Goal: Task Accomplishment & Management: Use online tool/utility

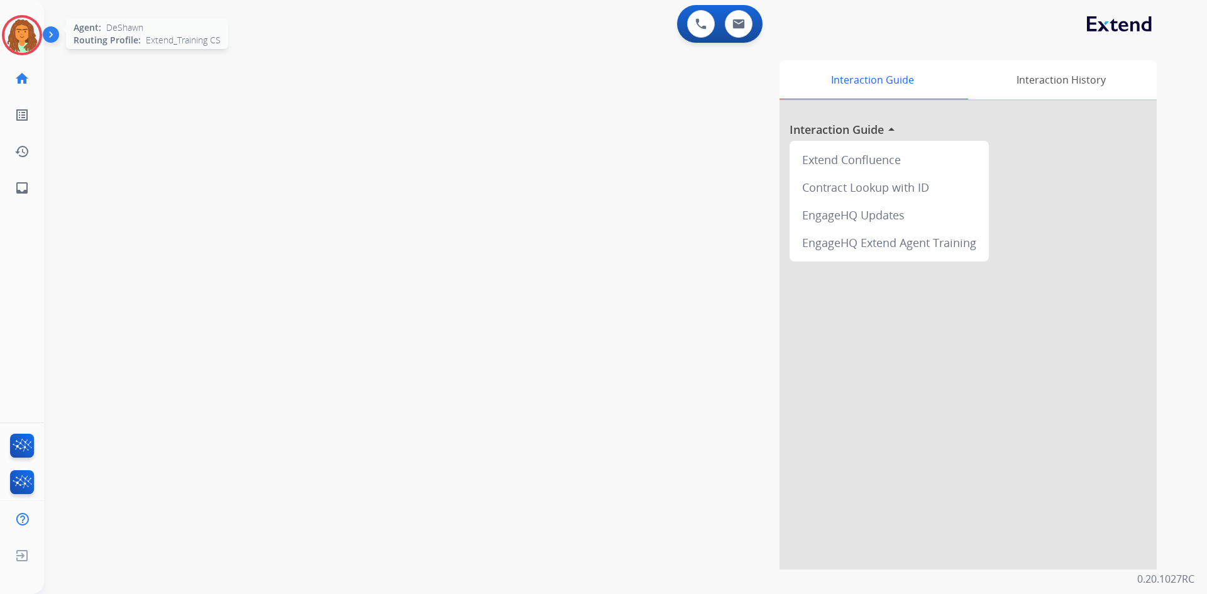
click at [28, 39] on img at bounding box center [21, 35] width 35 height 35
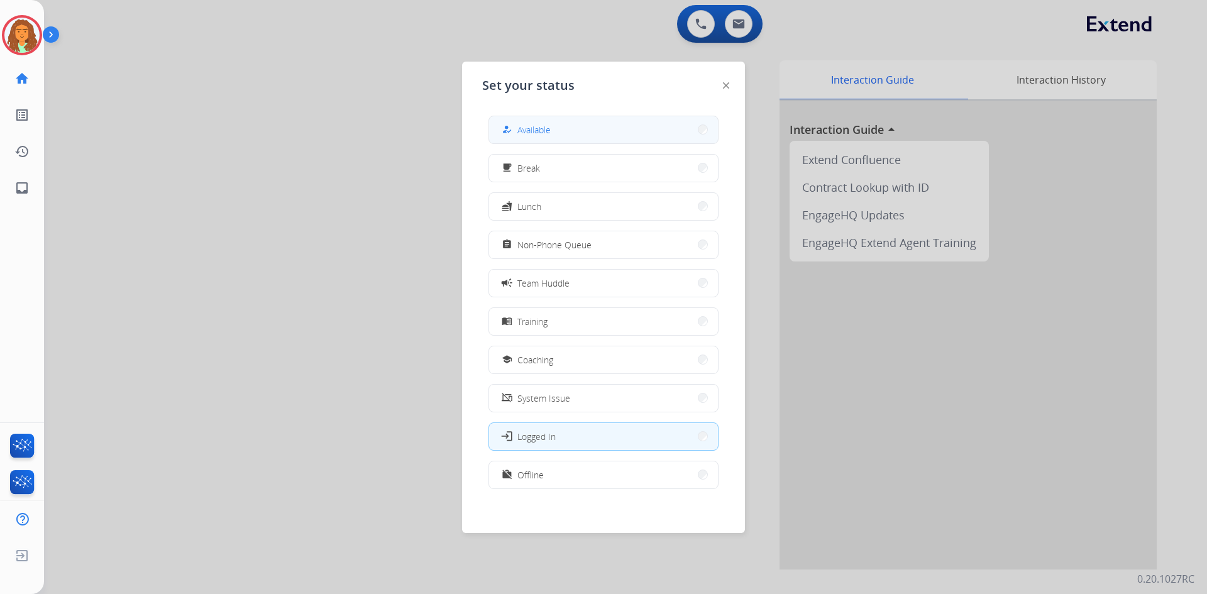
click at [519, 127] on div "how_to_reg Available" at bounding box center [525, 129] width 52 height 15
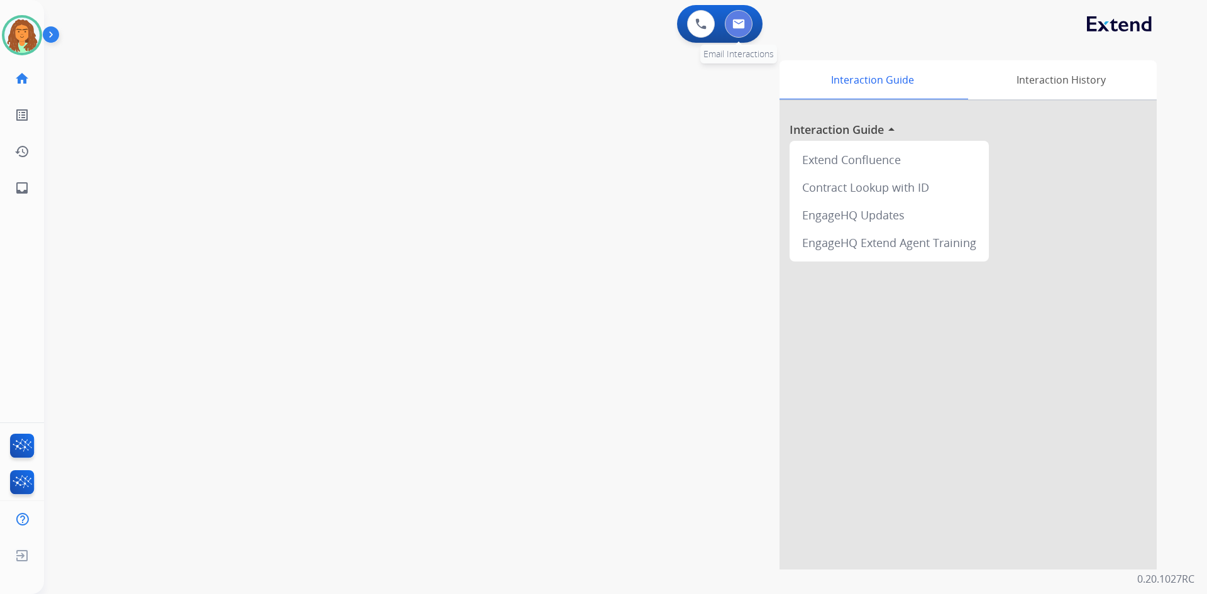
click at [583, 19] on img at bounding box center [738, 24] width 13 height 10
select select "**********"
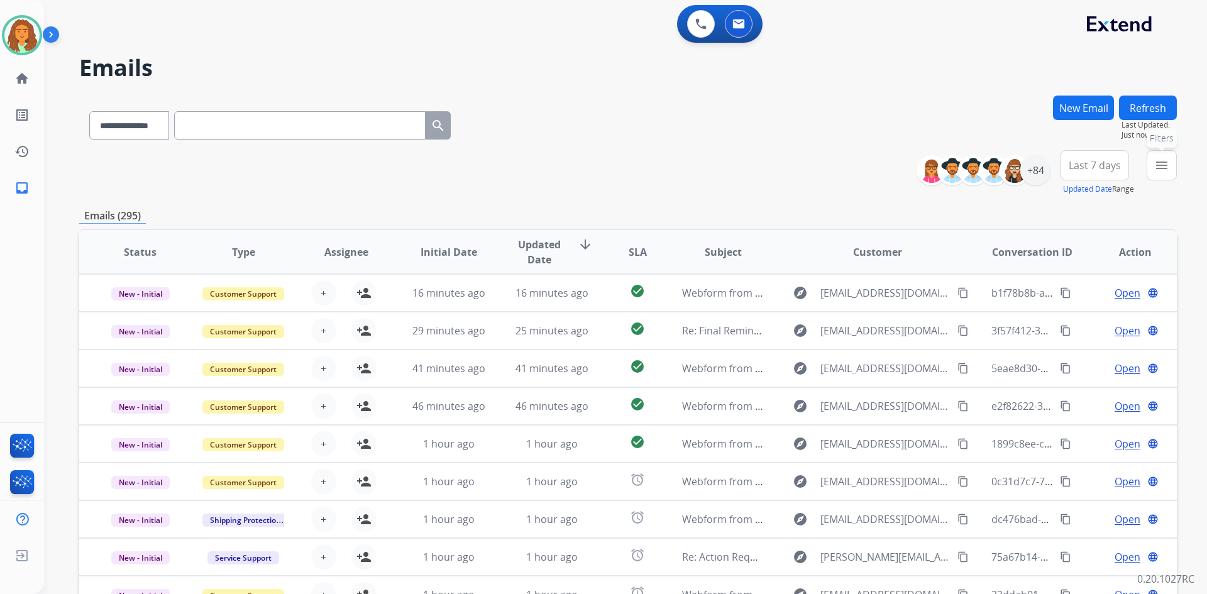
click at [583, 168] on mat-icon "menu" at bounding box center [1161, 165] width 15 height 15
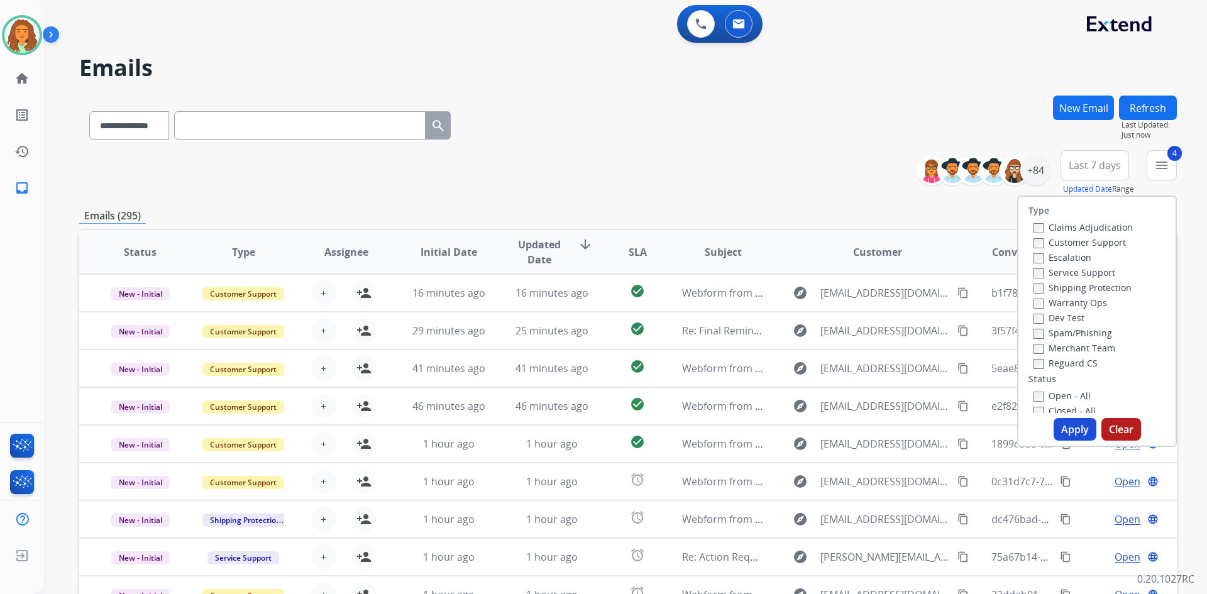
click at [583, 429] on button "Apply" at bounding box center [1075, 429] width 43 height 23
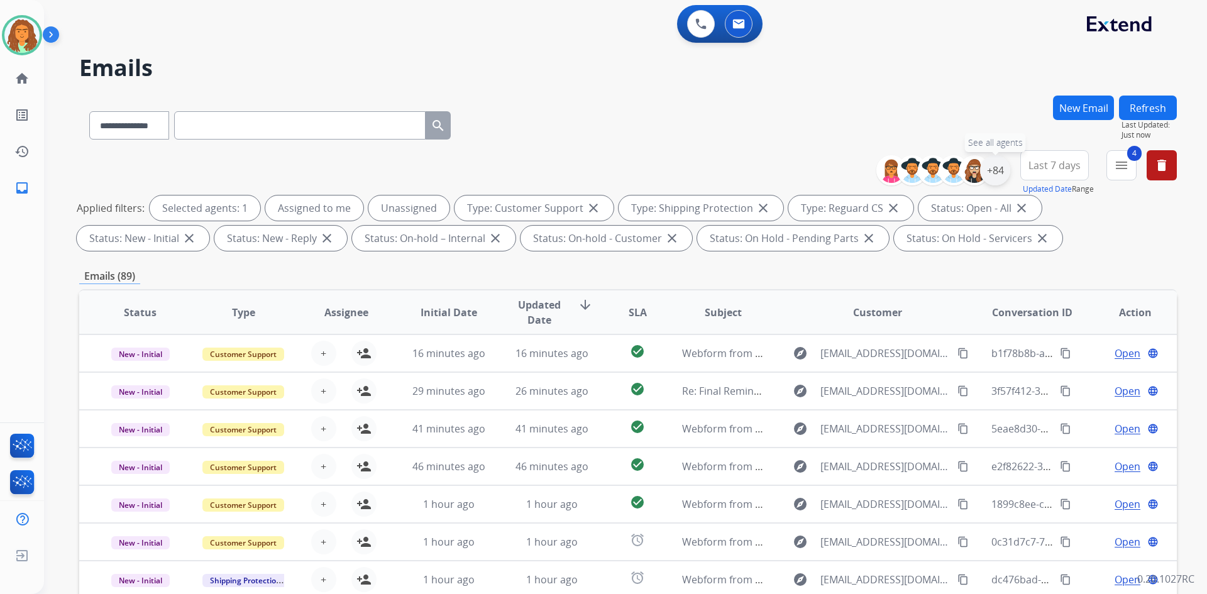
click at [583, 174] on div "+84" at bounding box center [995, 170] width 30 height 30
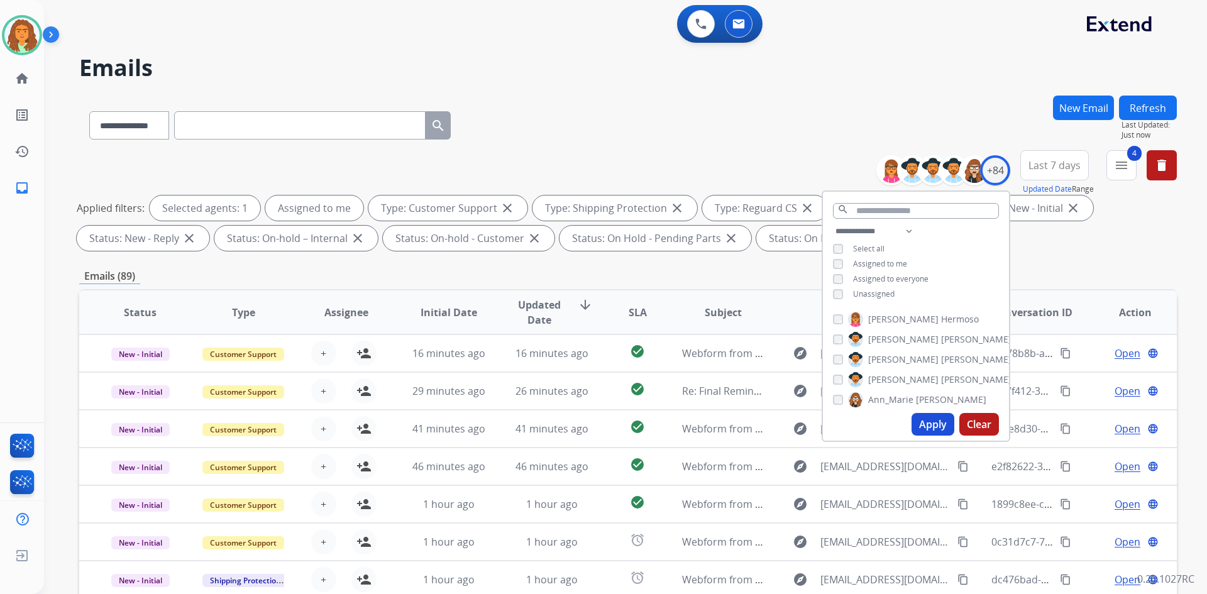
click at [583, 422] on button "Apply" at bounding box center [933, 424] width 43 height 23
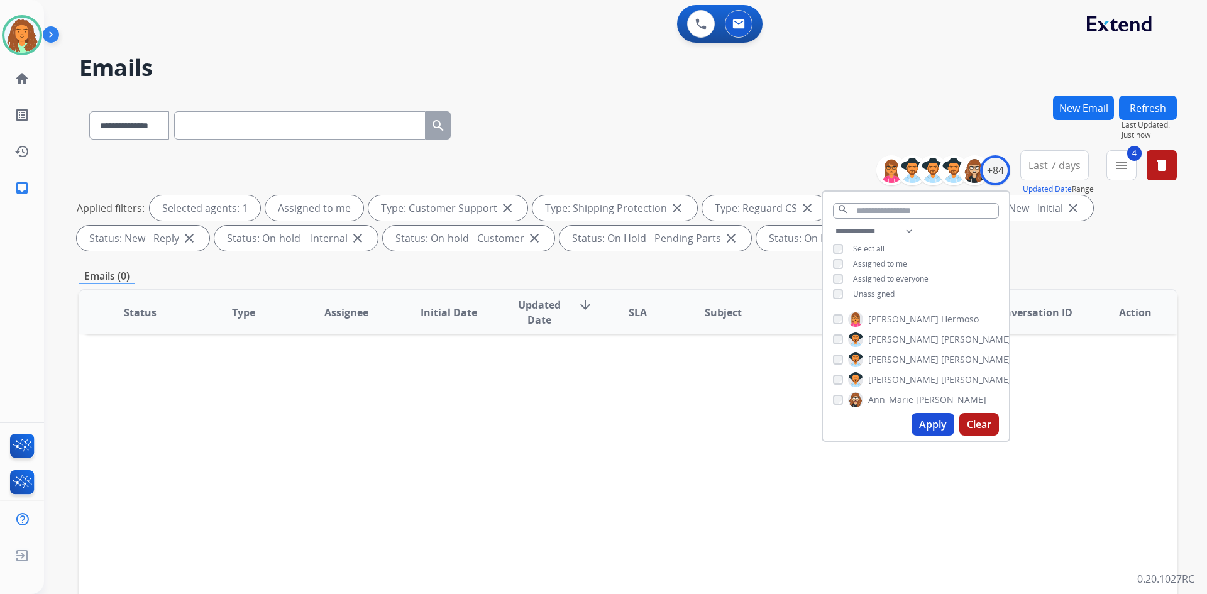
click at [583, 257] on div "**********" at bounding box center [628, 436] width 1098 height 680
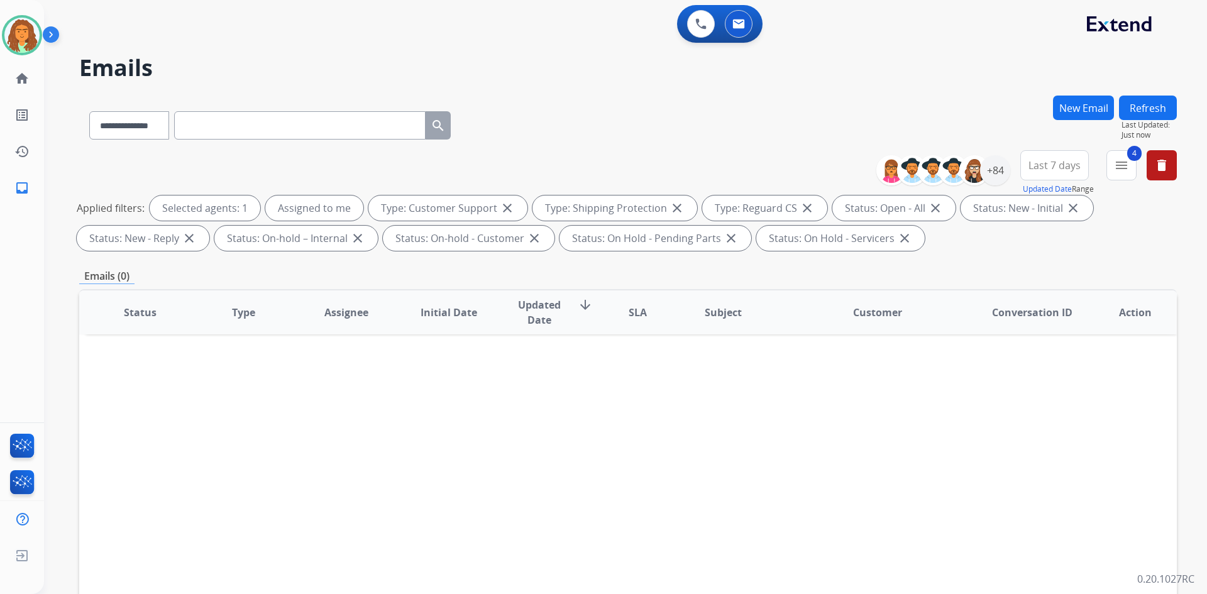
click at [583, 168] on span "Last 7 days" at bounding box center [1055, 165] width 52 height 5
click at [583, 318] on div "Last 90 days" at bounding box center [1050, 318] width 69 height 19
click at [583, 260] on div "**********" at bounding box center [628, 436] width 1098 height 680
click at [583, 164] on span "Last 90 days" at bounding box center [1055, 165] width 58 height 5
click at [583, 210] on div "Custom" at bounding box center [1050, 211] width 69 height 19
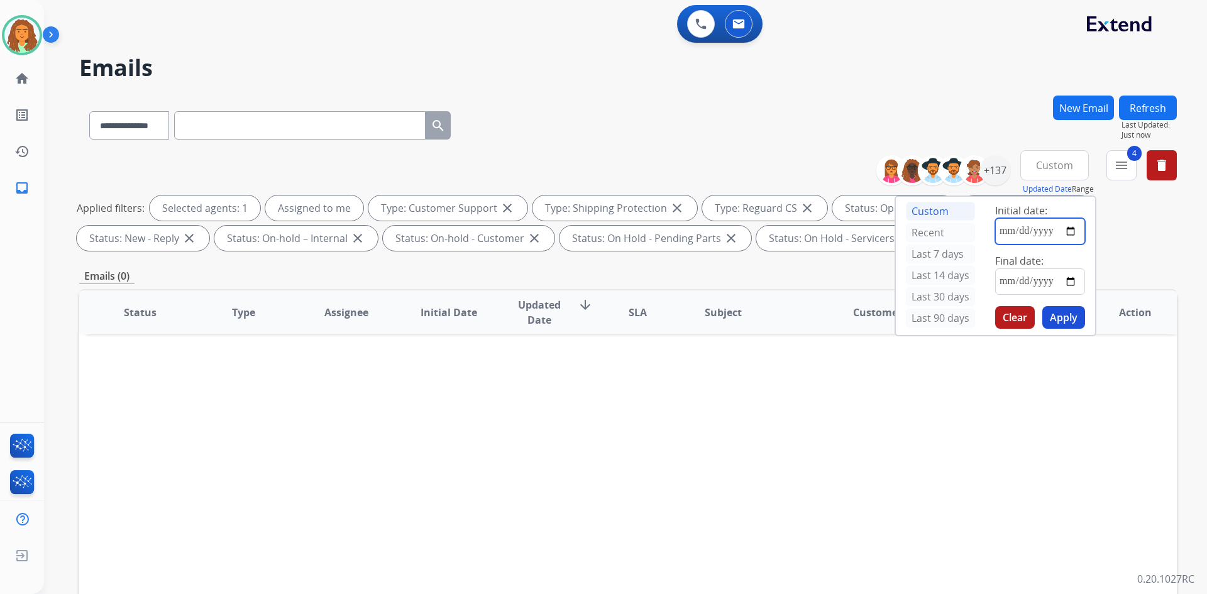
click at [583, 235] on input "date" at bounding box center [1040, 231] width 90 height 26
type input "**********"
click at [583, 277] on input "date" at bounding box center [1040, 281] width 90 height 26
type input "**********"
click at [583, 315] on button "Apply" at bounding box center [1063, 317] width 43 height 23
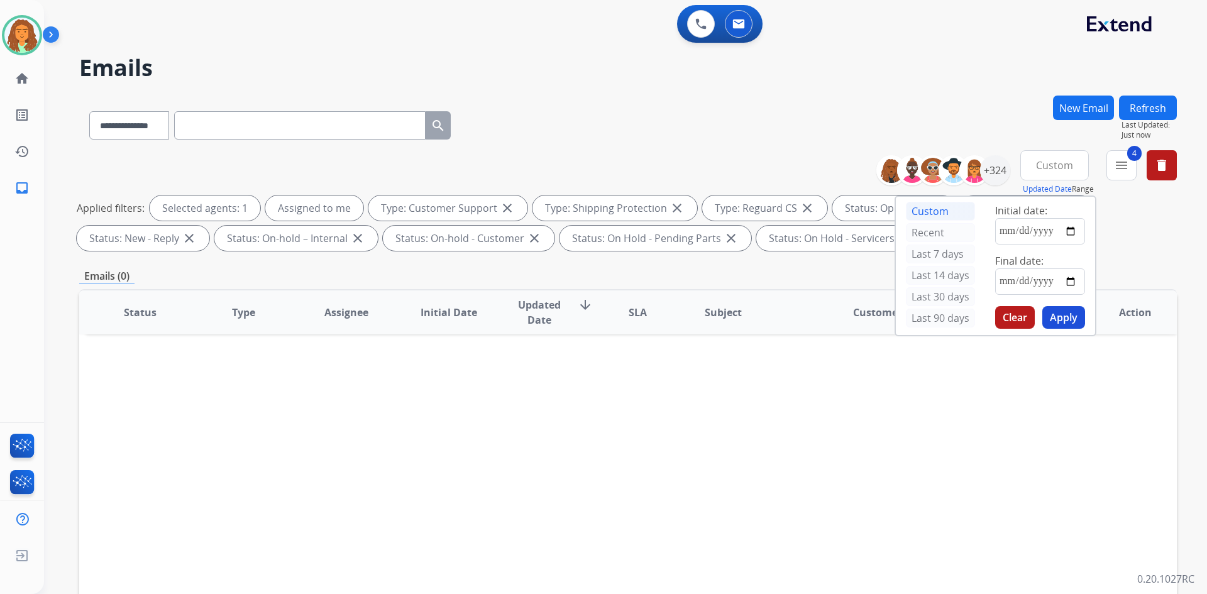
click at [583, 270] on div "Emails (0)" at bounding box center [628, 276] width 1098 height 16
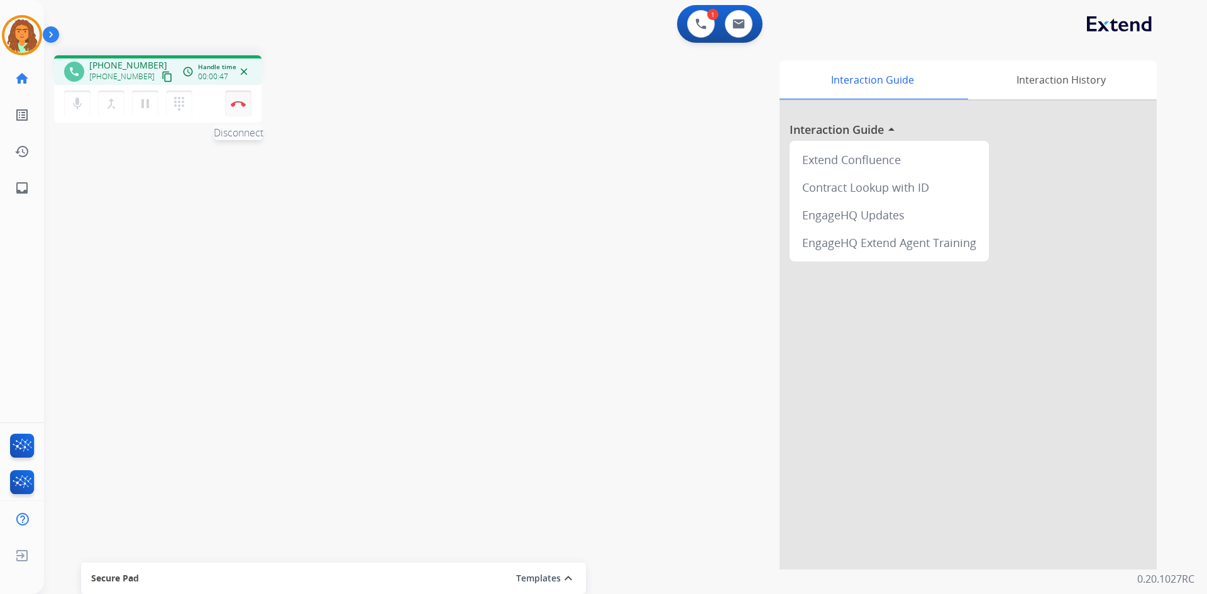
click at [240, 106] on img at bounding box center [238, 104] width 15 height 6
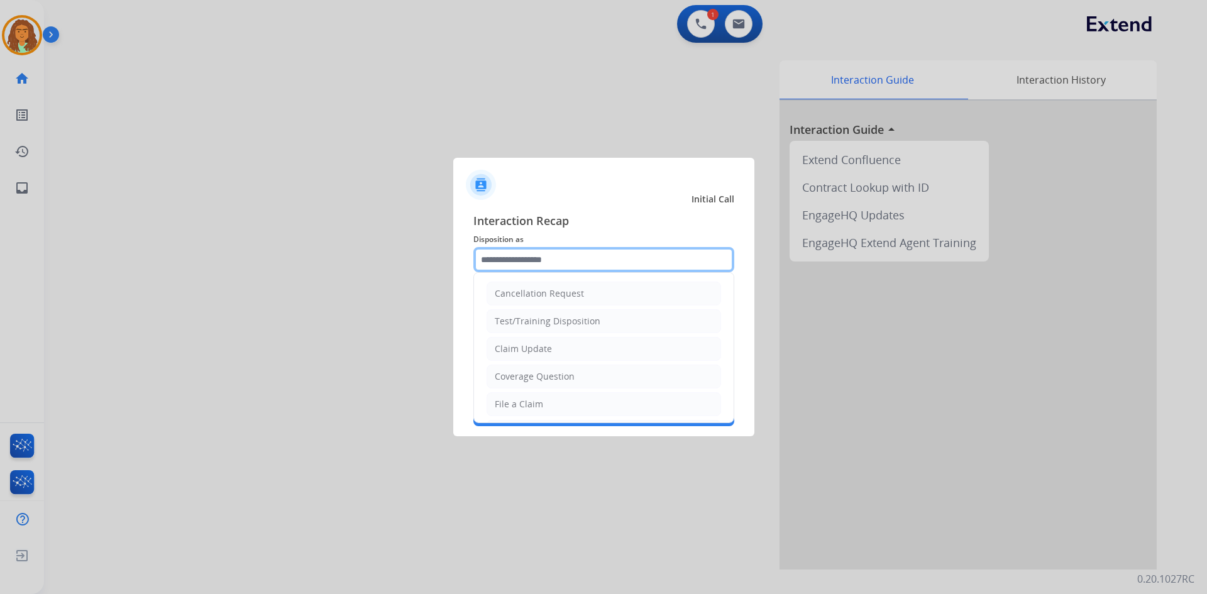
click at [494, 255] on input "text" at bounding box center [603, 259] width 261 height 25
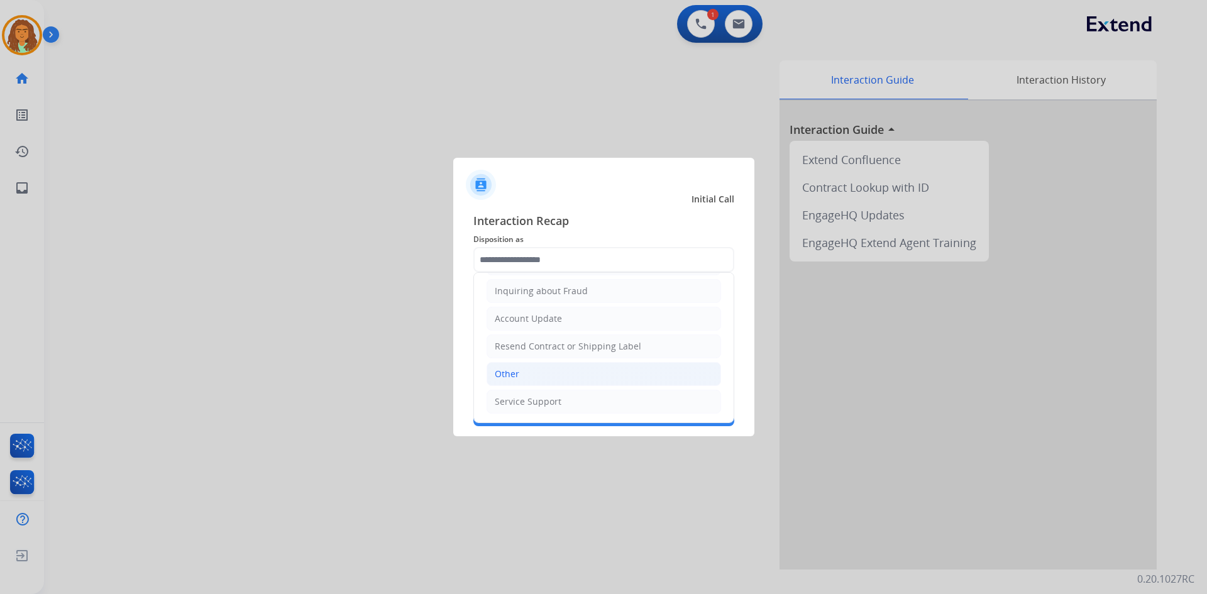
click at [516, 371] on div "Other" at bounding box center [507, 374] width 25 height 13
type input "*****"
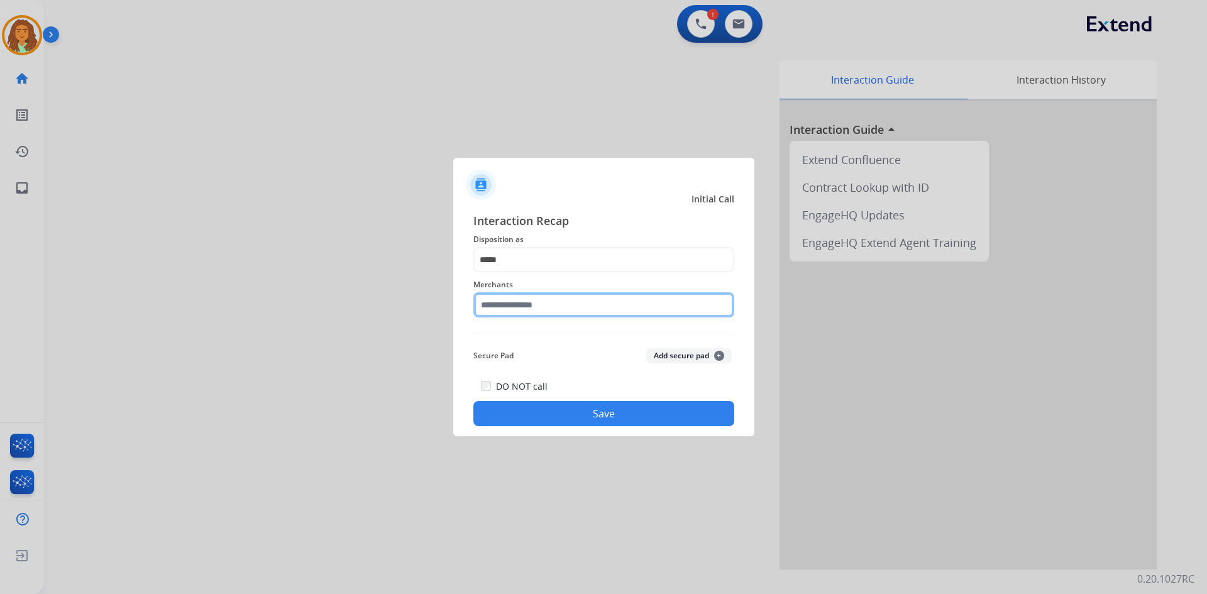
click at [505, 309] on input "text" at bounding box center [603, 304] width 261 height 25
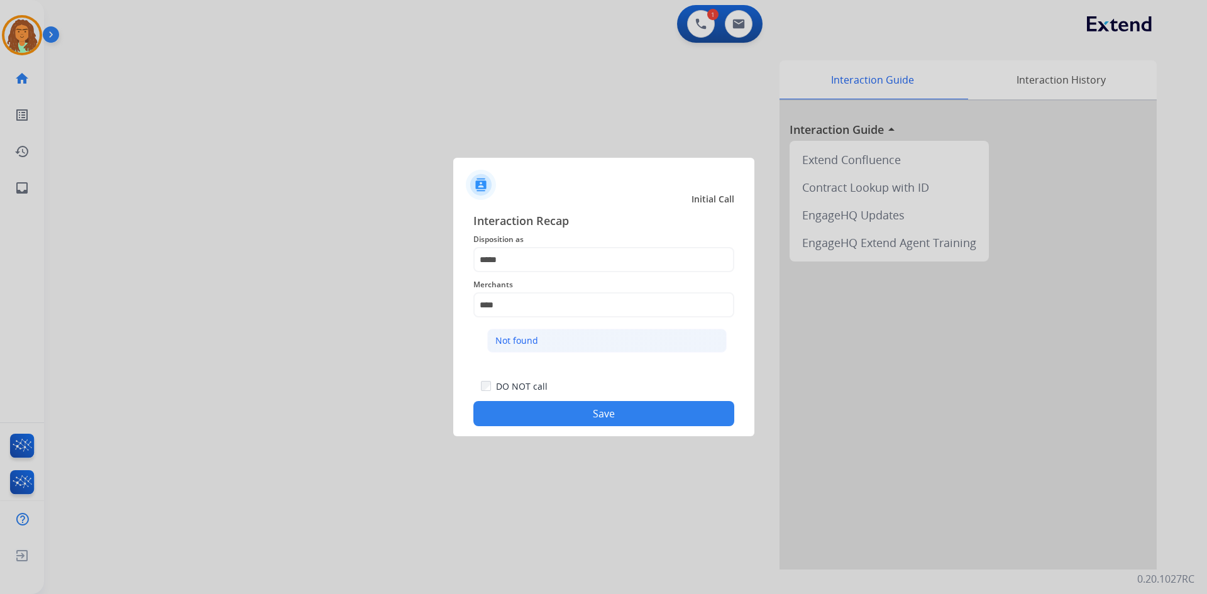
click at [519, 340] on div "Not found" at bounding box center [516, 340] width 43 height 13
type input "*********"
click at [583, 411] on button "Save" at bounding box center [603, 413] width 261 height 25
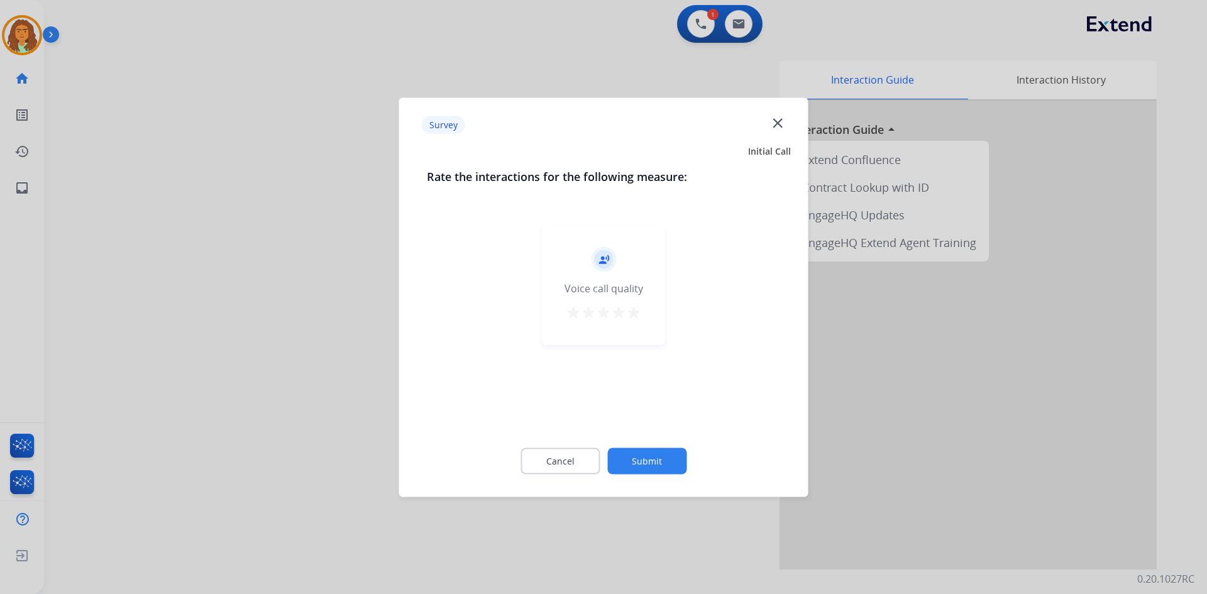
click at [583, 311] on mat-icon "star" at bounding box center [633, 311] width 15 height 15
click at [583, 458] on button "Submit" at bounding box center [646, 461] width 79 height 26
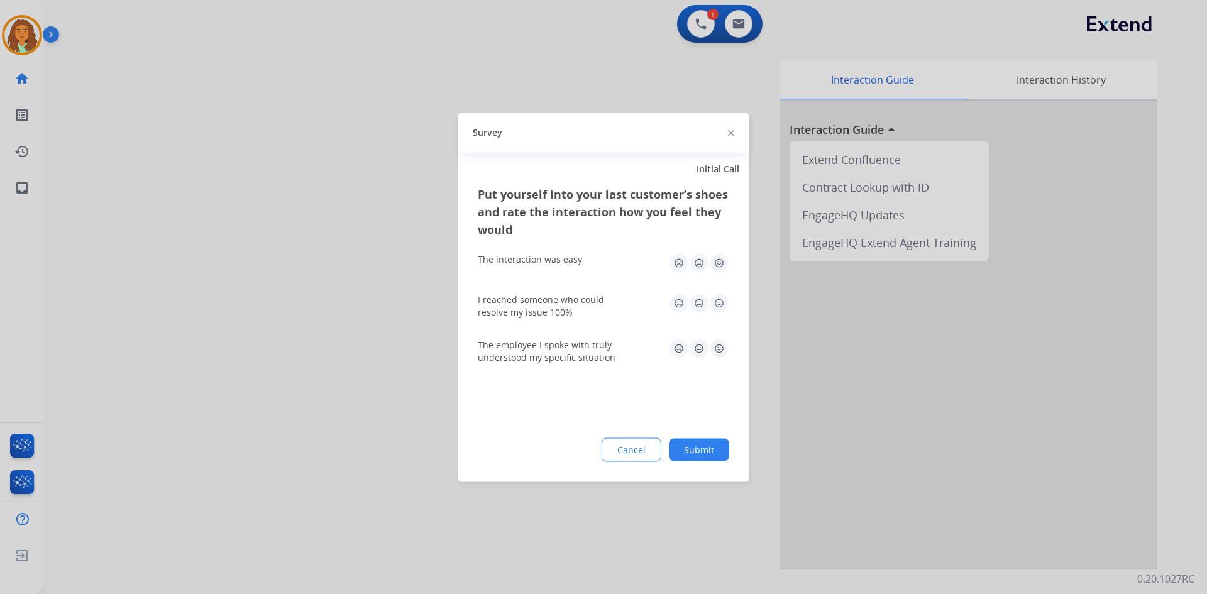
click at [583, 263] on img at bounding box center [719, 263] width 20 height 20
click at [583, 304] on img at bounding box center [719, 303] width 20 height 20
click at [583, 346] on img at bounding box center [719, 348] width 20 height 20
click at [583, 448] on button "Submit" at bounding box center [699, 449] width 60 height 23
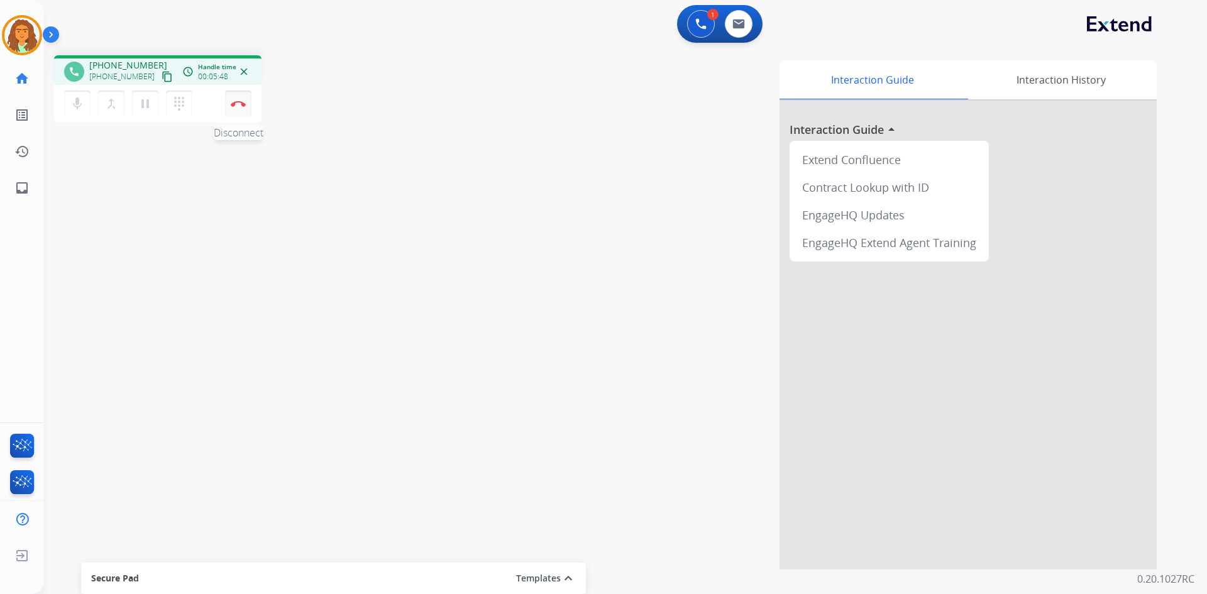
click at [237, 104] on img at bounding box center [238, 104] width 15 height 6
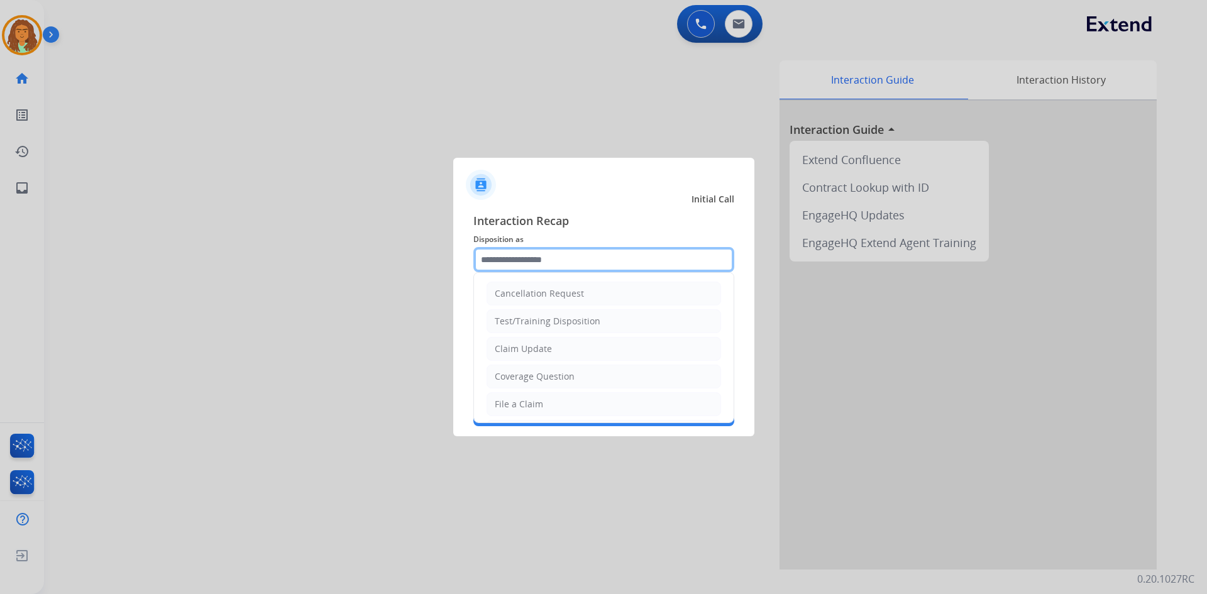
click at [573, 265] on input "text" at bounding box center [603, 259] width 261 height 25
click at [522, 397] on li "File a Claim" at bounding box center [604, 404] width 235 height 24
type input "**********"
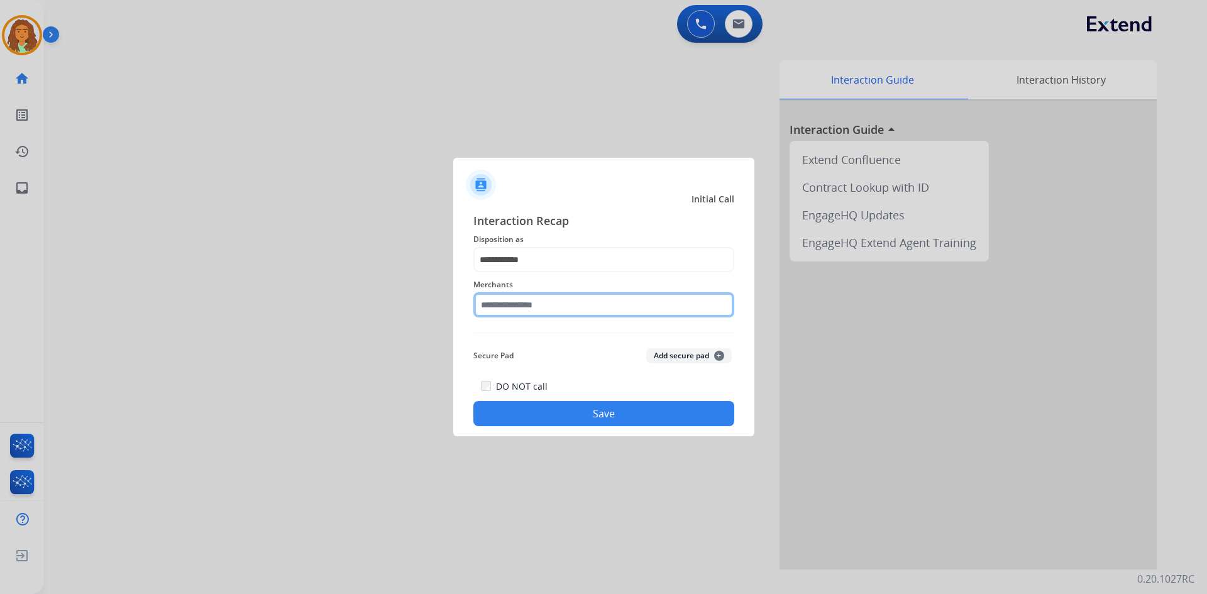
click at [513, 303] on input "text" at bounding box center [603, 304] width 261 height 25
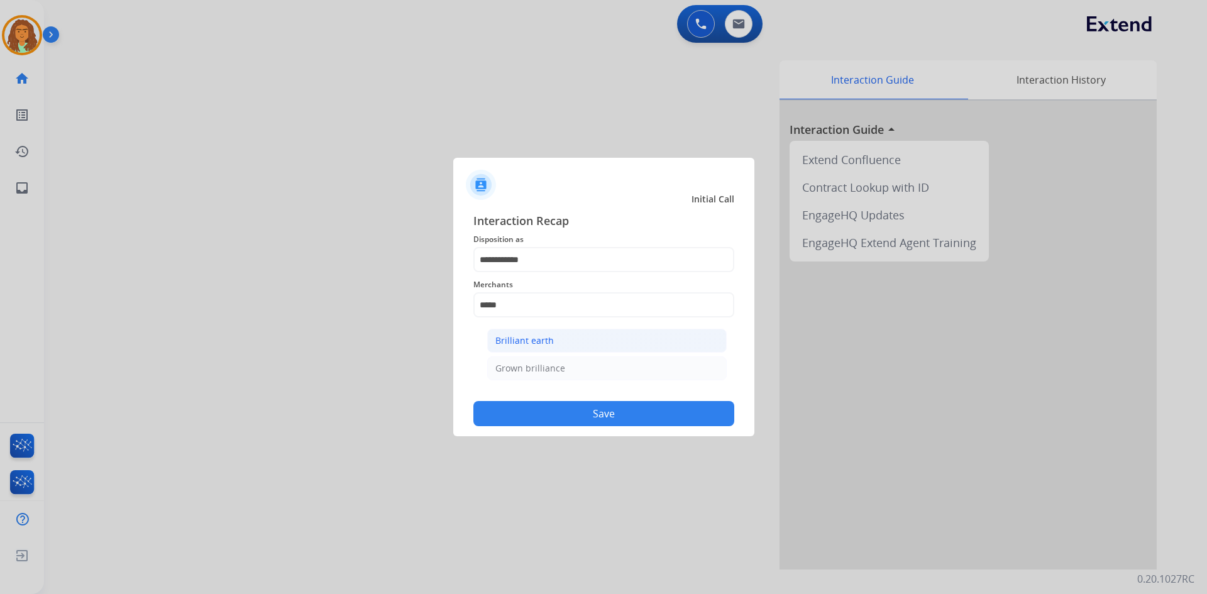
click at [541, 342] on div "Brilliant earth" at bounding box center [524, 340] width 58 height 13
type input "**********"
click at [570, 407] on button "Save" at bounding box center [603, 413] width 261 height 25
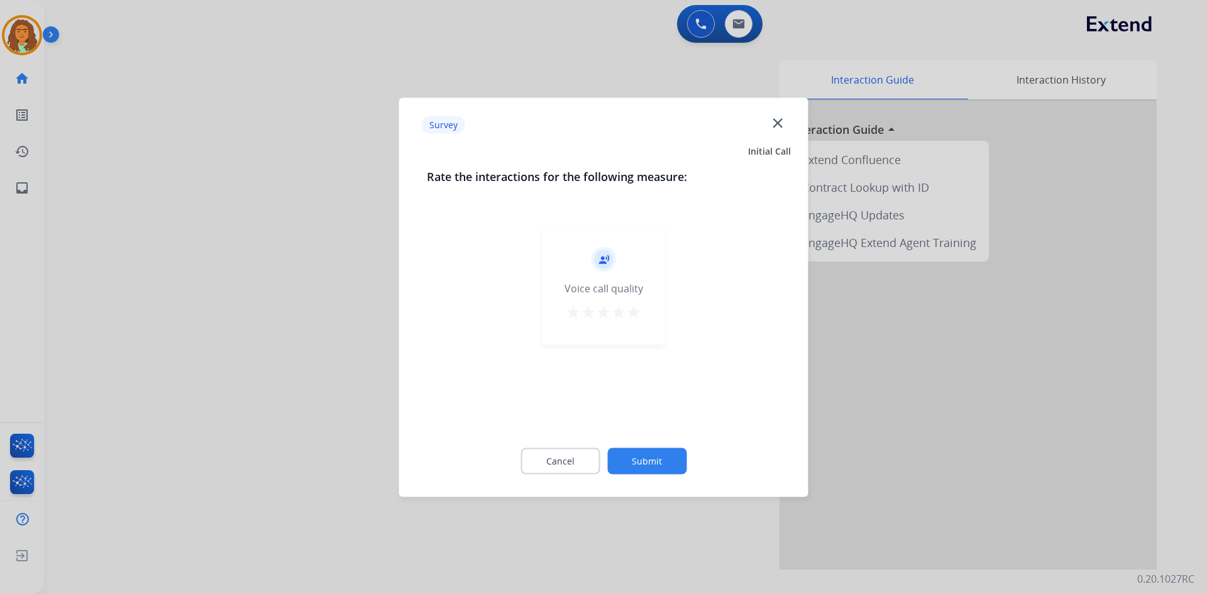
click at [583, 308] on mat-icon "star" at bounding box center [633, 311] width 15 height 15
click at [583, 460] on button "Submit" at bounding box center [646, 461] width 79 height 26
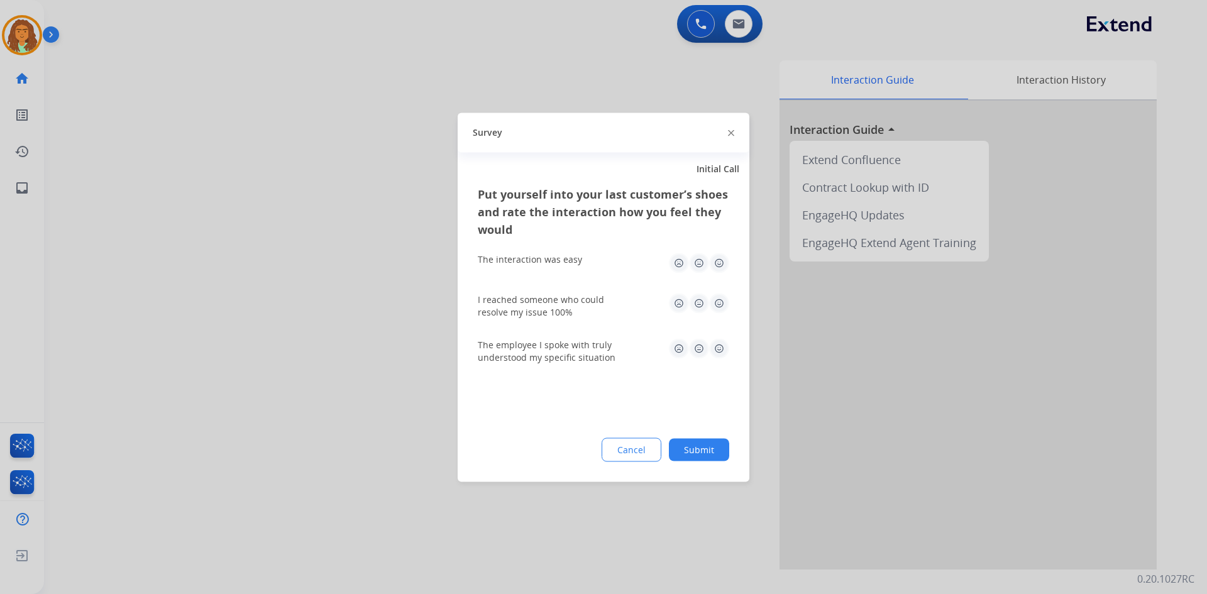
click at [583, 262] on img at bounding box center [719, 263] width 20 height 20
click at [583, 299] on img at bounding box center [719, 303] width 20 height 20
click at [583, 345] on img at bounding box center [719, 348] width 20 height 20
click at [583, 443] on button "Submit" at bounding box center [699, 449] width 60 height 23
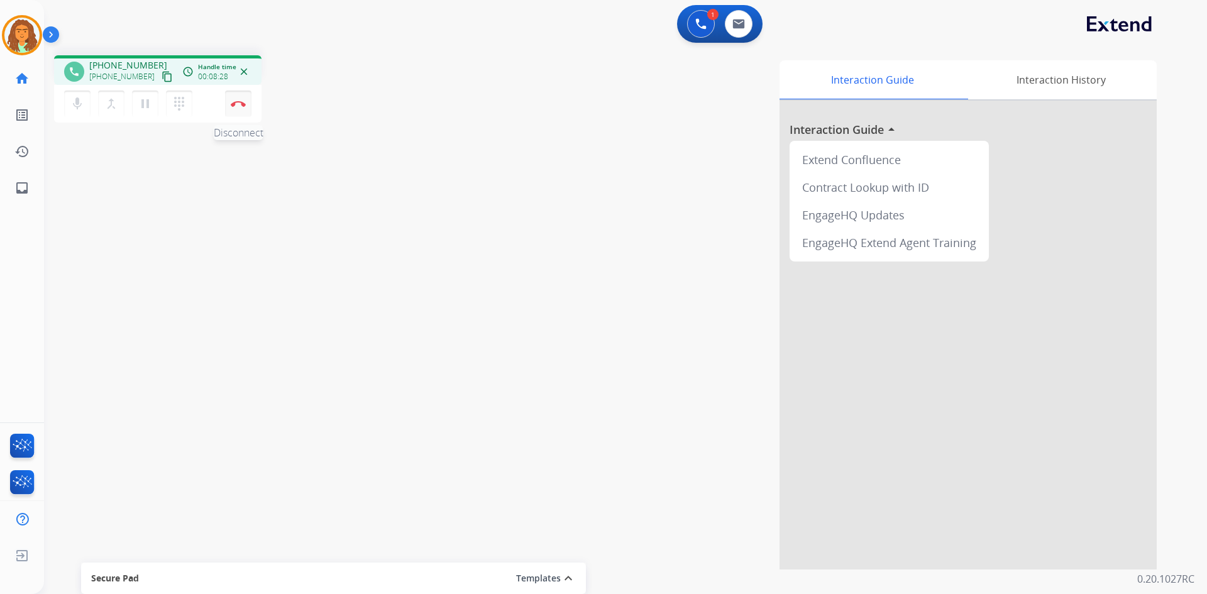
click at [233, 99] on button "Disconnect" at bounding box center [238, 104] width 26 height 26
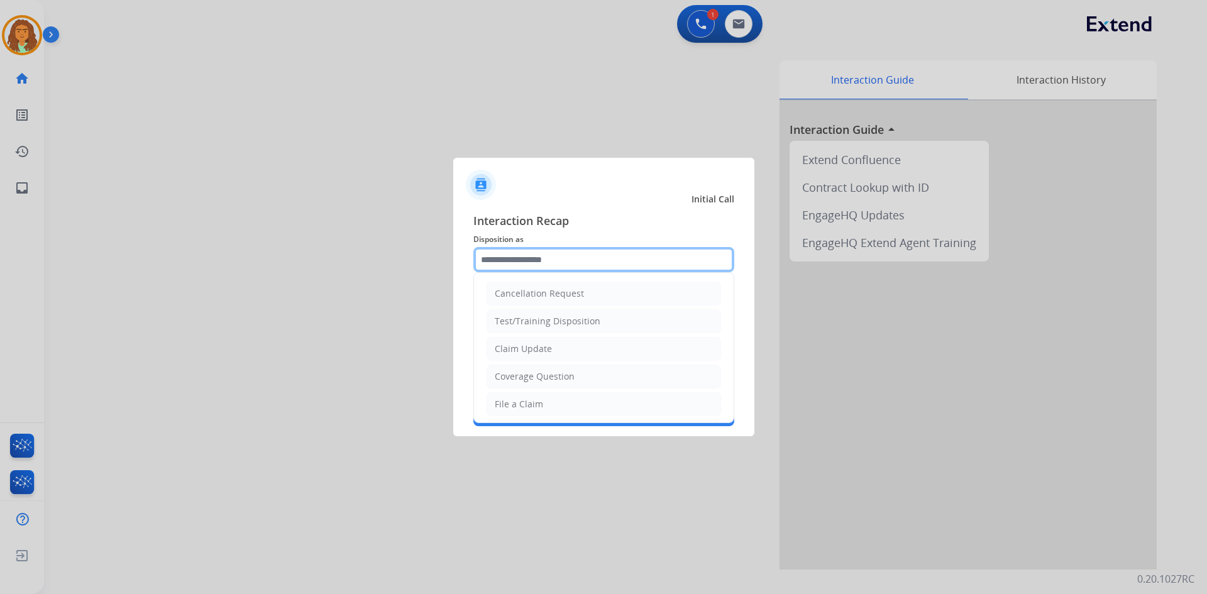
click at [533, 257] on input "text" at bounding box center [603, 259] width 261 height 25
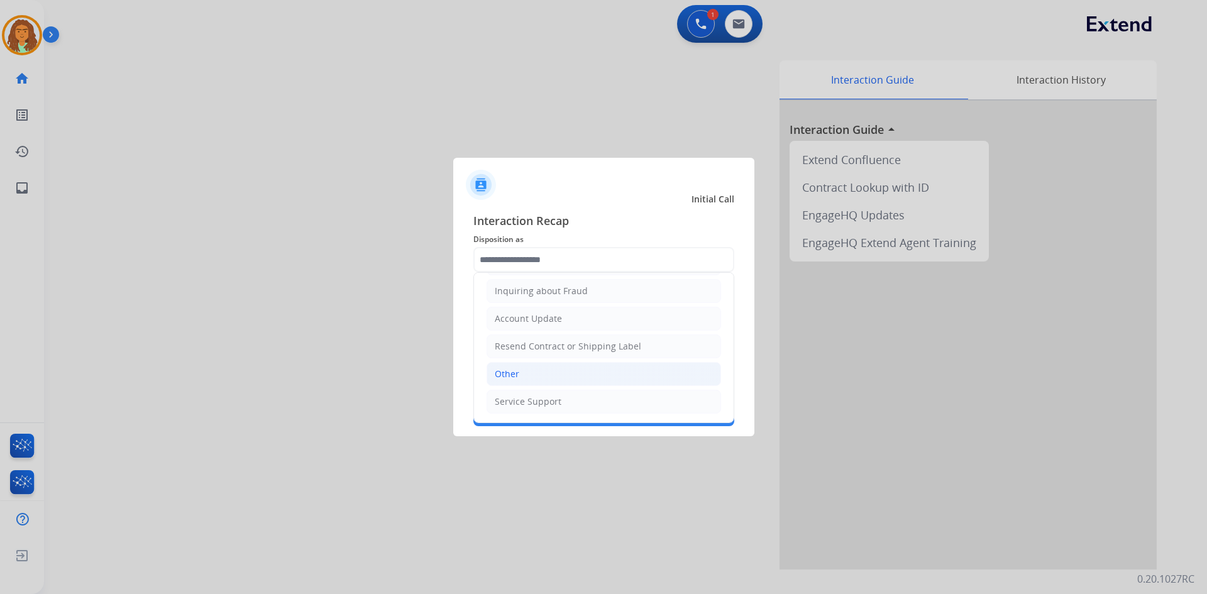
click at [499, 370] on div "Other" at bounding box center [507, 374] width 25 height 13
type input "*****"
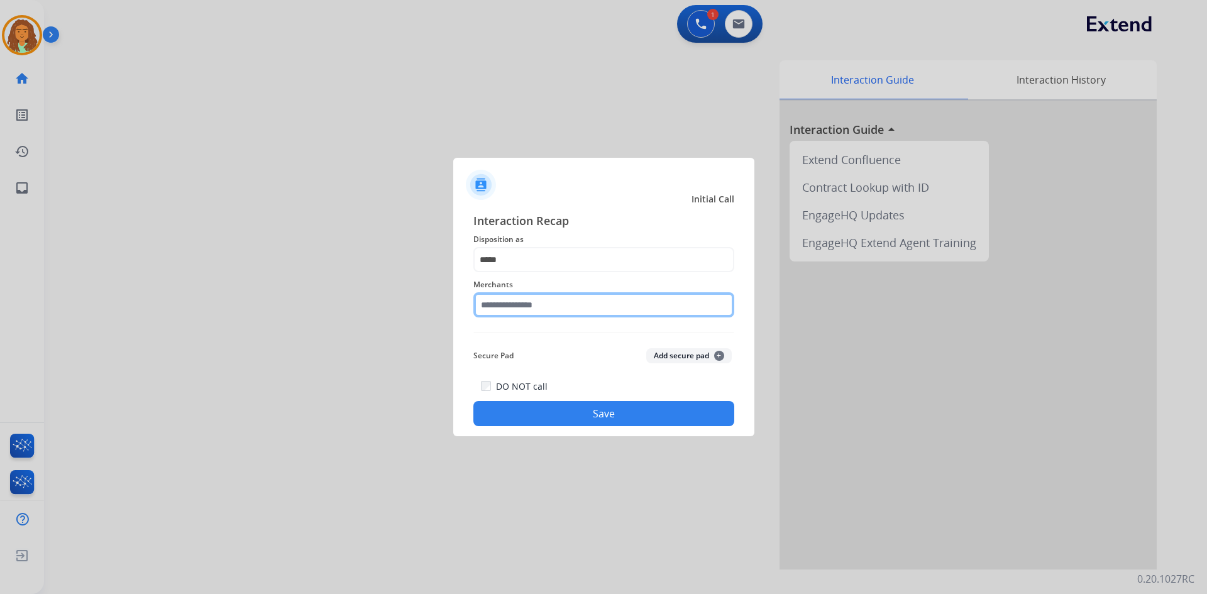
click at [491, 299] on input "text" at bounding box center [603, 304] width 261 height 25
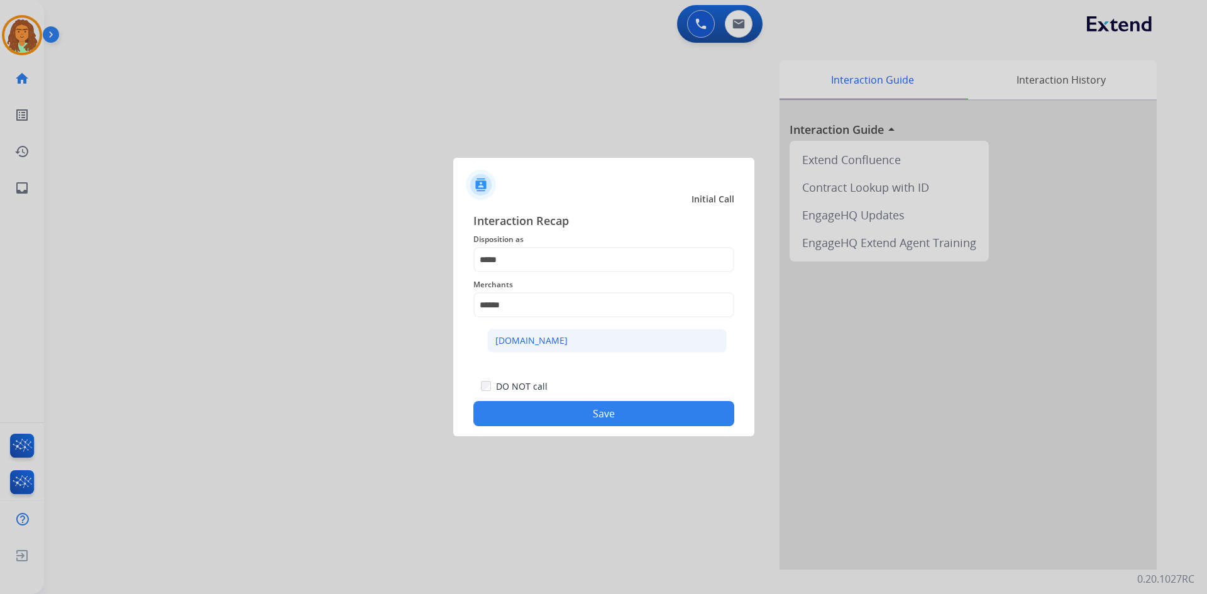
click at [517, 338] on div "Carparts.com" at bounding box center [531, 340] width 72 height 13
type input "**********"
click at [583, 416] on button "Save" at bounding box center [603, 413] width 261 height 25
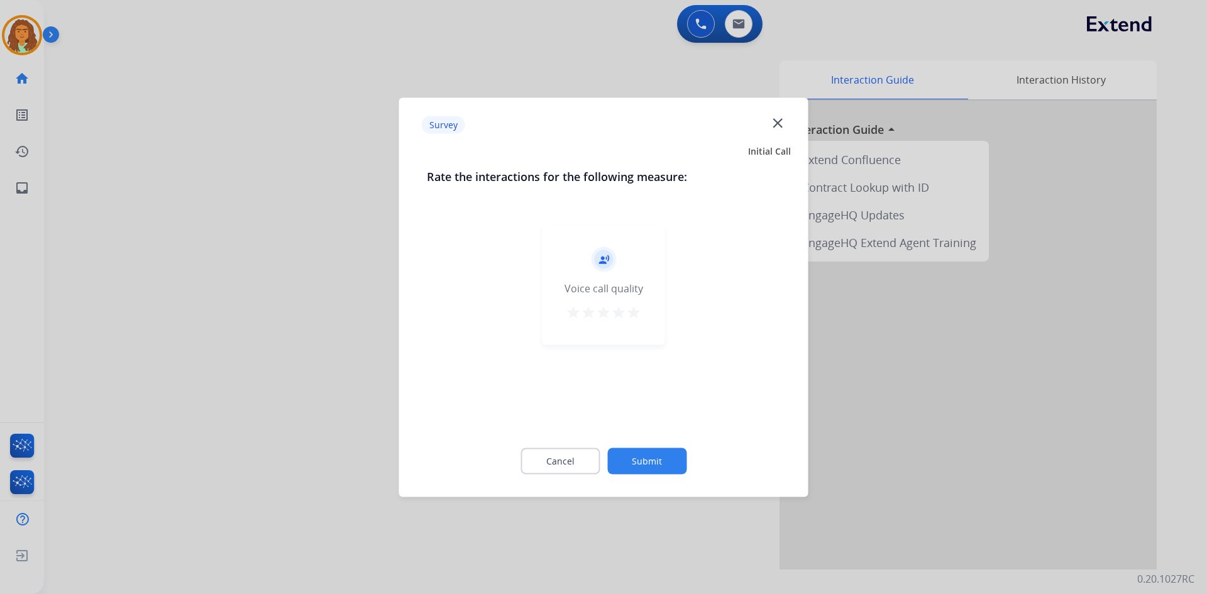
click at [583, 315] on mat-icon "star" at bounding box center [633, 311] width 15 height 15
click at [583, 456] on button "Submit" at bounding box center [646, 461] width 79 height 26
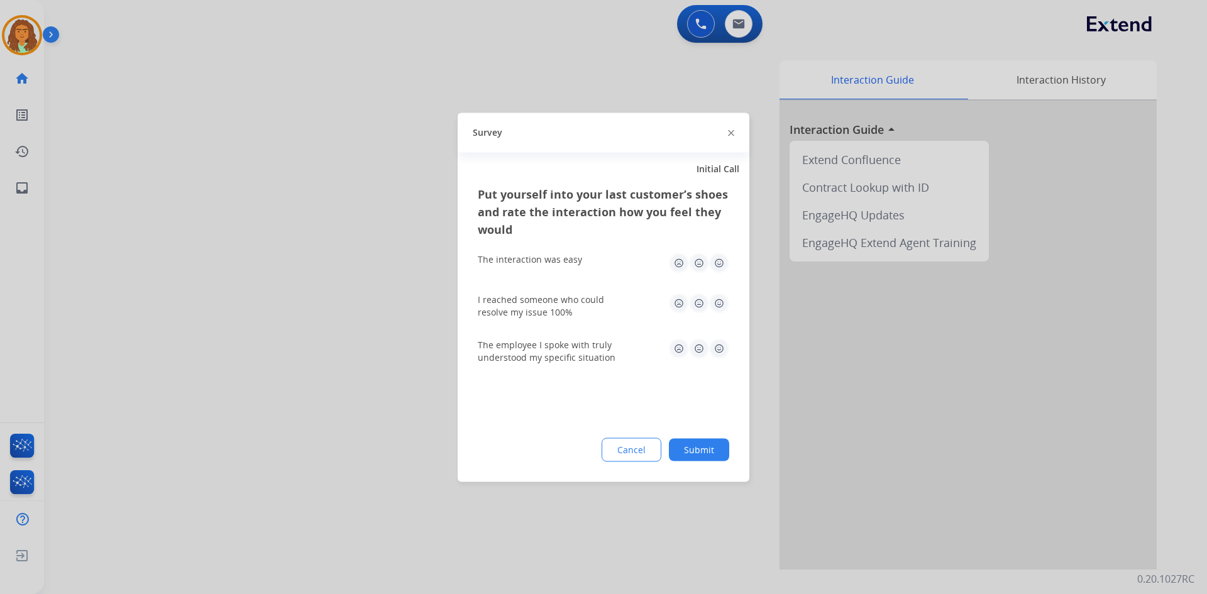
click at [583, 262] on img at bounding box center [719, 263] width 20 height 20
click at [583, 305] on img at bounding box center [719, 303] width 20 height 20
click at [583, 350] on img at bounding box center [719, 348] width 20 height 20
click at [583, 439] on button "Submit" at bounding box center [699, 449] width 60 height 23
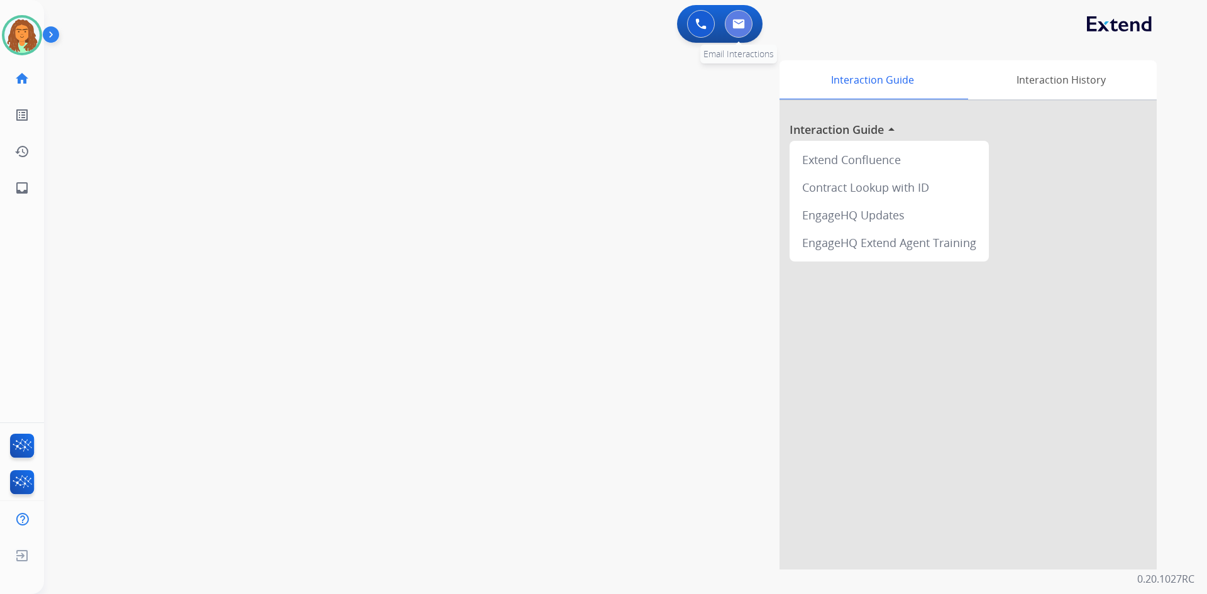
click at [583, 23] on img at bounding box center [738, 24] width 13 height 10
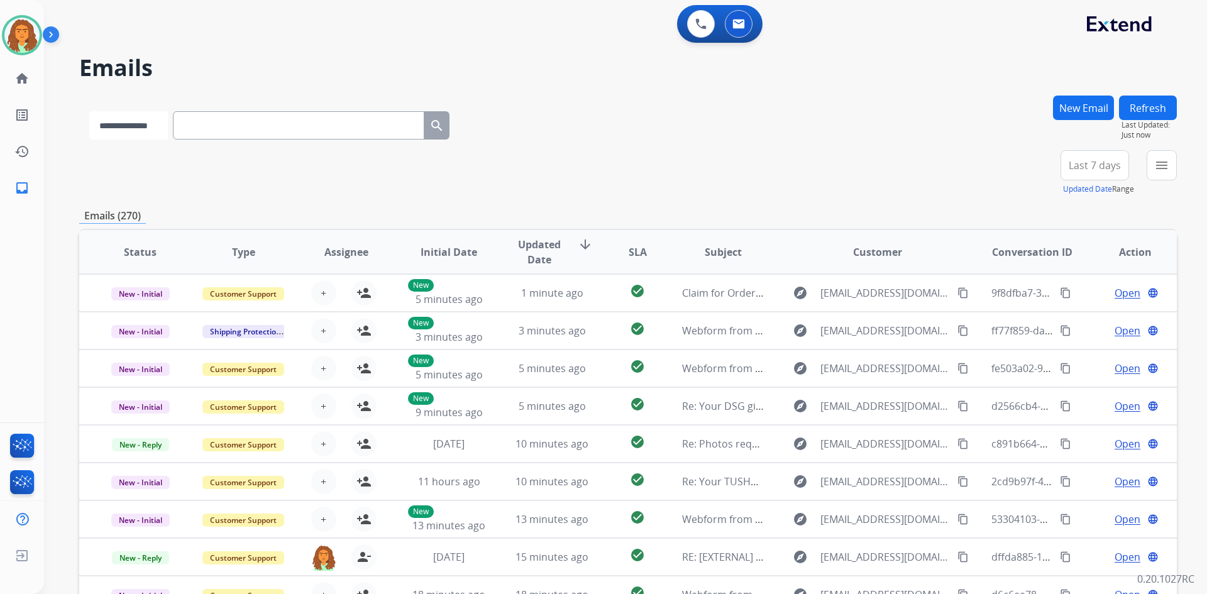
click at [162, 127] on select "**********" at bounding box center [128, 125] width 79 height 28
select select "**********"
click at [89, 111] on select "**********" at bounding box center [128, 125] width 79 height 28
click at [212, 126] on input "text" at bounding box center [299, 125] width 251 height 28
paste input "**********"
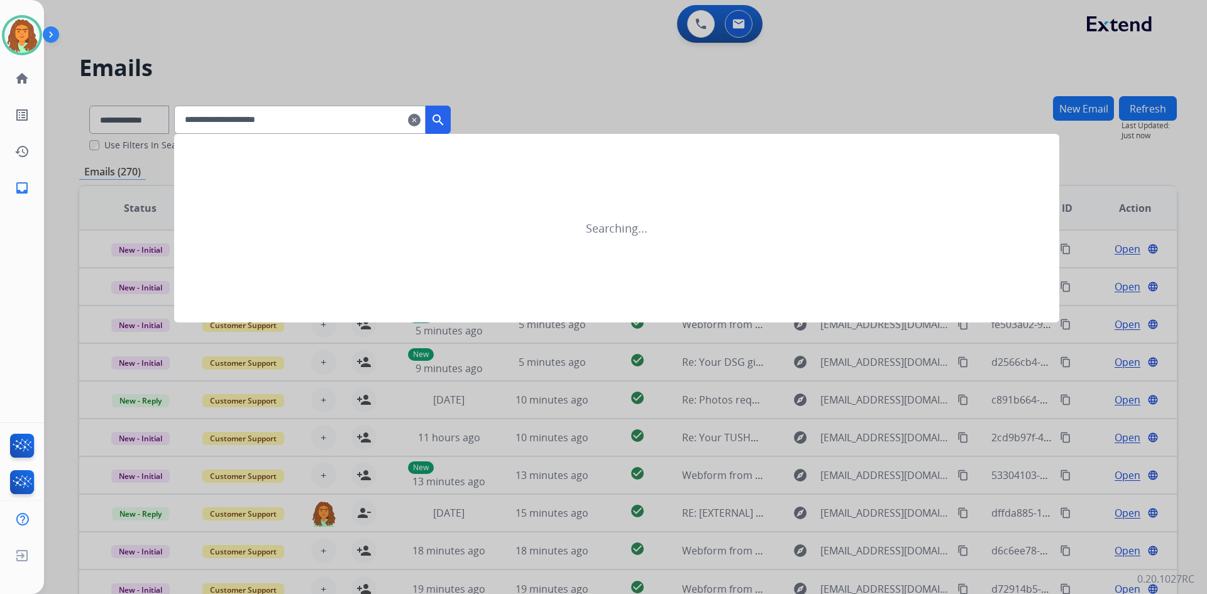
type input "**********"
click at [446, 118] on mat-icon "search" at bounding box center [438, 120] width 15 height 15
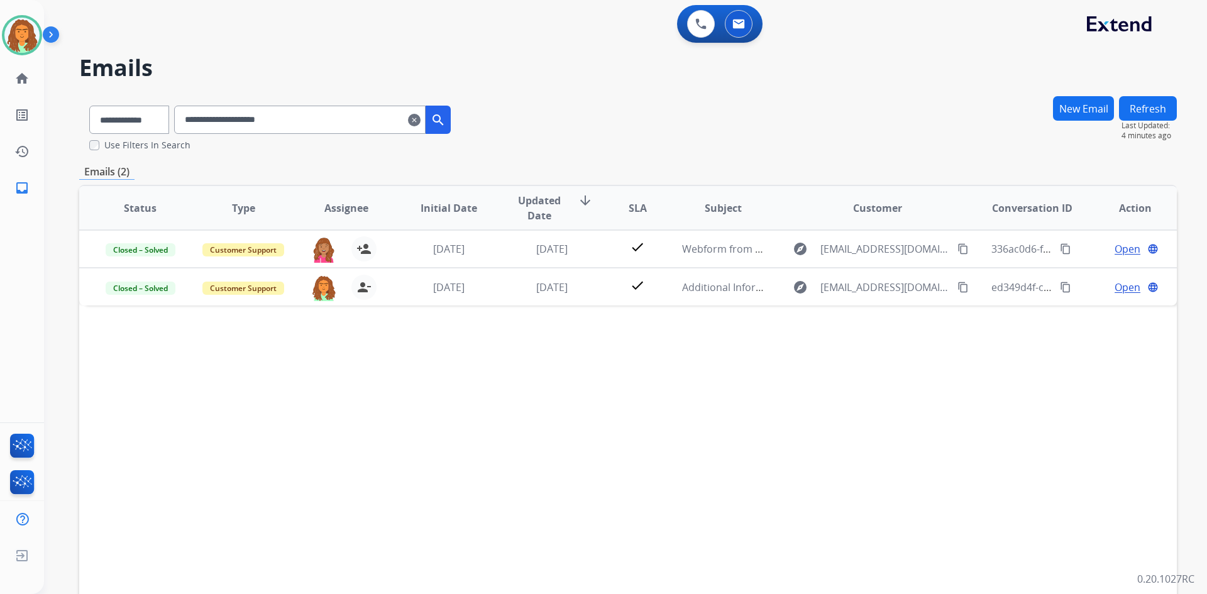
click at [421, 120] on mat-icon "clear" at bounding box center [414, 120] width 13 height 15
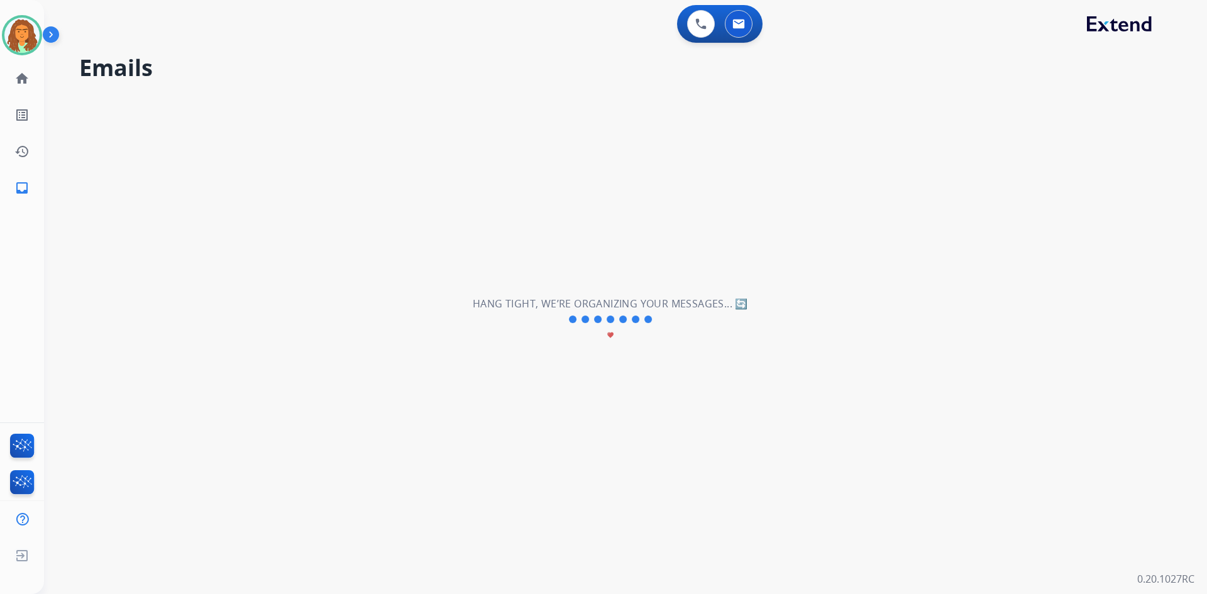
select select "**********"
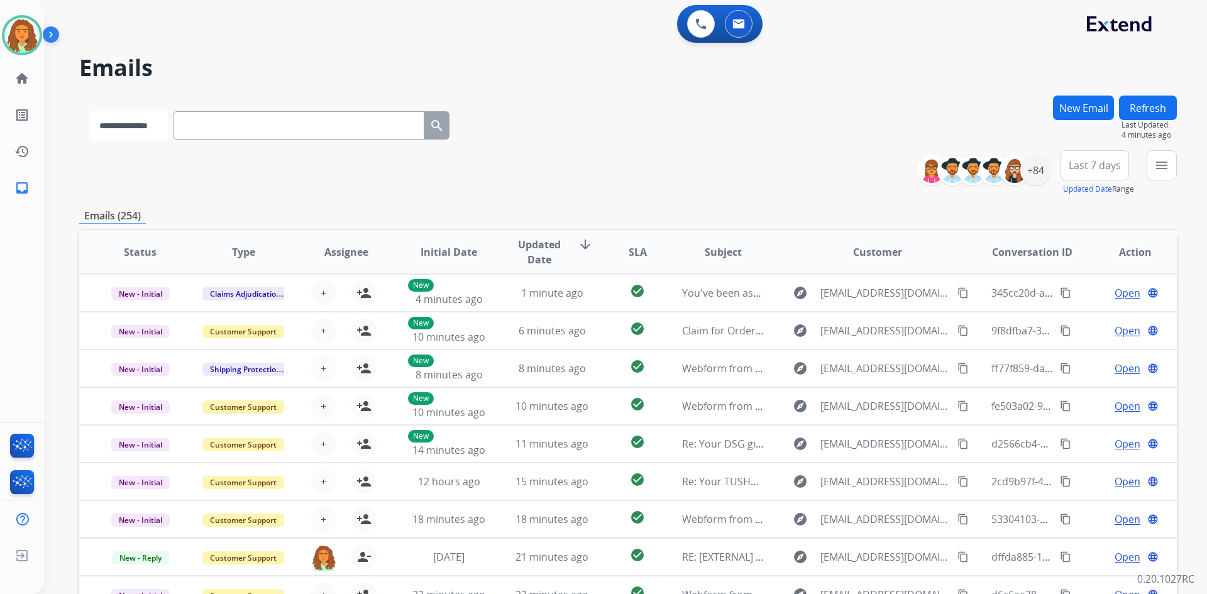
click at [158, 125] on select "**********" at bounding box center [128, 125] width 79 height 28
select select "**********"
click at [89, 111] on select "**********" at bounding box center [128, 125] width 79 height 28
click at [207, 122] on input "text" at bounding box center [299, 125] width 251 height 28
paste input "**********"
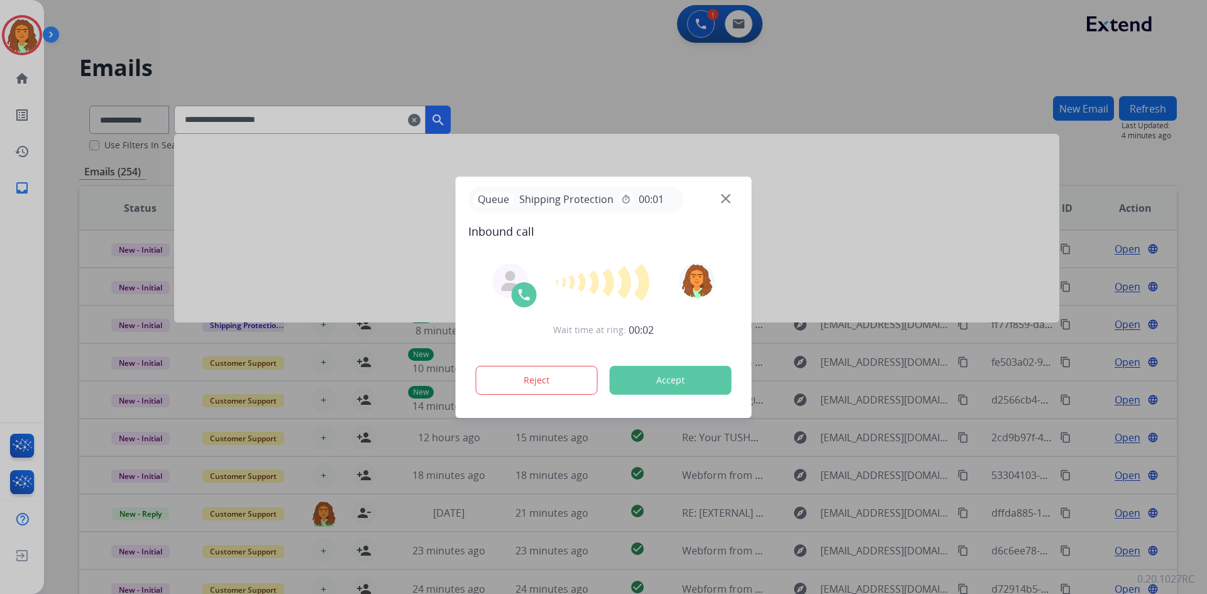
type input "**********"
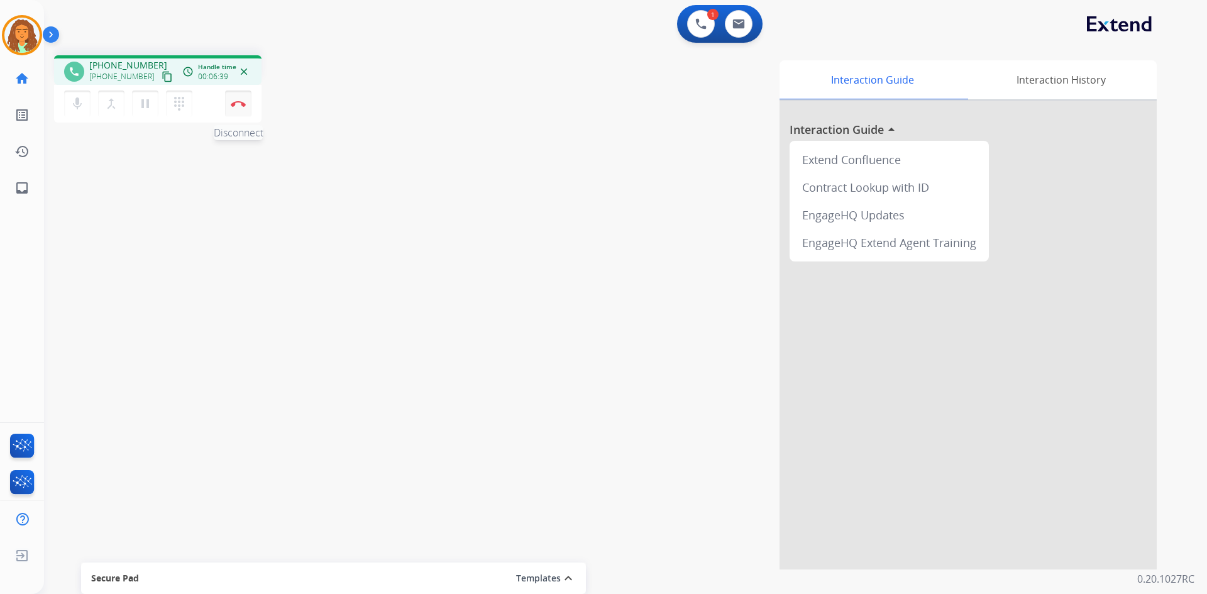
click at [238, 101] on img at bounding box center [238, 104] width 15 height 6
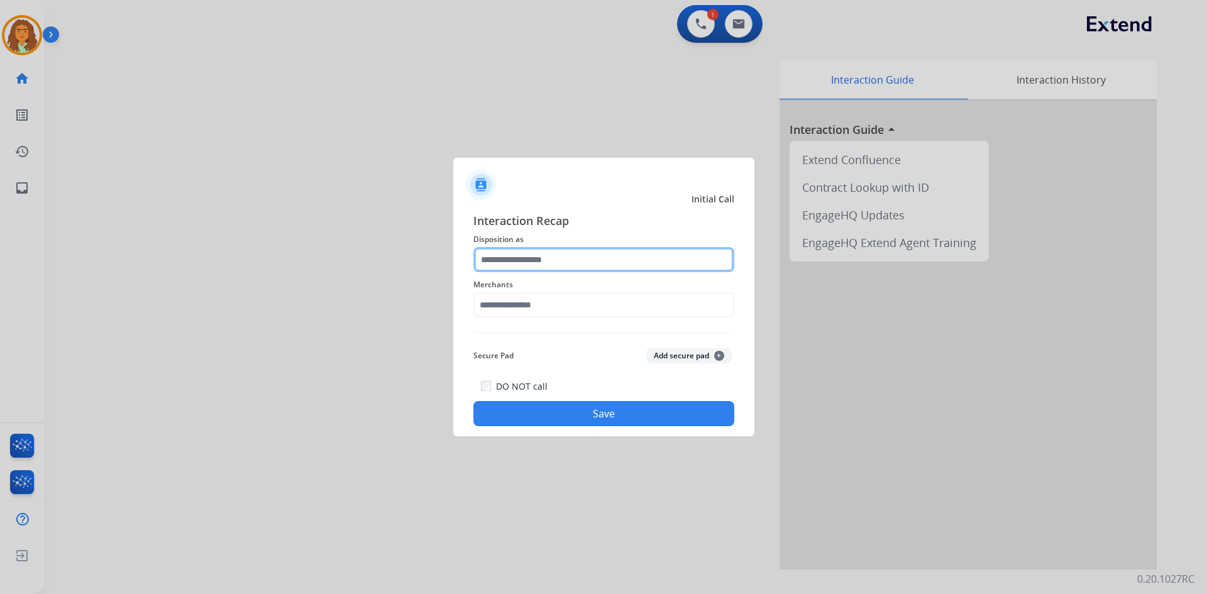
click at [565, 258] on input "text" at bounding box center [603, 259] width 261 height 25
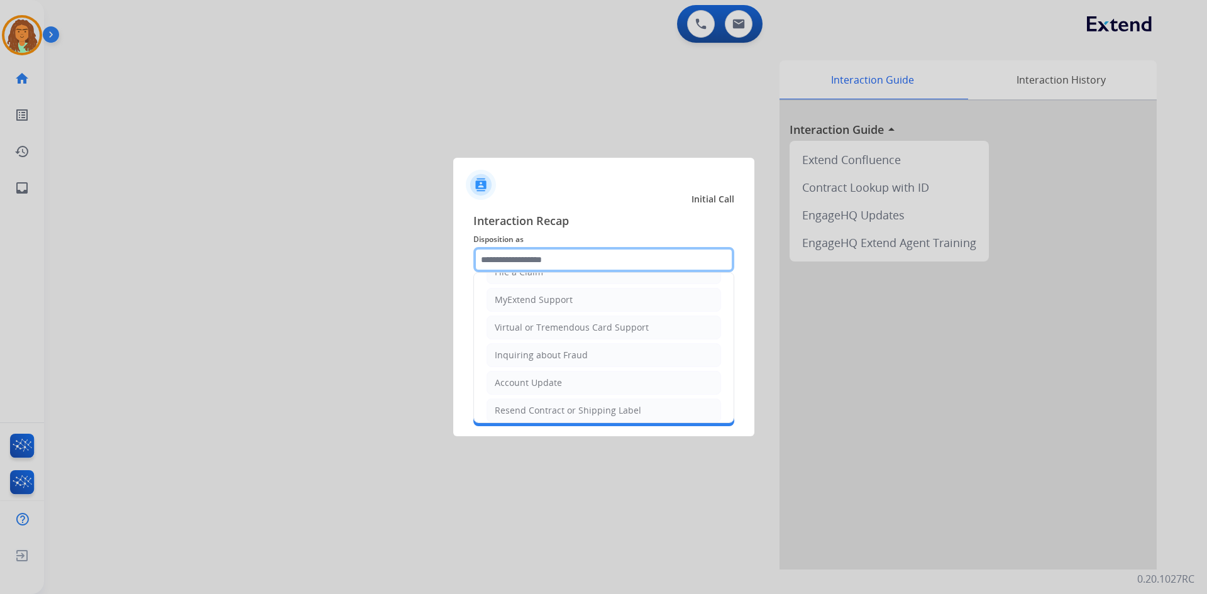
scroll to position [133, 0]
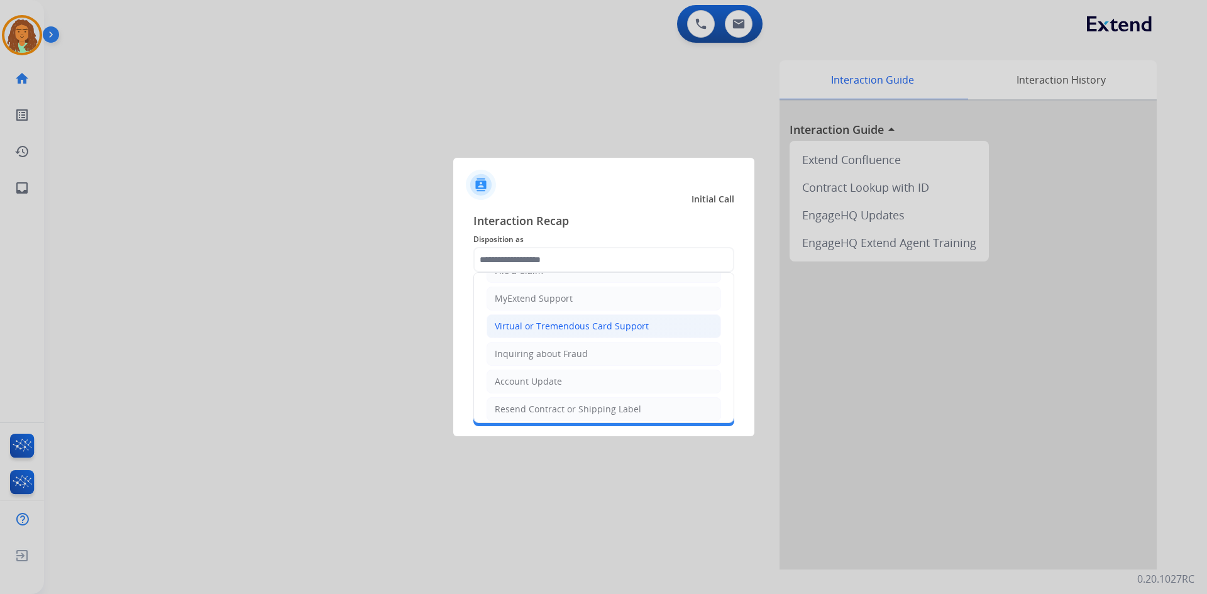
click at [568, 327] on div "Virtual or Tremendous Card Support" at bounding box center [572, 326] width 154 height 13
type input "**********"
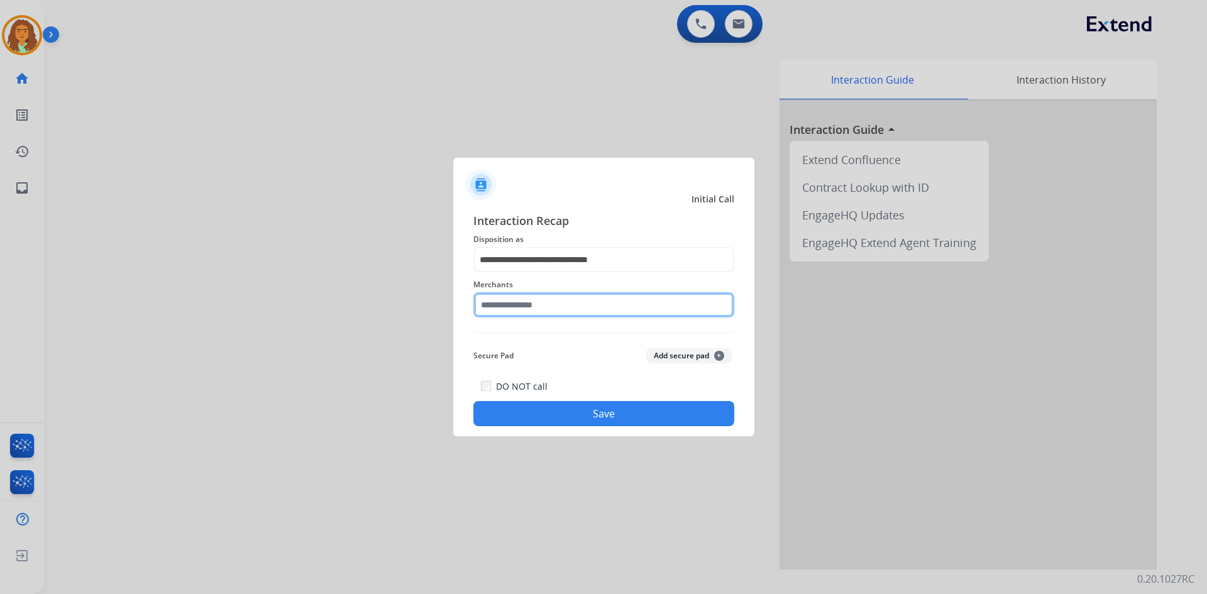
click at [512, 306] on input "text" at bounding box center [603, 304] width 261 height 25
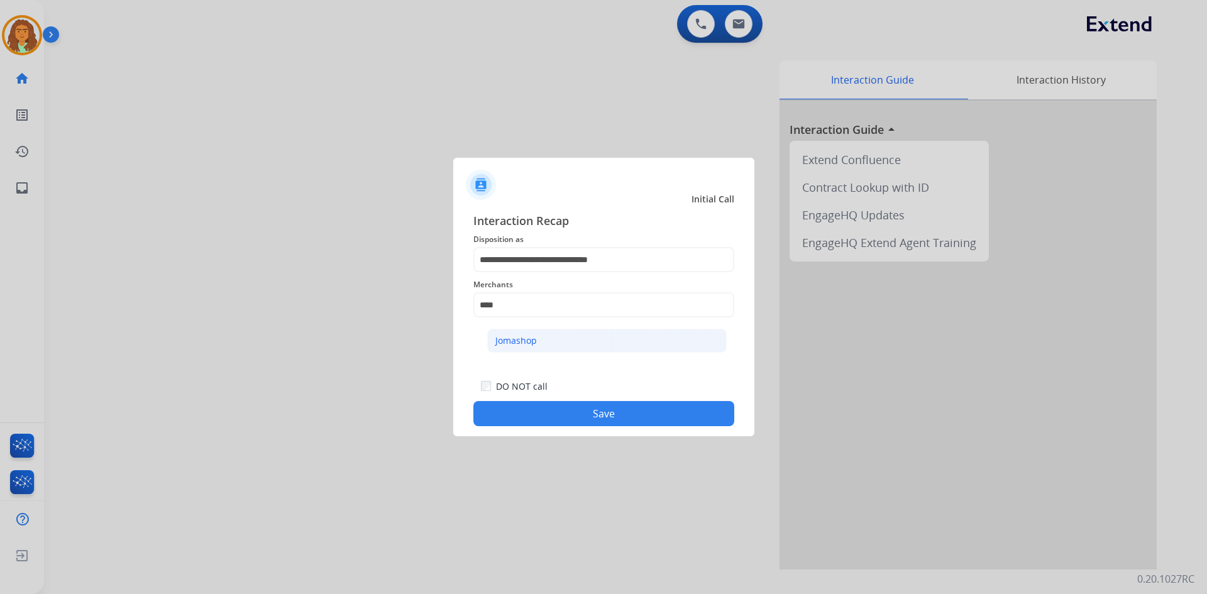
click at [526, 337] on div "Jomashop" at bounding box center [515, 340] width 41 height 13
type input "********"
click at [563, 411] on button "Save" at bounding box center [603, 413] width 261 height 25
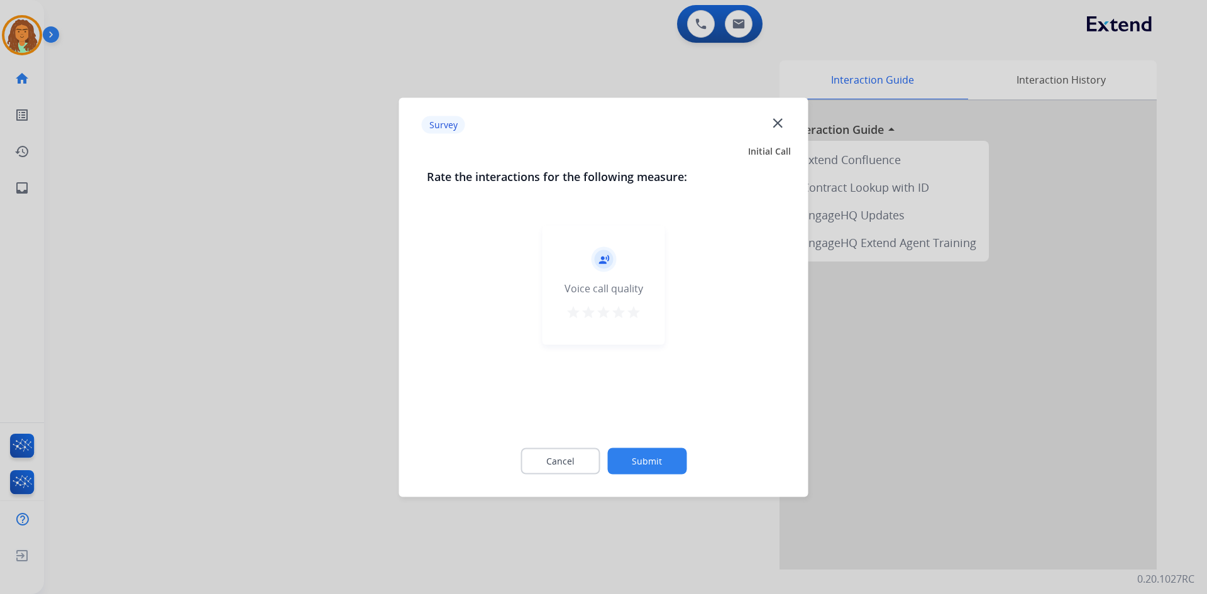
click at [583, 314] on mat-icon "star" at bounding box center [633, 311] width 15 height 15
click at [583, 458] on button "Submit" at bounding box center [646, 461] width 79 height 26
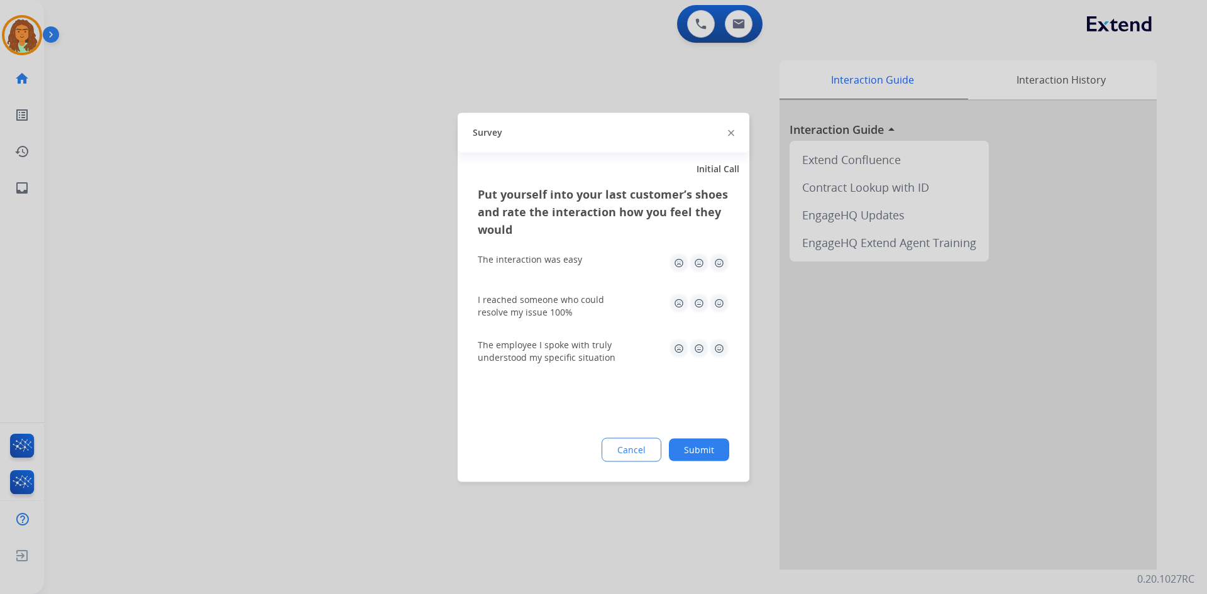
click at [583, 257] on img at bounding box center [719, 263] width 20 height 20
click at [583, 304] on img at bounding box center [719, 303] width 20 height 20
click at [583, 349] on img at bounding box center [719, 348] width 20 height 20
click at [583, 444] on button "Submit" at bounding box center [699, 449] width 60 height 23
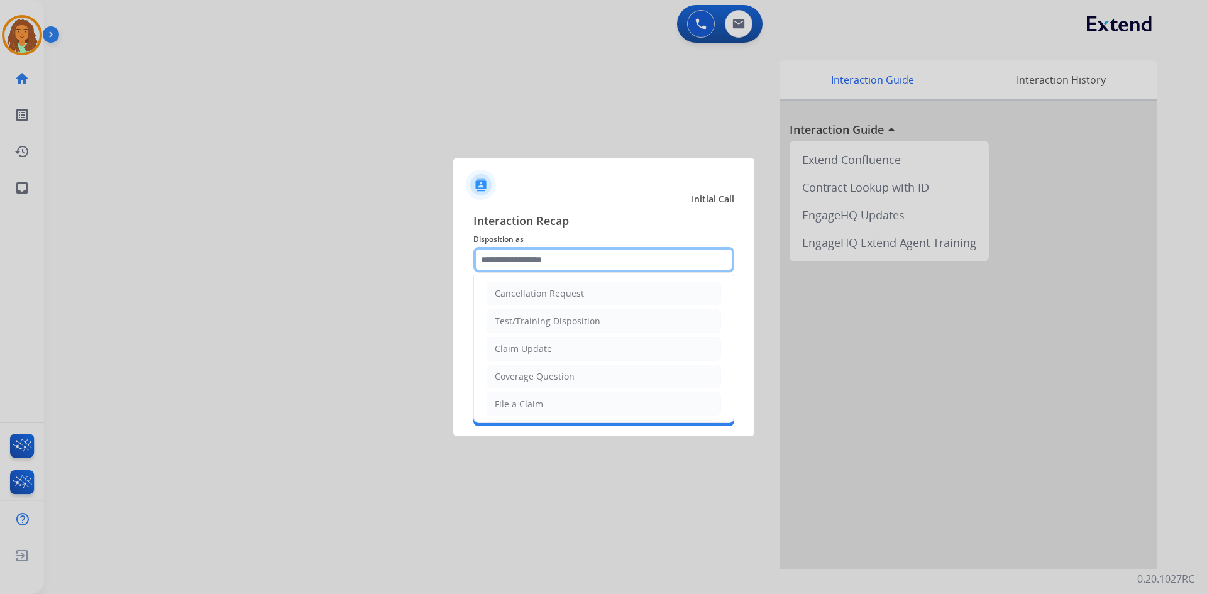
click at [502, 253] on input "text" at bounding box center [603, 259] width 261 height 25
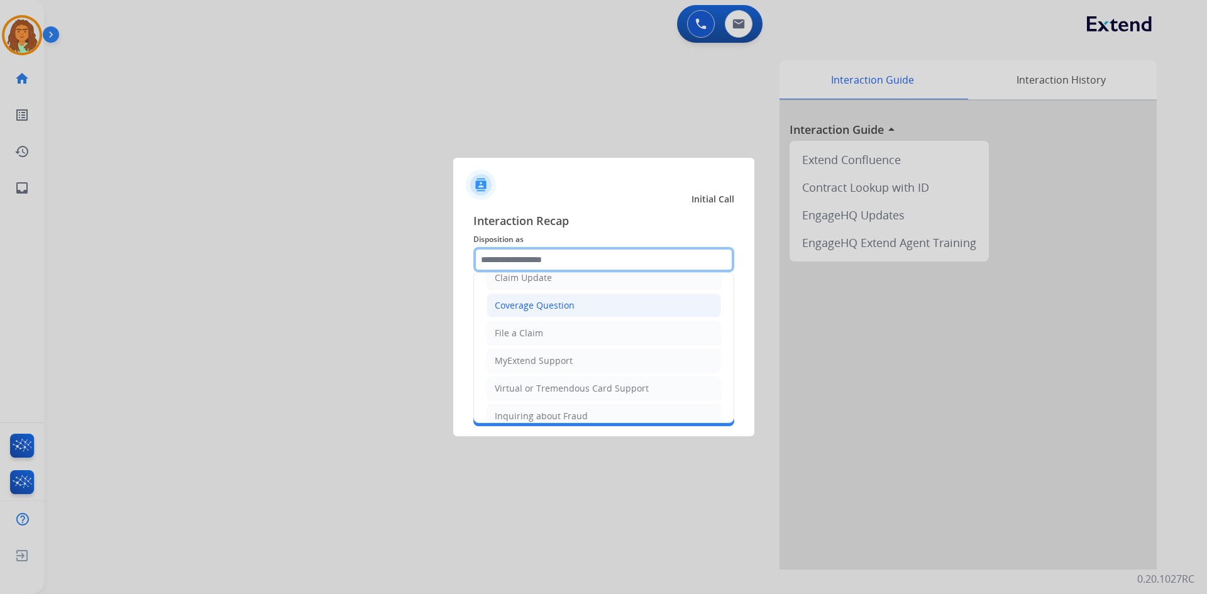
scroll to position [63, 0]
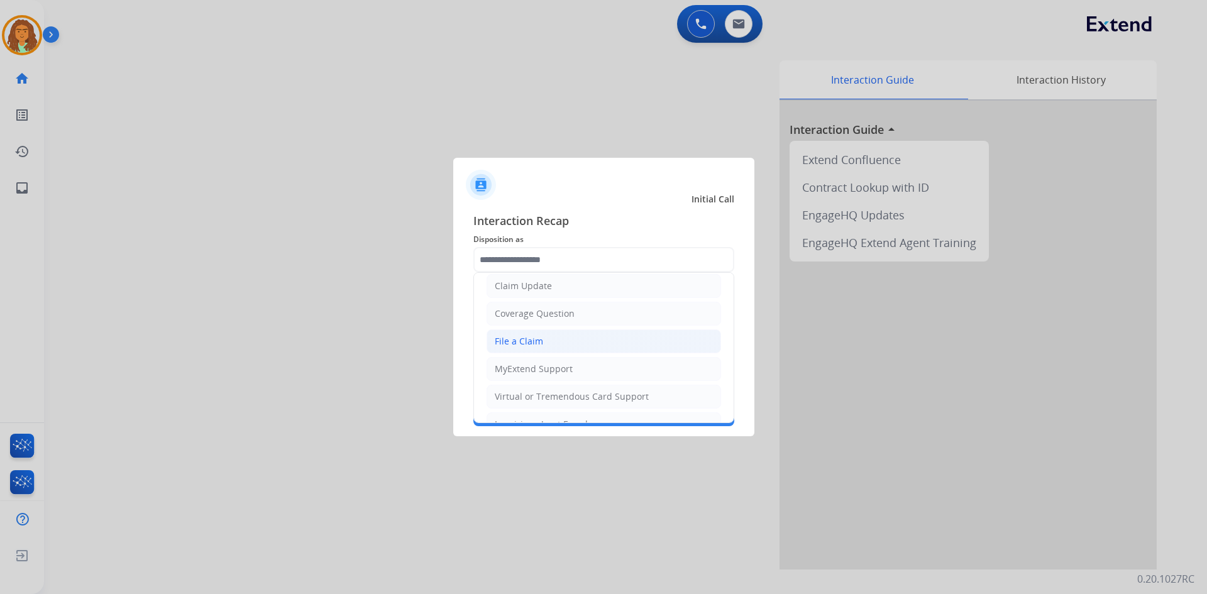
click at [526, 341] on div "File a Claim" at bounding box center [519, 341] width 48 height 13
type input "**********"
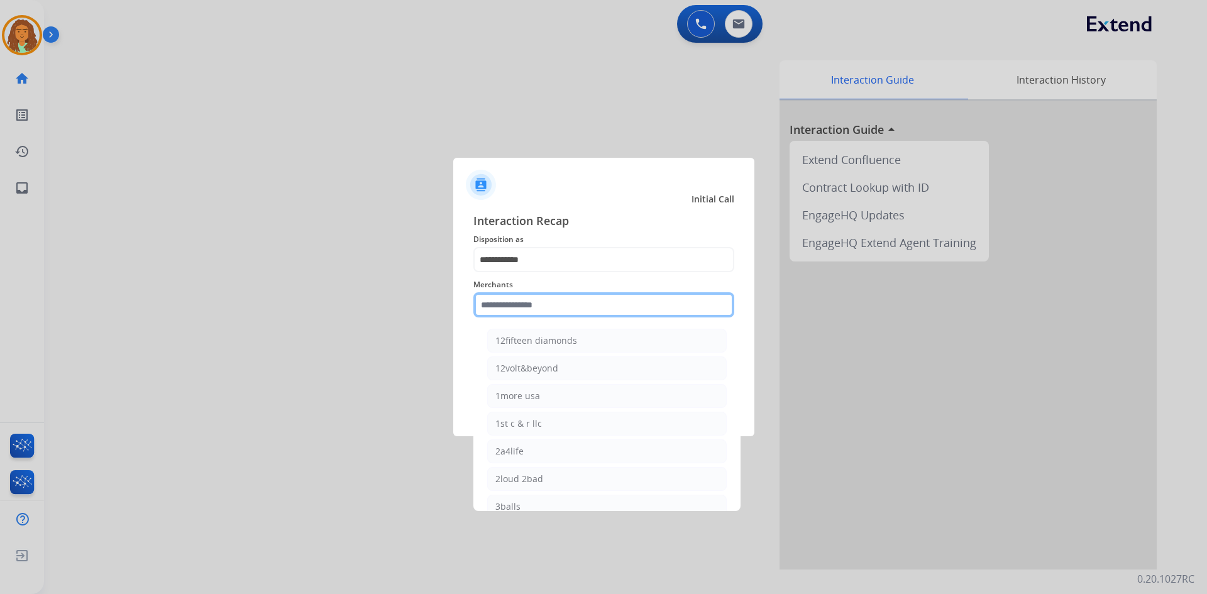
click at [536, 309] on input "text" at bounding box center [603, 304] width 261 height 25
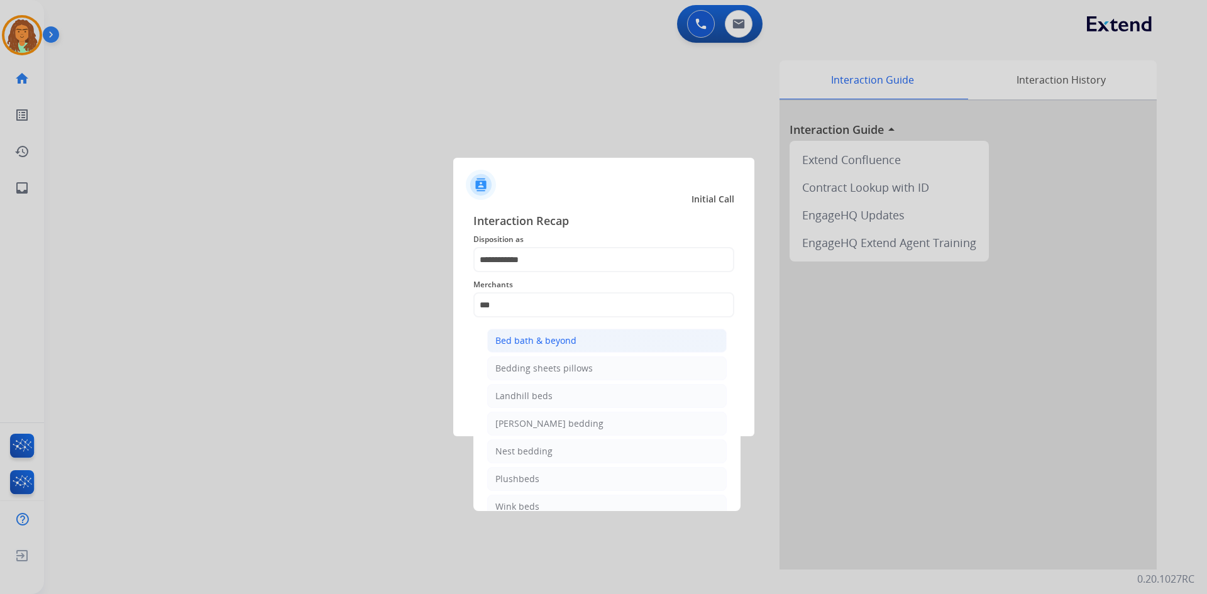
click at [543, 338] on div "Bed bath & beyond" at bounding box center [535, 340] width 81 height 13
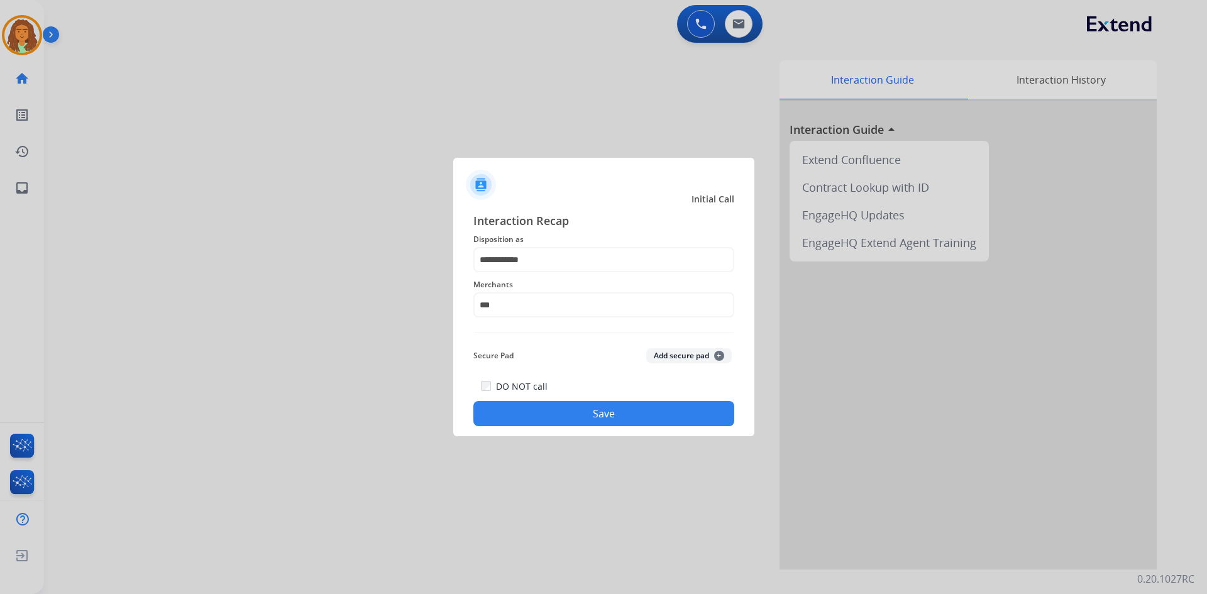
type input "**********"
click at [549, 412] on button "Save" at bounding box center [603, 413] width 261 height 25
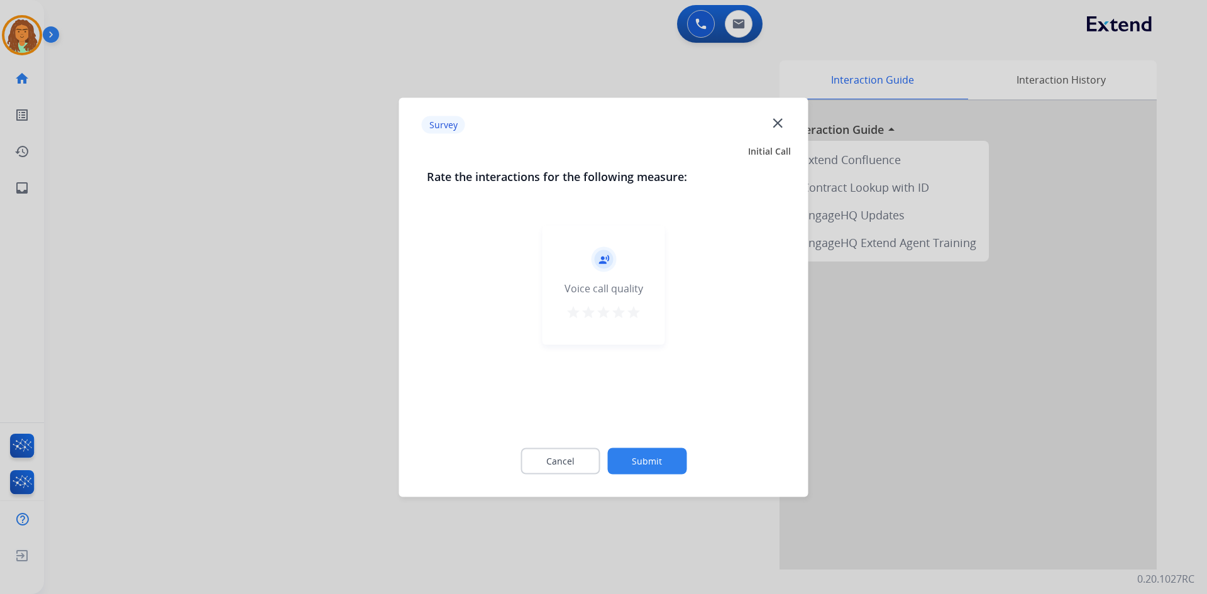
click at [583, 315] on mat-icon "star" at bounding box center [633, 311] width 15 height 15
click at [583, 460] on button "Submit" at bounding box center [646, 461] width 79 height 26
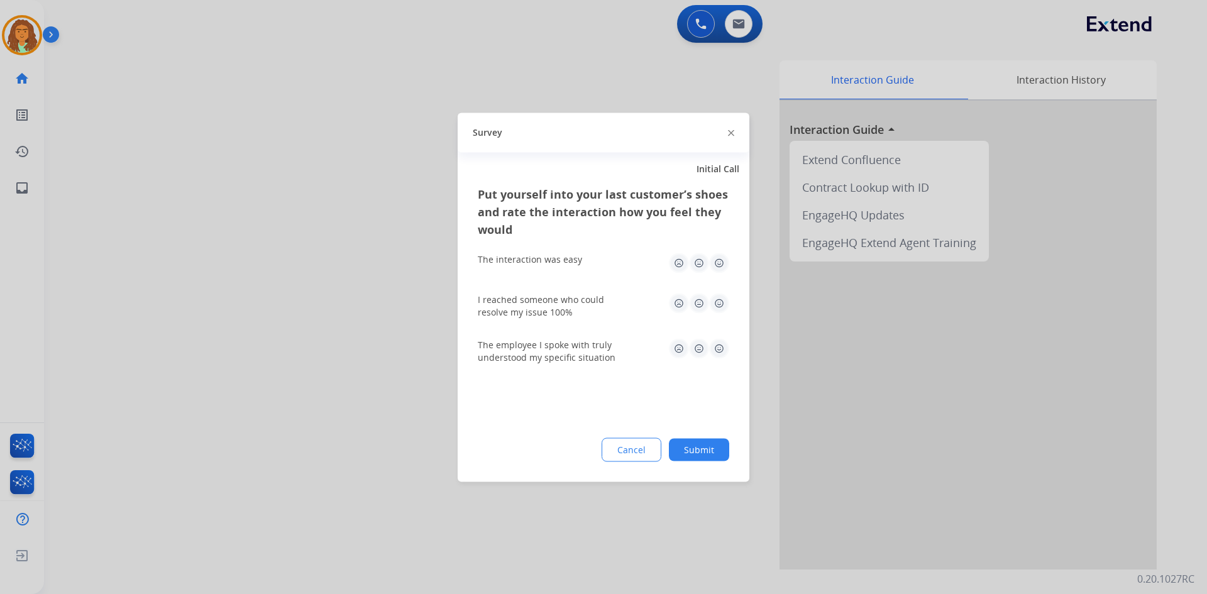
click at [583, 262] on img at bounding box center [719, 263] width 20 height 20
click at [583, 304] on img at bounding box center [719, 303] width 20 height 20
click at [583, 345] on img at bounding box center [719, 348] width 20 height 20
drag, startPoint x: 700, startPoint y: 446, endPoint x: 692, endPoint y: 432, distance: 16.1
click at [583, 444] on button "Submit" at bounding box center [699, 449] width 60 height 23
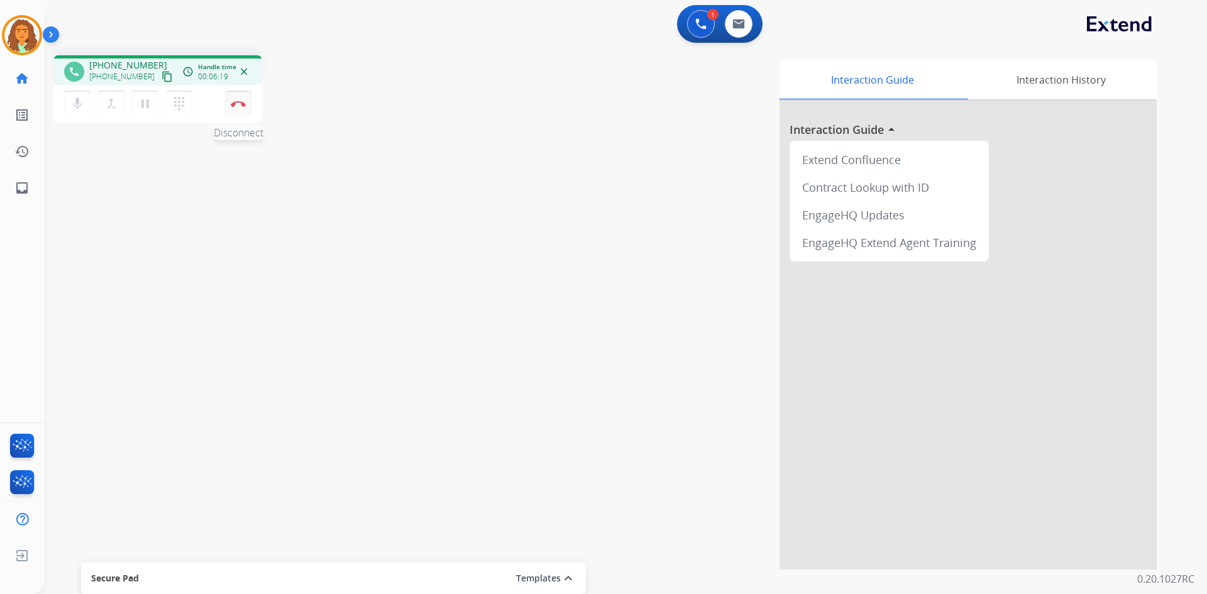
click at [236, 104] on img at bounding box center [238, 104] width 15 height 6
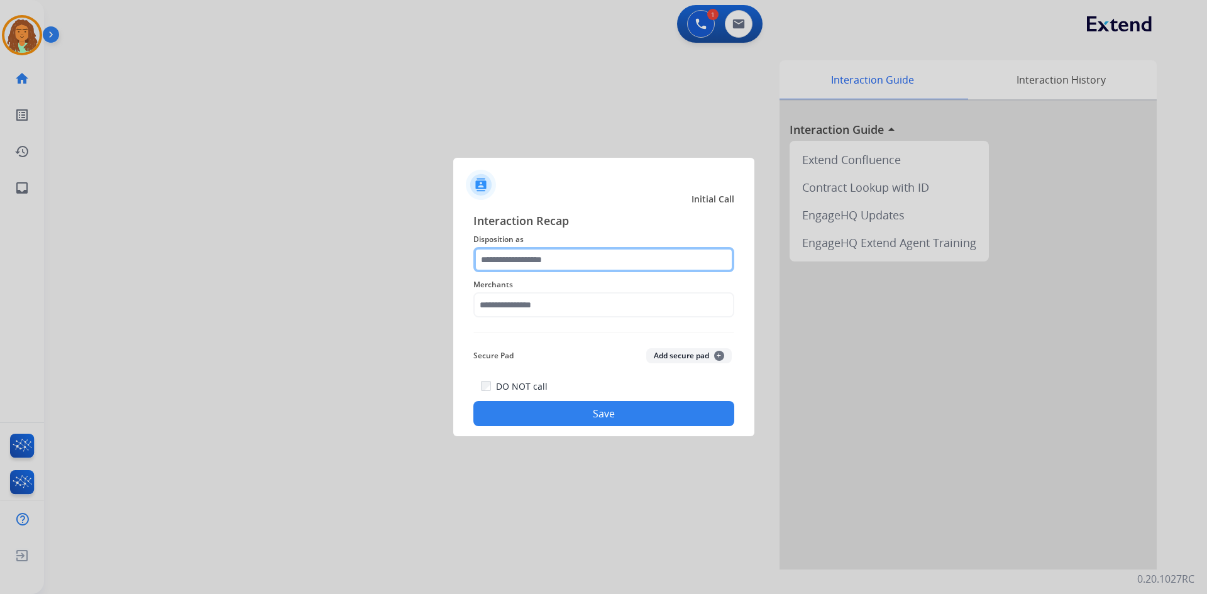
click at [572, 252] on input "text" at bounding box center [603, 259] width 261 height 25
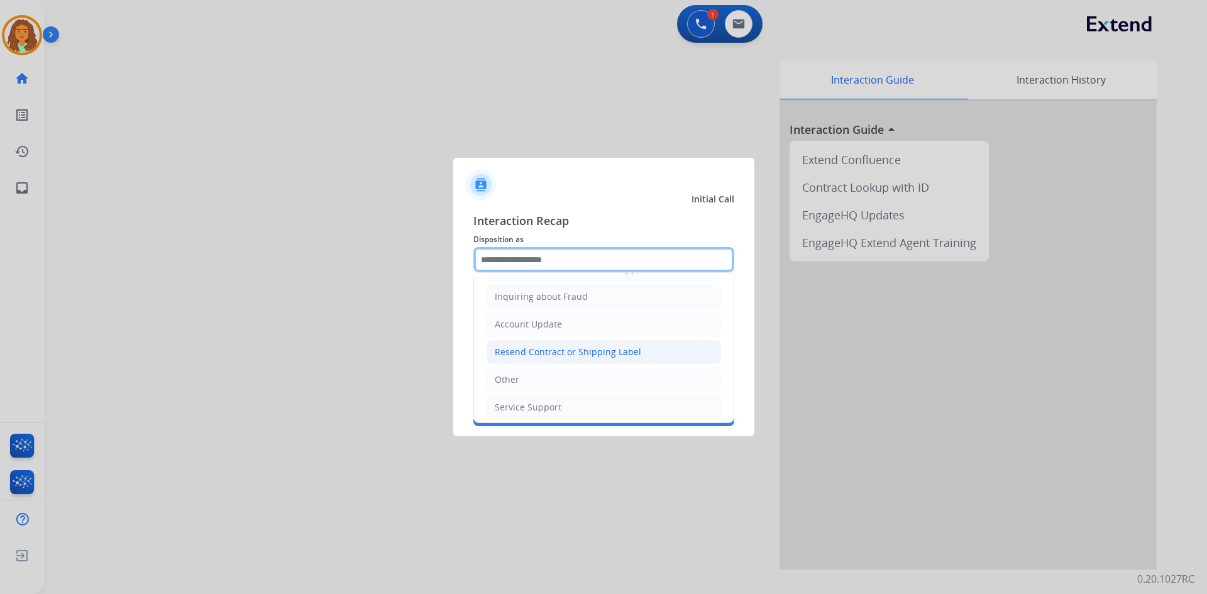
scroll to position [196, 0]
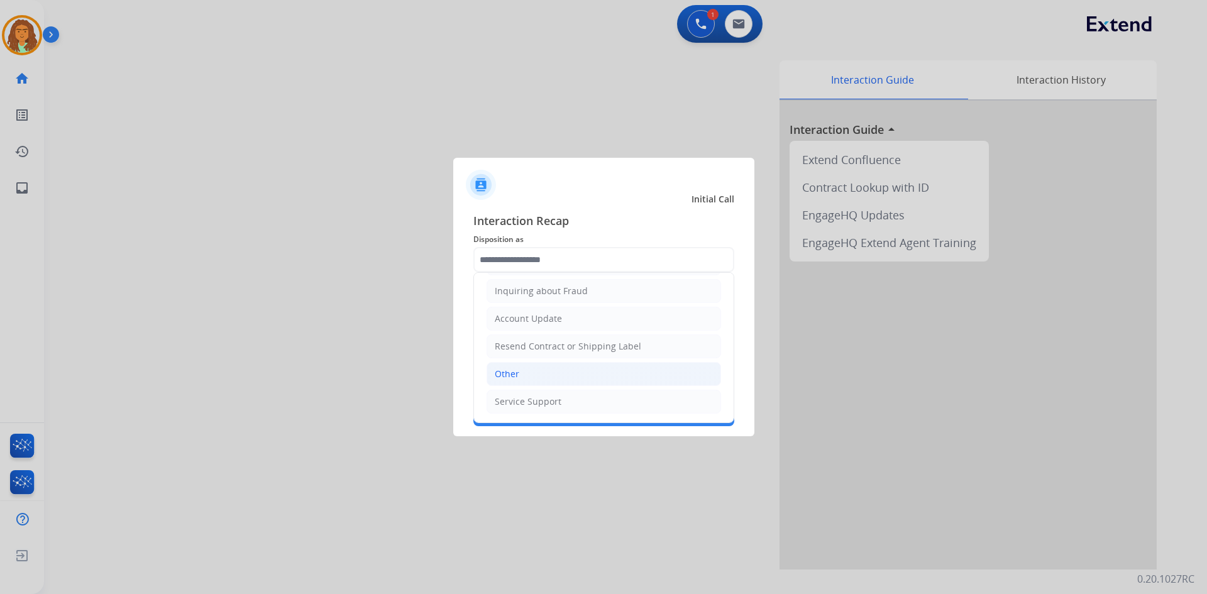
click at [509, 370] on div "Other" at bounding box center [507, 374] width 25 height 13
type input "*****"
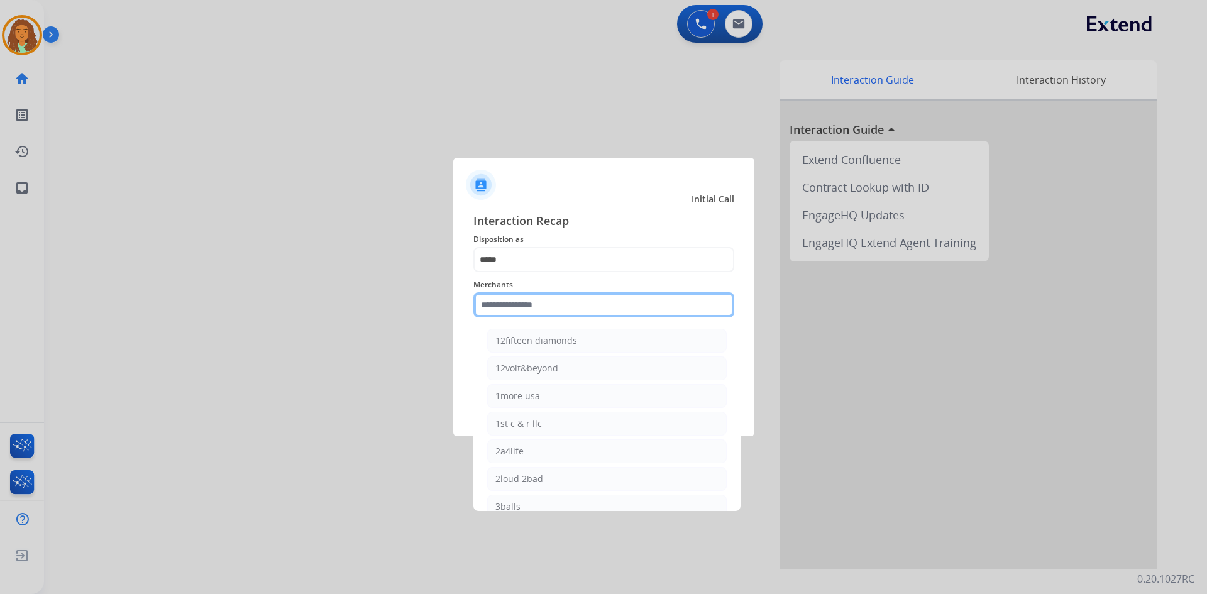
click at [506, 301] on input "text" at bounding box center [603, 304] width 261 height 25
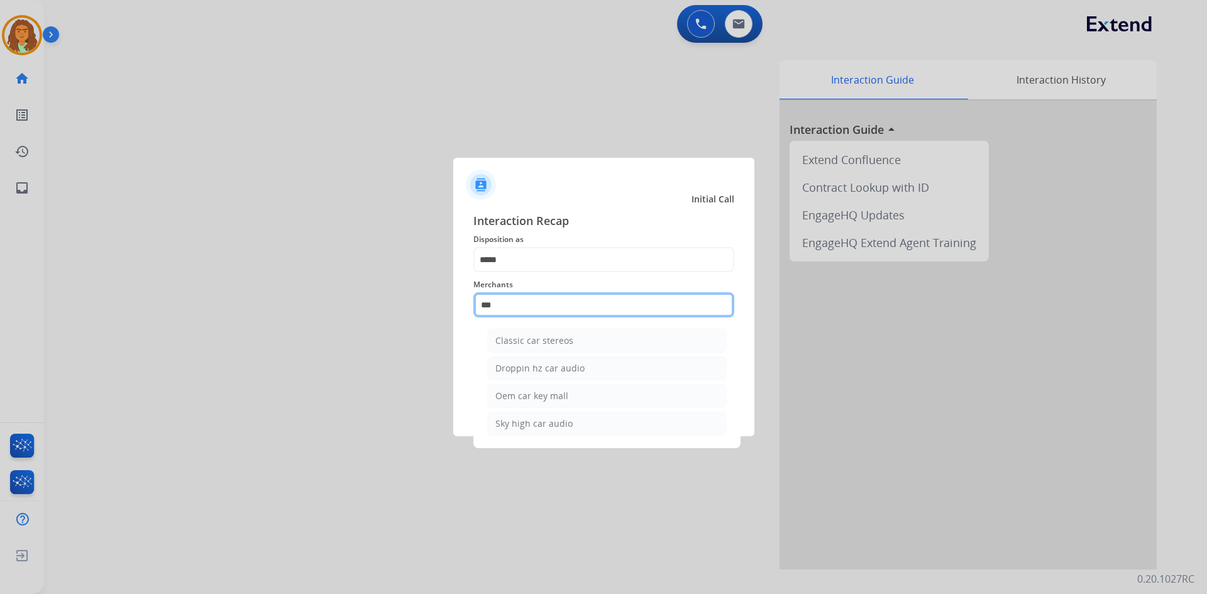
type input "*"
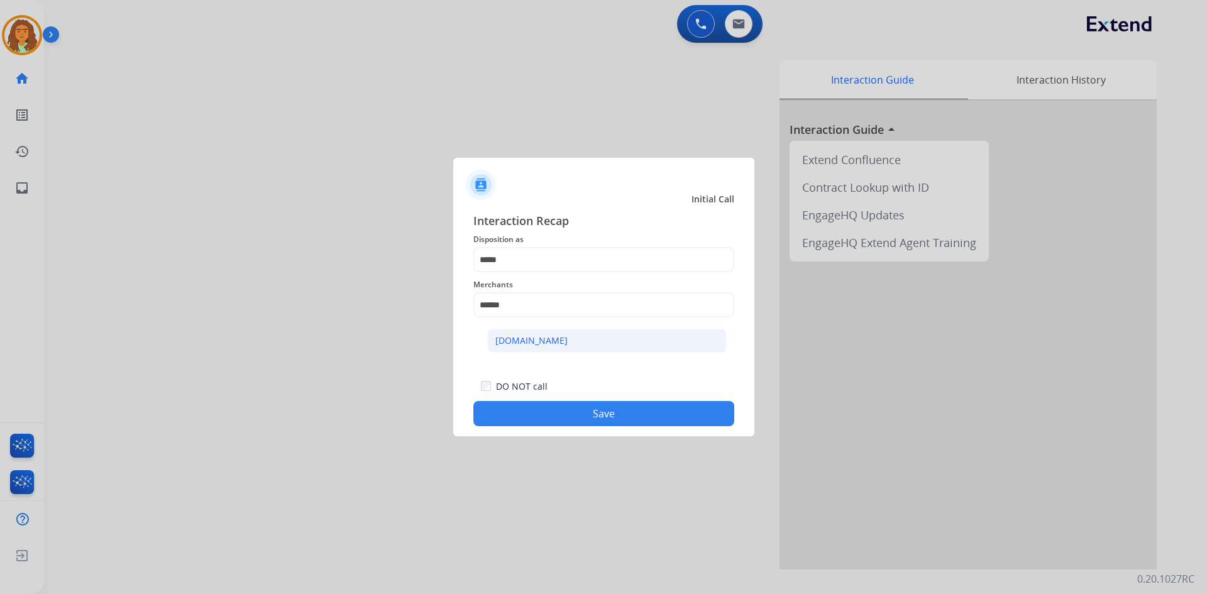
click at [517, 334] on li "Carparts.com" at bounding box center [607, 341] width 240 height 24
type input "**********"
click at [583, 409] on button "Save" at bounding box center [603, 413] width 261 height 25
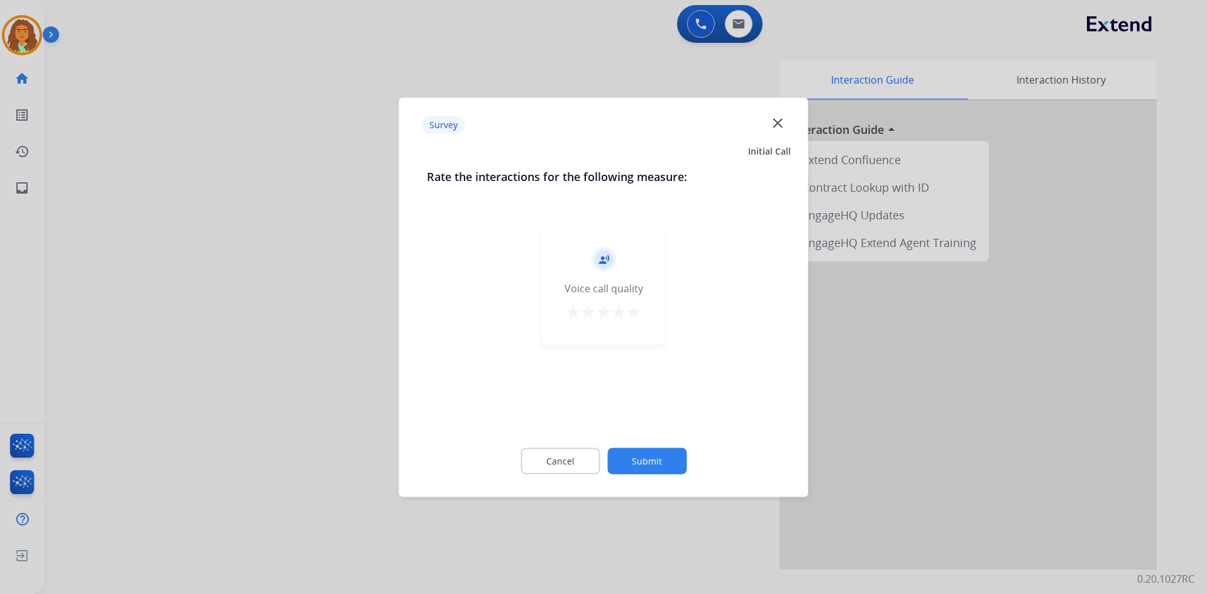
click at [583, 311] on mat-icon "star" at bounding box center [633, 311] width 15 height 15
click at [583, 453] on button "Submit" at bounding box center [646, 461] width 79 height 26
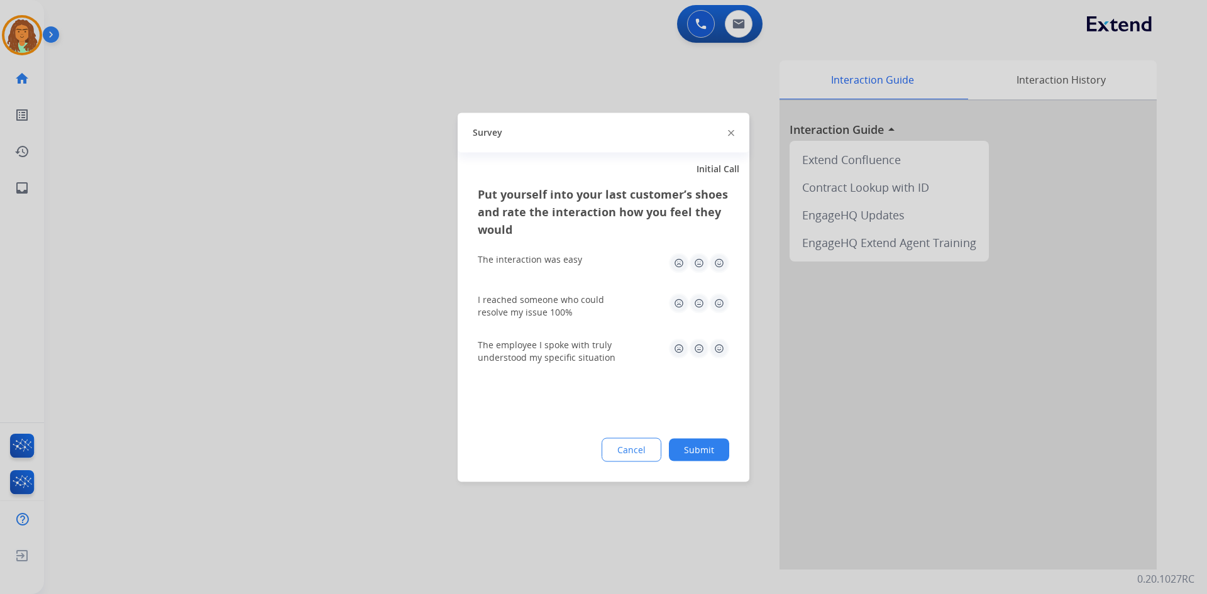
click at [583, 260] on img at bounding box center [719, 263] width 20 height 20
click at [583, 307] on img at bounding box center [719, 303] width 20 height 20
drag, startPoint x: 717, startPoint y: 345, endPoint x: 721, endPoint y: 358, distance: 13.6
click at [583, 346] on img at bounding box center [719, 348] width 20 height 20
click at [583, 451] on button "Submit" at bounding box center [699, 449] width 60 height 23
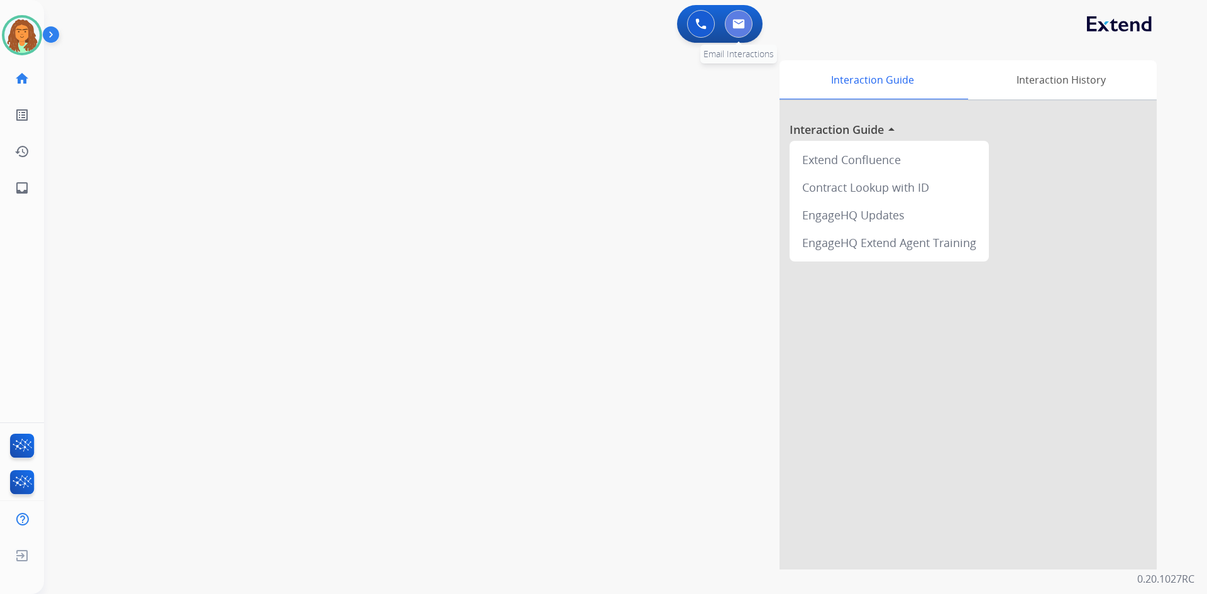
click at [583, 23] on img at bounding box center [738, 24] width 13 height 10
select select "**********"
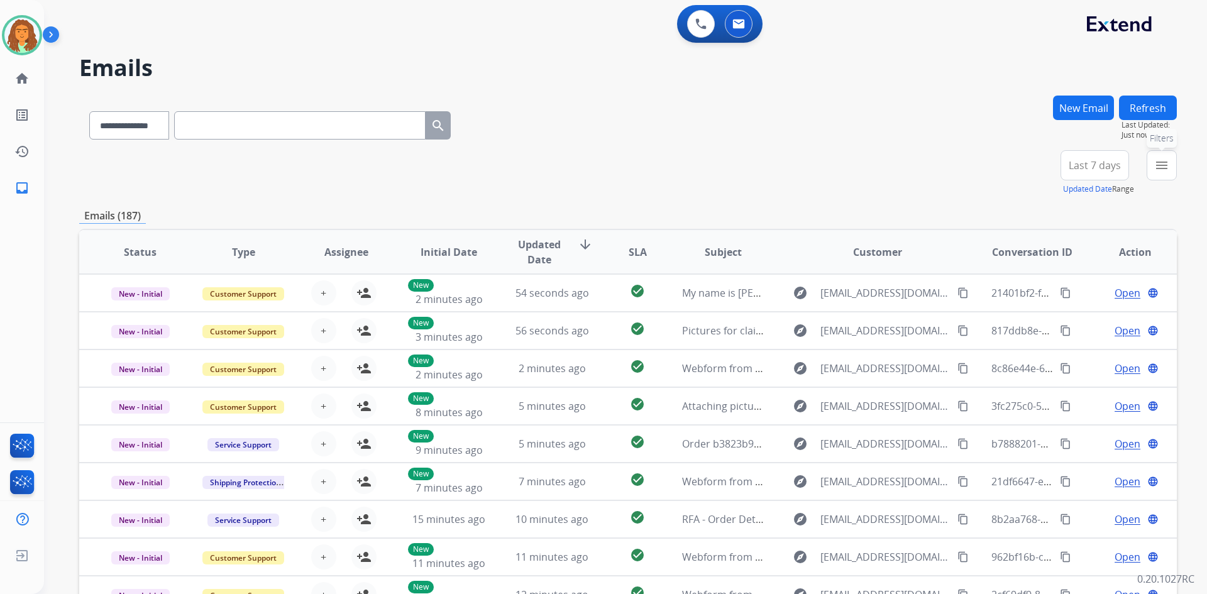
click at [583, 170] on mat-icon "menu" at bounding box center [1161, 165] width 15 height 15
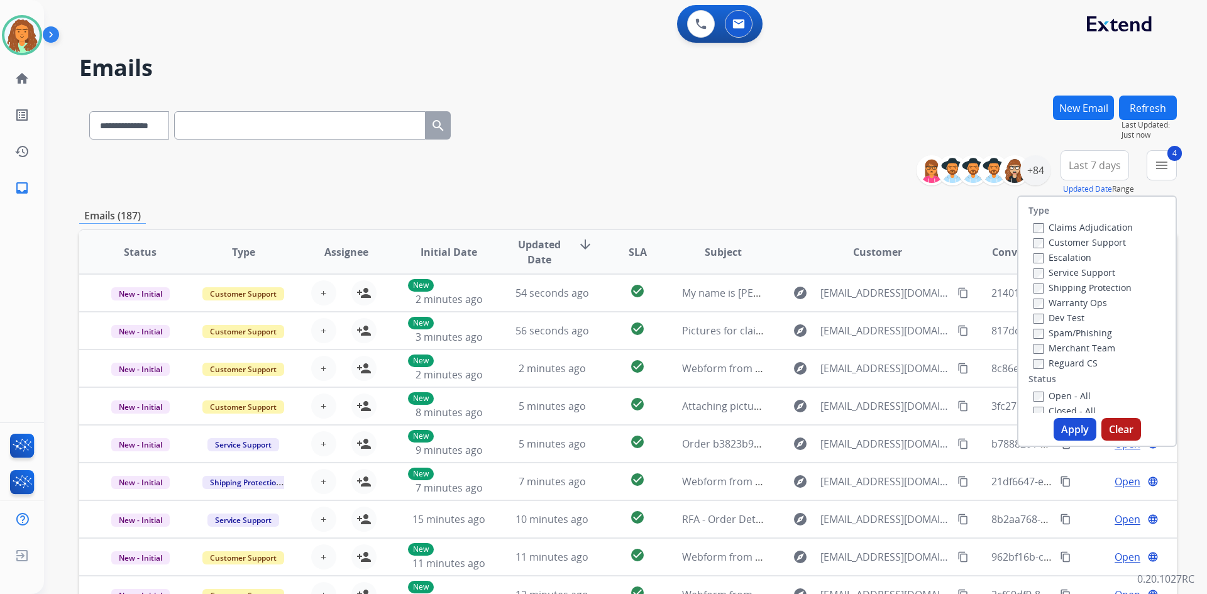
click at [583, 424] on button "Apply" at bounding box center [1075, 429] width 43 height 23
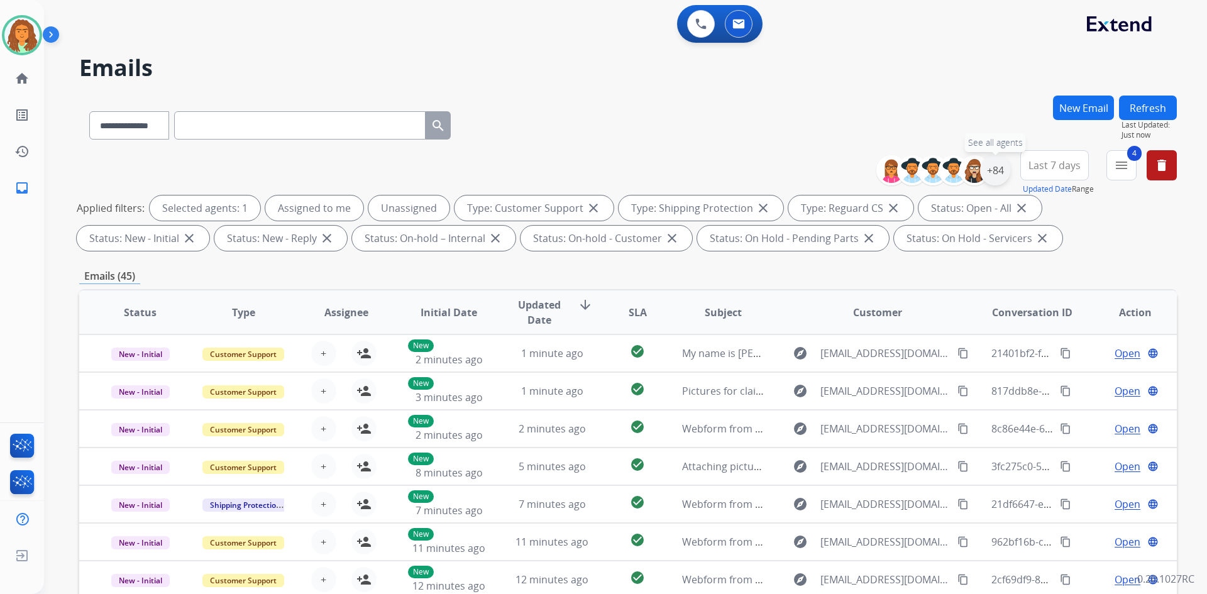
click at [583, 170] on div "+84" at bounding box center [995, 170] width 30 height 30
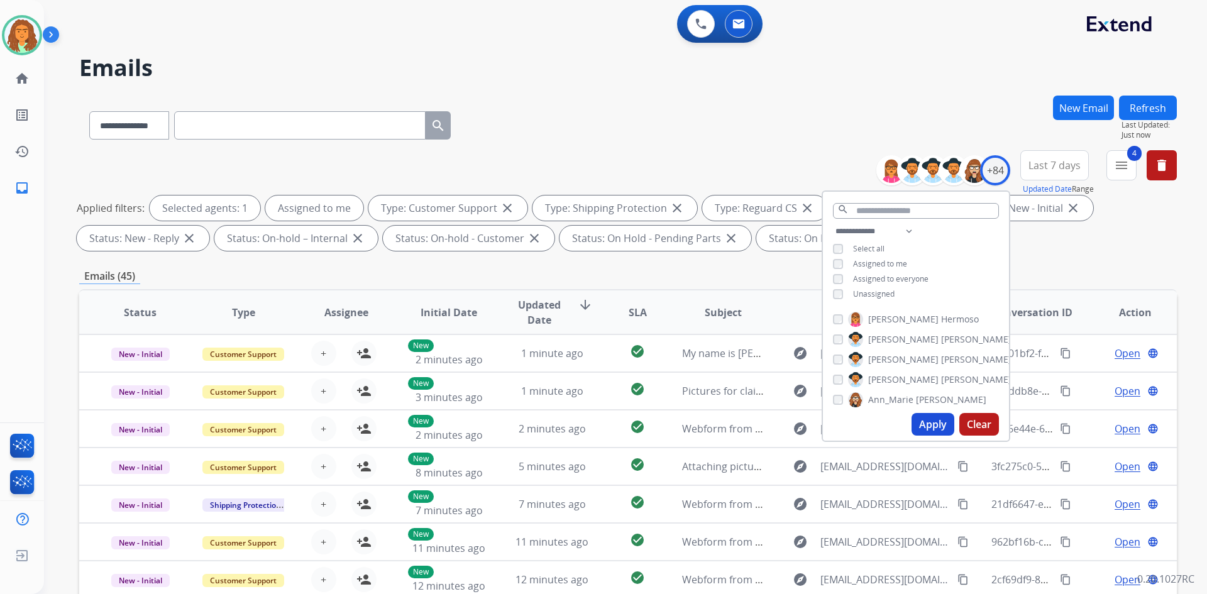
click at [583, 417] on button "Apply" at bounding box center [933, 424] width 43 height 23
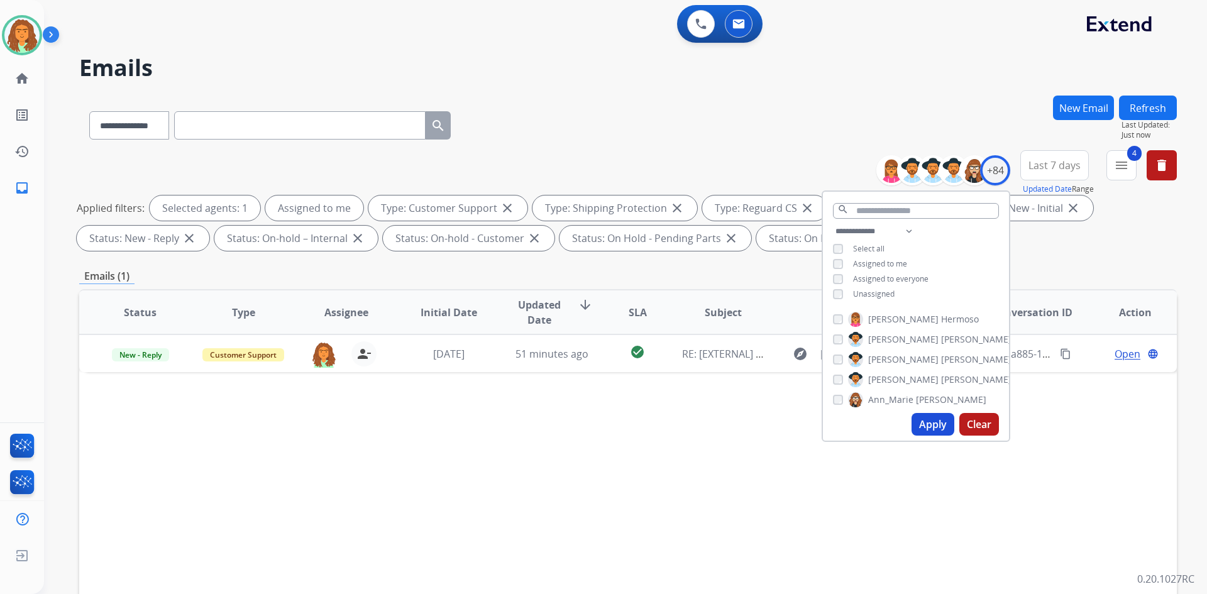
click at [583, 258] on div "**********" at bounding box center [628, 436] width 1098 height 680
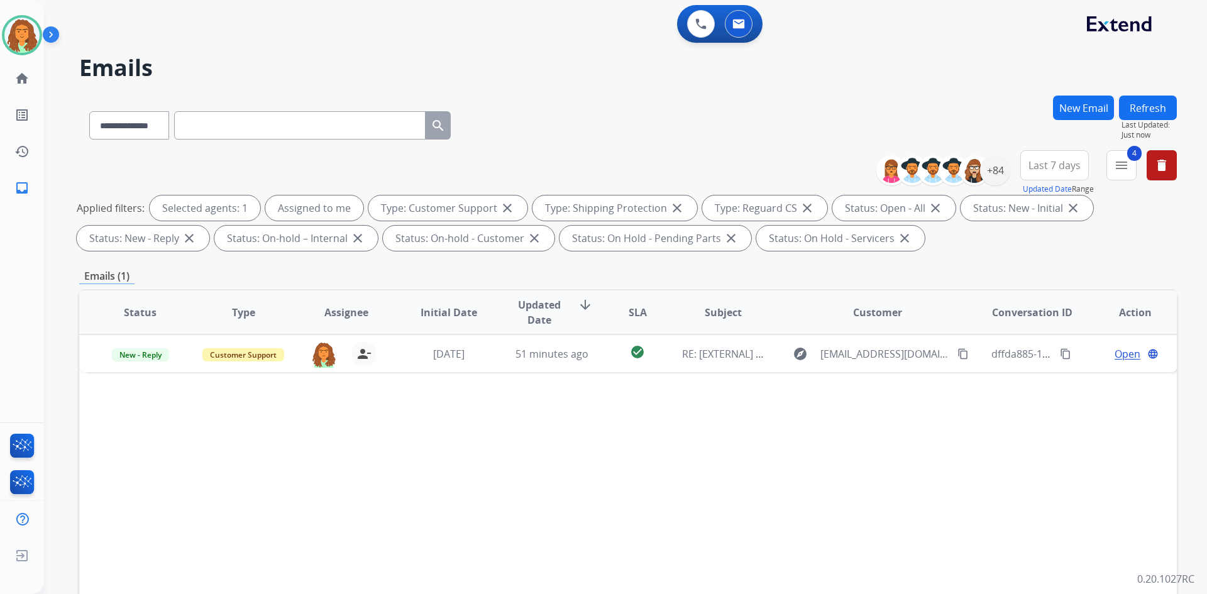
click at [583, 165] on span "Last 7 days" at bounding box center [1055, 165] width 52 height 5
click at [583, 319] on div "Last 90 days" at bounding box center [1050, 318] width 69 height 19
click at [583, 258] on div "**********" at bounding box center [628, 436] width 1098 height 680
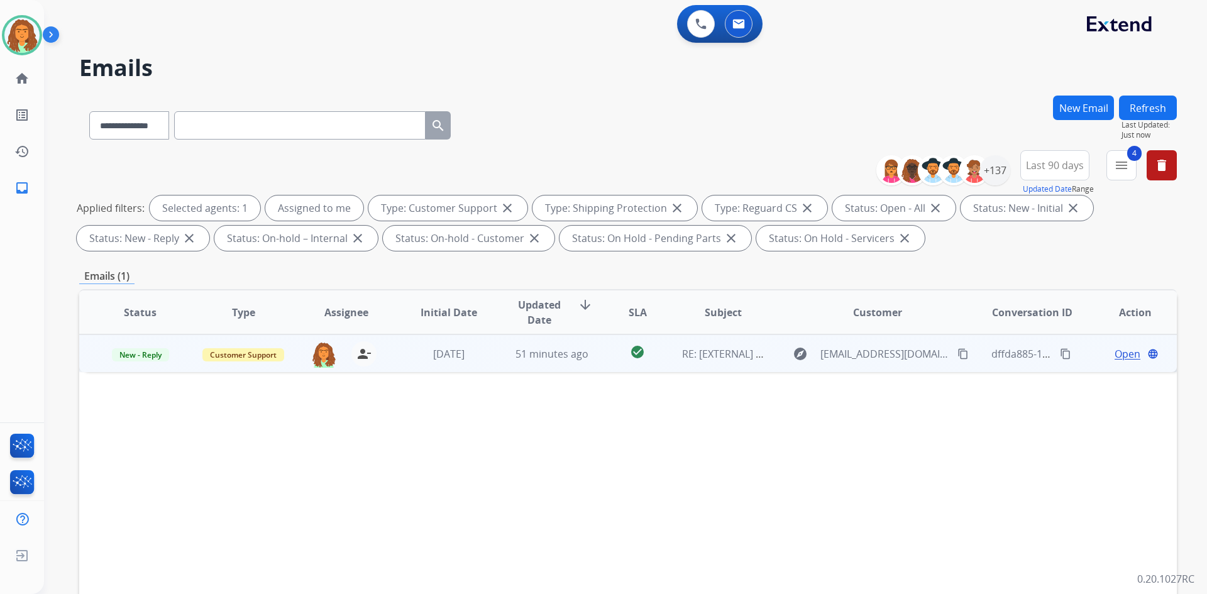
click at [492, 362] on td "51 minutes ago" at bounding box center [542, 353] width 103 height 38
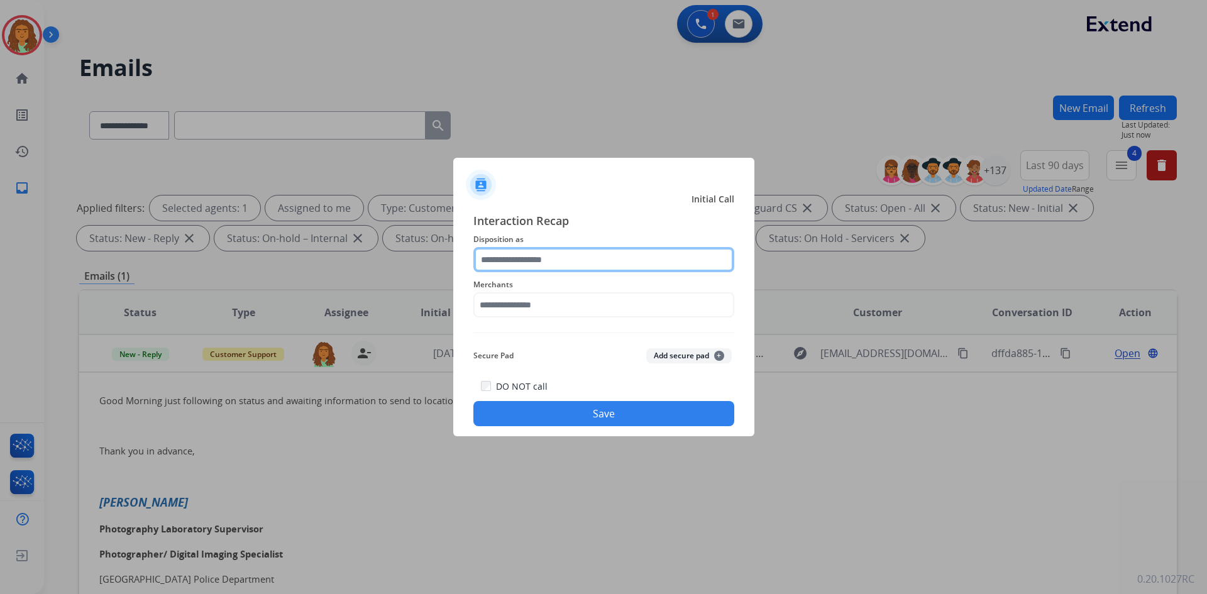
click at [525, 258] on input "text" at bounding box center [603, 259] width 261 height 25
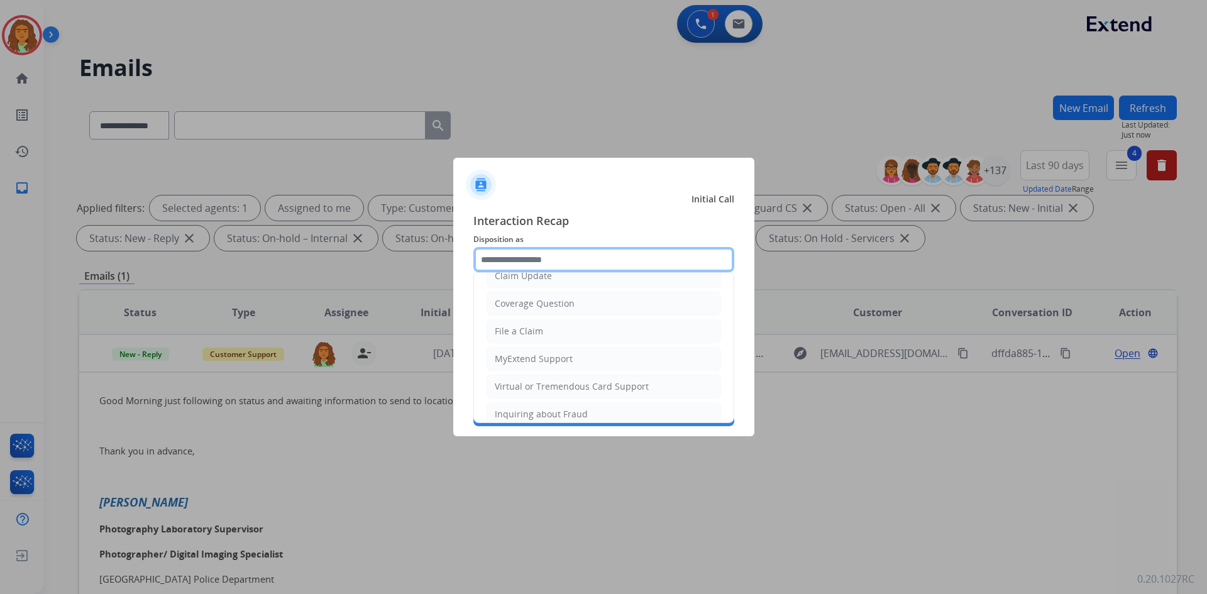
scroll to position [189, 0]
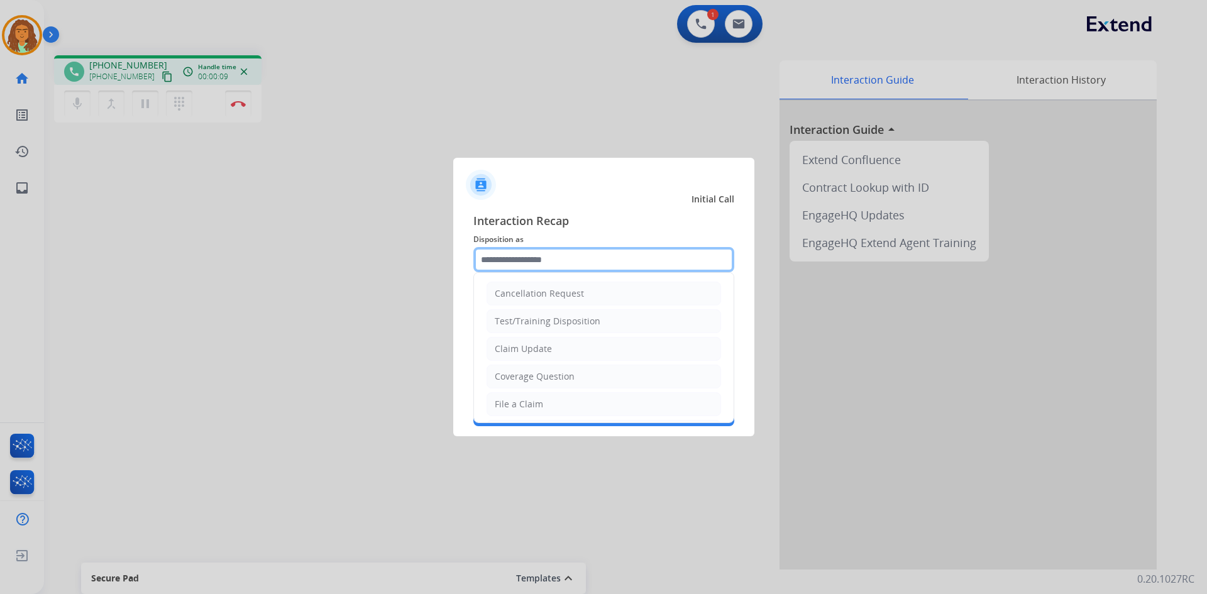
click at [560, 262] on input "text" at bounding box center [603, 259] width 261 height 25
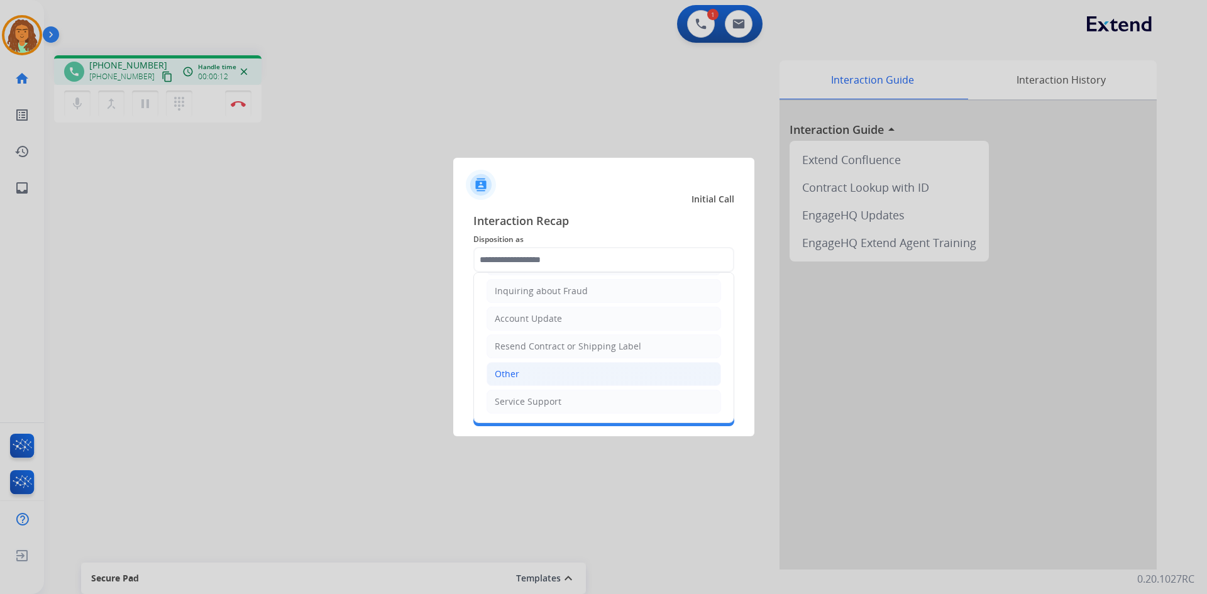
click at [526, 370] on li "Other" at bounding box center [604, 374] width 235 height 24
type input "*****"
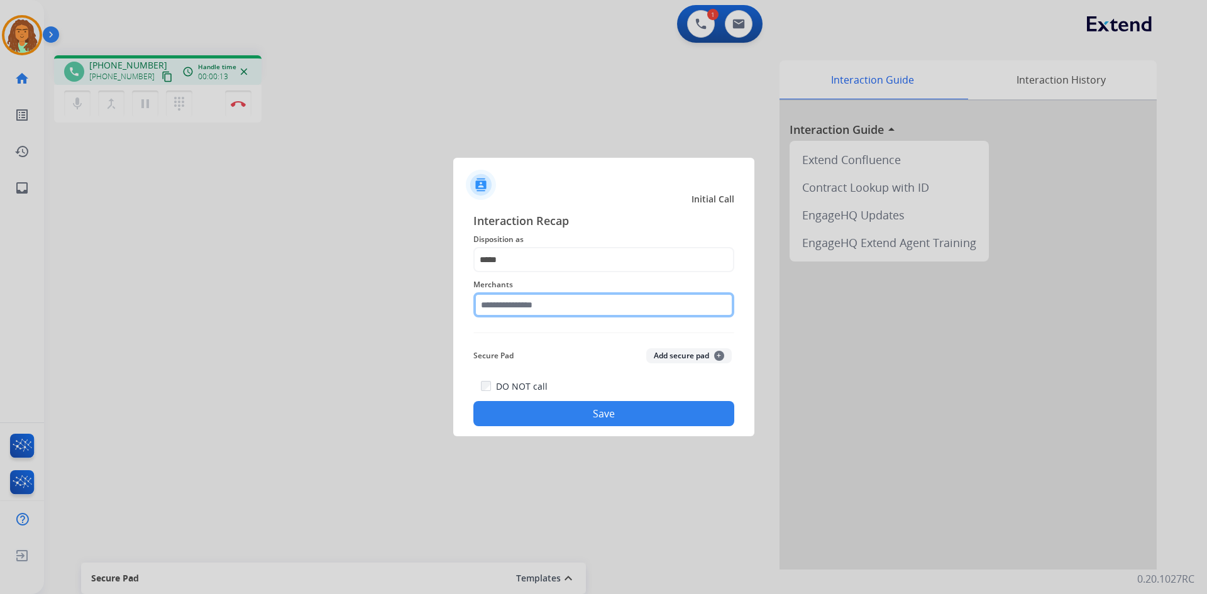
click at [560, 304] on input "text" at bounding box center [603, 304] width 261 height 25
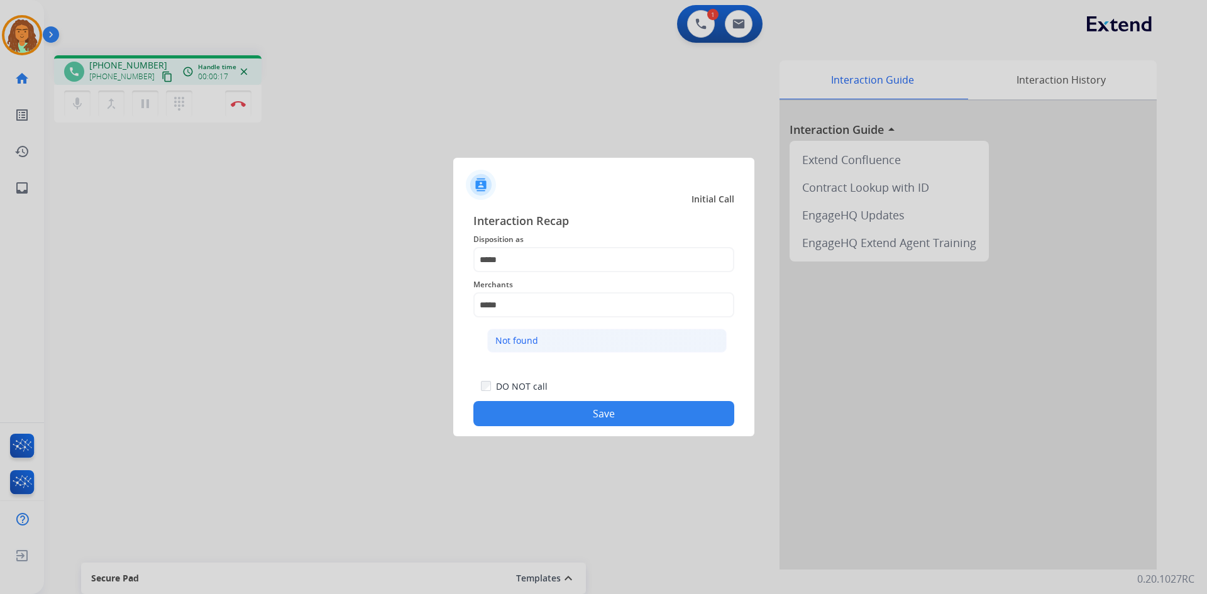
click at [536, 343] on div "Not found" at bounding box center [516, 340] width 43 height 13
type input "*********"
click at [578, 408] on button "Save" at bounding box center [603, 413] width 261 height 25
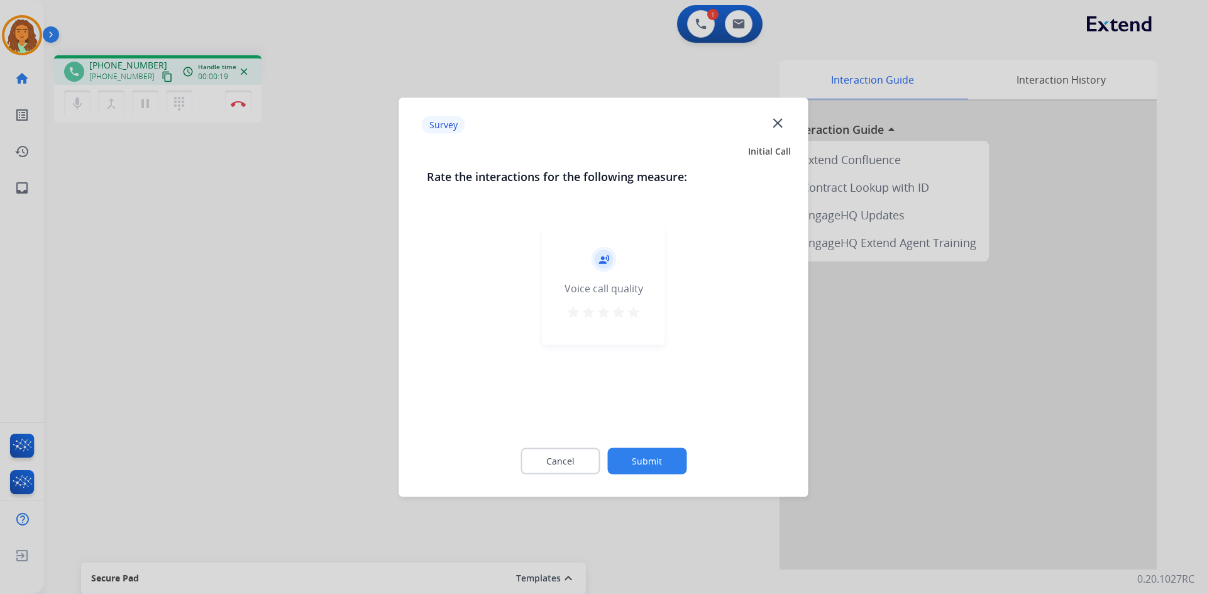
click at [583, 306] on mat-icon "star" at bounding box center [633, 311] width 15 height 15
click at [583, 458] on button "Submit" at bounding box center [646, 461] width 79 height 26
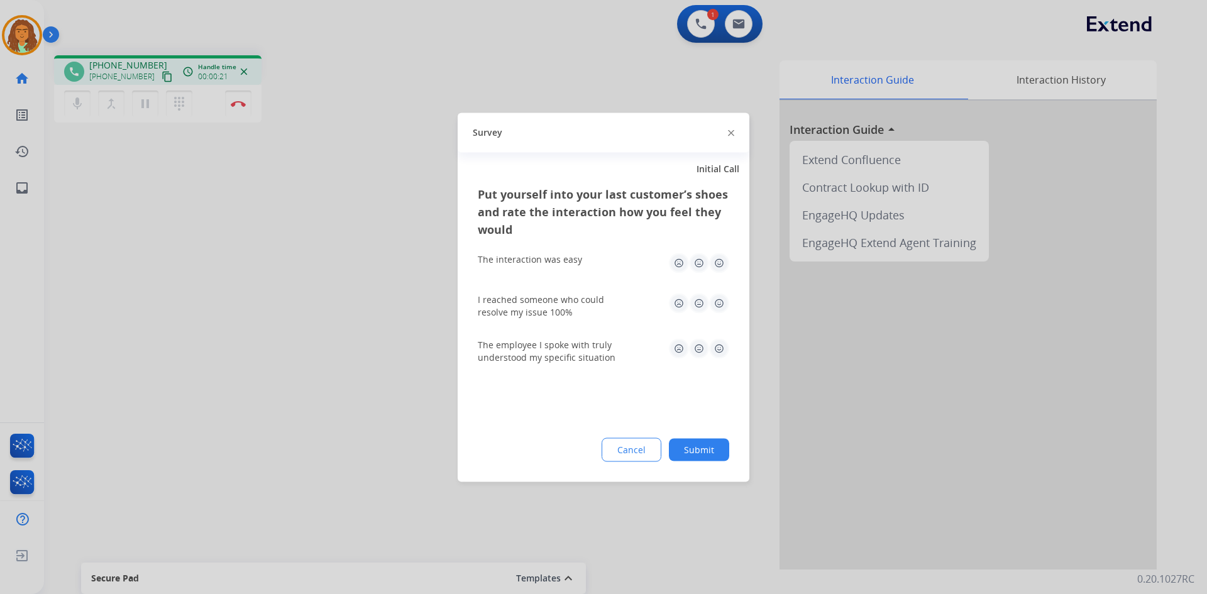
click at [583, 253] on img at bounding box center [719, 263] width 20 height 20
click at [583, 300] on img at bounding box center [719, 303] width 20 height 20
click at [583, 353] on img at bounding box center [719, 348] width 20 height 20
click at [583, 464] on div "Put yourself into your last customer’s shoes and rate the interaction how you f…" at bounding box center [604, 333] width 292 height 297
click at [583, 448] on button "Submit" at bounding box center [699, 449] width 60 height 23
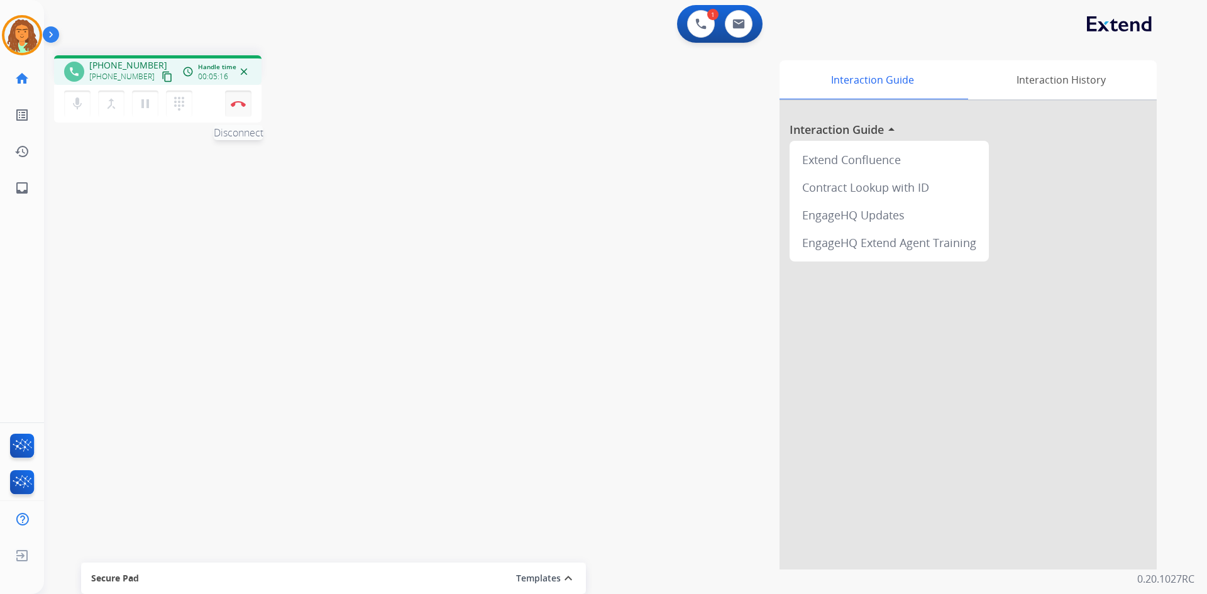
click at [240, 106] on img at bounding box center [238, 104] width 15 height 6
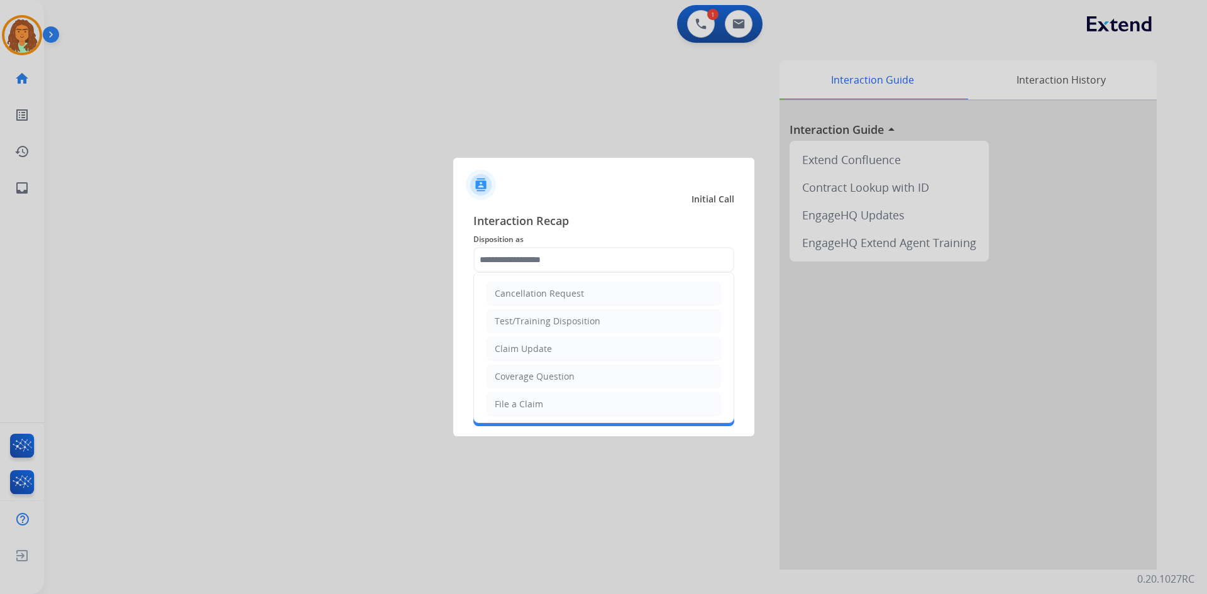
click at [565, 253] on input "text" at bounding box center [603, 259] width 261 height 25
click at [519, 399] on div "File a Claim" at bounding box center [519, 404] width 48 height 13
type input "**********"
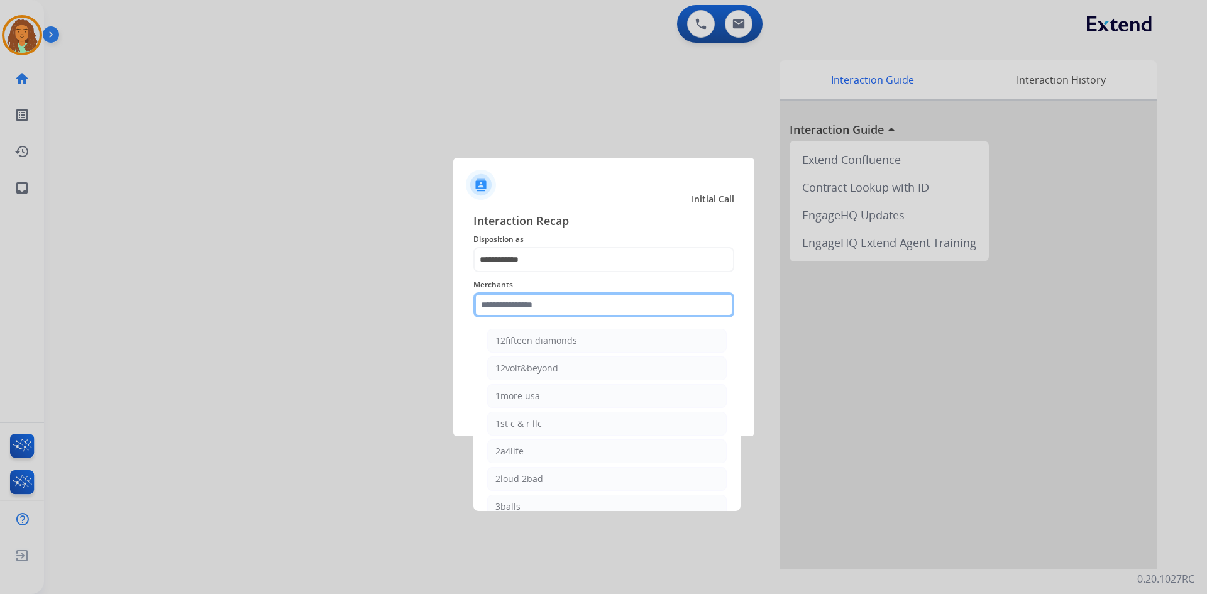
click at [524, 306] on input "text" at bounding box center [603, 304] width 261 height 25
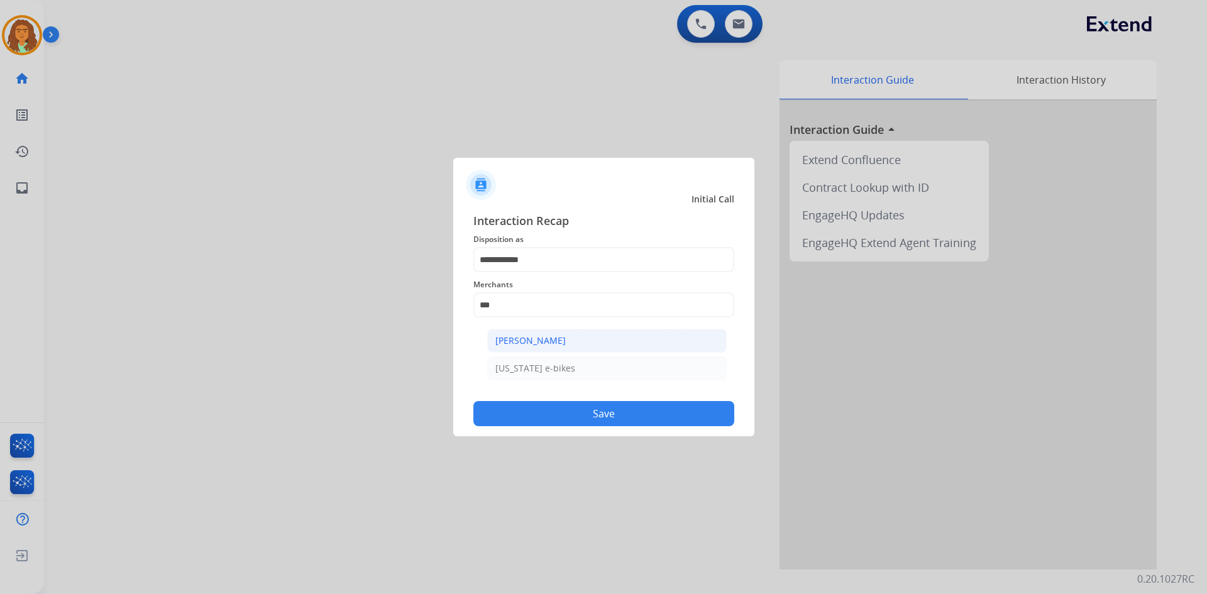
click at [542, 346] on div "Ashley - Reguard" at bounding box center [530, 340] width 70 height 13
type input "**********"
click at [556, 405] on button "Save" at bounding box center [603, 413] width 261 height 25
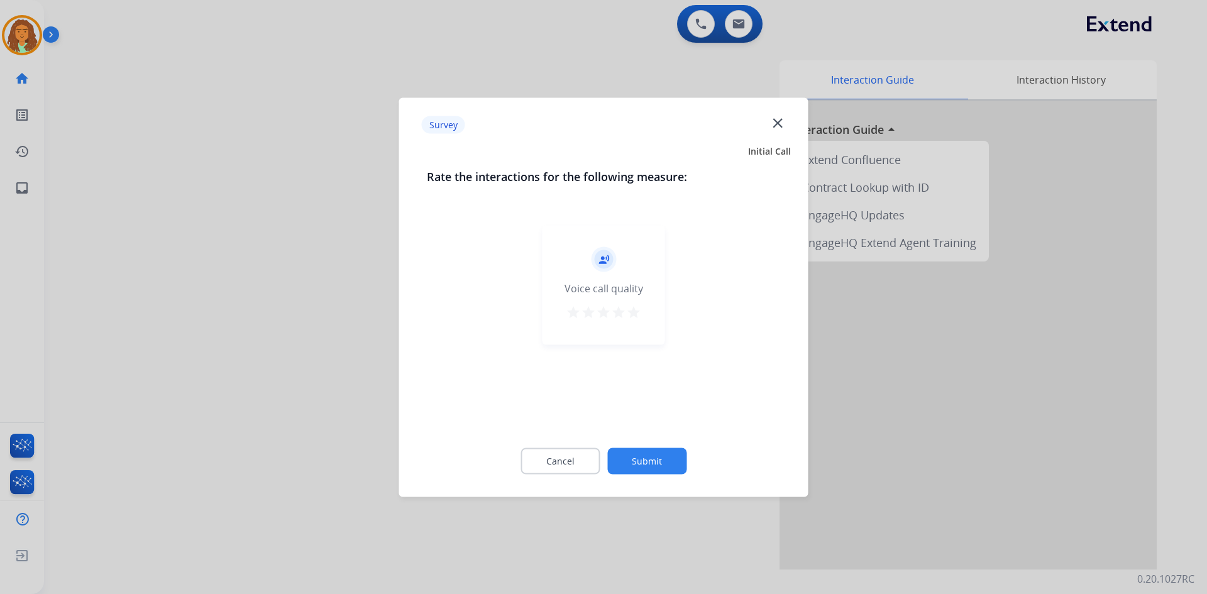
click at [583, 316] on mat-icon "star" at bounding box center [633, 311] width 15 height 15
click at [583, 464] on button "Submit" at bounding box center [646, 461] width 79 height 26
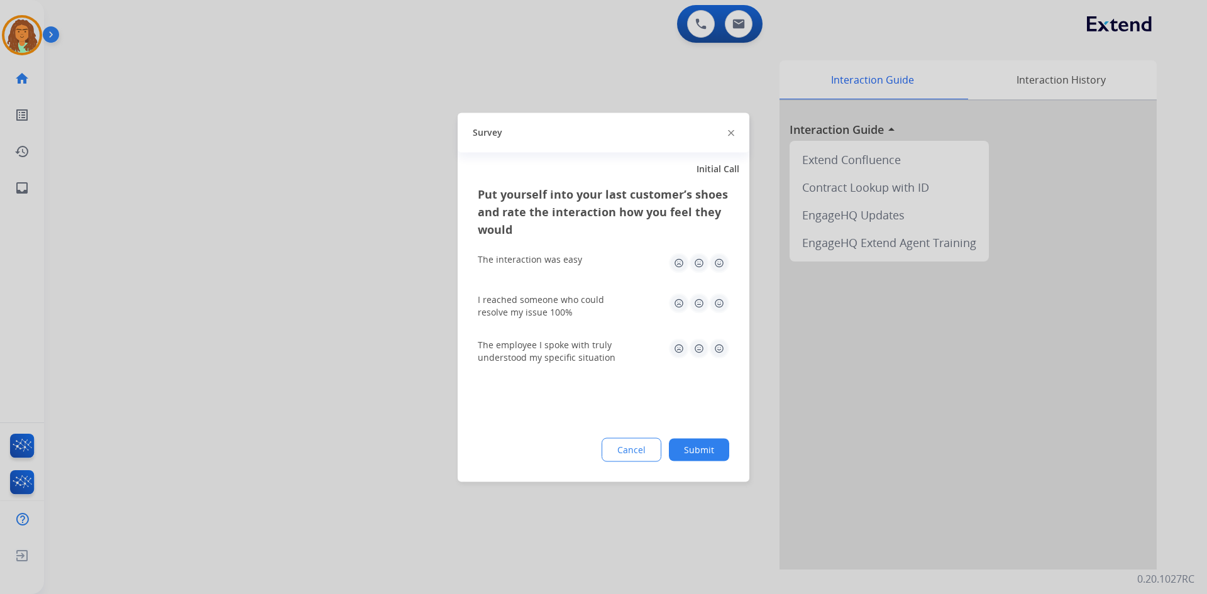
click at [583, 262] on img at bounding box center [719, 263] width 20 height 20
click at [583, 294] on img at bounding box center [719, 303] width 20 height 20
click at [583, 350] on img at bounding box center [719, 348] width 20 height 20
drag, startPoint x: 705, startPoint y: 444, endPoint x: 670, endPoint y: 382, distance: 71.5
click at [583, 443] on button "Submit" at bounding box center [699, 449] width 60 height 23
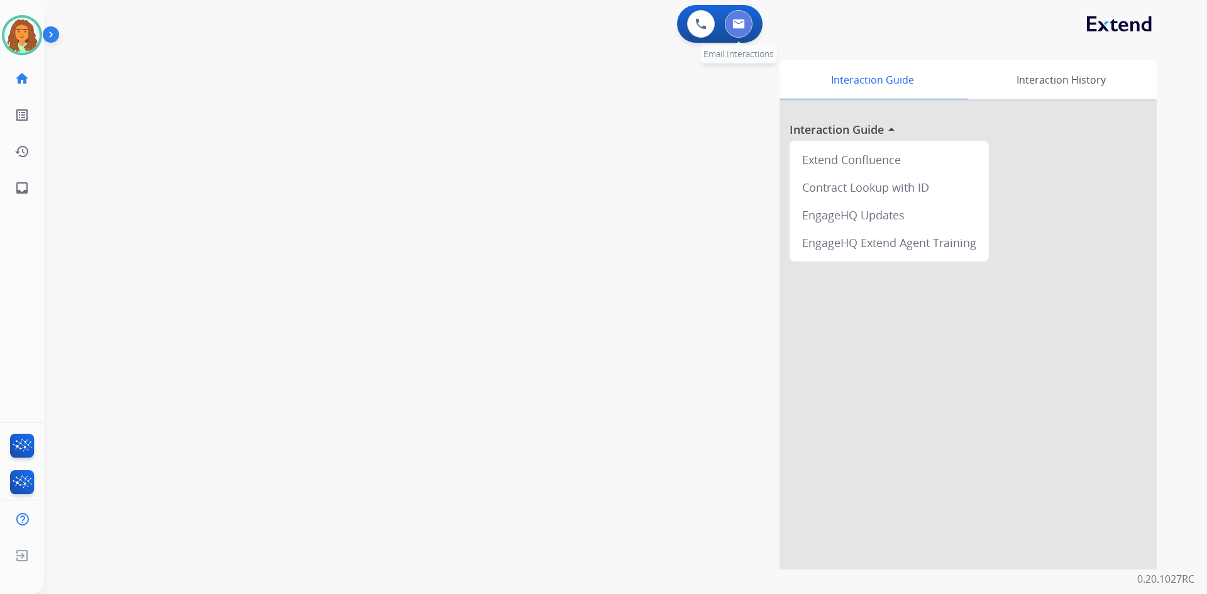
click at [583, 23] on img at bounding box center [738, 24] width 13 height 10
select select "**********"
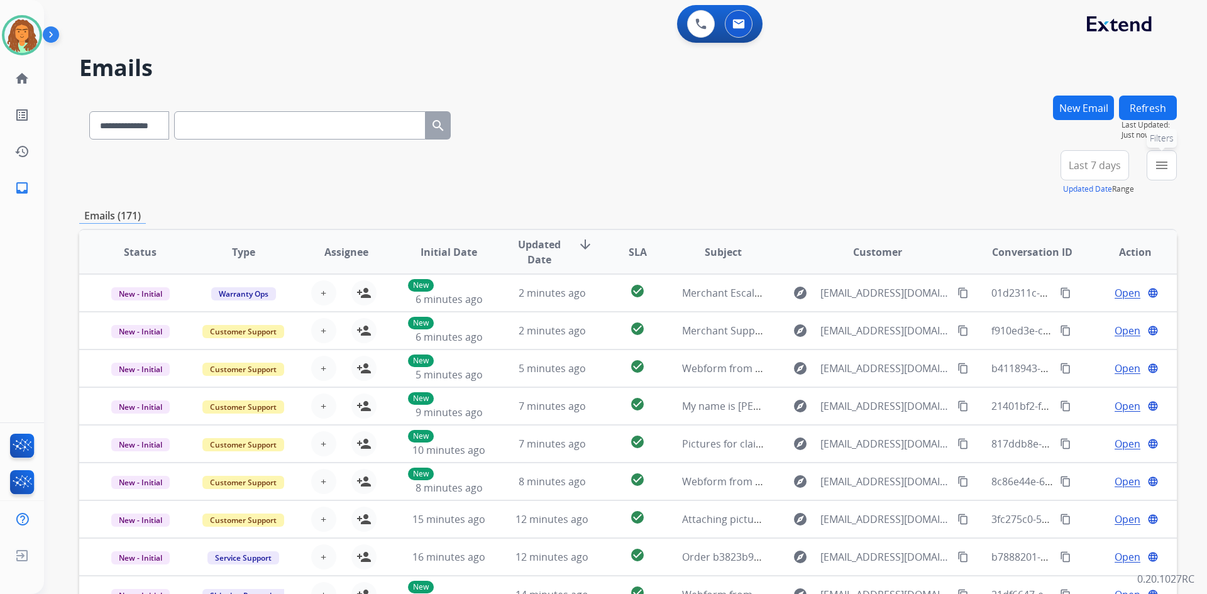
click at [583, 165] on mat-icon "menu" at bounding box center [1161, 165] width 15 height 15
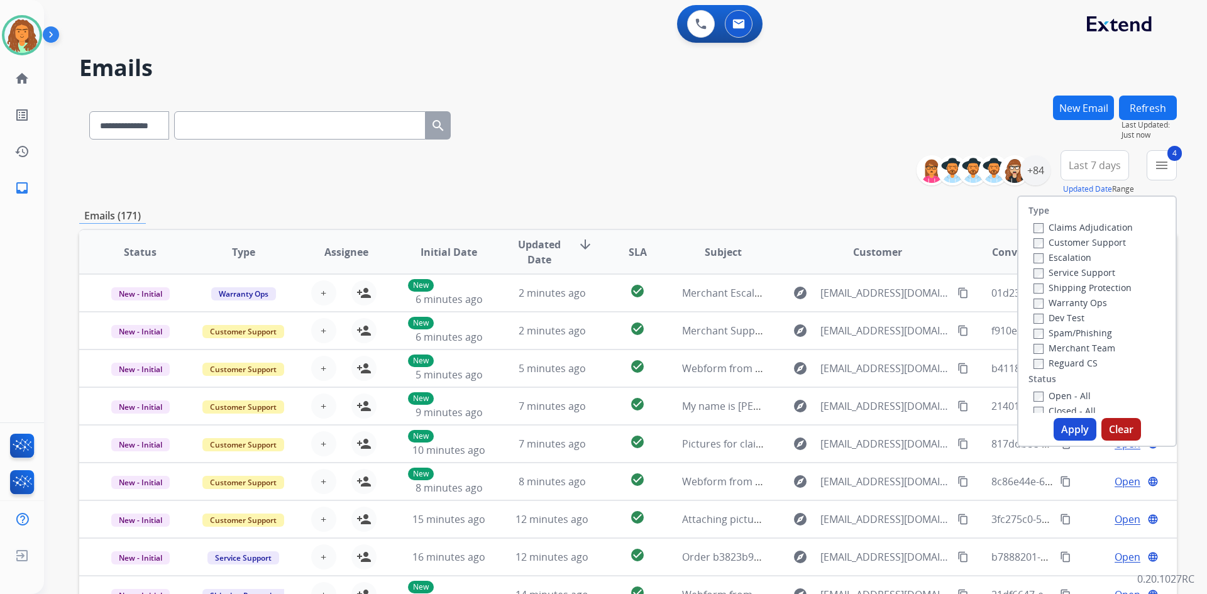
click at [583, 429] on button "Apply" at bounding box center [1075, 429] width 43 height 23
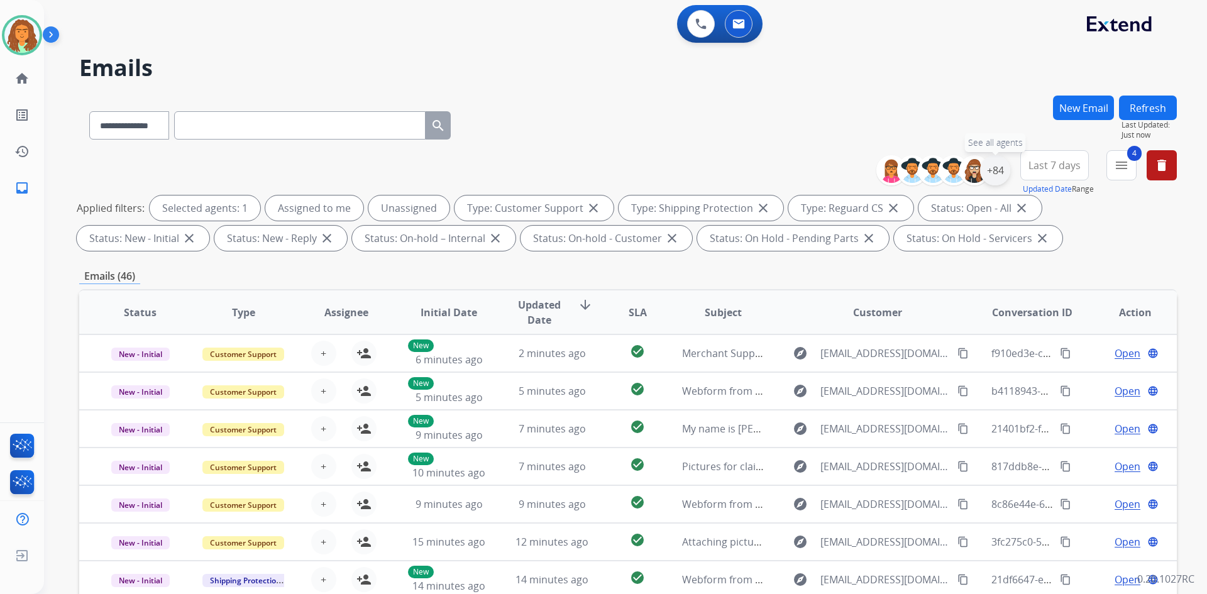
click at [583, 162] on div "+84" at bounding box center [995, 170] width 30 height 30
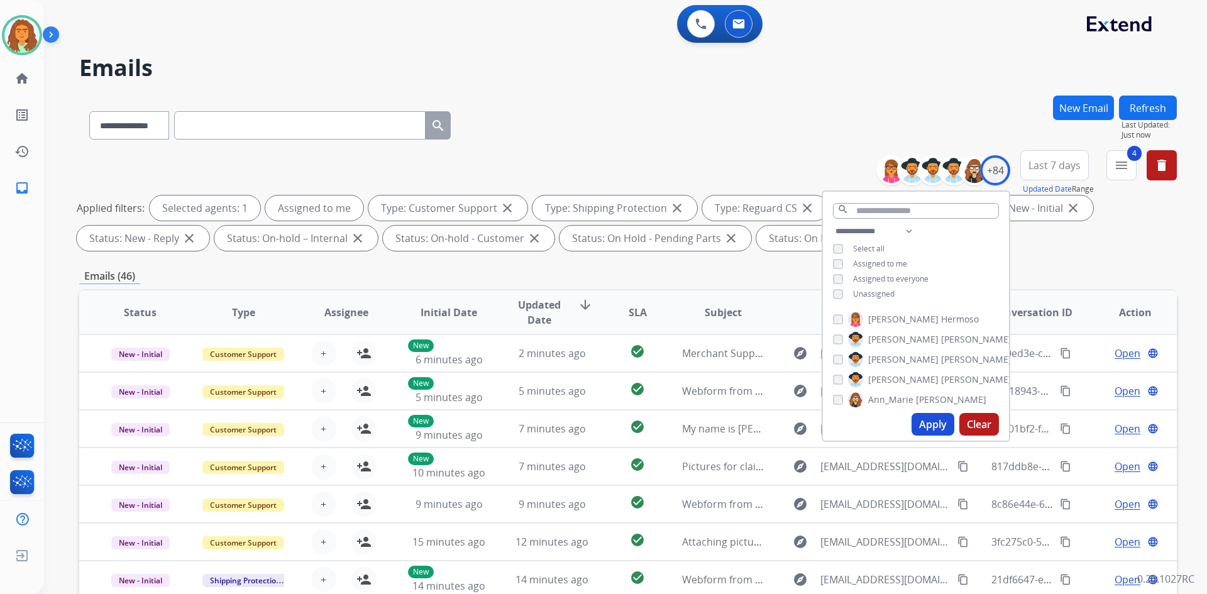
click at [583, 422] on button "Apply" at bounding box center [933, 424] width 43 height 23
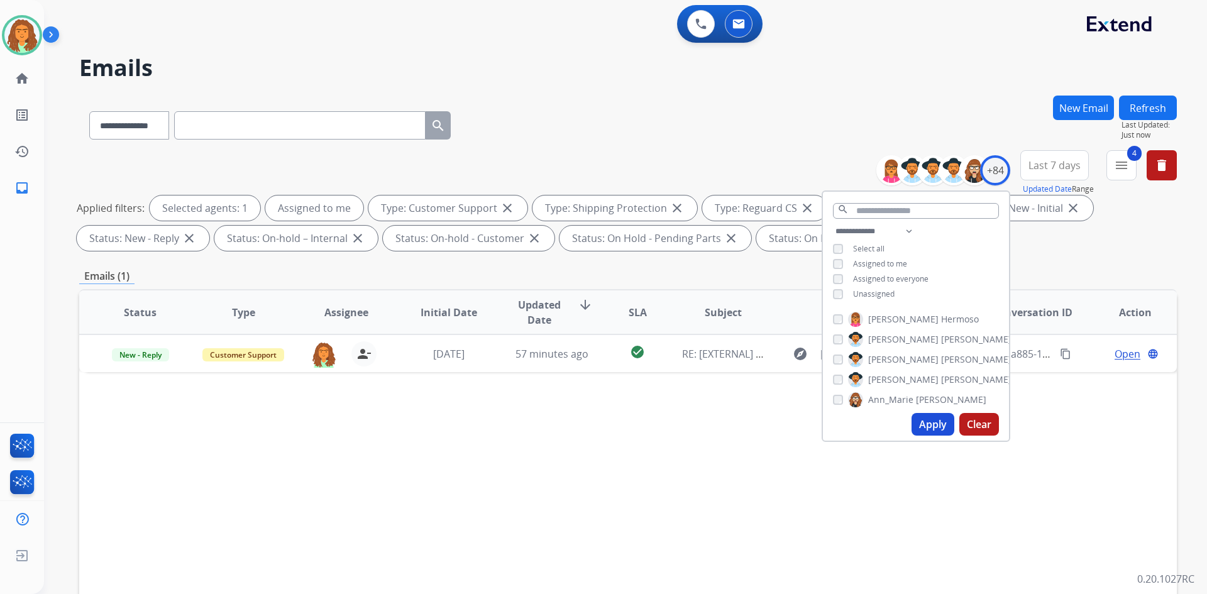
click at [583, 259] on div "**********" at bounding box center [628, 436] width 1098 height 680
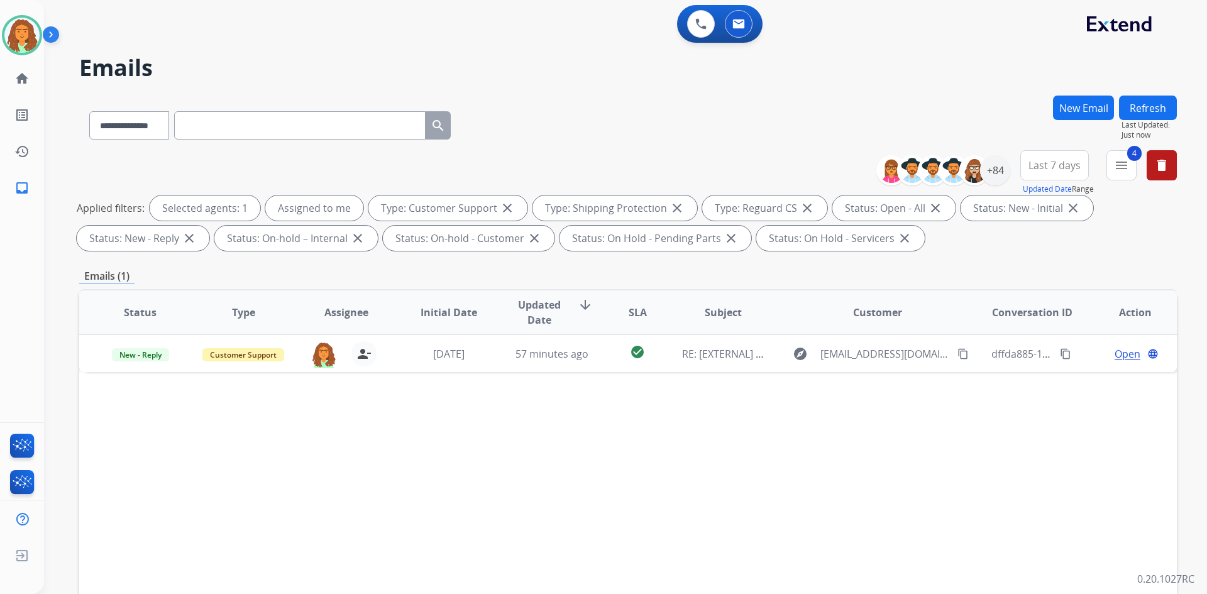
click at [583, 168] on span "Last 7 days" at bounding box center [1055, 165] width 52 height 5
click at [583, 320] on div "Last 90 days" at bounding box center [1050, 318] width 69 height 19
click at [583, 424] on div "Status Type Assignee Initial Date Updated Date arrow_downward SLA Subject Custo…" at bounding box center [628, 499] width 1098 height 421
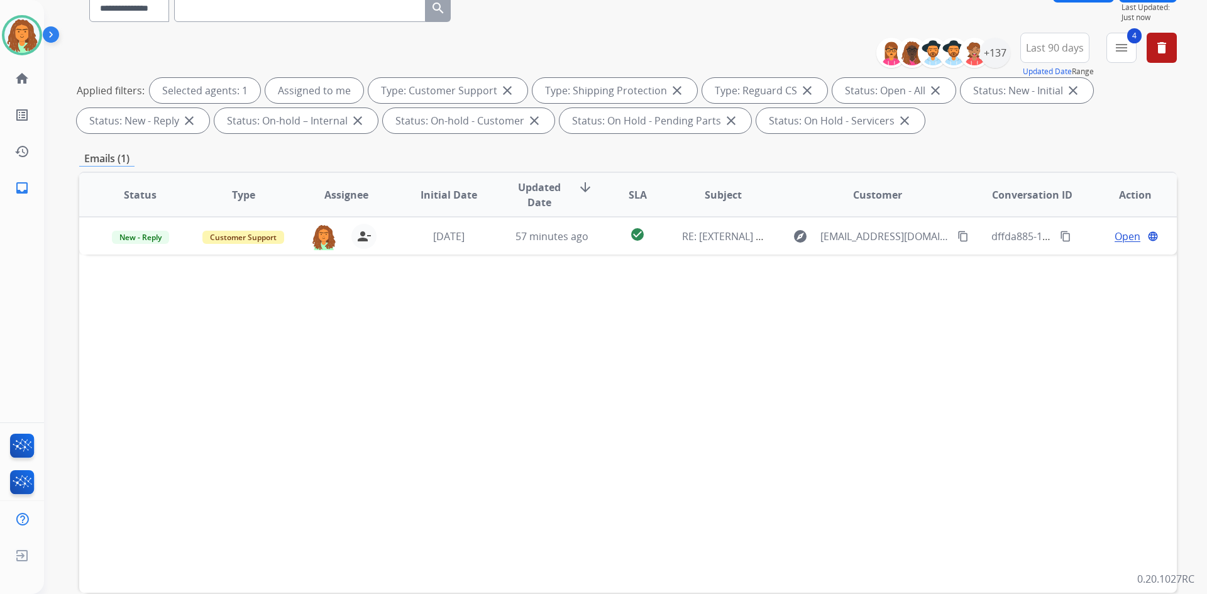
scroll to position [126, 0]
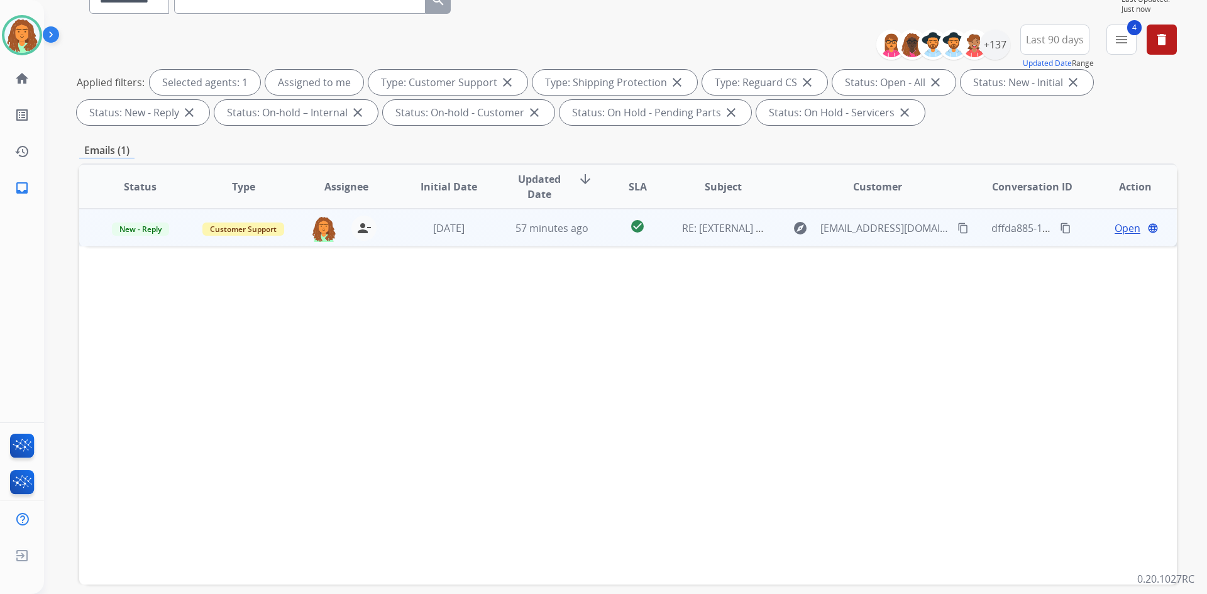
click at [577, 240] on td "57 minutes ago" at bounding box center [542, 228] width 103 height 38
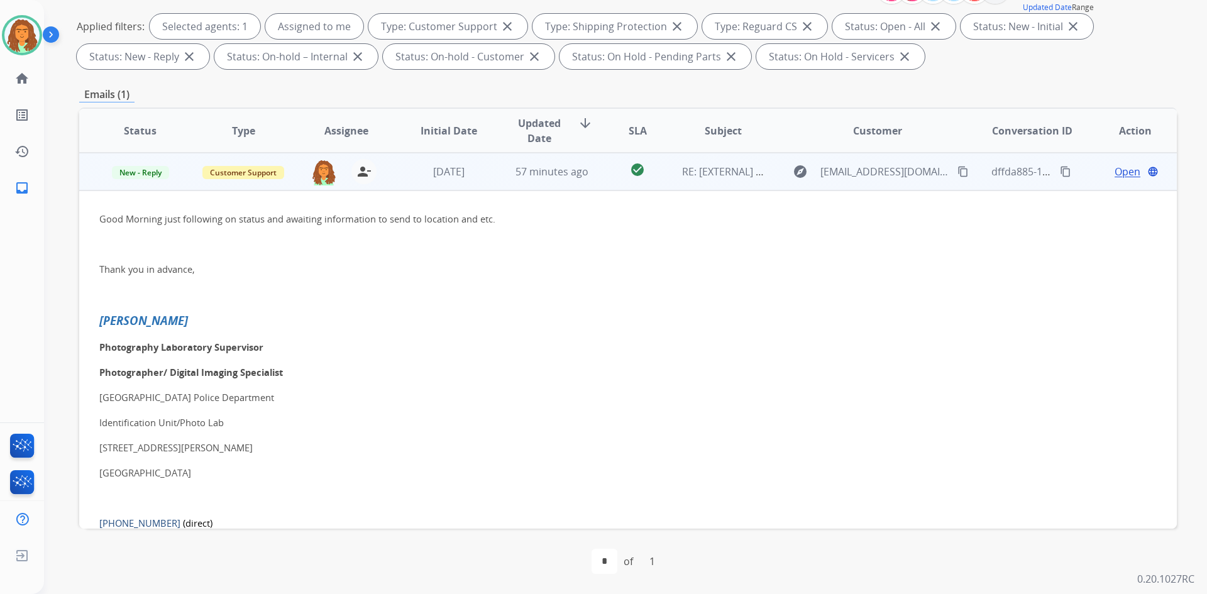
scroll to position [119, 0]
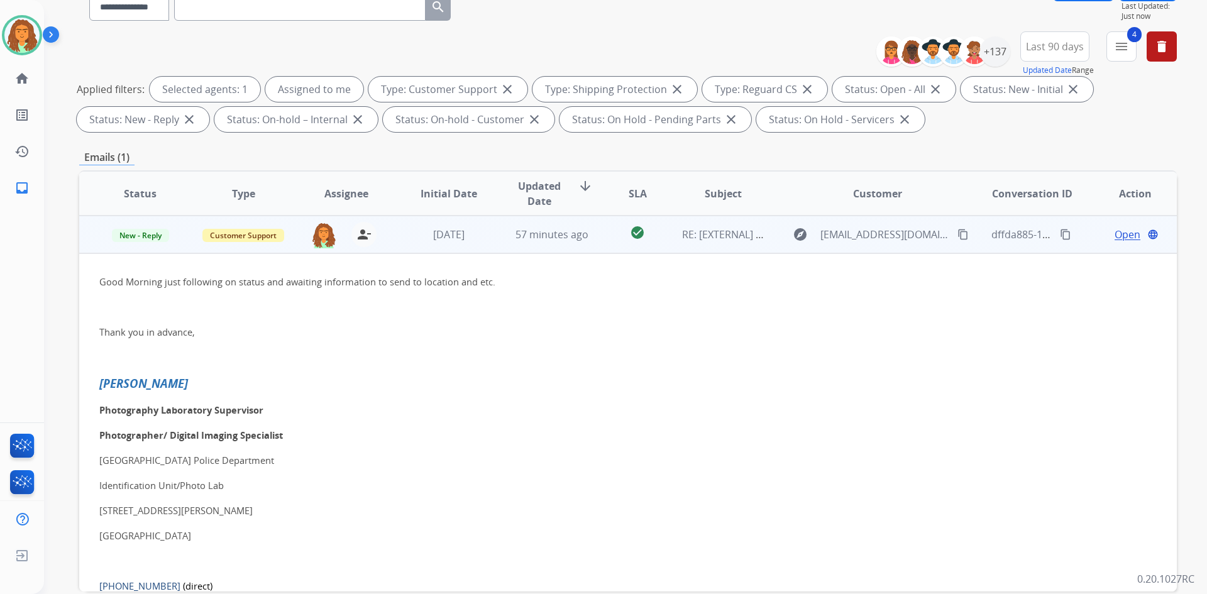
click at [583, 233] on mat-icon "content_copy" at bounding box center [963, 234] width 11 height 11
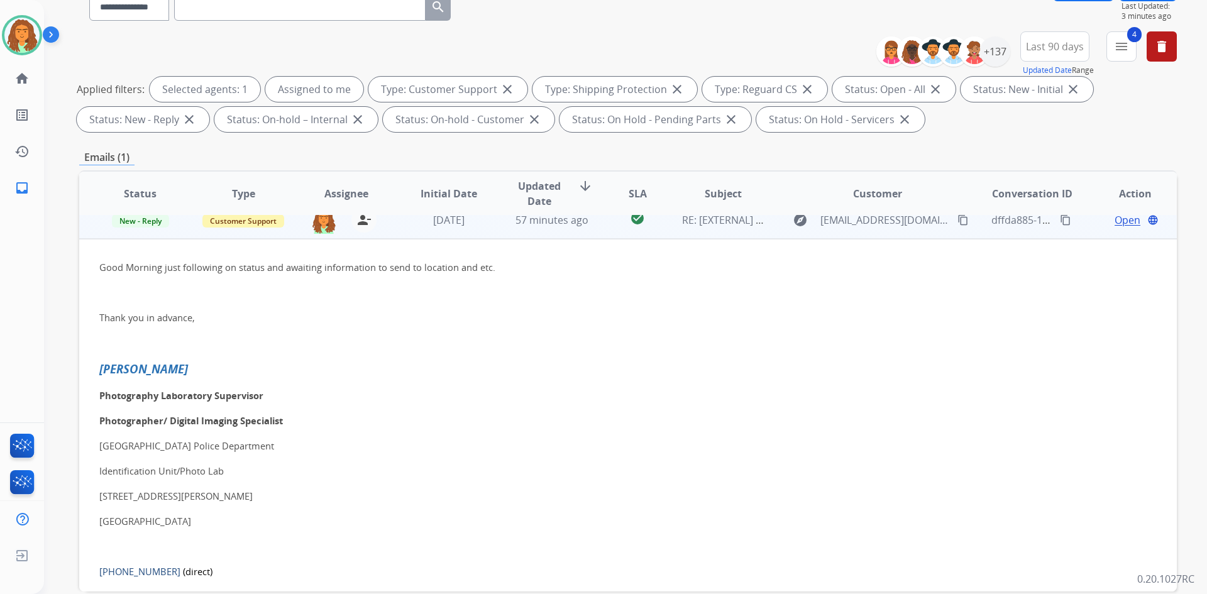
scroll to position [0, 0]
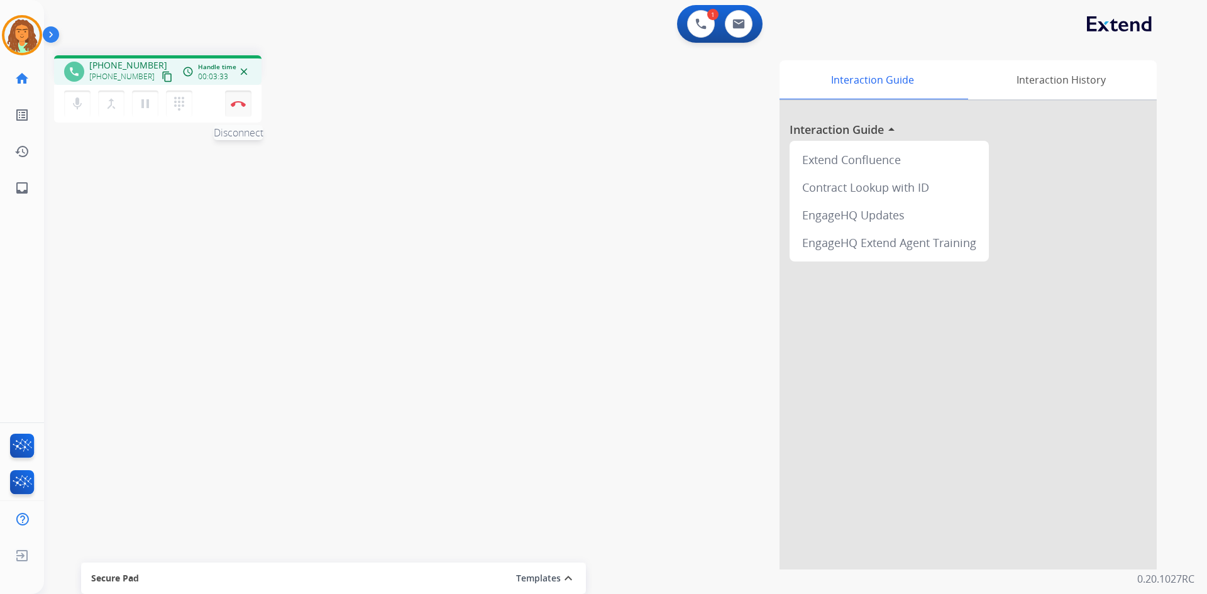
click at [241, 102] on img at bounding box center [238, 104] width 15 height 6
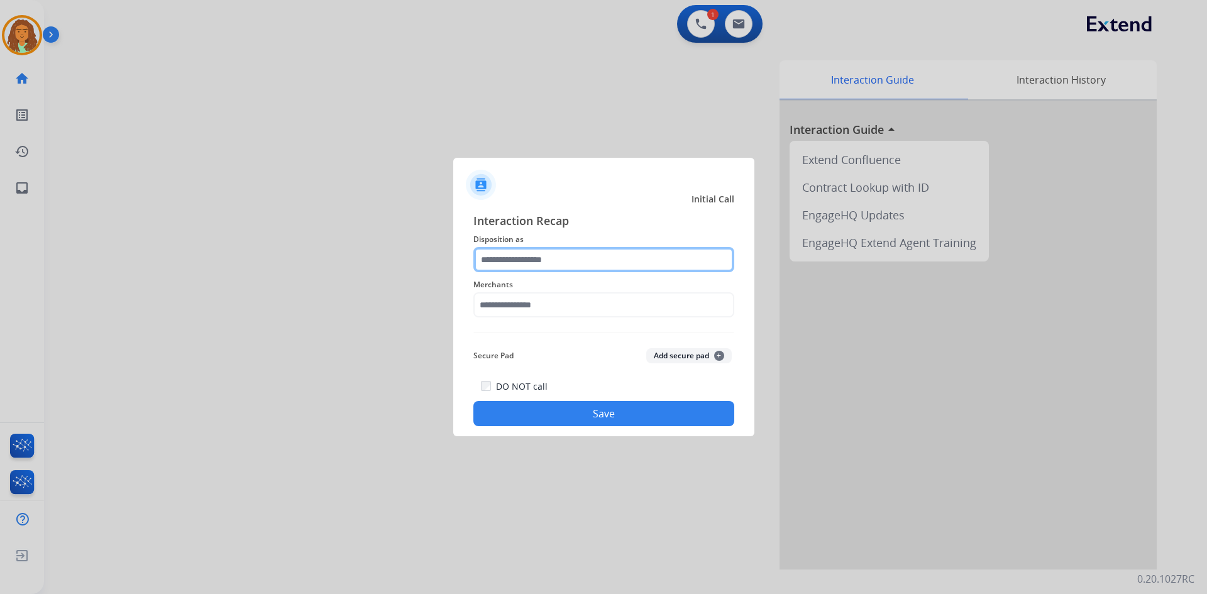
click at [583, 260] on input "text" at bounding box center [603, 259] width 261 height 25
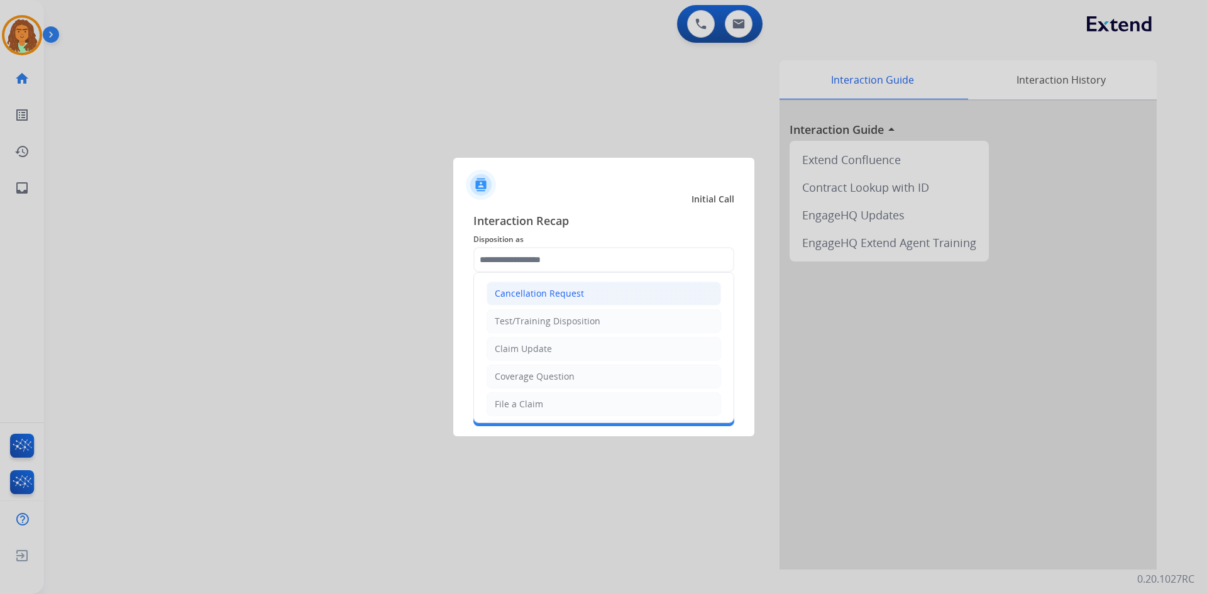
click at [541, 294] on div "Cancellation Request" at bounding box center [539, 293] width 89 height 13
type input "**********"
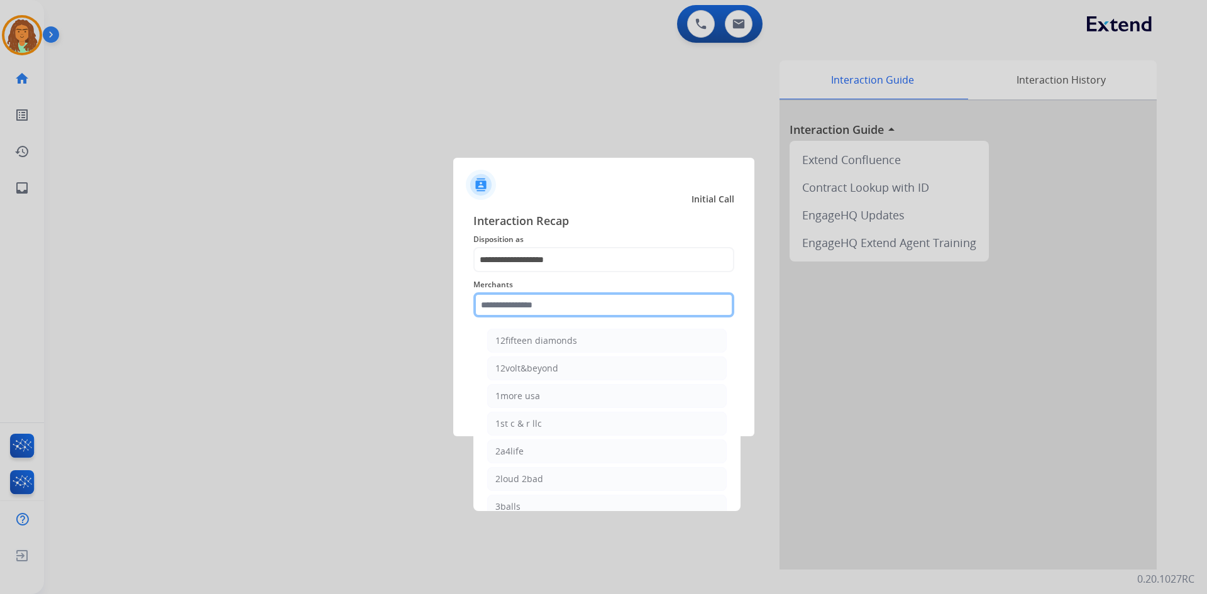
click at [529, 311] on input "text" at bounding box center [603, 304] width 261 height 25
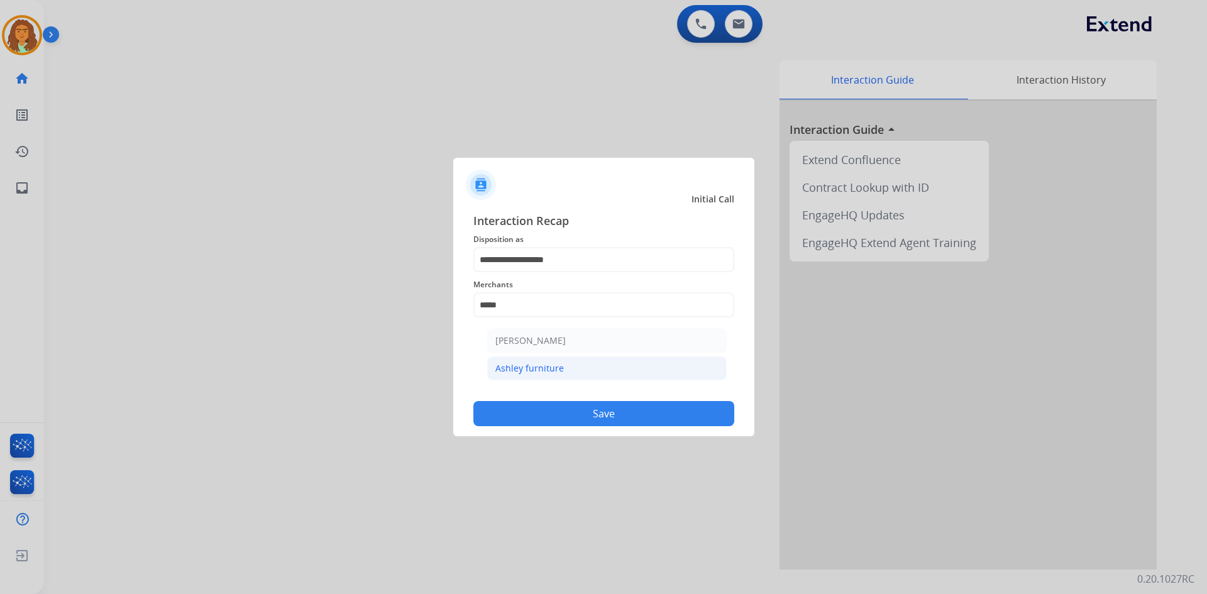
click at [532, 365] on div "Ashley furniture" at bounding box center [529, 368] width 69 height 13
type input "**********"
click at [579, 411] on button "Save" at bounding box center [603, 413] width 261 height 25
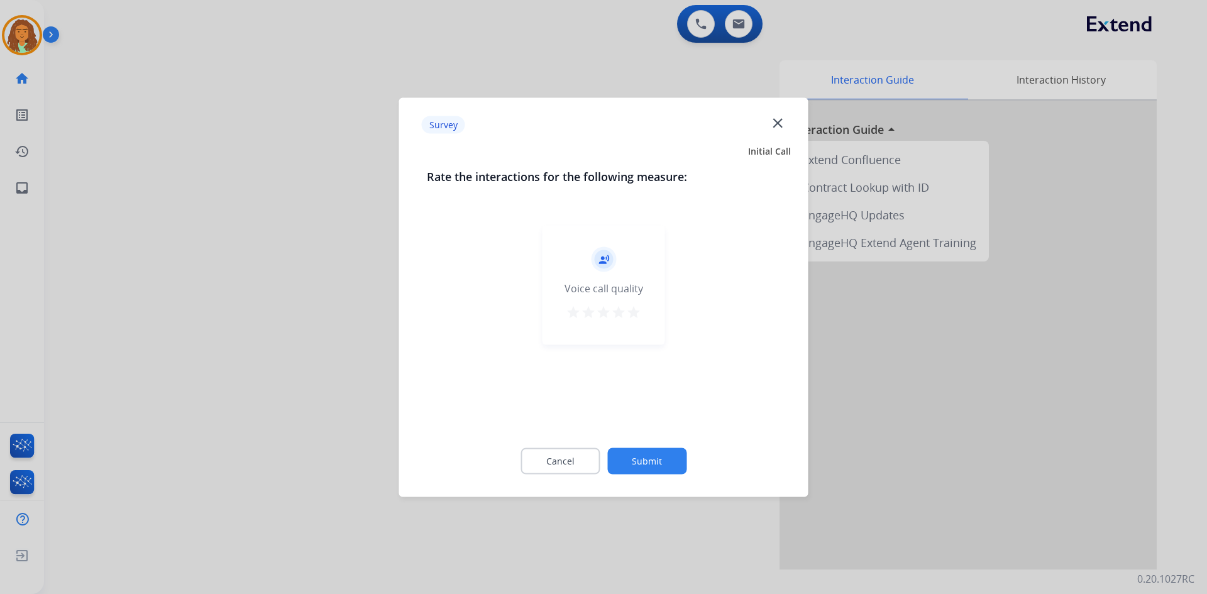
click at [583, 307] on mat-icon "star" at bounding box center [633, 311] width 15 height 15
click at [583, 453] on button "Submit" at bounding box center [646, 461] width 79 height 26
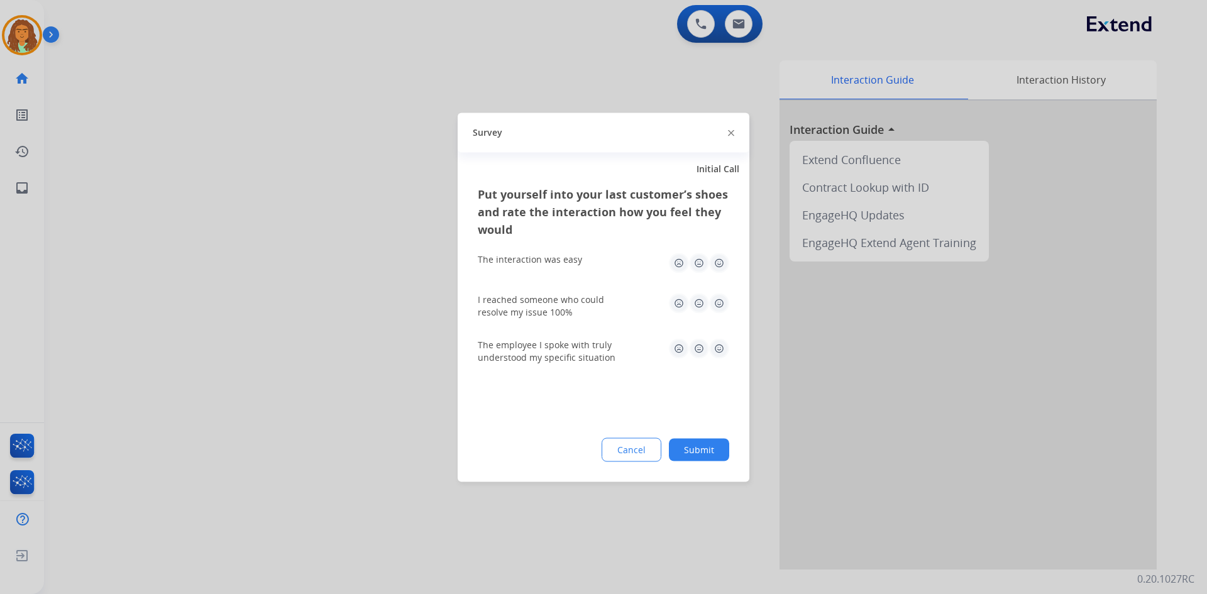
click at [583, 258] on img at bounding box center [719, 263] width 20 height 20
click at [583, 304] on img at bounding box center [719, 303] width 20 height 20
click at [583, 348] on img at bounding box center [719, 348] width 20 height 20
click at [583, 450] on button "Submit" at bounding box center [699, 449] width 60 height 23
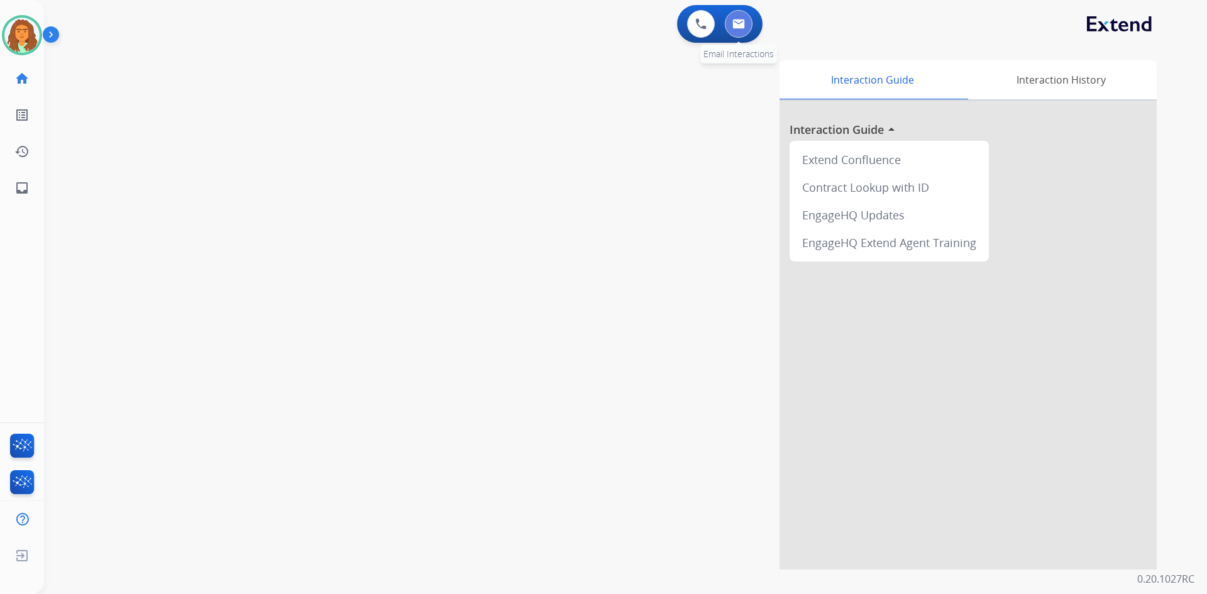
click at [583, 19] on img at bounding box center [738, 24] width 13 height 10
select select "**********"
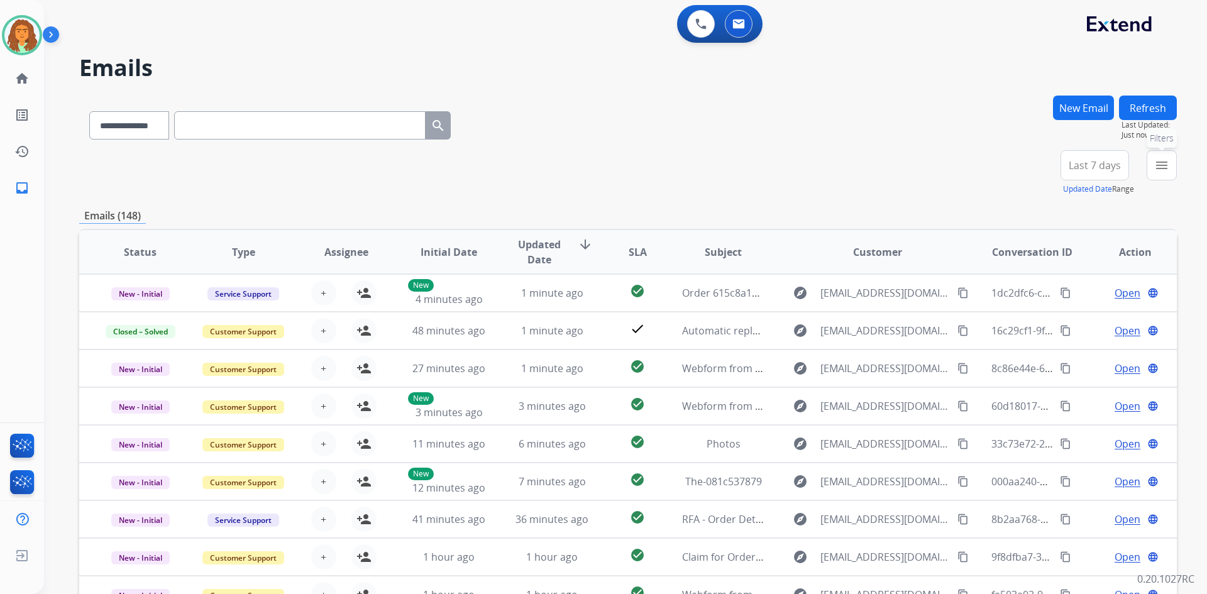
click at [583, 165] on mat-icon "menu" at bounding box center [1161, 165] width 15 height 15
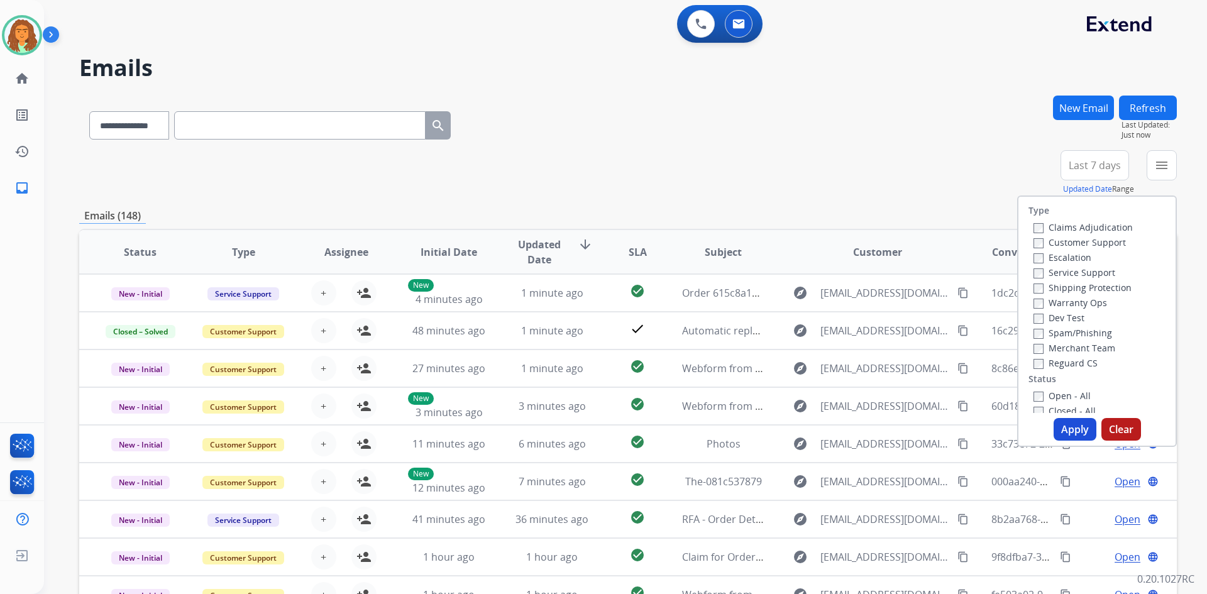
click at [583, 244] on label "Customer Support" at bounding box center [1080, 242] width 92 height 12
click at [583, 429] on button "Apply" at bounding box center [1075, 429] width 43 height 23
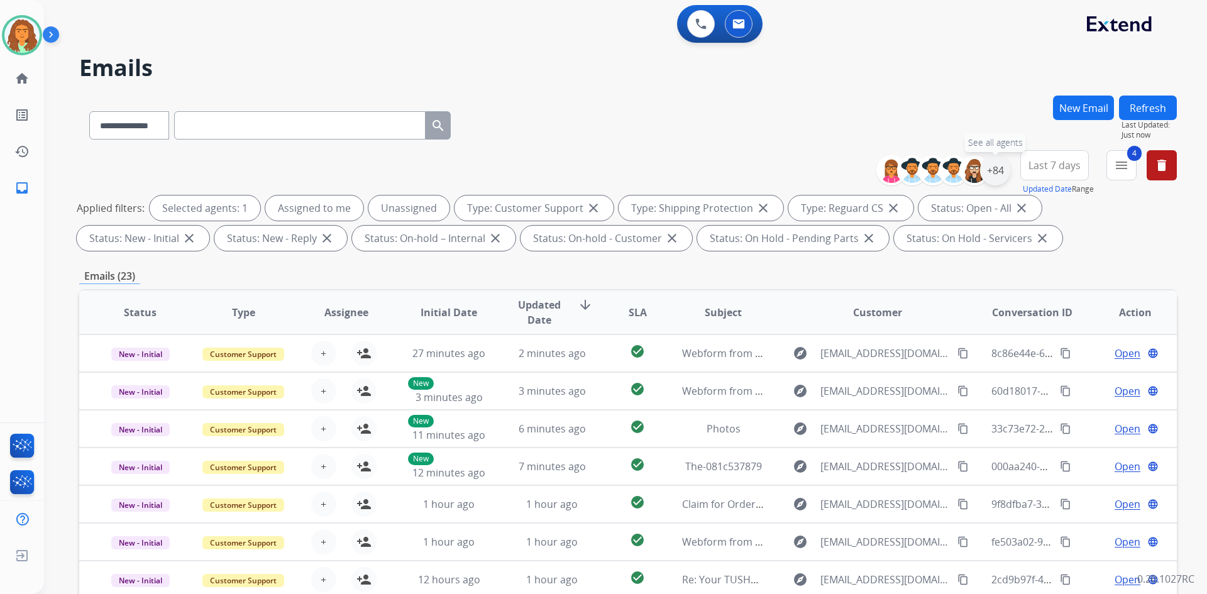
click at [583, 177] on div "+84" at bounding box center [995, 170] width 30 height 30
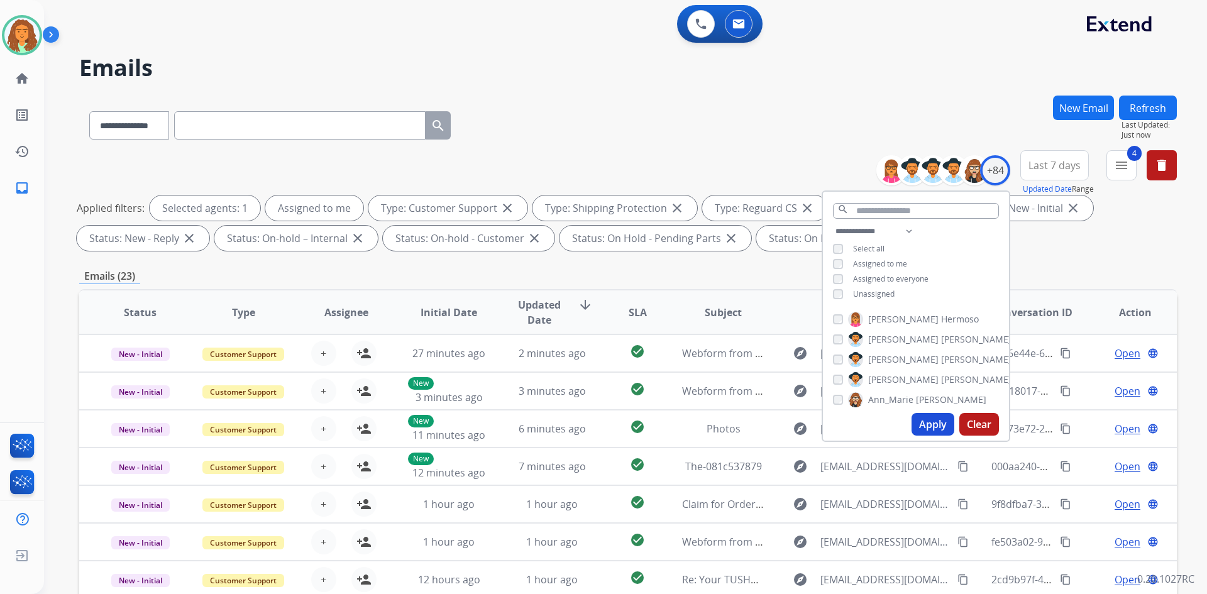
click at [583, 424] on button "Apply" at bounding box center [933, 424] width 43 height 23
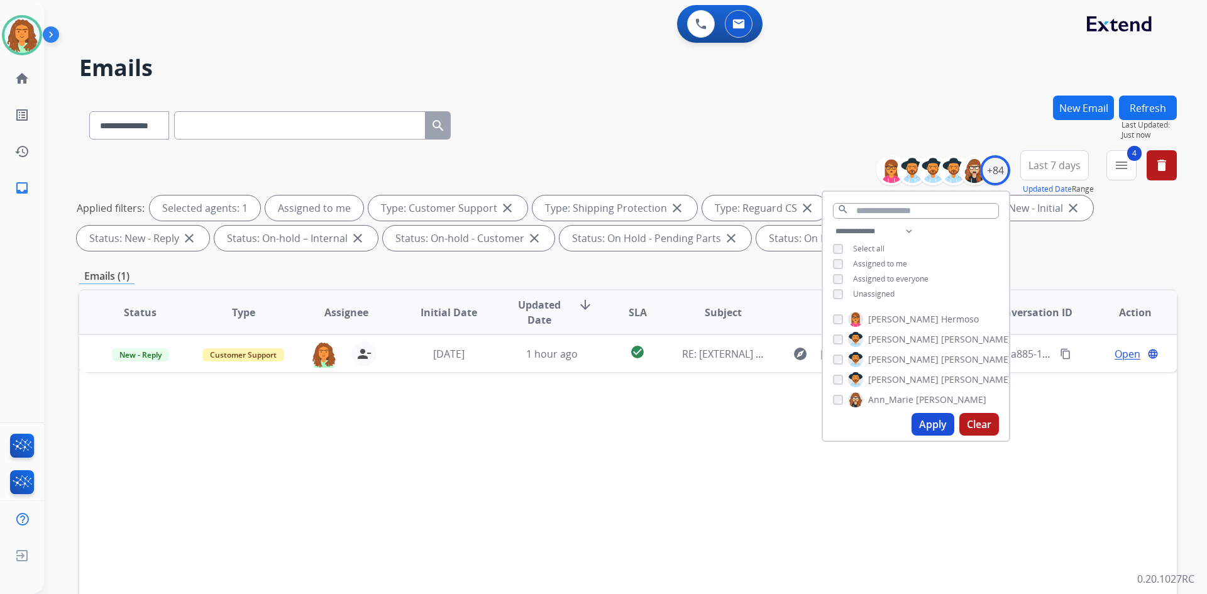
click at [583, 260] on div "**********" at bounding box center [628, 436] width 1098 height 680
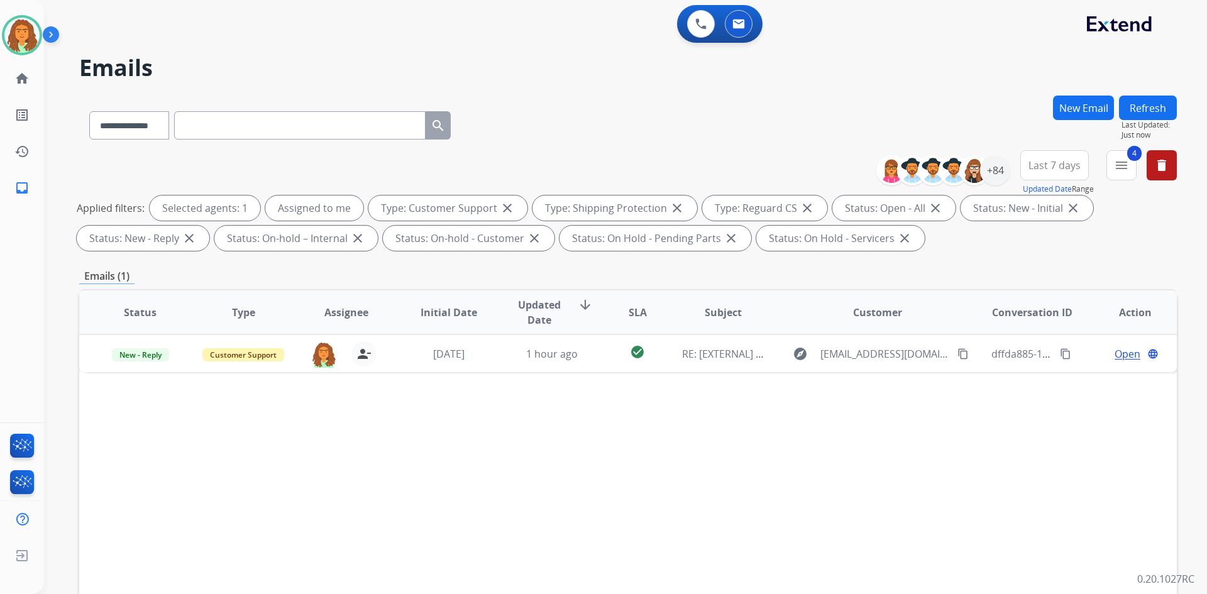
click at [583, 168] on span "Last 7 days" at bounding box center [1055, 165] width 52 height 5
click at [583, 324] on div "Last 90 days" at bounding box center [1050, 318] width 69 height 19
click at [583, 260] on div "**********" at bounding box center [628, 436] width 1098 height 680
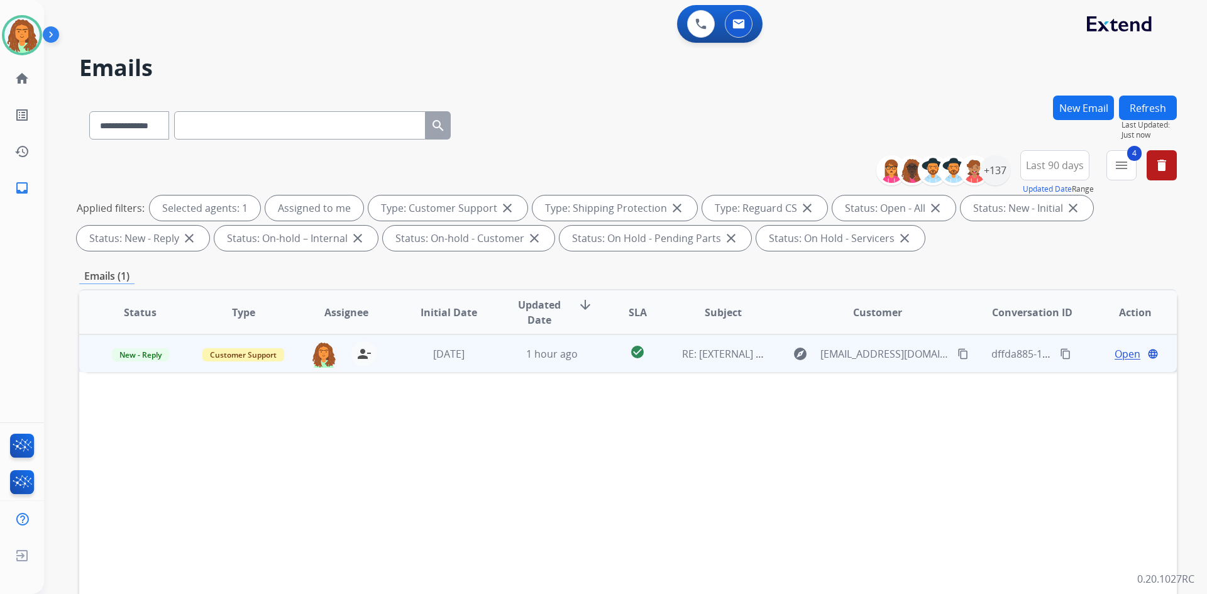
click at [553, 365] on td "1 hour ago" at bounding box center [542, 353] width 103 height 38
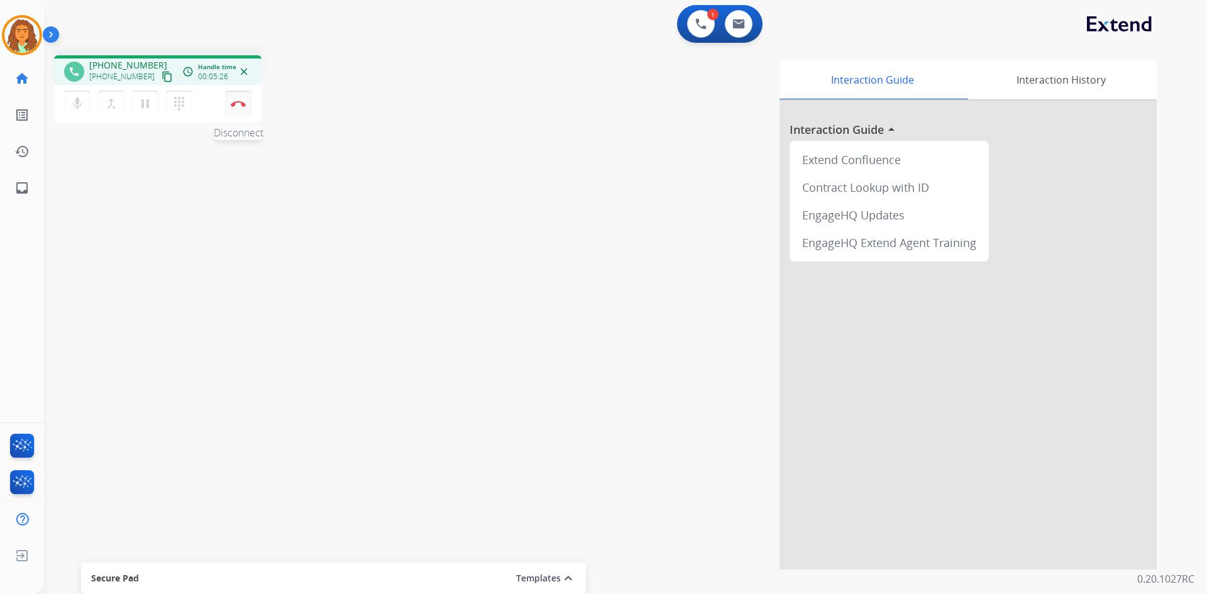
click at [240, 108] on button "Disconnect" at bounding box center [238, 104] width 26 height 26
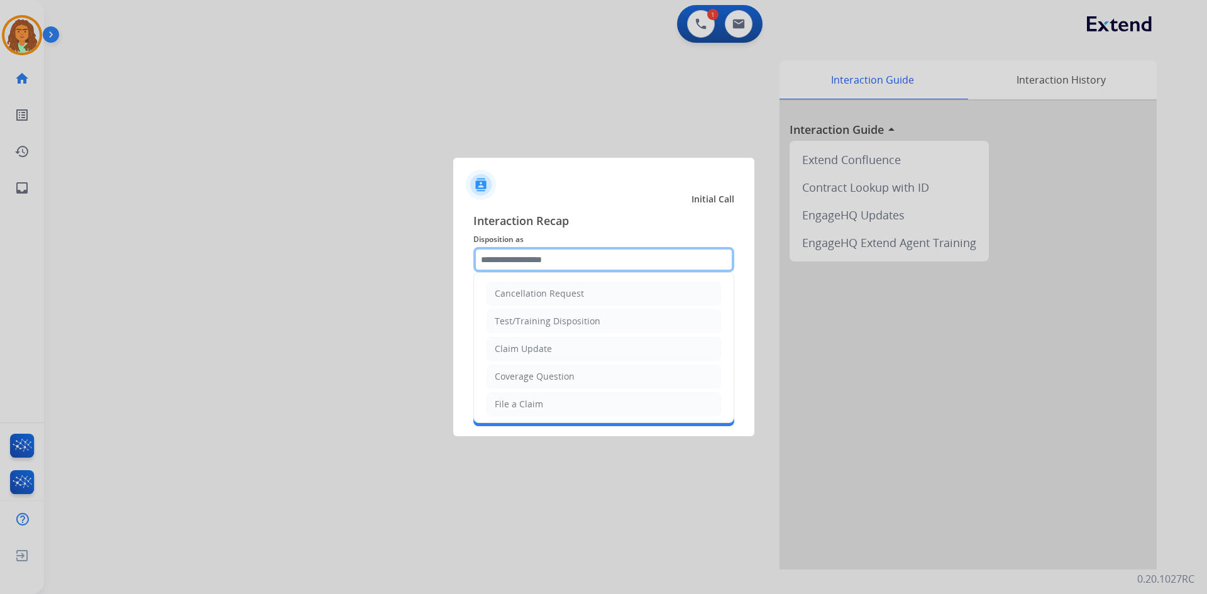
click at [519, 260] on input "text" at bounding box center [603, 259] width 261 height 25
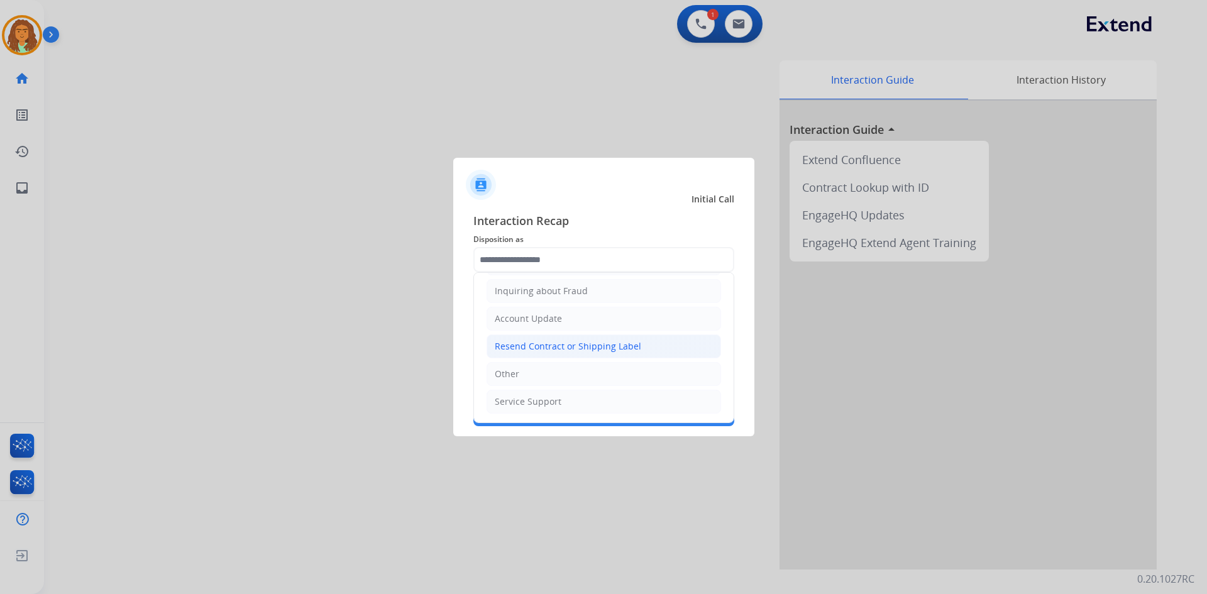
click at [527, 347] on div "Resend Contract or Shipping Label" at bounding box center [568, 346] width 146 height 13
type input "**********"
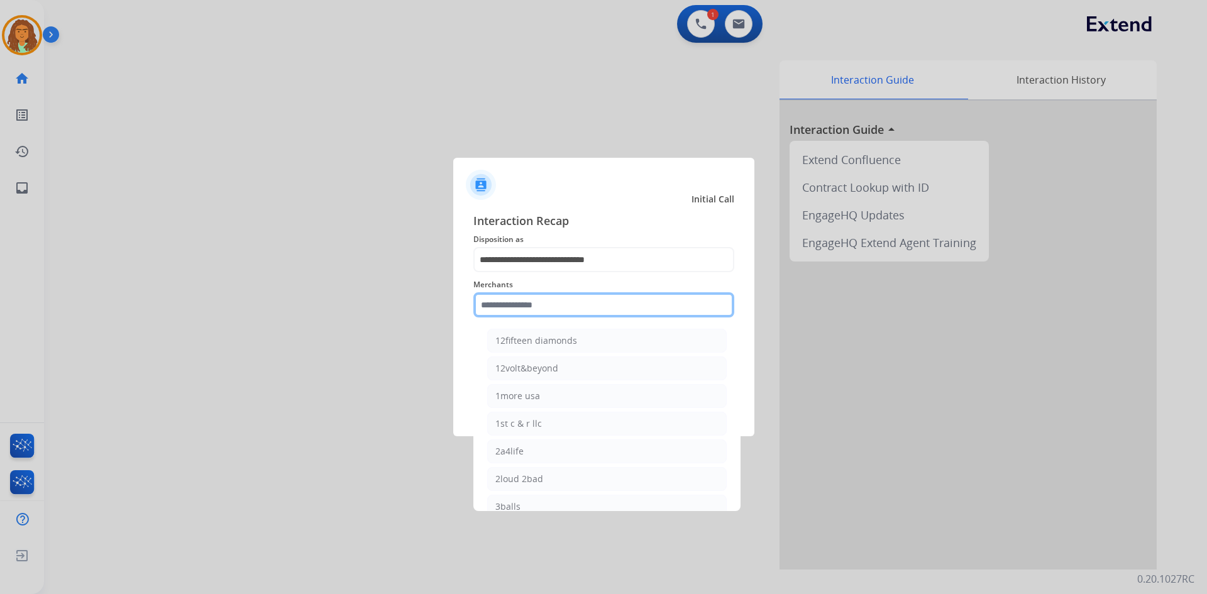
click at [509, 309] on input "text" at bounding box center [603, 304] width 261 height 25
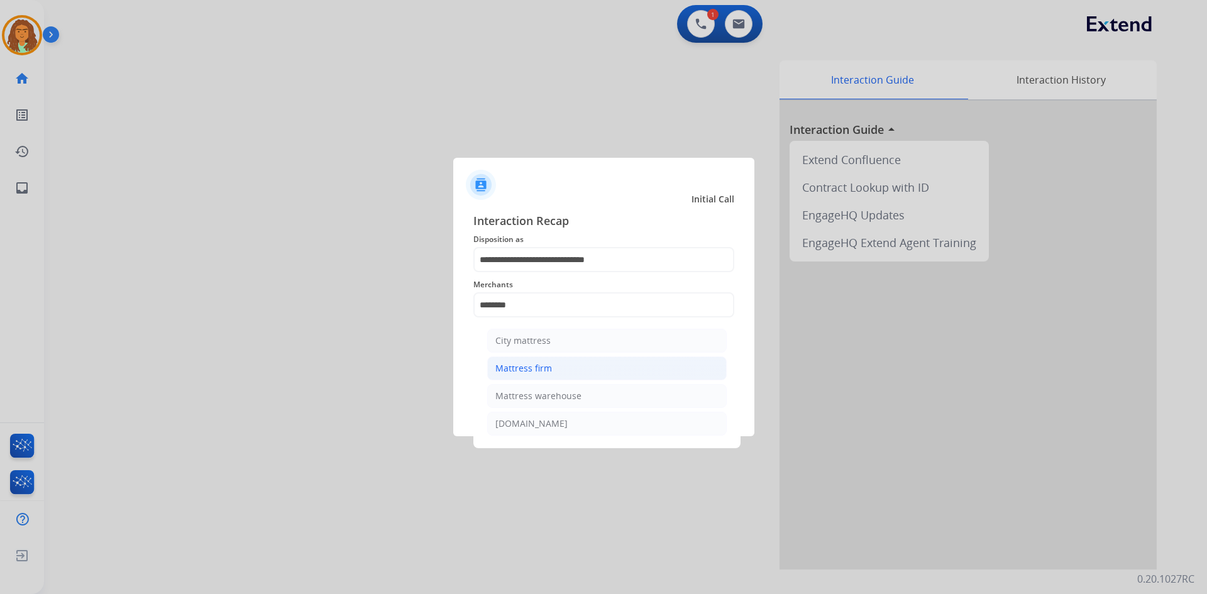
click at [517, 365] on div "Mattress firm" at bounding box center [523, 368] width 57 height 13
type input "**********"
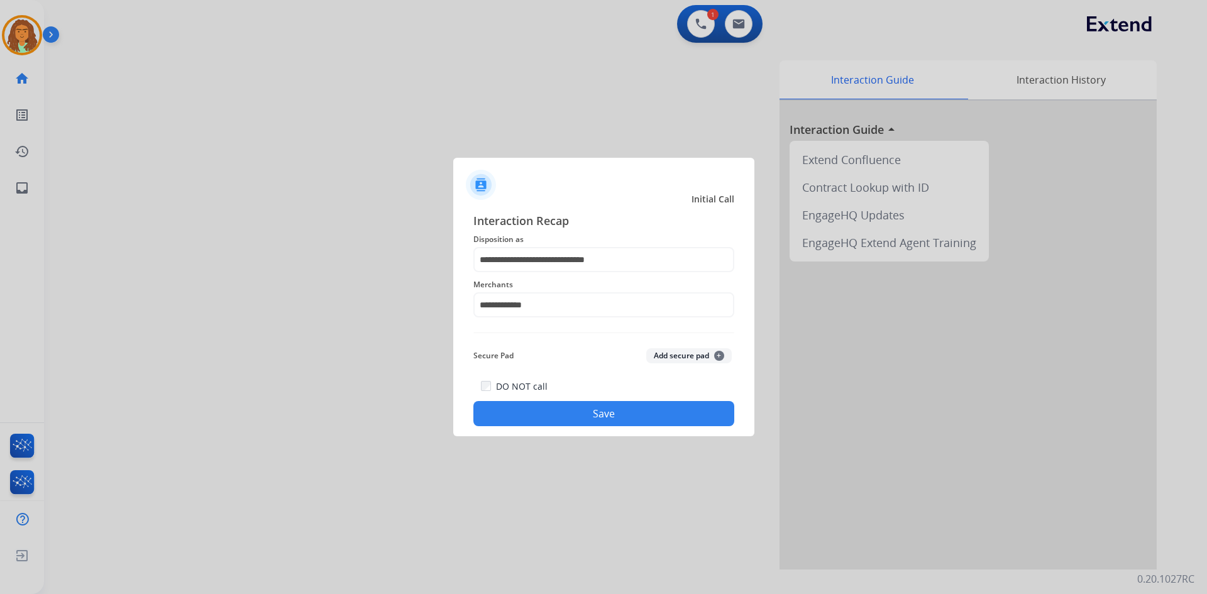
click at [567, 412] on button "Save" at bounding box center [603, 413] width 261 height 25
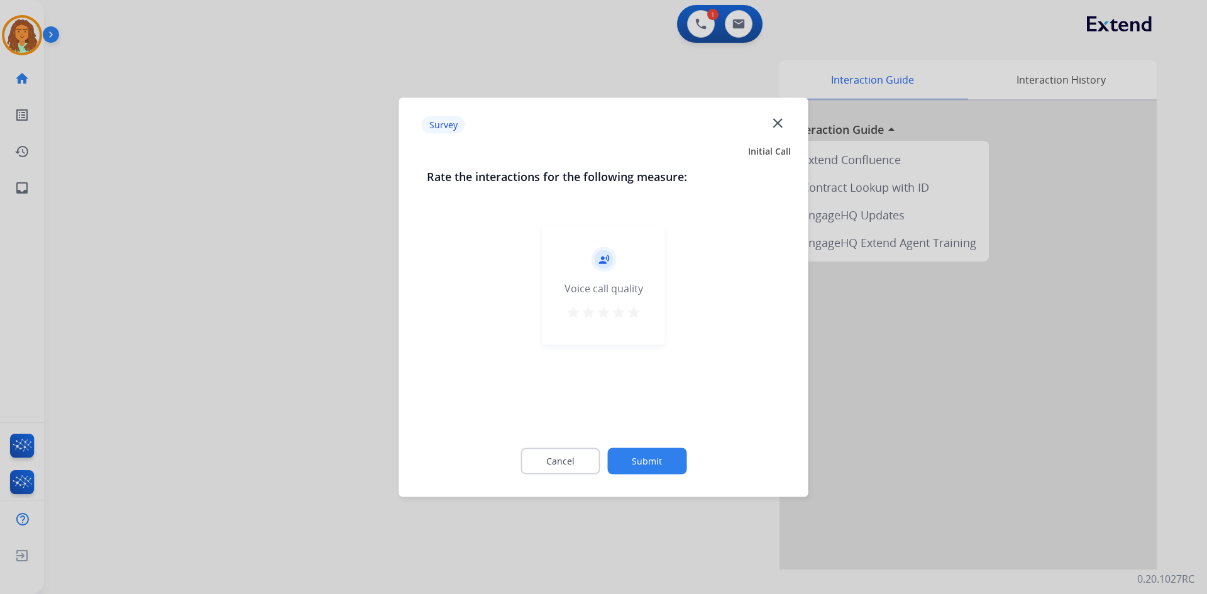
click at [583, 312] on mat-icon "star" at bounding box center [633, 311] width 15 height 15
click at [583, 465] on button "Submit" at bounding box center [646, 461] width 79 height 26
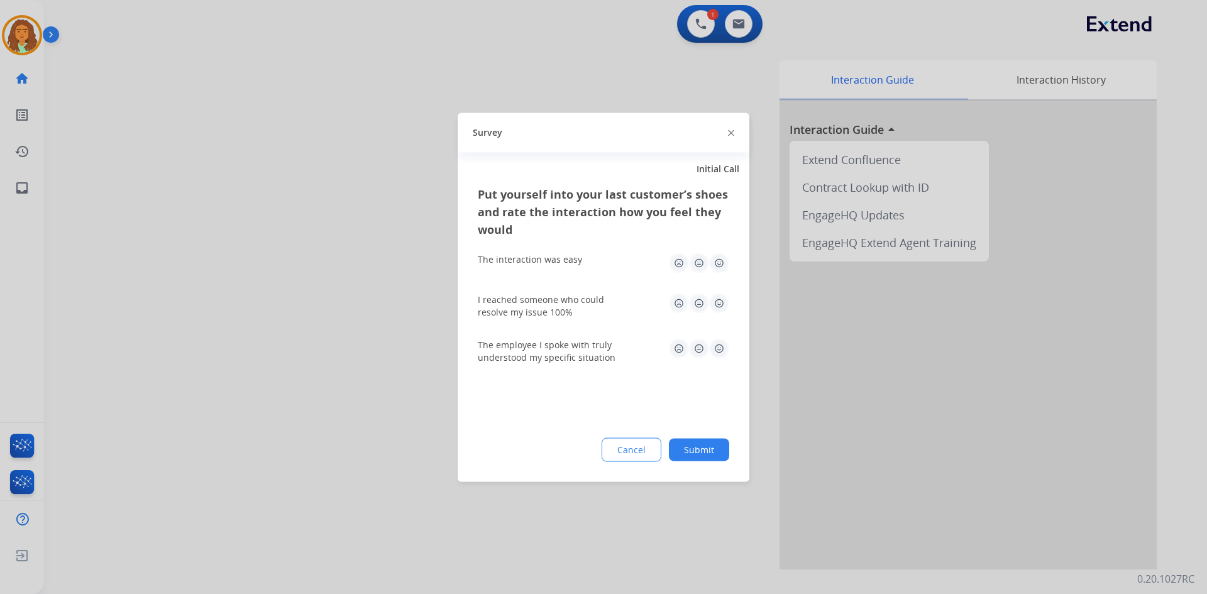
click at [583, 263] on img at bounding box center [719, 263] width 20 height 20
click at [583, 302] on img at bounding box center [719, 303] width 20 height 20
click at [583, 349] on img at bounding box center [719, 348] width 20 height 20
click at [583, 446] on button "Submit" at bounding box center [699, 449] width 60 height 23
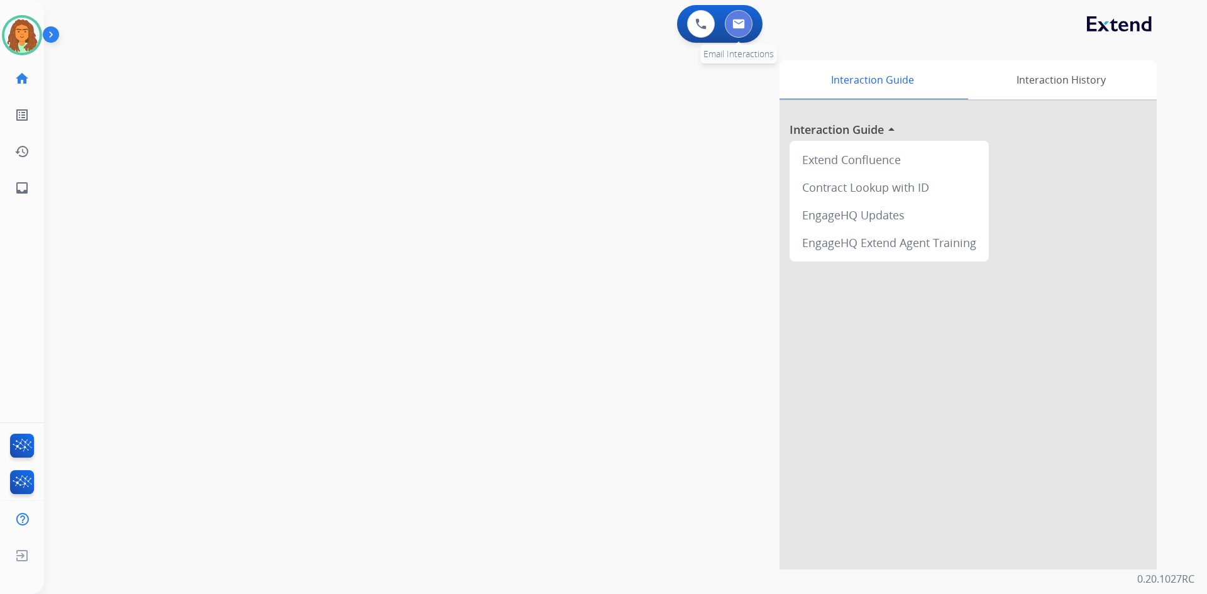
click at [583, 25] on img at bounding box center [738, 24] width 13 height 10
select select "**********"
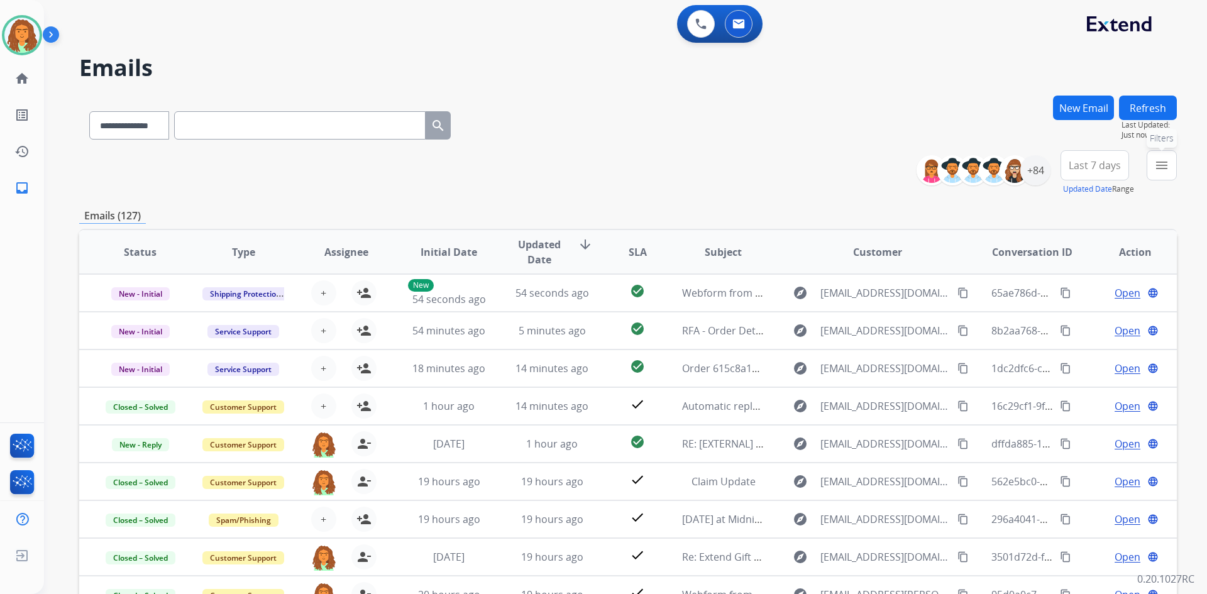
click at [583, 169] on mat-icon "menu" at bounding box center [1161, 165] width 15 height 15
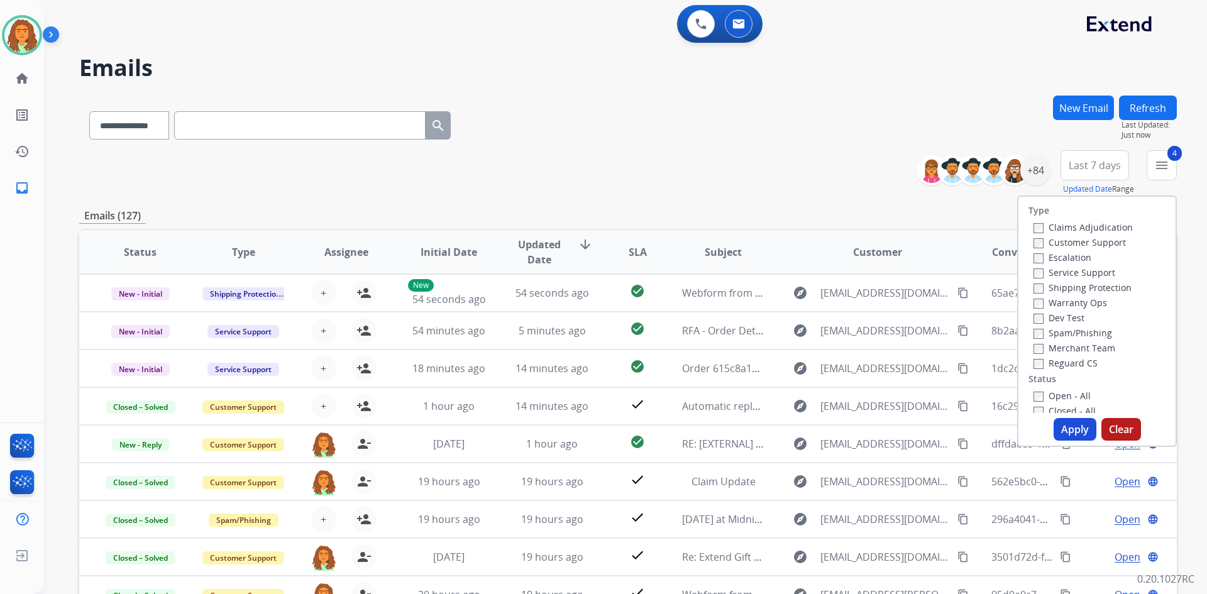
click at [583, 431] on button "Apply" at bounding box center [1075, 429] width 43 height 23
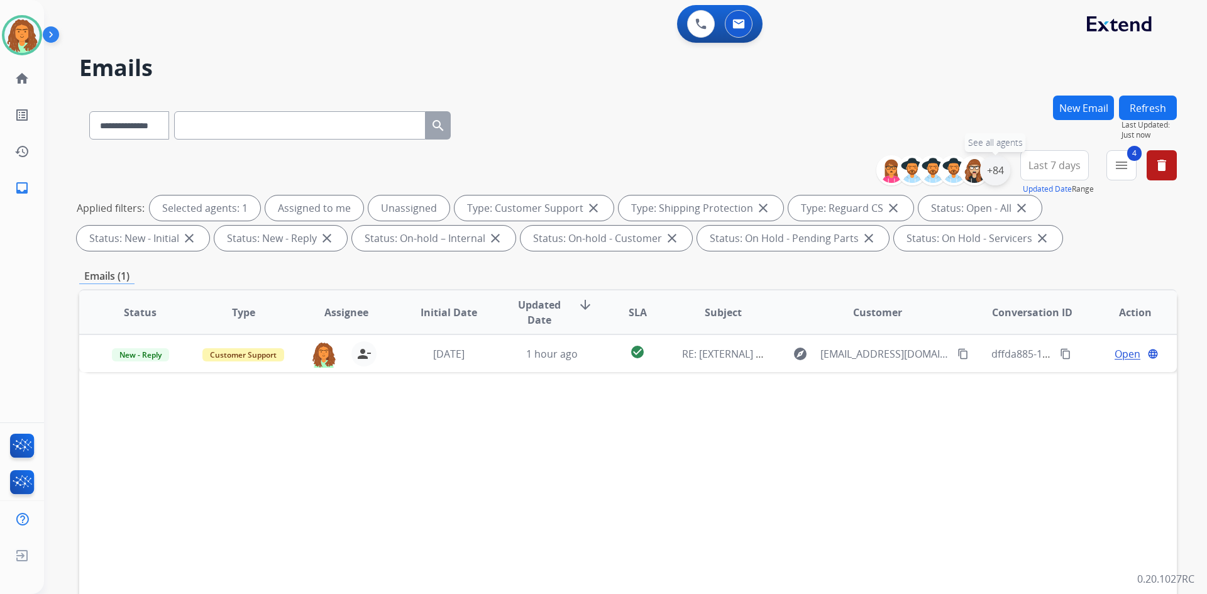
click at [583, 174] on div "+84" at bounding box center [995, 170] width 30 height 30
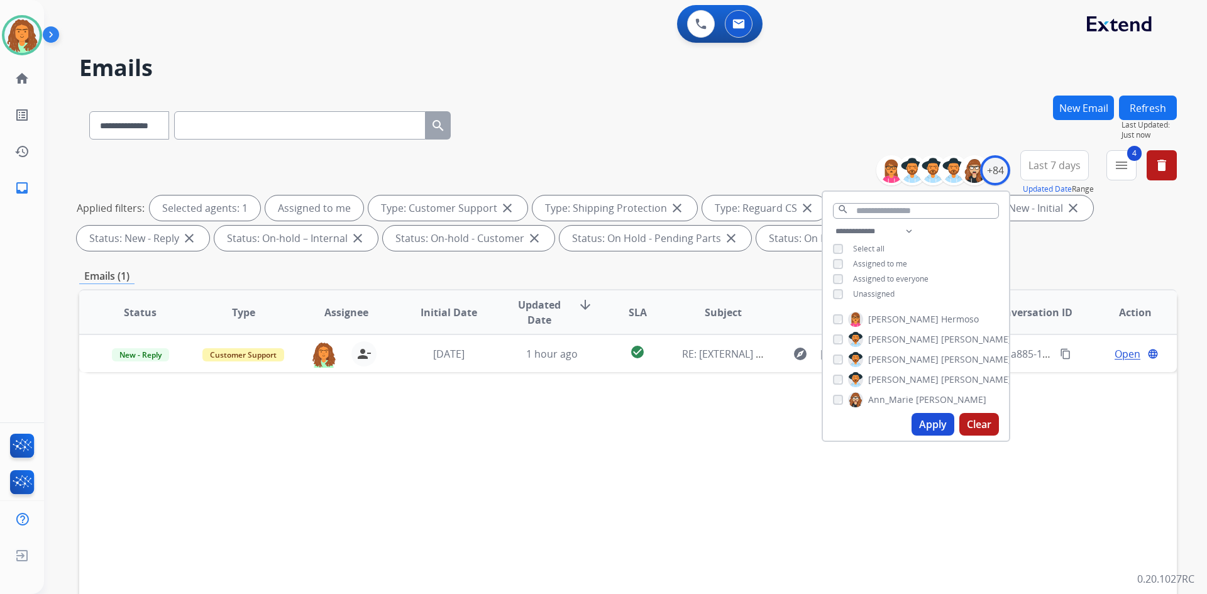
click at [583, 422] on button "Apply" at bounding box center [933, 424] width 43 height 23
click at [583, 164] on span "Last 7 days" at bounding box center [1055, 165] width 52 height 5
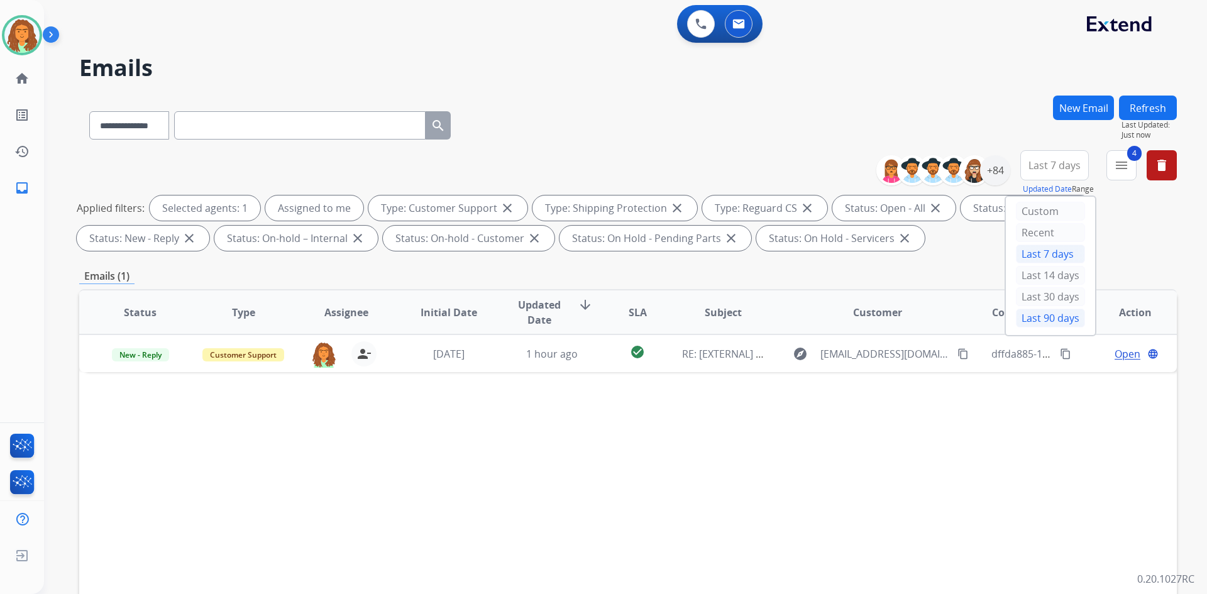
click at [583, 317] on div "Last 90 days" at bounding box center [1050, 318] width 69 height 19
click at [583, 451] on div "Status Type Assignee Initial Date Updated Date arrow_downward SLA Subject Custo…" at bounding box center [628, 499] width 1098 height 421
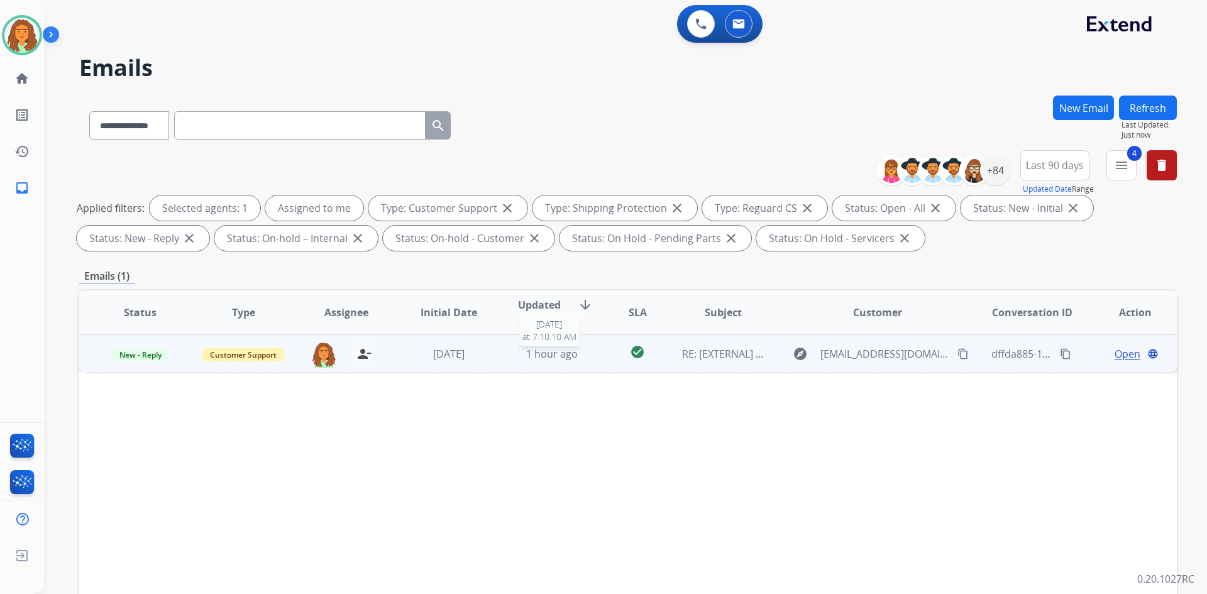
click at [578, 359] on div "1 hour ago" at bounding box center [552, 353] width 82 height 15
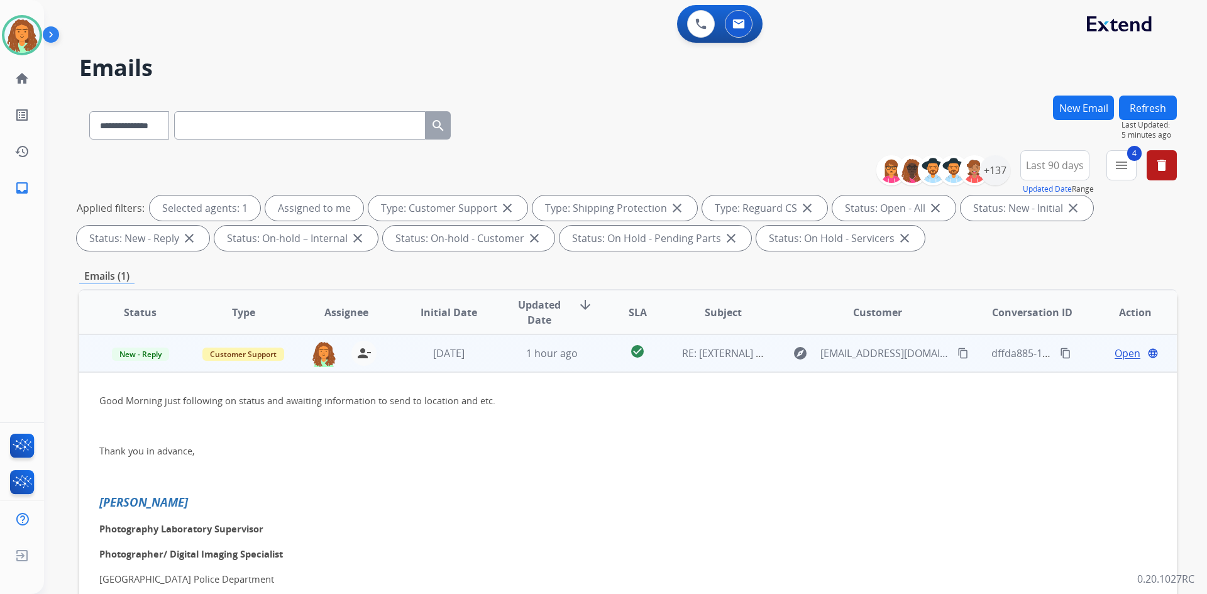
click at [583, 353] on span "Open" at bounding box center [1128, 353] width 26 height 15
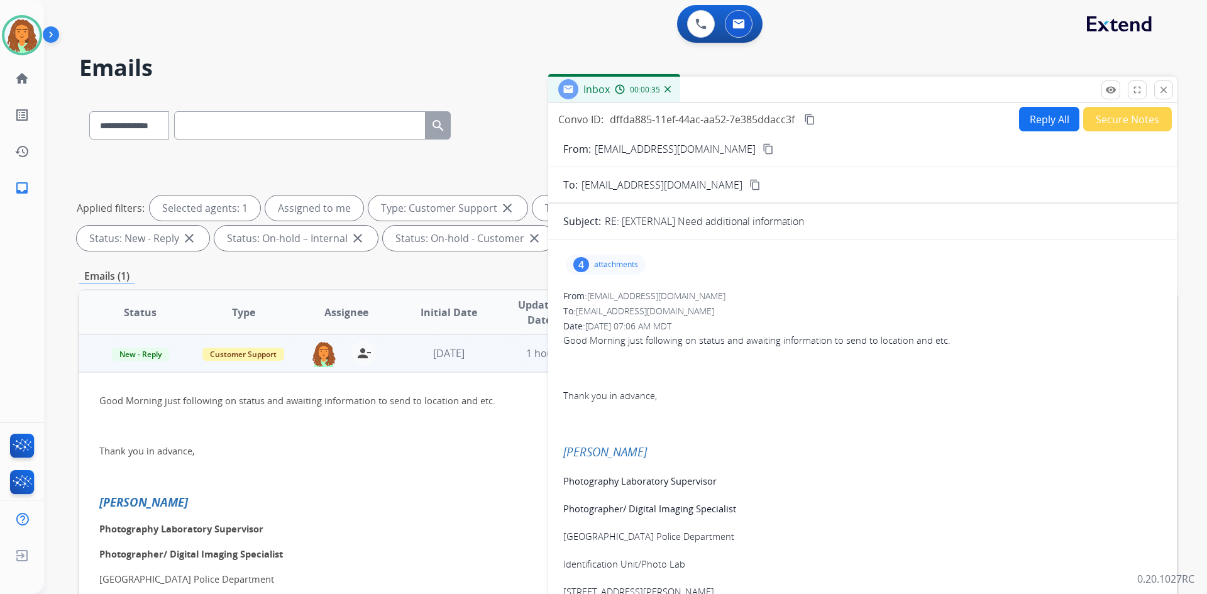
click at [583, 257] on div "4 attachments" at bounding box center [606, 265] width 80 height 20
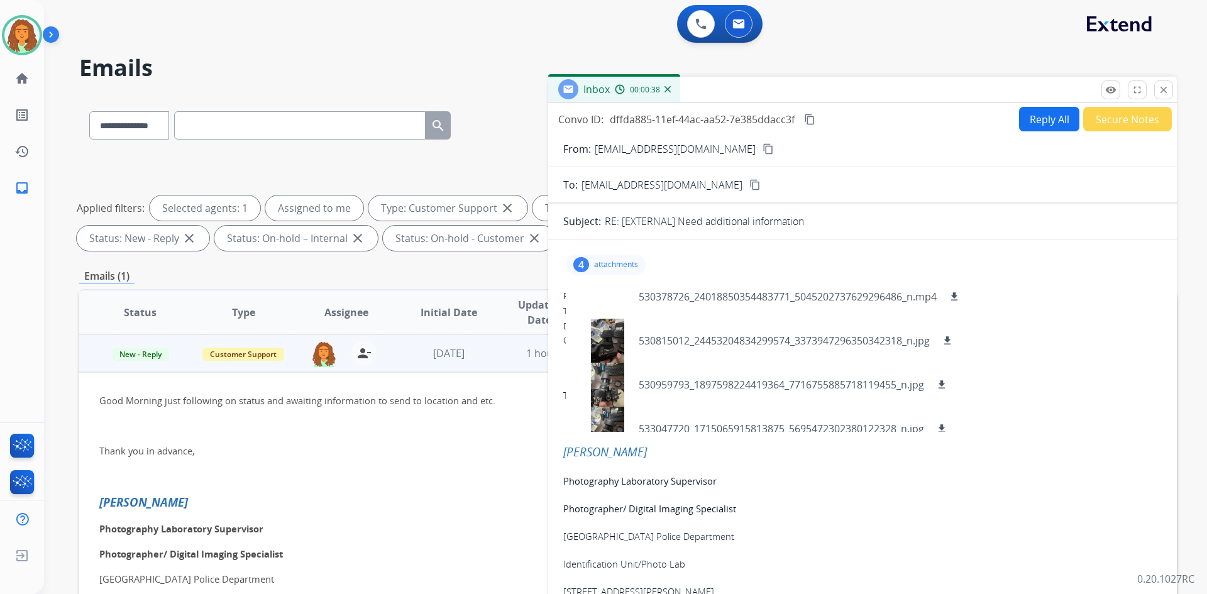
click at [583, 264] on p "attachments" at bounding box center [616, 265] width 44 height 10
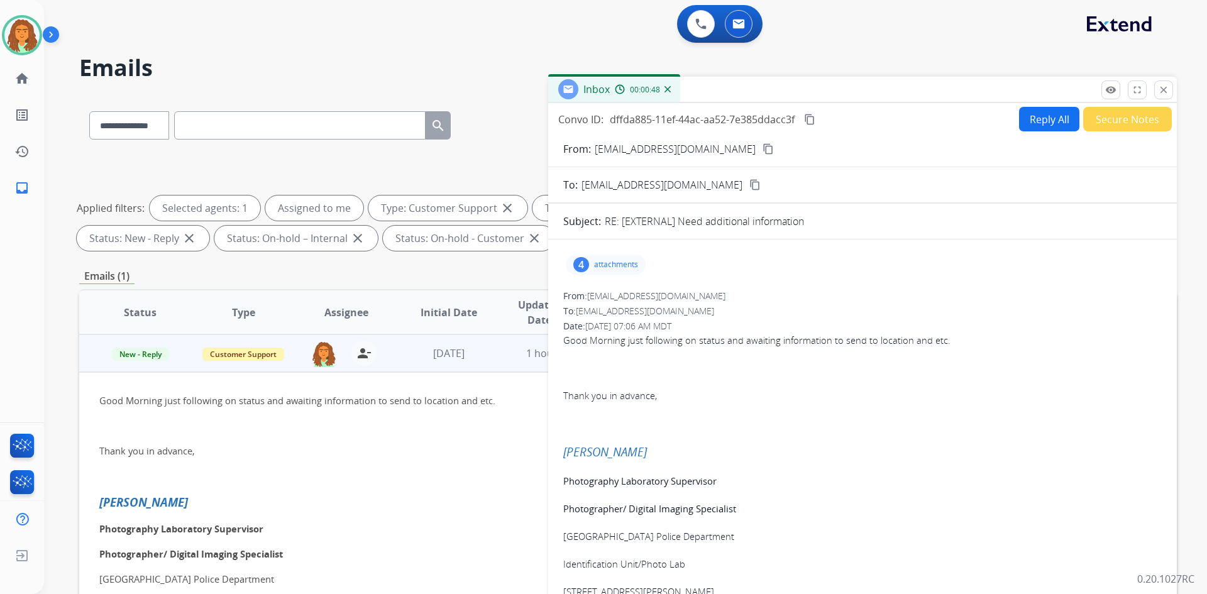
click at [583, 119] on button "Reply All" at bounding box center [1049, 119] width 60 height 25
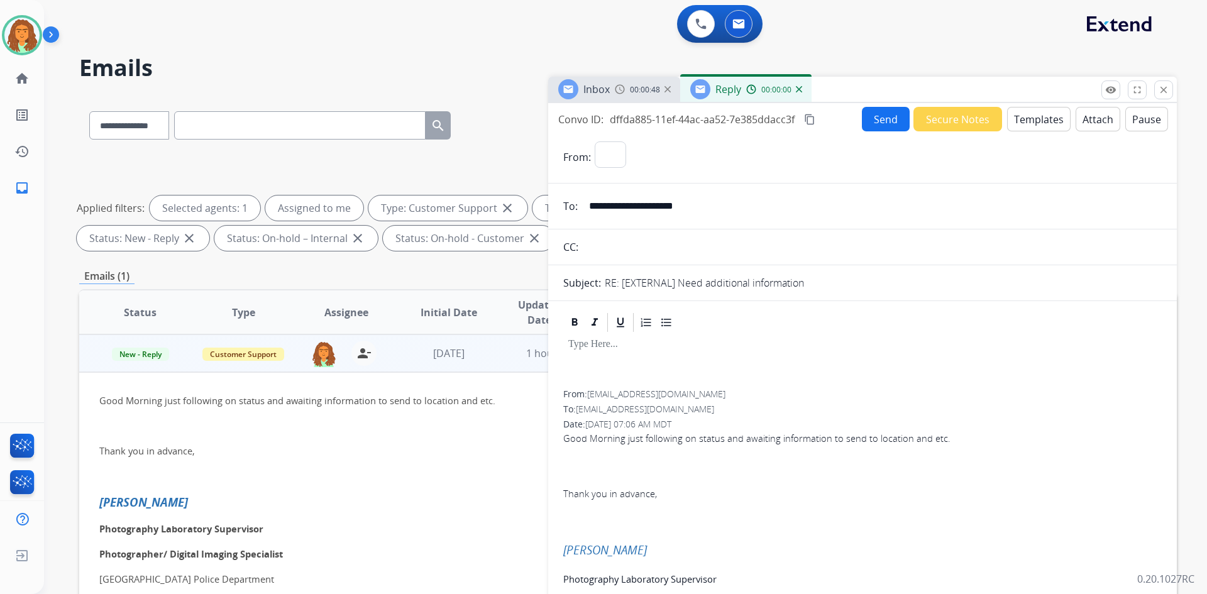
select select "**********"
click at [583, 121] on button "Templates" at bounding box center [1039, 119] width 64 height 25
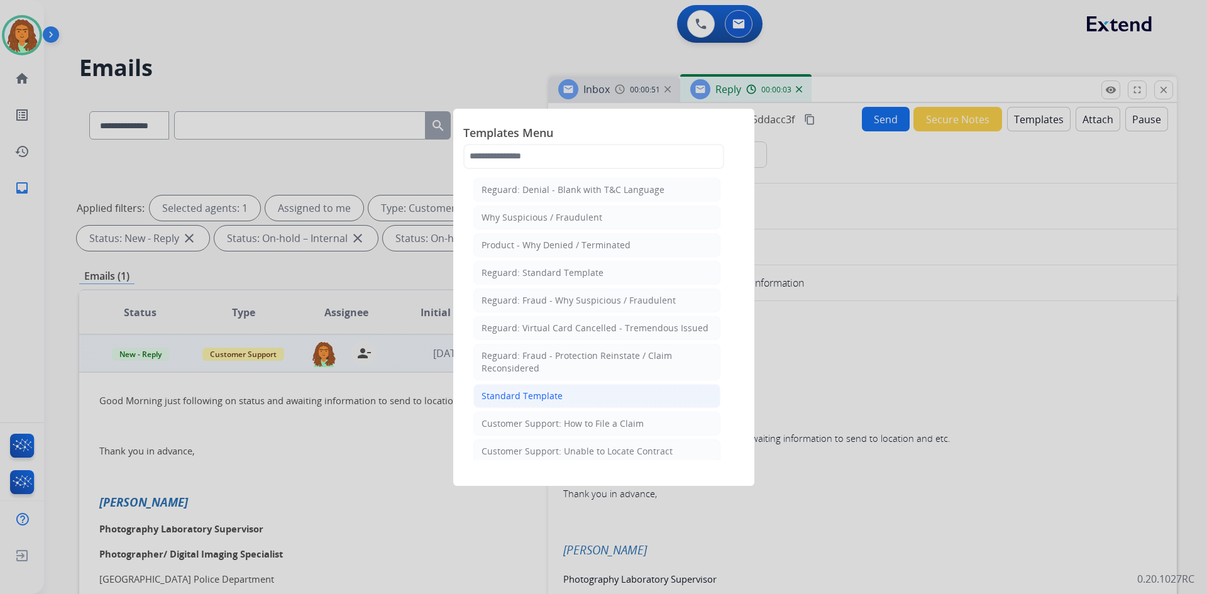
click at [522, 395] on div "Standard Template" at bounding box center [522, 396] width 81 height 13
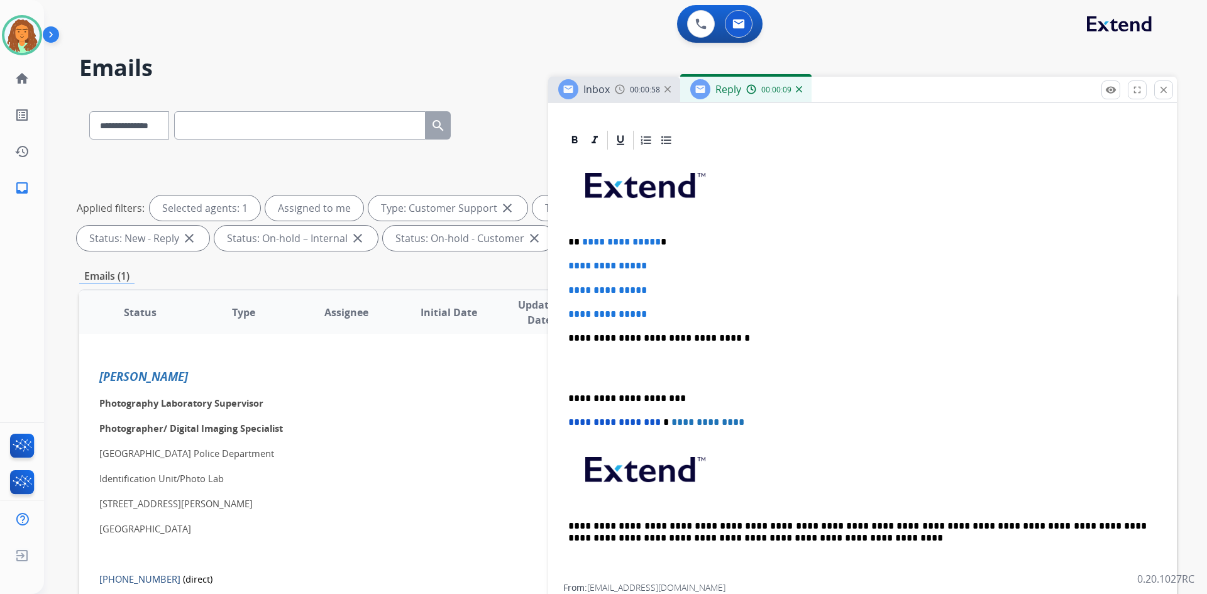
scroll to position [63, 0]
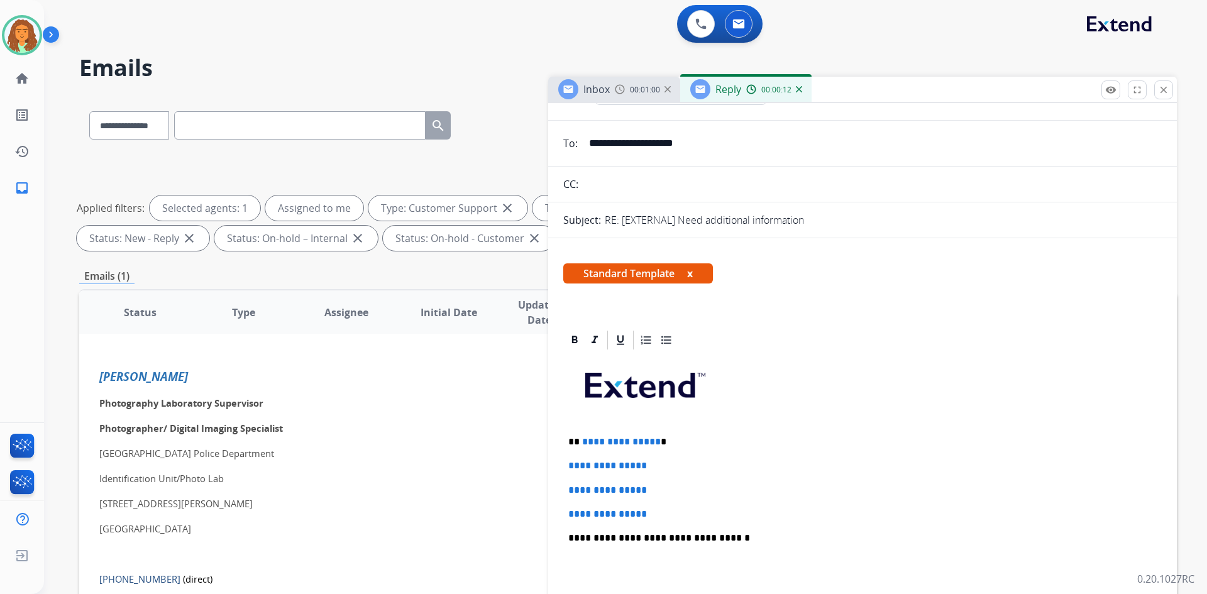
drag, startPoint x: 652, startPoint y: 441, endPoint x: 675, endPoint y: 437, distance: 23.7
click at [583, 441] on p "**********" at bounding box center [857, 441] width 578 height 11
drag, startPoint x: 566, startPoint y: 462, endPoint x: 675, endPoint y: 508, distance: 118.1
click at [583, 508] on div "**********" at bounding box center [862, 567] width 599 height 433
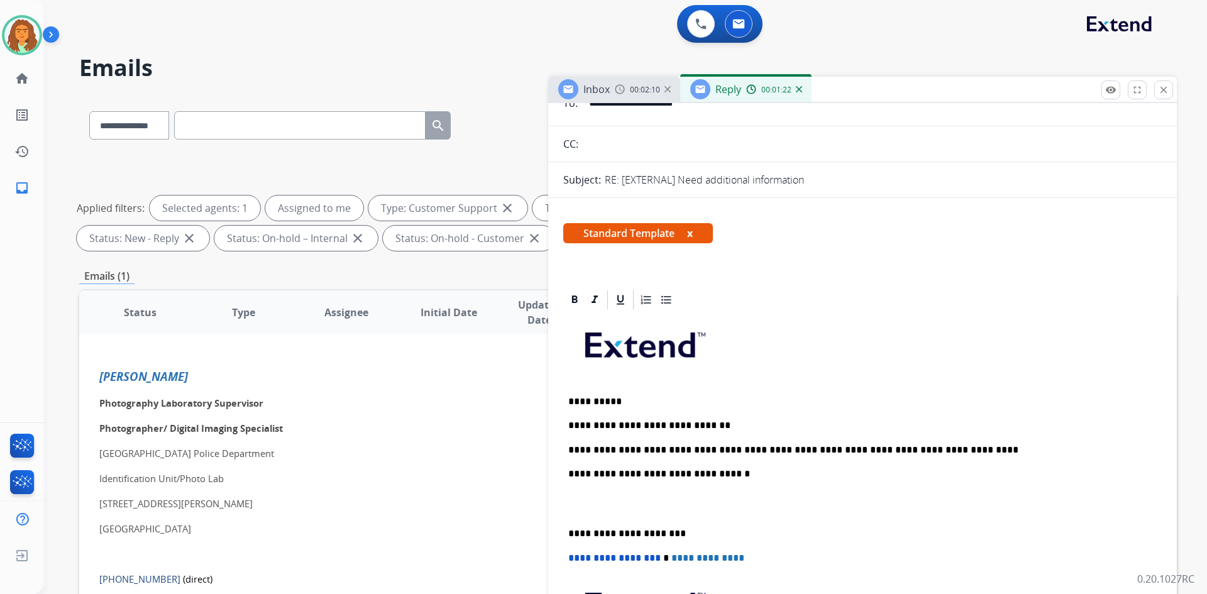
scroll to position [126, 0]
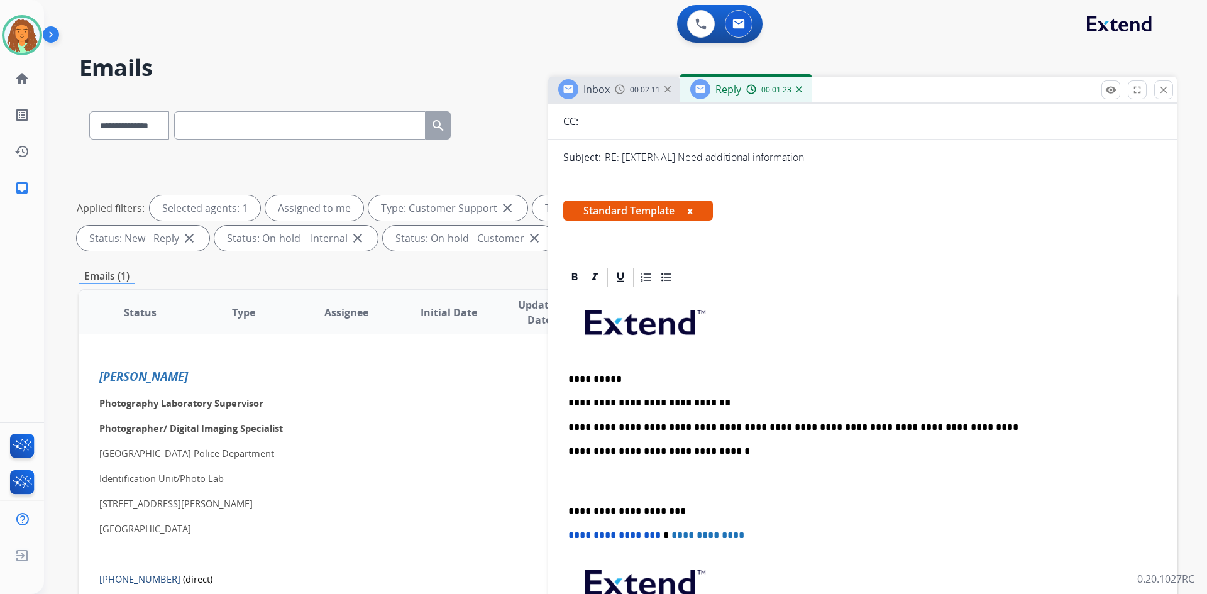
click at [567, 507] on div "**********" at bounding box center [862, 493] width 599 height 409
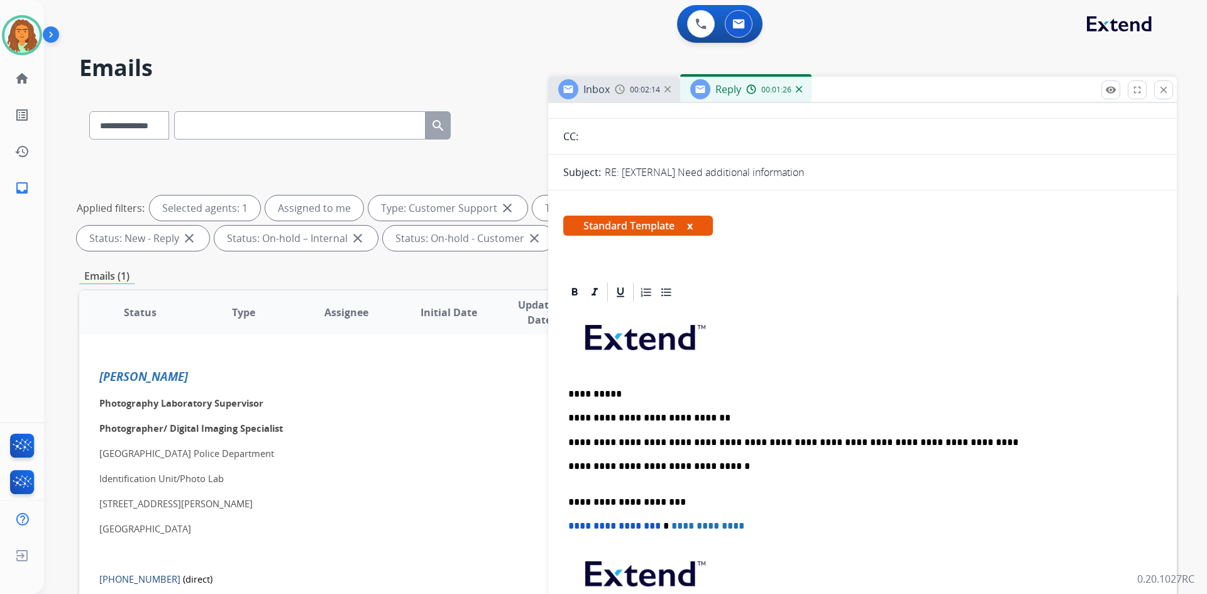
scroll to position [0, 0]
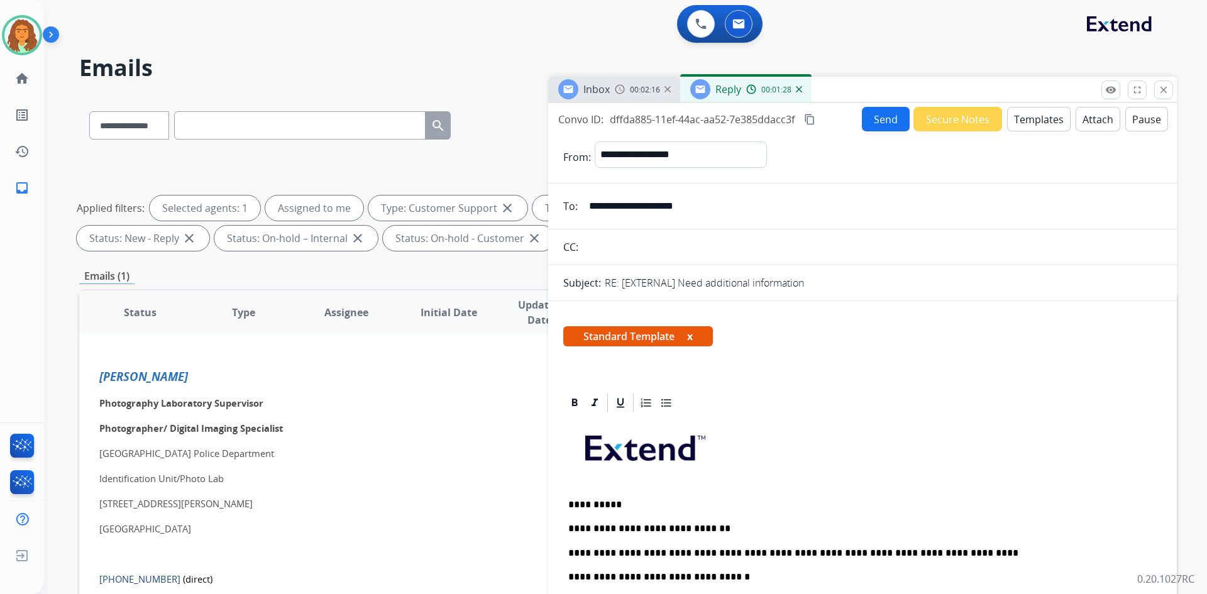
click at [583, 117] on mat-icon "content_copy" at bounding box center [809, 119] width 11 height 11
click at [583, 123] on button "Send" at bounding box center [886, 119] width 48 height 25
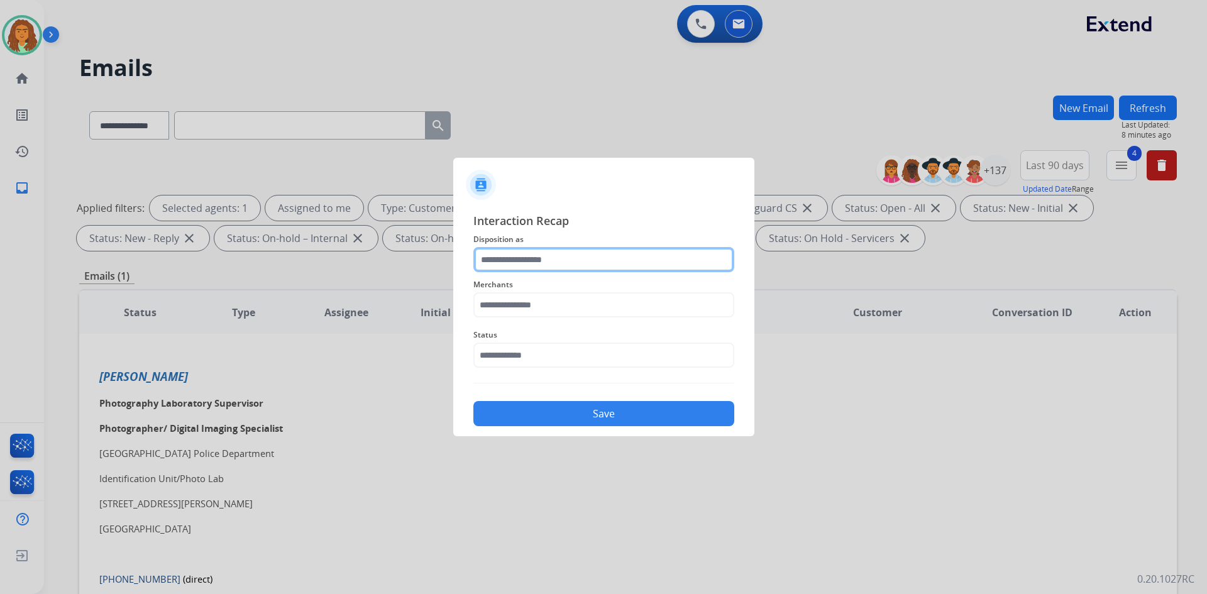
click at [567, 257] on input "text" at bounding box center [603, 259] width 261 height 25
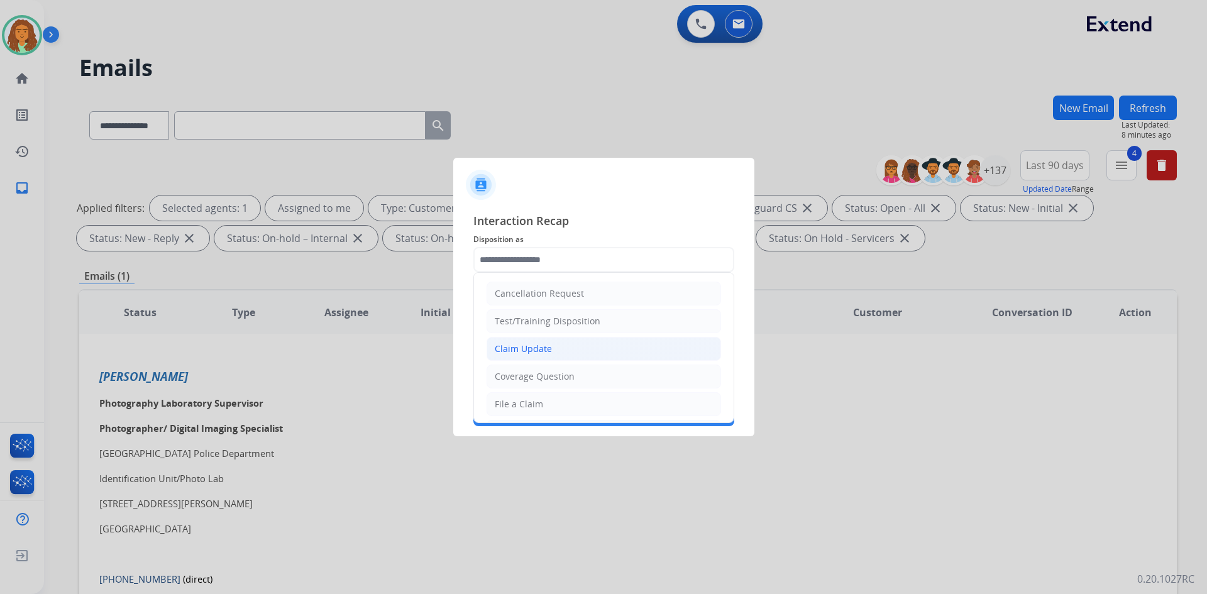
click at [531, 354] on div "Claim Update" at bounding box center [523, 349] width 57 height 13
type input "**********"
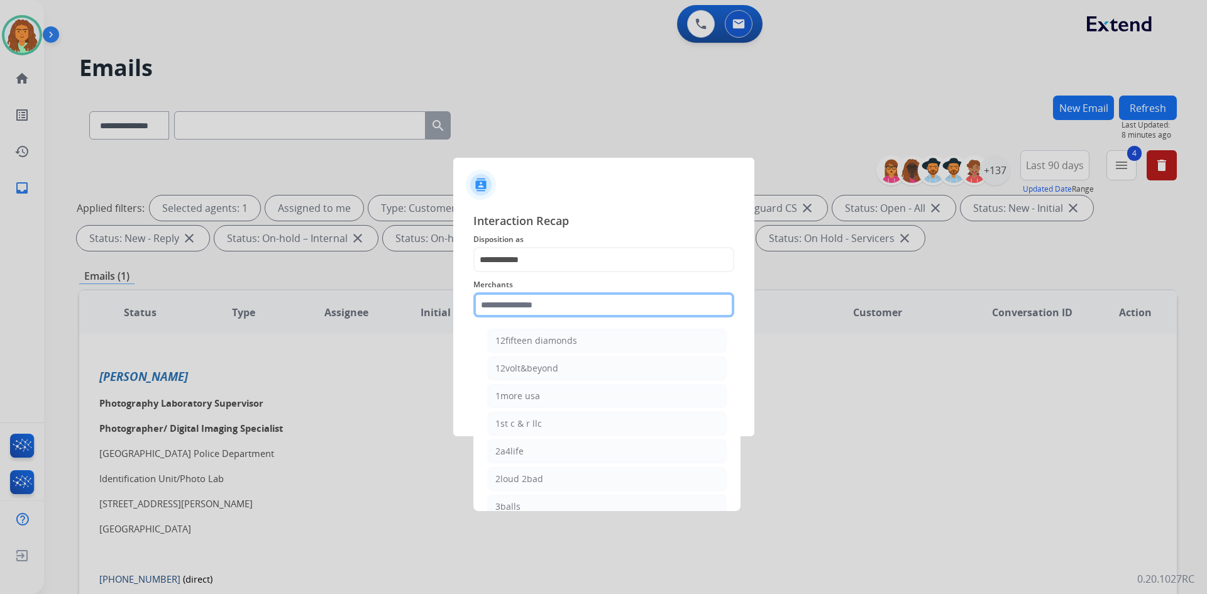
click at [528, 306] on input "text" at bounding box center [603, 304] width 261 height 25
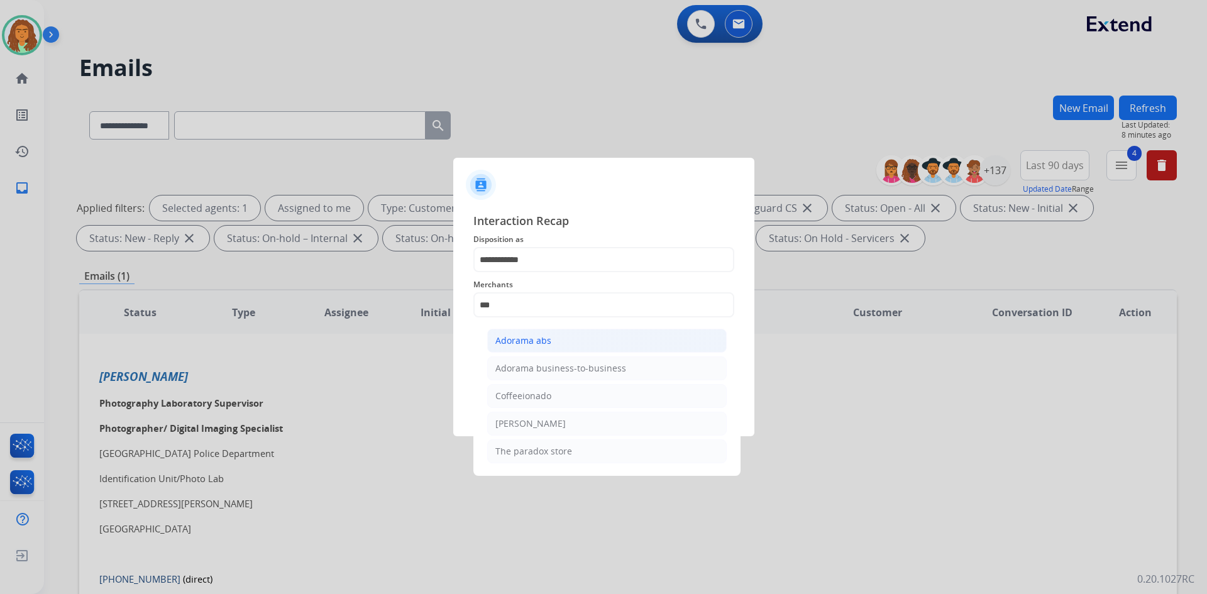
click at [524, 338] on div "Adorama abs" at bounding box center [523, 340] width 56 height 13
type input "**********"
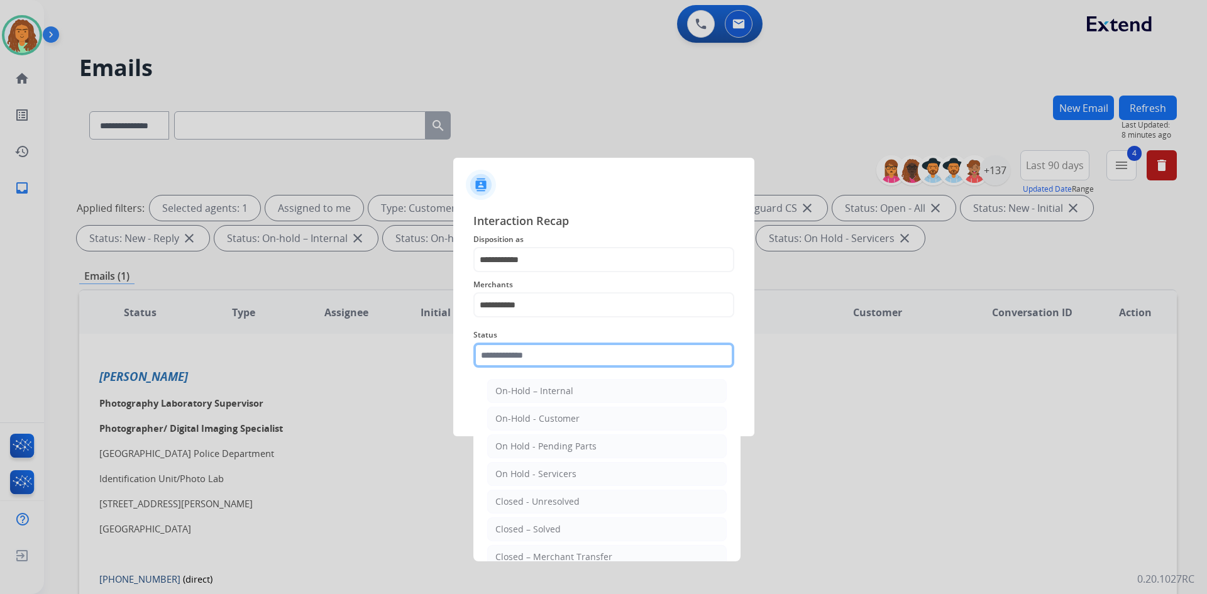
click at [508, 355] on input "text" at bounding box center [603, 355] width 261 height 25
click at [527, 529] on div "Closed – Solved" at bounding box center [527, 529] width 65 height 13
type input "**********"
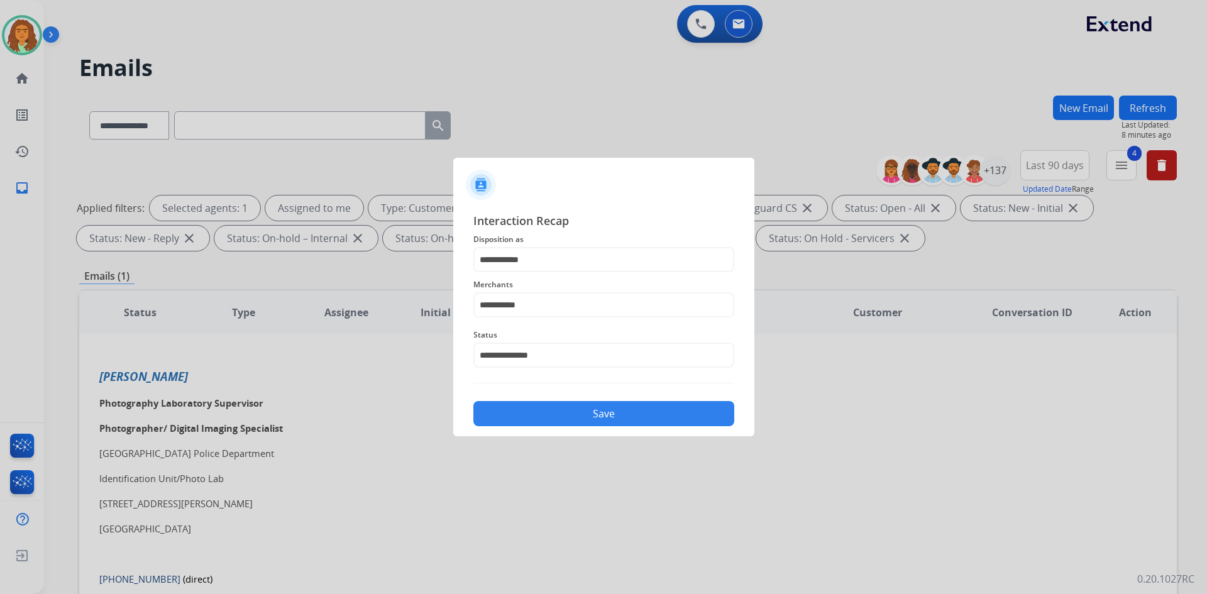
click at [555, 416] on button "Save" at bounding box center [603, 413] width 261 height 25
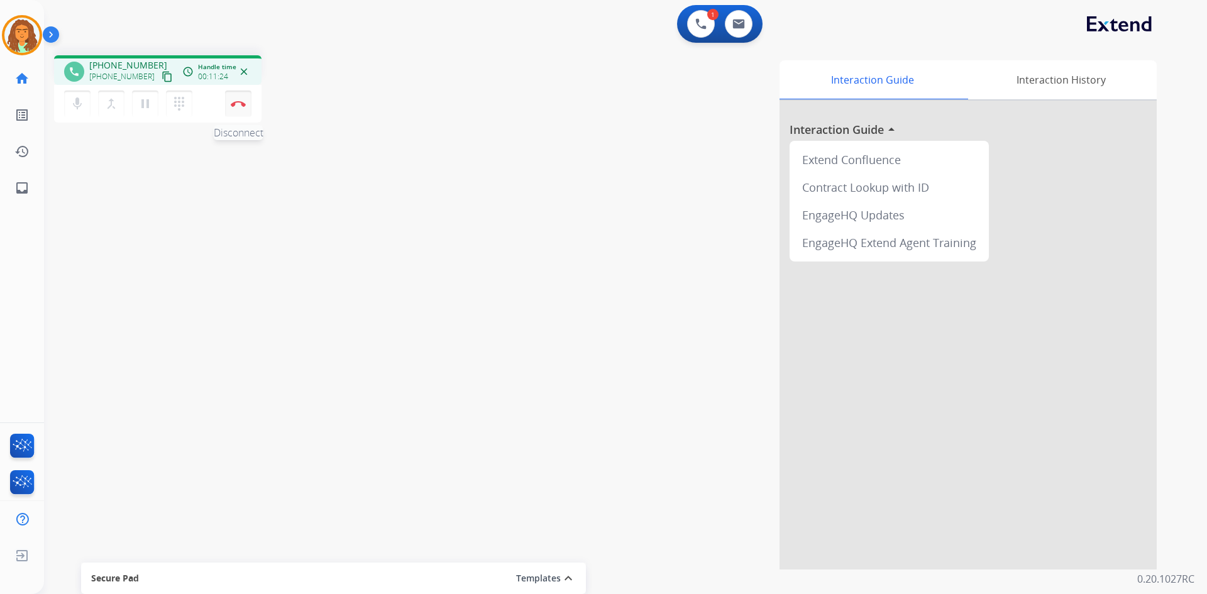
click at [235, 104] on img at bounding box center [238, 104] width 15 height 6
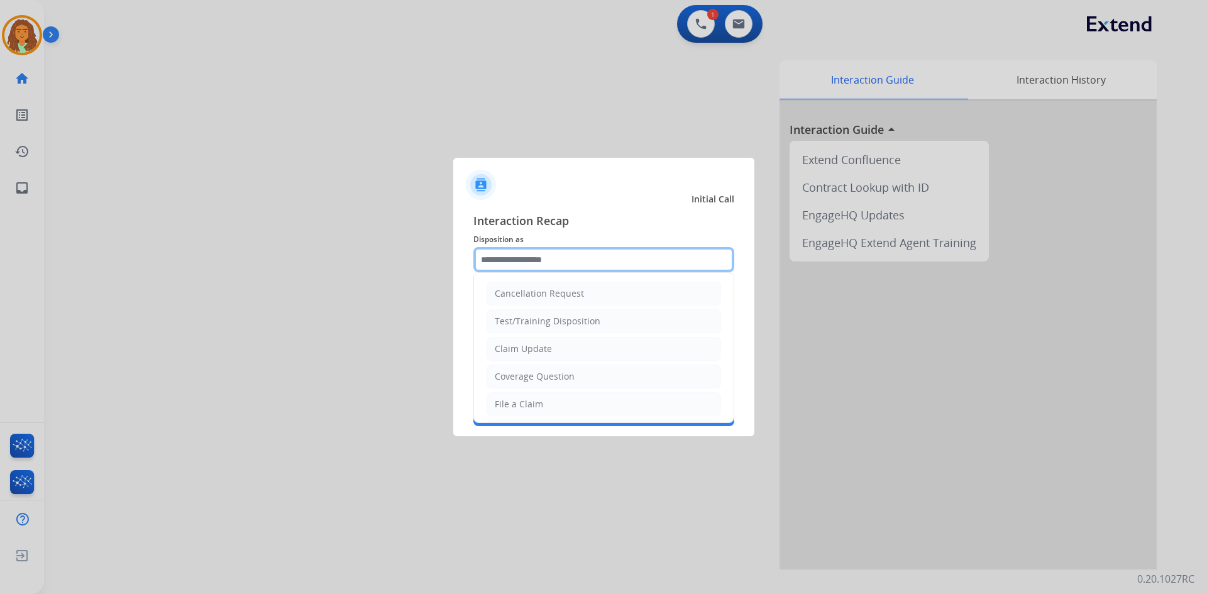
click at [550, 248] on input "text" at bounding box center [603, 259] width 261 height 25
click at [528, 399] on div "File a Claim" at bounding box center [519, 404] width 48 height 13
type input "**********"
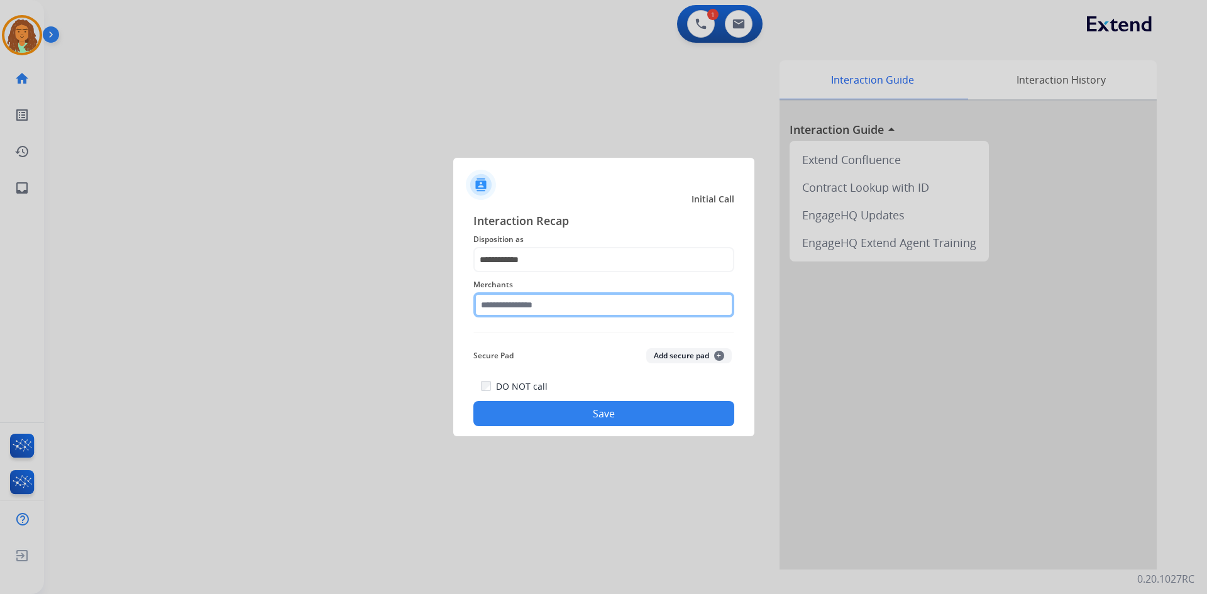
click at [529, 305] on input "text" at bounding box center [603, 304] width 261 height 25
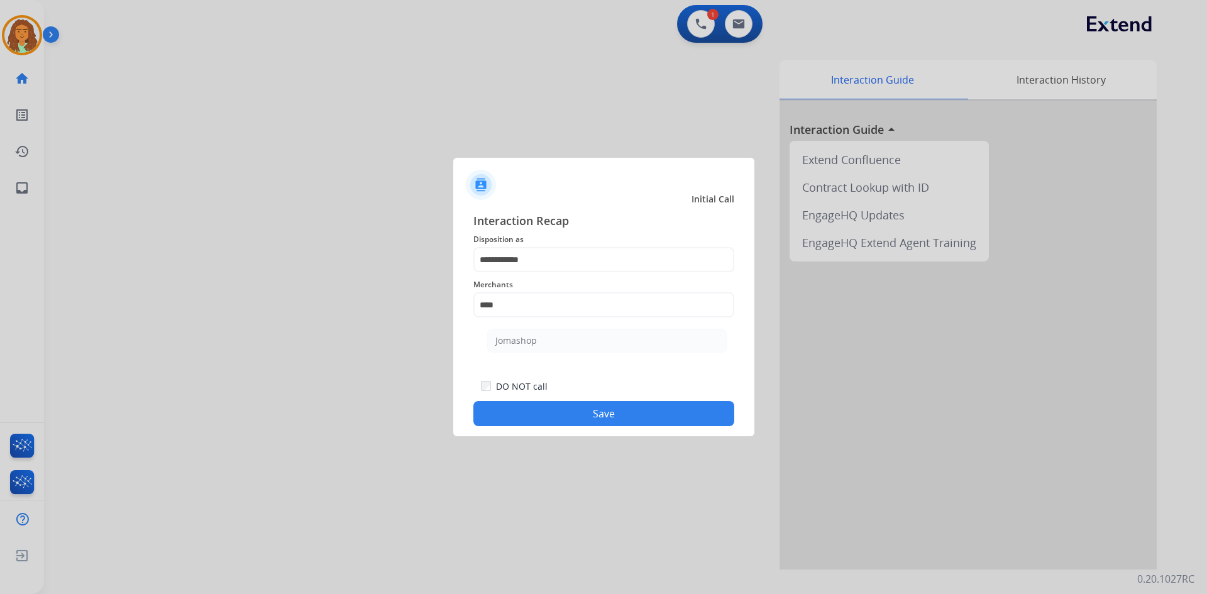
click at [550, 338] on li "Jomashop" at bounding box center [607, 341] width 240 height 24
type input "********"
click at [566, 409] on button "Save" at bounding box center [603, 413] width 261 height 25
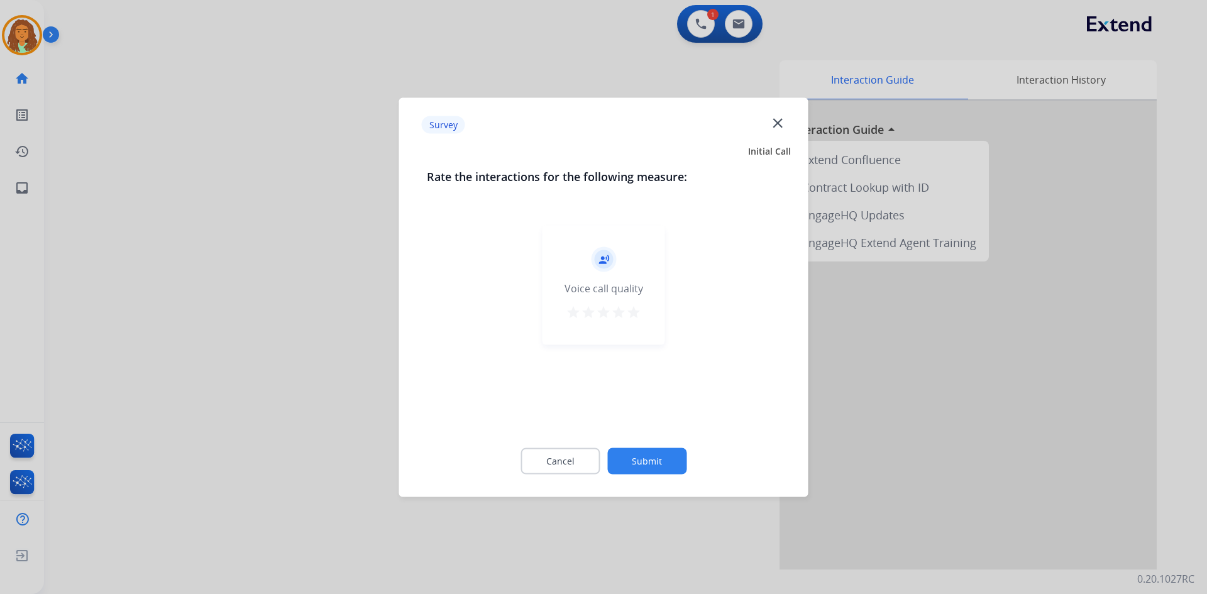
click at [583, 308] on mat-icon "star" at bounding box center [633, 311] width 15 height 15
click at [583, 457] on button "Submit" at bounding box center [646, 461] width 79 height 26
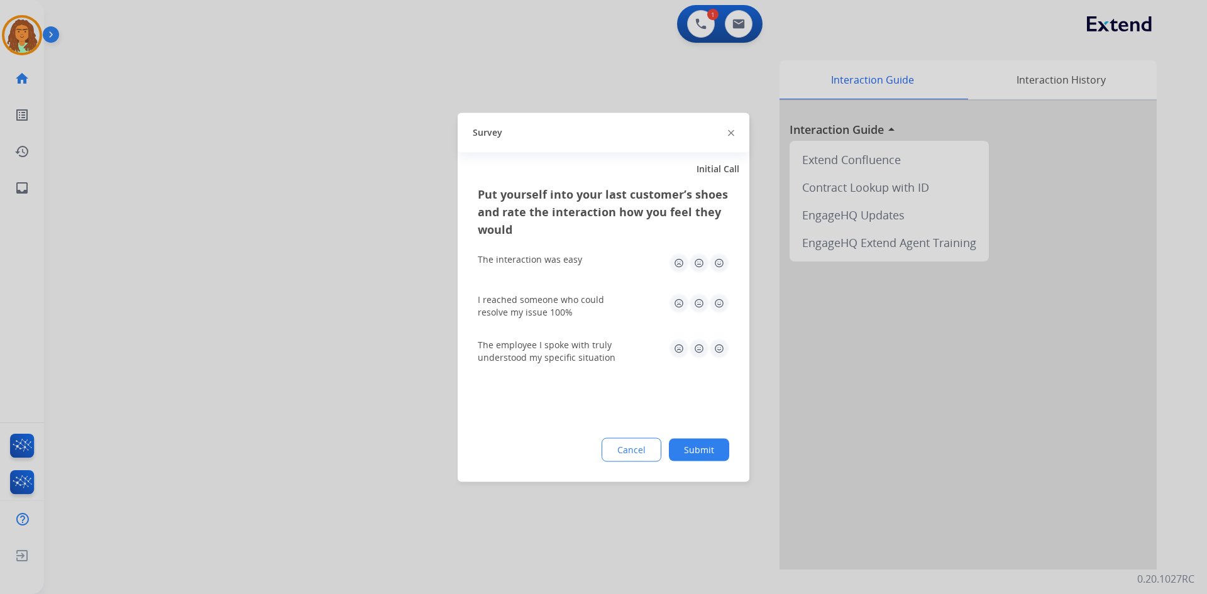
click at [583, 262] on img at bounding box center [719, 263] width 20 height 20
click at [583, 301] on img at bounding box center [719, 303] width 20 height 20
click at [583, 348] on img at bounding box center [719, 348] width 20 height 20
drag, startPoint x: 697, startPoint y: 448, endPoint x: 691, endPoint y: 444, distance: 6.8
click at [583, 446] on button "Submit" at bounding box center [699, 449] width 60 height 23
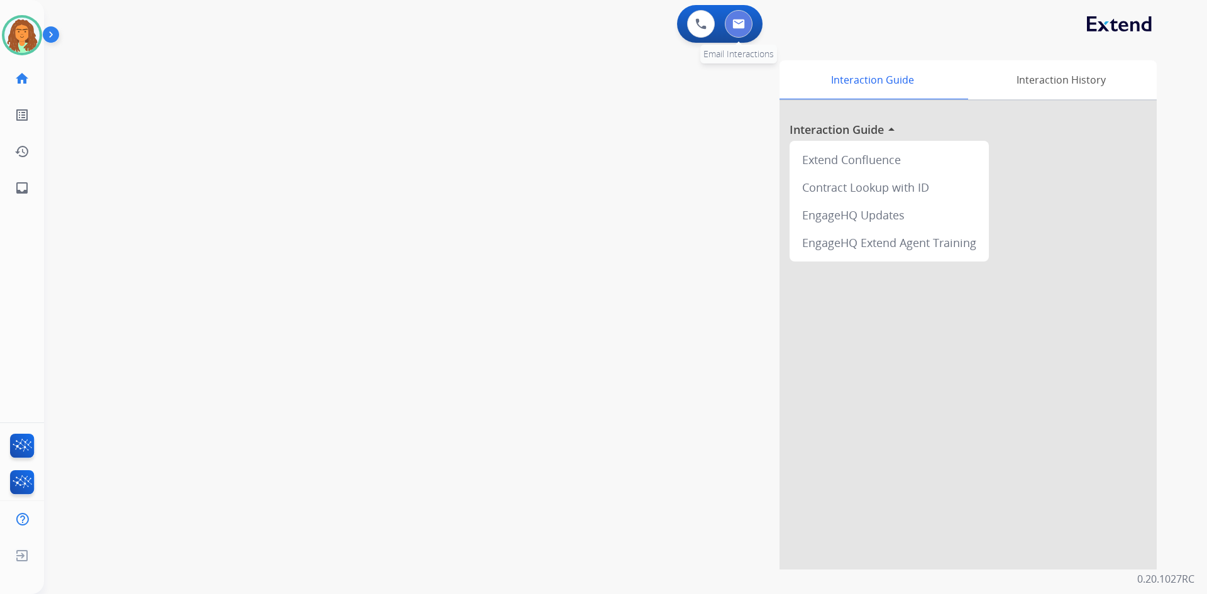
click at [583, 25] on img at bounding box center [738, 24] width 13 height 10
select select "**********"
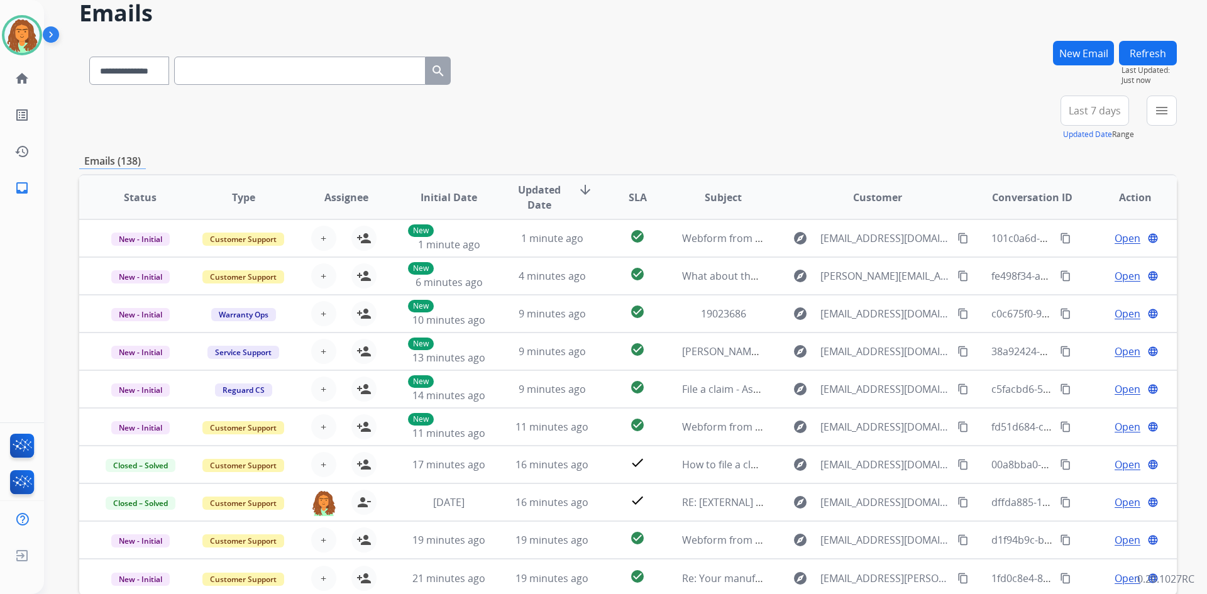
scroll to position [121, 0]
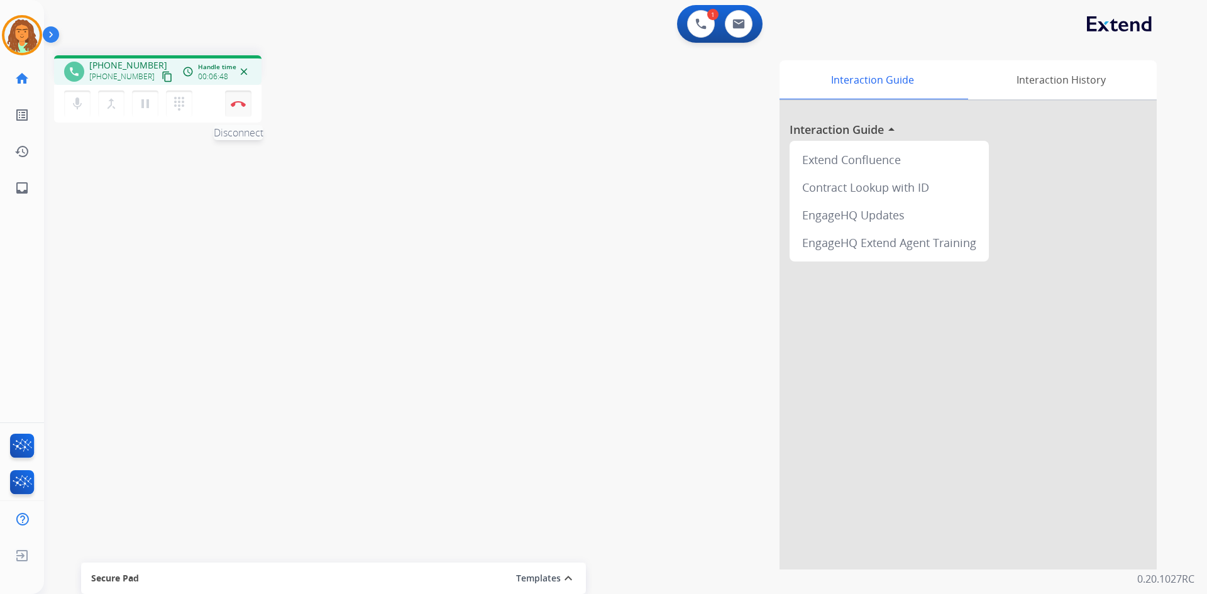
click at [238, 109] on button "Disconnect" at bounding box center [238, 104] width 26 height 26
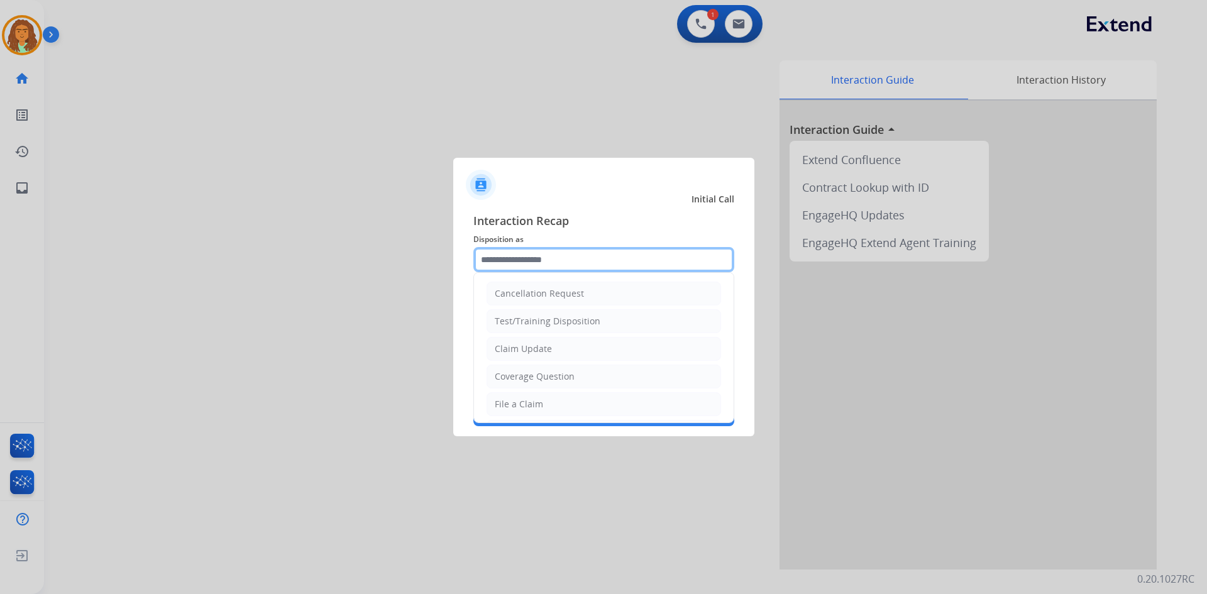
click at [504, 262] on input "text" at bounding box center [603, 259] width 261 height 25
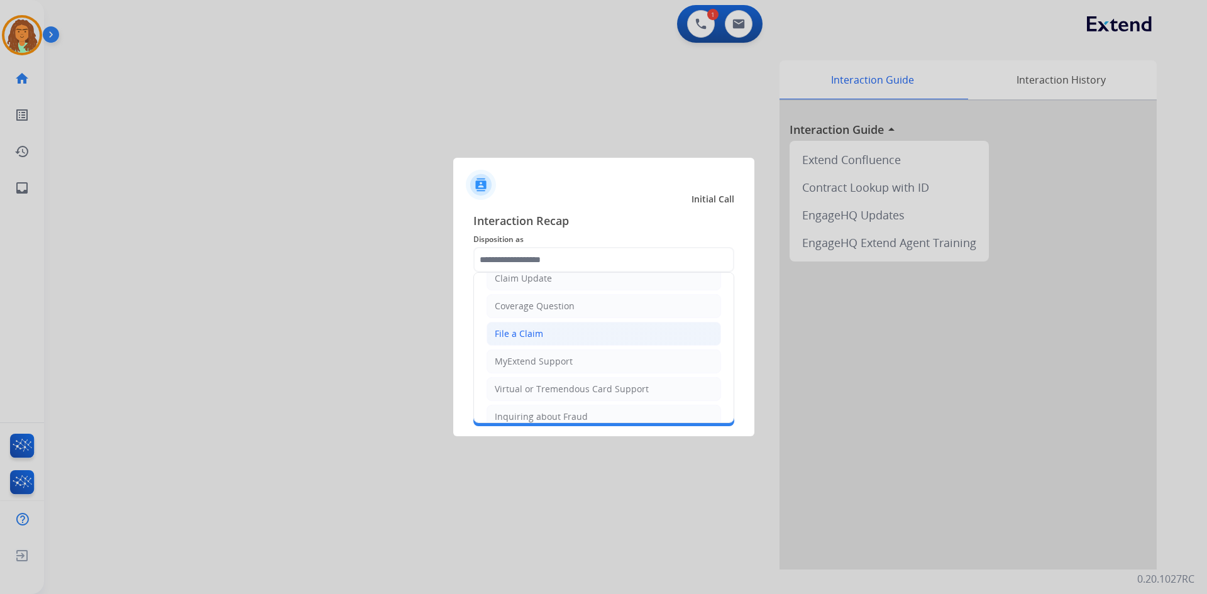
click at [527, 332] on div "File a Claim" at bounding box center [519, 334] width 48 height 13
type input "**********"
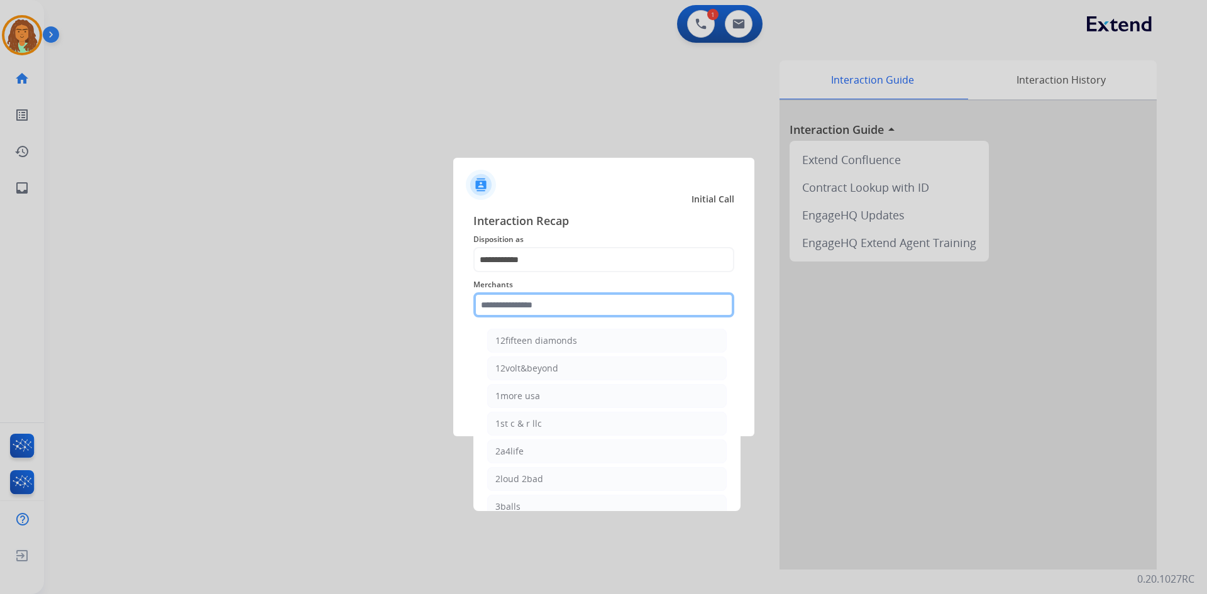
click at [501, 309] on input "text" at bounding box center [603, 304] width 261 height 25
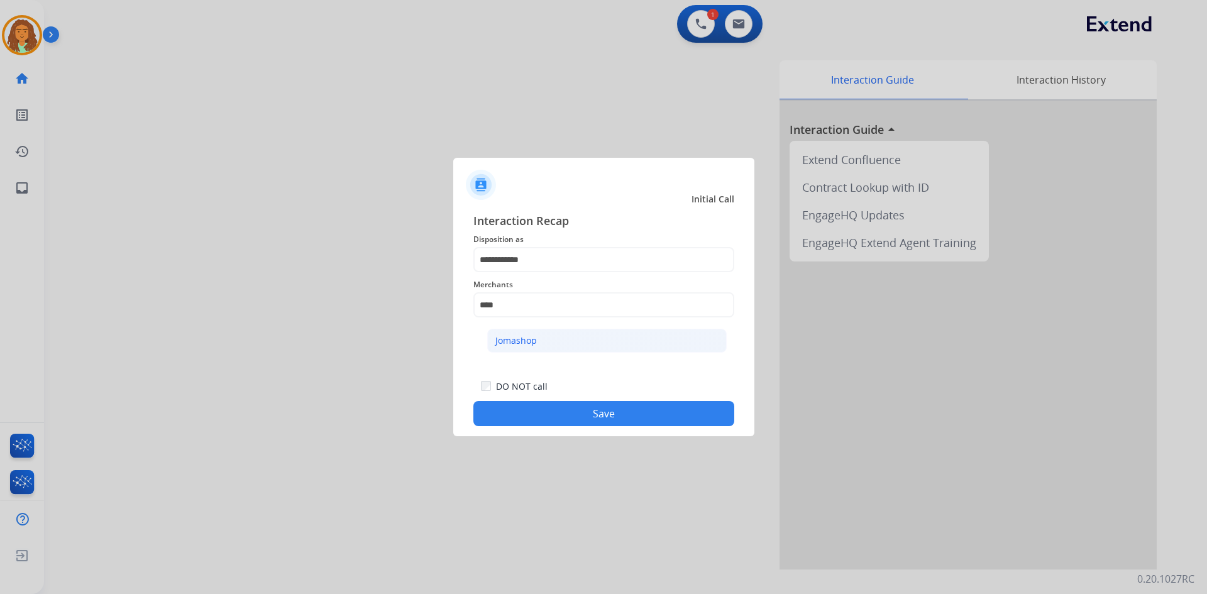
click at [519, 343] on div "Jomashop" at bounding box center [515, 340] width 41 height 13
type input "********"
click at [583, 422] on button "Save" at bounding box center [603, 413] width 261 height 25
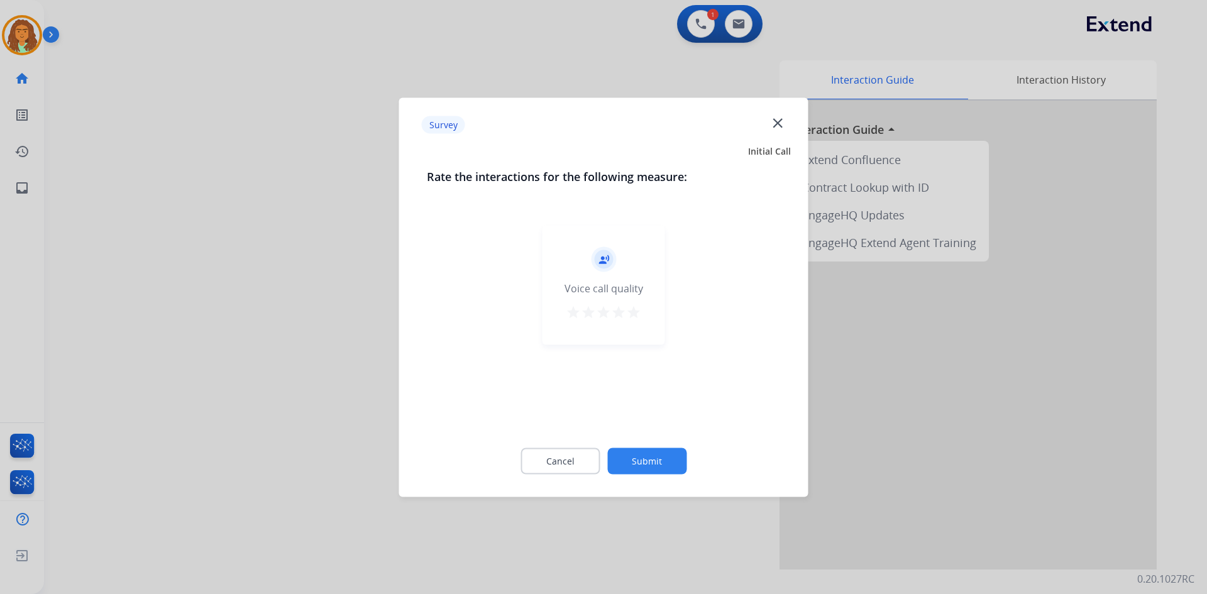
click at [583, 316] on mat-icon "star" at bounding box center [633, 311] width 15 height 15
click at [583, 451] on button "Submit" at bounding box center [646, 461] width 79 height 26
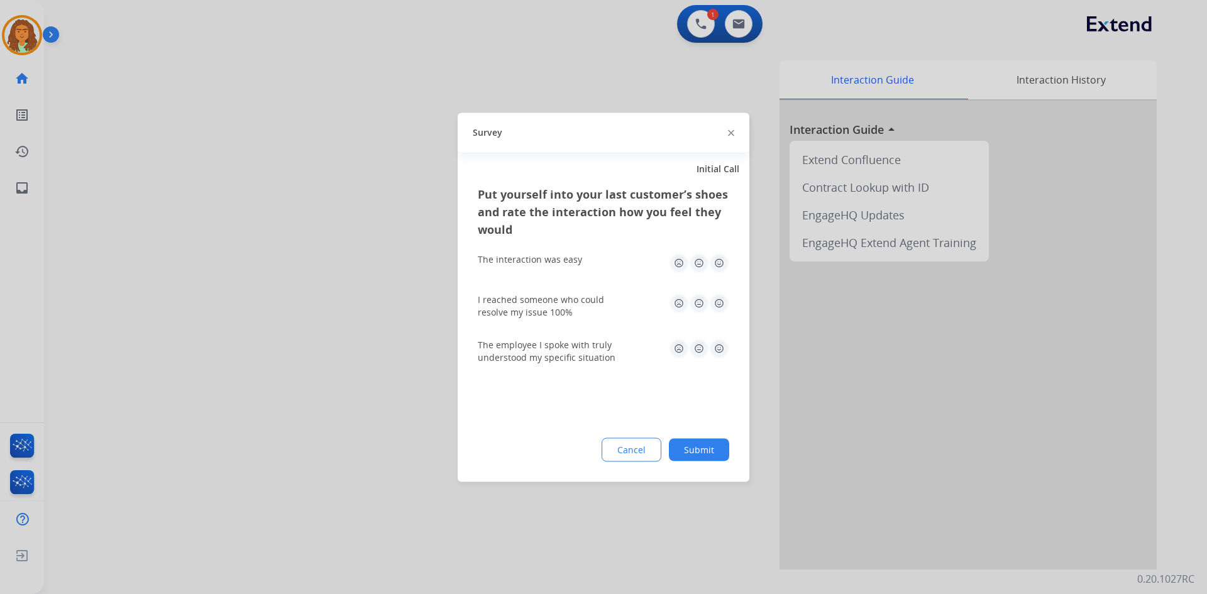
drag, startPoint x: 723, startPoint y: 255, endPoint x: 725, endPoint y: 270, distance: 14.6
click at [583, 257] on img at bounding box center [719, 263] width 20 height 20
click at [583, 302] on img at bounding box center [719, 303] width 20 height 20
click at [583, 348] on img at bounding box center [719, 348] width 20 height 20
click at [583, 427] on div "Put yourself into your last customer’s shoes and rate the interaction how you f…" at bounding box center [604, 333] width 292 height 297
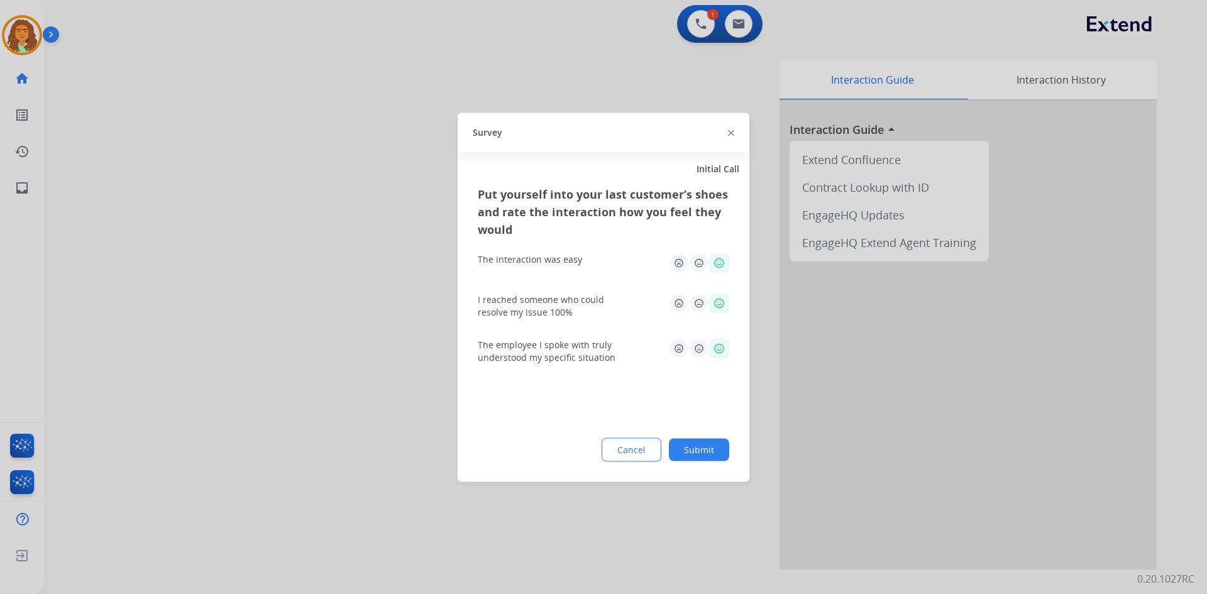
click at [583, 451] on button "Submit" at bounding box center [699, 449] width 60 height 23
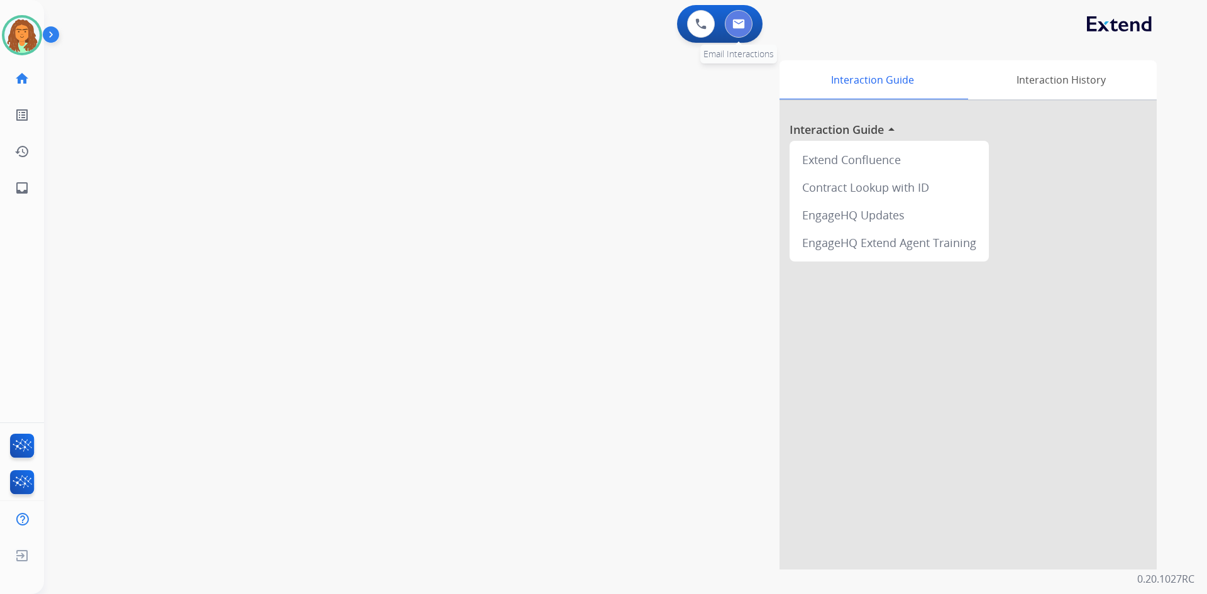
click at [583, 26] on img at bounding box center [738, 24] width 13 height 10
select select "**********"
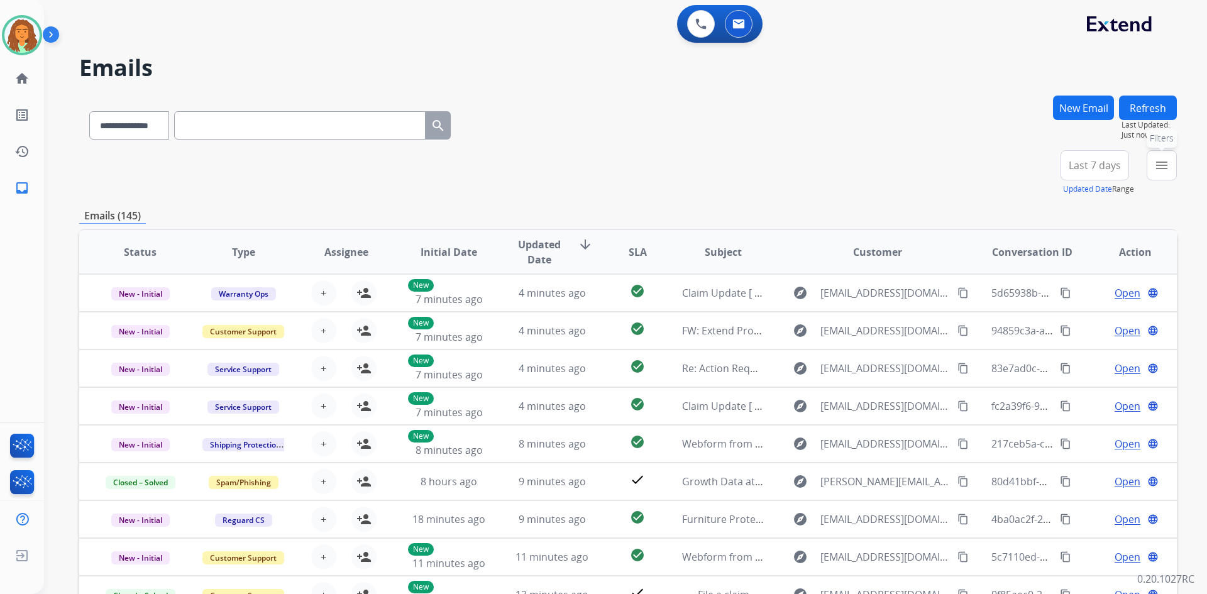
click at [583, 165] on mat-icon "menu" at bounding box center [1161, 165] width 15 height 15
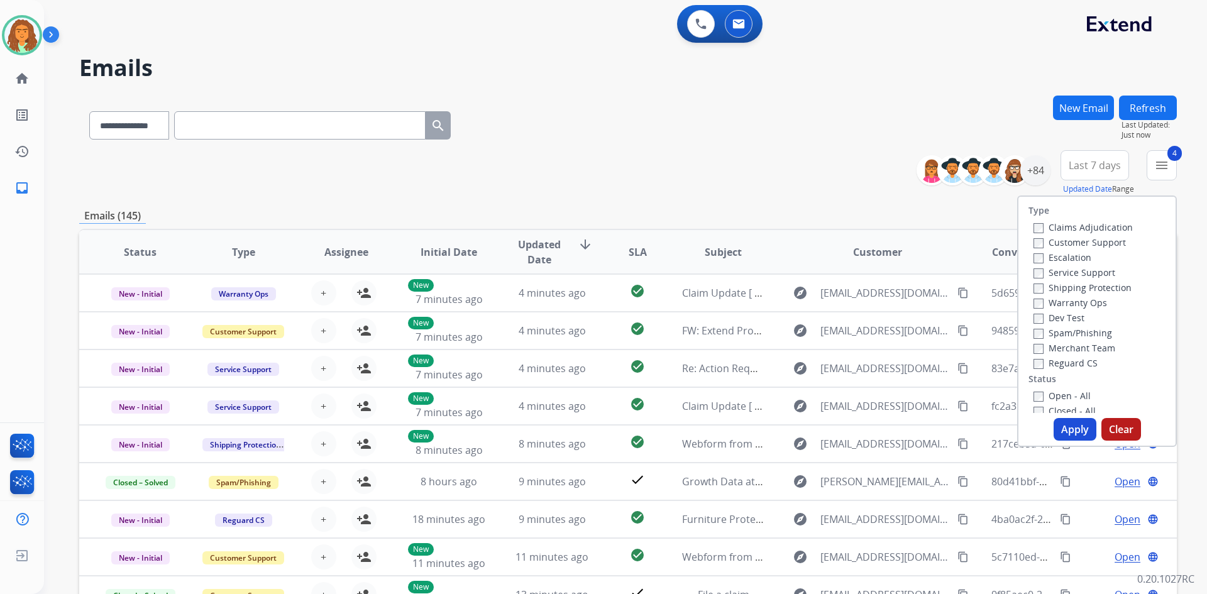
click at [583, 427] on button "Apply" at bounding box center [1075, 429] width 43 height 23
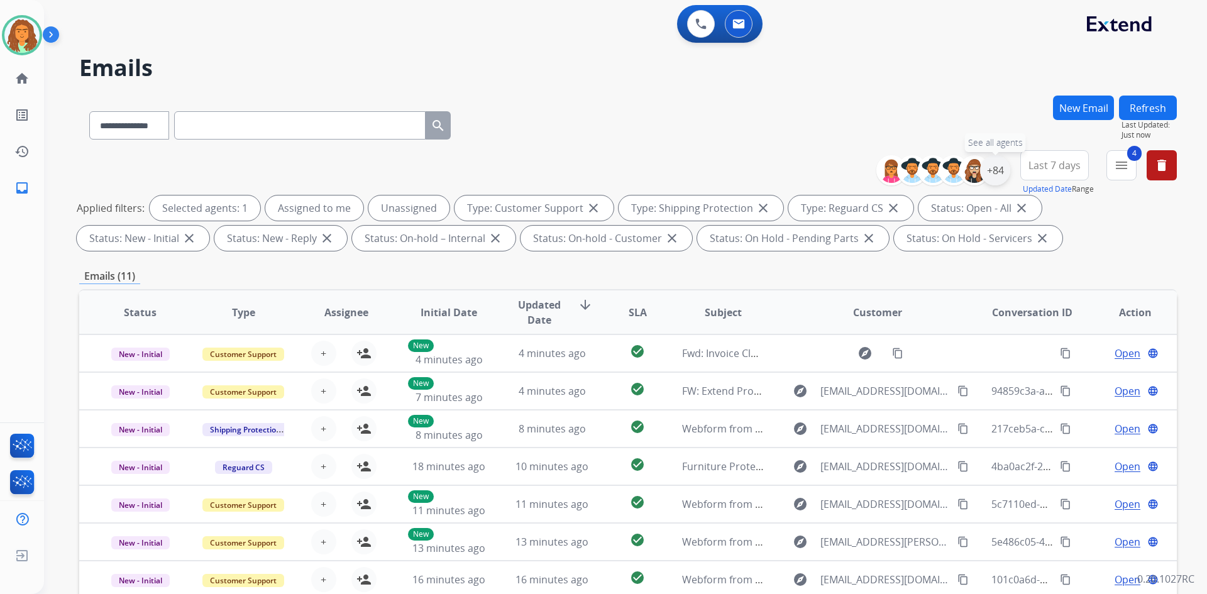
click at [583, 171] on div "+84" at bounding box center [995, 170] width 30 height 30
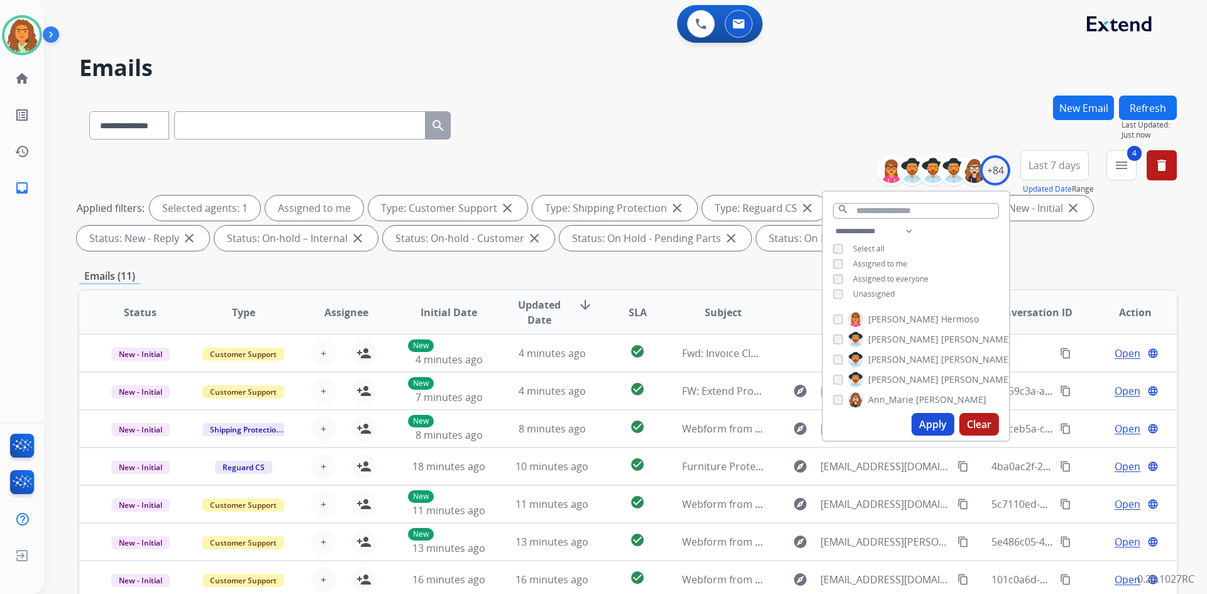
click at [583, 422] on button "Apply" at bounding box center [933, 424] width 43 height 23
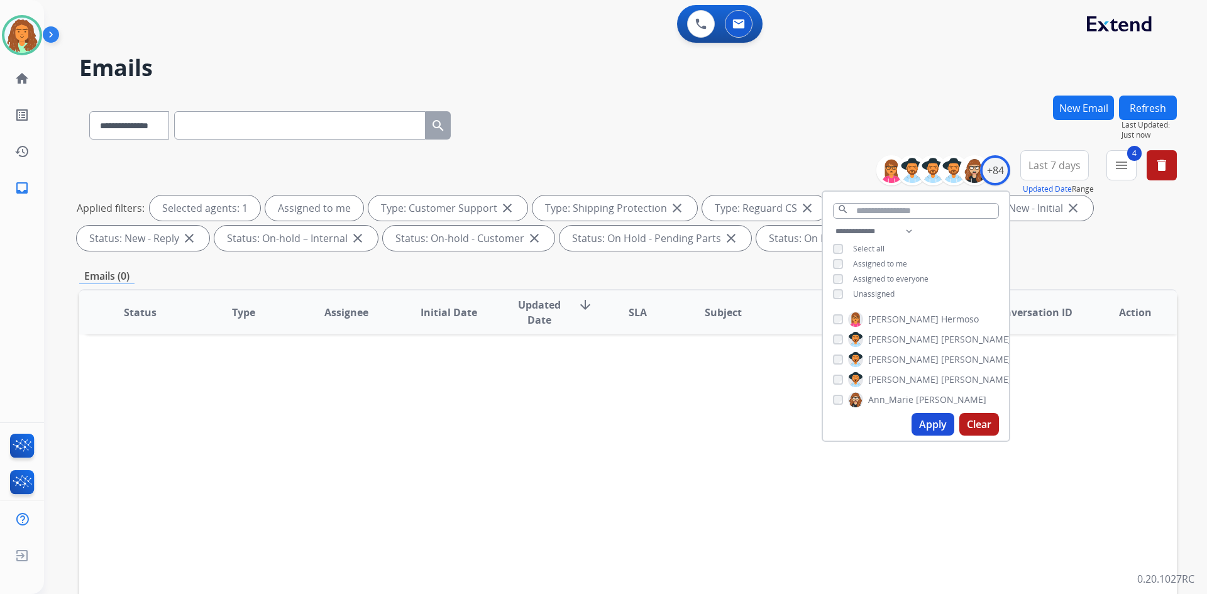
click at [583, 257] on div "**********" at bounding box center [628, 436] width 1098 height 680
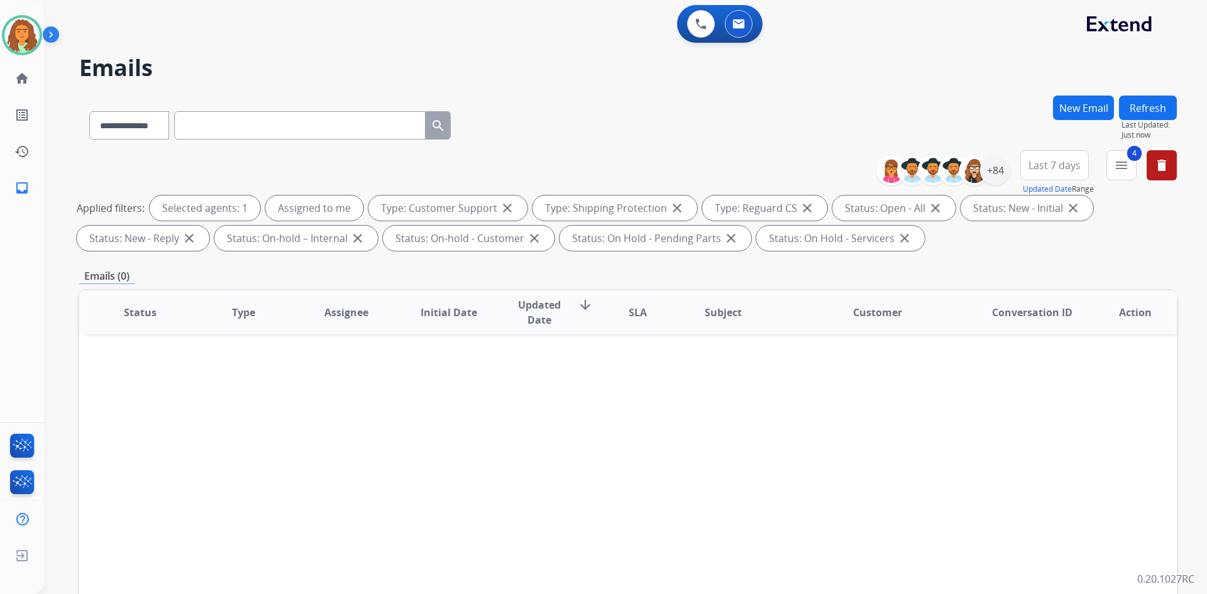
click at [583, 165] on span "Last 7 days" at bounding box center [1055, 165] width 52 height 5
click at [583, 317] on div "Last 90 days" at bounding box center [1050, 318] width 69 height 19
click at [583, 273] on div "Emails (0)" at bounding box center [628, 276] width 1098 height 16
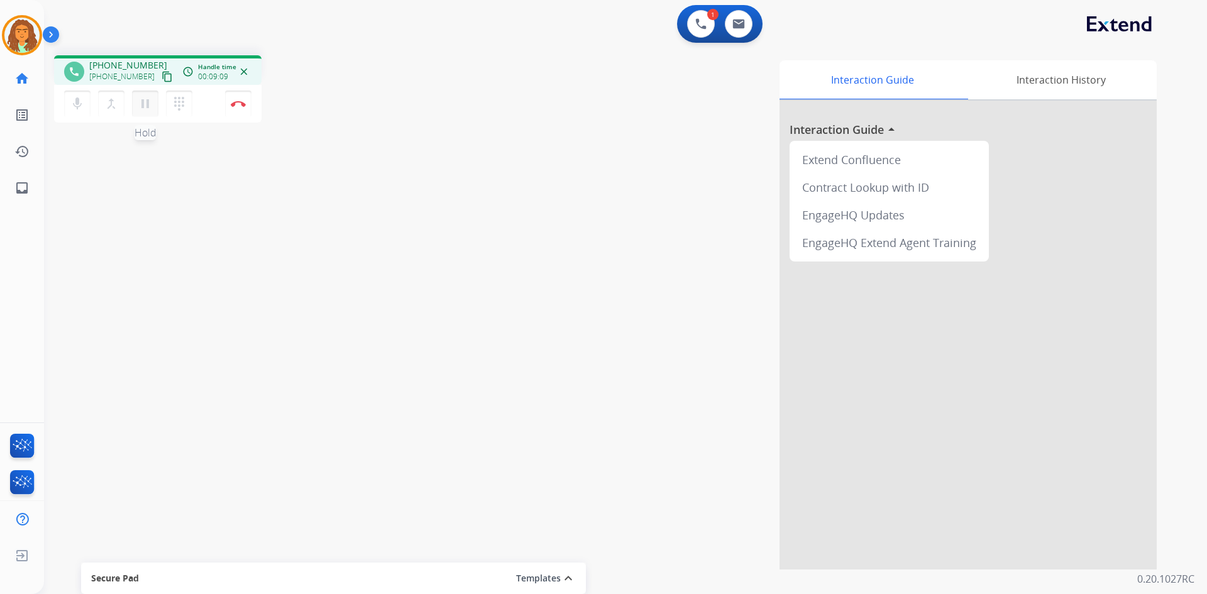
click at [149, 105] on mat-icon "pause" at bounding box center [145, 103] width 15 height 15
click at [142, 100] on mat-icon "play_arrow" at bounding box center [145, 103] width 15 height 15
click at [233, 106] on img at bounding box center [238, 104] width 15 height 6
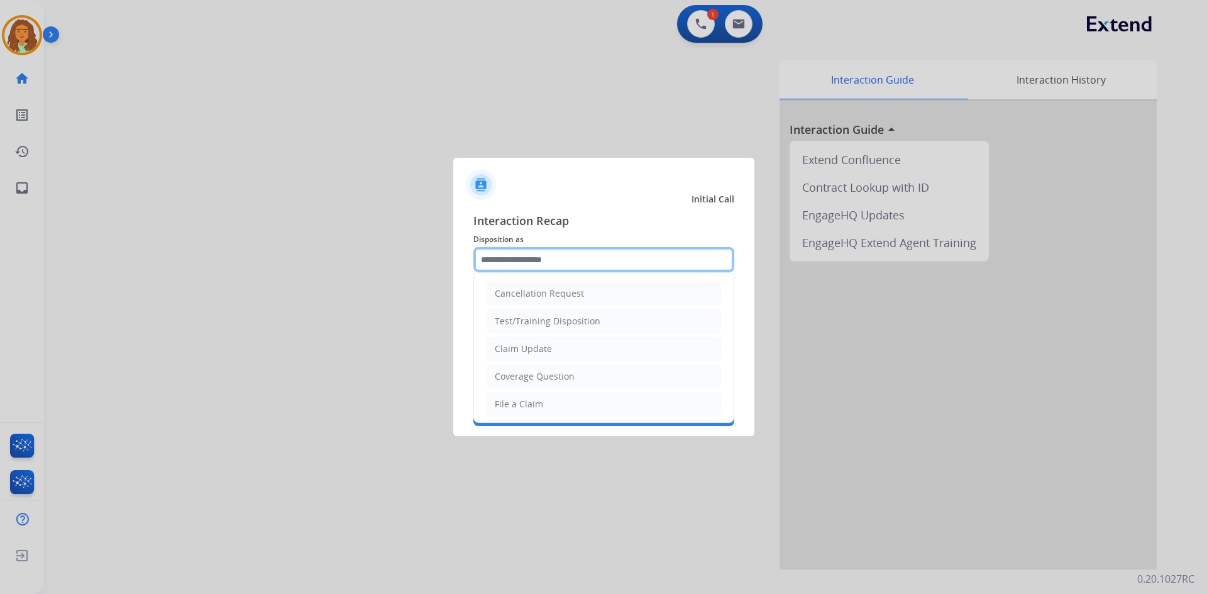
click at [497, 258] on input "text" at bounding box center [603, 259] width 261 height 25
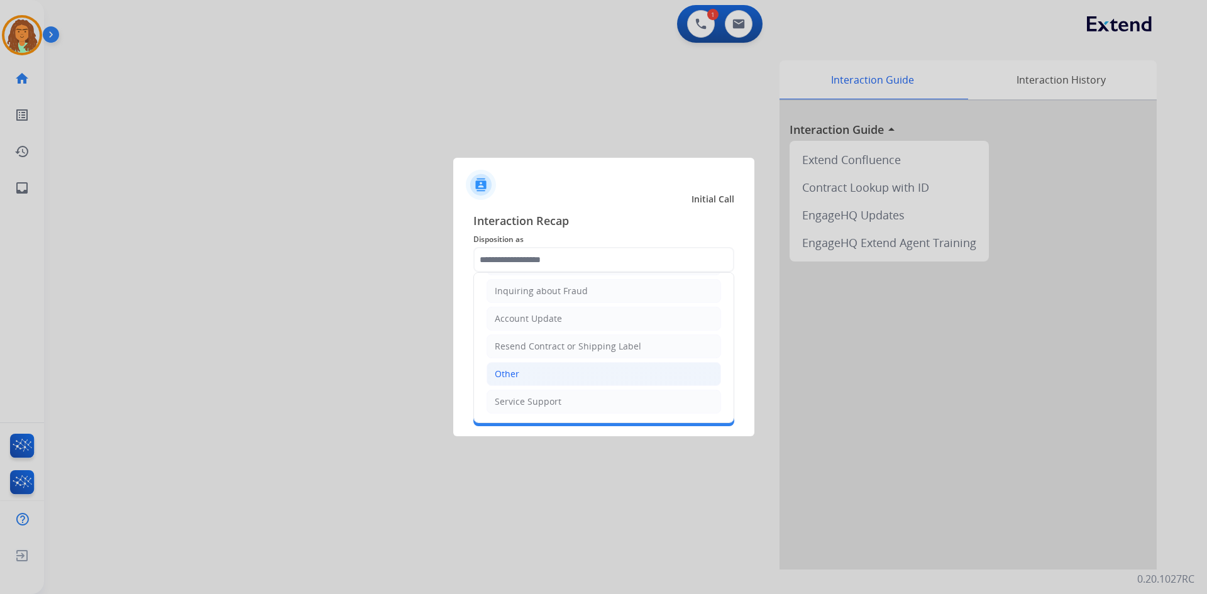
click at [520, 377] on li "Other" at bounding box center [604, 374] width 235 height 24
type input "*****"
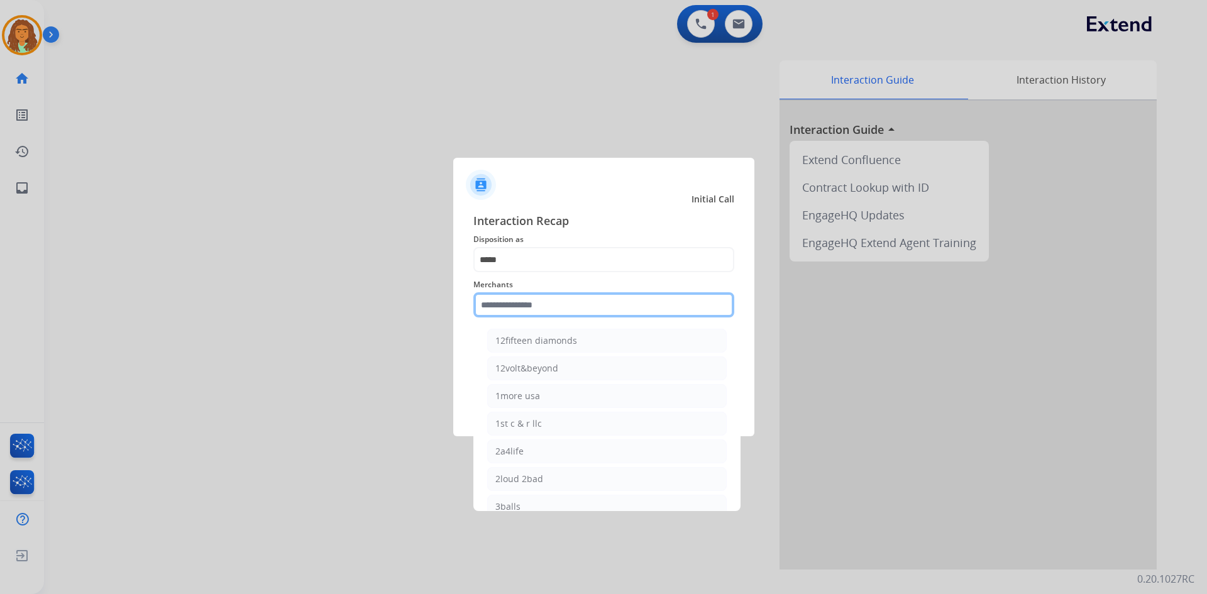
click at [520, 304] on input "text" at bounding box center [603, 304] width 261 height 25
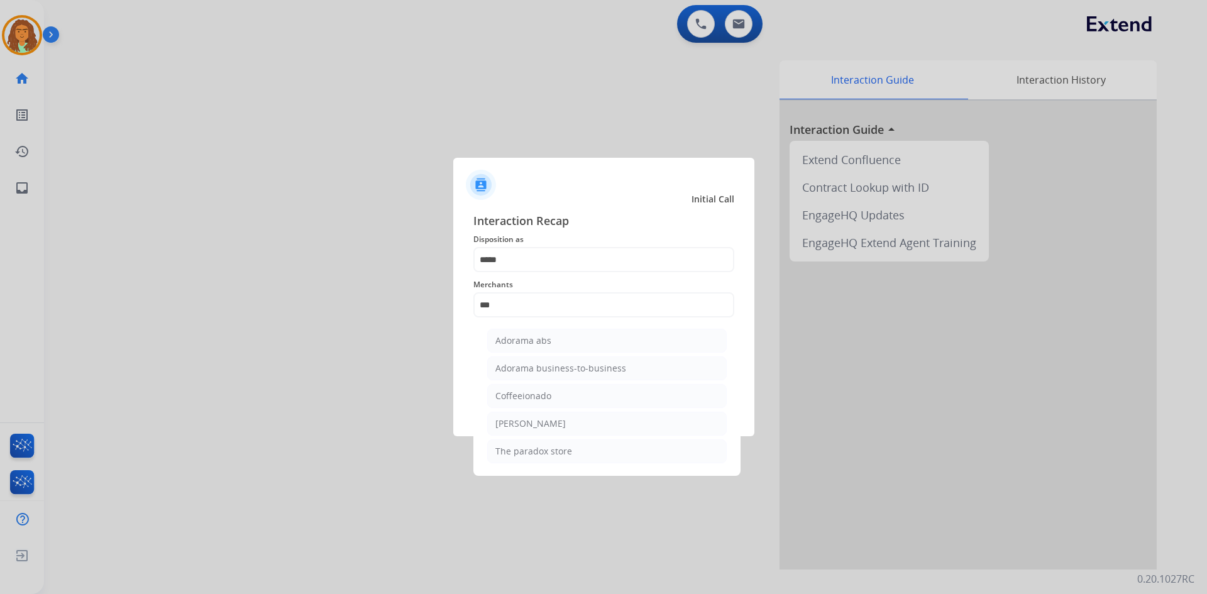
click at [524, 340] on div "Adorama abs" at bounding box center [523, 340] width 56 height 13
type input "**********"
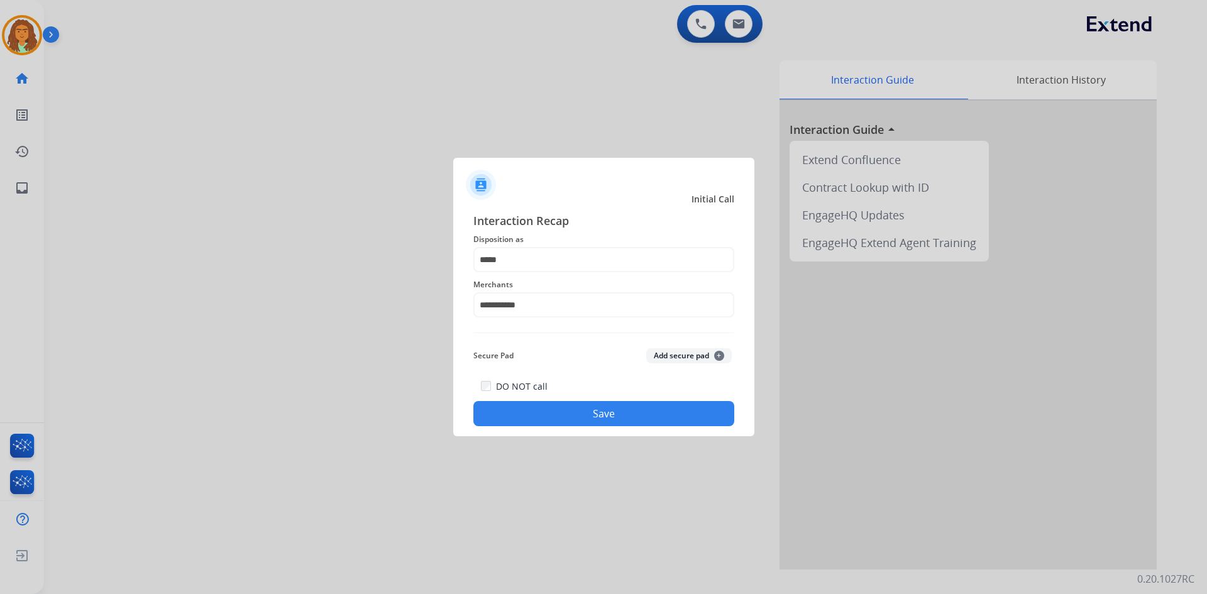
click at [573, 409] on button "Save" at bounding box center [603, 413] width 261 height 25
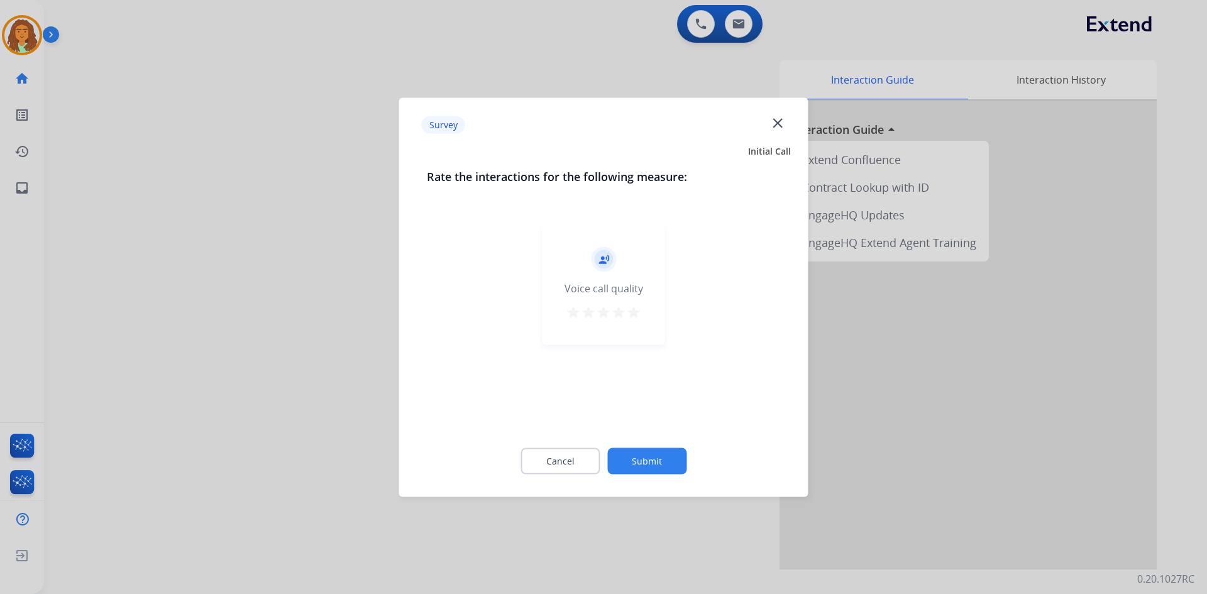
click at [583, 312] on mat-icon "star" at bounding box center [633, 311] width 15 height 15
click at [583, 458] on button "Submit" at bounding box center [646, 461] width 79 height 26
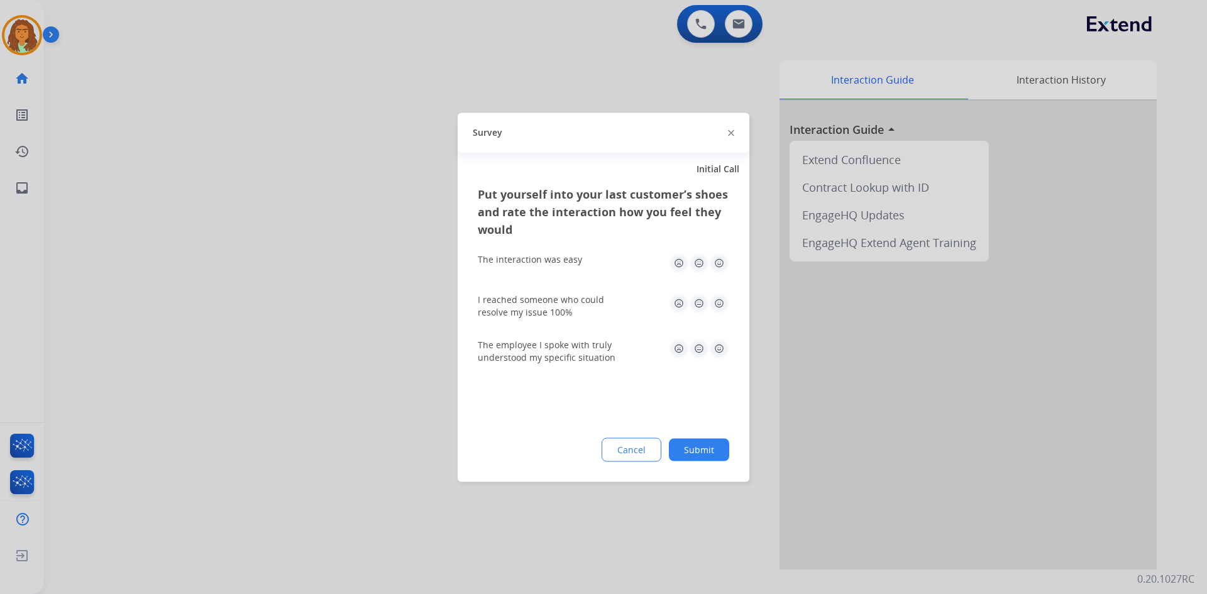
click at [583, 260] on img at bounding box center [719, 263] width 20 height 20
click at [583, 301] on img at bounding box center [719, 303] width 20 height 20
drag, startPoint x: 722, startPoint y: 345, endPoint x: 727, endPoint y: 355, distance: 11.2
click at [583, 346] on img at bounding box center [719, 348] width 20 height 20
click at [583, 447] on button "Submit" at bounding box center [699, 449] width 60 height 23
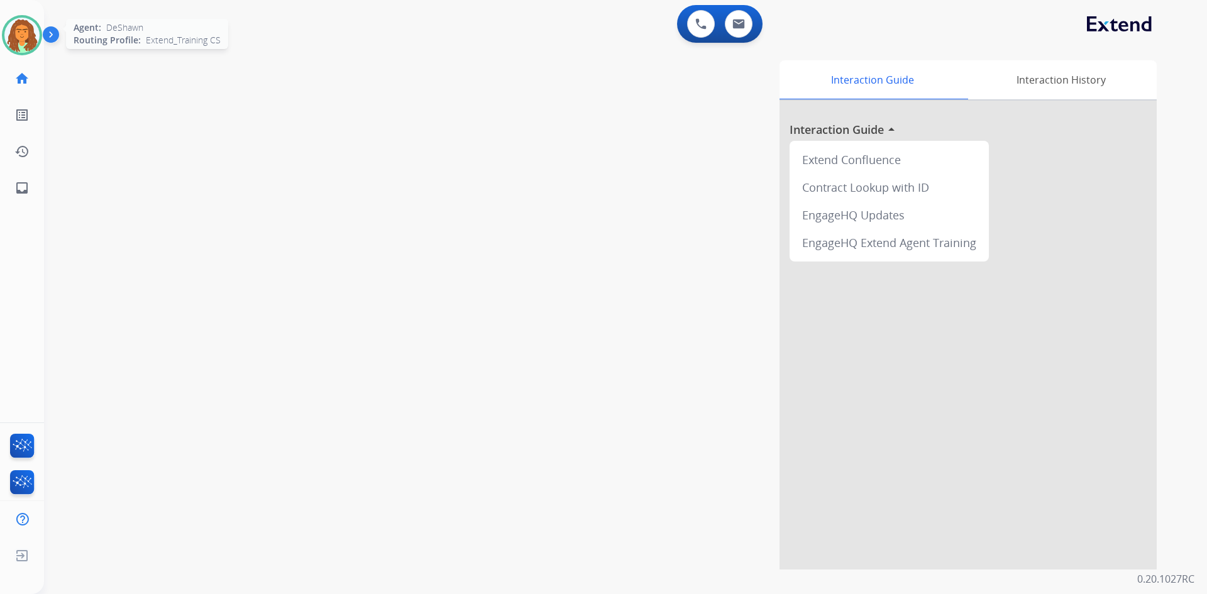
click at [17, 35] on img at bounding box center [21, 35] width 35 height 35
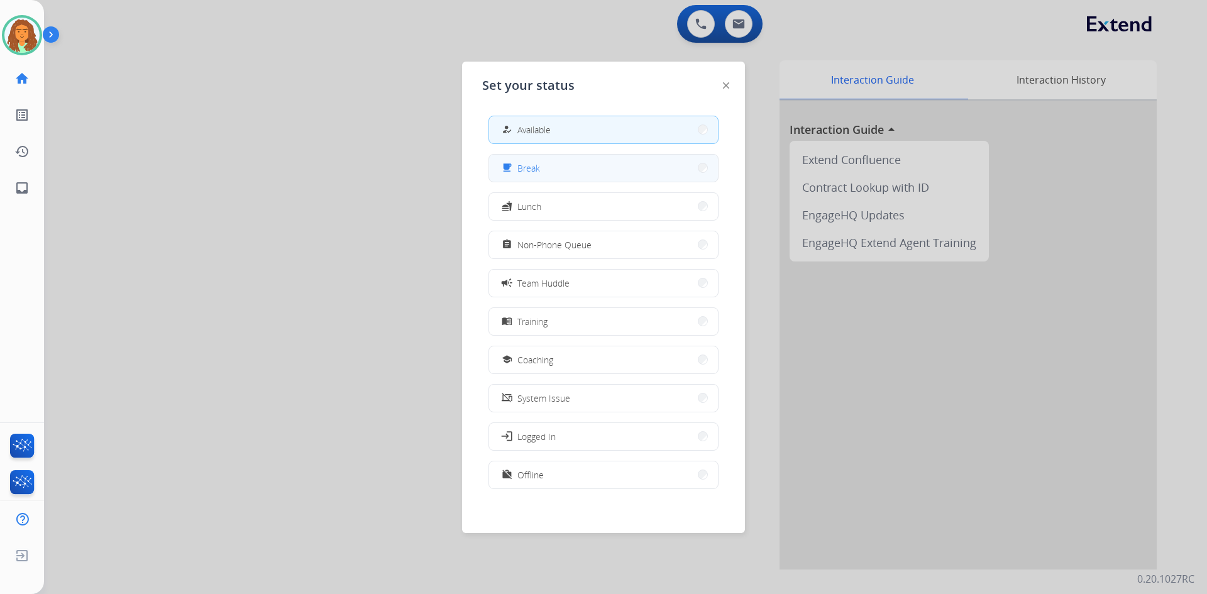
click at [538, 162] on span "Break" at bounding box center [528, 168] width 23 height 13
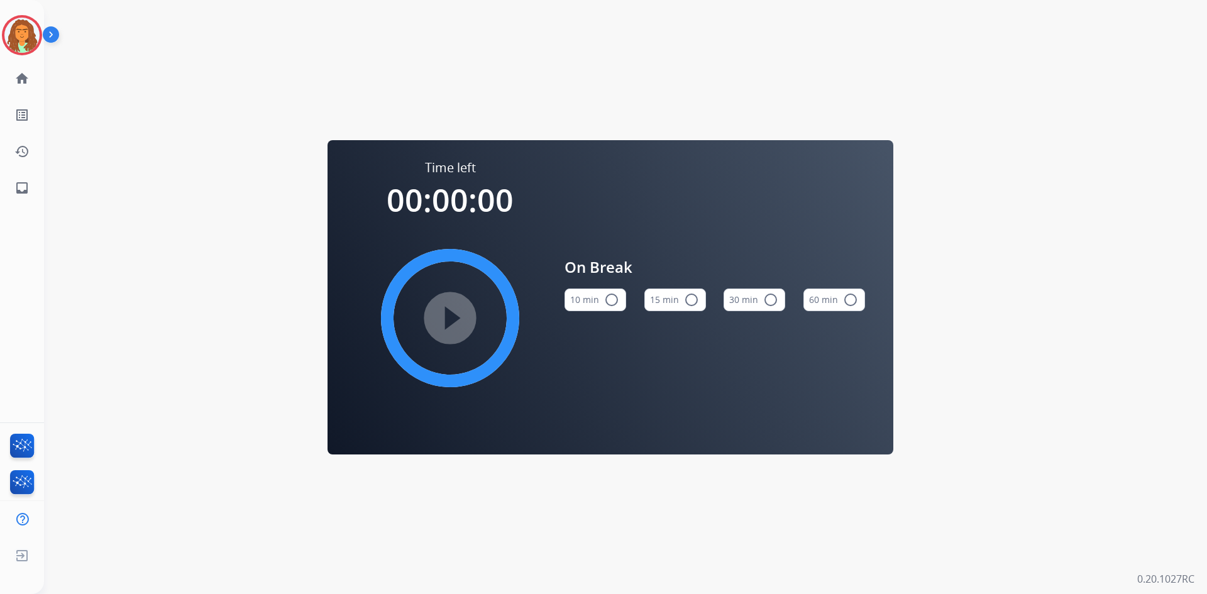
click at [583, 297] on mat-icon "radio_button_unchecked" at bounding box center [611, 299] width 15 height 15
click at [458, 311] on mat-icon "play_circle_filled" at bounding box center [450, 318] width 15 height 15
click at [30, 35] on img at bounding box center [21, 35] width 35 height 35
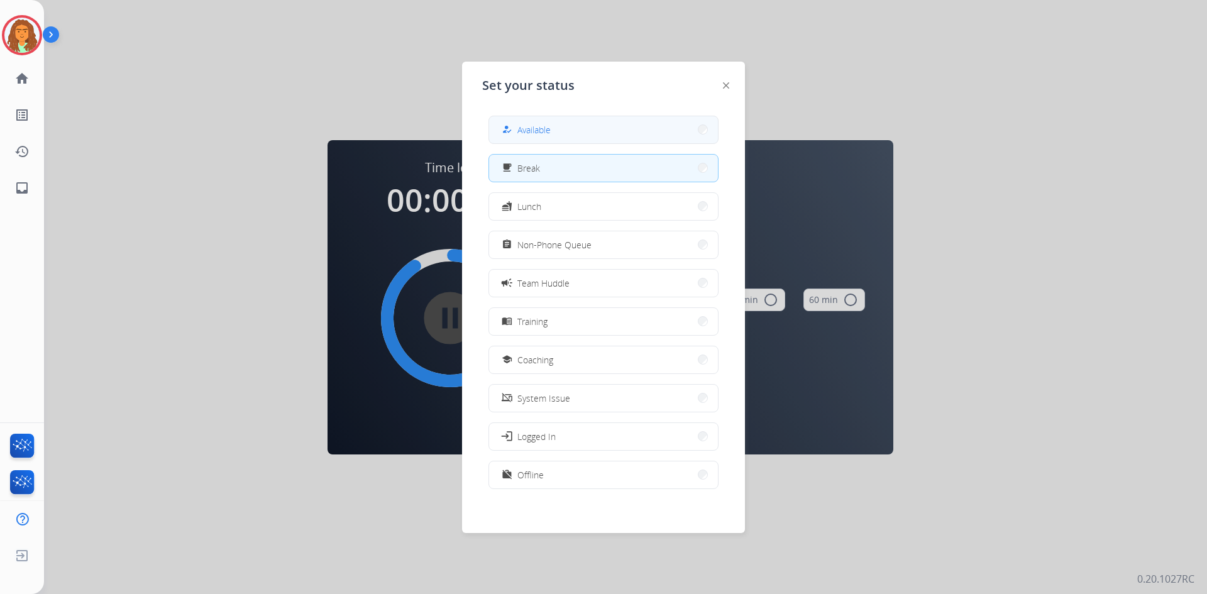
click at [578, 121] on button "how_to_reg Available" at bounding box center [603, 129] width 229 height 27
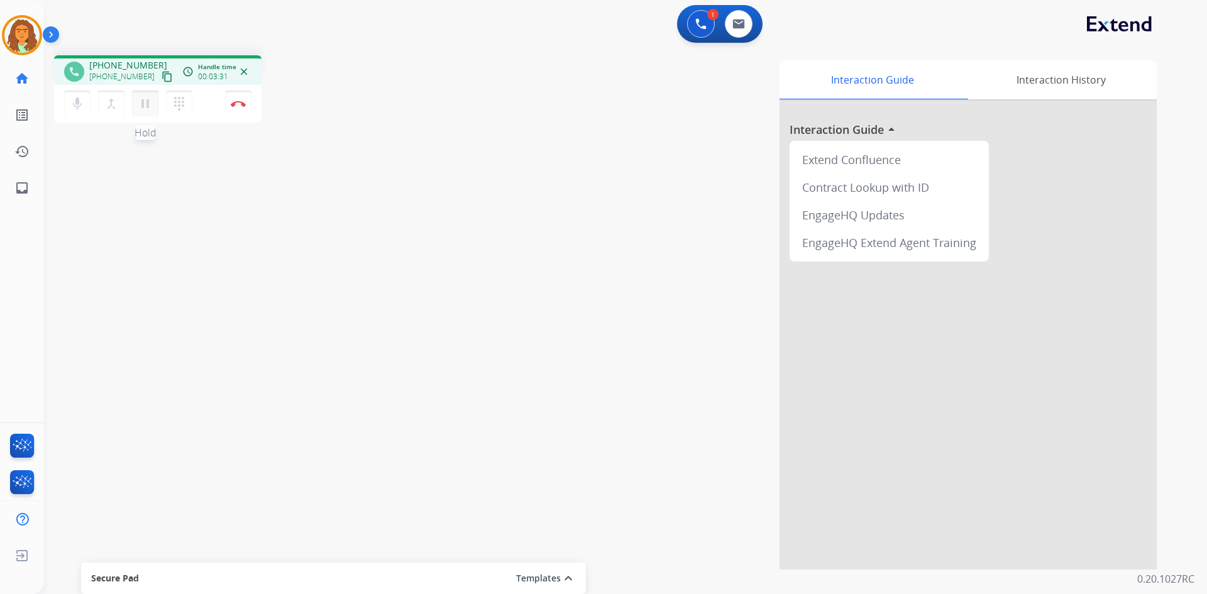
click at [143, 102] on mat-icon "pause" at bounding box center [145, 103] width 15 height 15
click at [180, 101] on mat-icon "dialpad" at bounding box center [179, 103] width 15 height 15
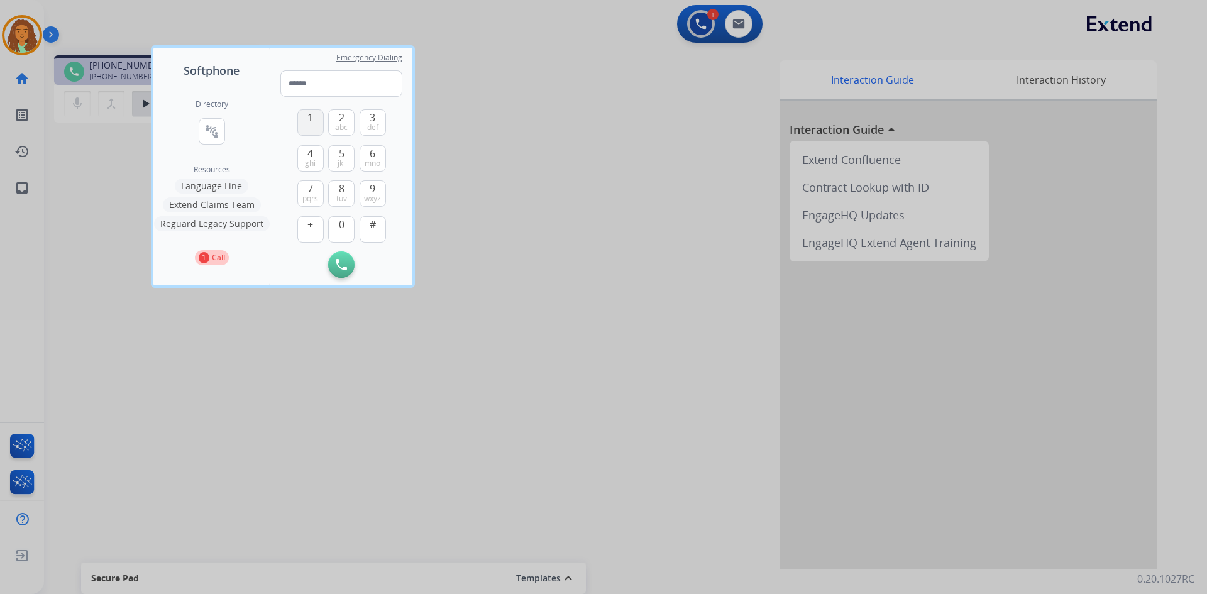
click at [306, 131] on button "1" at bounding box center [310, 122] width 26 height 26
click at [341, 191] on span "8" at bounding box center [342, 188] width 6 height 15
click at [345, 227] on button "0" at bounding box center [341, 229] width 26 height 26
click at [312, 198] on span "pqrs" at bounding box center [310, 199] width 16 height 10
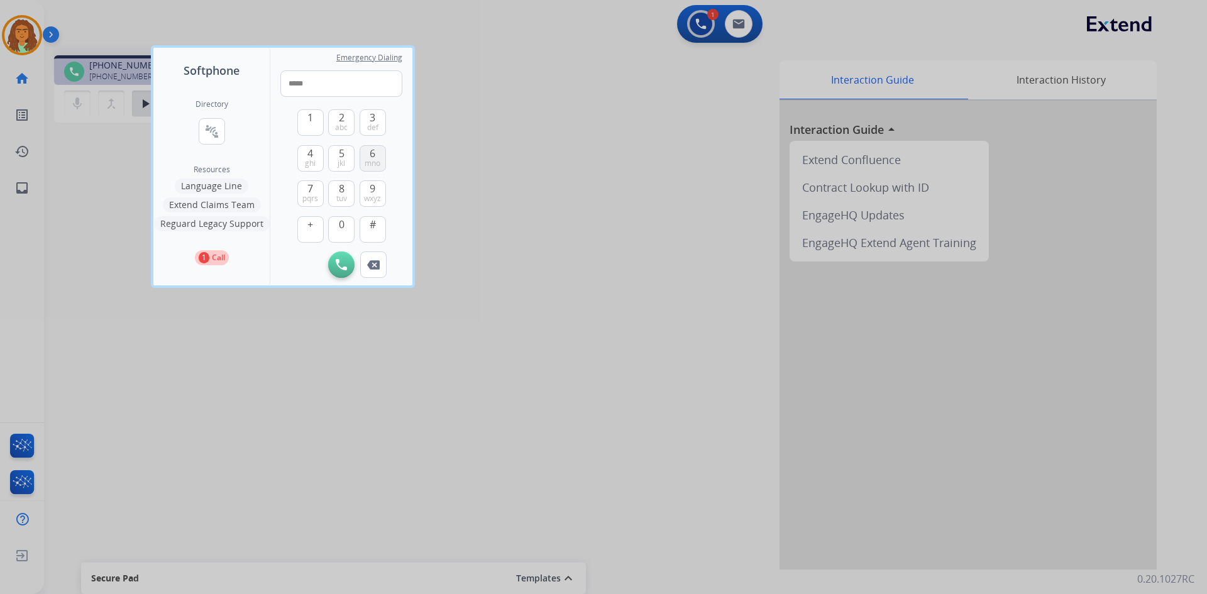
click at [369, 167] on span "mno" at bounding box center [373, 163] width 16 height 10
click at [368, 159] on span "mno" at bounding box center [373, 163] width 16 height 10
drag, startPoint x: 308, startPoint y: 190, endPoint x: 314, endPoint y: 191, distance: 6.4
click at [309, 190] on span "7" at bounding box center [310, 188] width 6 height 15
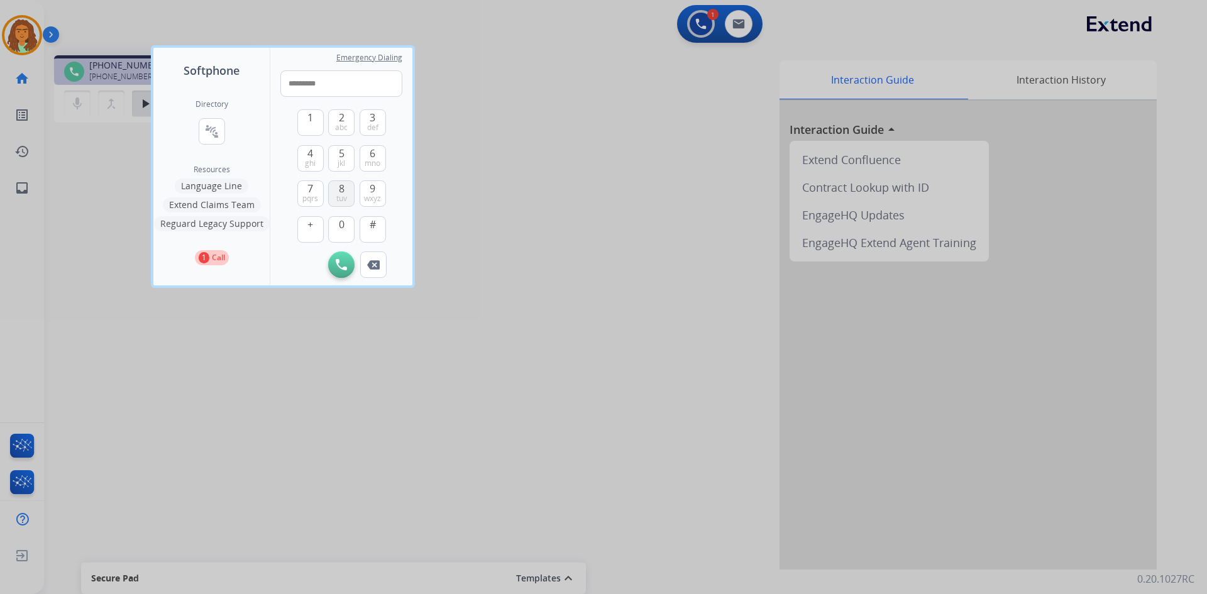
click at [337, 194] on span "tuv" at bounding box center [341, 199] width 11 height 10
click at [377, 158] on span "mno" at bounding box center [373, 163] width 16 height 10
type input "**********"
click at [340, 259] on img at bounding box center [341, 264] width 11 height 11
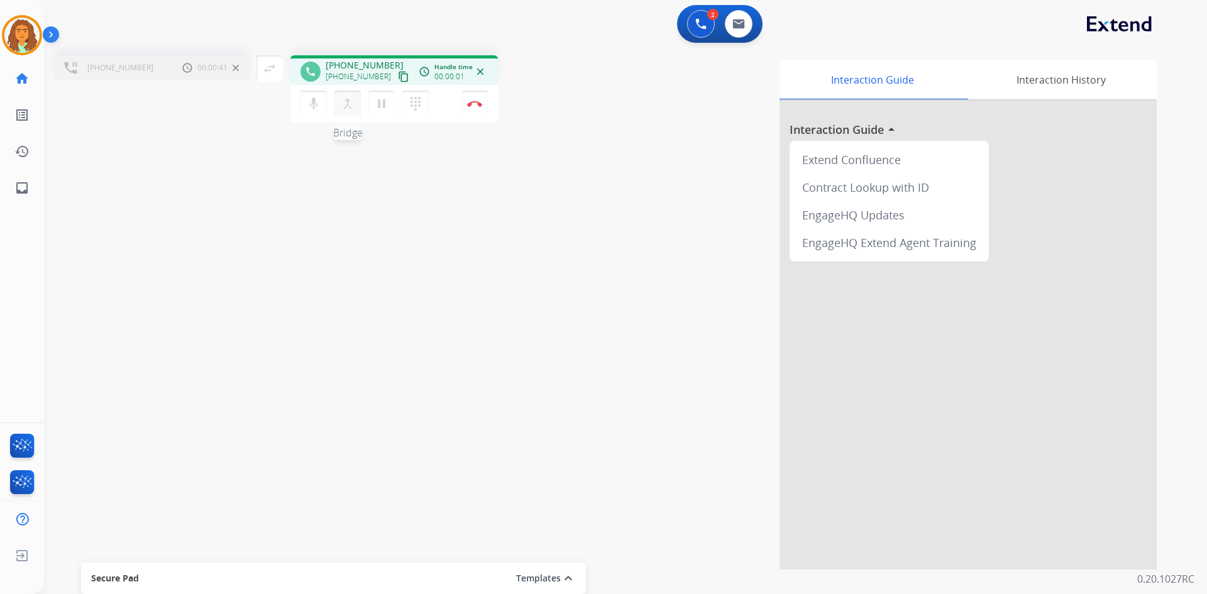
click at [350, 107] on mat-icon "merge_type" at bounding box center [347, 103] width 15 height 15
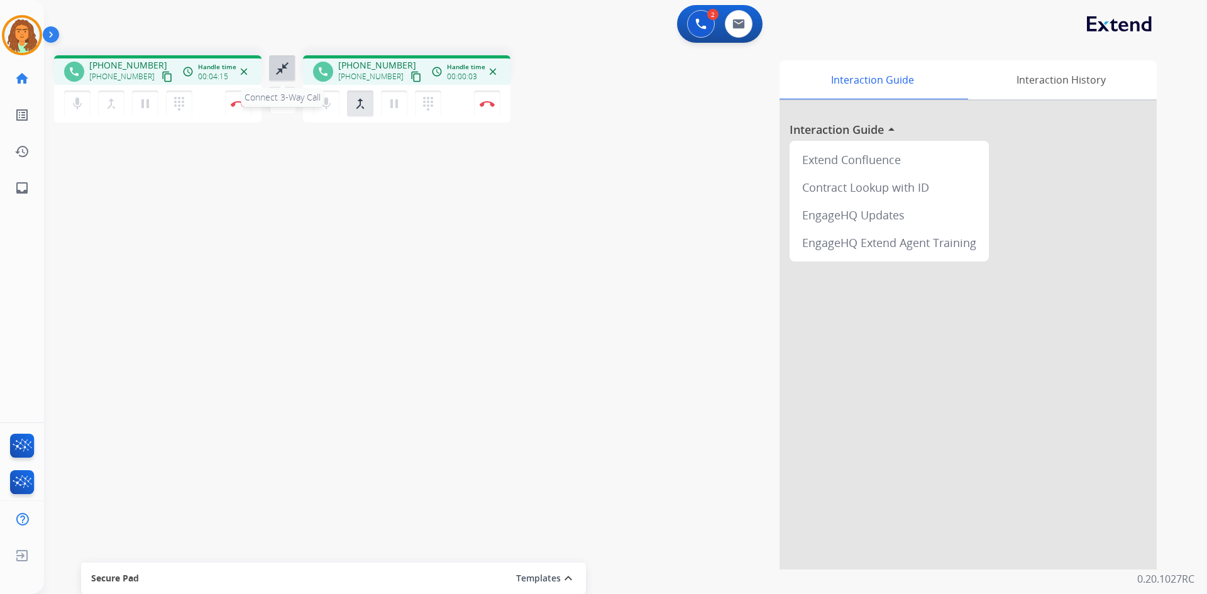
click at [287, 69] on mat-icon "close_fullscreen" at bounding box center [282, 68] width 15 height 15
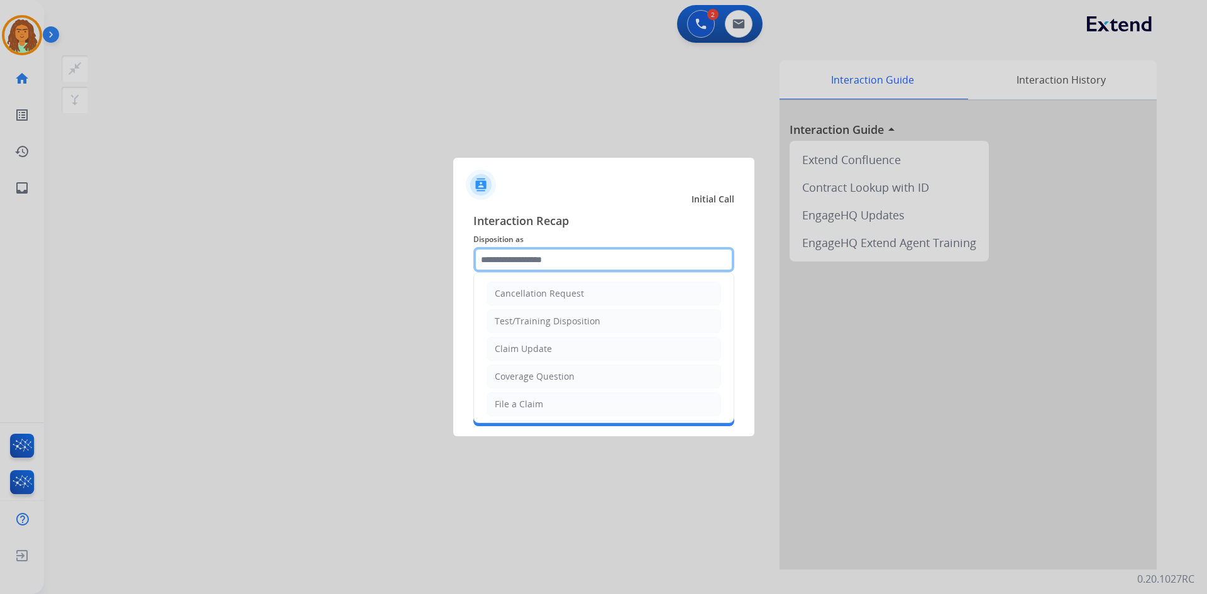
click at [508, 260] on input "text" at bounding box center [603, 259] width 261 height 25
click at [538, 350] on div "Claim Update" at bounding box center [523, 349] width 57 height 13
type input "**********"
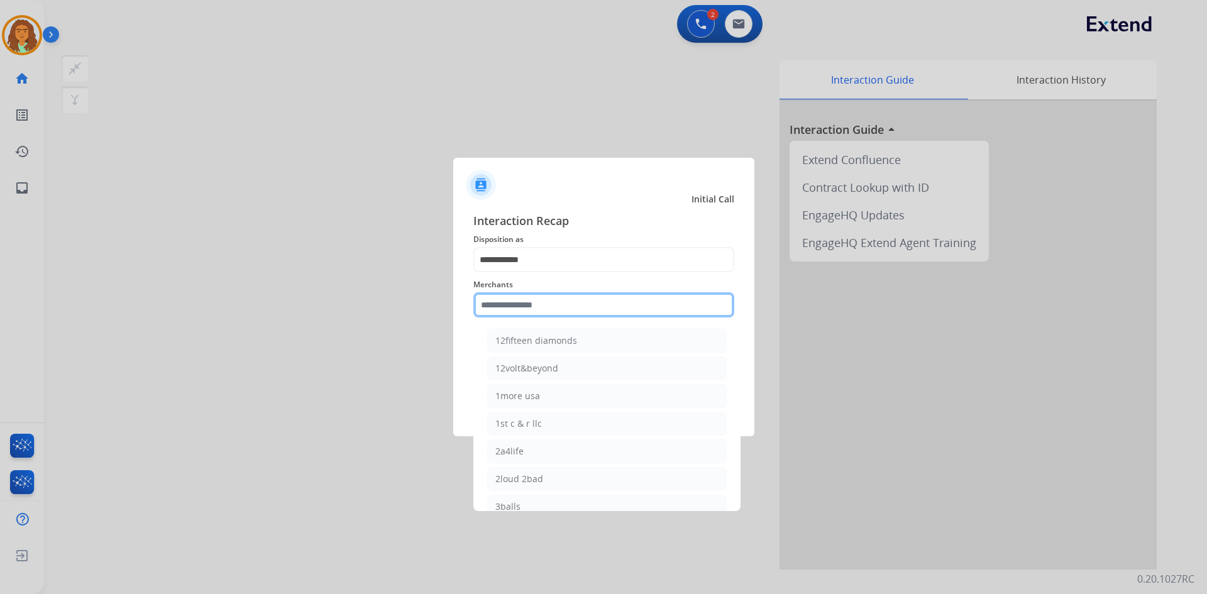
click at [502, 310] on input "text" at bounding box center [603, 304] width 261 height 25
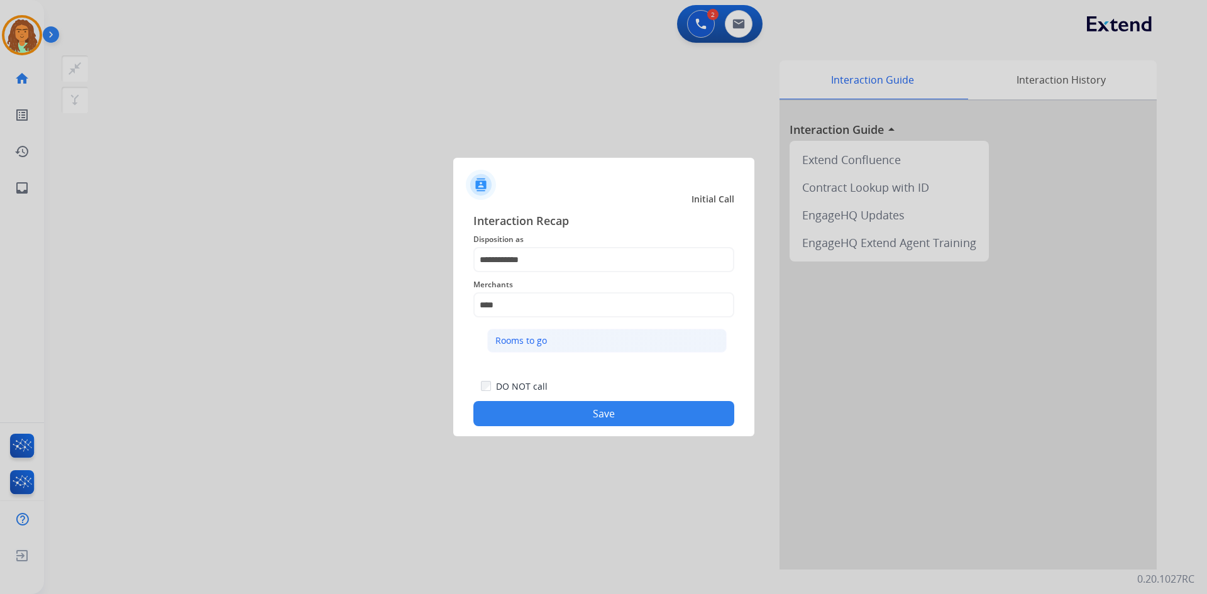
click at [527, 341] on div "Rooms to go" at bounding box center [521, 340] width 52 height 13
type input "**********"
click at [583, 414] on button "Save" at bounding box center [603, 413] width 261 height 25
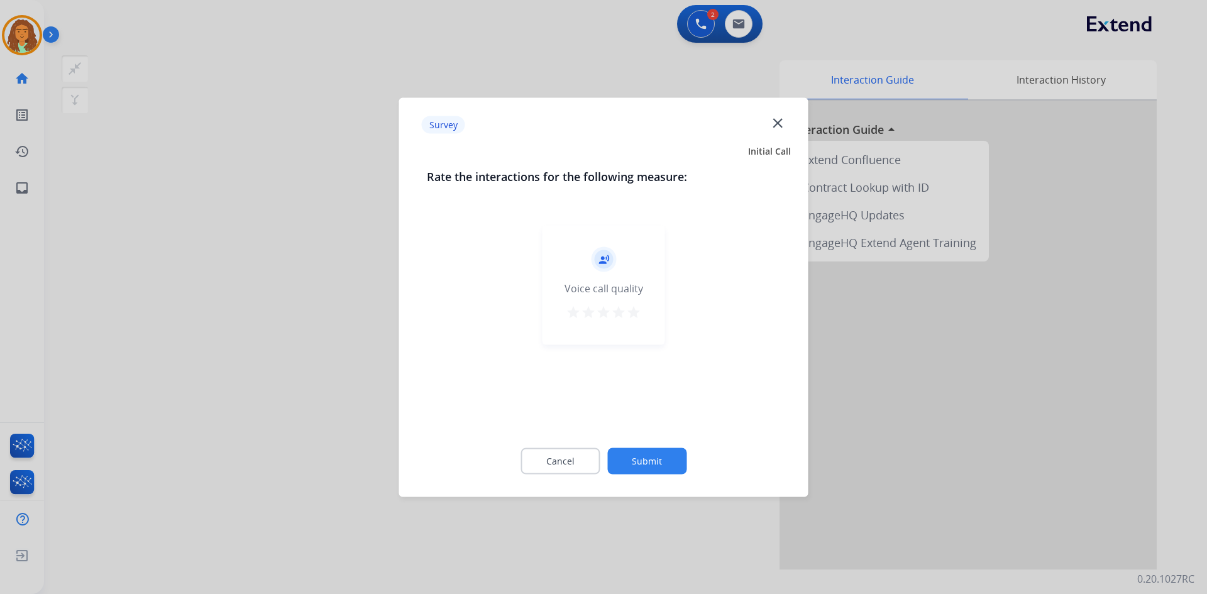
click at [583, 311] on mat-icon "star" at bounding box center [633, 311] width 15 height 15
click at [583, 468] on button "Submit" at bounding box center [646, 461] width 79 height 26
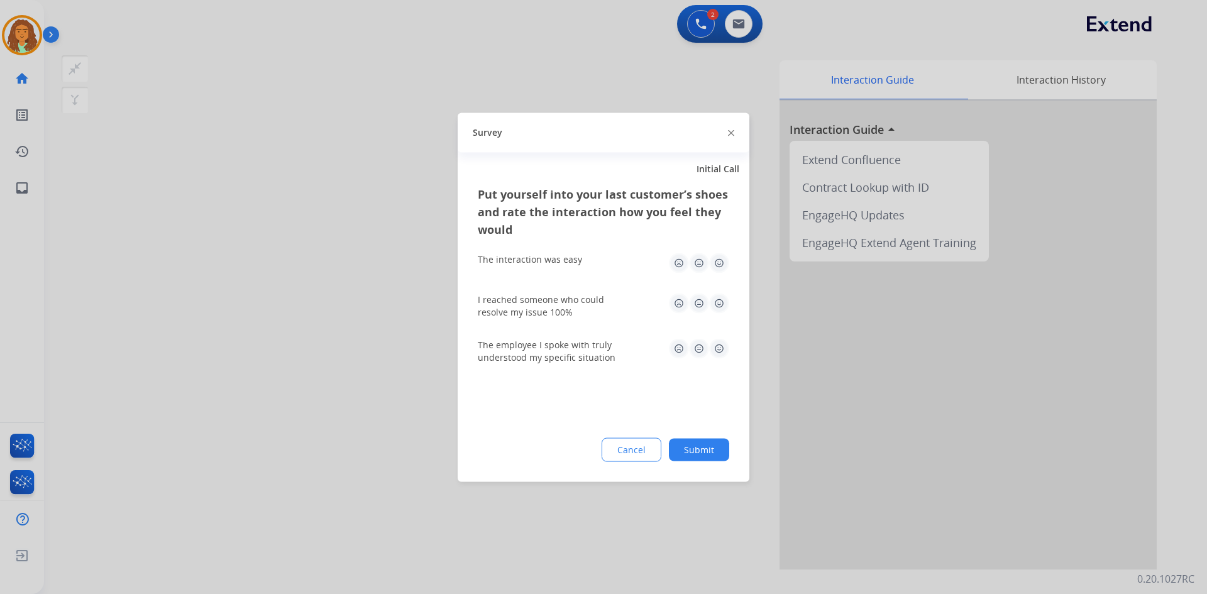
click at [583, 265] on img at bounding box center [719, 263] width 20 height 20
click at [583, 302] on img at bounding box center [719, 303] width 20 height 20
click at [583, 350] on img at bounding box center [719, 348] width 20 height 20
click at [583, 448] on button "Submit" at bounding box center [699, 449] width 60 height 23
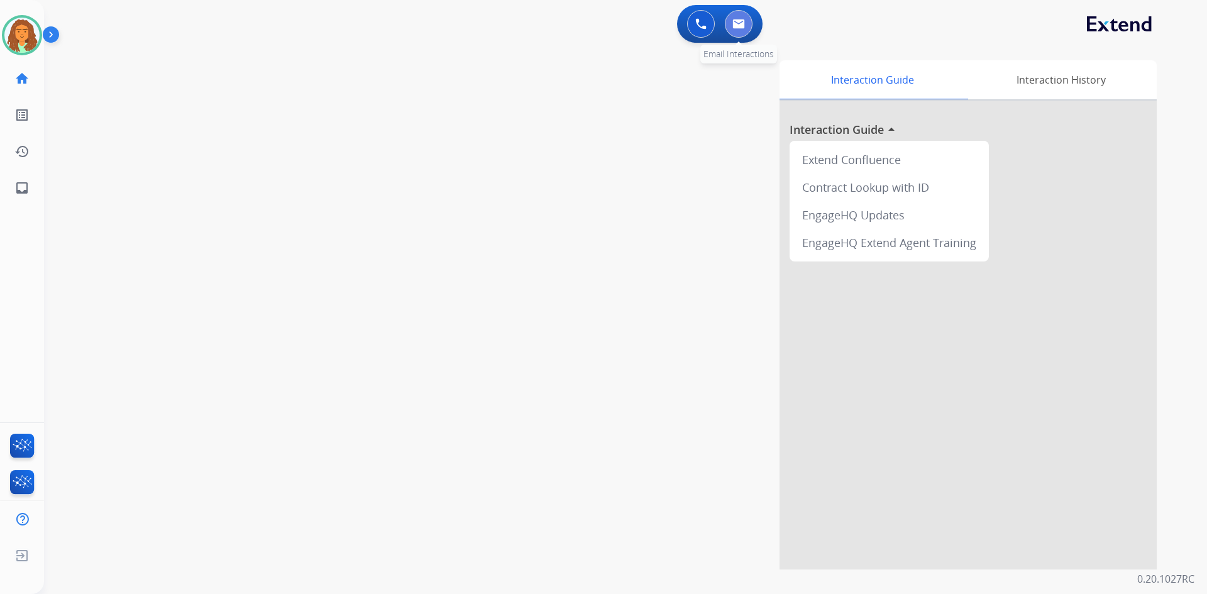
click at [583, 34] on button at bounding box center [739, 24] width 28 height 28
select select "**********"
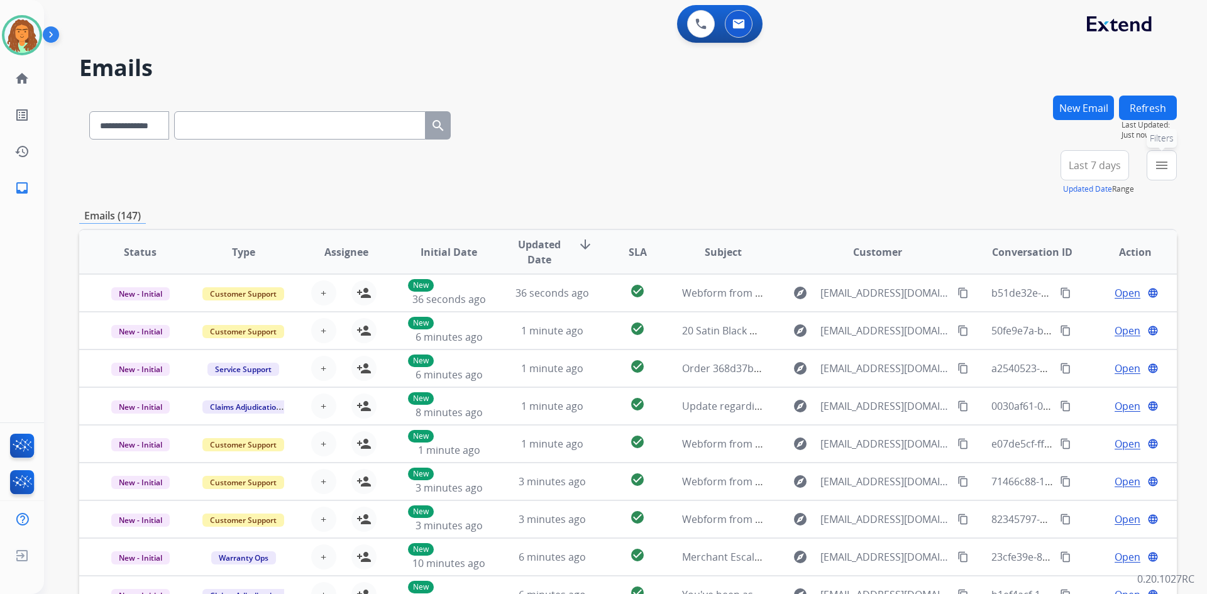
click at [583, 160] on mat-icon "menu" at bounding box center [1161, 165] width 15 height 15
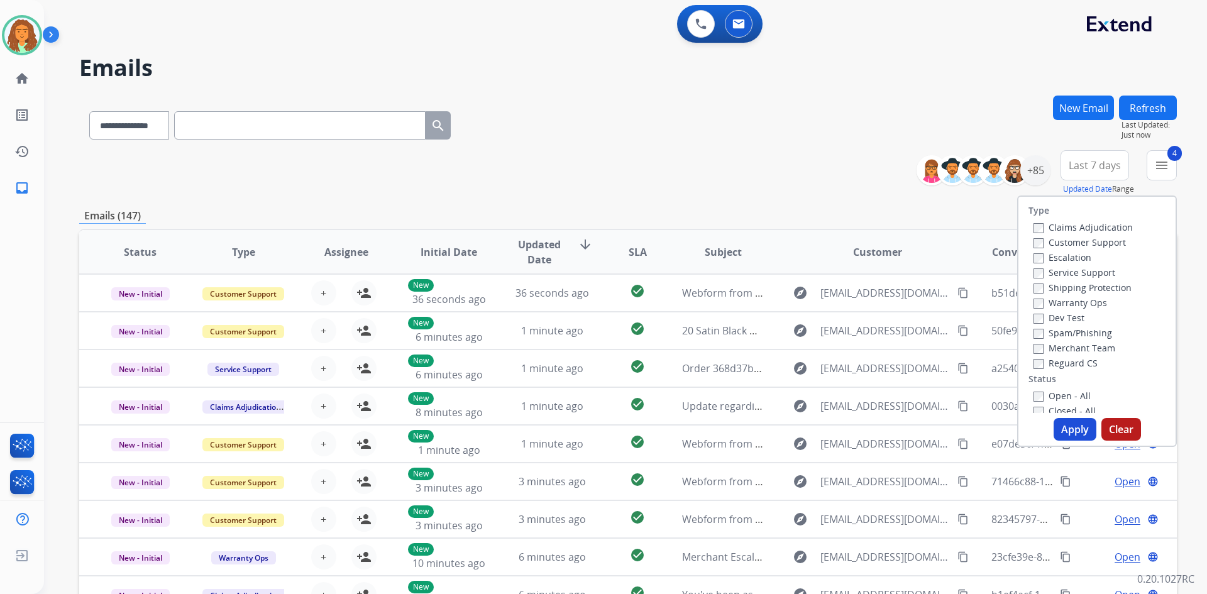
click at [583, 431] on button "Apply" at bounding box center [1075, 429] width 43 height 23
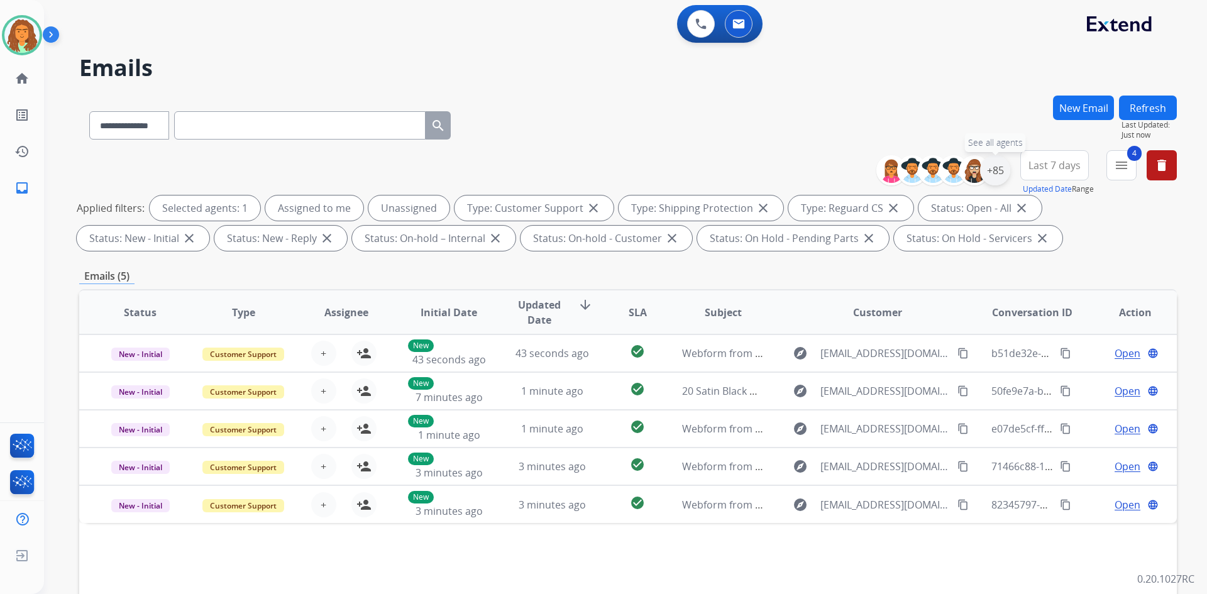
click at [583, 173] on div "+85" at bounding box center [995, 170] width 30 height 30
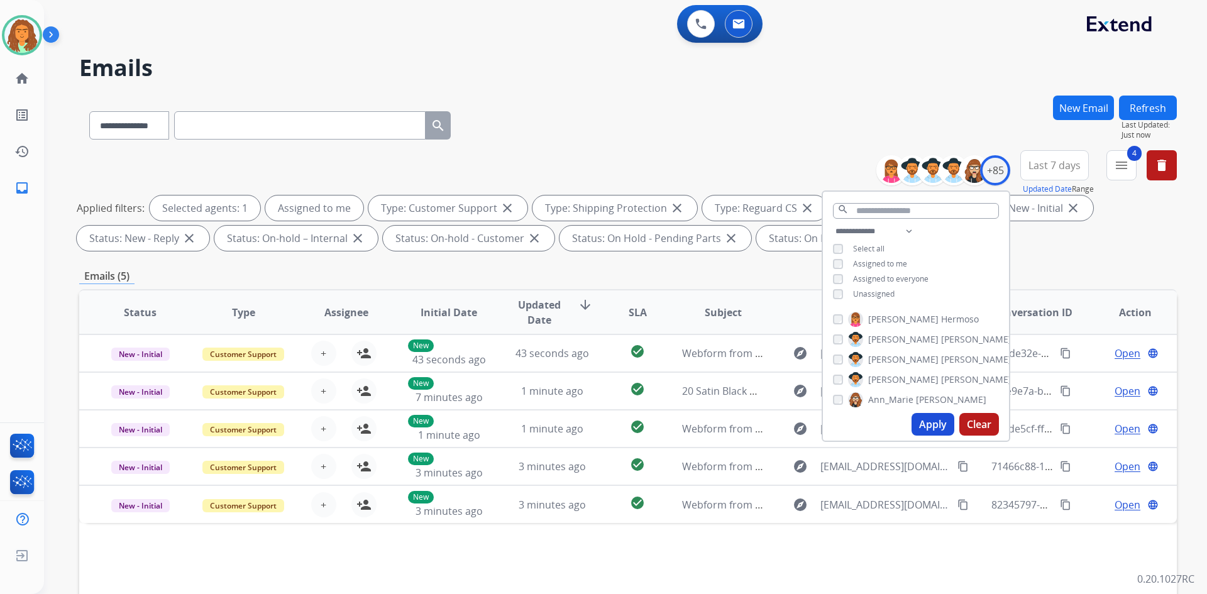
click at [583, 419] on button "Apply" at bounding box center [933, 424] width 43 height 23
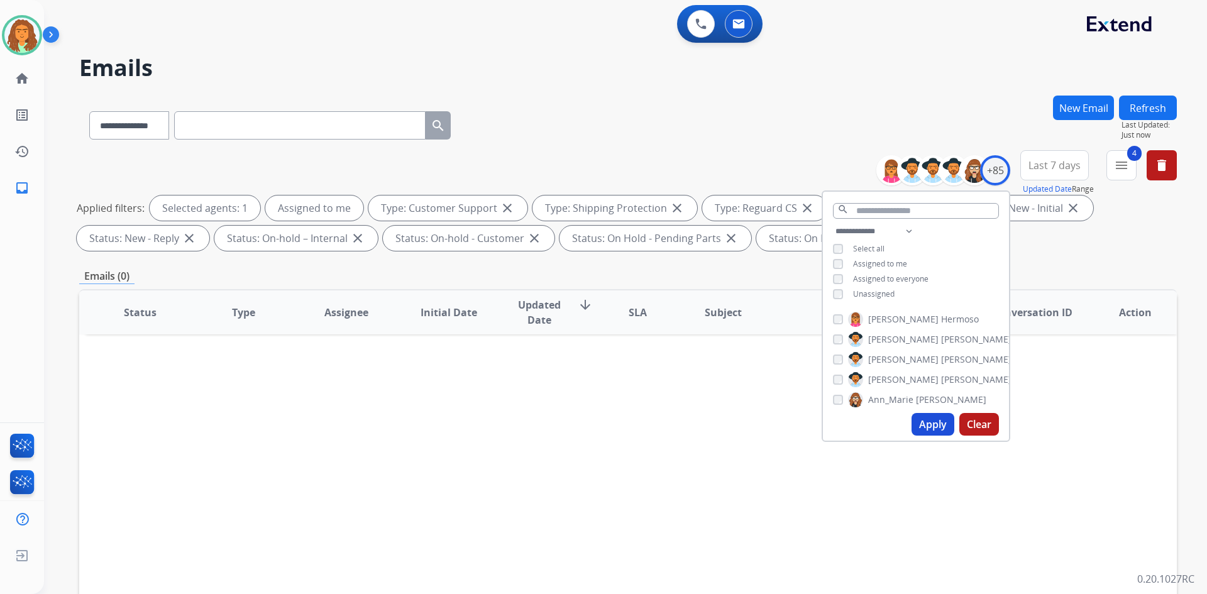
click at [583, 256] on div "**********" at bounding box center [628, 436] width 1098 height 680
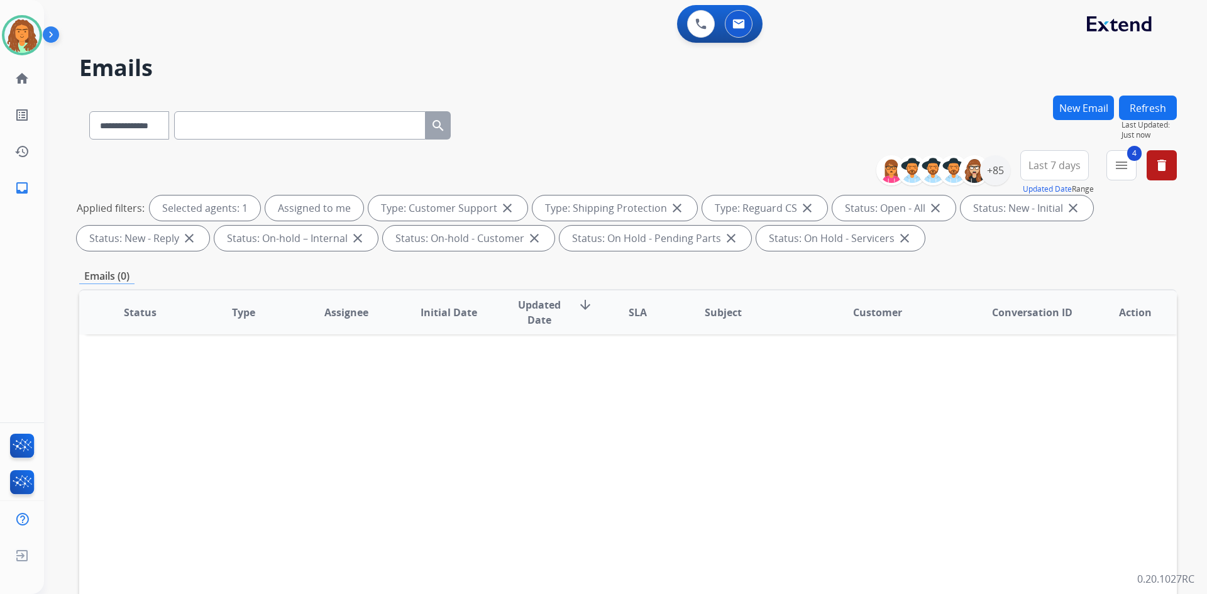
click at [583, 163] on span "Last 7 days" at bounding box center [1055, 165] width 52 height 5
click at [583, 320] on div "Last 90 days" at bounding box center [1050, 318] width 69 height 19
click at [583, 270] on div "Emails (0)" at bounding box center [628, 276] width 1098 height 16
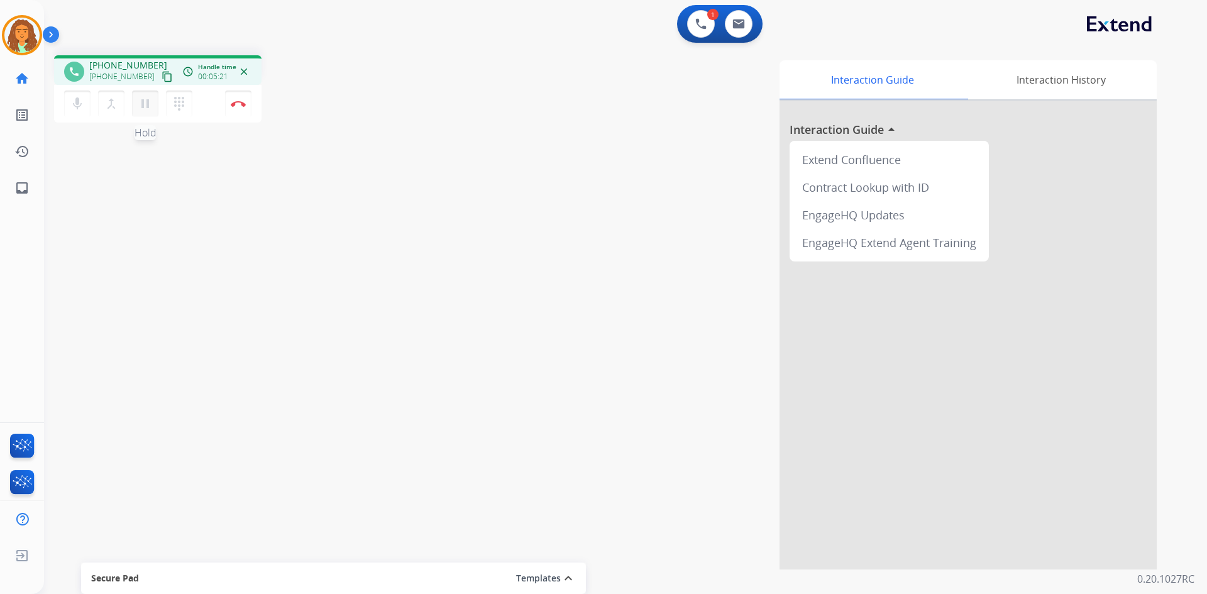
click at [145, 105] on mat-icon "pause" at bounding box center [145, 103] width 15 height 15
click at [149, 104] on mat-icon "play_arrow" at bounding box center [145, 103] width 15 height 15
click at [241, 102] on img at bounding box center [238, 104] width 15 height 6
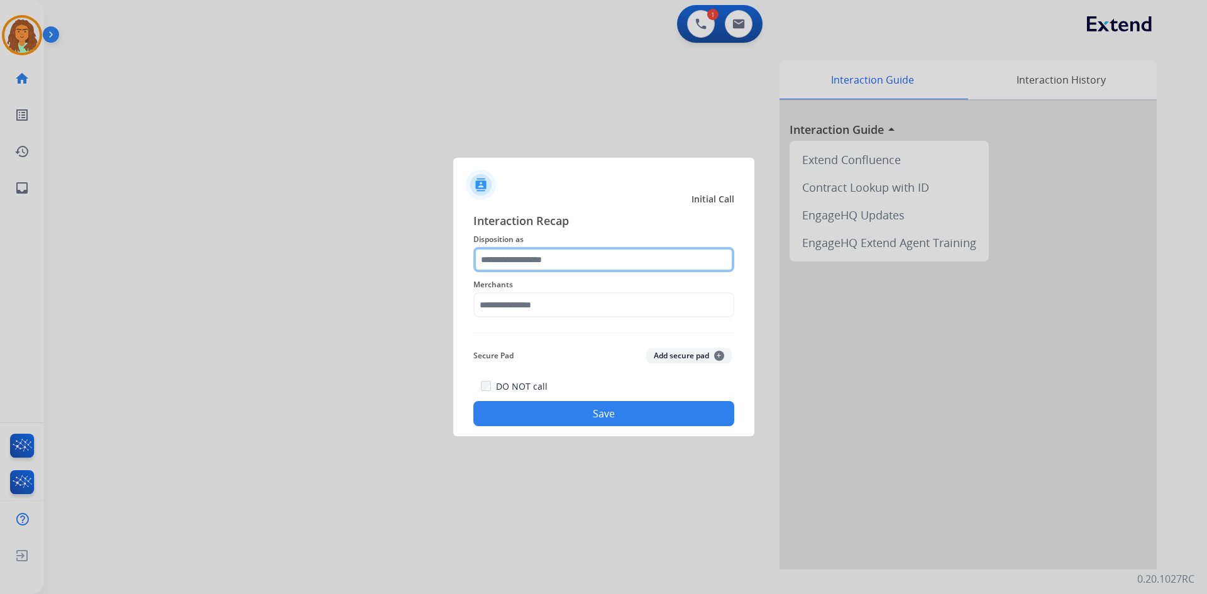
click at [534, 260] on input "text" at bounding box center [603, 259] width 261 height 25
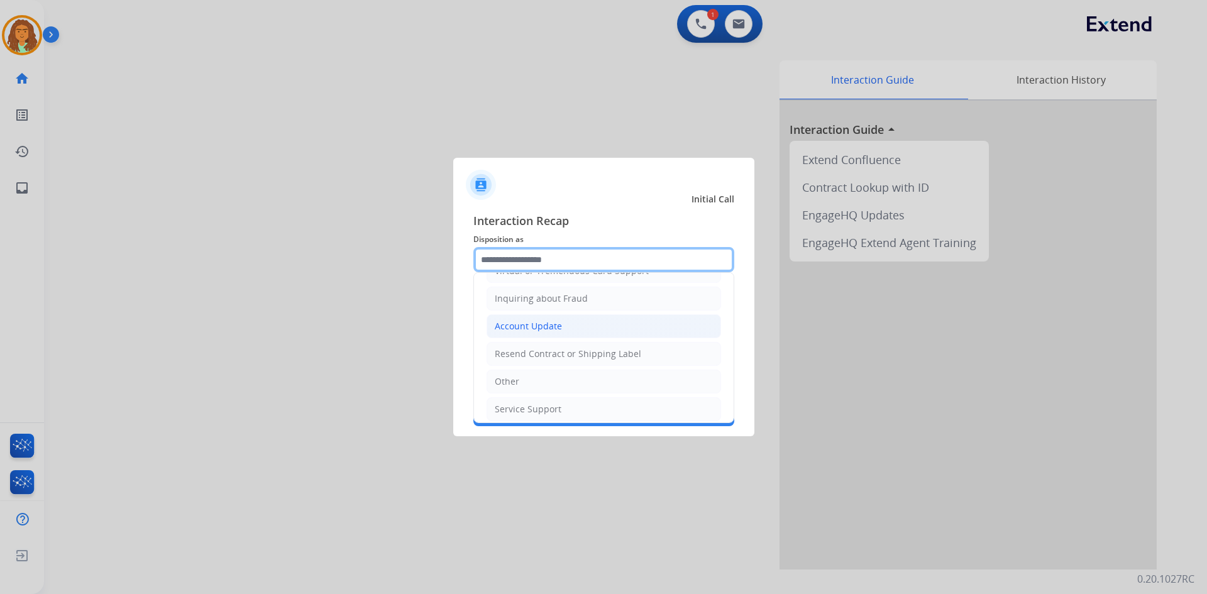
scroll to position [196, 0]
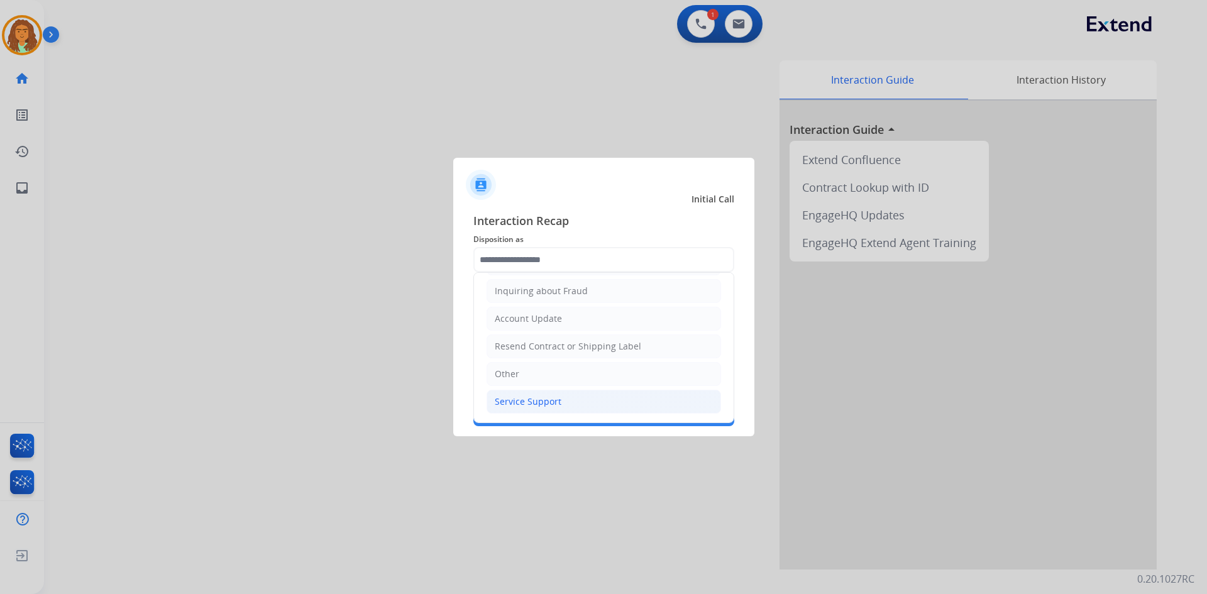
click at [531, 404] on div "Service Support" at bounding box center [528, 401] width 67 height 13
type input "**********"
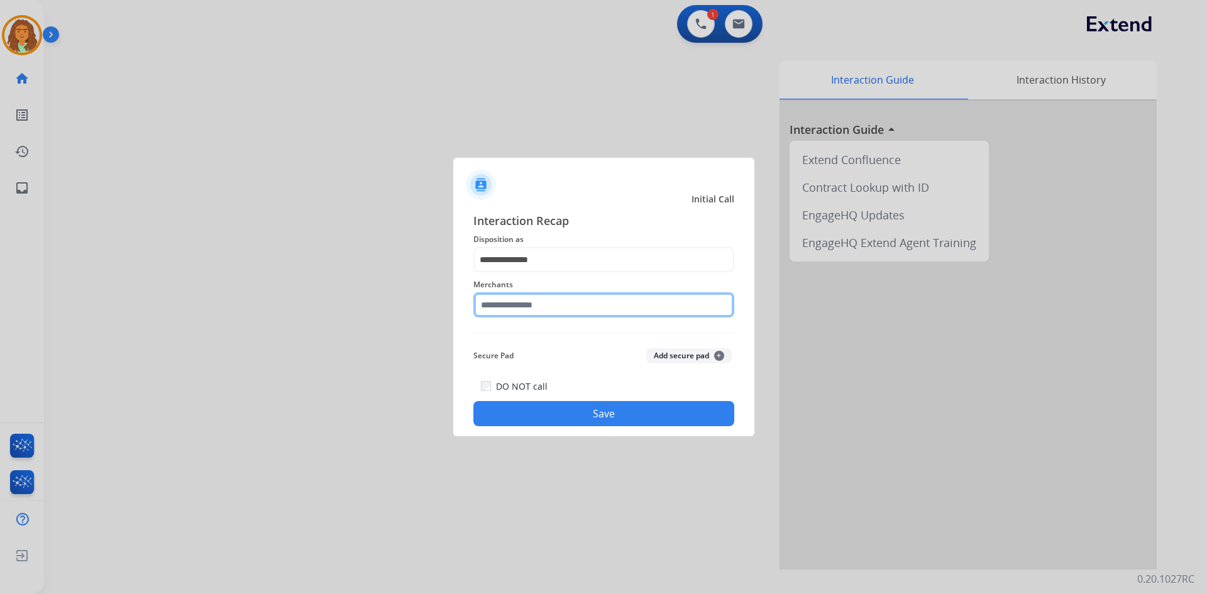
click at [514, 308] on input "text" at bounding box center [603, 304] width 261 height 25
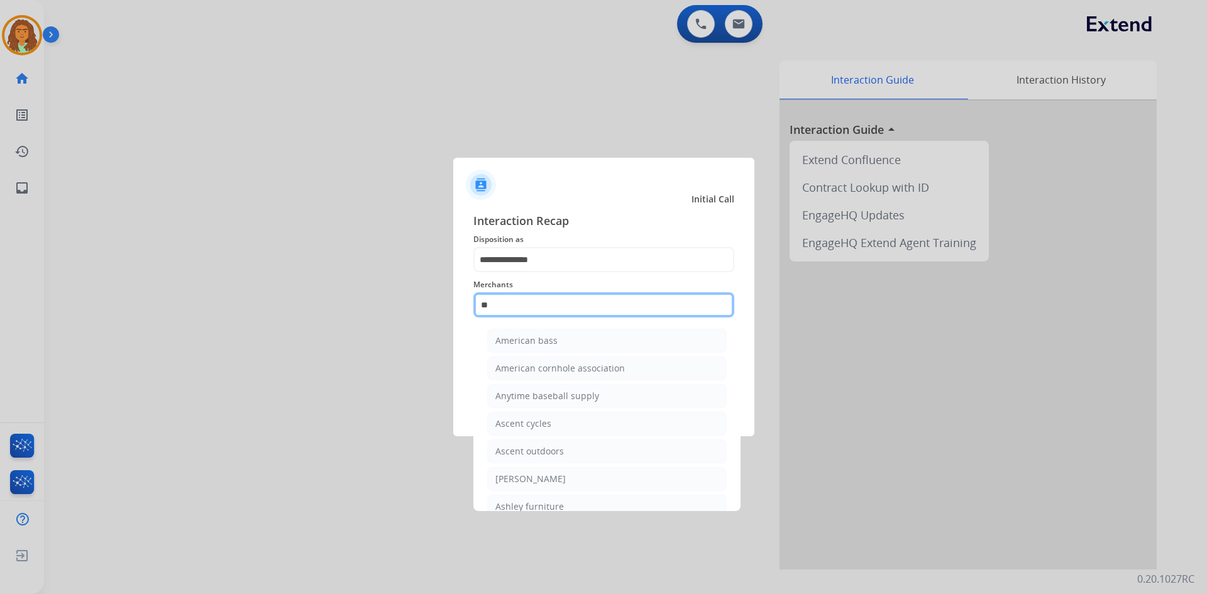
type input "*"
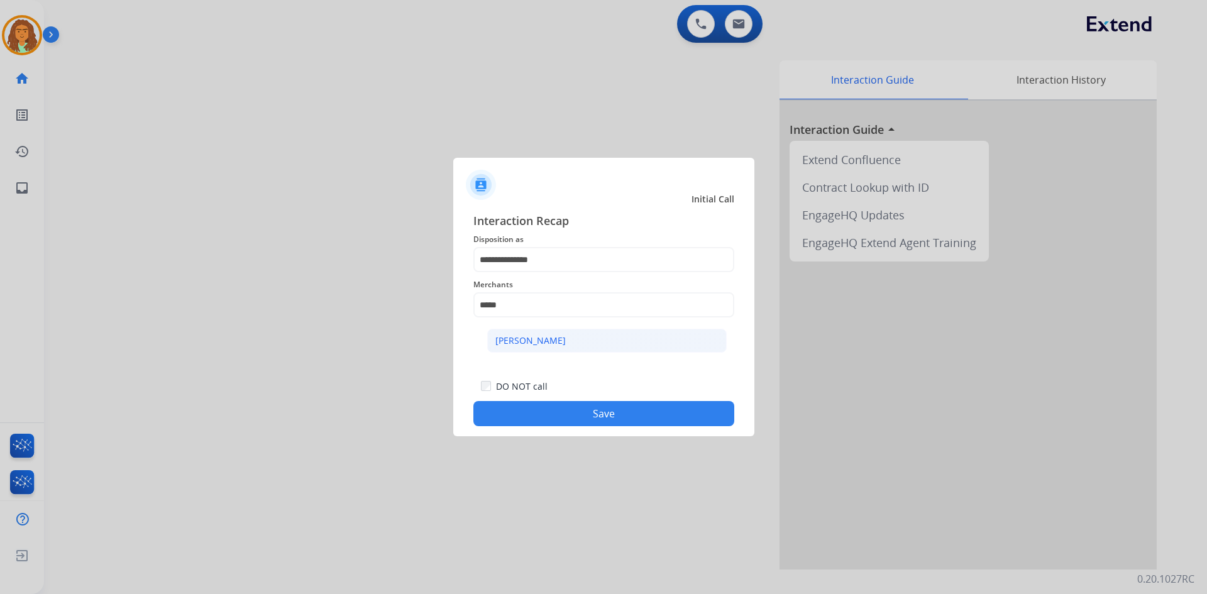
click at [513, 341] on div "Ashley - Reguard" at bounding box center [530, 340] width 70 height 13
type input "**********"
click at [566, 413] on button "Save" at bounding box center [603, 413] width 261 height 25
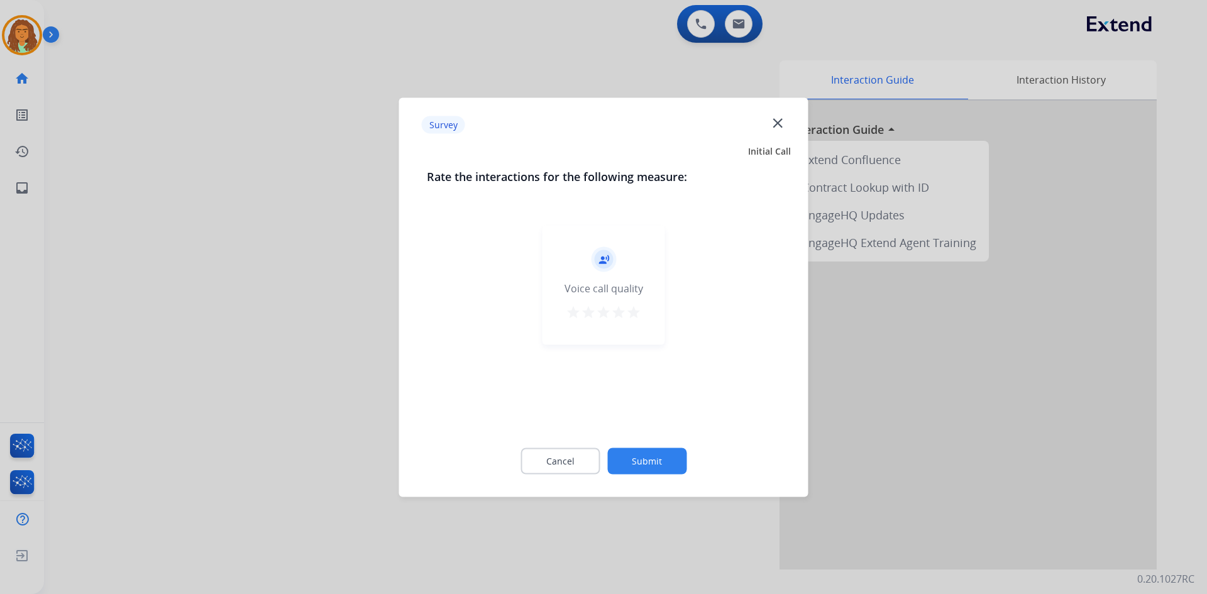
click at [583, 310] on mat-icon "star" at bounding box center [633, 311] width 15 height 15
click at [583, 458] on button "Submit" at bounding box center [646, 461] width 79 height 26
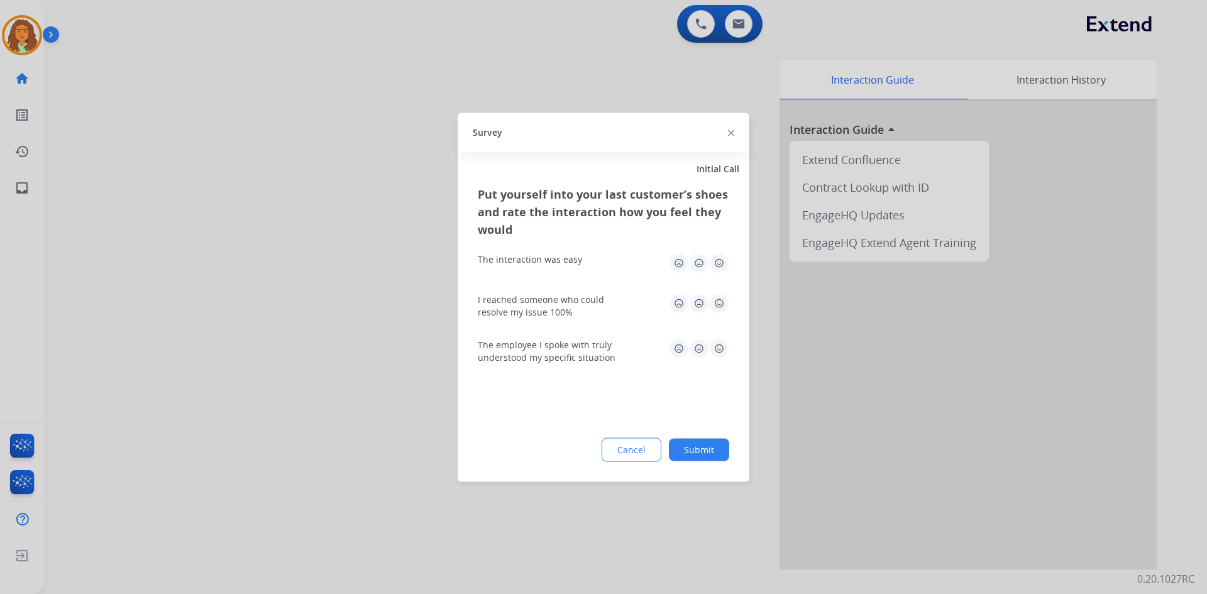
click at [583, 262] on img at bounding box center [719, 263] width 20 height 20
click at [583, 301] on img at bounding box center [719, 303] width 20 height 20
click at [583, 350] on img at bounding box center [719, 348] width 20 height 20
click at [583, 447] on button "Submit" at bounding box center [699, 449] width 60 height 23
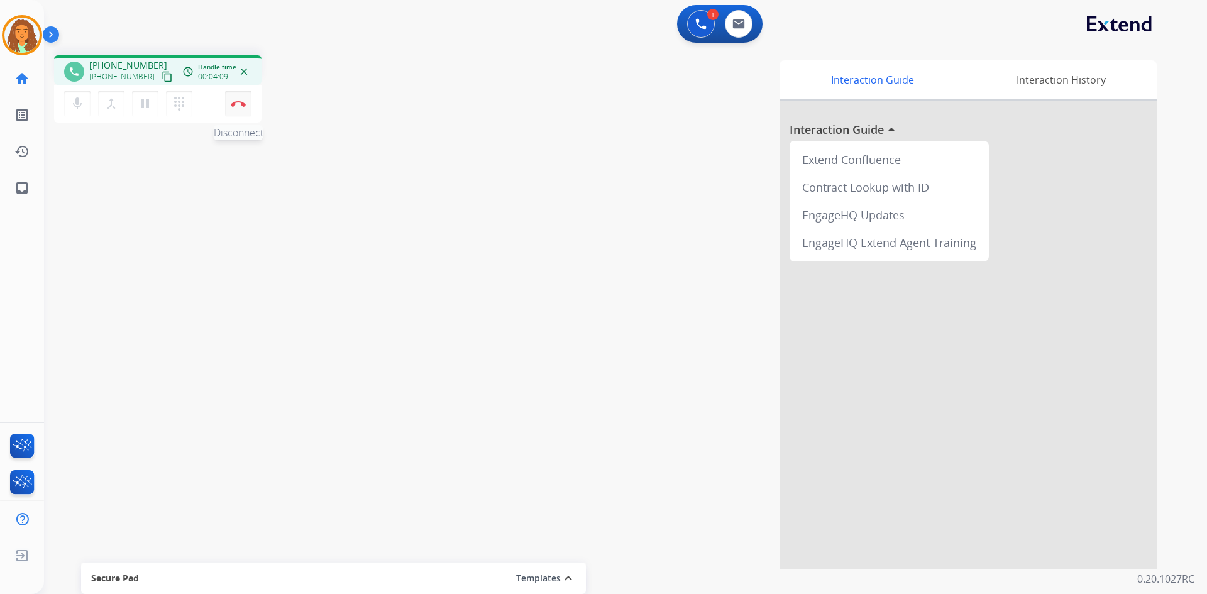
click at [245, 106] on img at bounding box center [238, 104] width 15 height 6
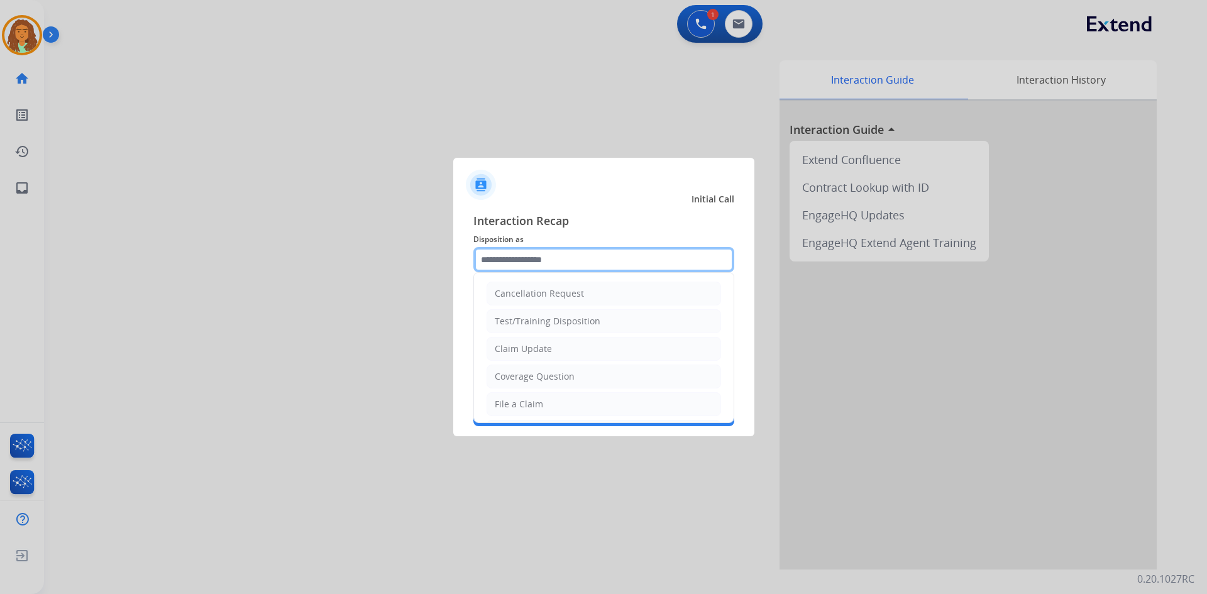
click at [519, 259] on input "text" at bounding box center [603, 259] width 261 height 25
click at [510, 400] on div "File a Claim" at bounding box center [519, 404] width 48 height 13
type input "**********"
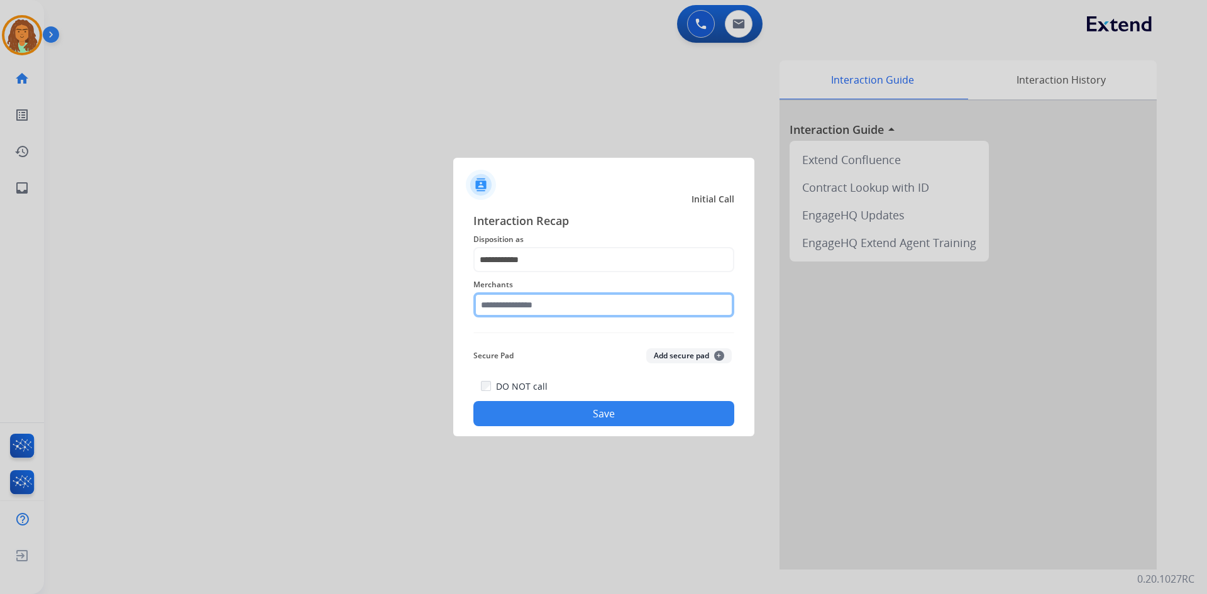
click at [519, 308] on input "text" at bounding box center [603, 304] width 261 height 25
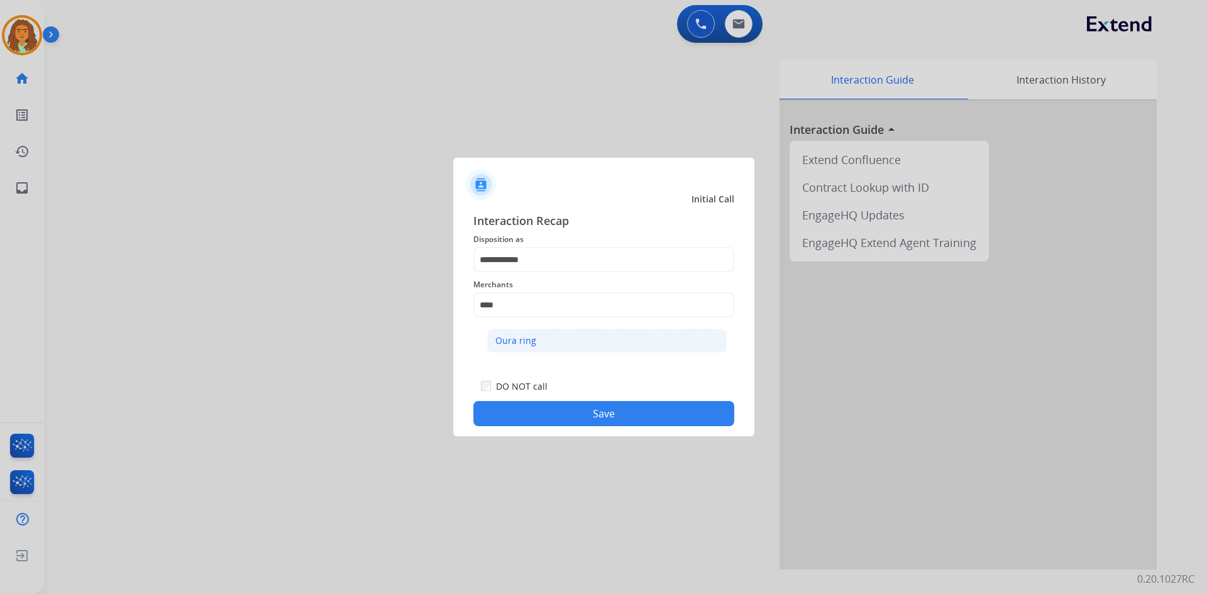
click at [516, 340] on div "Oura ring" at bounding box center [515, 340] width 41 height 13
type input "*********"
click at [599, 412] on button "Save" at bounding box center [603, 413] width 261 height 25
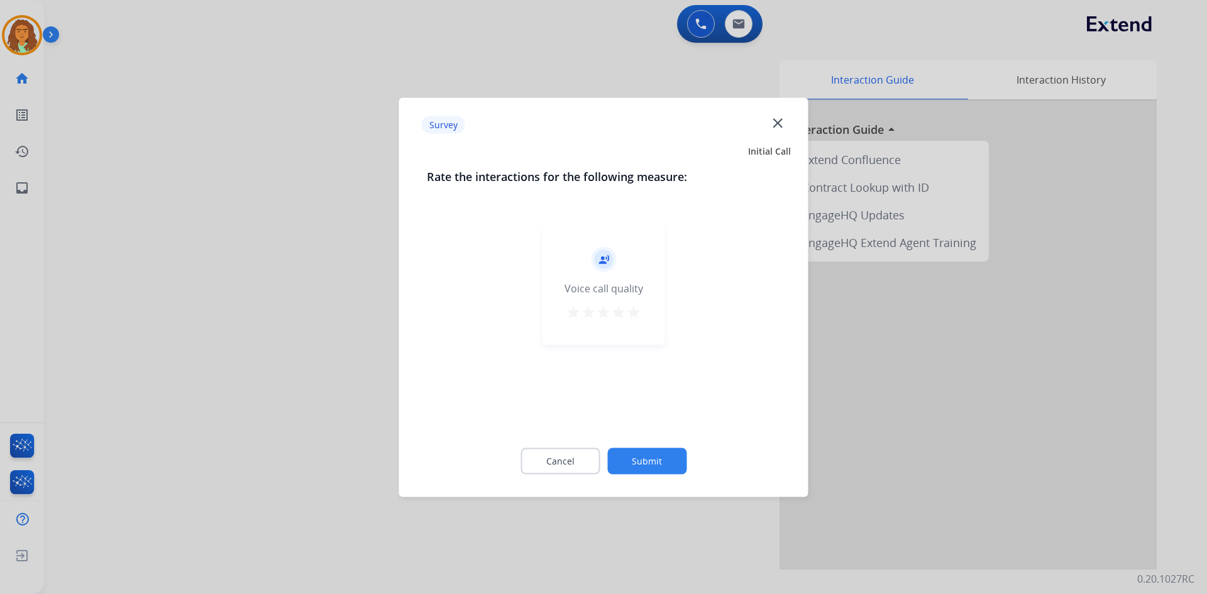
click at [636, 309] on mat-icon "star" at bounding box center [633, 311] width 15 height 15
click at [657, 451] on button "Submit" at bounding box center [646, 461] width 79 height 26
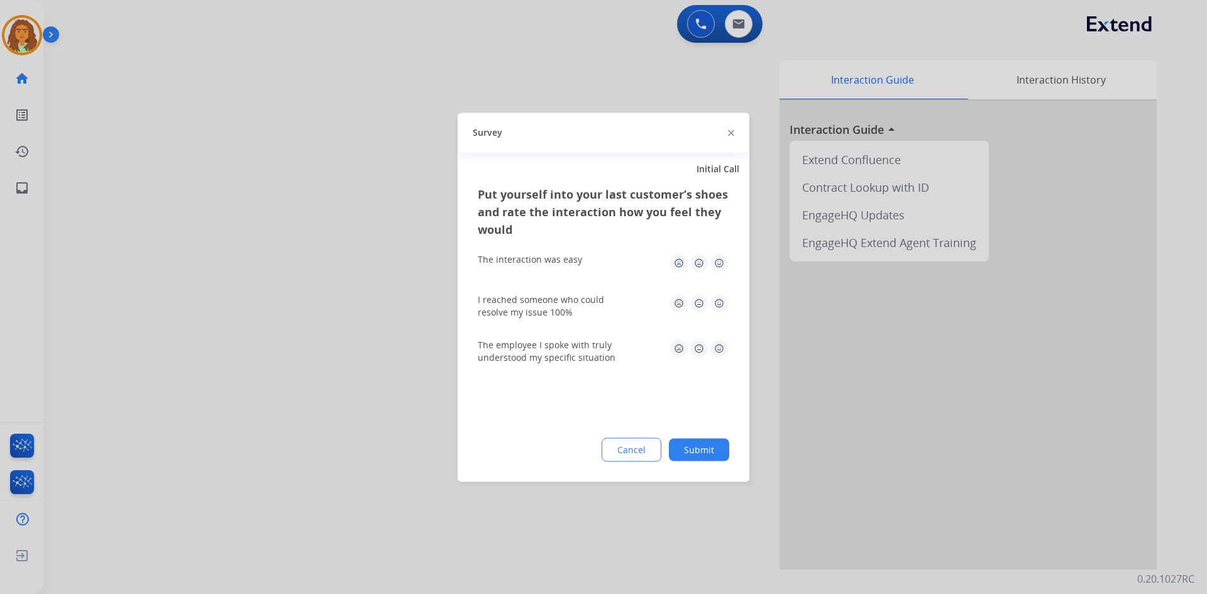
click at [720, 263] on img at bounding box center [719, 263] width 20 height 20
click at [722, 304] on img at bounding box center [719, 303] width 20 height 20
click at [721, 343] on img at bounding box center [719, 348] width 20 height 20
click at [712, 439] on button "Submit" at bounding box center [699, 449] width 60 height 23
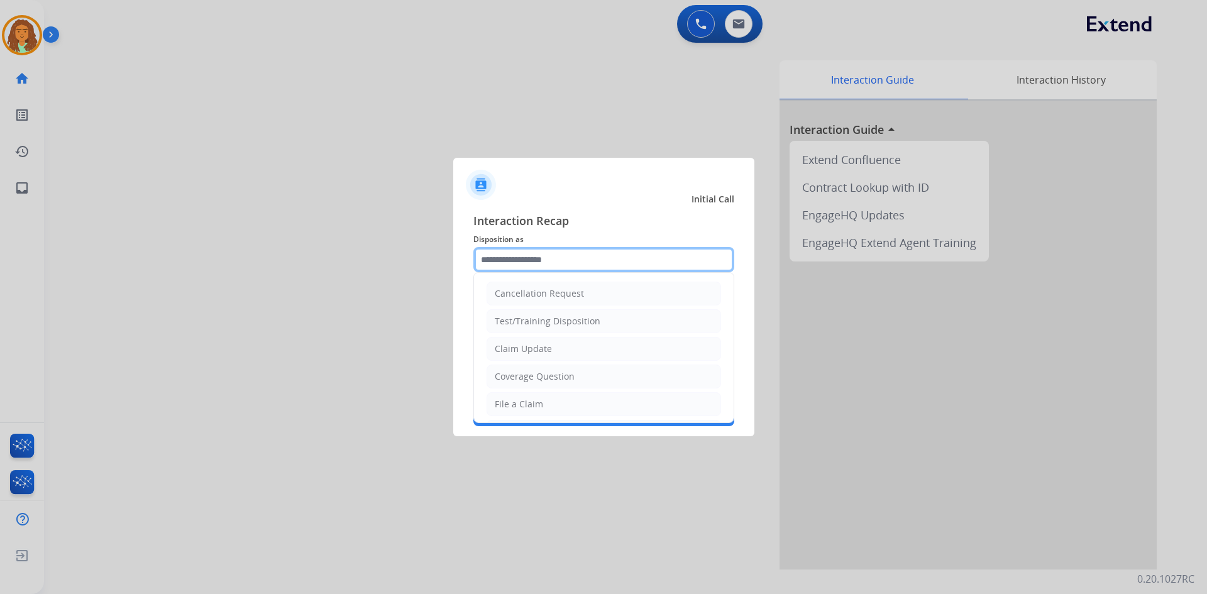
click at [517, 260] on input "text" at bounding box center [603, 259] width 261 height 25
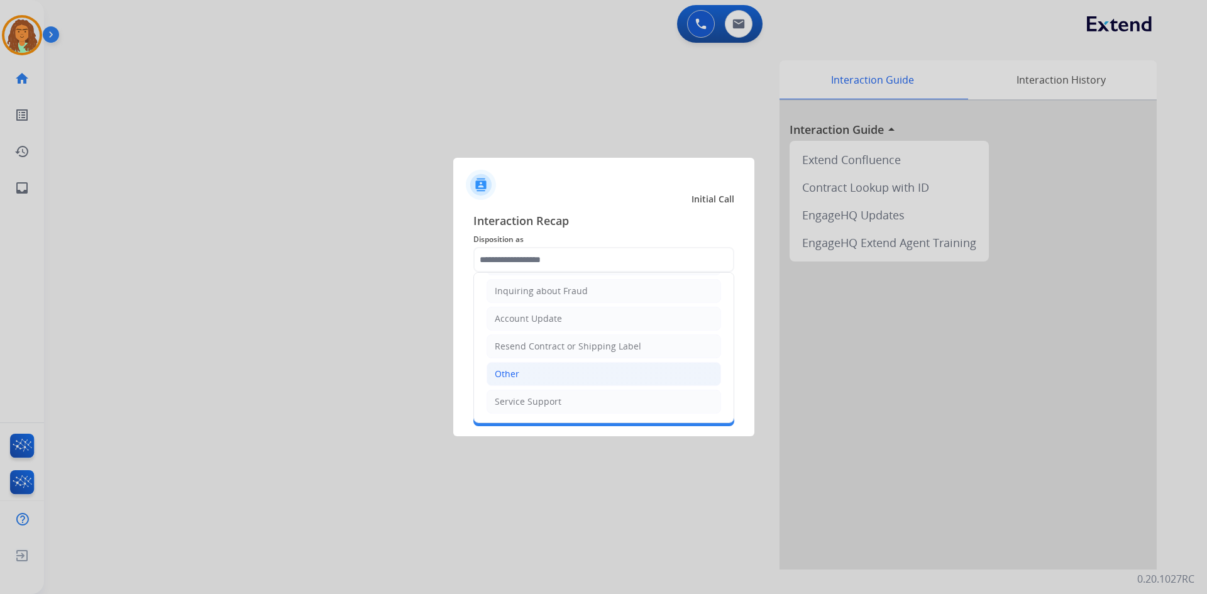
click at [502, 371] on div "Other" at bounding box center [507, 374] width 25 height 13
type input "*****"
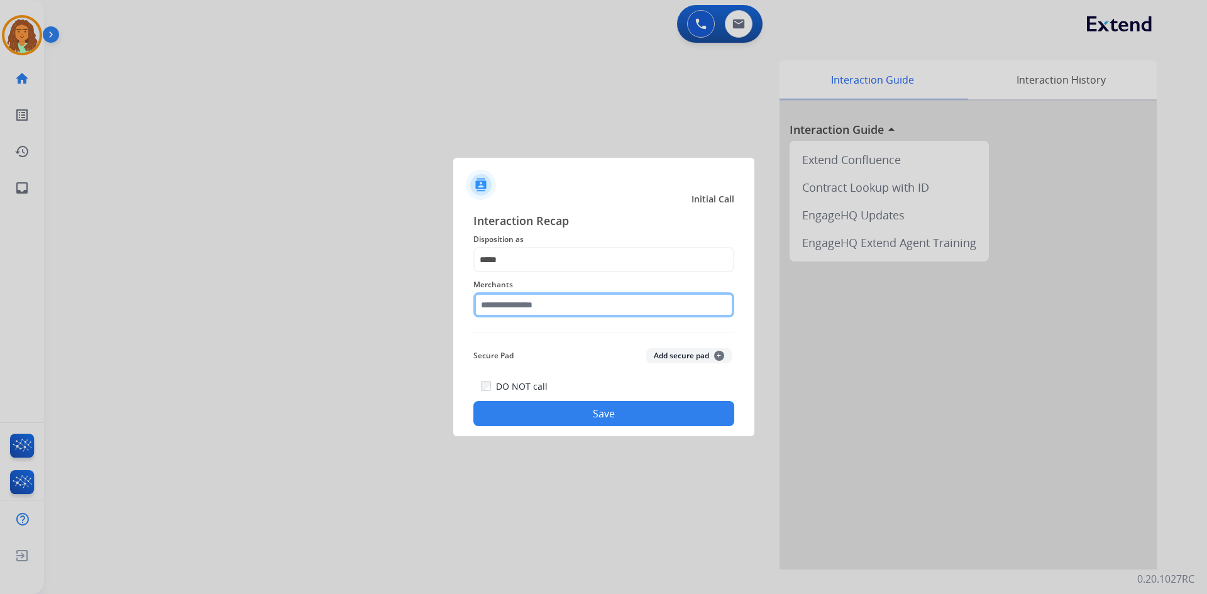
click at [517, 297] on input "text" at bounding box center [603, 304] width 261 height 25
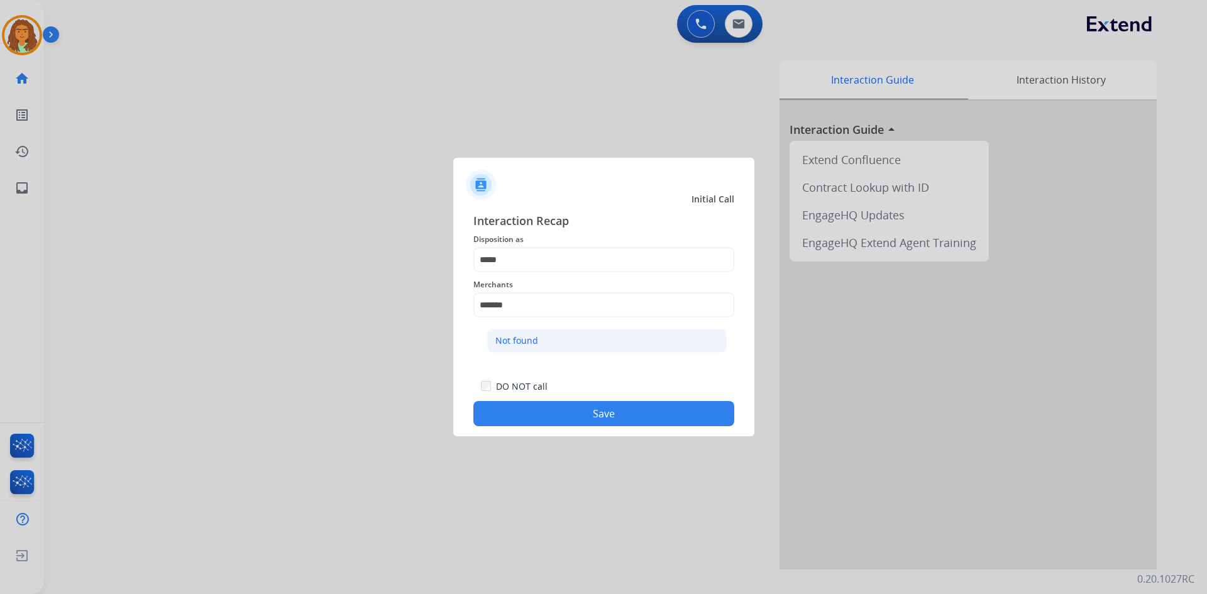
drag, startPoint x: 524, startPoint y: 338, endPoint x: 544, endPoint y: 357, distance: 27.6
click at [524, 338] on div "Not found" at bounding box center [516, 340] width 43 height 13
type input "*********"
click at [553, 410] on button "Save" at bounding box center [603, 413] width 261 height 25
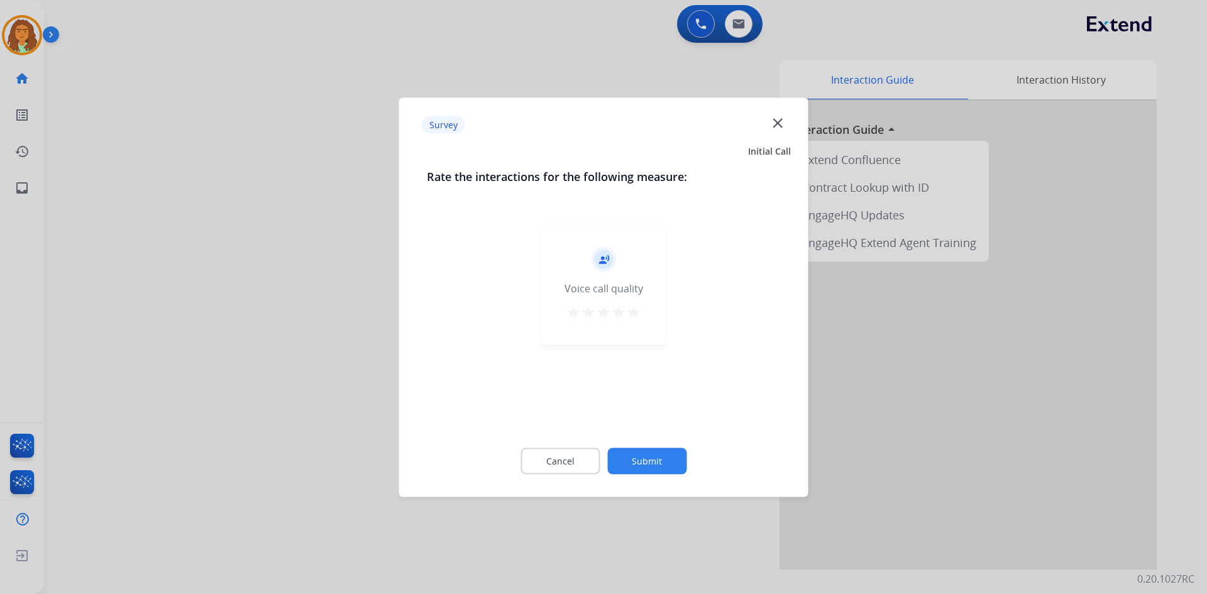
drag, startPoint x: 639, startPoint y: 312, endPoint x: 638, endPoint y: 318, distance: 6.3
click at [638, 313] on mat-icon "star" at bounding box center [633, 311] width 15 height 15
click at [643, 457] on button "Submit" at bounding box center [646, 461] width 79 height 26
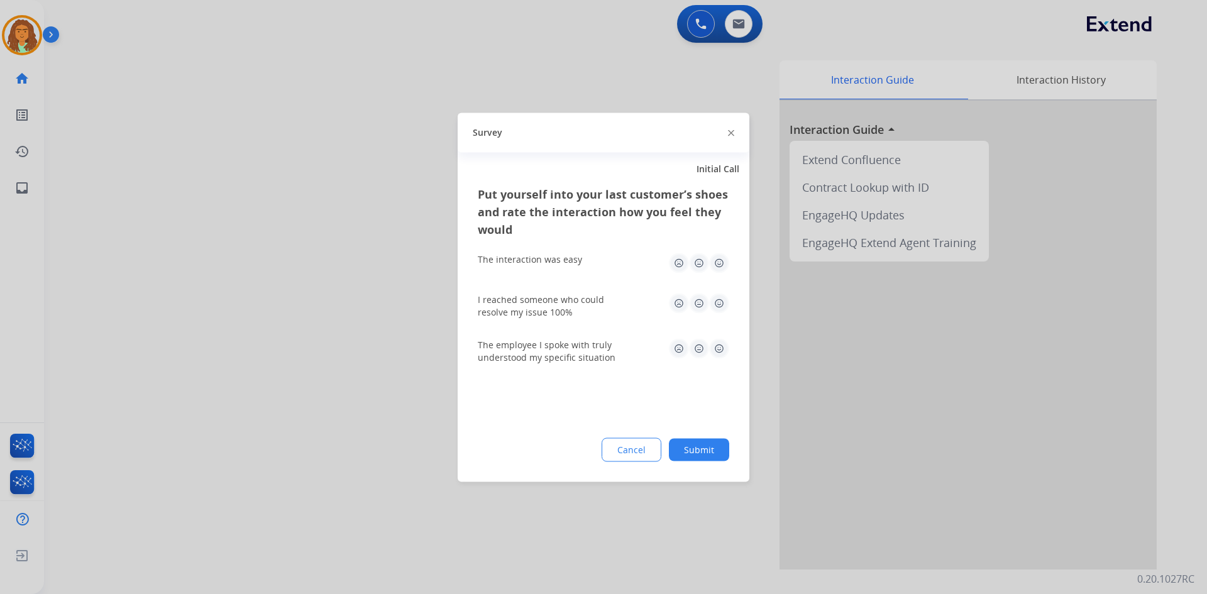
click at [715, 262] on img at bounding box center [719, 263] width 20 height 20
click at [719, 301] on img at bounding box center [719, 303] width 20 height 20
click at [717, 346] on img at bounding box center [719, 348] width 20 height 20
drag, startPoint x: 709, startPoint y: 445, endPoint x: 710, endPoint y: 425, distance: 19.5
click at [709, 444] on button "Submit" at bounding box center [699, 449] width 60 height 23
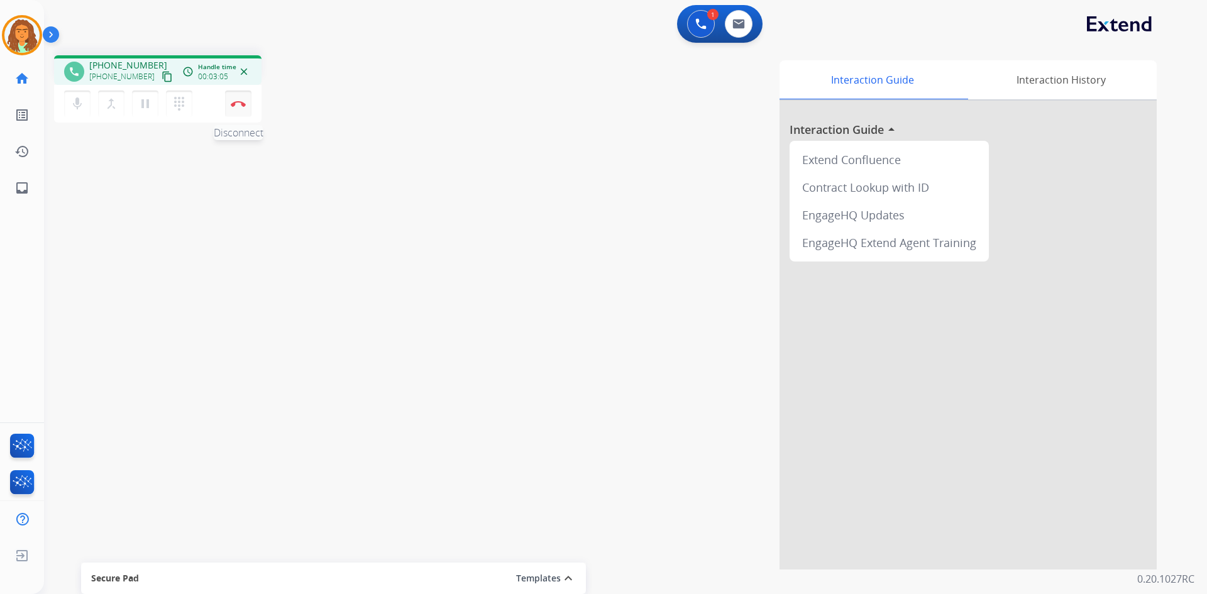
click at [234, 106] on img at bounding box center [238, 104] width 15 height 6
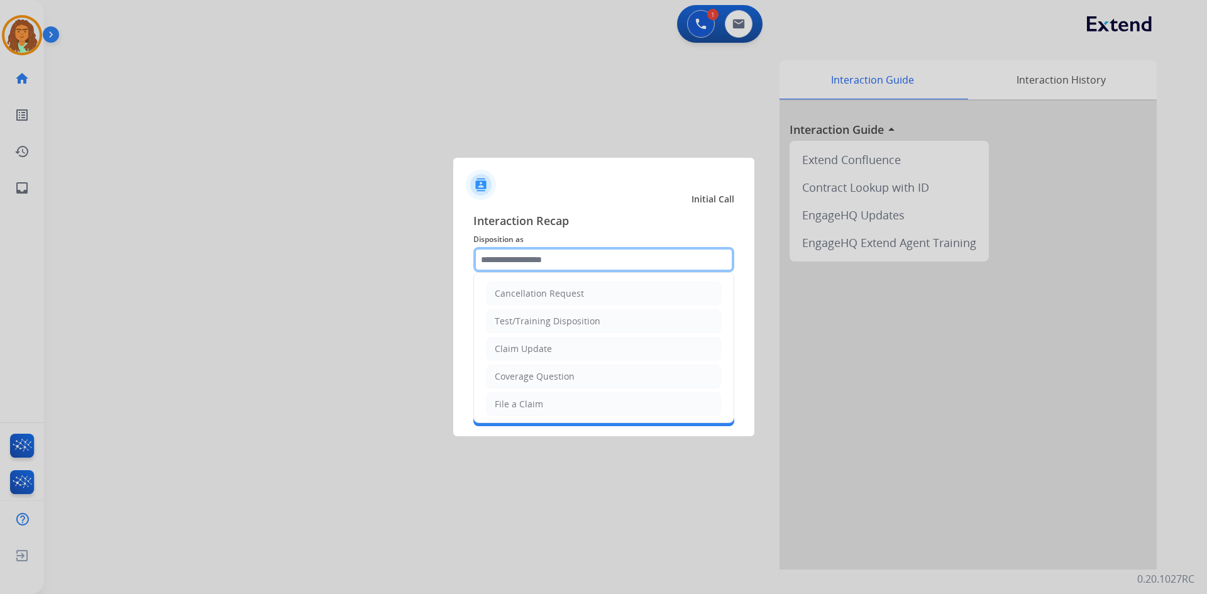
click at [518, 258] on input "text" at bounding box center [603, 259] width 261 height 25
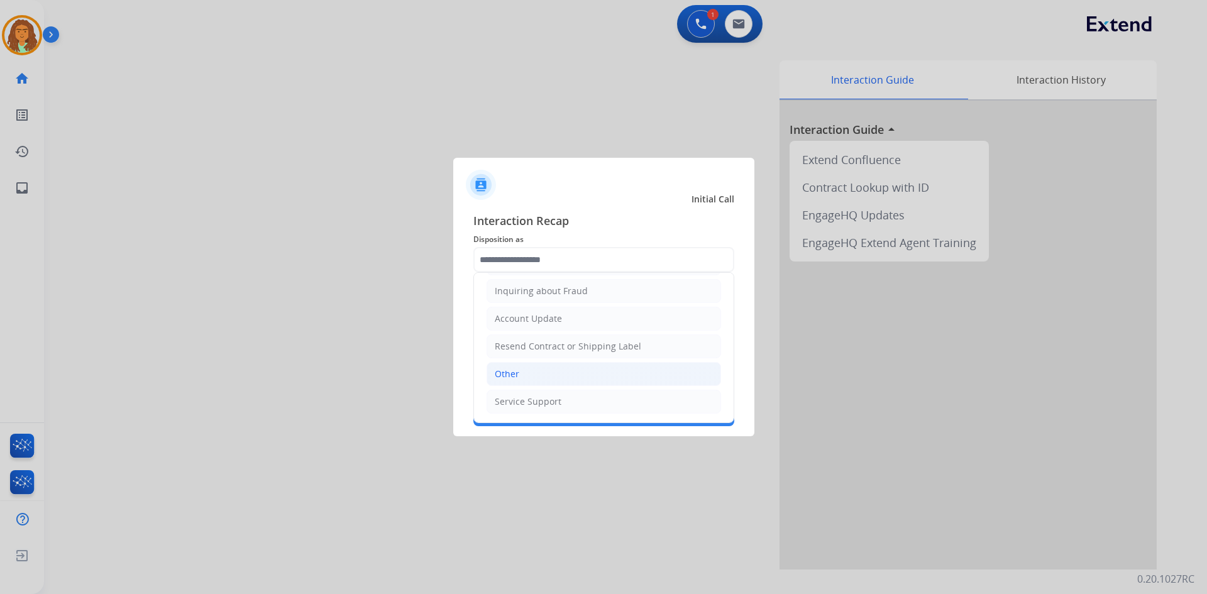
click at [526, 373] on li "Other" at bounding box center [604, 374] width 235 height 24
type input "*****"
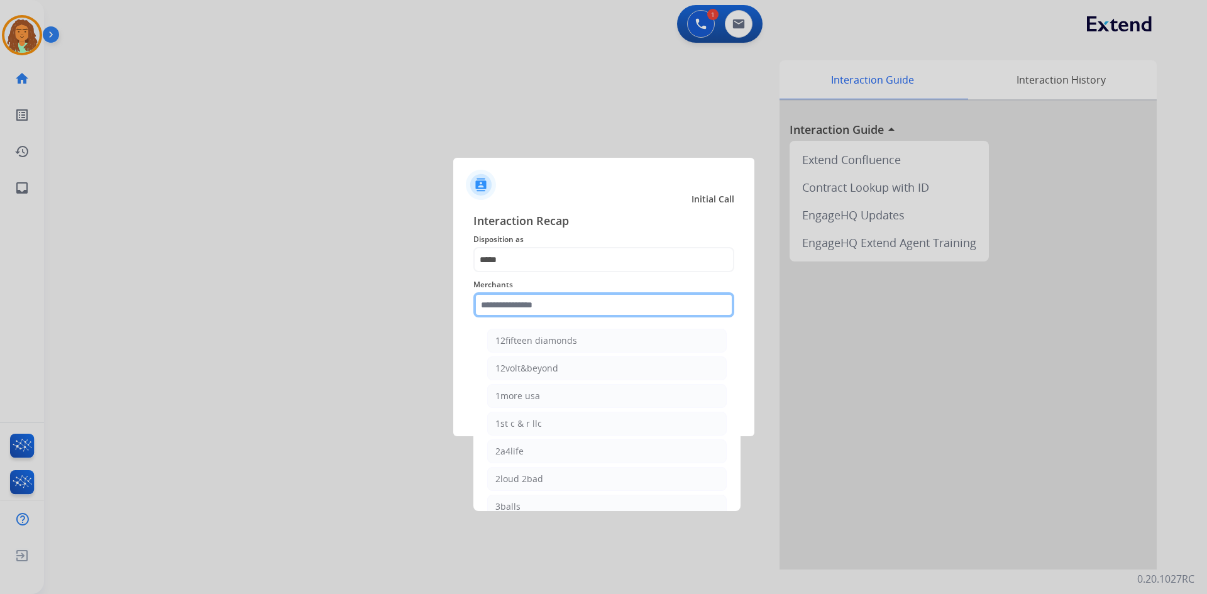
click at [519, 298] on input "text" at bounding box center [603, 304] width 261 height 25
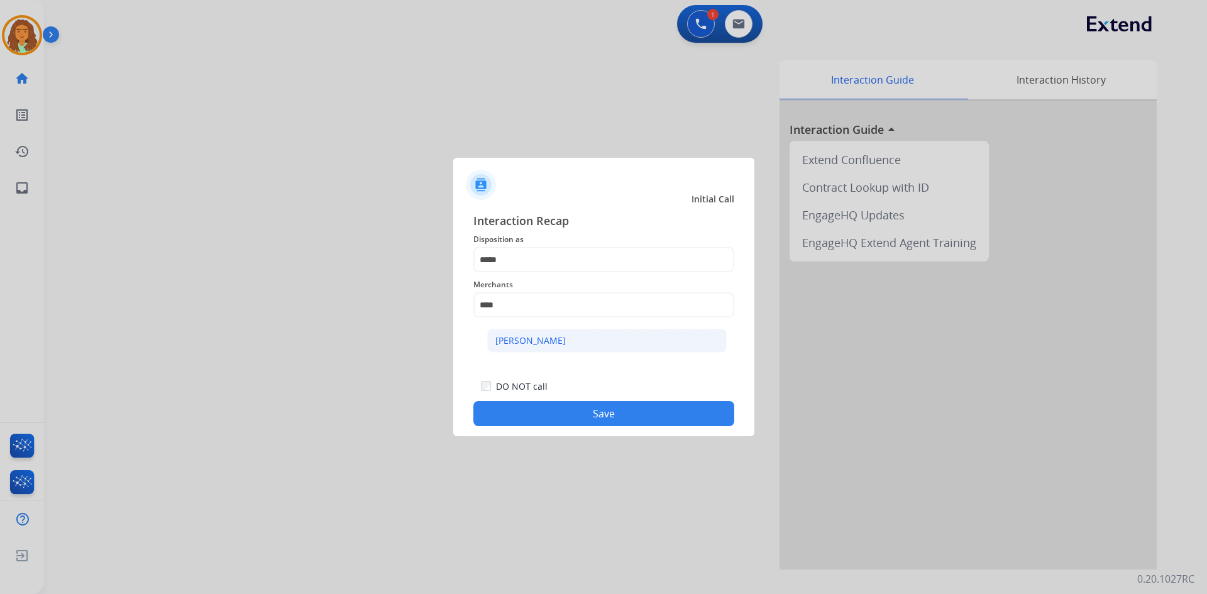
click at [511, 339] on div "Luna" at bounding box center [530, 340] width 70 height 13
type input "****"
click at [560, 411] on button "Save" at bounding box center [603, 413] width 261 height 25
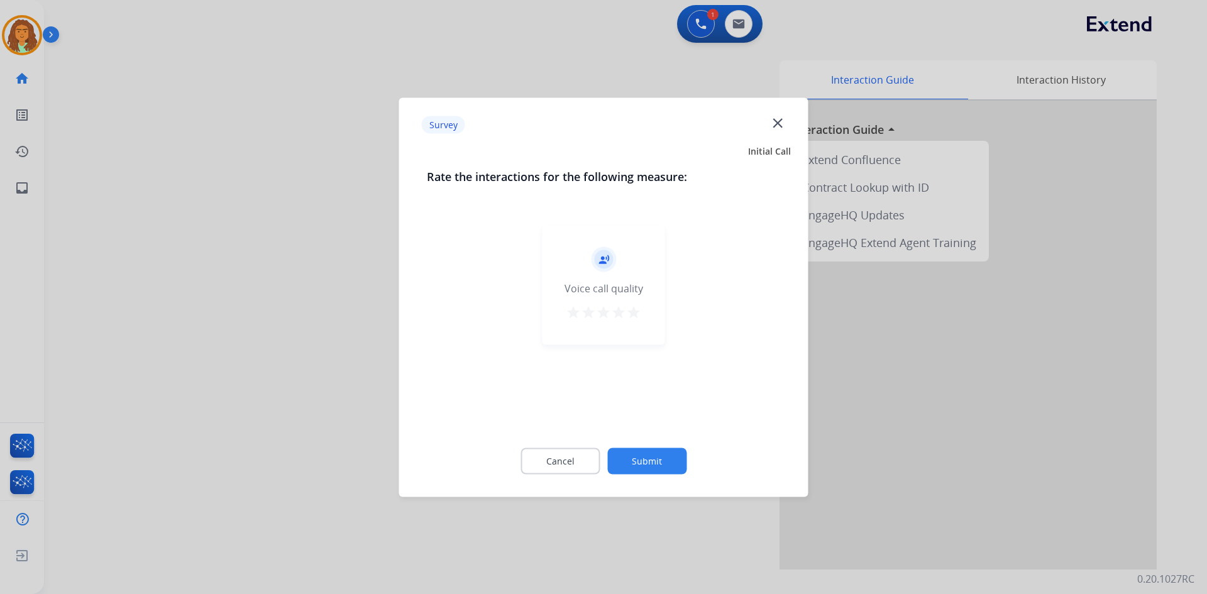
click at [633, 307] on mat-icon "star" at bounding box center [633, 311] width 15 height 15
click at [649, 456] on button "Submit" at bounding box center [646, 461] width 79 height 26
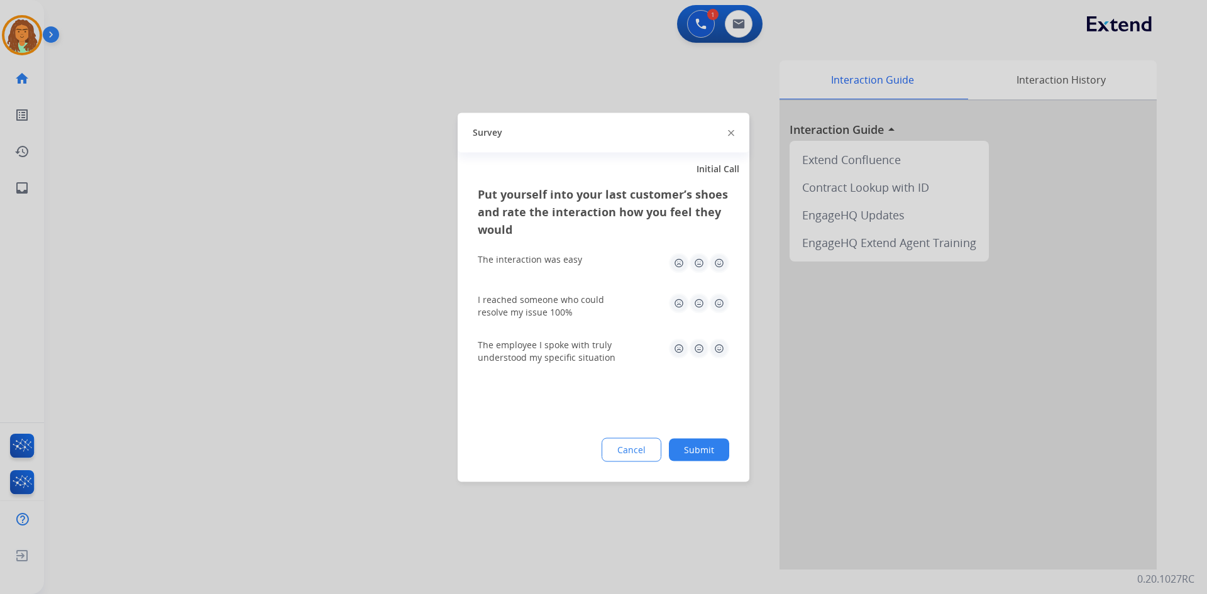
click at [721, 264] on img at bounding box center [719, 263] width 20 height 20
click at [721, 306] on img at bounding box center [719, 303] width 20 height 20
click at [719, 349] on img at bounding box center [719, 348] width 20 height 20
click at [710, 455] on button "Submit" at bounding box center [699, 449] width 60 height 23
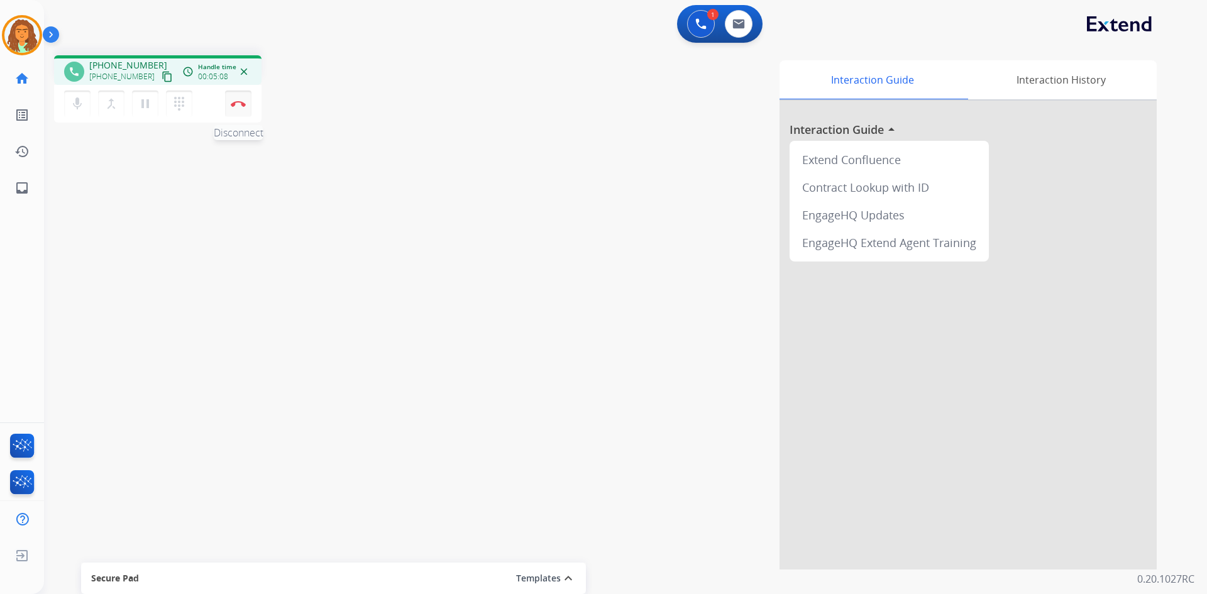
click at [238, 105] on img at bounding box center [238, 104] width 15 height 6
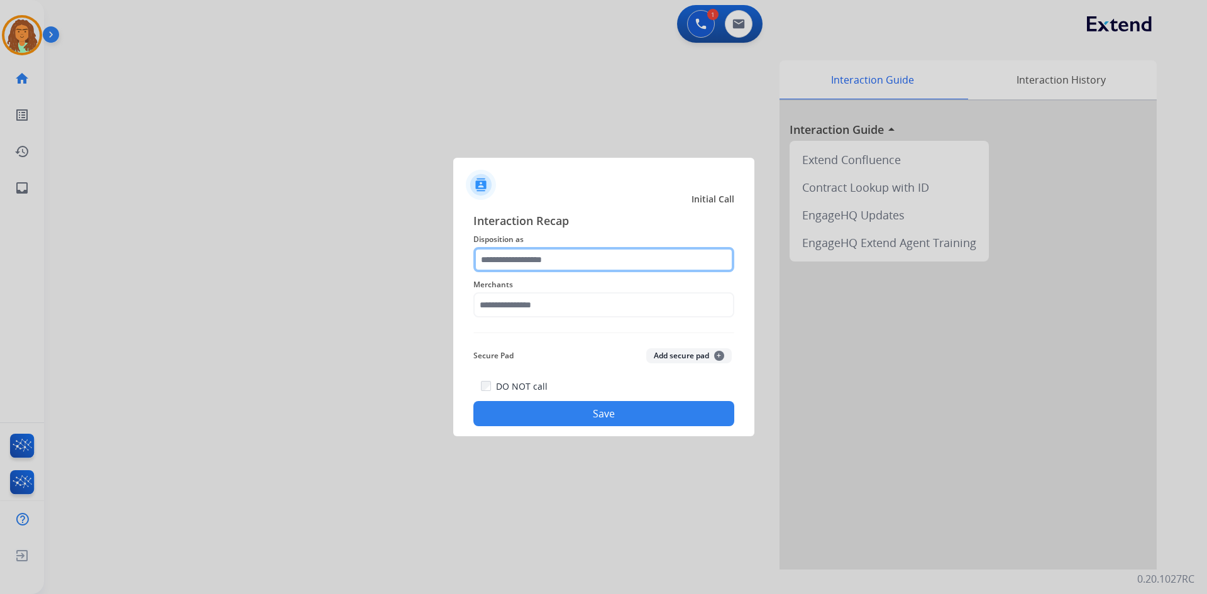
click at [508, 267] on input "text" at bounding box center [603, 259] width 261 height 25
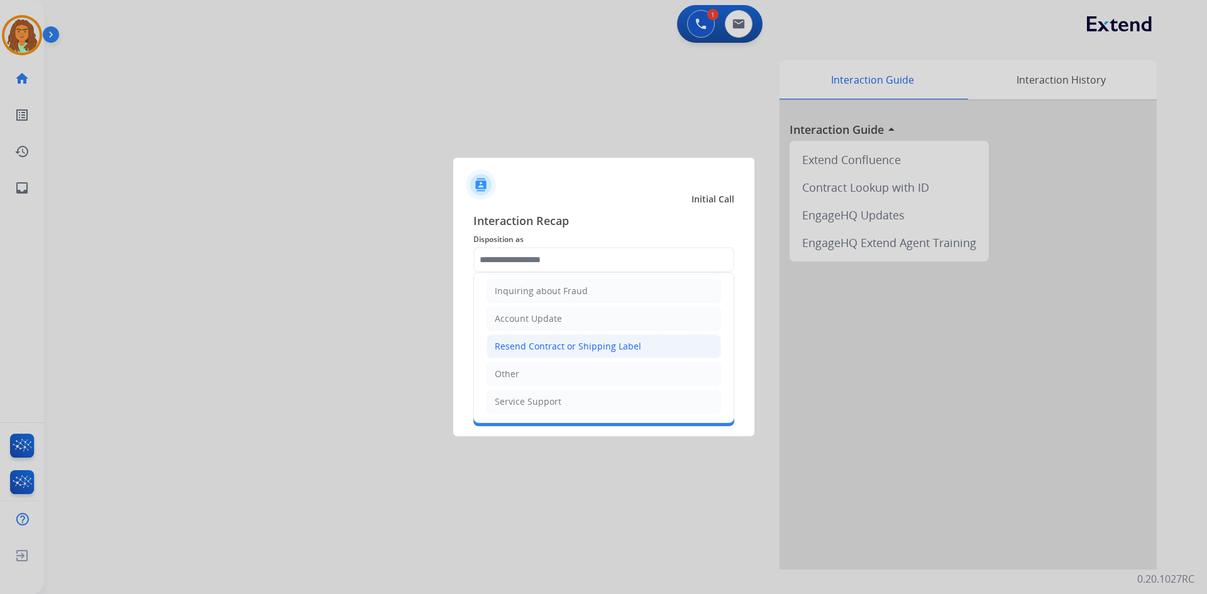
click at [533, 344] on div "Resend Contract or Shipping Label" at bounding box center [568, 346] width 146 height 13
type input "**********"
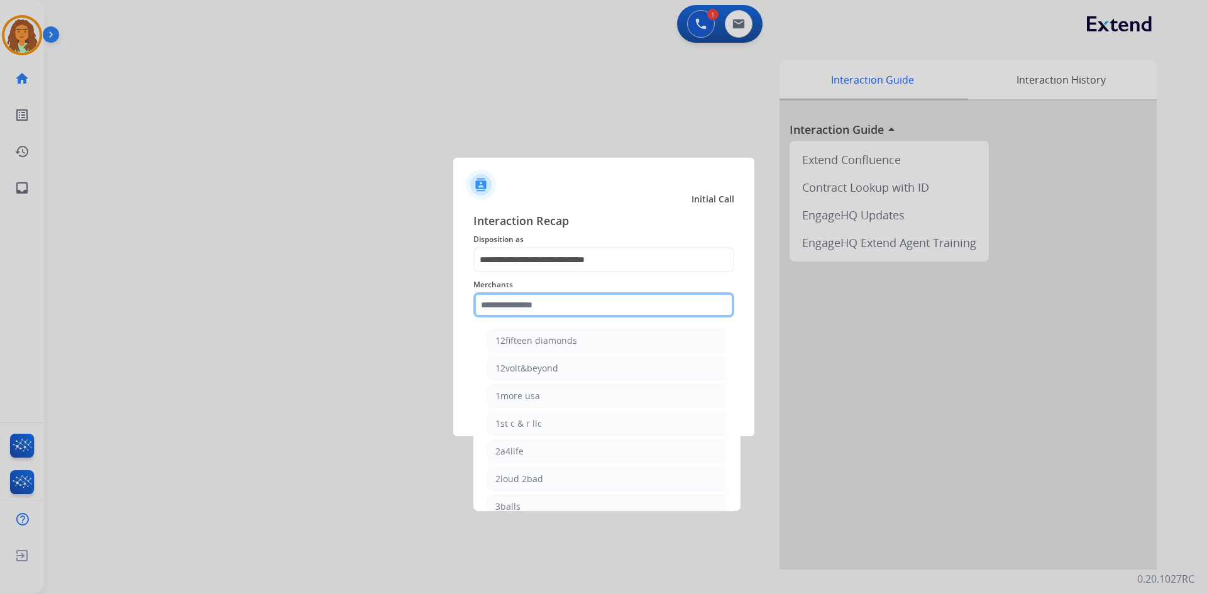
click at [524, 302] on input "text" at bounding box center [603, 304] width 261 height 25
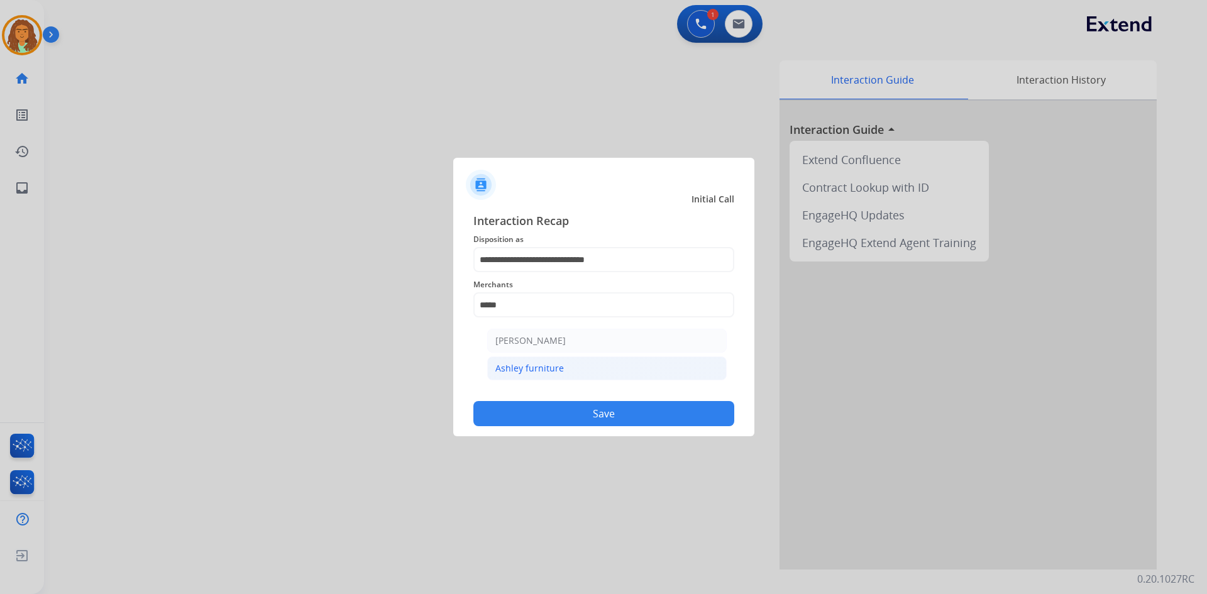
click at [529, 368] on div "Ashley furniture" at bounding box center [529, 368] width 69 height 13
type input "**********"
click at [594, 409] on button "Save" at bounding box center [603, 413] width 261 height 25
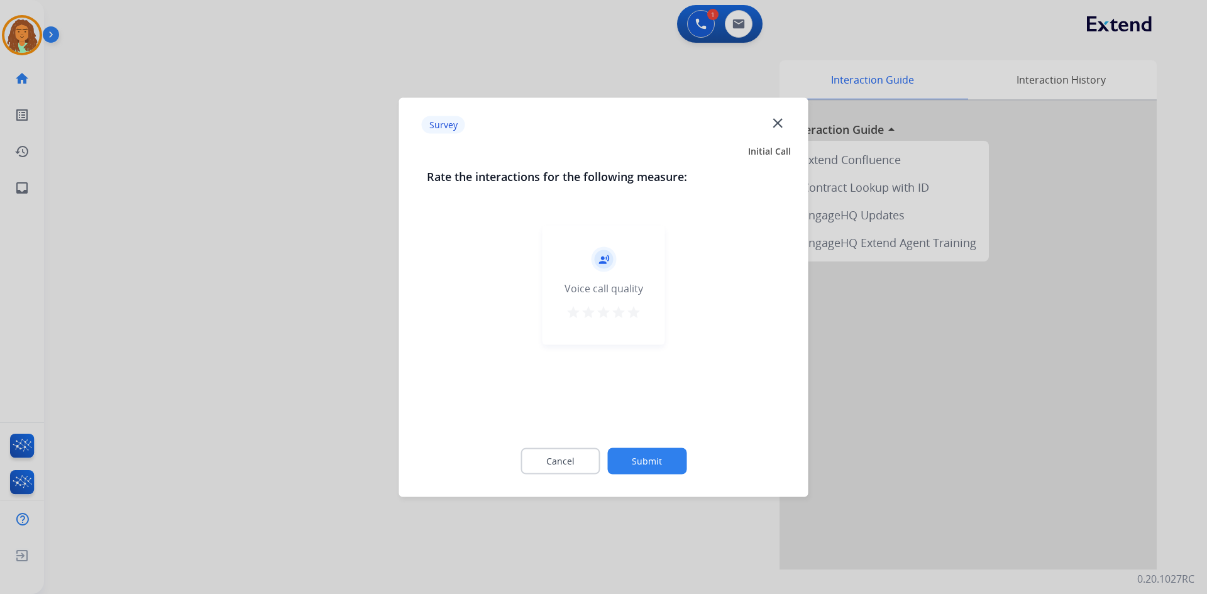
click at [634, 309] on mat-icon "star" at bounding box center [633, 311] width 15 height 15
click at [640, 451] on button "Submit" at bounding box center [646, 461] width 79 height 26
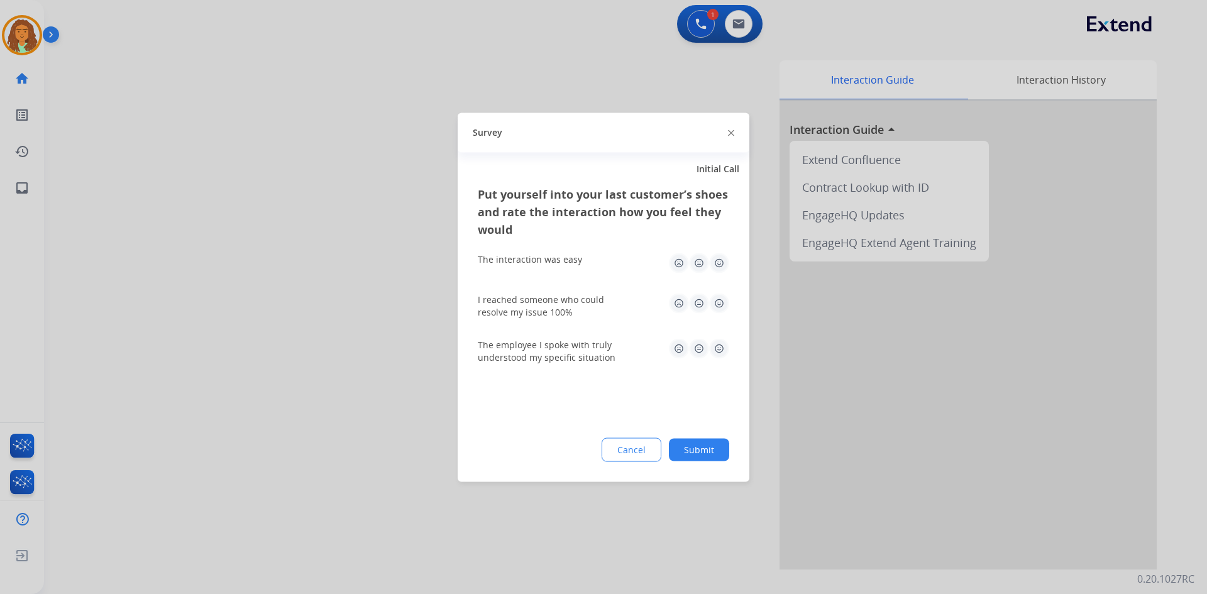
click at [721, 259] on img at bounding box center [719, 263] width 20 height 20
click at [722, 301] on img at bounding box center [719, 303] width 20 height 20
click at [721, 351] on img at bounding box center [719, 348] width 20 height 20
click at [708, 455] on button "Submit" at bounding box center [699, 449] width 60 height 23
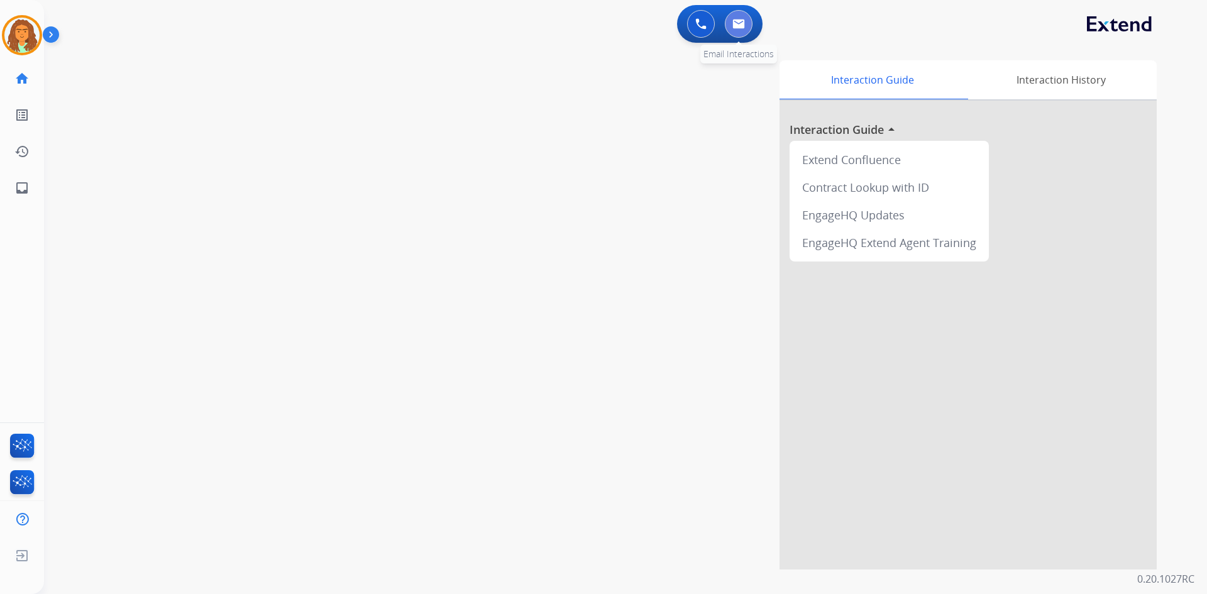
click at [745, 26] on button at bounding box center [739, 24] width 28 height 28
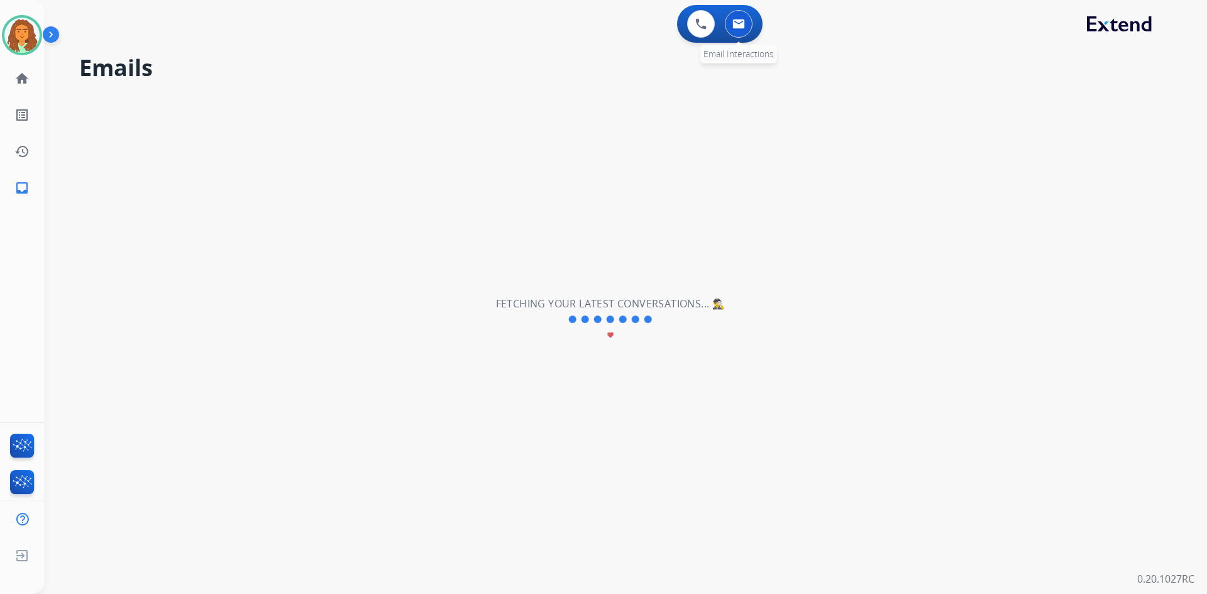
click at [744, 22] on img at bounding box center [738, 24] width 13 height 10
click at [700, 22] on img at bounding box center [700, 23] width 11 height 11
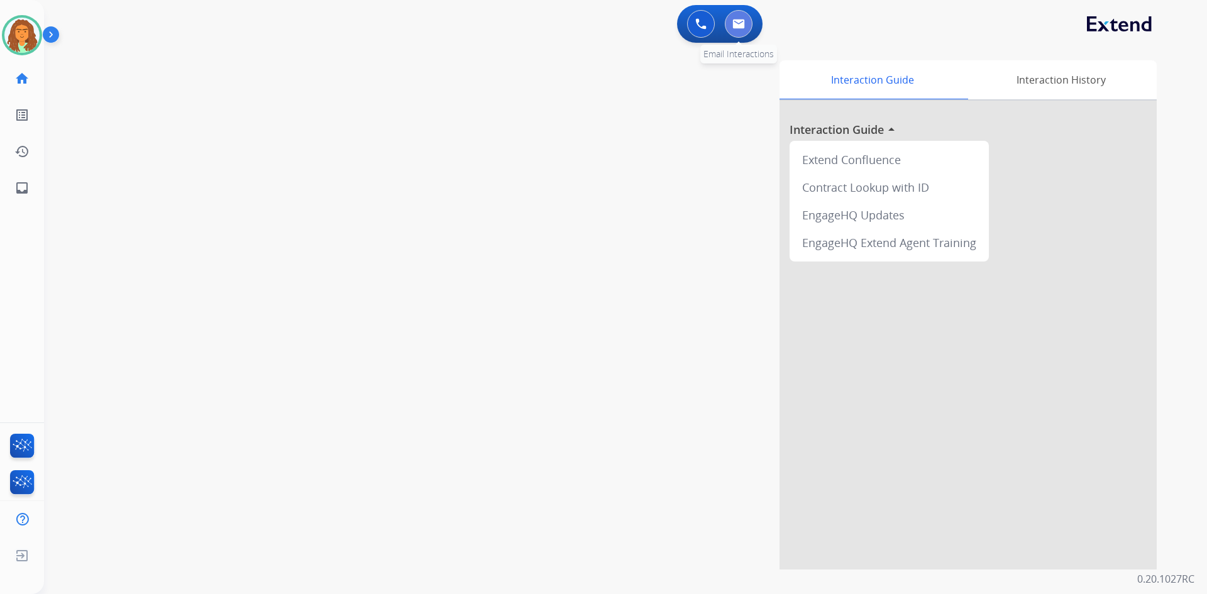
click at [744, 28] on img at bounding box center [738, 24] width 13 height 10
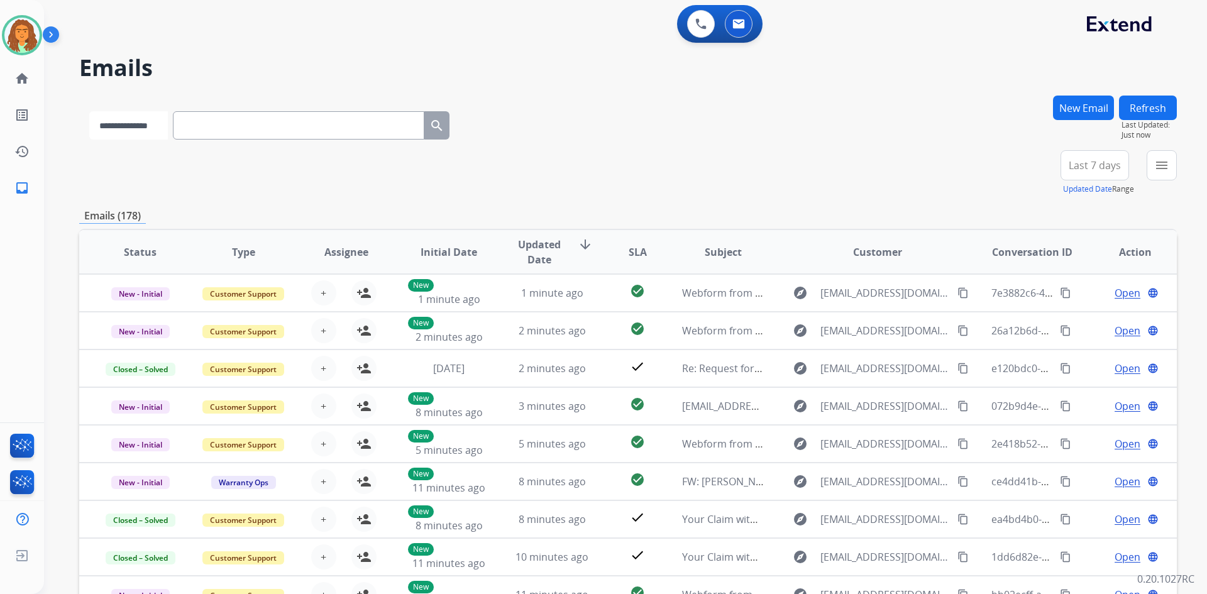
click at [168, 127] on select "**********" at bounding box center [128, 125] width 79 height 28
select select "**********"
click at [89, 111] on select "**********" at bounding box center [128, 125] width 79 height 28
click at [193, 121] on input "text" at bounding box center [299, 125] width 251 height 28
paste input "**********"
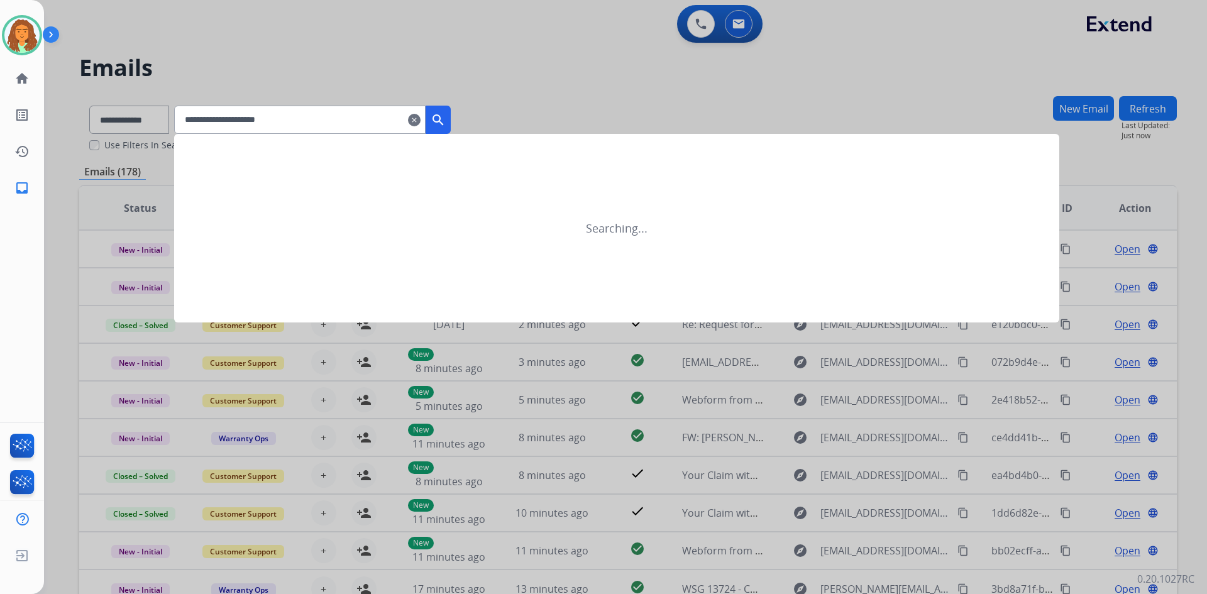
type input "**********"
click at [446, 118] on mat-icon "search" at bounding box center [438, 120] width 15 height 15
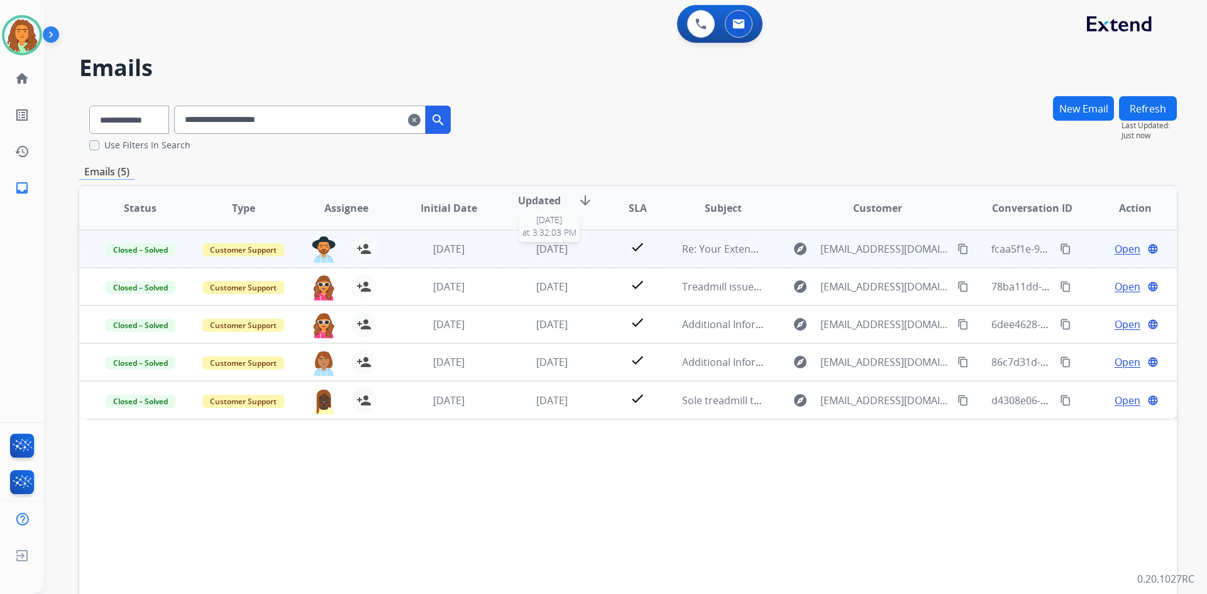
click at [578, 255] on div "3 days ago" at bounding box center [552, 248] width 82 height 15
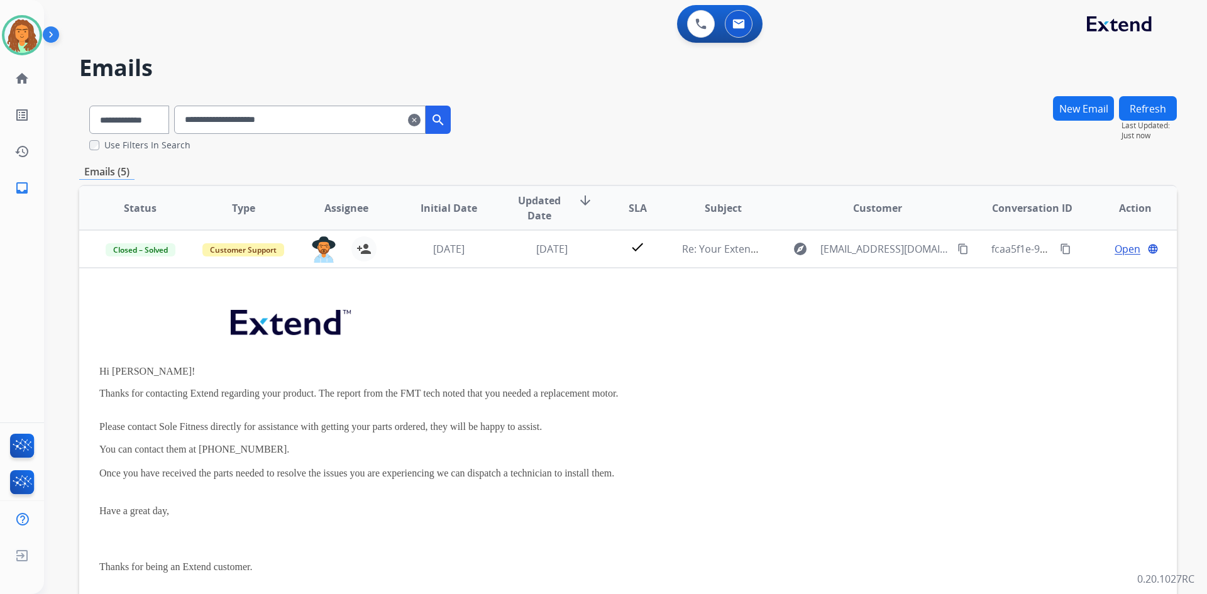
click at [421, 119] on mat-icon "clear" at bounding box center [414, 120] width 13 height 15
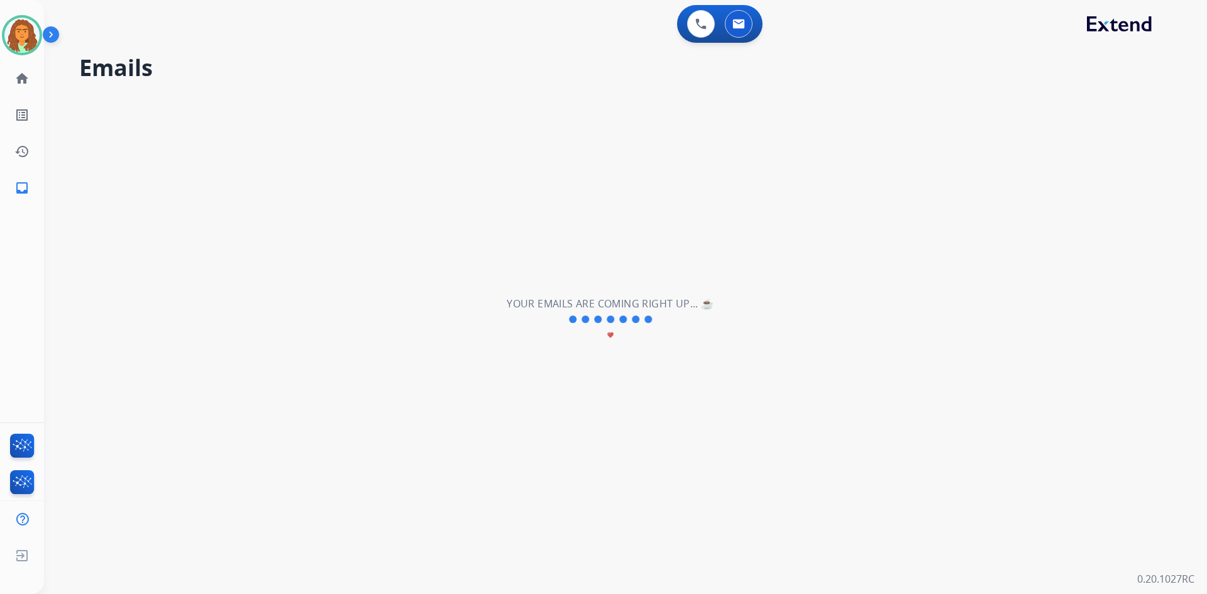
select select "**********"
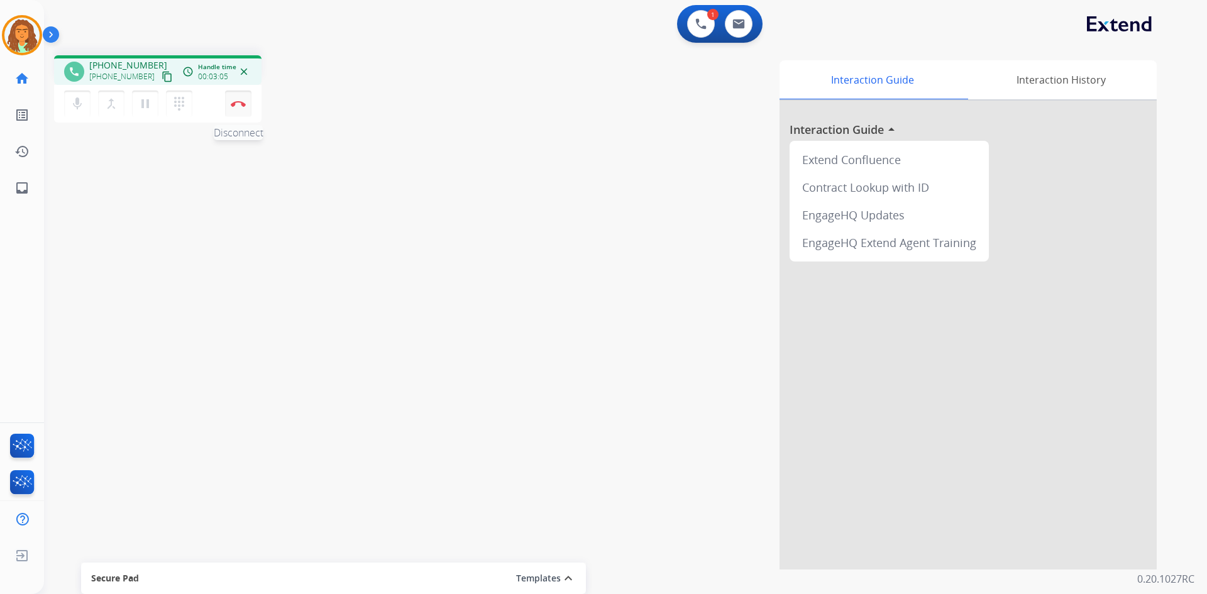
click at [240, 106] on img at bounding box center [238, 104] width 15 height 6
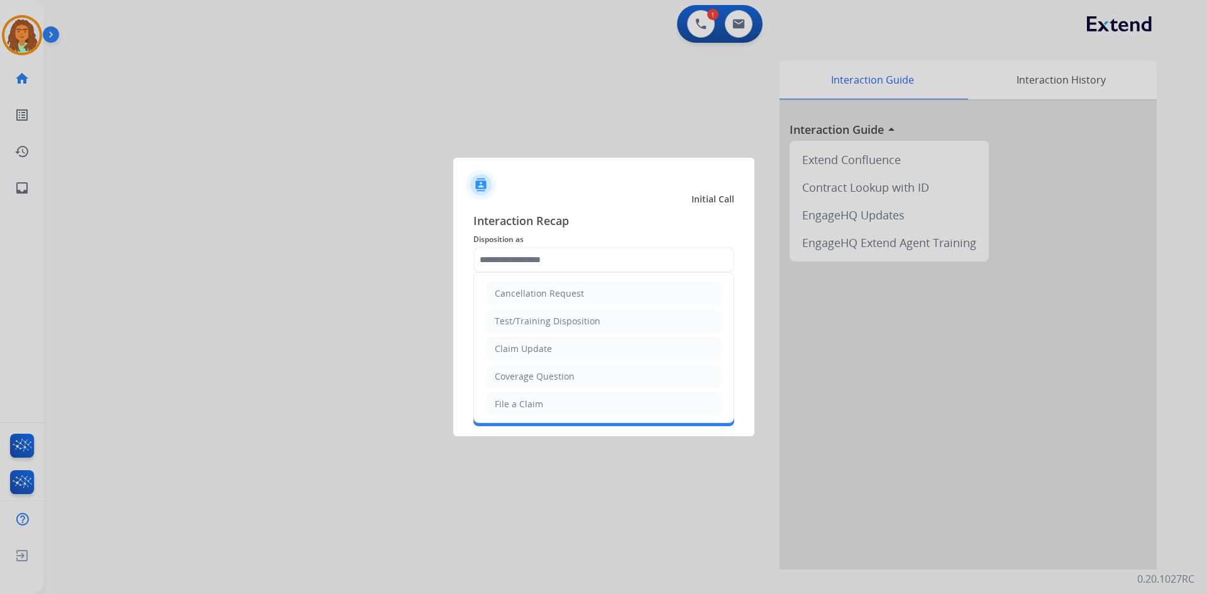
click at [533, 257] on input "text" at bounding box center [603, 259] width 261 height 25
click at [515, 373] on div "Other" at bounding box center [507, 374] width 25 height 13
type input "*****"
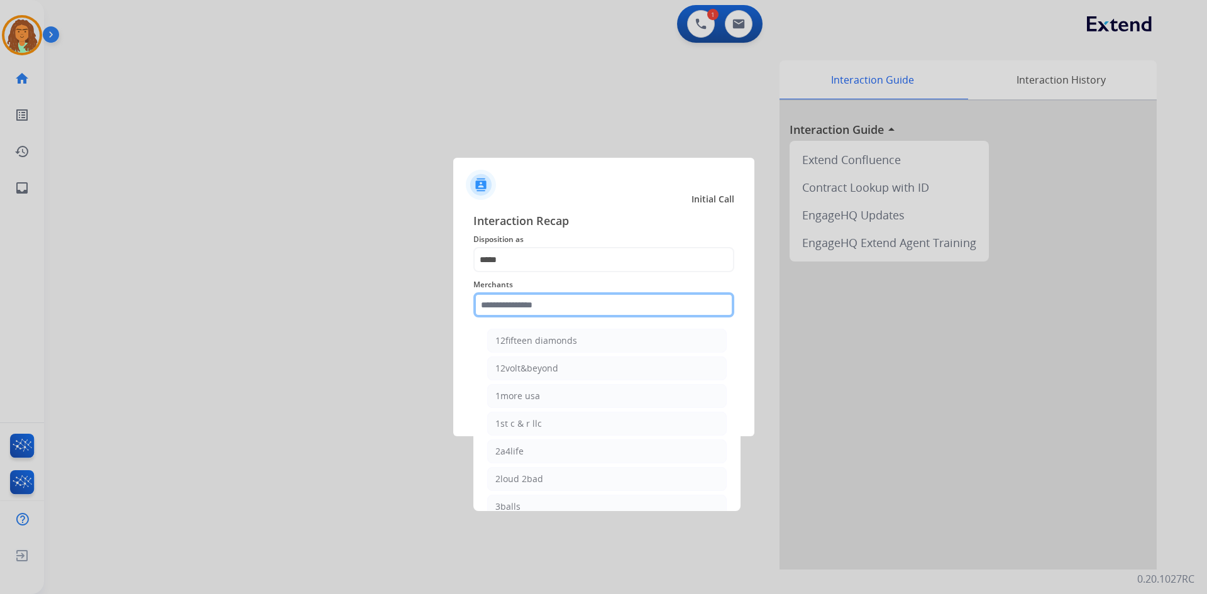
click at [524, 312] on input "text" at bounding box center [603, 304] width 261 height 25
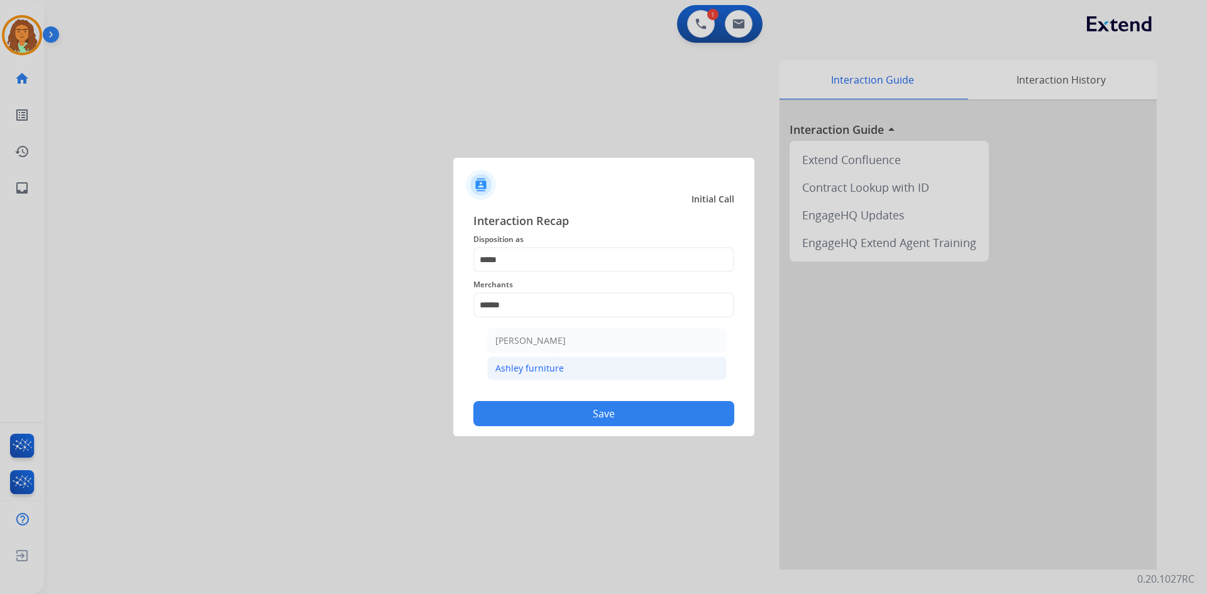
click at [577, 371] on li "Ashley furniture" at bounding box center [607, 368] width 240 height 24
type input "**********"
click at [558, 407] on button "Save" at bounding box center [603, 413] width 261 height 25
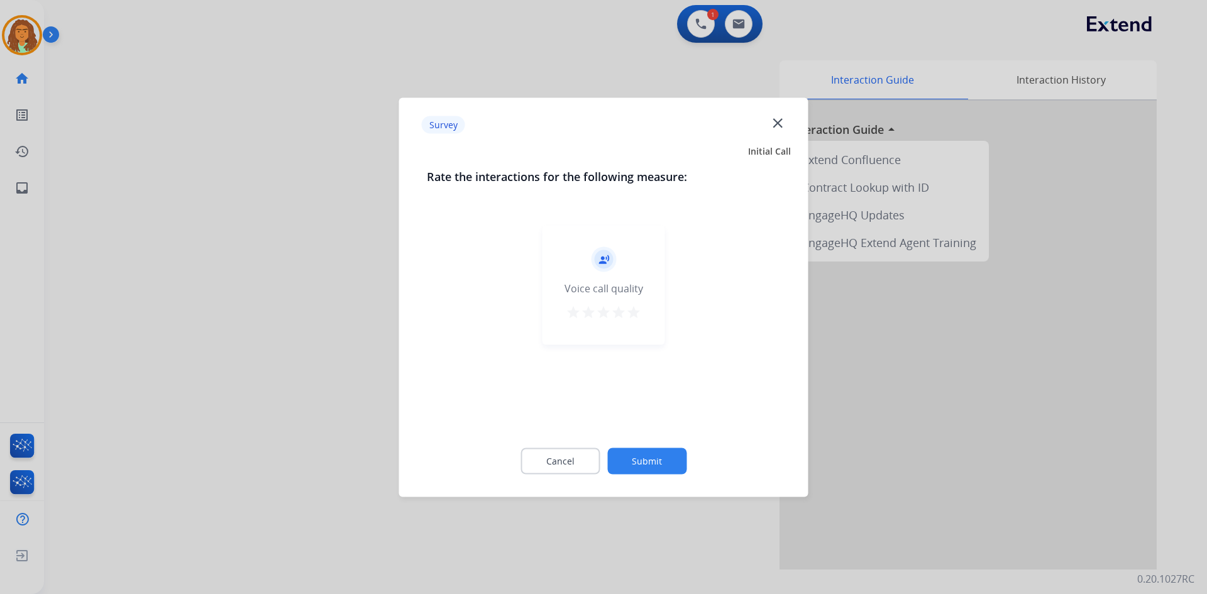
click at [633, 318] on mat-icon "star" at bounding box center [633, 311] width 15 height 15
click at [648, 454] on button "Submit" at bounding box center [646, 461] width 79 height 26
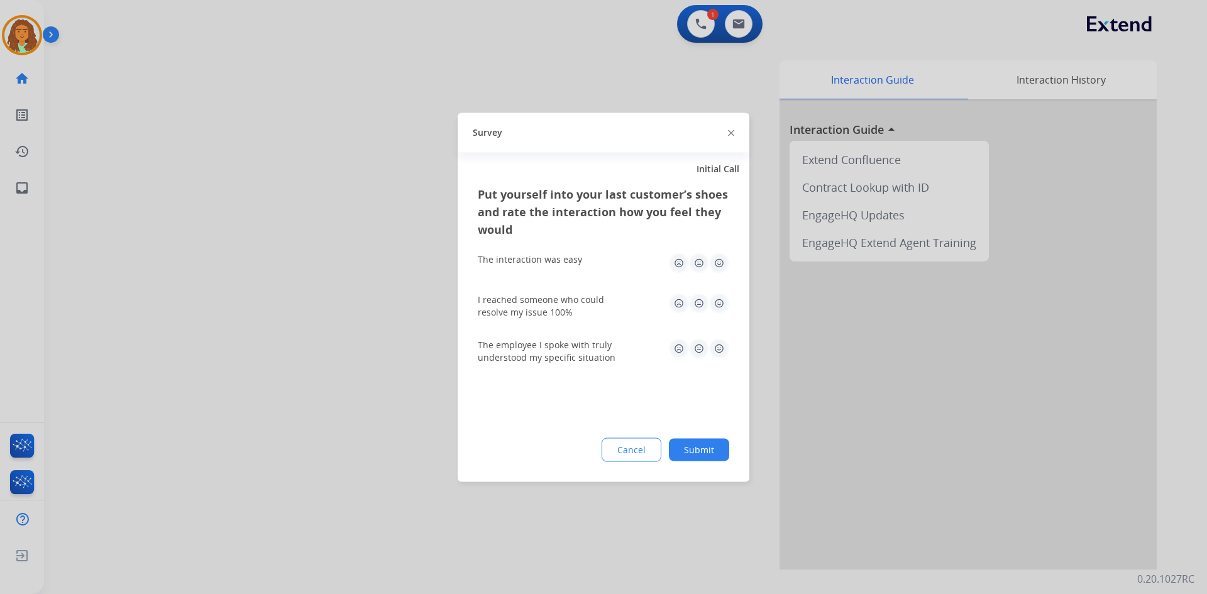
click at [717, 262] on img at bounding box center [719, 263] width 20 height 20
click at [721, 307] on img at bounding box center [719, 303] width 20 height 20
click at [720, 344] on img at bounding box center [719, 348] width 20 height 20
click at [705, 448] on button "Submit" at bounding box center [699, 449] width 60 height 23
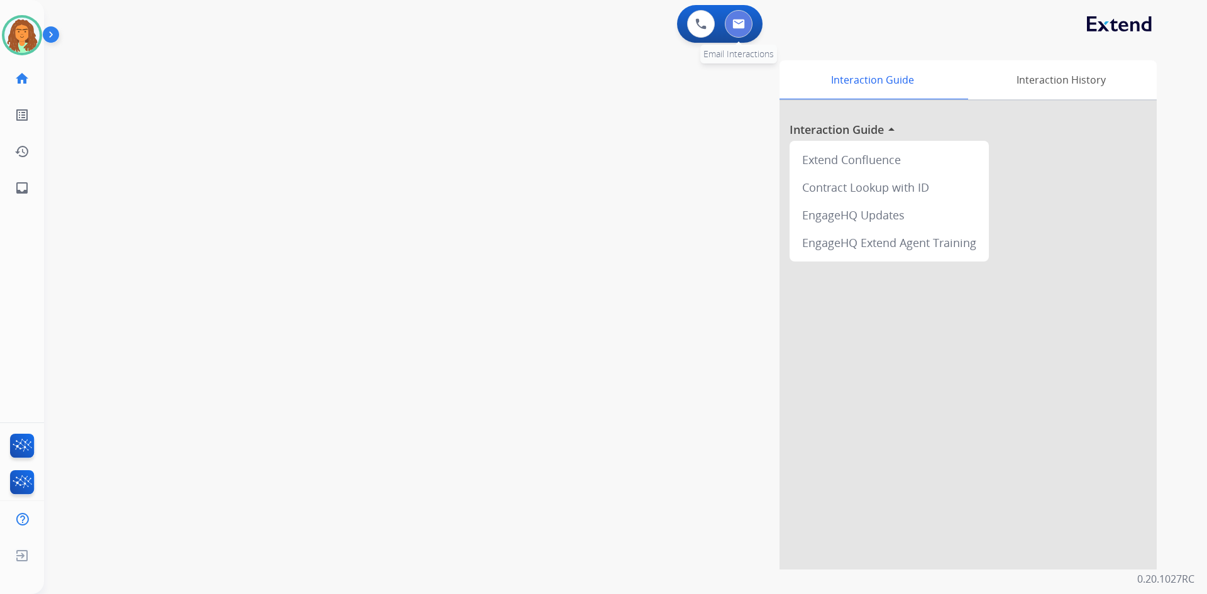
click at [746, 25] on button at bounding box center [739, 24] width 28 height 28
select select "**********"
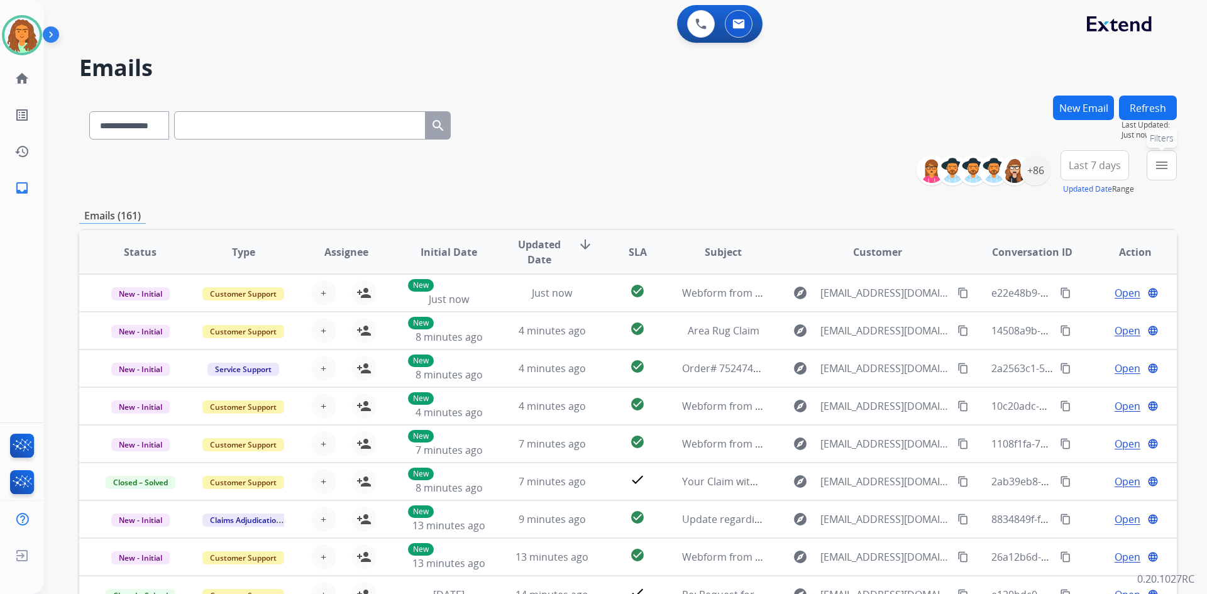
click at [1172, 164] on button "menu Filters" at bounding box center [1162, 165] width 30 height 30
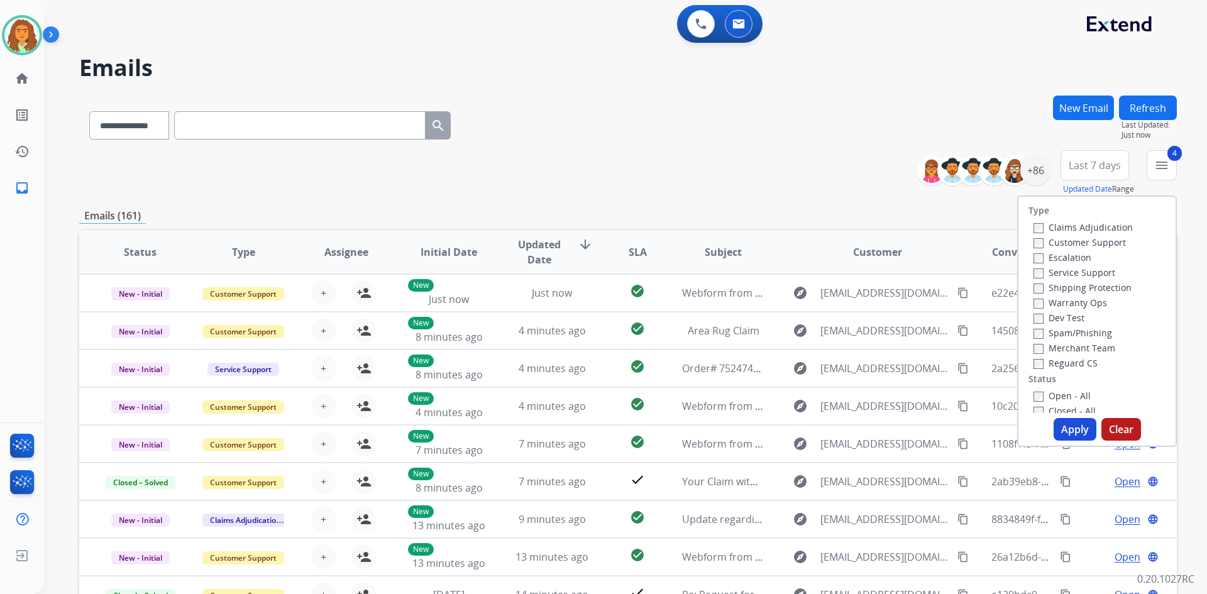
click at [1064, 427] on button "Apply" at bounding box center [1075, 429] width 43 height 23
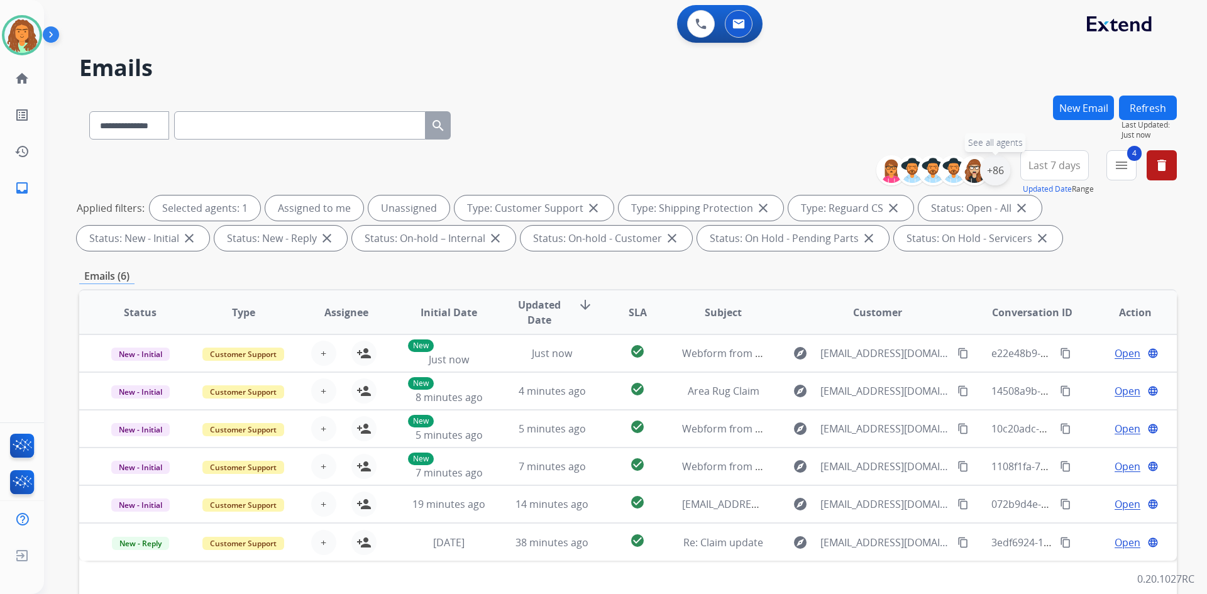
click at [991, 171] on div "+86" at bounding box center [995, 170] width 30 height 30
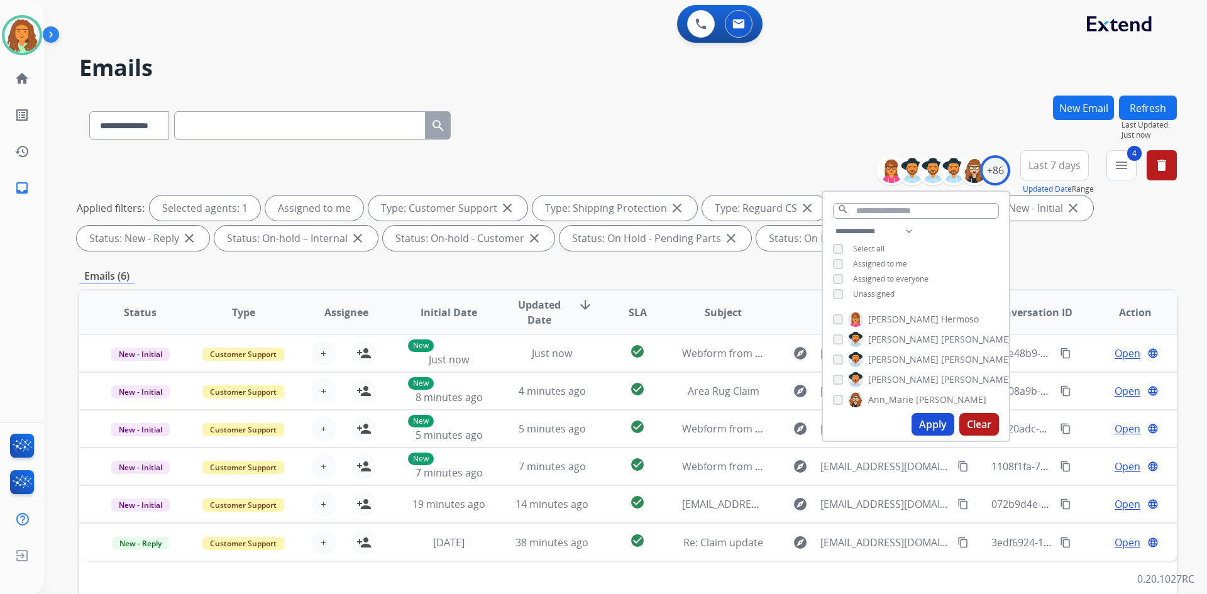
click at [936, 424] on button "Apply" at bounding box center [933, 424] width 43 height 23
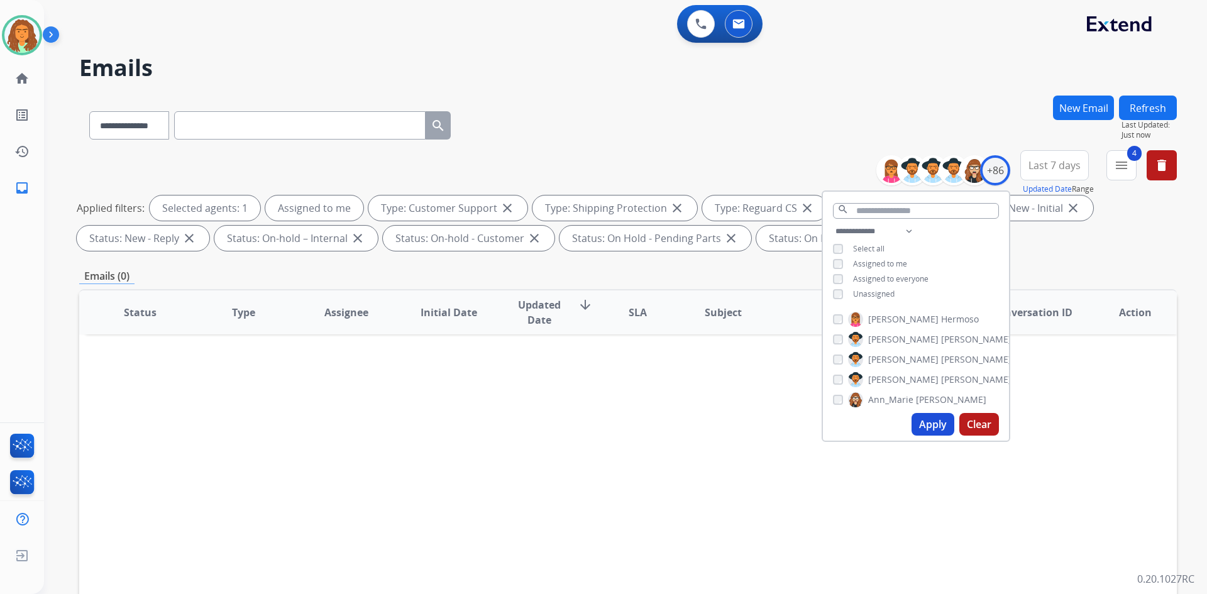
click at [754, 429] on div "Status Type Assignee Initial Date Updated Date arrow_downward SLA Subject Custo…" at bounding box center [628, 499] width 1098 height 421
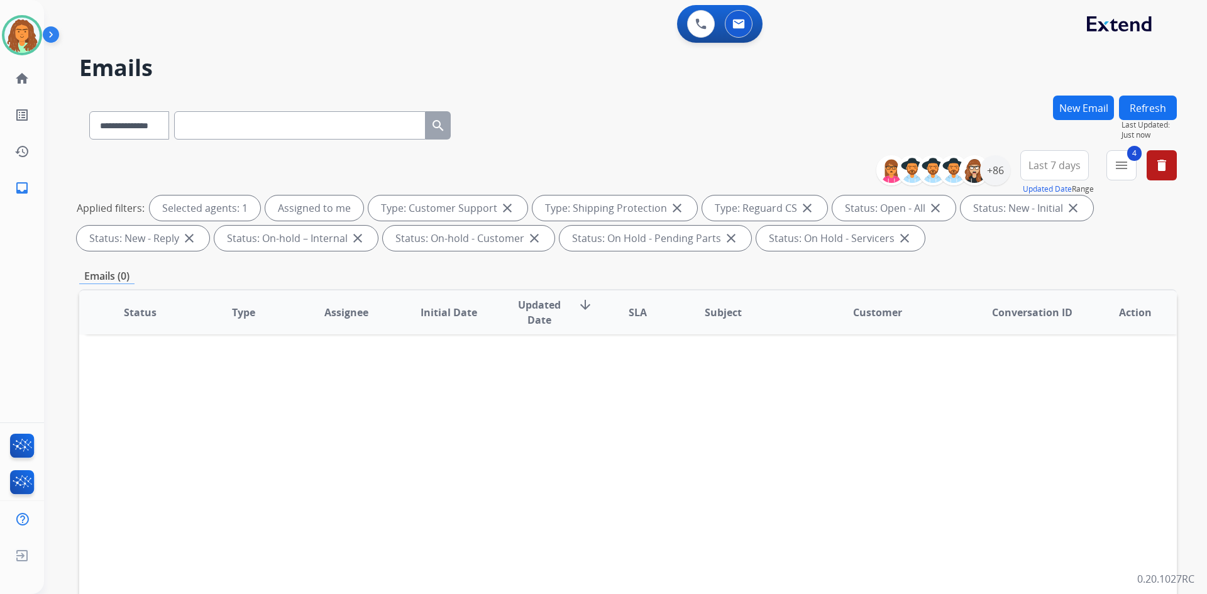
click at [1056, 168] on span "Last 7 days" at bounding box center [1055, 165] width 52 height 5
click at [1058, 314] on div "Last 90 days" at bounding box center [1050, 318] width 69 height 19
click at [945, 260] on div "**********" at bounding box center [628, 436] width 1098 height 680
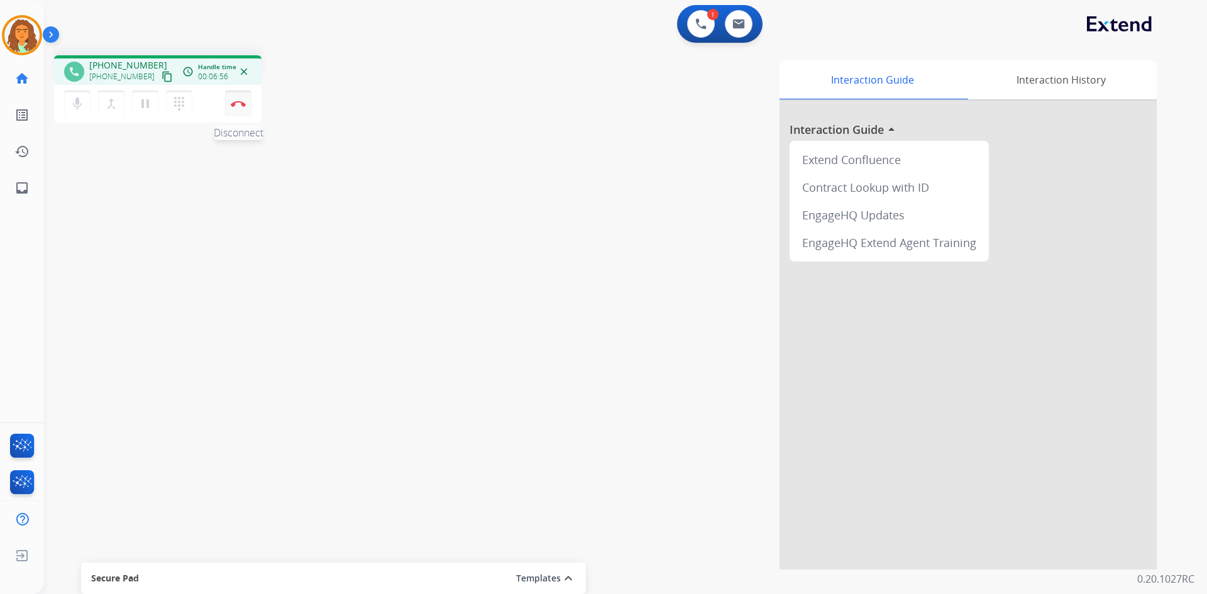
click at [239, 109] on button "Disconnect" at bounding box center [238, 104] width 26 height 26
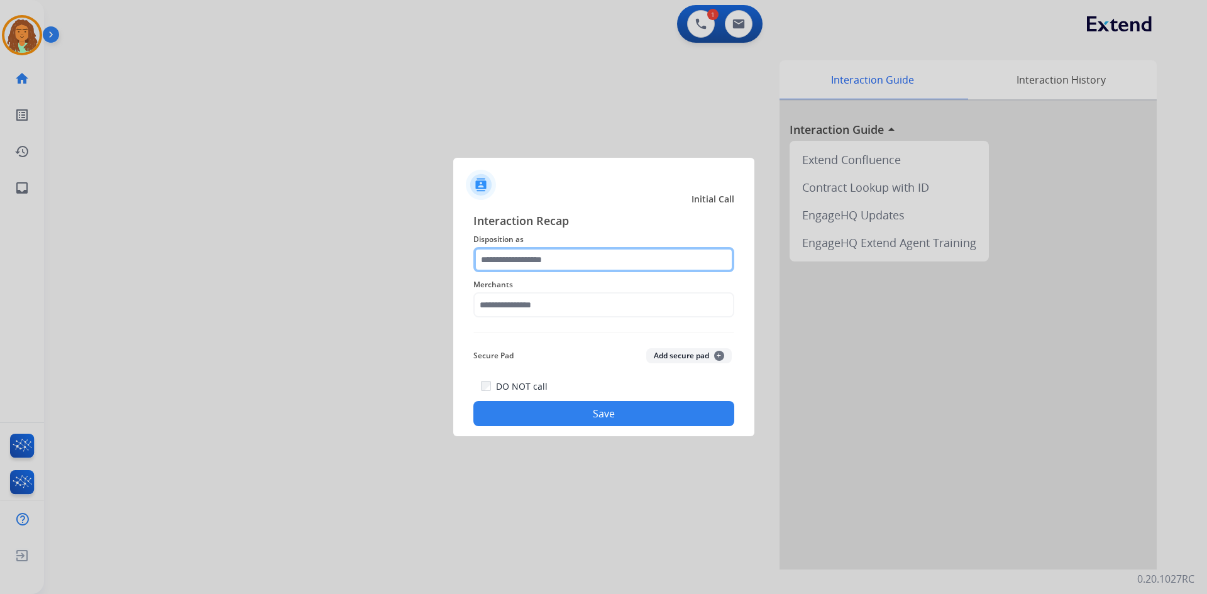
click at [517, 267] on input "text" at bounding box center [603, 259] width 261 height 25
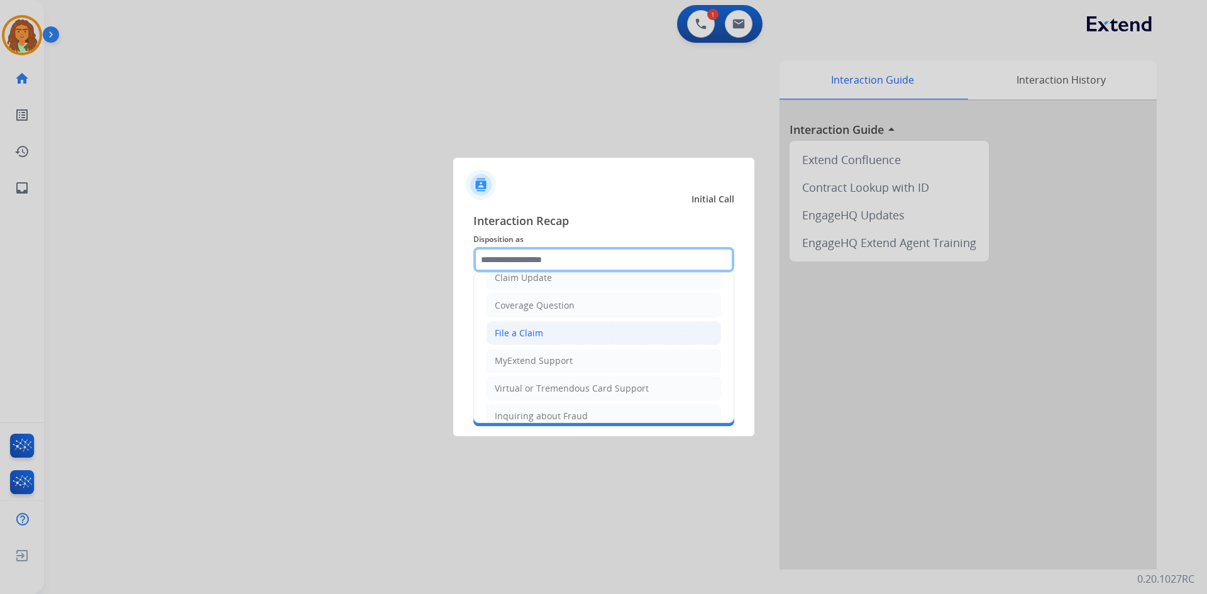
scroll to position [63, 0]
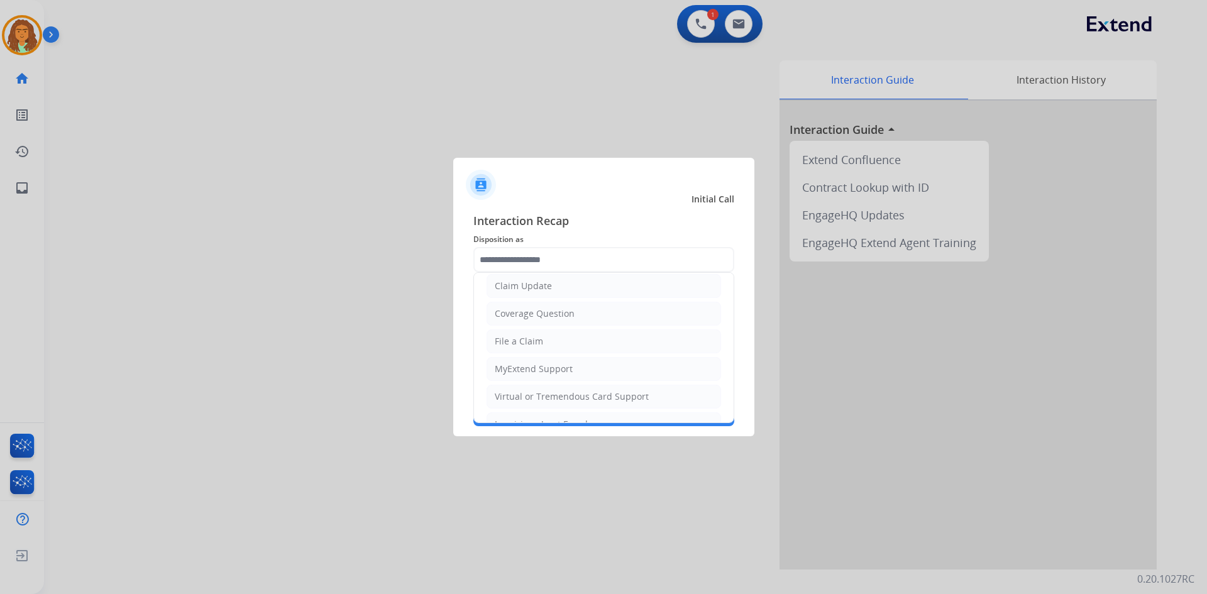
click at [562, 393] on div "Virtual or Tremendous Card Support" at bounding box center [572, 396] width 154 height 13
type input "**********"
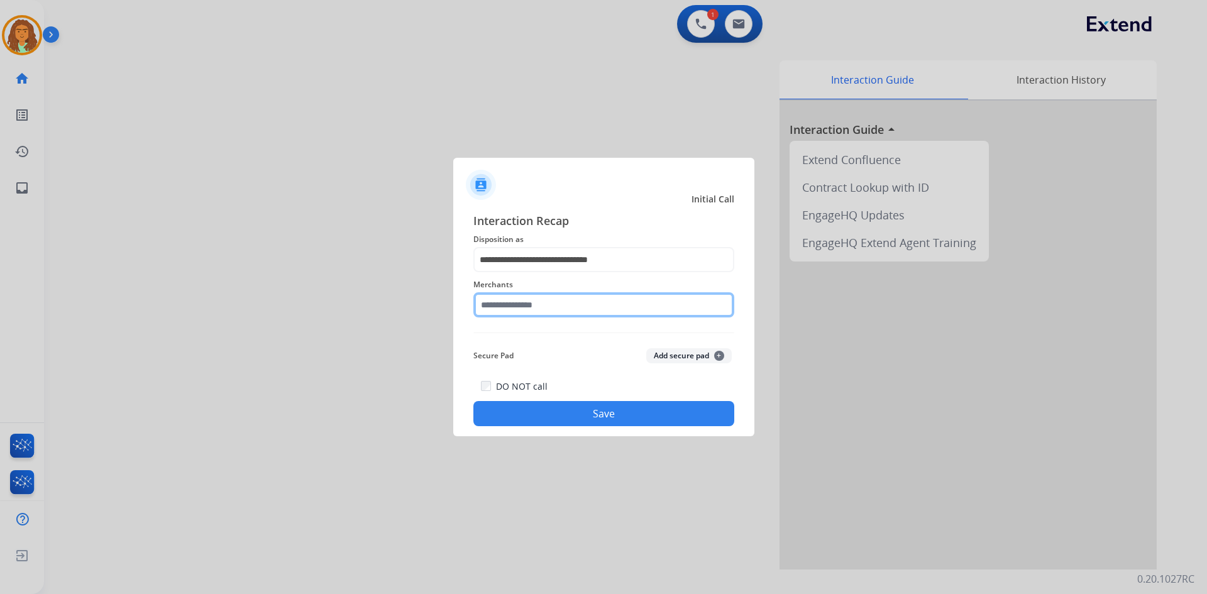
click at [554, 297] on input "text" at bounding box center [603, 304] width 261 height 25
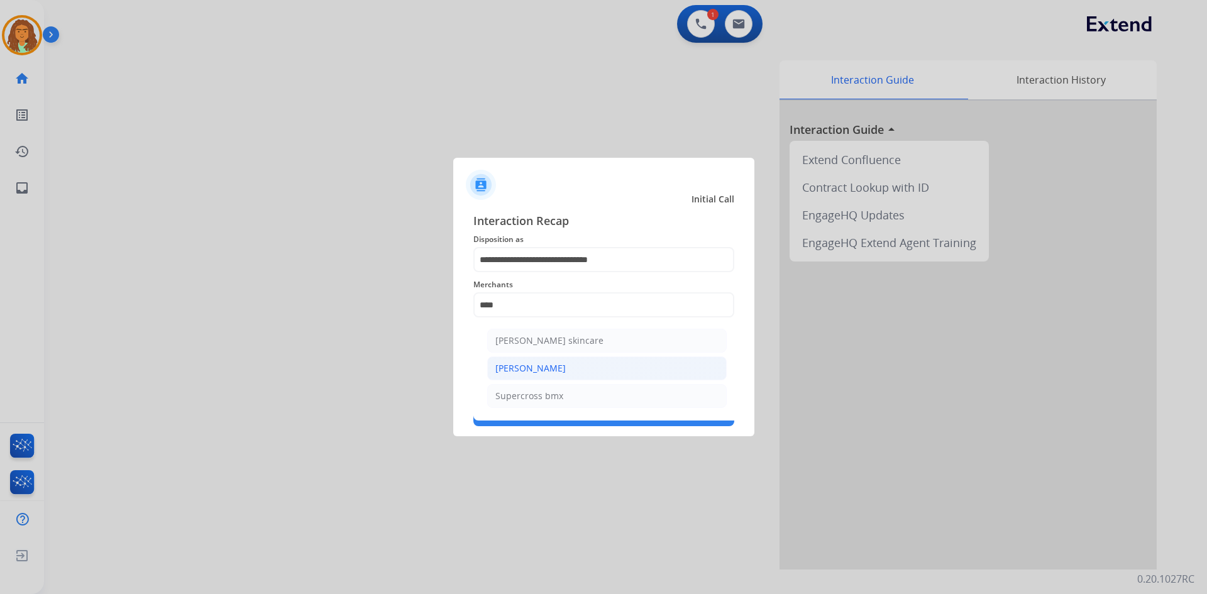
click at [532, 365] on div "Ross-simons" at bounding box center [530, 368] width 70 height 13
type input "**********"
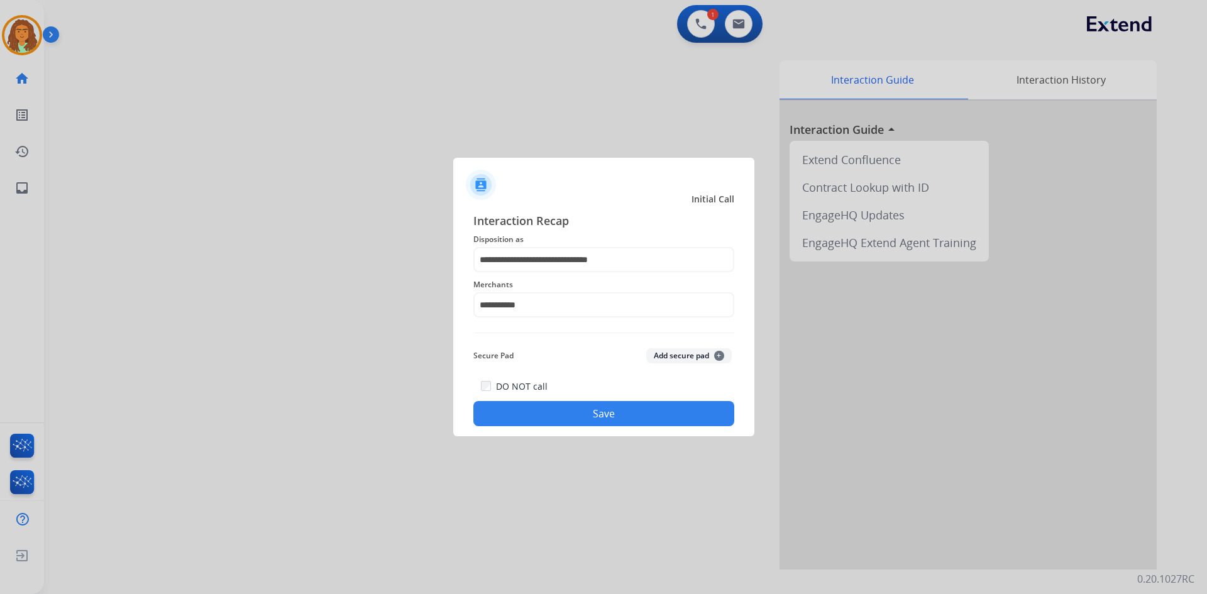
click at [612, 409] on button "Save" at bounding box center [603, 413] width 261 height 25
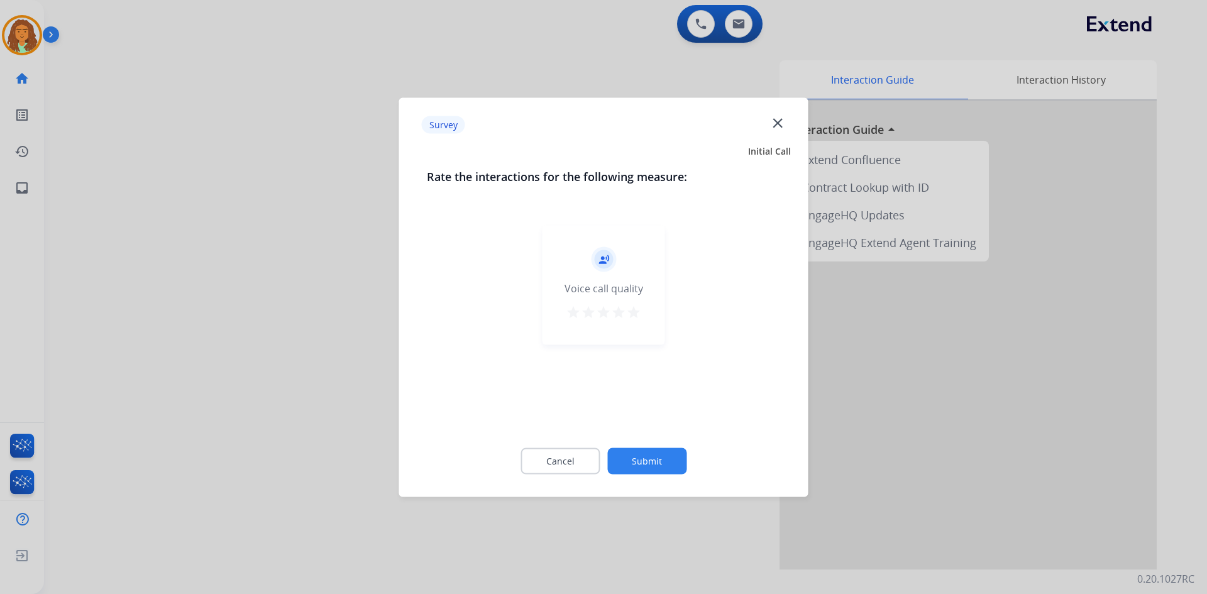
click at [636, 311] on mat-icon "star" at bounding box center [633, 311] width 15 height 15
click at [651, 461] on button "Submit" at bounding box center [646, 461] width 79 height 26
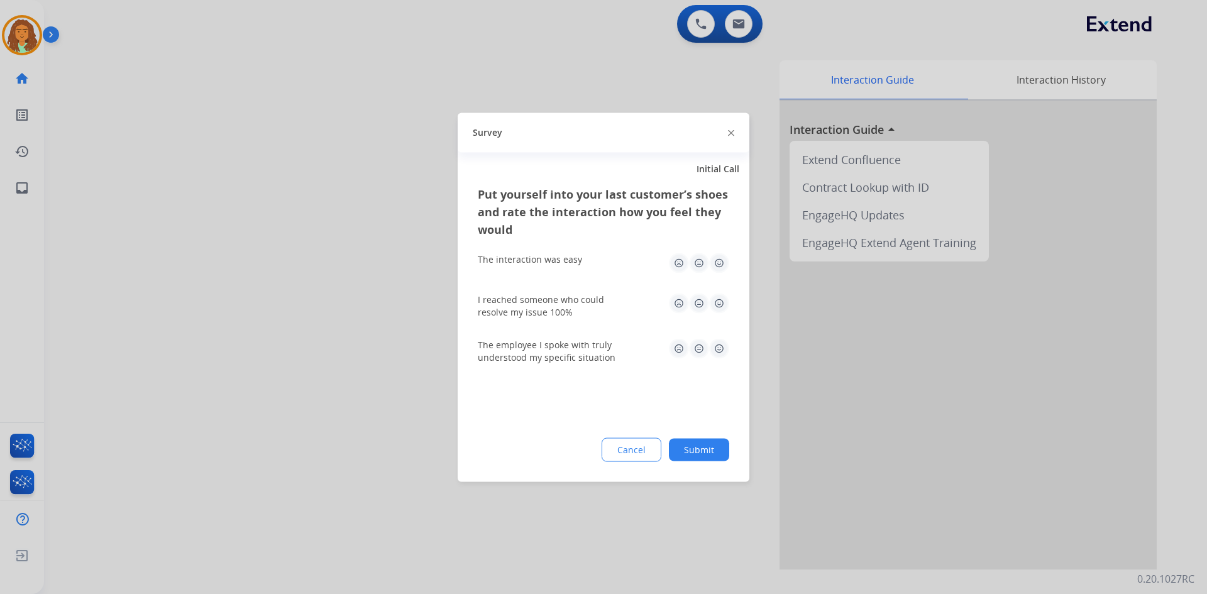
click at [717, 260] on img at bounding box center [719, 263] width 20 height 20
click at [723, 302] on img at bounding box center [719, 303] width 20 height 20
click at [720, 347] on img at bounding box center [719, 348] width 20 height 20
click at [707, 455] on button "Submit" at bounding box center [699, 449] width 60 height 23
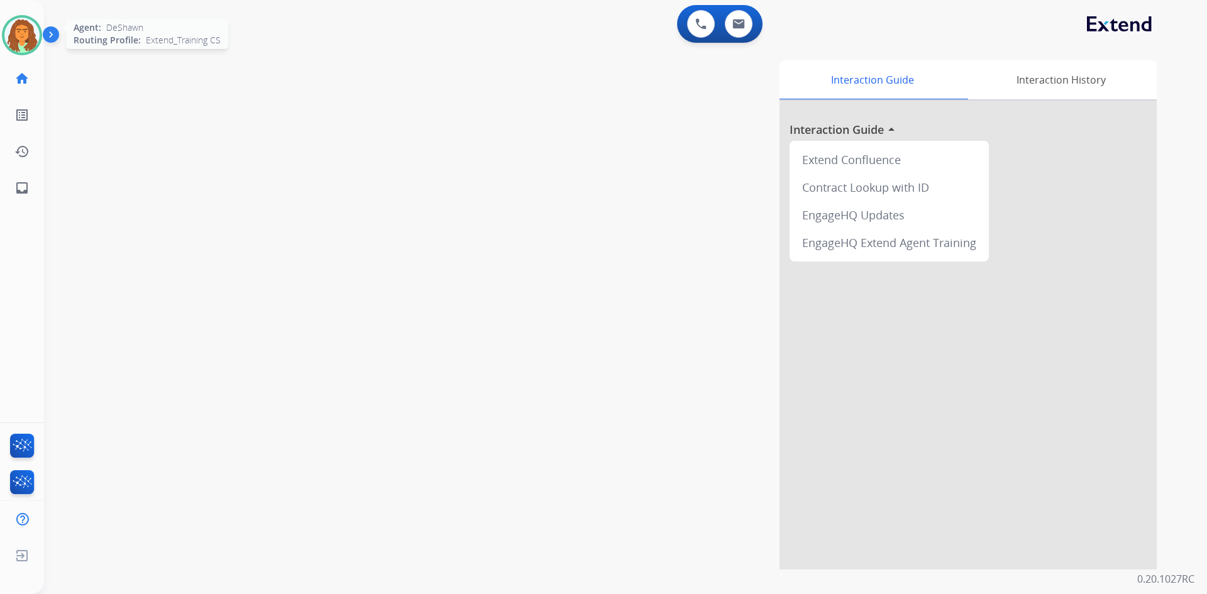
click at [20, 30] on img at bounding box center [21, 35] width 35 height 35
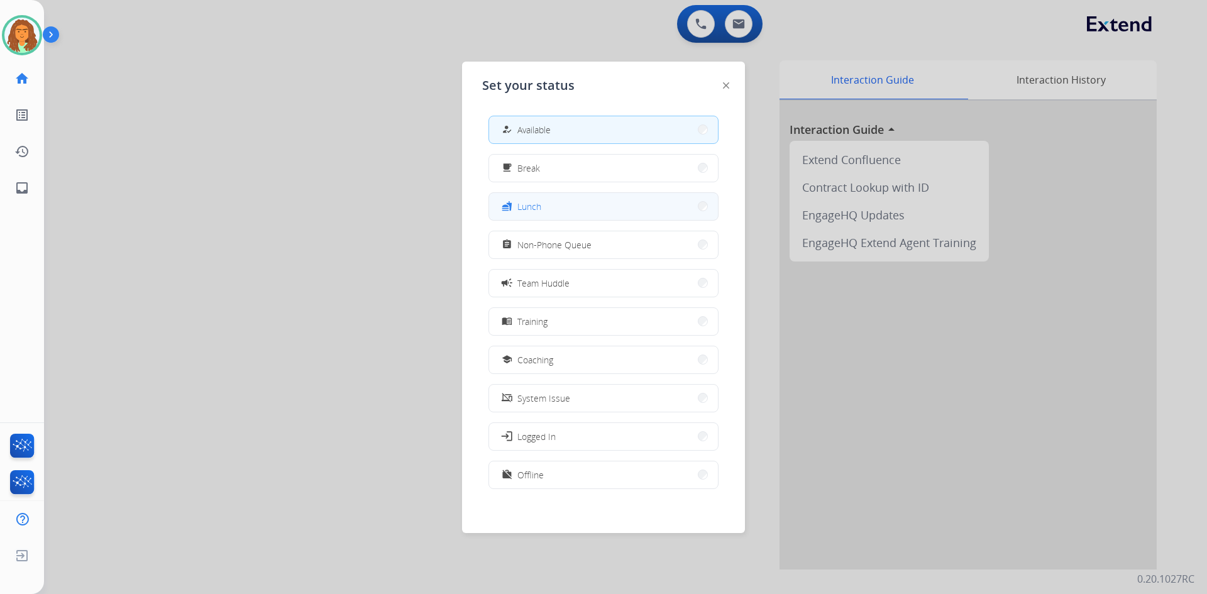
click at [517, 210] on div "fastfood" at bounding box center [508, 206] width 18 height 15
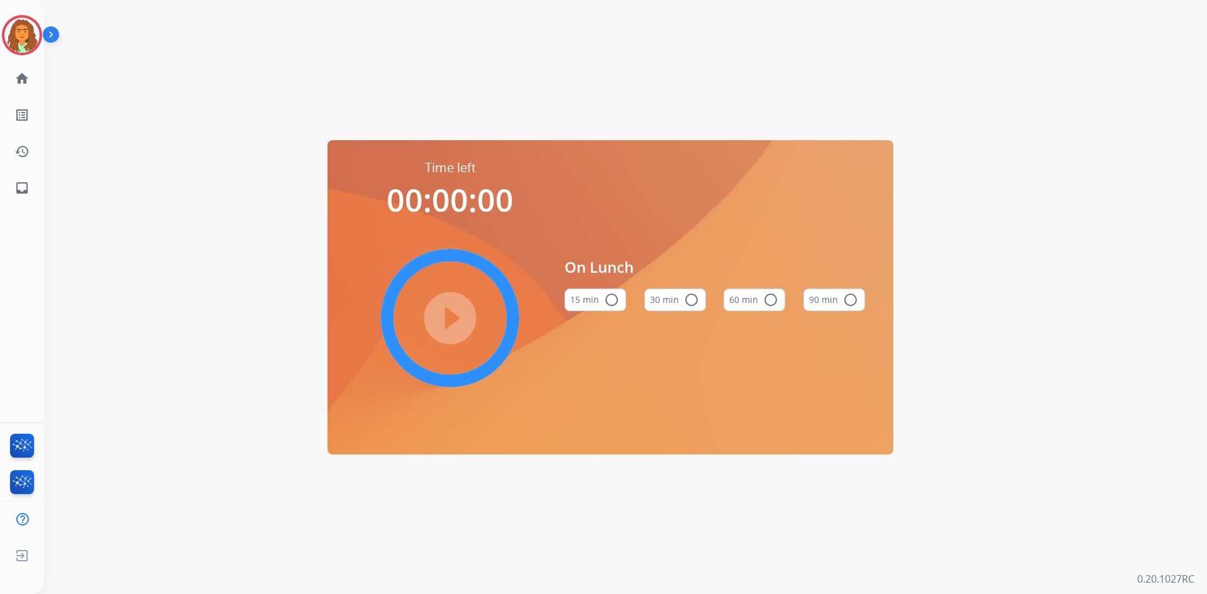
click at [688, 296] on mat-icon "radio_button_unchecked" at bounding box center [691, 299] width 15 height 15
drag, startPoint x: 444, startPoint y: 311, endPoint x: 311, endPoint y: 316, distance: 133.4
click at [444, 311] on mat-icon "play_circle_filled" at bounding box center [450, 318] width 15 height 15
click at [26, 32] on img at bounding box center [21, 35] width 35 height 35
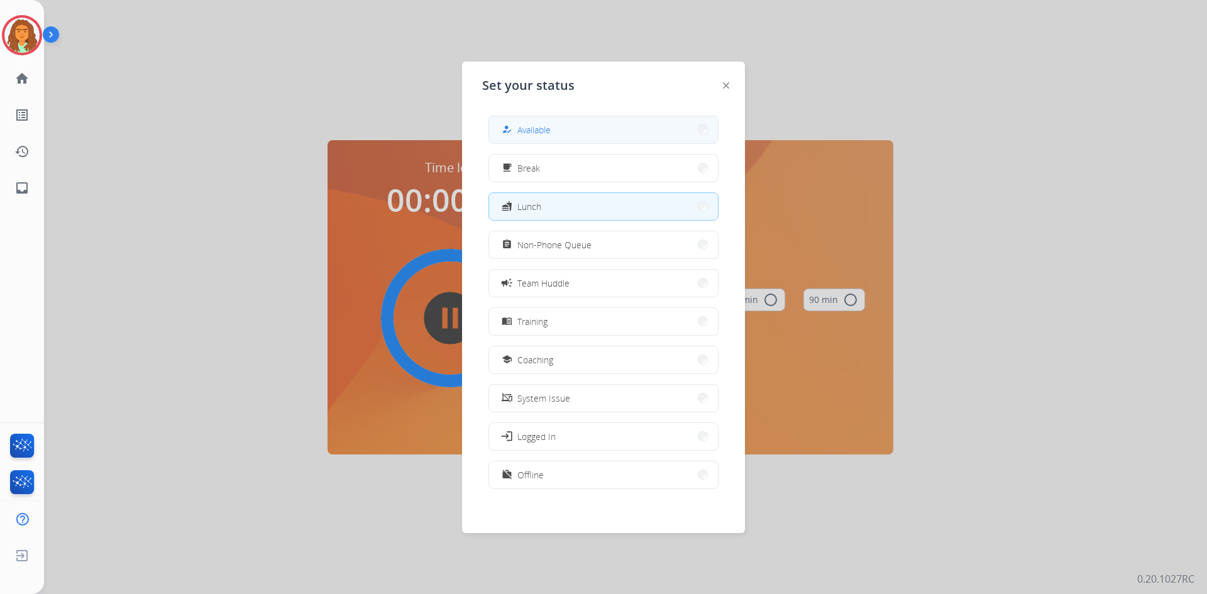
click at [509, 123] on div "how_to_reg" at bounding box center [508, 129] width 18 height 15
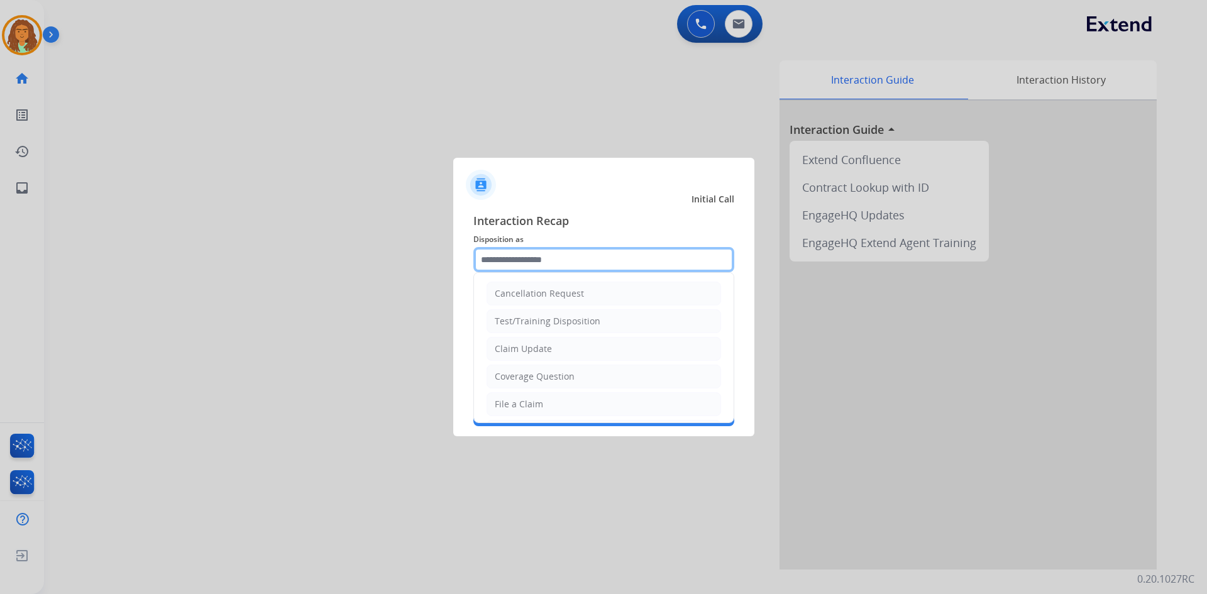
click at [514, 255] on input "text" at bounding box center [603, 259] width 261 height 25
click at [527, 402] on div "File a Claim" at bounding box center [519, 404] width 48 height 13
type input "**********"
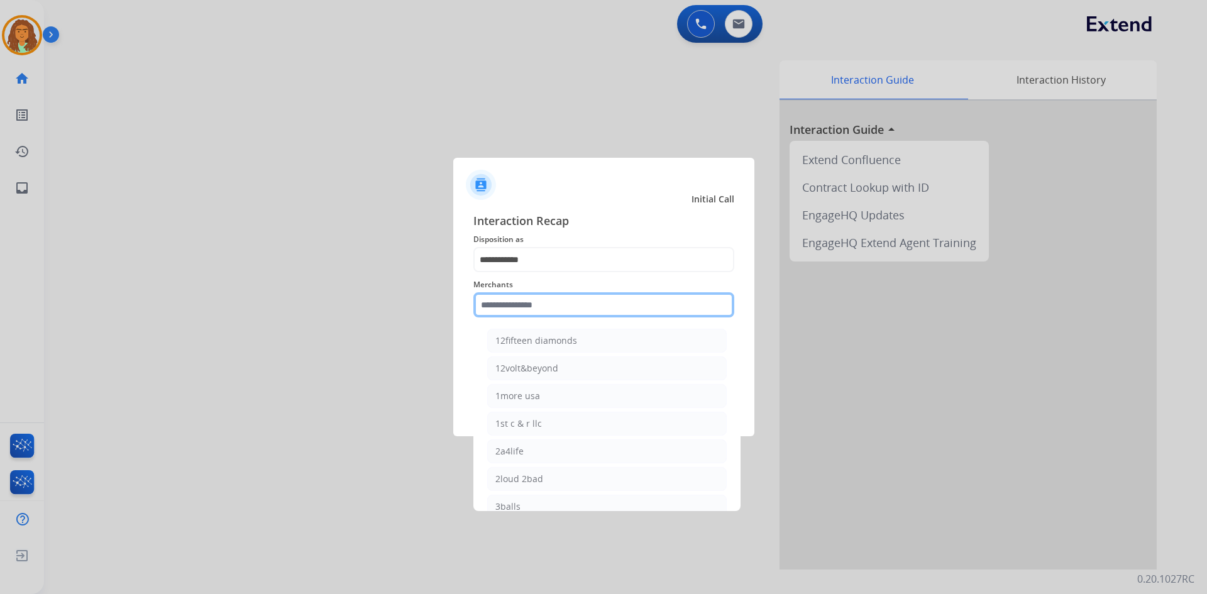
click at [511, 305] on input "text" at bounding box center [603, 304] width 261 height 25
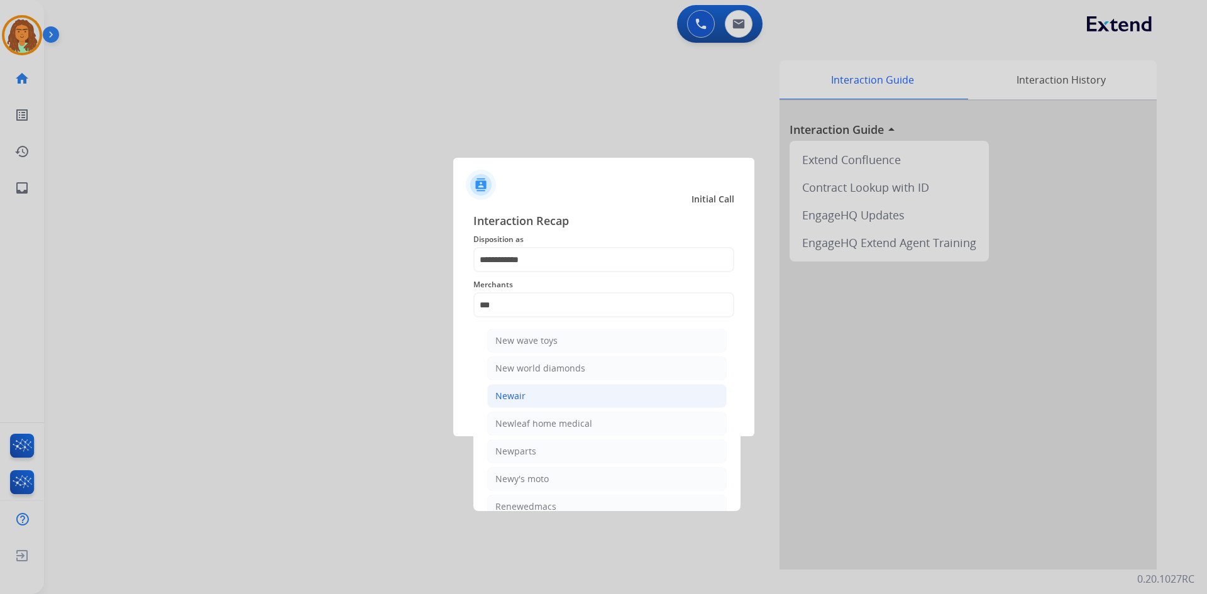
click at [509, 401] on div "Newair" at bounding box center [510, 396] width 30 height 13
type input "******"
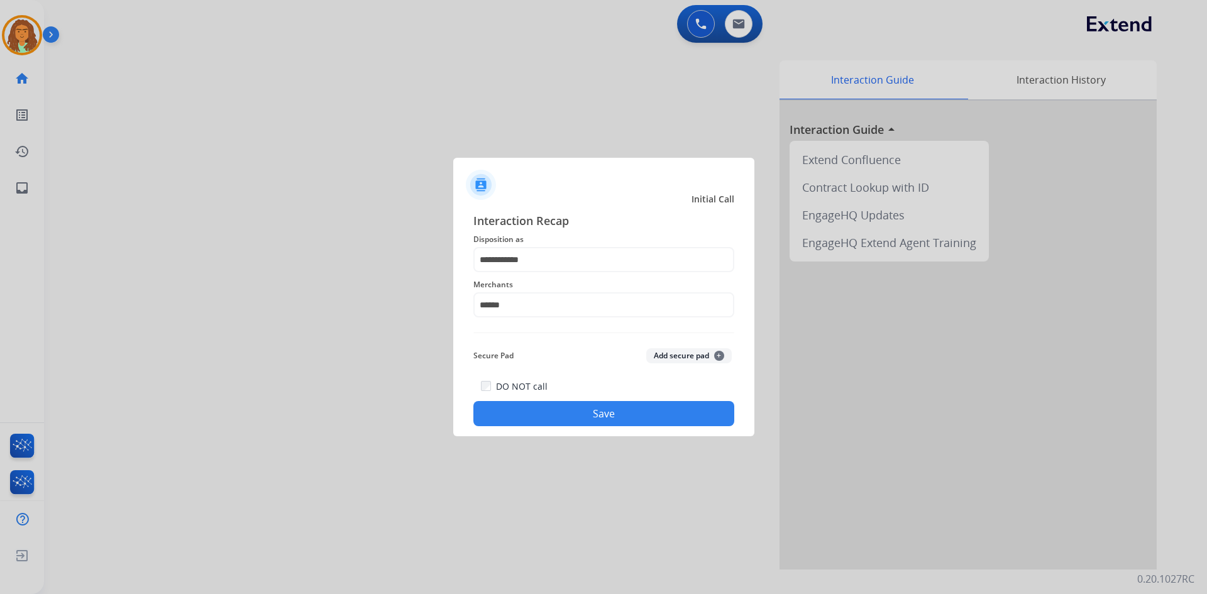
click at [557, 414] on button "Save" at bounding box center [603, 413] width 261 height 25
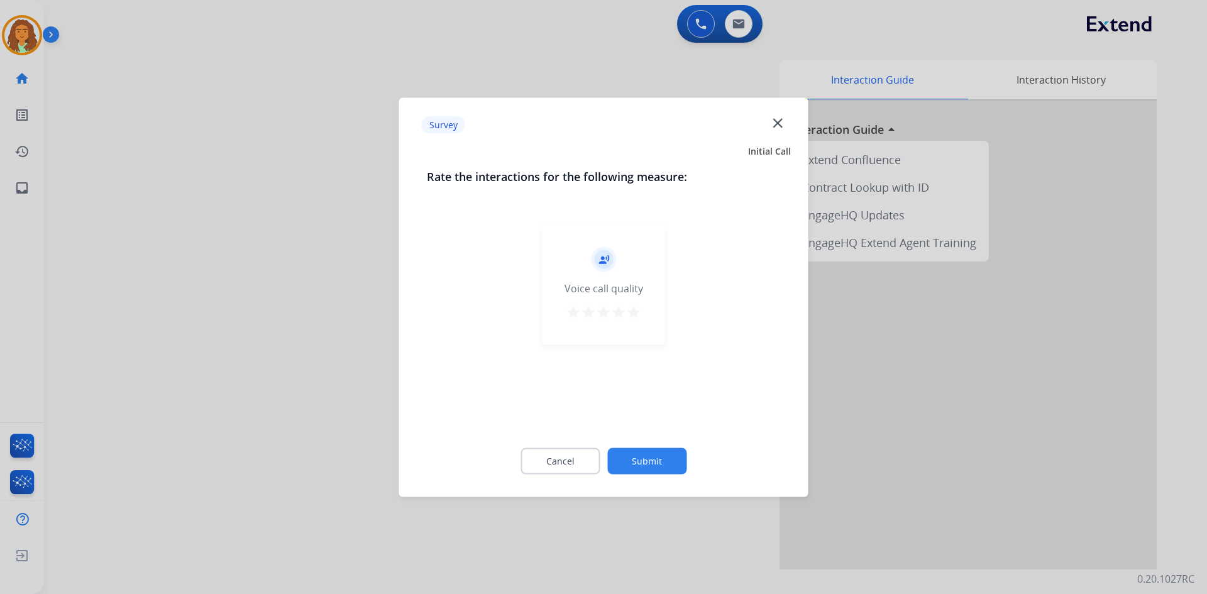
click at [632, 311] on mat-icon "star" at bounding box center [633, 311] width 15 height 15
click at [651, 452] on button "Submit" at bounding box center [646, 461] width 79 height 26
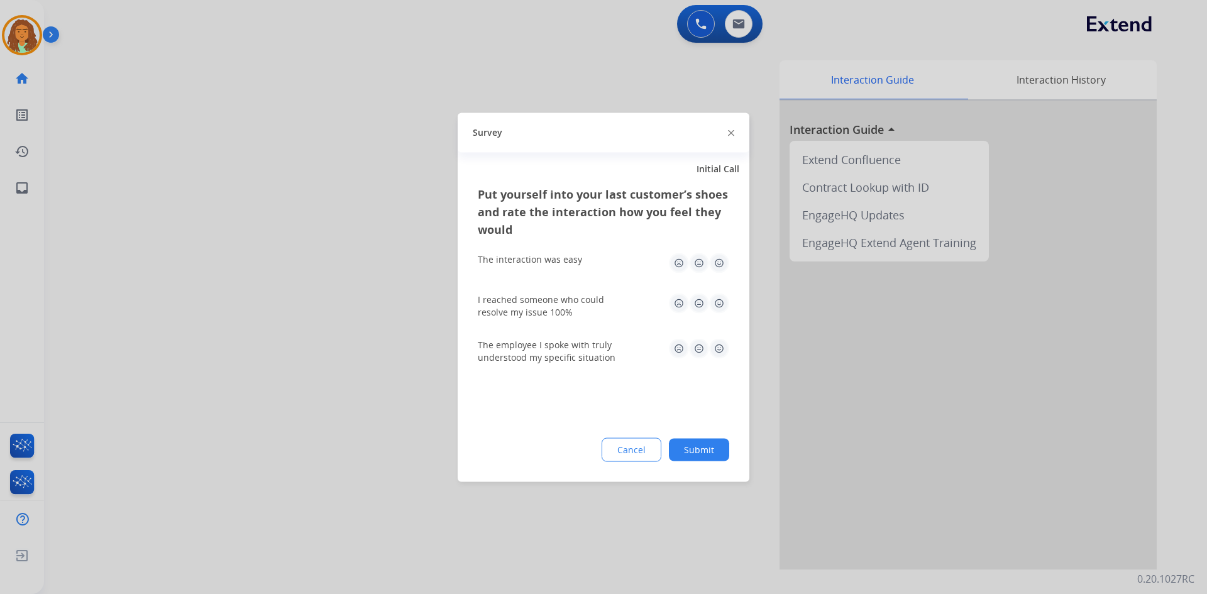
click at [719, 265] on img at bounding box center [719, 263] width 20 height 20
click at [713, 297] on img at bounding box center [719, 303] width 20 height 20
click at [715, 346] on img at bounding box center [719, 348] width 20 height 20
click at [707, 443] on button "Submit" at bounding box center [699, 449] width 60 height 23
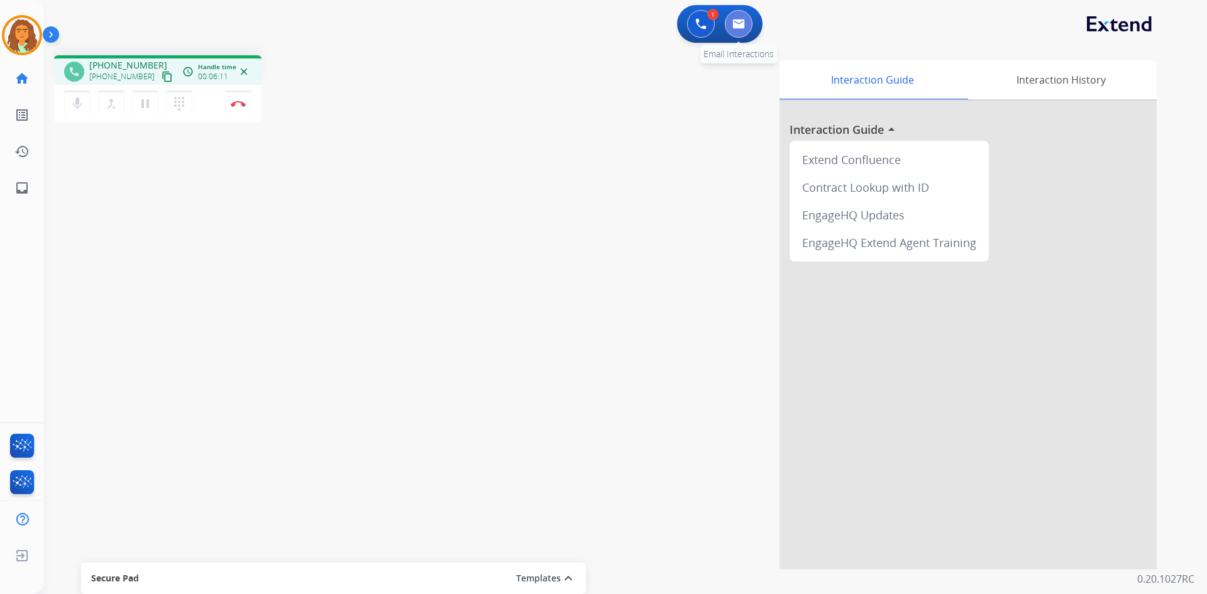
click at [737, 30] on button at bounding box center [739, 24] width 28 height 28
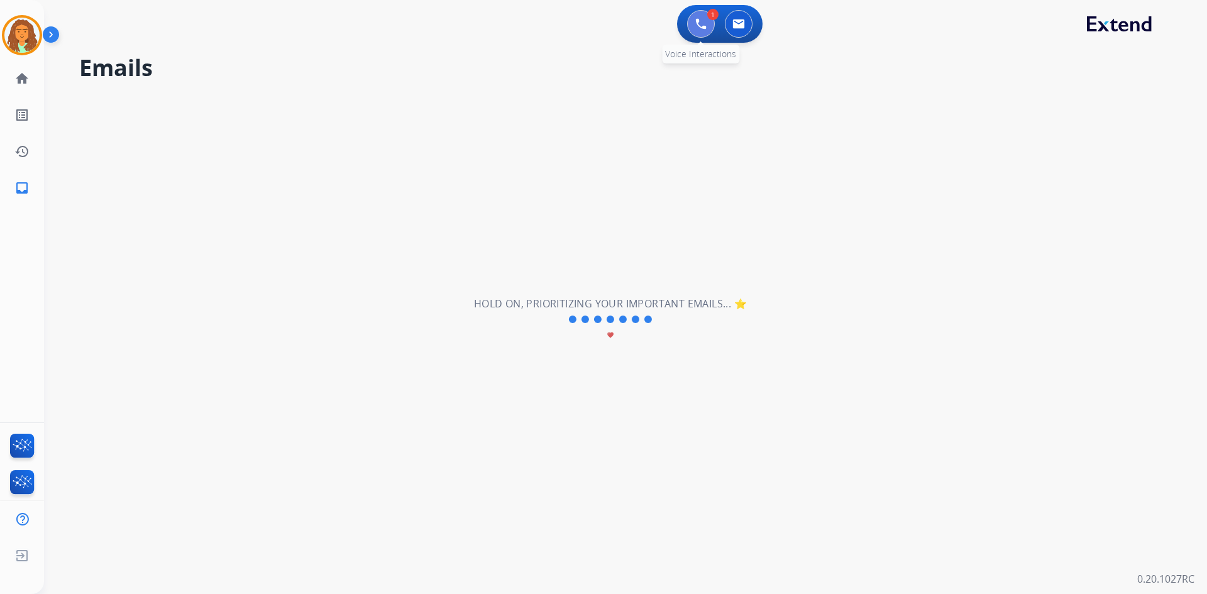
click at [701, 30] on button at bounding box center [701, 24] width 28 height 28
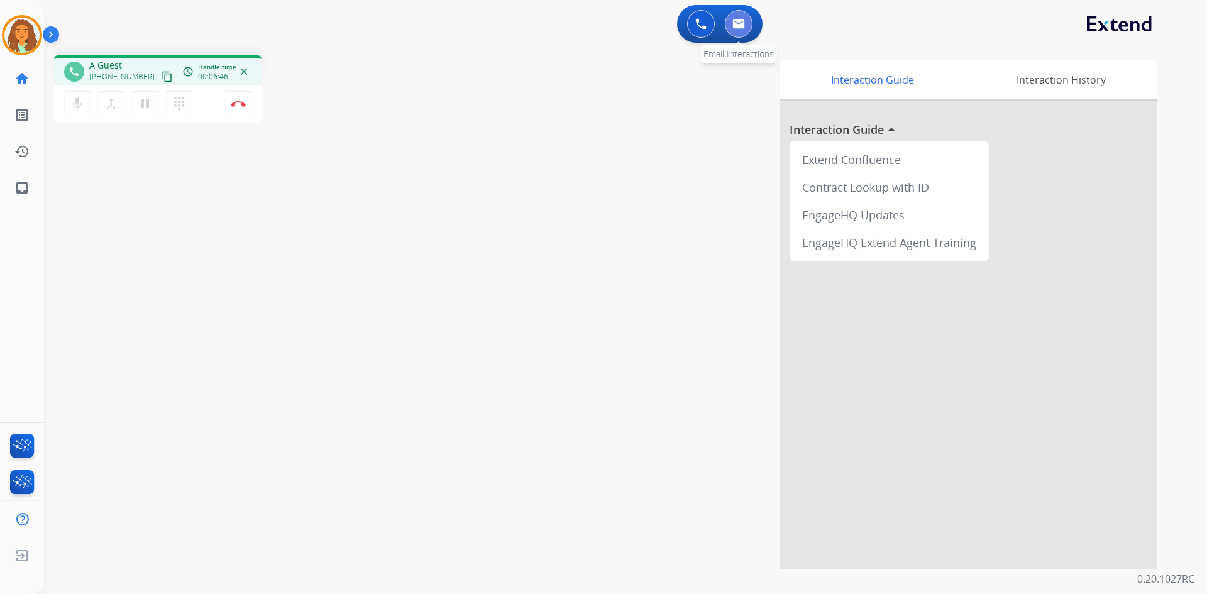
click at [742, 19] on img at bounding box center [738, 24] width 13 height 10
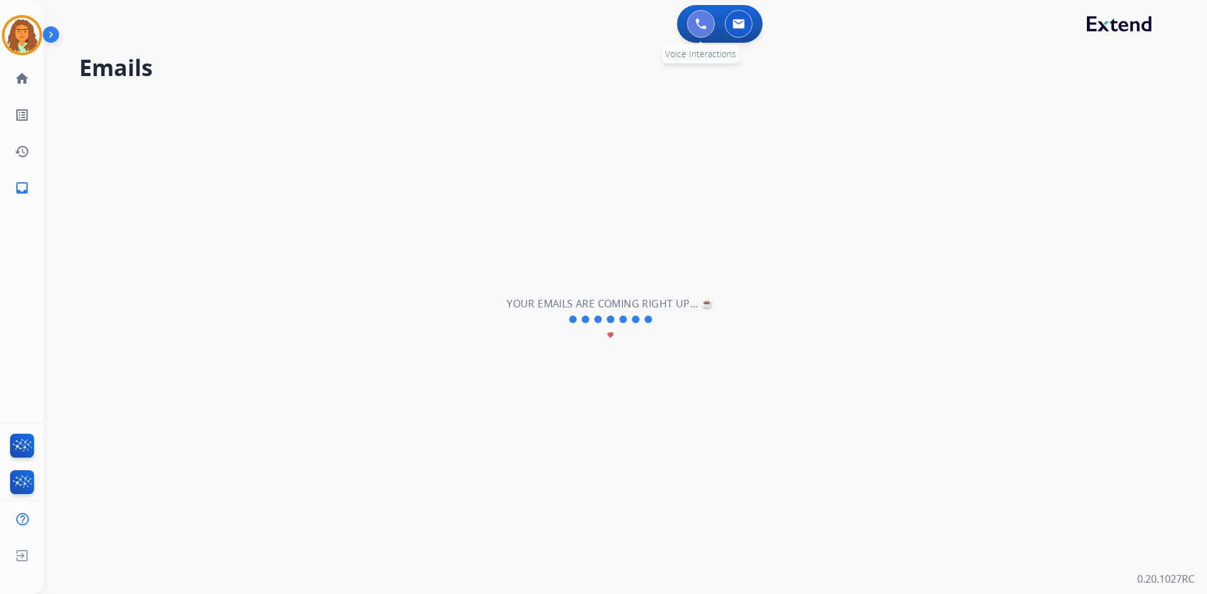
click at [693, 23] on button at bounding box center [701, 24] width 28 height 28
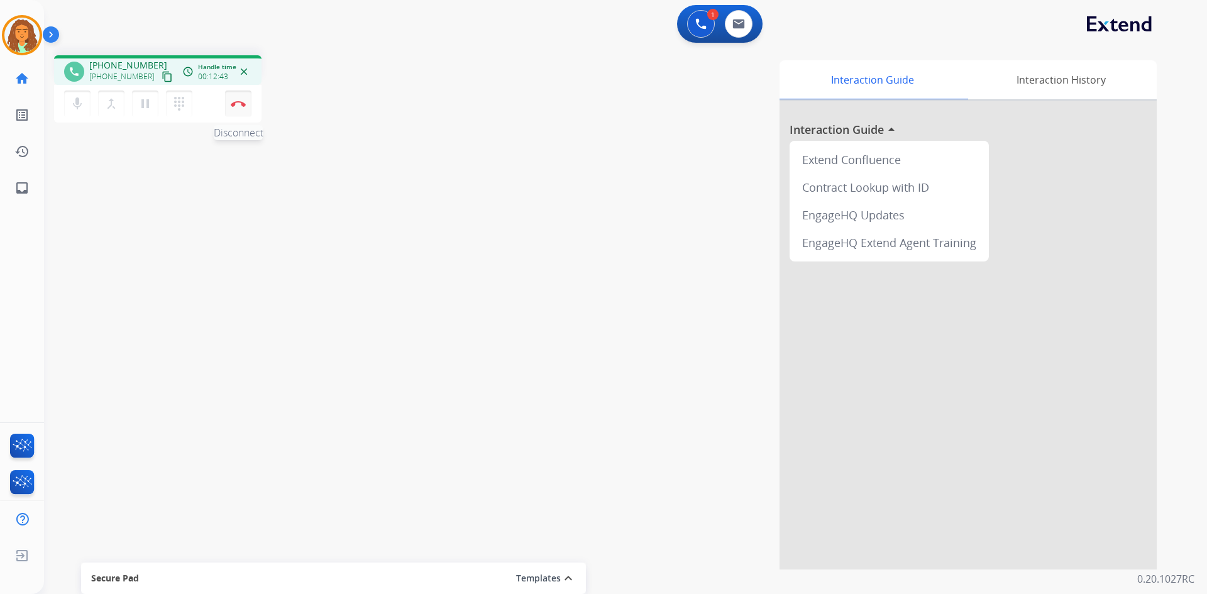
click at [240, 104] on img at bounding box center [238, 104] width 15 height 6
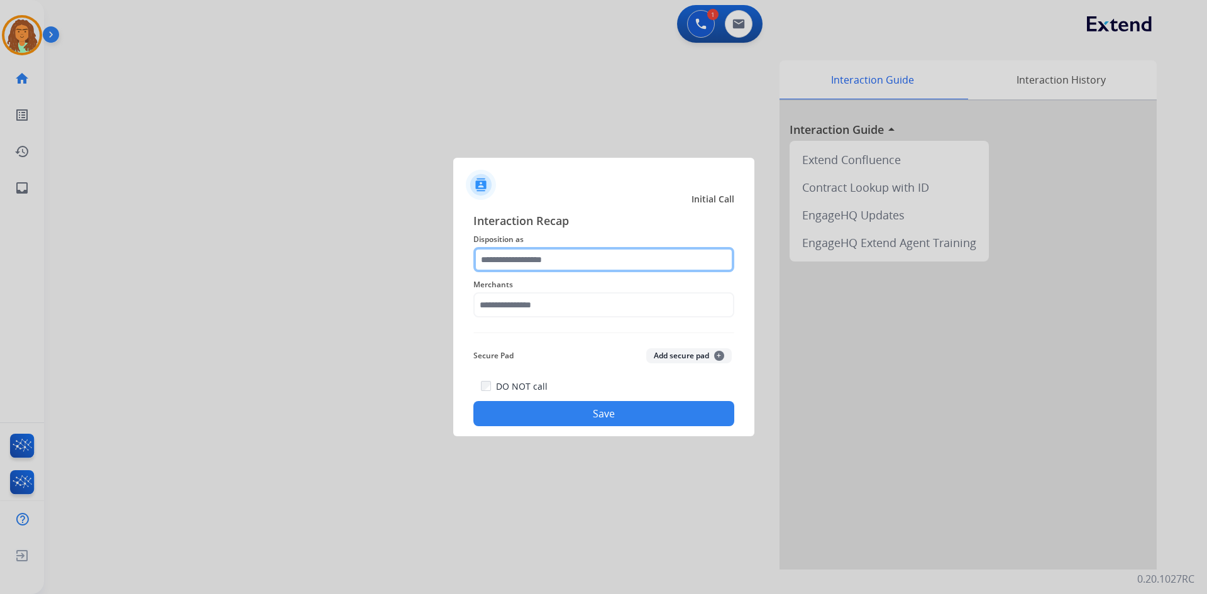
click at [519, 260] on input "text" at bounding box center [603, 259] width 261 height 25
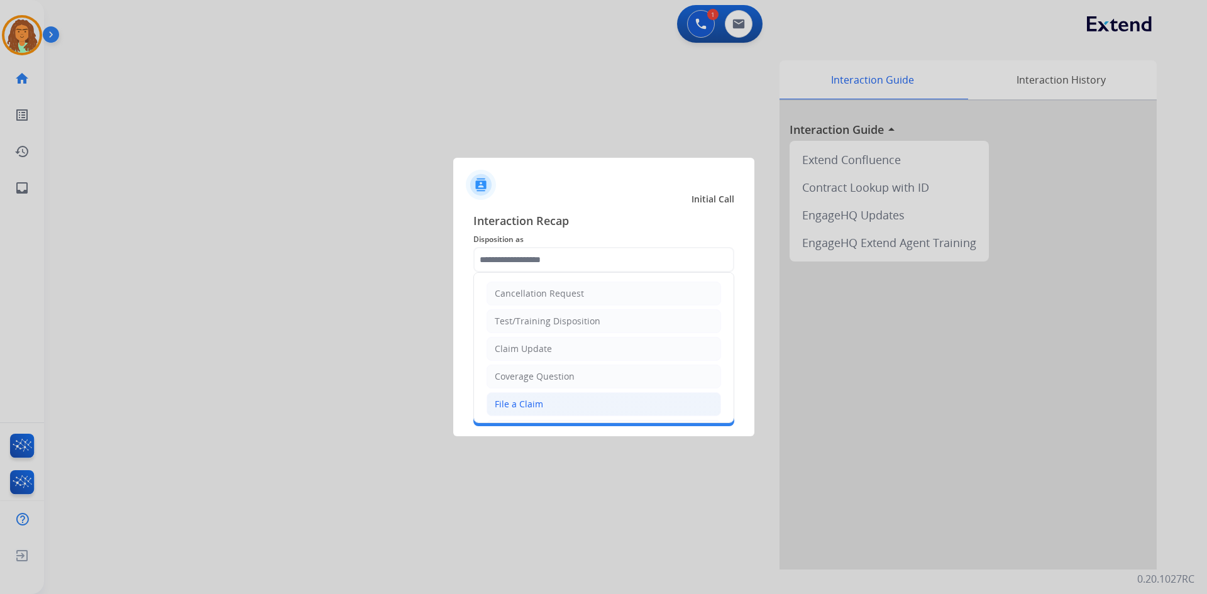
click at [512, 404] on div "File a Claim" at bounding box center [519, 404] width 48 height 13
type input "**********"
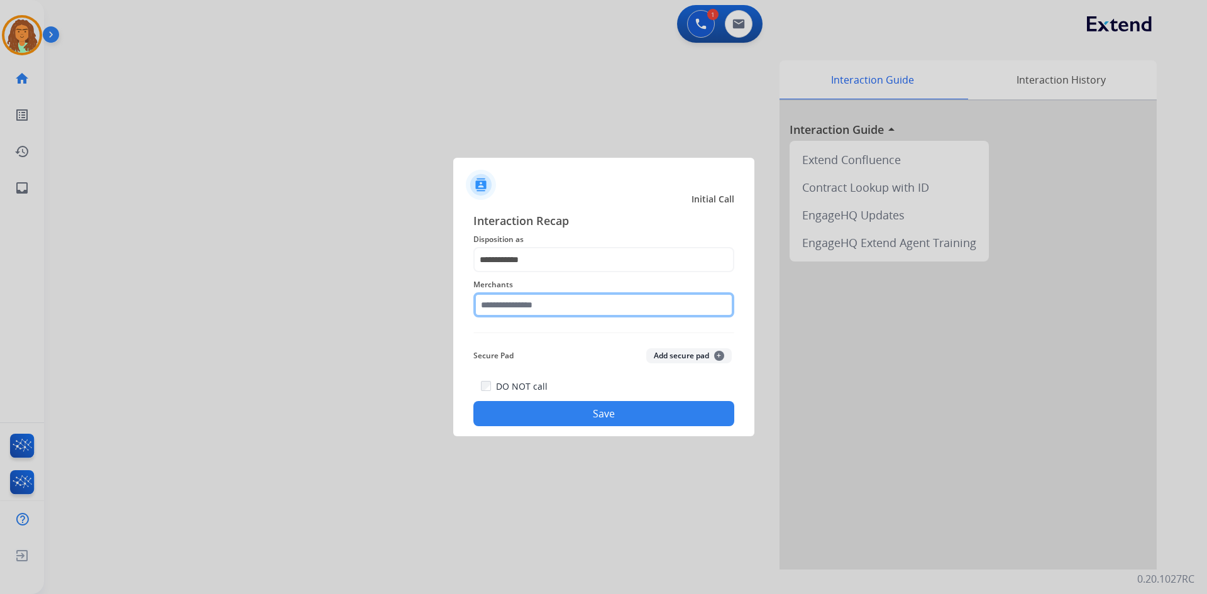
click at [517, 309] on input "text" at bounding box center [603, 304] width 261 height 25
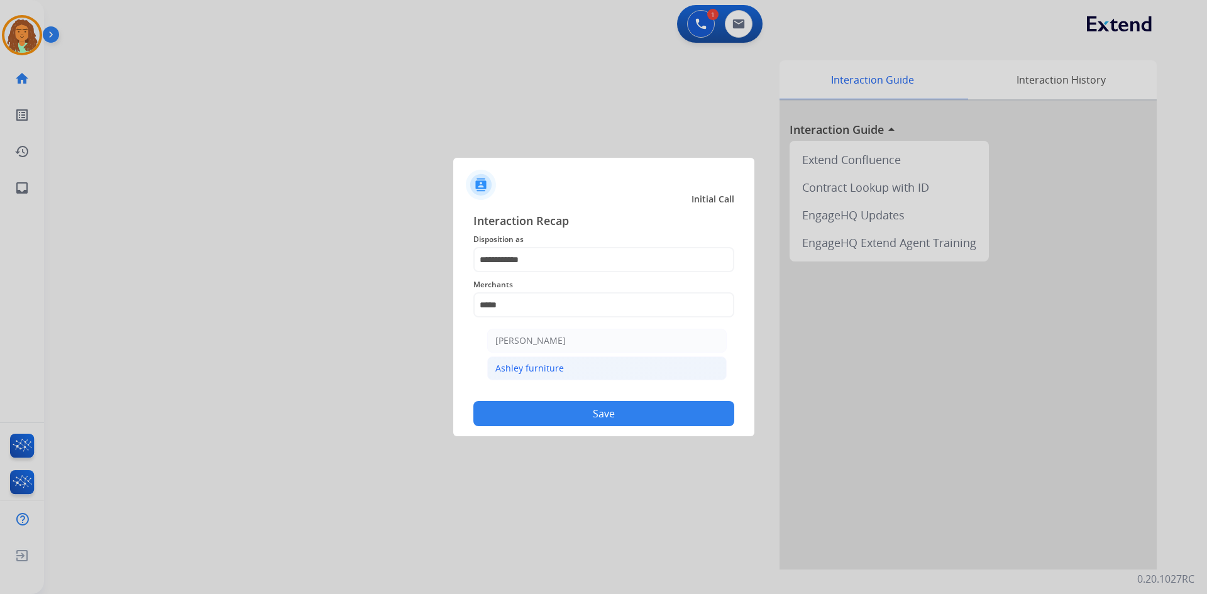
click at [561, 369] on div "Ashley furniture" at bounding box center [529, 368] width 69 height 13
type input "**********"
click at [577, 417] on button "Save" at bounding box center [603, 413] width 261 height 25
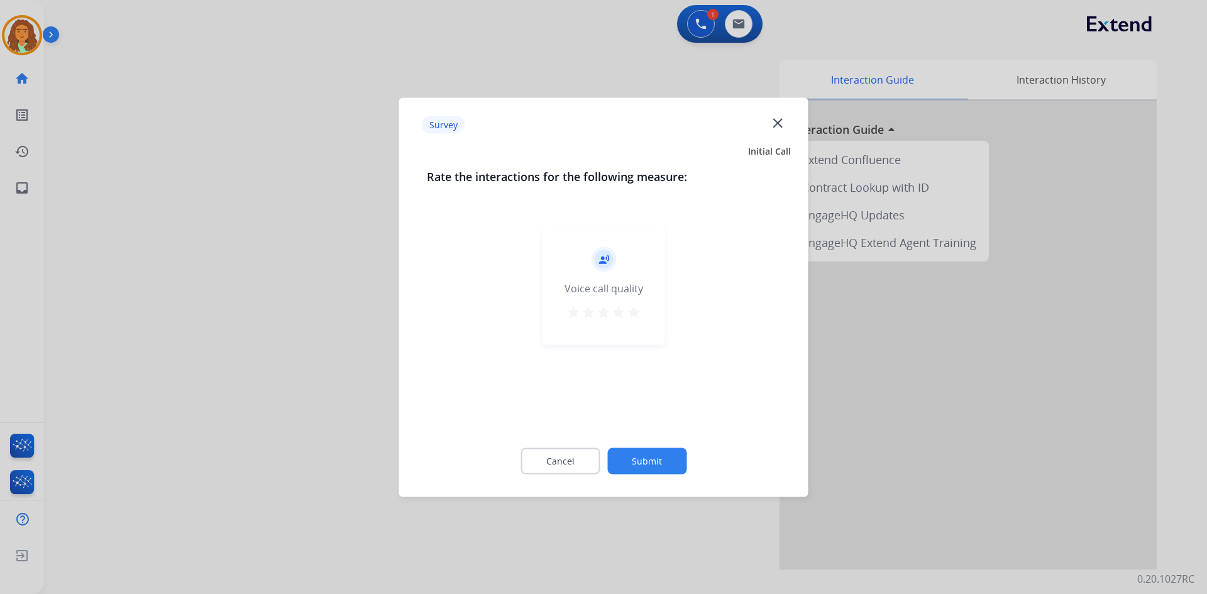
click at [634, 311] on mat-icon "star" at bounding box center [633, 311] width 15 height 15
click at [650, 465] on button "Submit" at bounding box center [646, 461] width 79 height 26
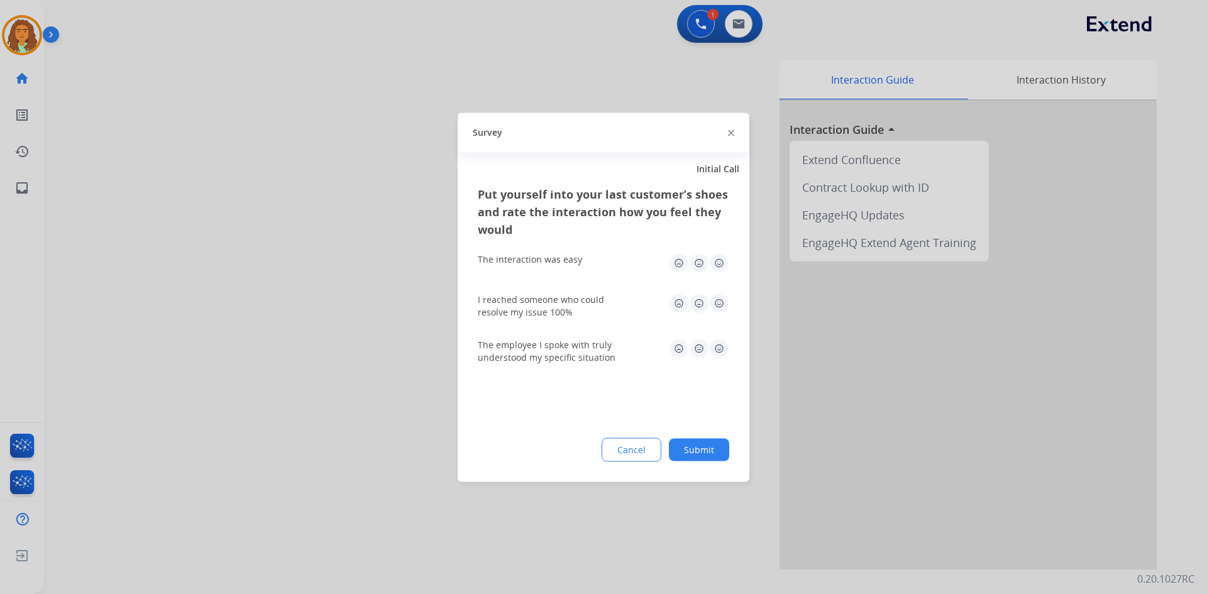
click at [724, 263] on img at bounding box center [719, 263] width 20 height 20
click at [720, 302] on img at bounding box center [719, 303] width 20 height 20
click at [721, 345] on img at bounding box center [719, 348] width 20 height 20
click at [699, 448] on button "Submit" at bounding box center [699, 449] width 60 height 23
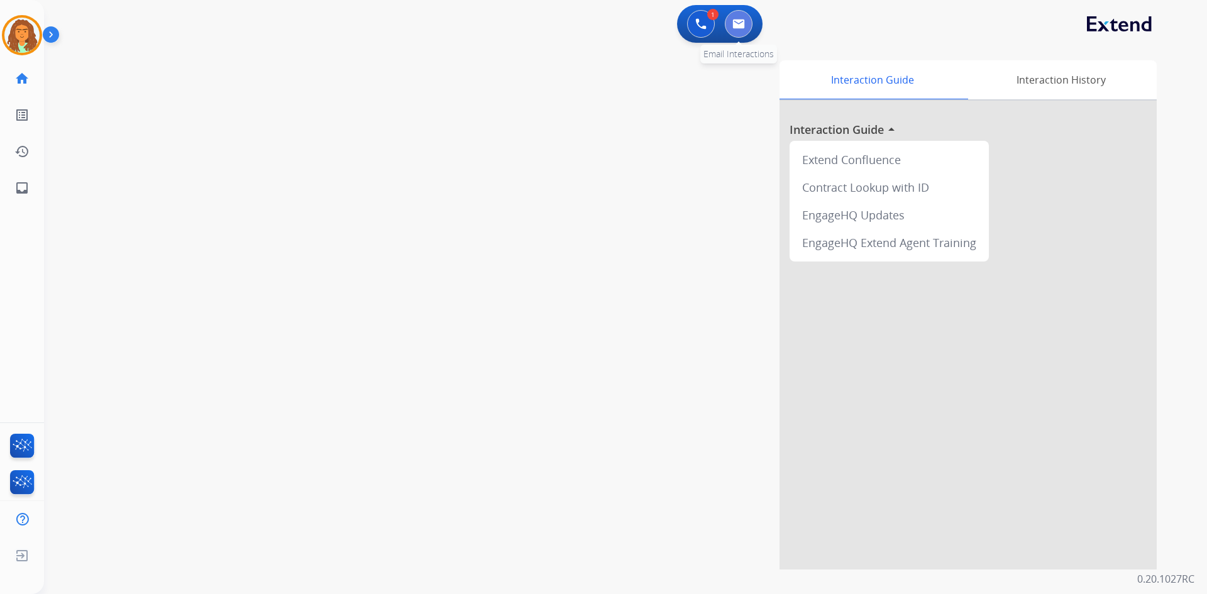
click at [739, 15] on button at bounding box center [739, 24] width 28 height 28
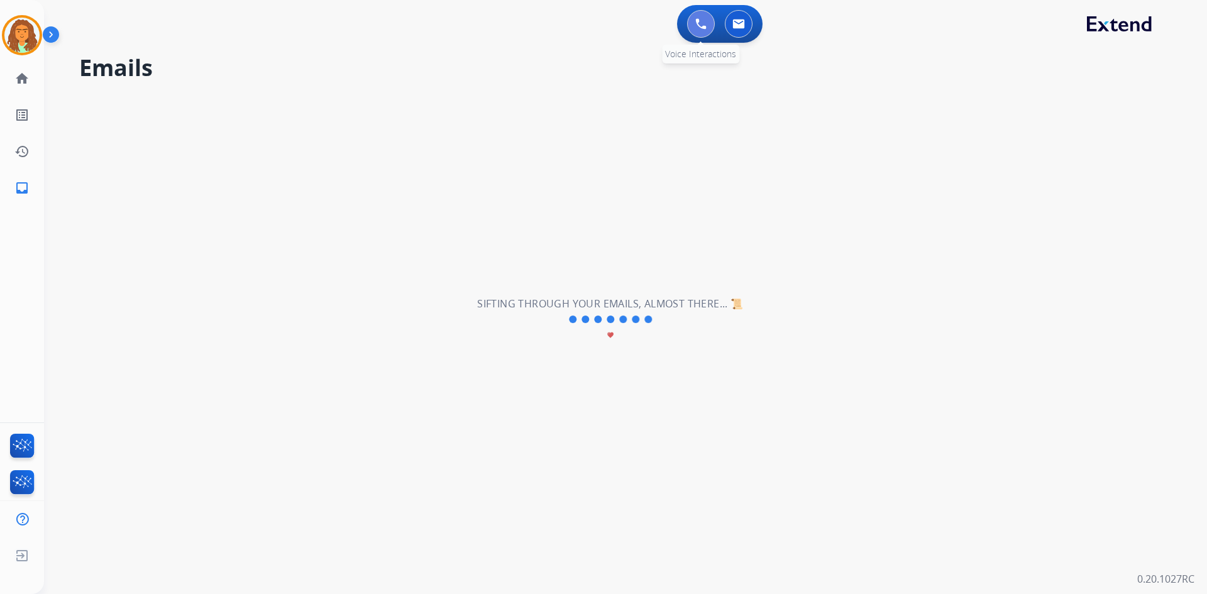
click at [697, 25] on img at bounding box center [700, 23] width 11 height 11
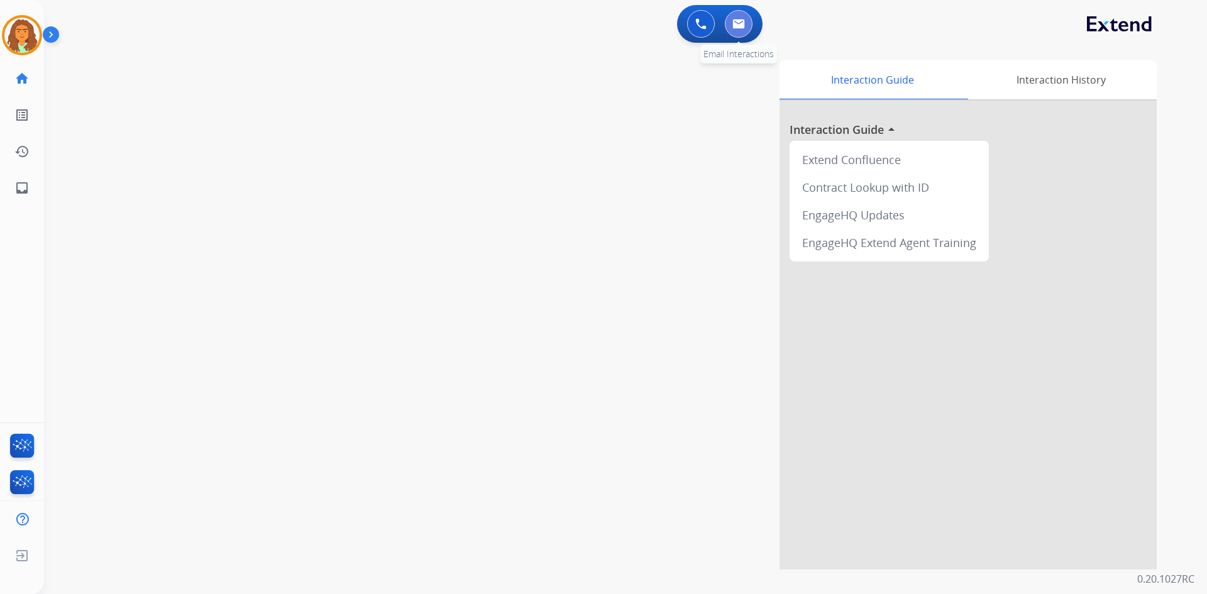
click at [735, 26] on img at bounding box center [738, 24] width 13 height 10
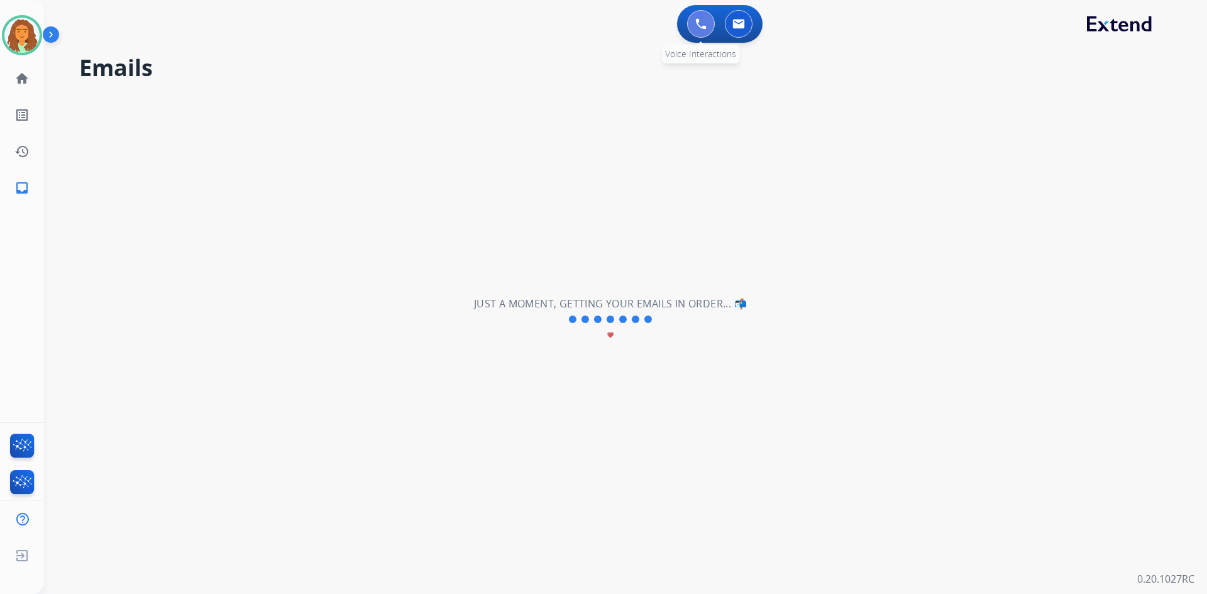
click at [700, 27] on img at bounding box center [700, 23] width 11 height 11
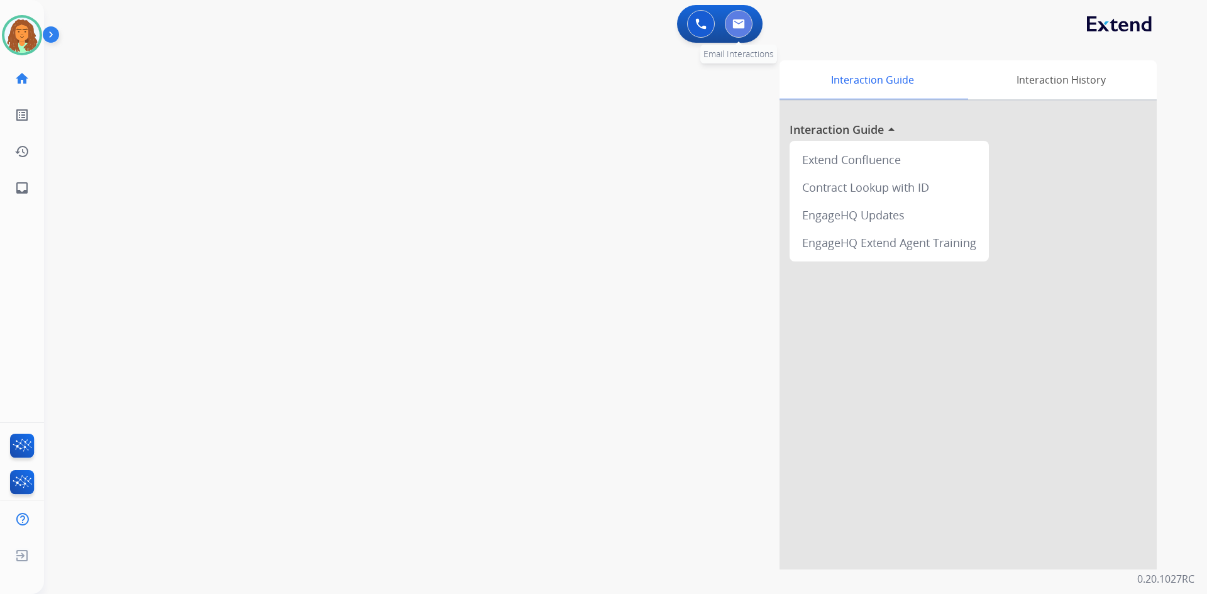
click at [740, 20] on img at bounding box center [738, 24] width 13 height 10
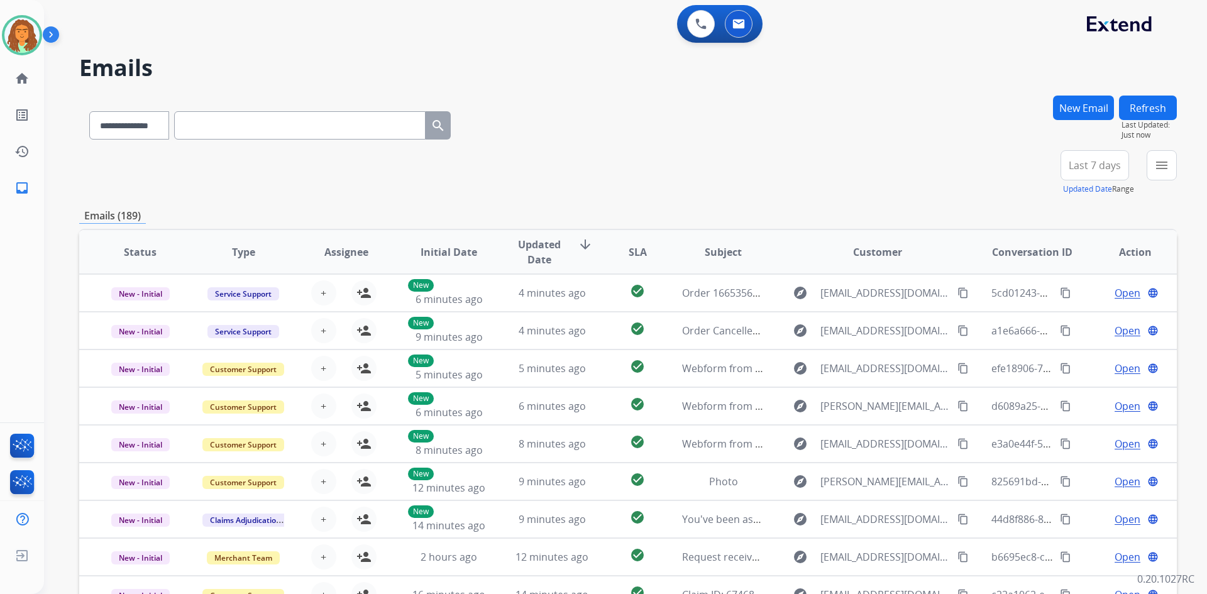
click at [1078, 105] on button "New Email" at bounding box center [1083, 108] width 61 height 25
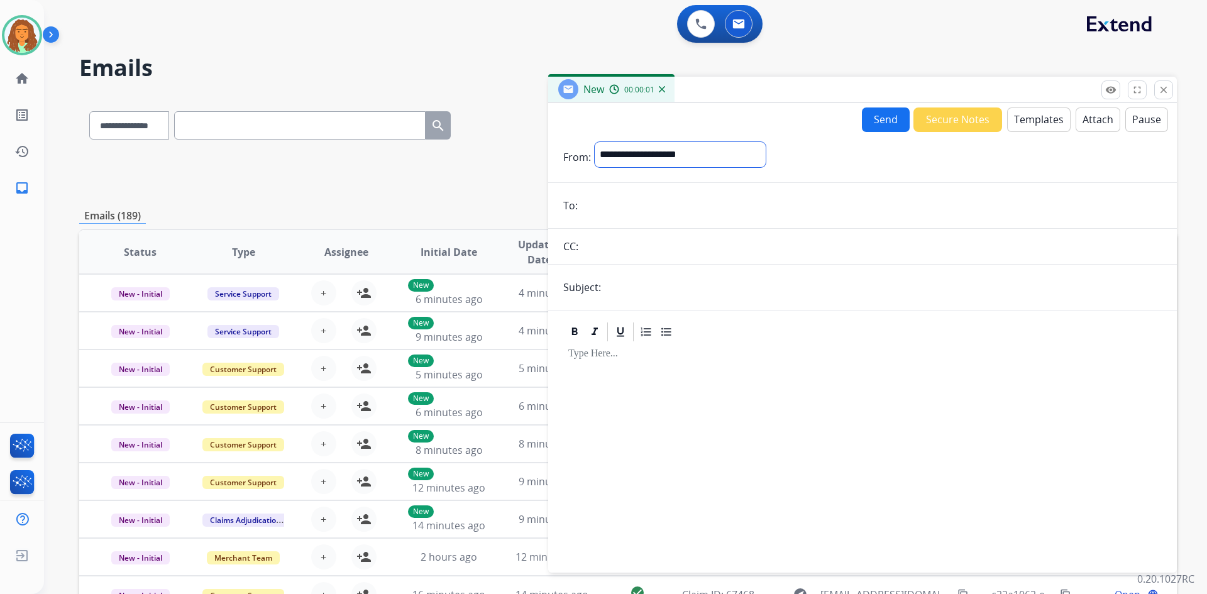
click at [690, 152] on select "**********" at bounding box center [680, 154] width 171 height 25
select select "**********"
click at [595, 142] on select "**********" at bounding box center [680, 154] width 171 height 25
click at [609, 206] on input "email" at bounding box center [872, 206] width 580 height 25
paste input "**********"
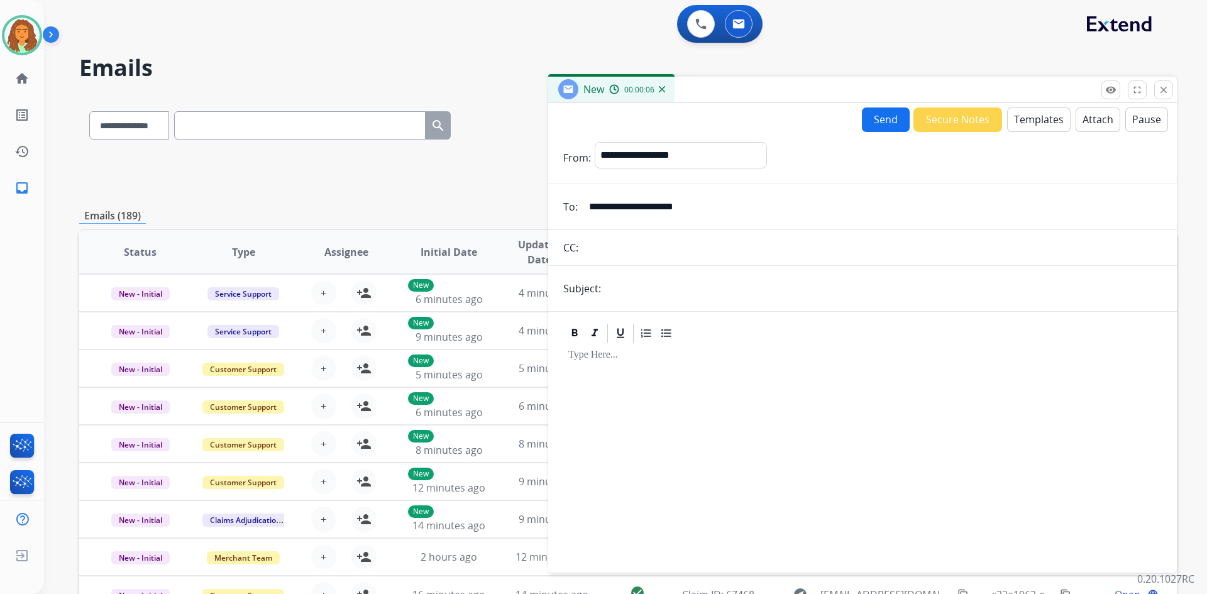
type input "**********"
click at [616, 280] on input "text" at bounding box center [883, 288] width 557 height 25
type input "**********"
click at [575, 371] on div at bounding box center [862, 453] width 599 height 216
click at [1020, 120] on button "Templates" at bounding box center [1039, 120] width 64 height 25
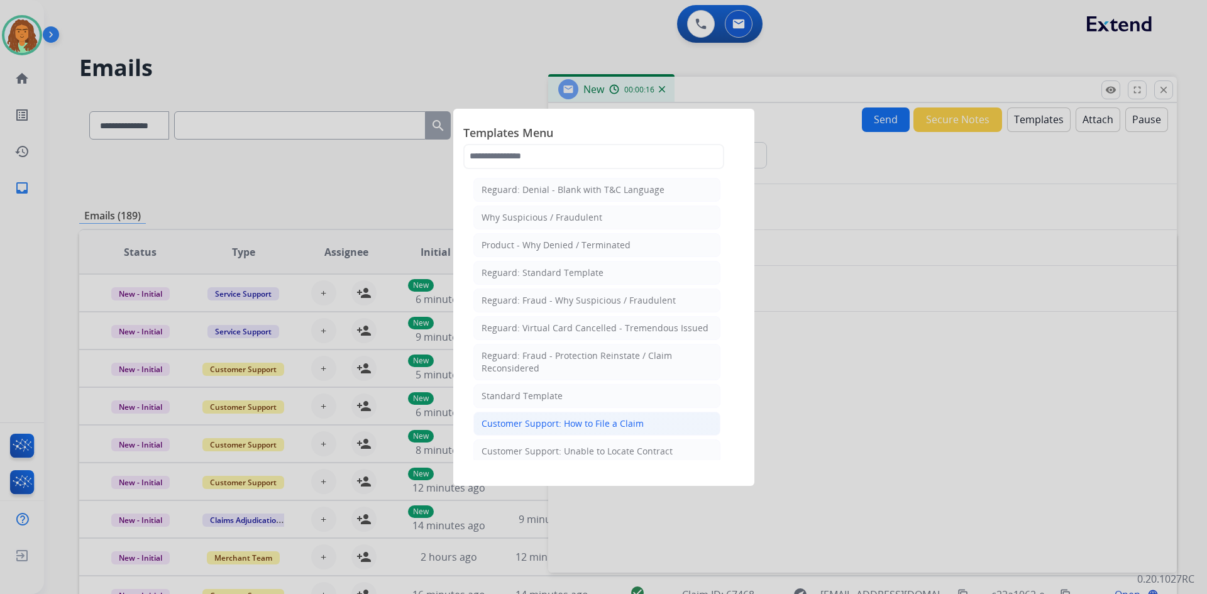
click at [577, 425] on div "Customer Support: How to File a Claim" at bounding box center [563, 423] width 162 height 13
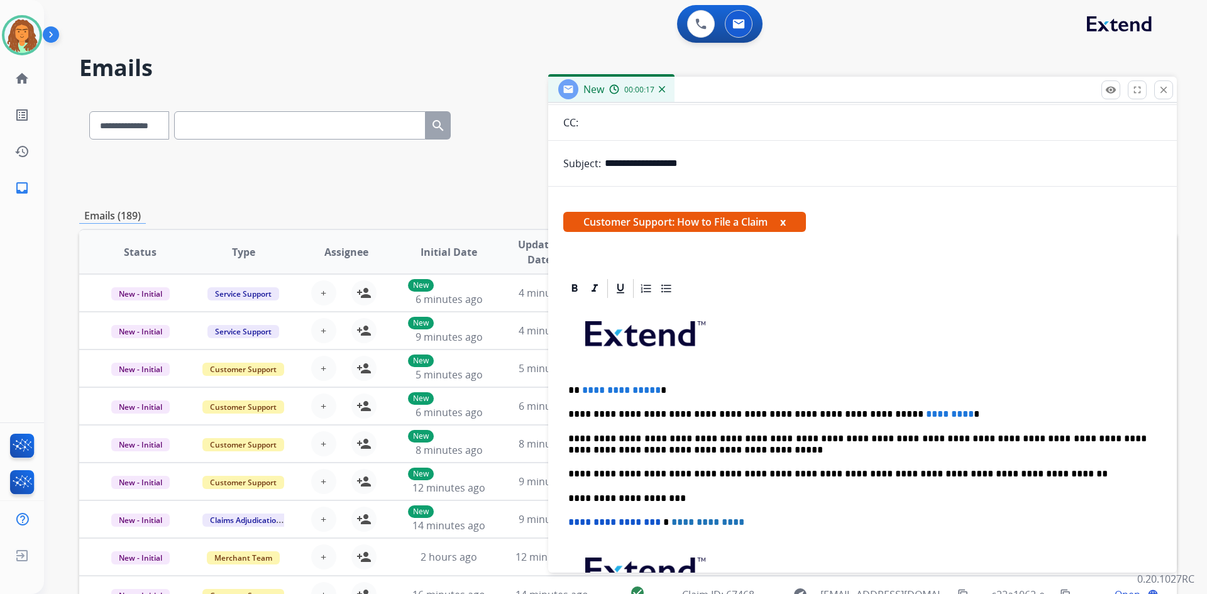
scroll to position [126, 0]
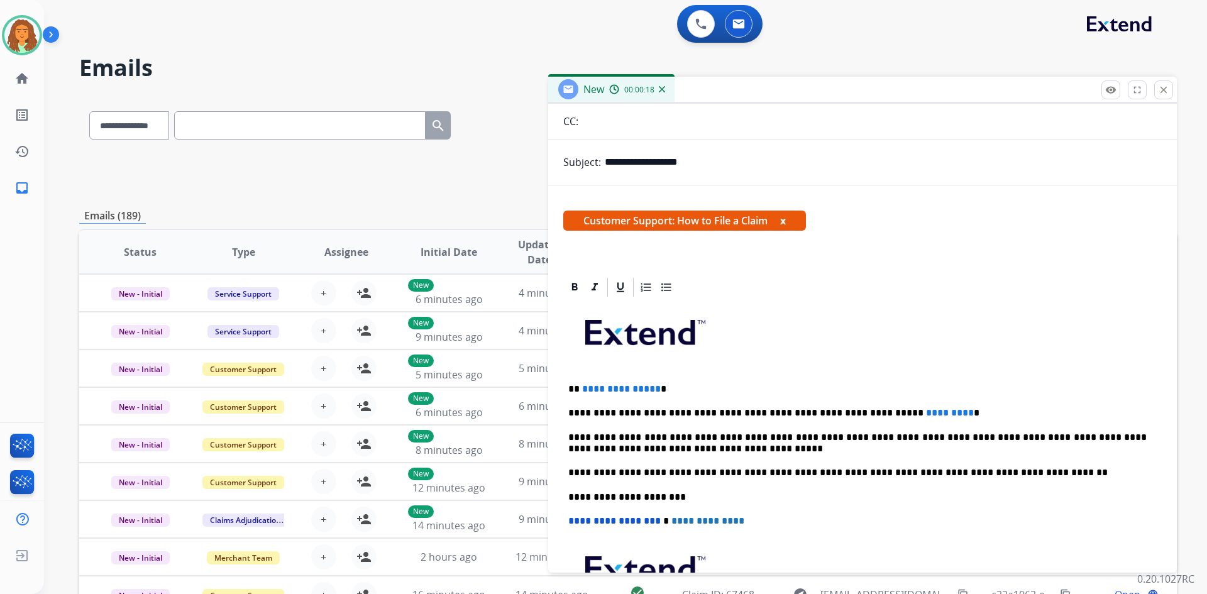
click at [653, 390] on p "**********" at bounding box center [857, 389] width 578 height 11
click at [912, 414] on p "**********" at bounding box center [857, 412] width 578 height 11
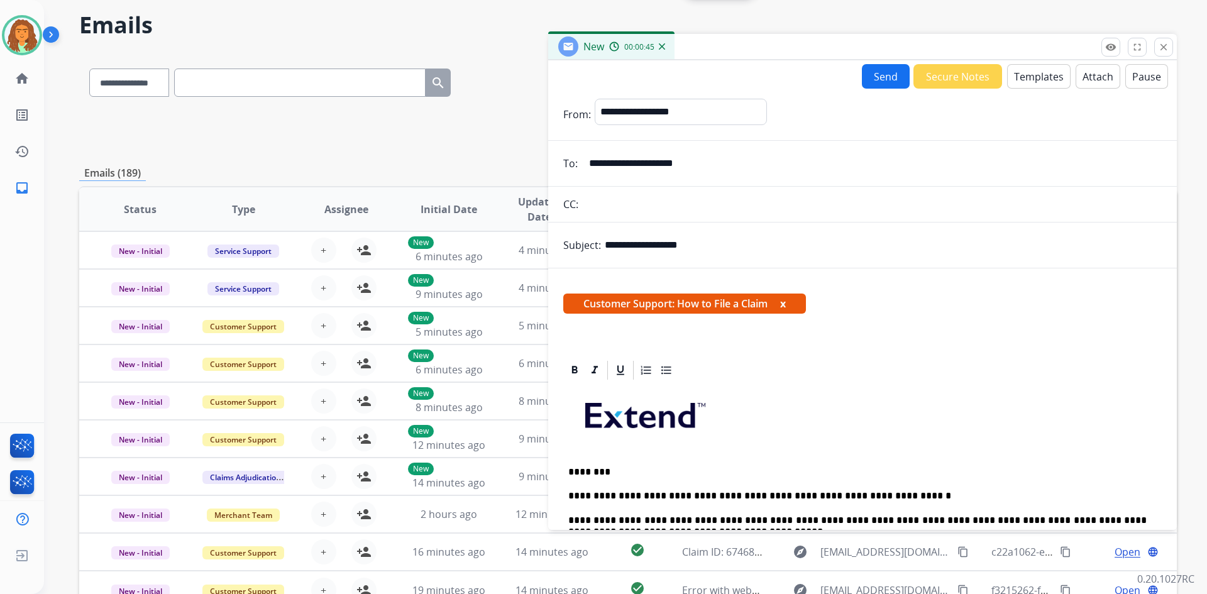
scroll to position [0, 0]
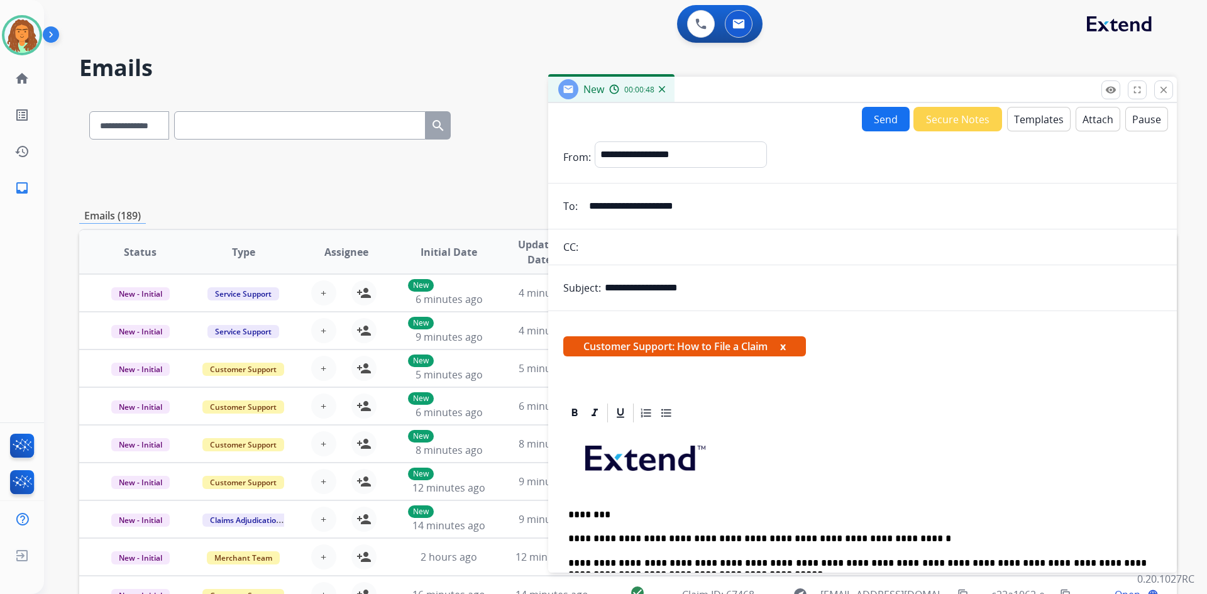
click at [874, 120] on button "Send" at bounding box center [886, 119] width 48 height 25
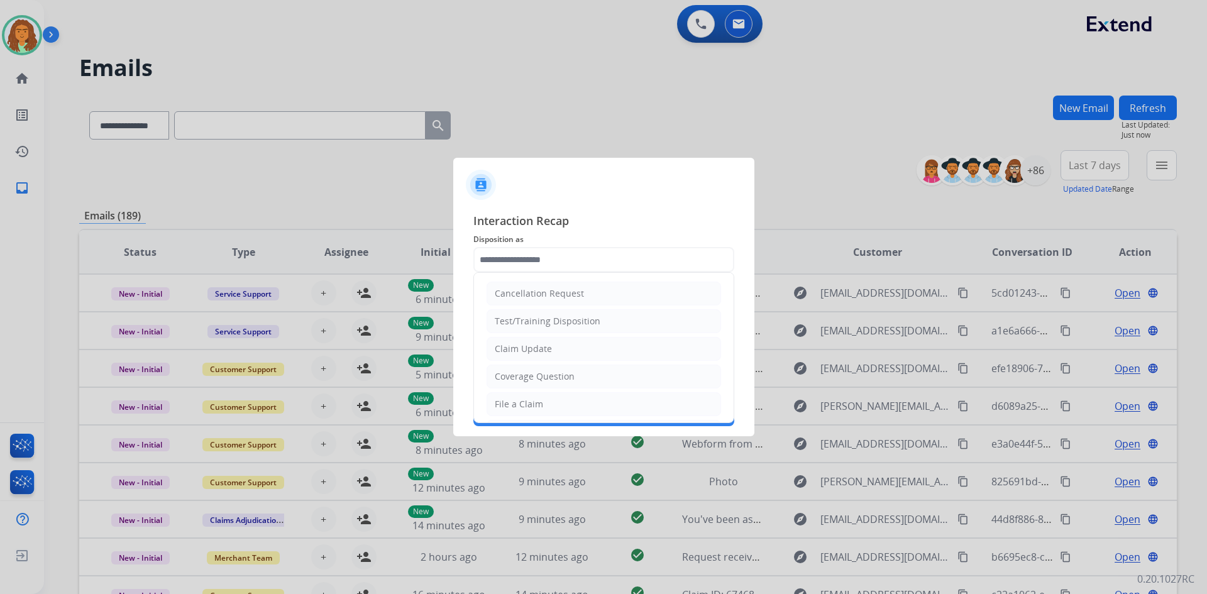
click at [522, 253] on input "text" at bounding box center [603, 259] width 261 height 25
click at [519, 406] on div "File a Claim" at bounding box center [519, 404] width 48 height 13
type input "**********"
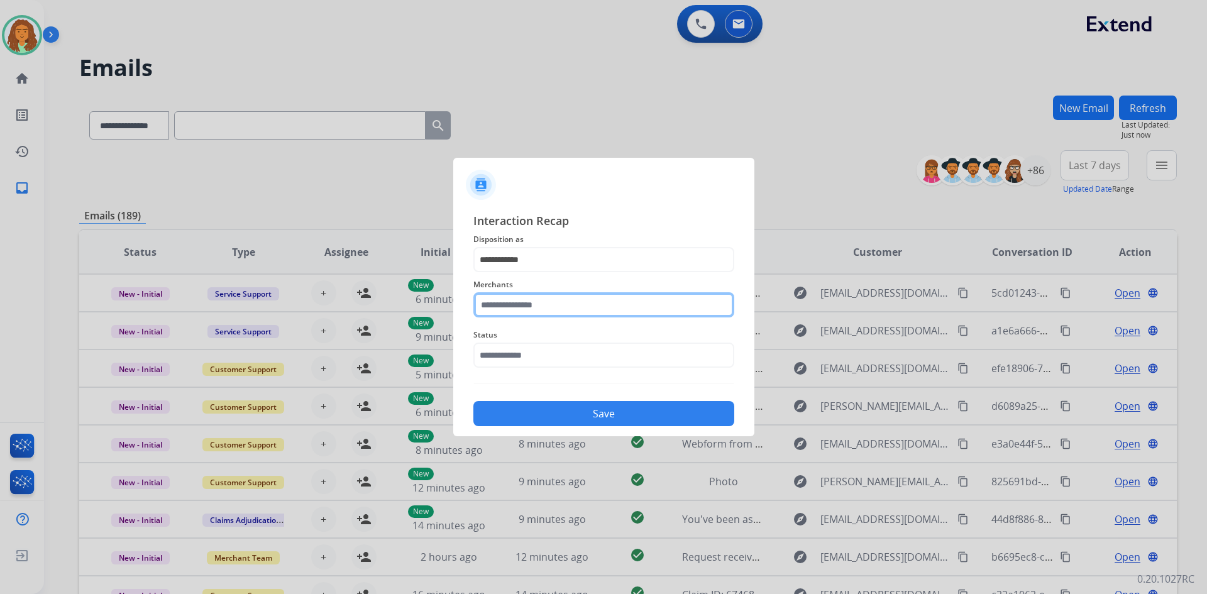
click at [510, 304] on input "text" at bounding box center [603, 304] width 261 height 25
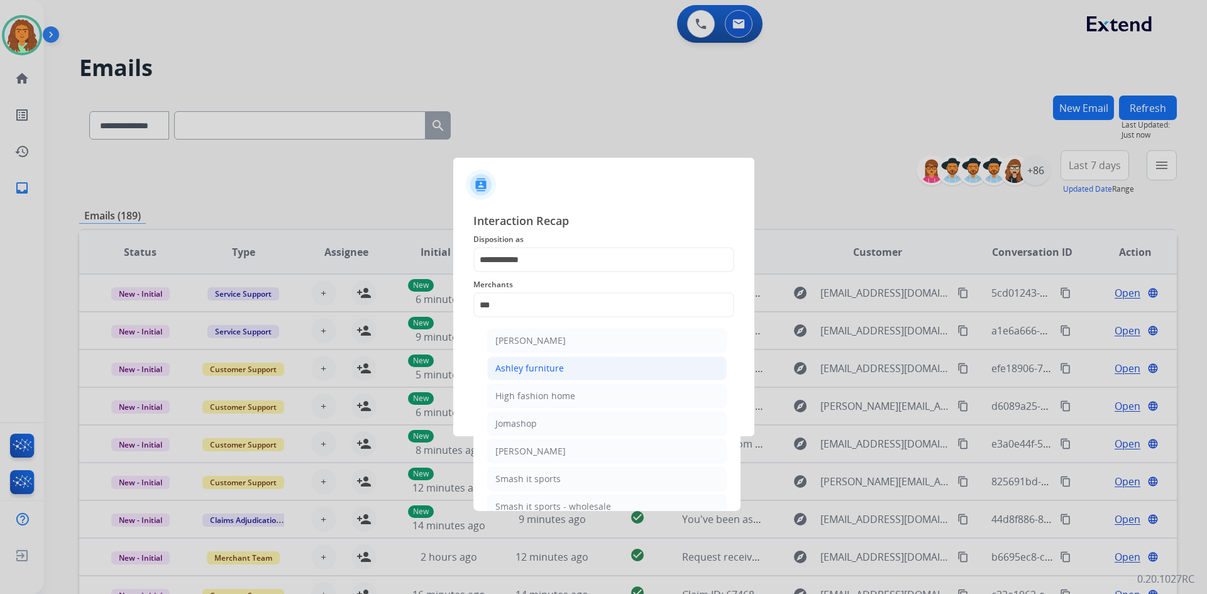
click at [539, 363] on div "Ashley furniture" at bounding box center [529, 368] width 69 height 13
type input "**********"
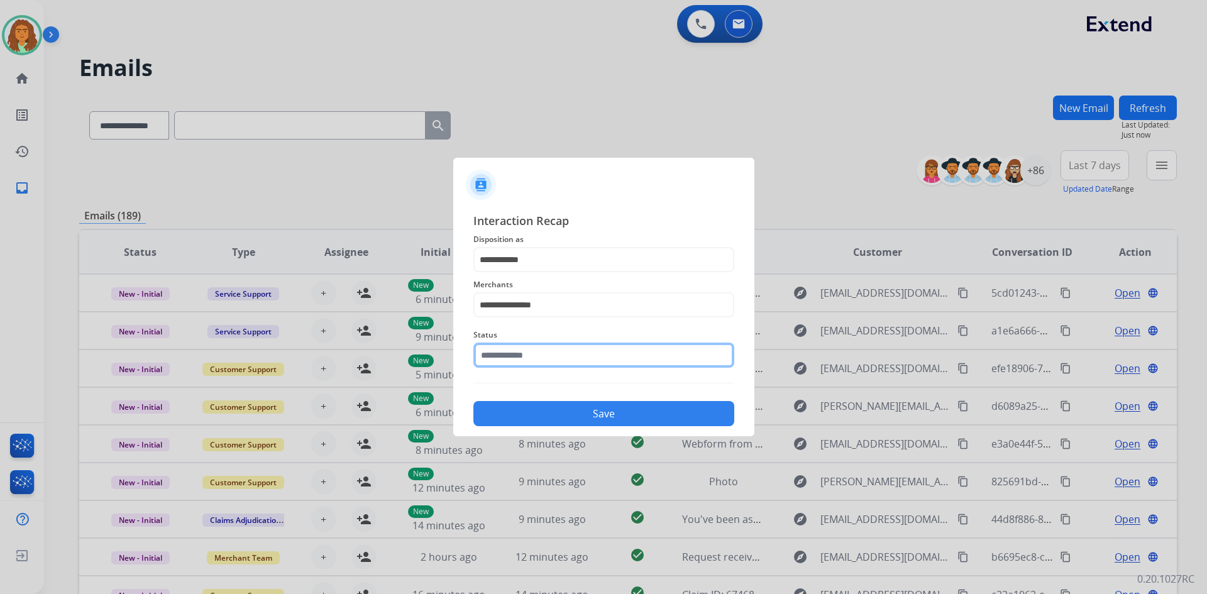
click at [521, 357] on input "text" at bounding box center [603, 355] width 261 height 25
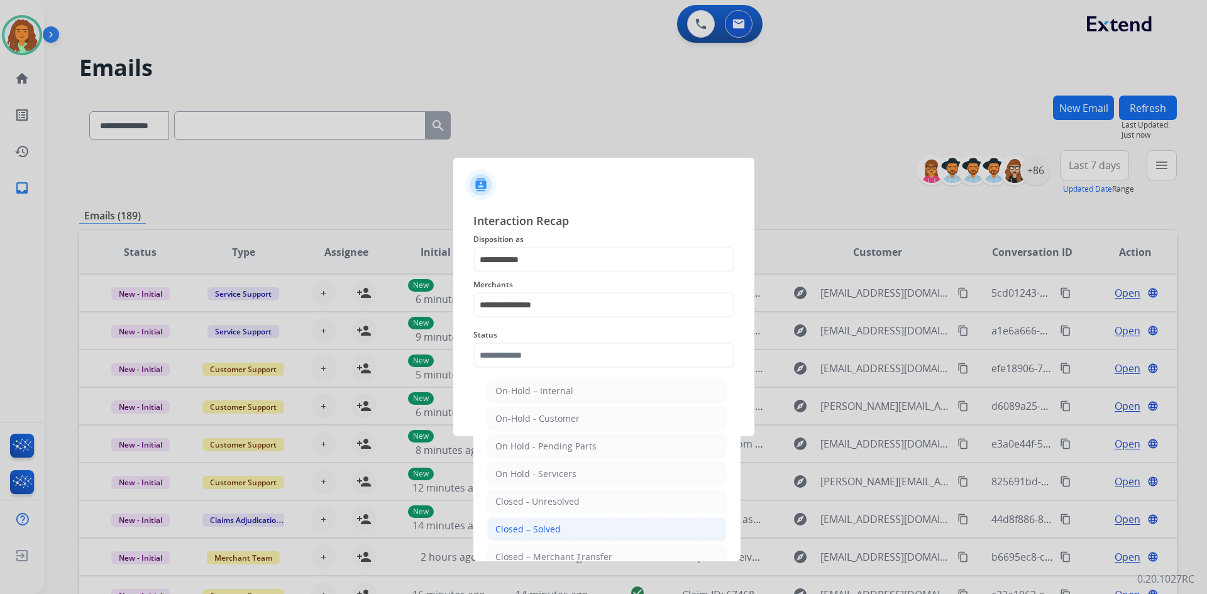
click at [521, 527] on div "Closed – Solved" at bounding box center [527, 529] width 65 height 13
type input "**********"
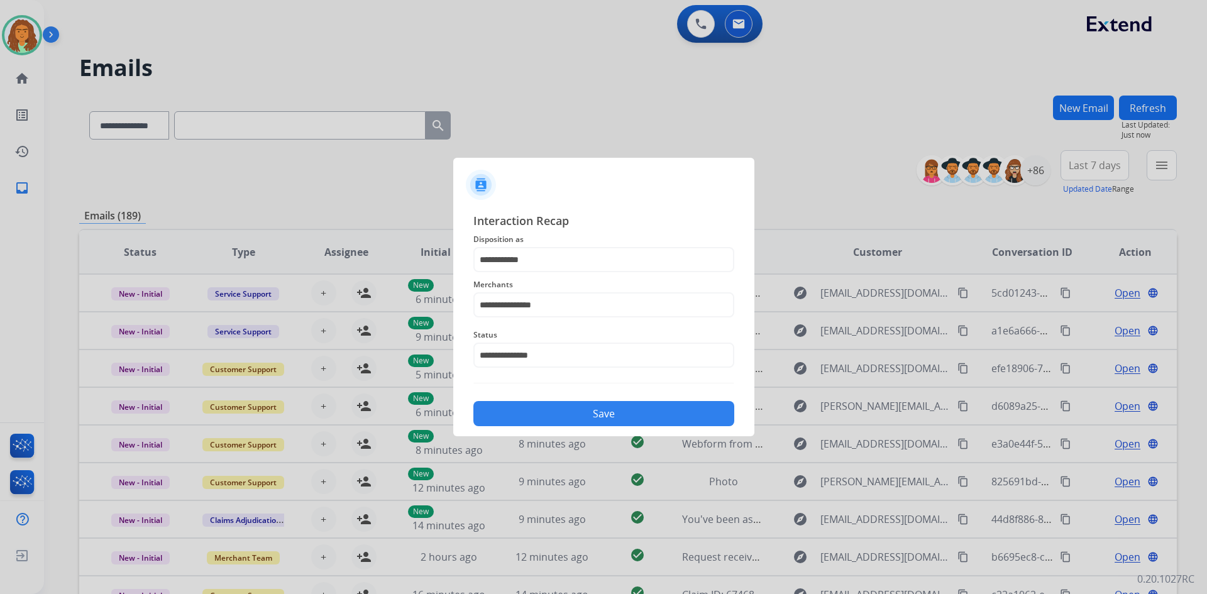
click at [534, 420] on button "Save" at bounding box center [603, 413] width 261 height 25
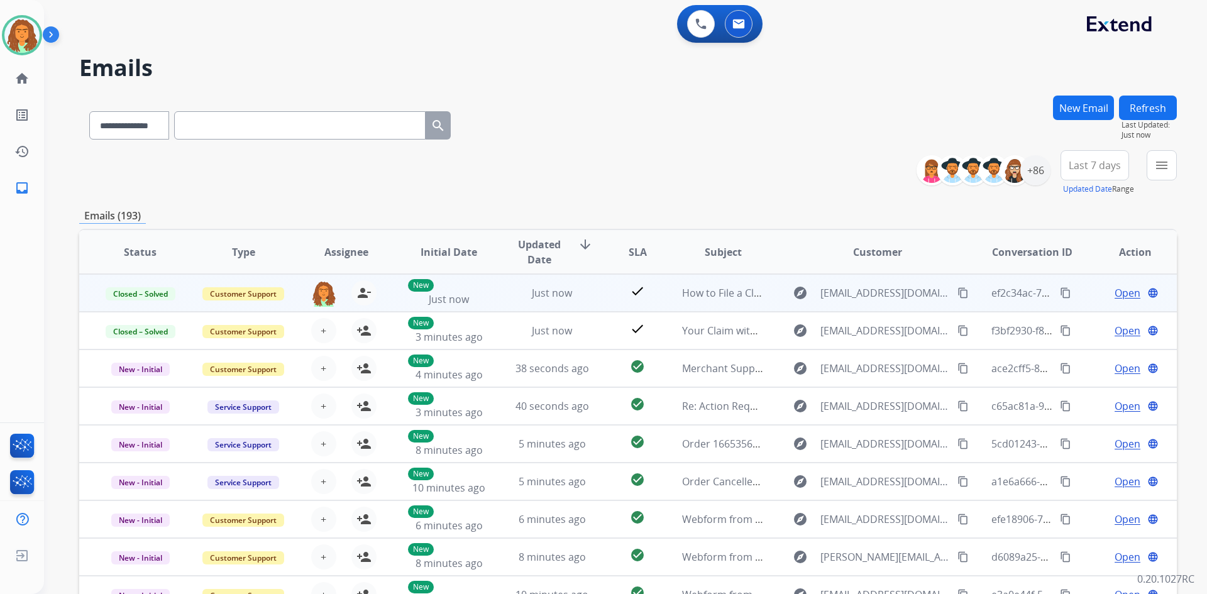
click at [1060, 287] on mat-icon "content_copy" at bounding box center [1065, 292] width 11 height 11
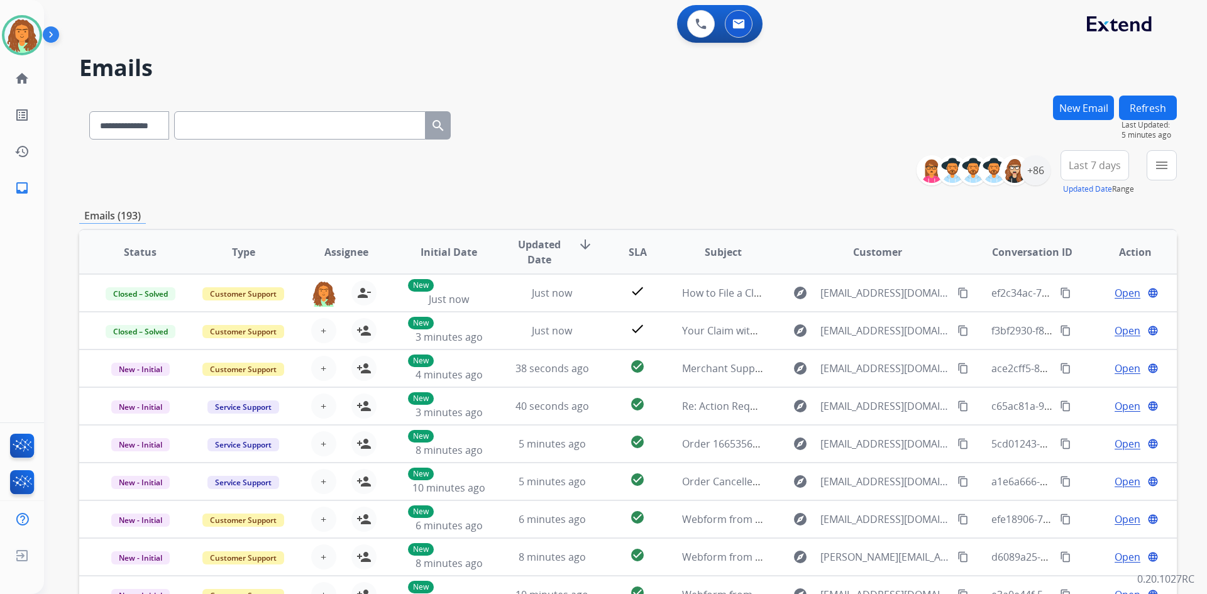
click at [1064, 107] on button "New Email" at bounding box center [1083, 108] width 61 height 25
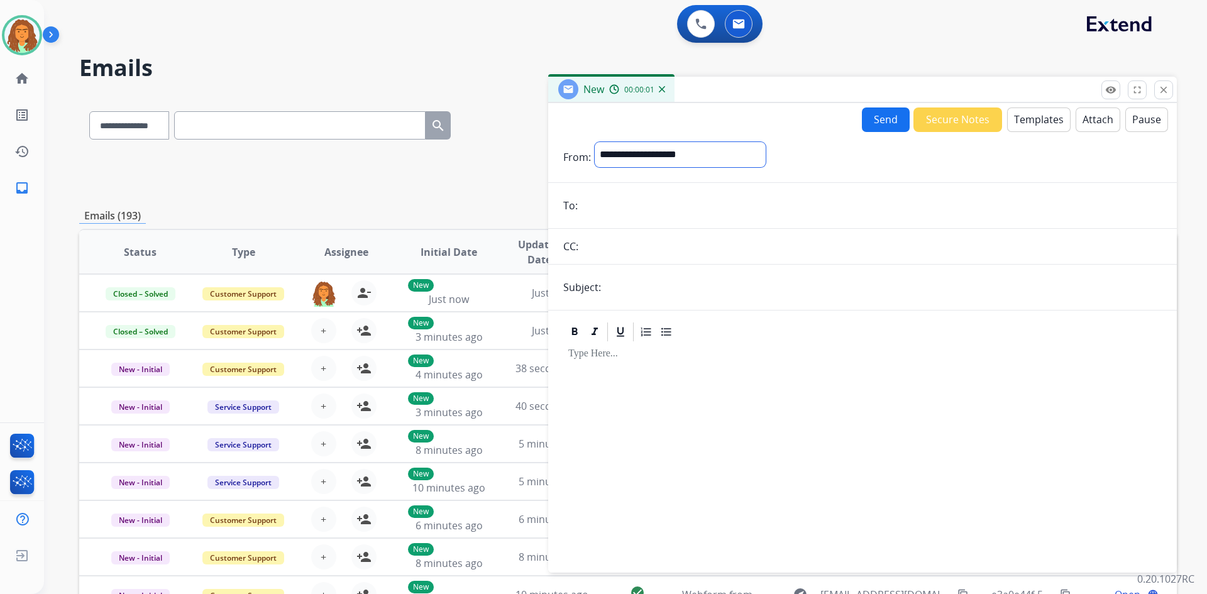
click at [651, 151] on select "**********" at bounding box center [680, 154] width 171 height 25
select select "**********"
click at [595, 142] on select "**********" at bounding box center [680, 154] width 171 height 25
click at [594, 202] on input "email" at bounding box center [872, 206] width 580 height 25
paste input "**********"
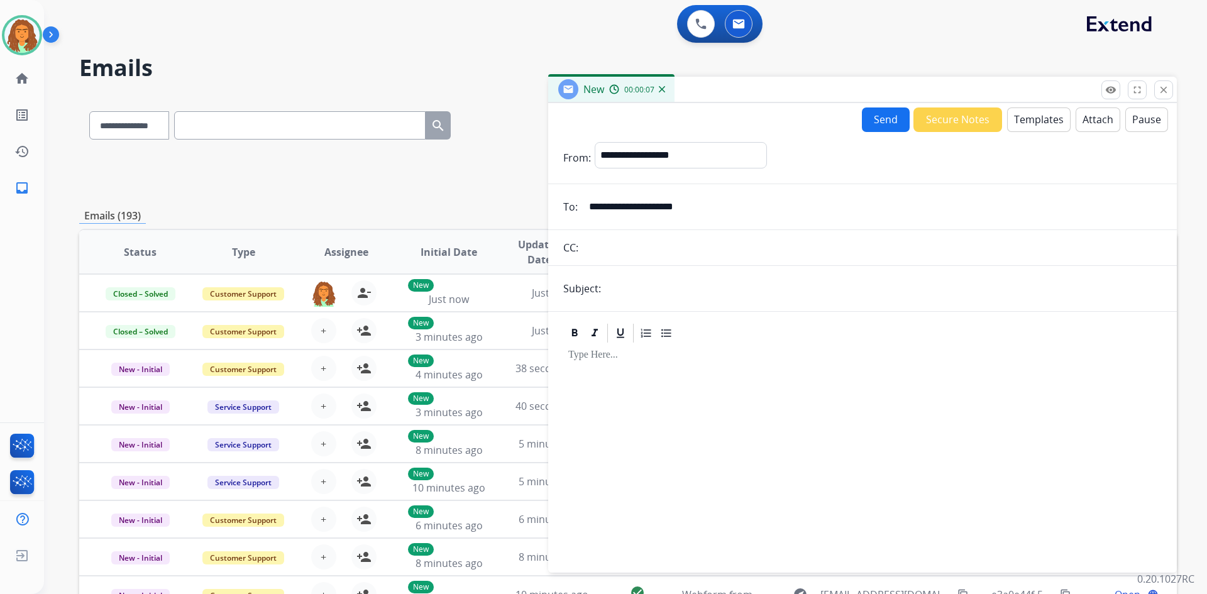
type input "**********"
click at [621, 291] on input "text" at bounding box center [883, 288] width 557 height 25
type input "**********"
click at [690, 368] on div at bounding box center [862, 453] width 599 height 216
click at [1032, 121] on button "Templates" at bounding box center [1039, 120] width 64 height 25
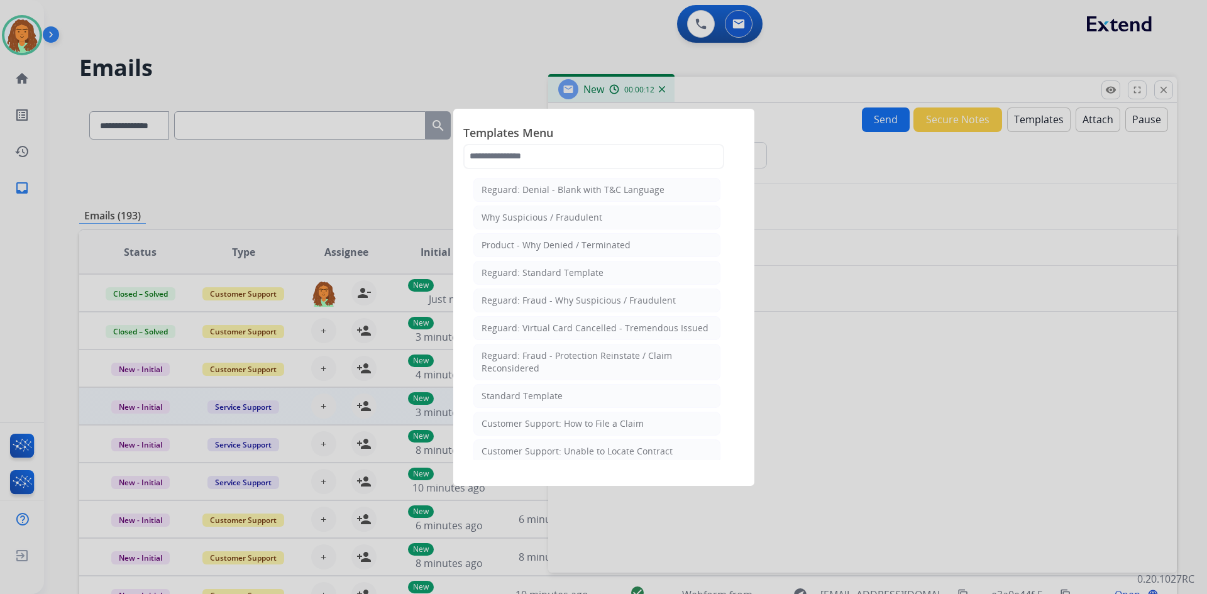
click at [527, 394] on div "Standard Template" at bounding box center [522, 396] width 81 height 13
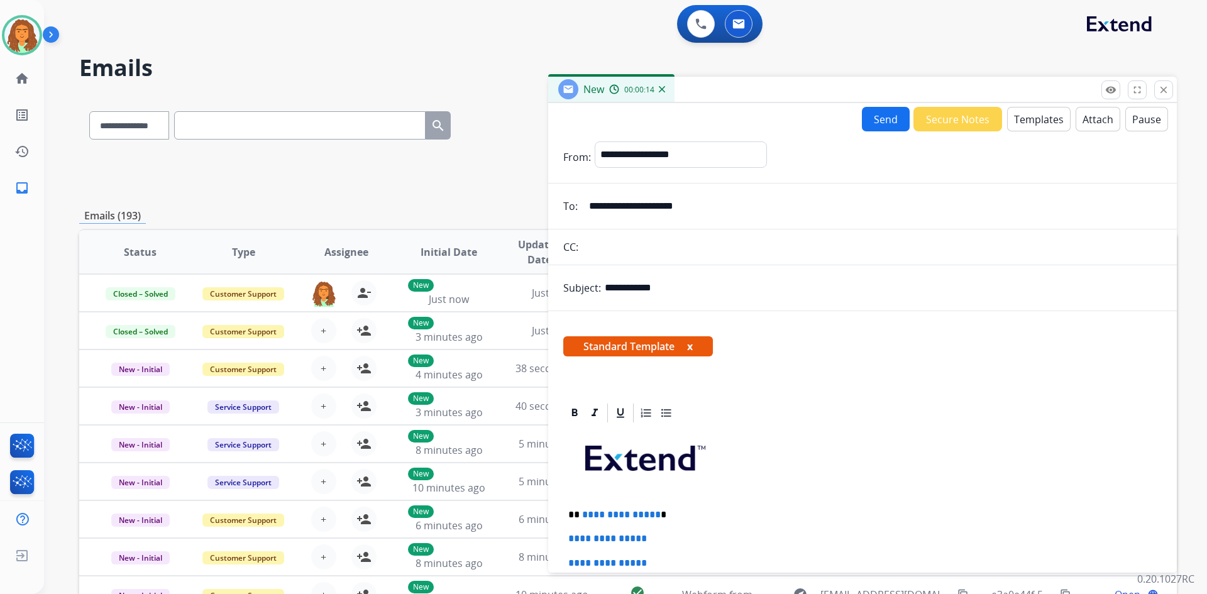
click at [654, 515] on p "**********" at bounding box center [857, 514] width 578 height 11
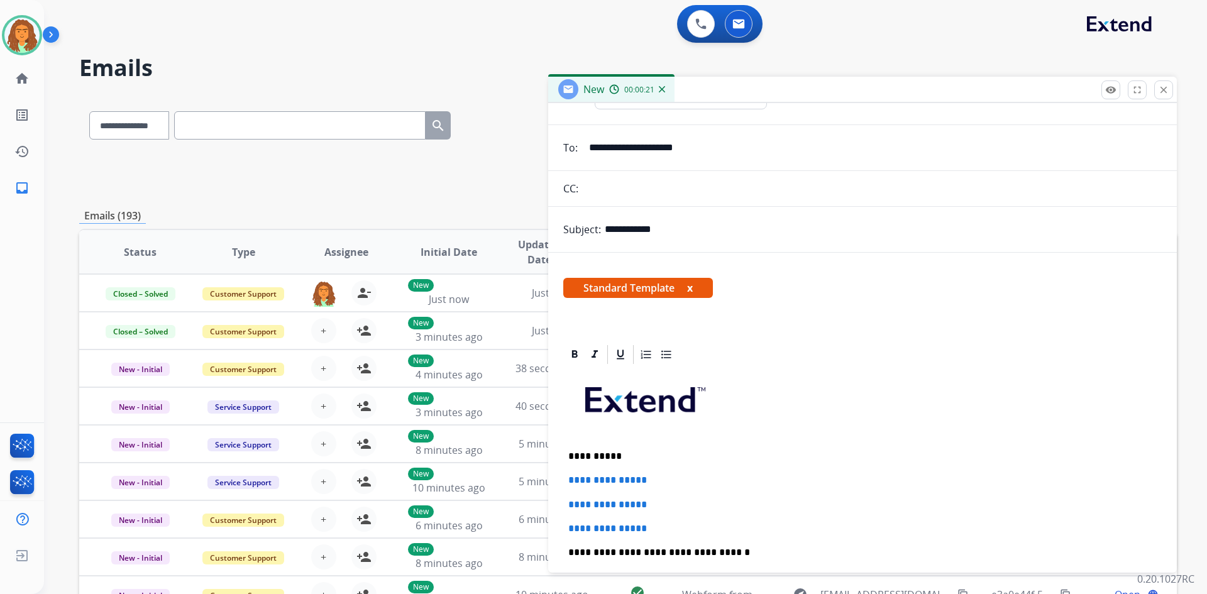
scroll to position [126, 0]
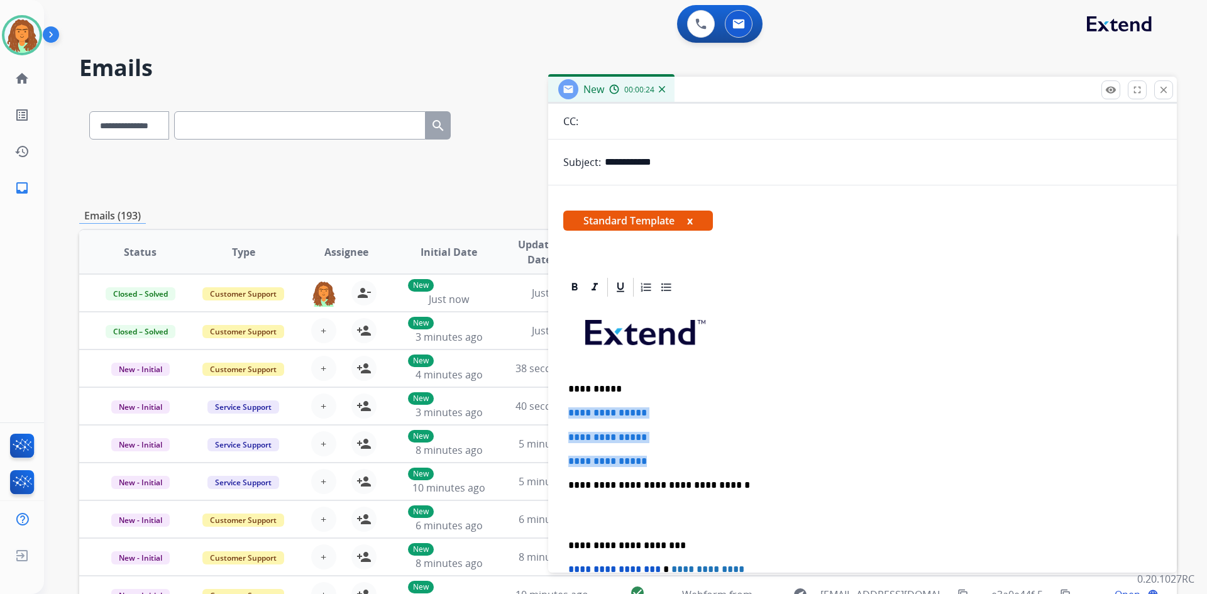
drag, startPoint x: 566, startPoint y: 412, endPoint x: 663, endPoint y: 463, distance: 109.4
click at [663, 463] on div "**********" at bounding box center [862, 515] width 599 height 433
click at [756, 414] on p "**********" at bounding box center [857, 412] width 578 height 11
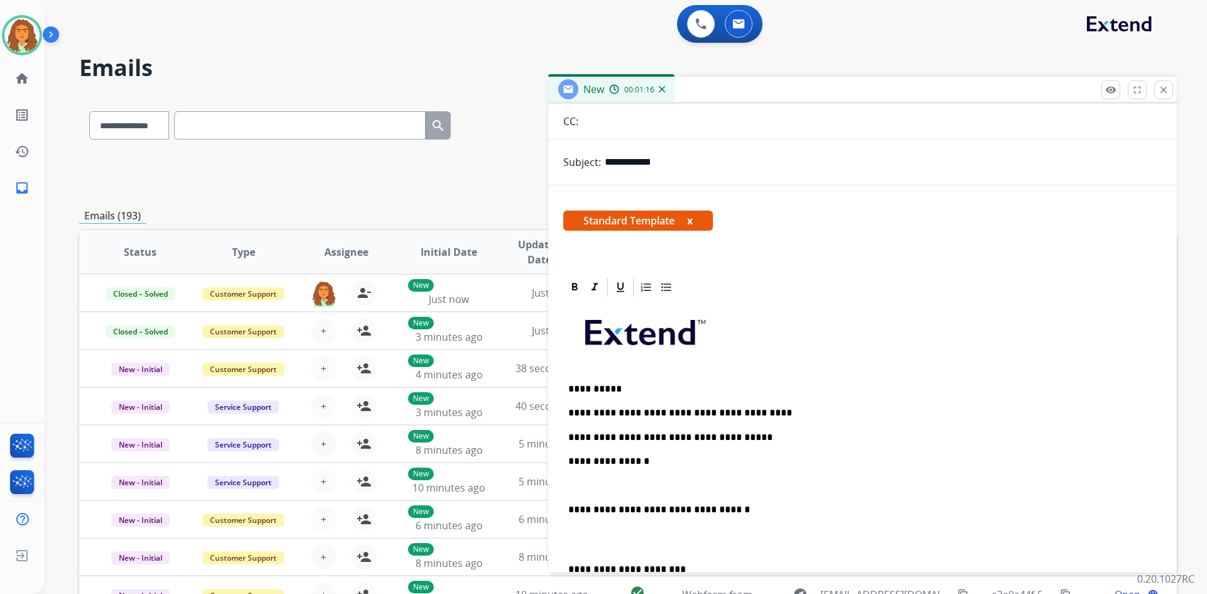
click at [646, 458] on p "**********" at bounding box center [857, 461] width 578 height 11
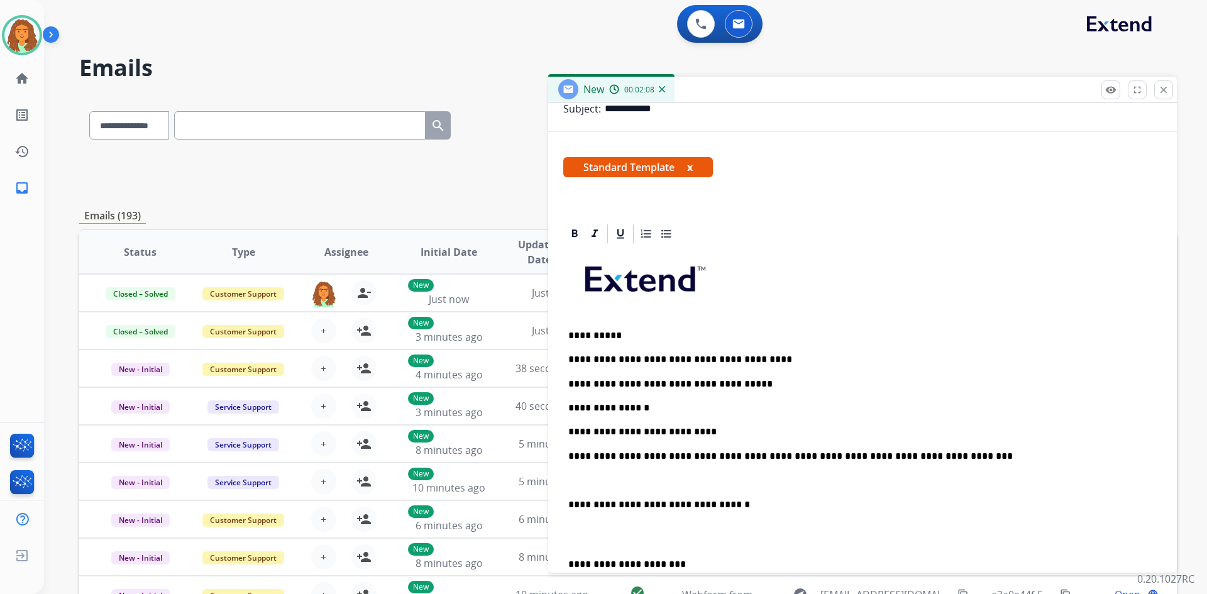
scroll to position [314, 0]
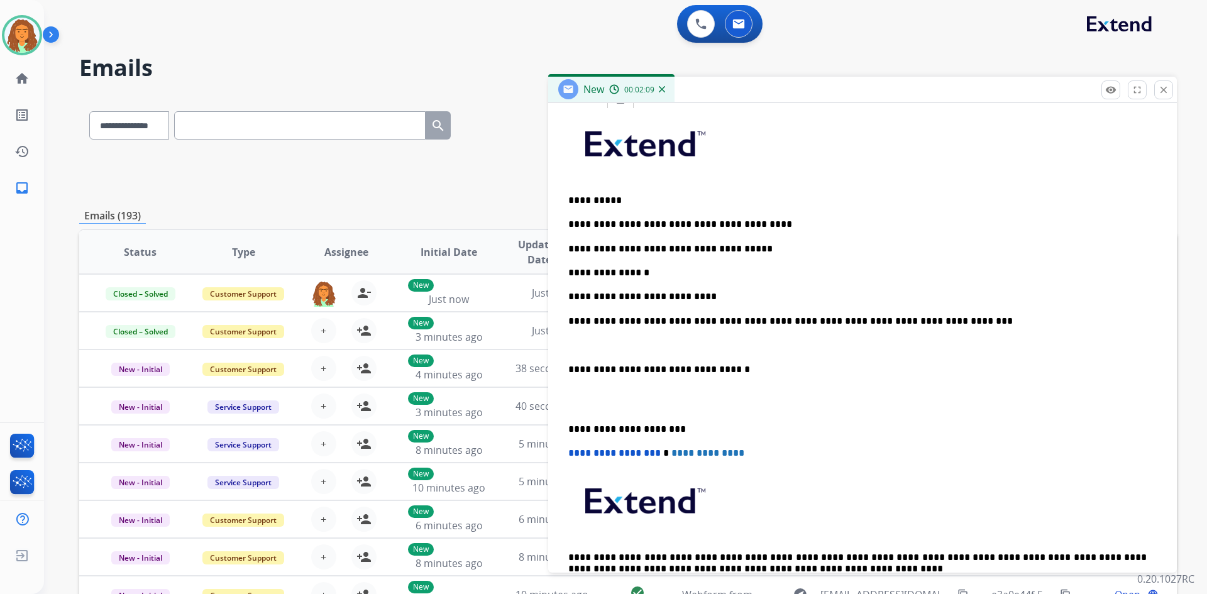
click at [565, 367] on div "**********" at bounding box center [862, 362] width 599 height 505
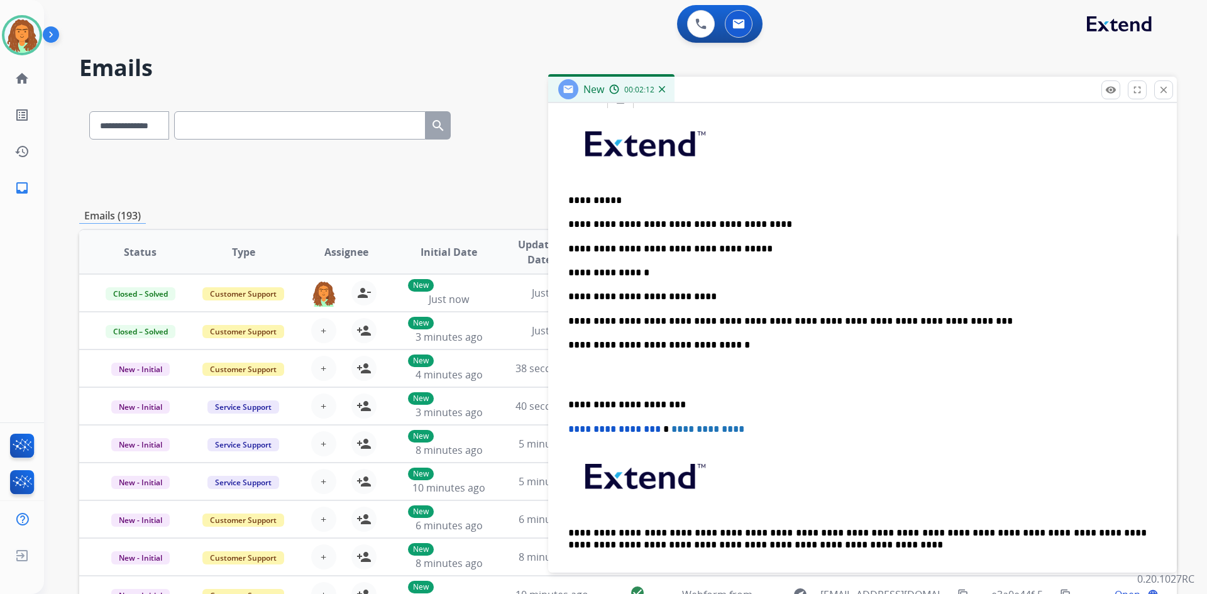
click at [564, 401] on div "**********" at bounding box center [862, 350] width 599 height 481
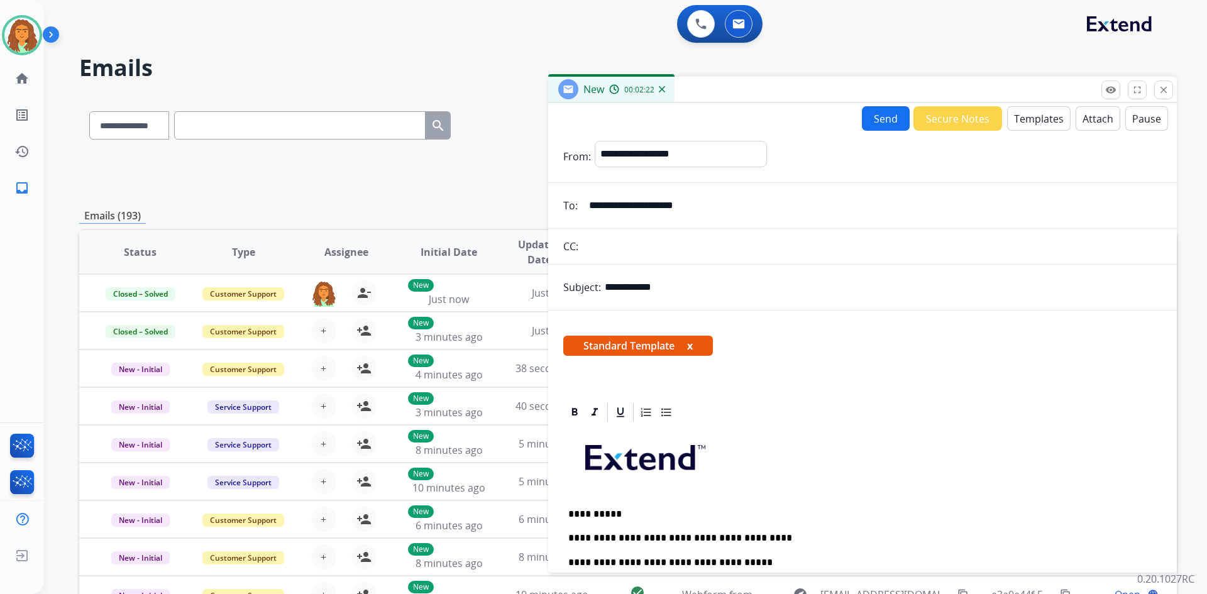
scroll to position [0, 0]
click at [866, 117] on button "Send" at bounding box center [886, 119] width 48 height 25
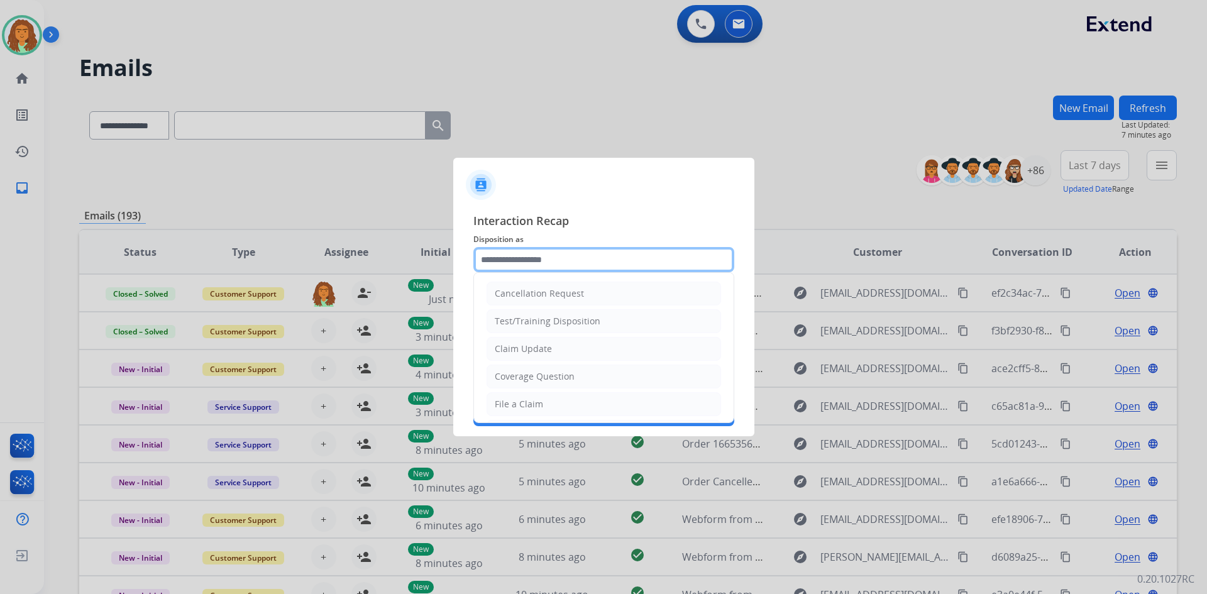
click at [512, 260] on input "text" at bounding box center [603, 259] width 261 height 25
click at [531, 350] on div "Claim Update" at bounding box center [523, 349] width 57 height 13
type input "**********"
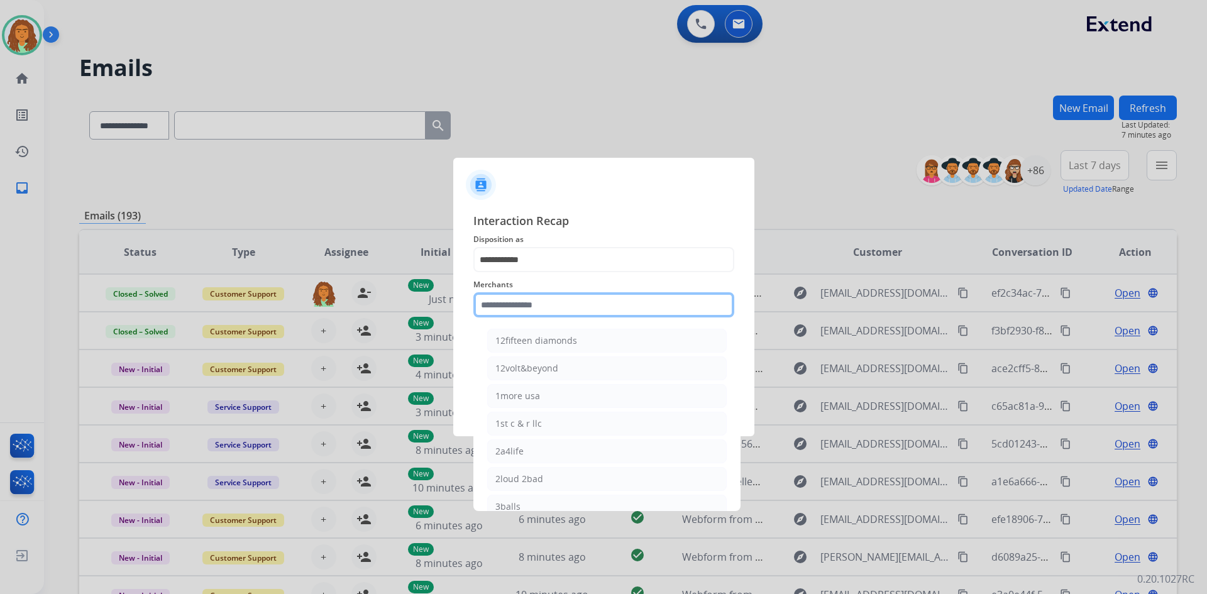
click at [502, 306] on input "text" at bounding box center [603, 304] width 261 height 25
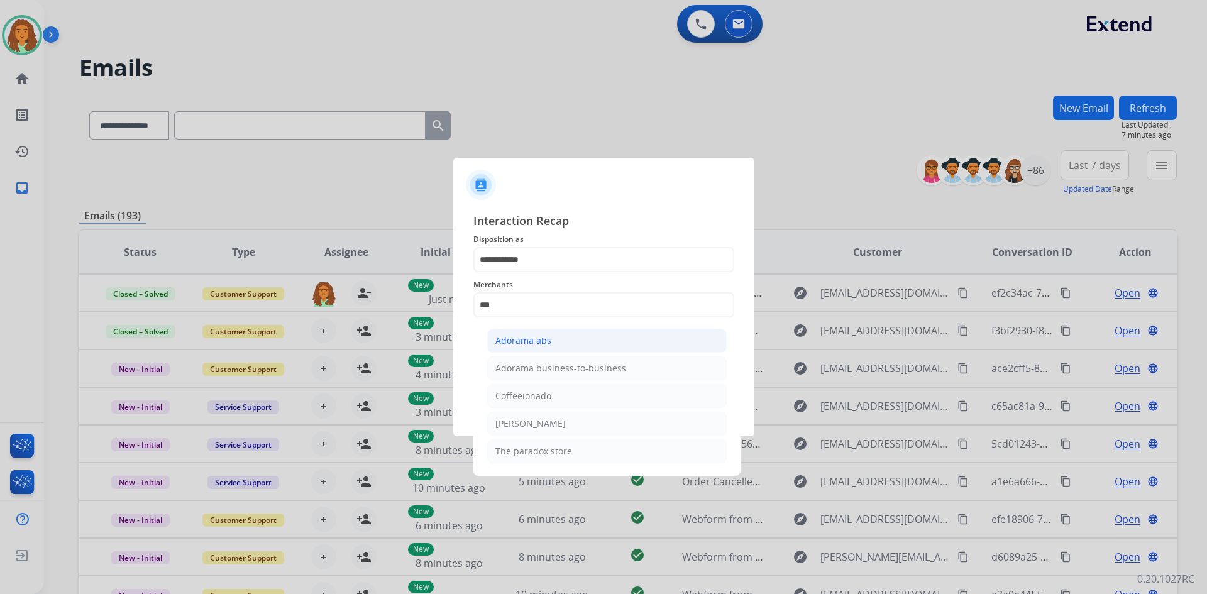
click at [510, 338] on div "Adorama abs" at bounding box center [523, 340] width 56 height 13
type input "**********"
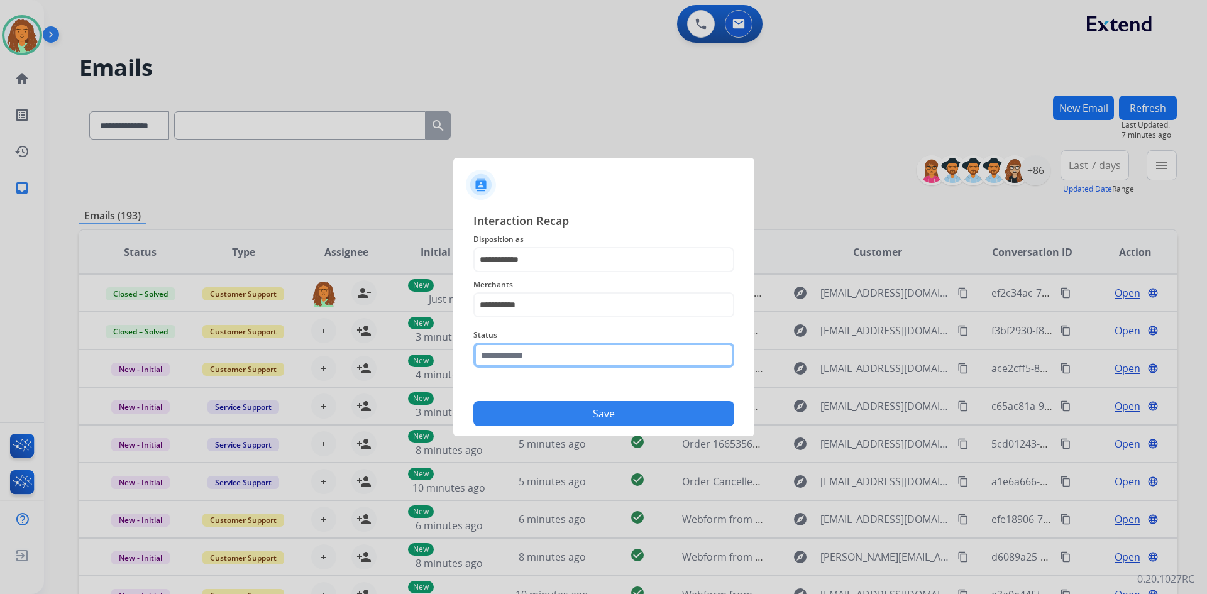
click at [518, 360] on input "text" at bounding box center [603, 355] width 261 height 25
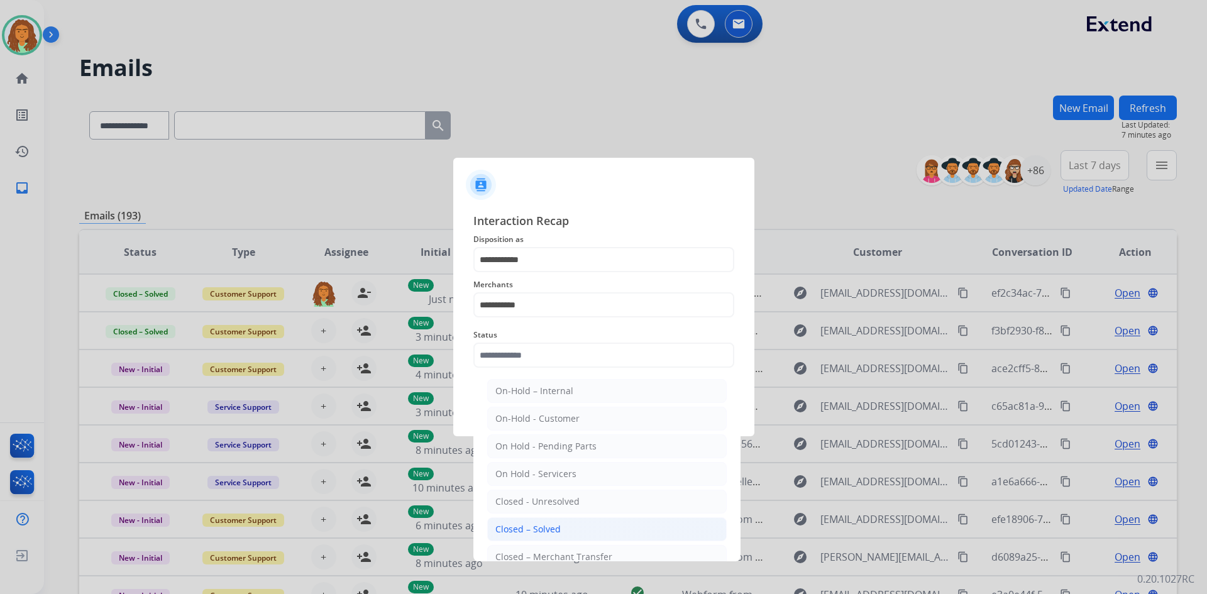
click at [532, 529] on div "Closed – Solved" at bounding box center [527, 529] width 65 height 13
type input "**********"
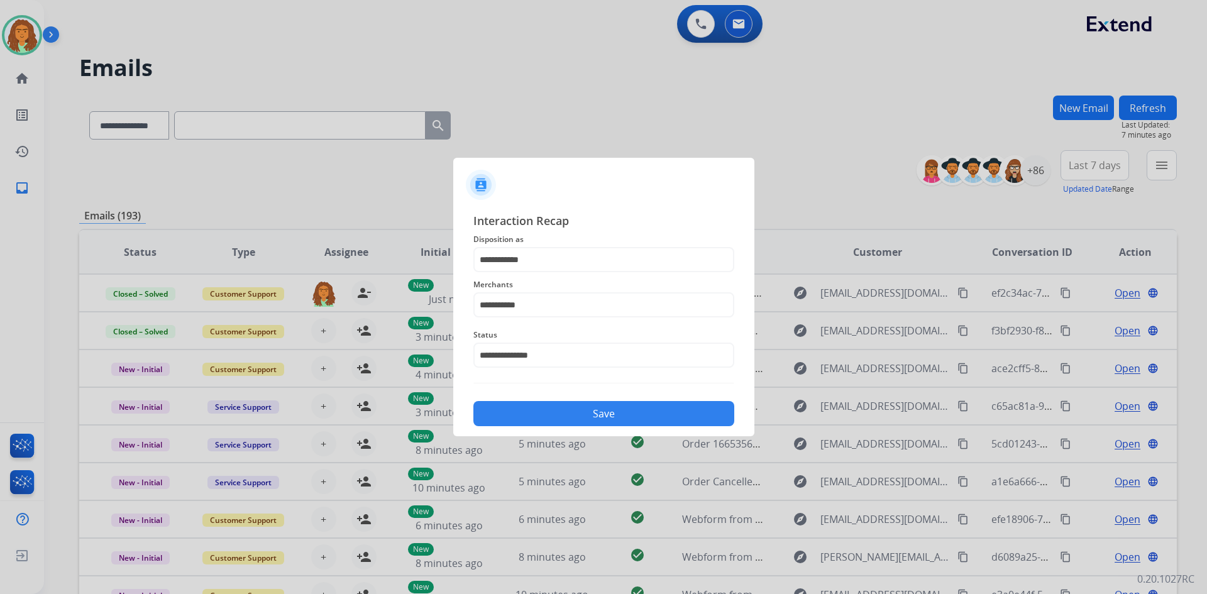
click at [566, 414] on button "Save" at bounding box center [603, 413] width 261 height 25
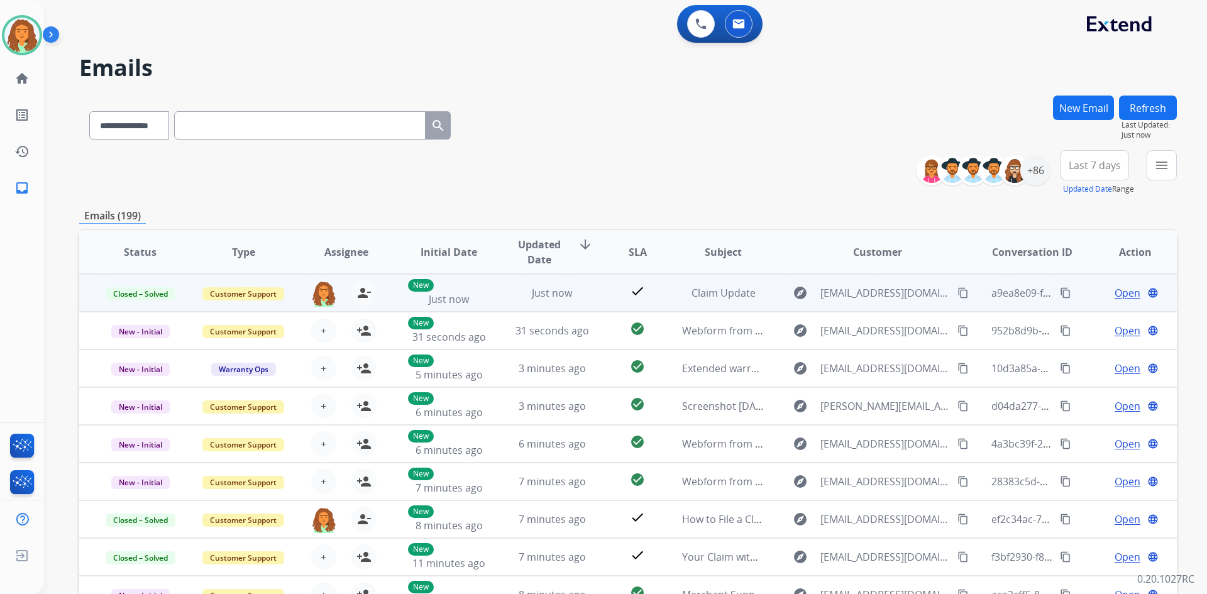
click at [1060, 293] on mat-icon "content_copy" at bounding box center [1065, 292] width 11 height 11
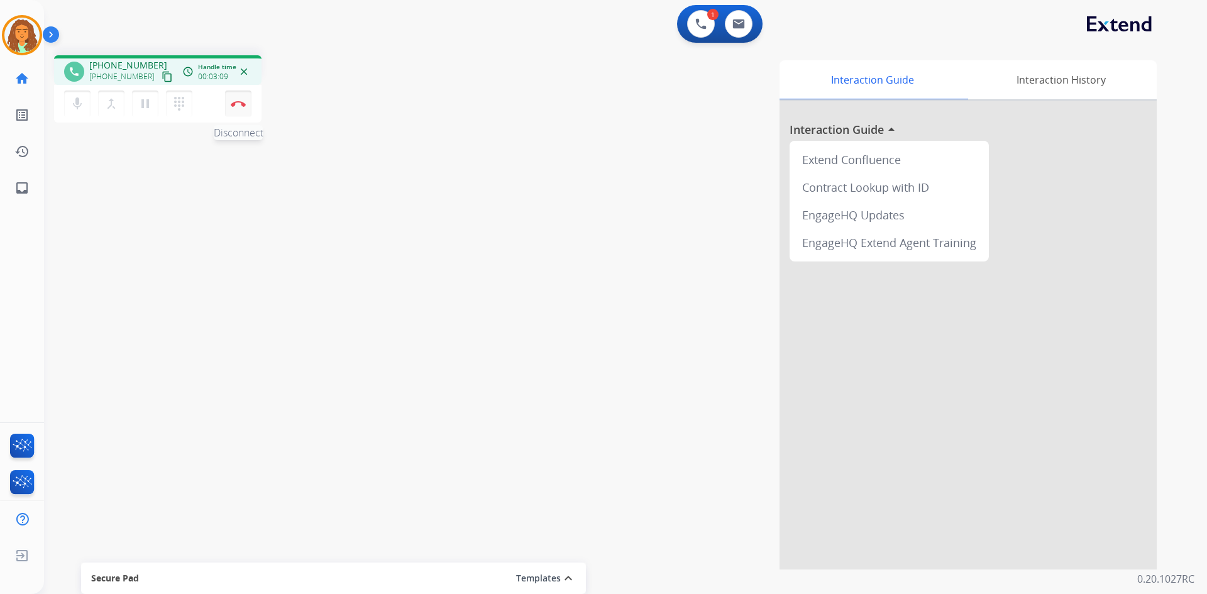
click at [236, 104] on img at bounding box center [238, 104] width 15 height 6
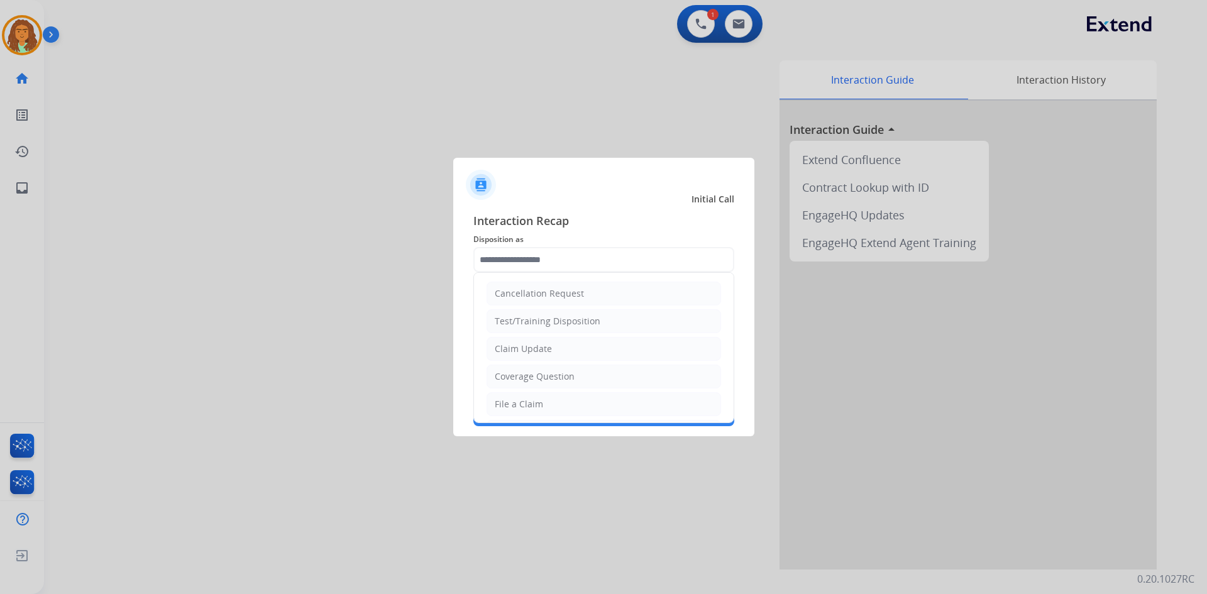
click at [527, 263] on input "text" at bounding box center [603, 259] width 261 height 25
click at [519, 368] on li "Other" at bounding box center [604, 374] width 235 height 24
type input "*****"
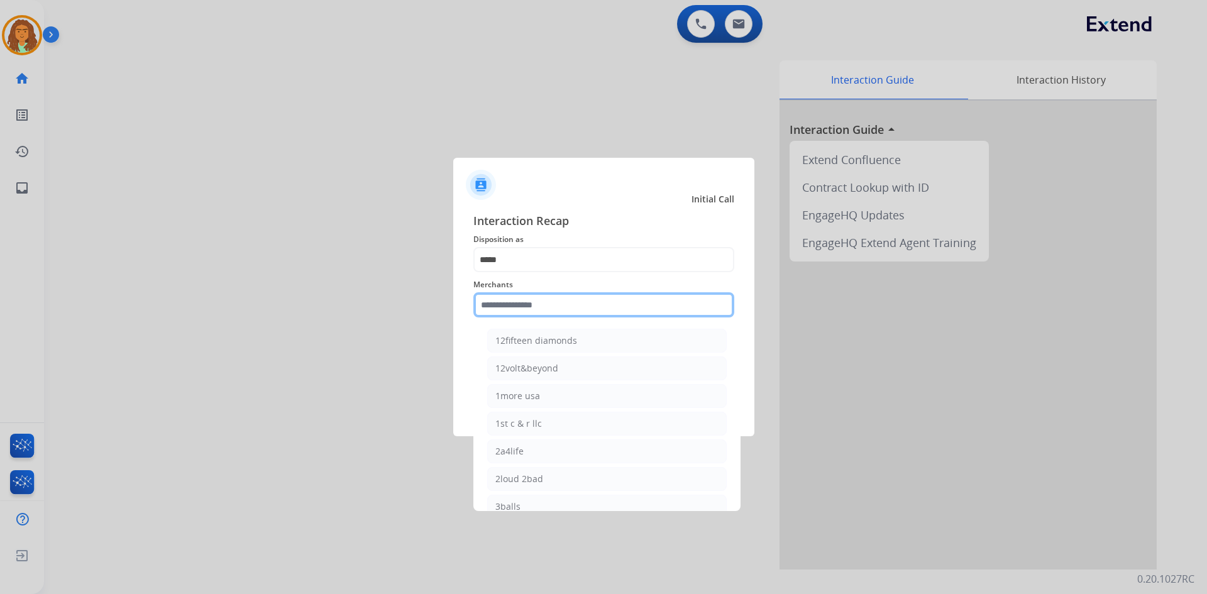
click at [497, 301] on input "text" at bounding box center [603, 304] width 261 height 25
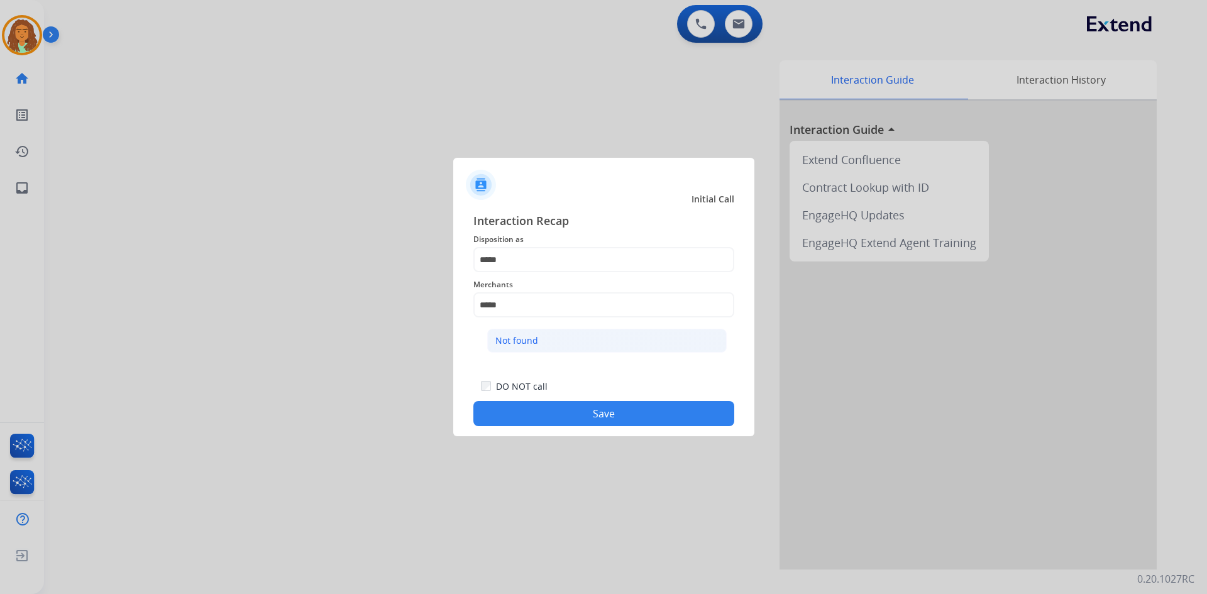
click at [552, 343] on li "Not found" at bounding box center [607, 341] width 240 height 24
type input "*********"
click at [565, 409] on button "Save" at bounding box center [603, 413] width 261 height 25
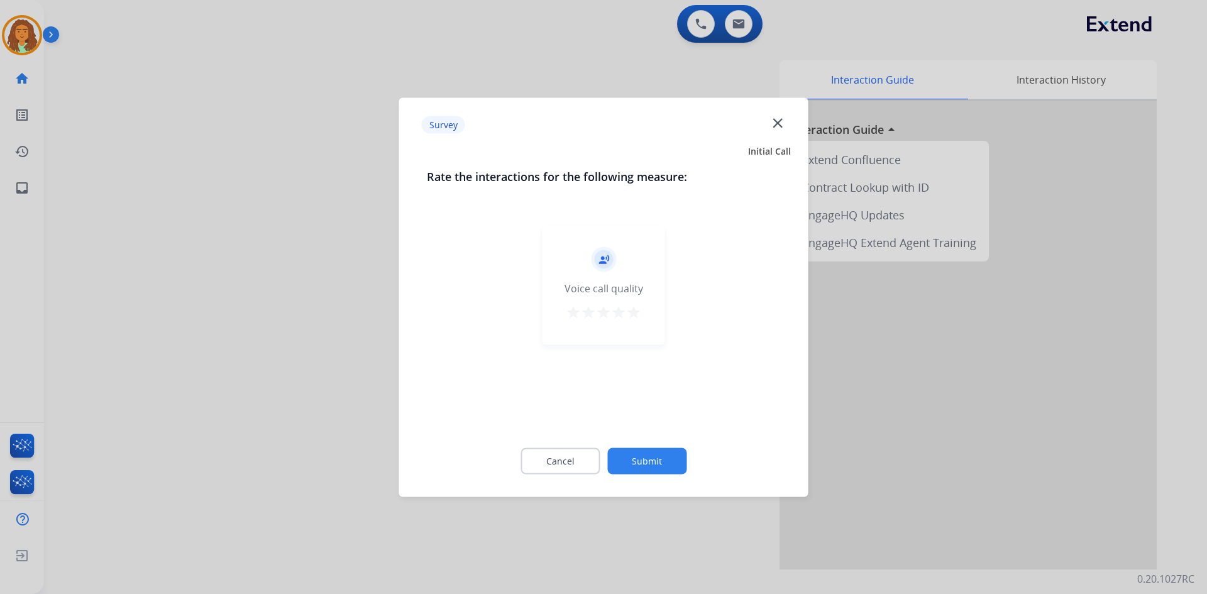
click at [638, 312] on mat-icon "star" at bounding box center [633, 311] width 15 height 15
click at [648, 458] on button "Submit" at bounding box center [646, 461] width 79 height 26
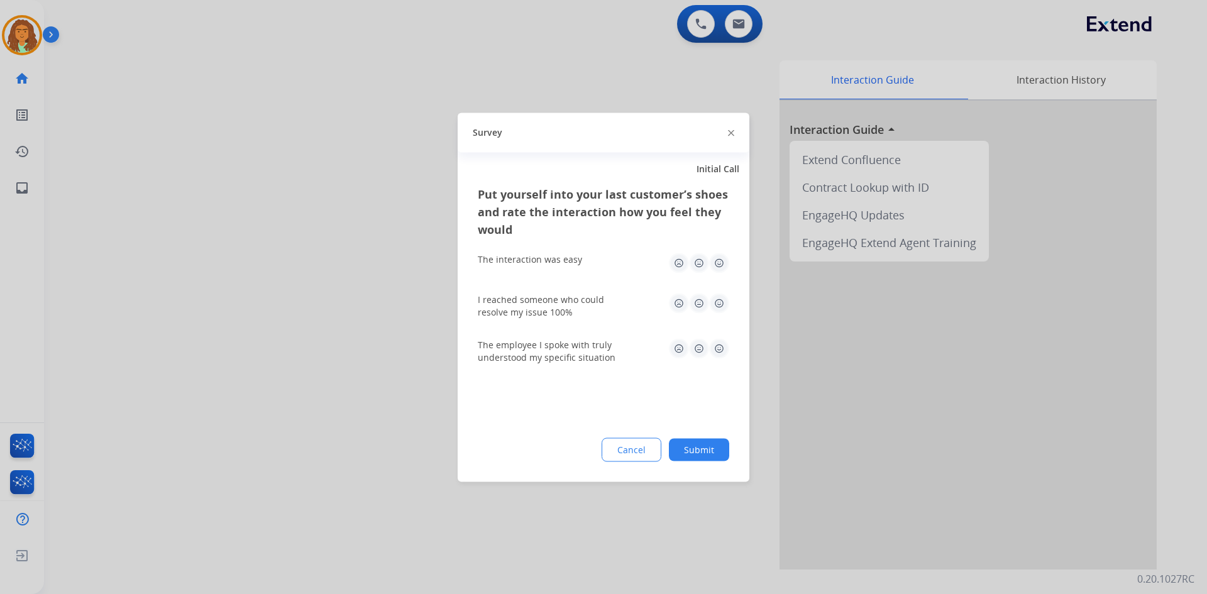
click at [721, 261] on img at bounding box center [719, 263] width 20 height 20
drag, startPoint x: 718, startPoint y: 305, endPoint x: 721, endPoint y: 328, distance: 22.8
click at [717, 304] on img at bounding box center [719, 303] width 20 height 20
click at [717, 348] on img at bounding box center [719, 348] width 20 height 20
click at [699, 448] on button "Submit" at bounding box center [699, 449] width 60 height 23
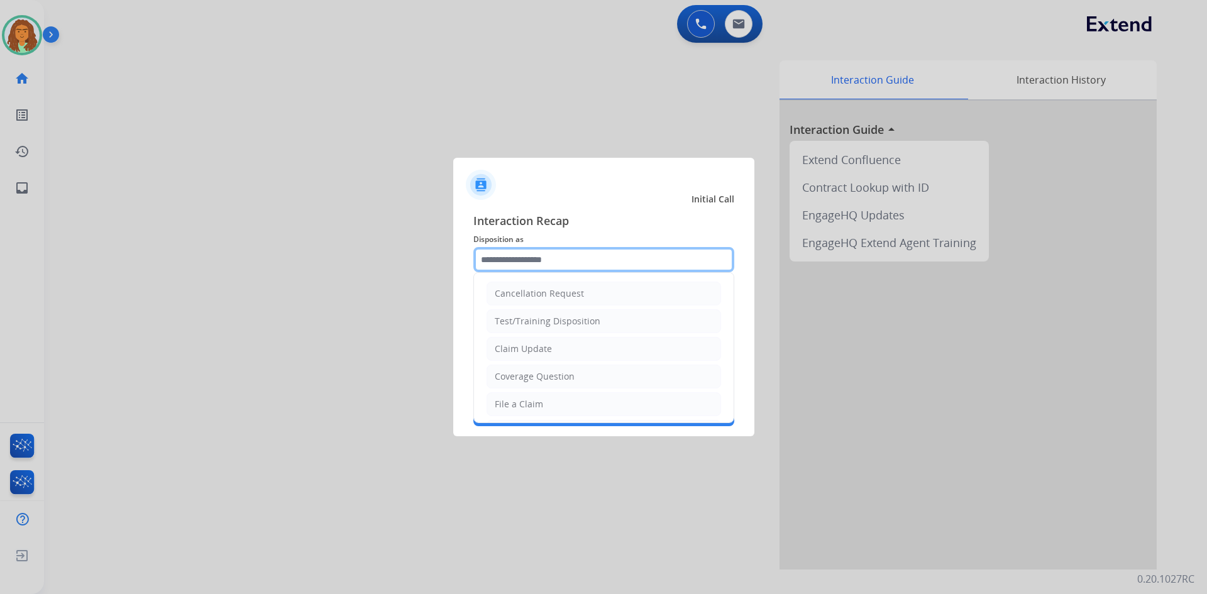
click at [535, 256] on input "text" at bounding box center [603, 259] width 261 height 25
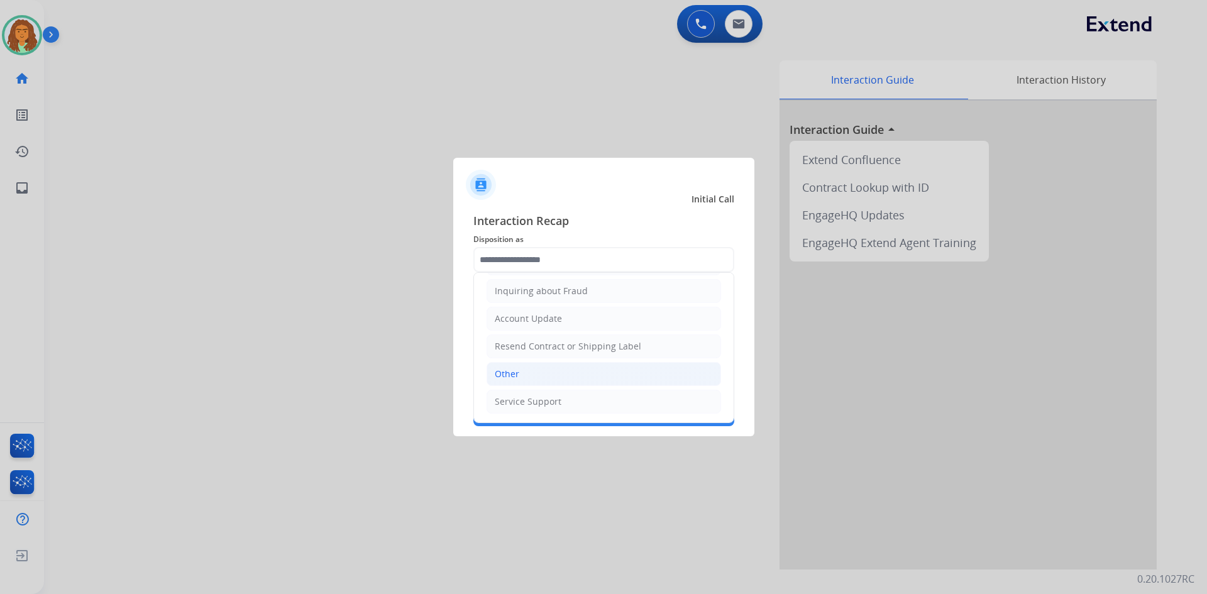
click at [521, 372] on li "Other" at bounding box center [604, 374] width 235 height 24
type input "*****"
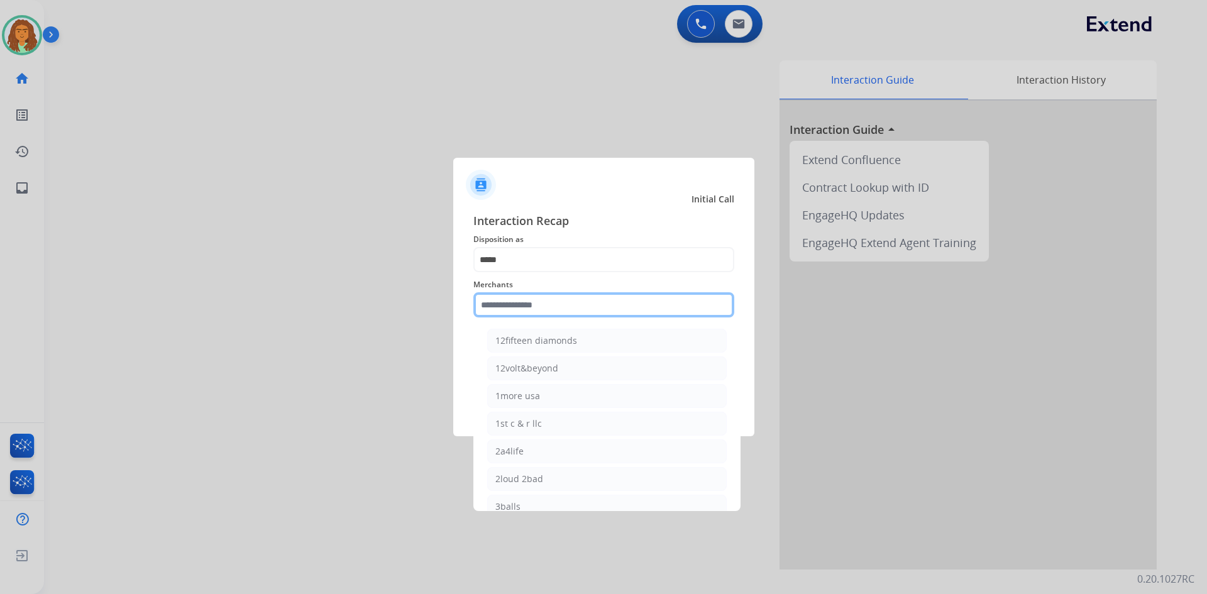
click at [509, 303] on input "text" at bounding box center [603, 304] width 261 height 25
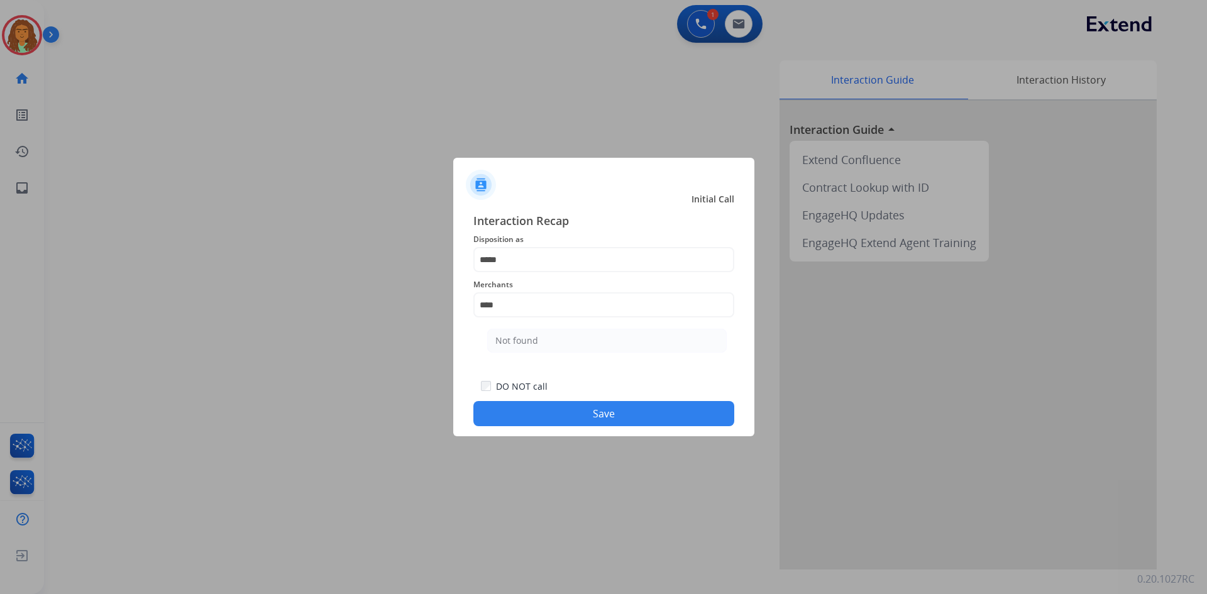
click at [546, 341] on li "Not found" at bounding box center [607, 341] width 240 height 24
type input "*********"
click at [560, 409] on button "Save" at bounding box center [603, 413] width 261 height 25
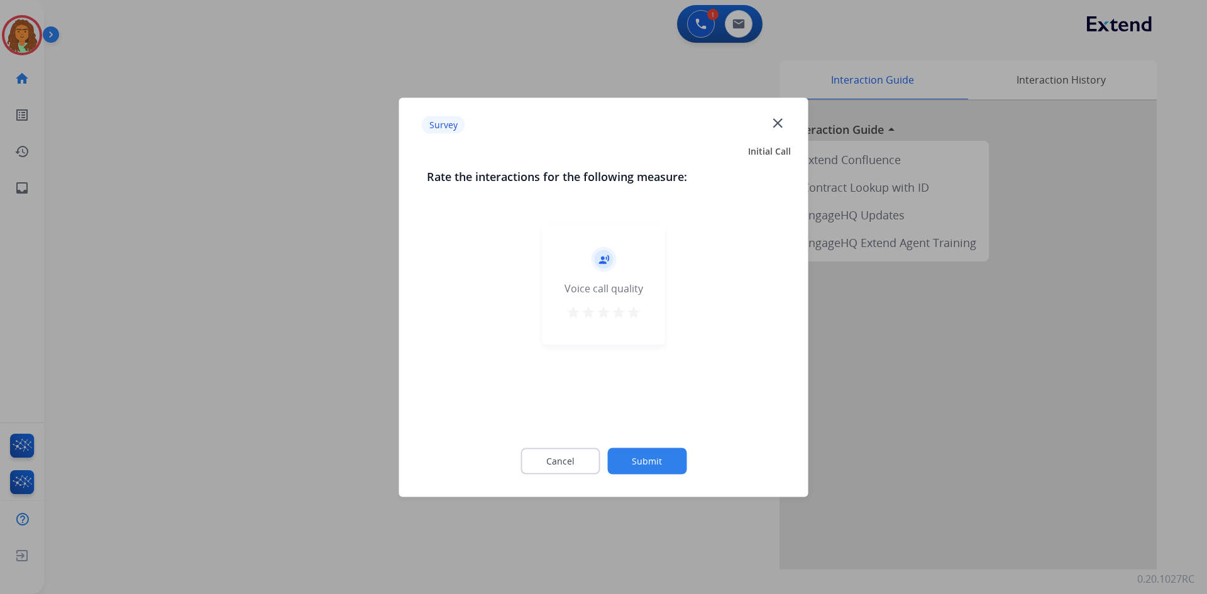
click at [633, 314] on mat-icon "star" at bounding box center [633, 311] width 15 height 15
drag, startPoint x: 650, startPoint y: 465, endPoint x: 658, endPoint y: 455, distance: 12.6
click at [651, 461] on button "Submit" at bounding box center [646, 461] width 79 height 26
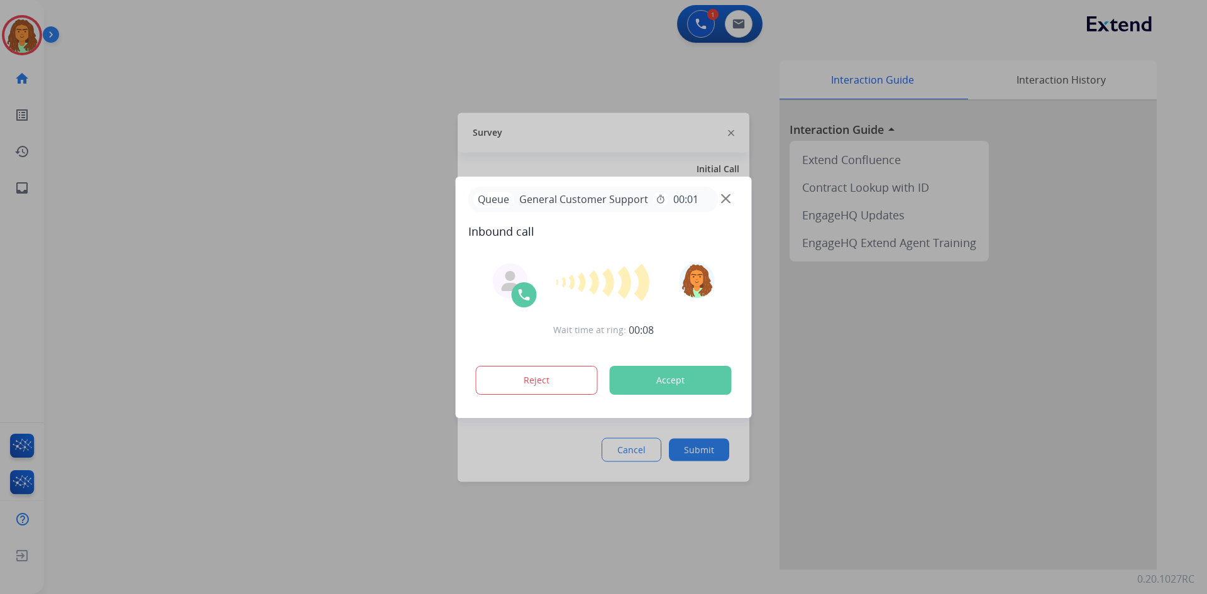
click at [729, 133] on div at bounding box center [603, 297] width 1207 height 594
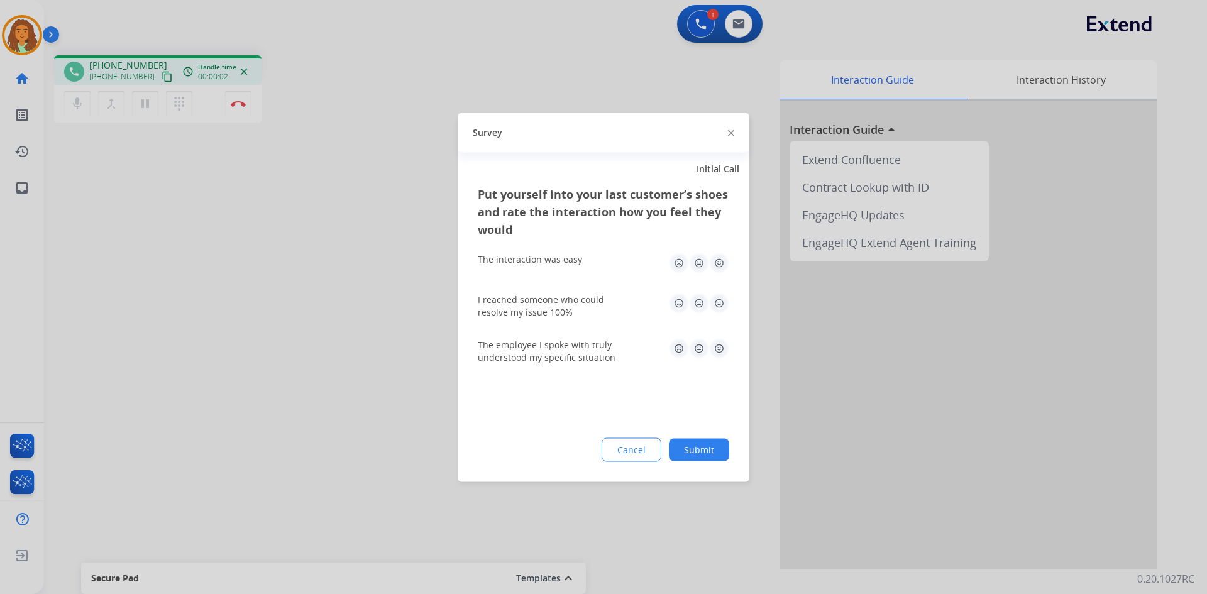
click at [729, 133] on img at bounding box center [731, 133] width 6 height 6
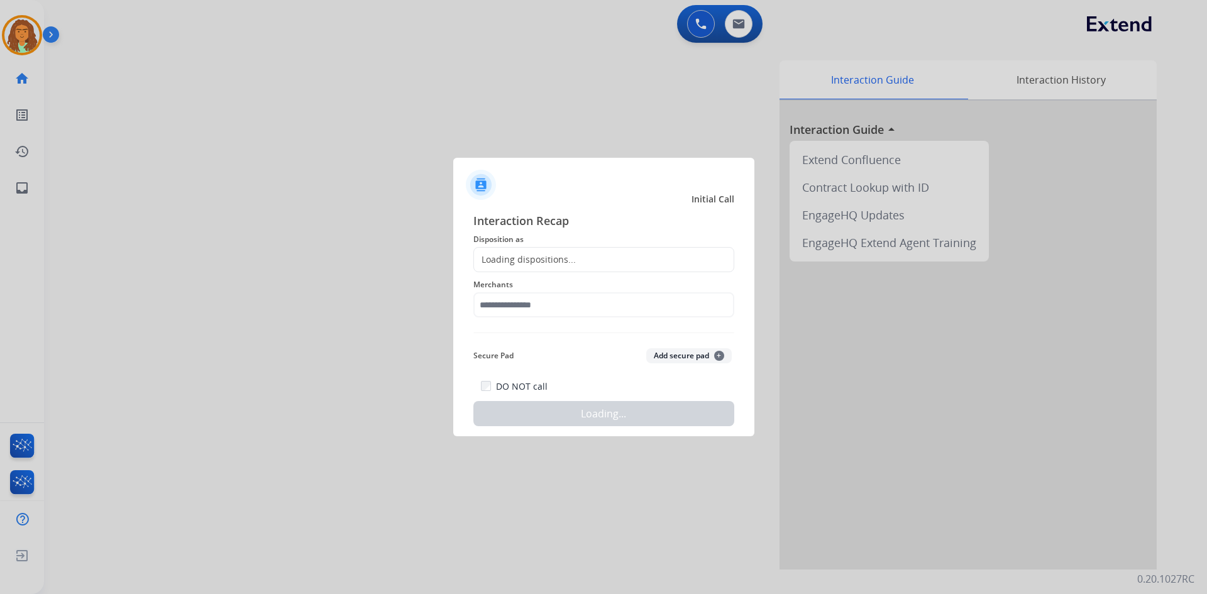
click at [236, 106] on div at bounding box center [603, 297] width 1207 height 594
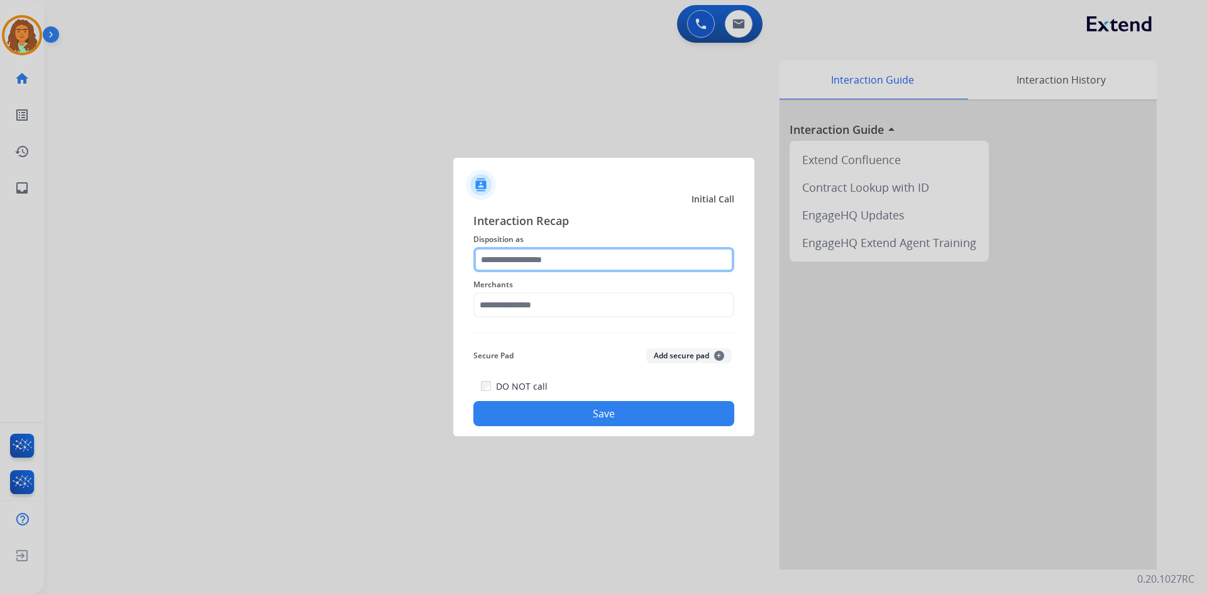
click at [491, 251] on input "text" at bounding box center [603, 259] width 261 height 25
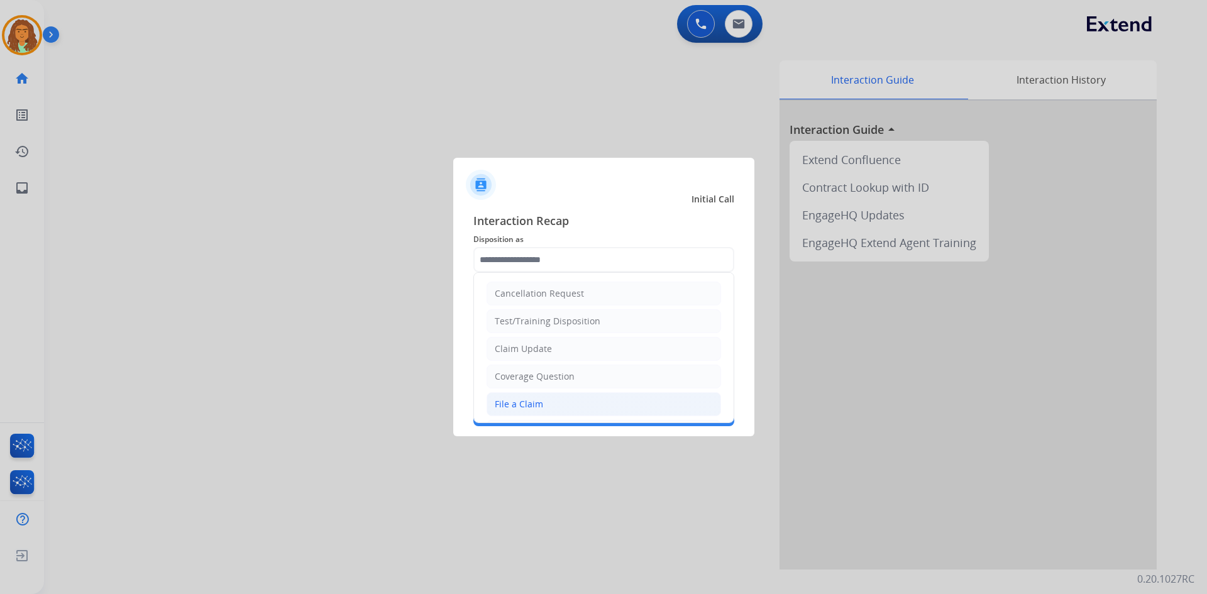
click at [504, 404] on div "File a Claim" at bounding box center [519, 404] width 48 height 13
type input "**********"
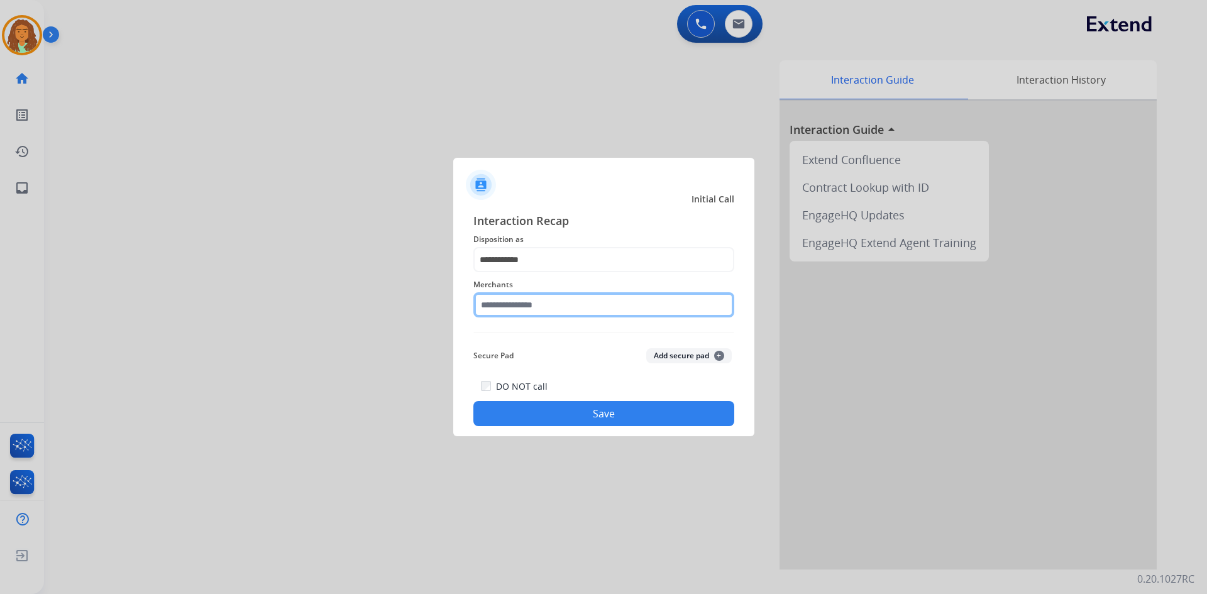
click at [517, 307] on input "text" at bounding box center [603, 304] width 261 height 25
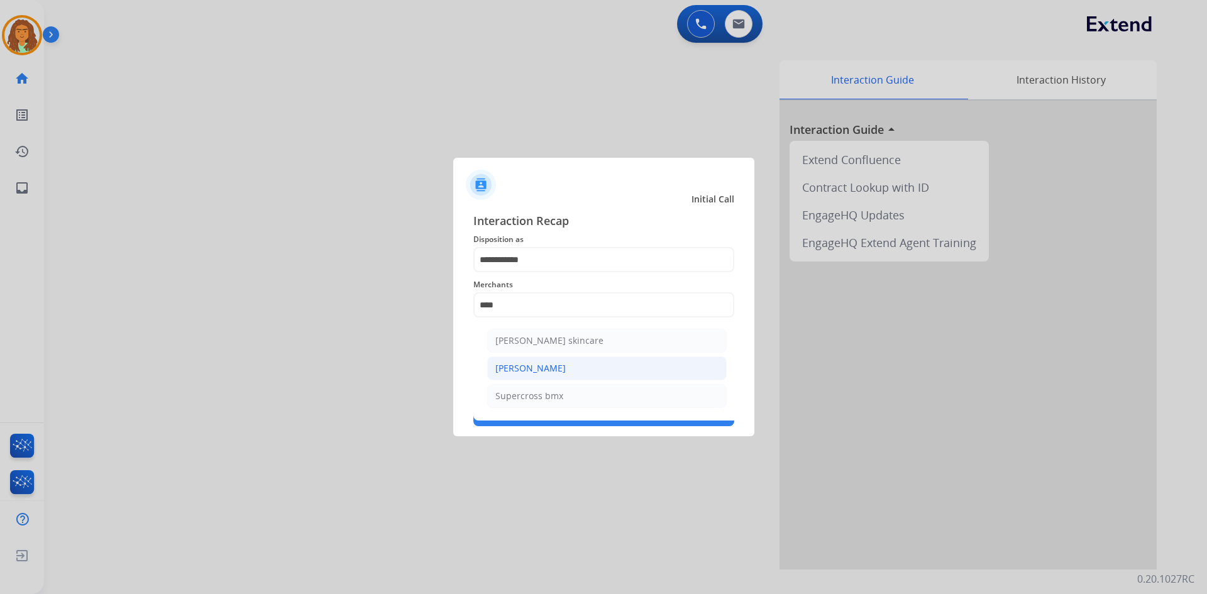
click at [549, 372] on li "Ross-simons" at bounding box center [607, 368] width 240 height 24
type input "**********"
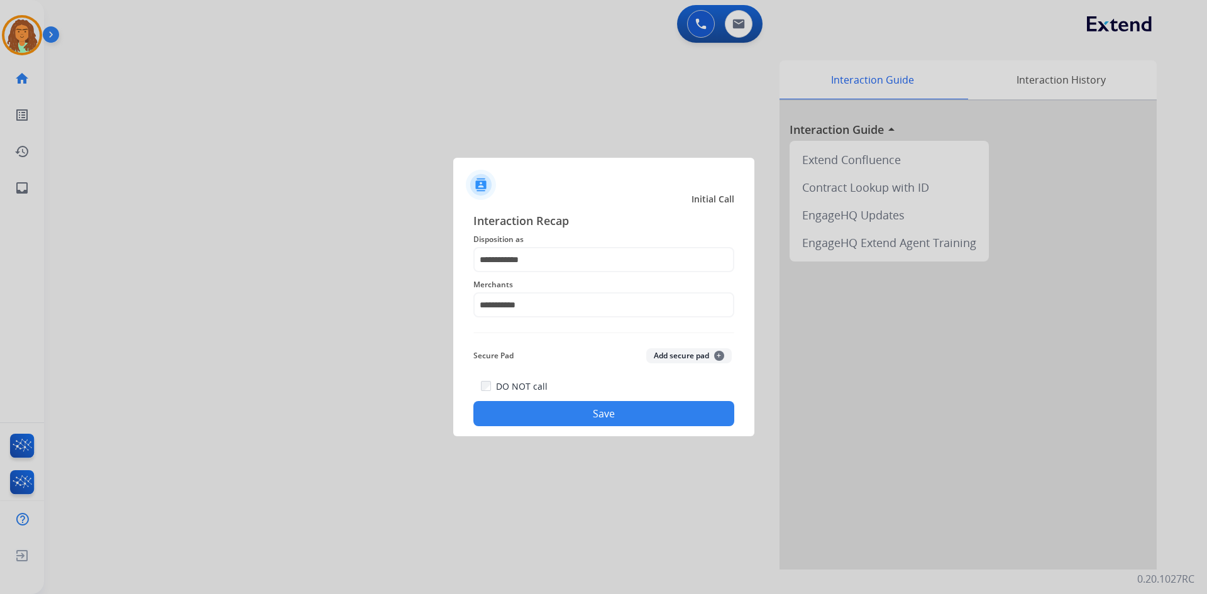
click at [580, 413] on button "Save" at bounding box center [603, 413] width 261 height 25
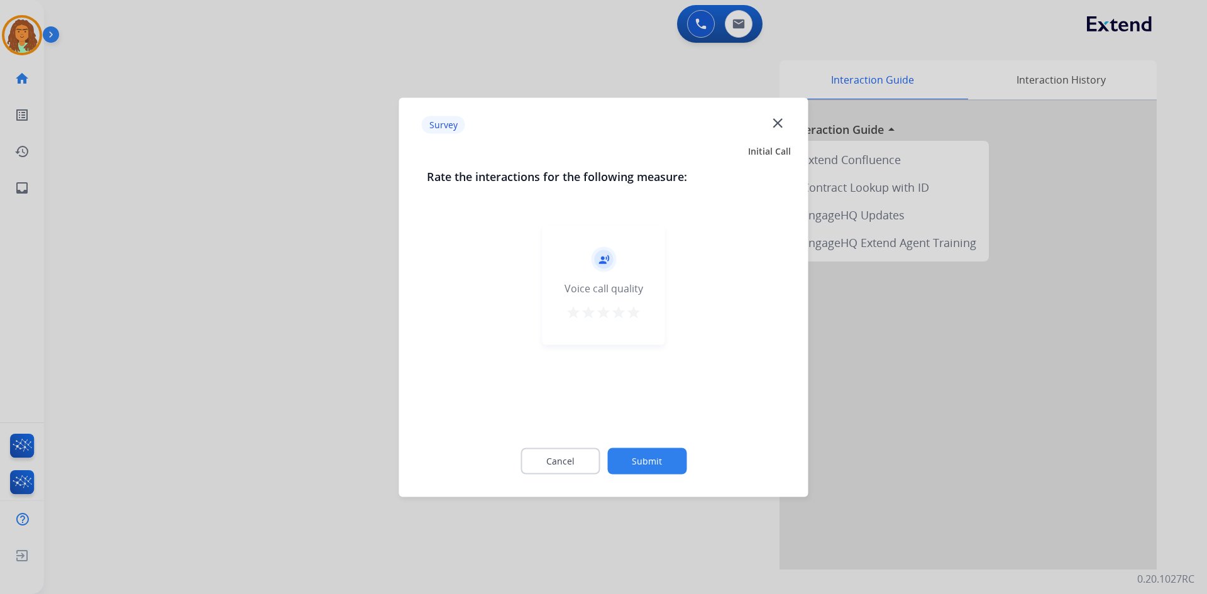
click at [630, 311] on mat-icon "star" at bounding box center [633, 311] width 15 height 15
click at [640, 457] on button "Submit" at bounding box center [646, 461] width 79 height 26
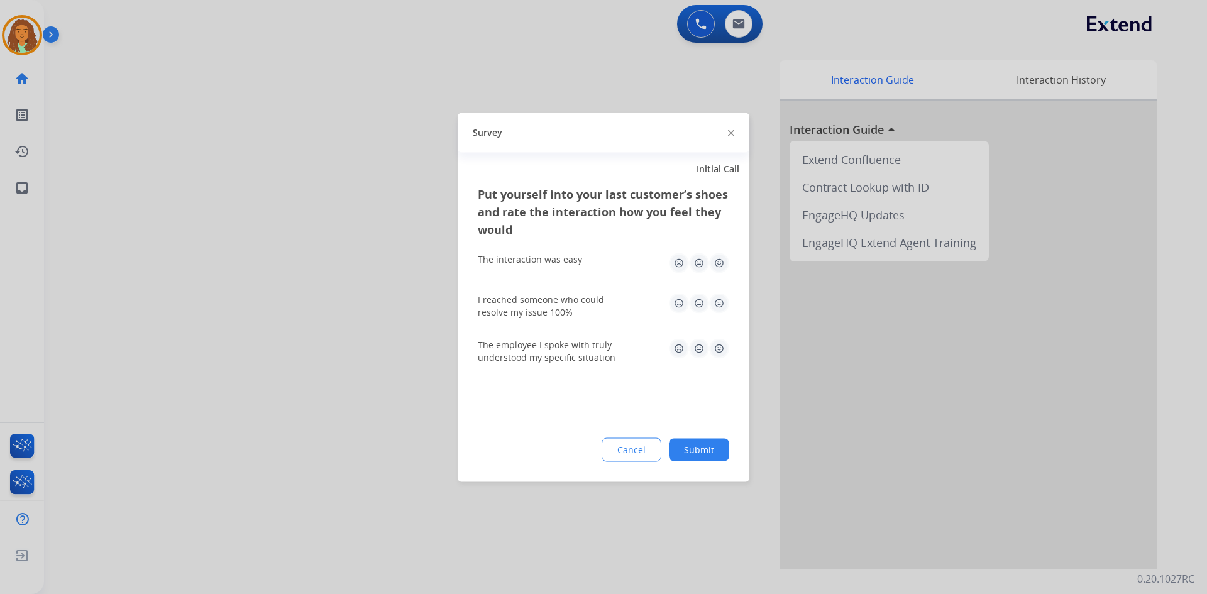
click at [717, 264] on img at bounding box center [719, 263] width 20 height 20
click at [716, 304] on img at bounding box center [719, 303] width 20 height 20
click at [717, 349] on img at bounding box center [719, 348] width 20 height 20
click at [707, 442] on button "Submit" at bounding box center [699, 449] width 60 height 23
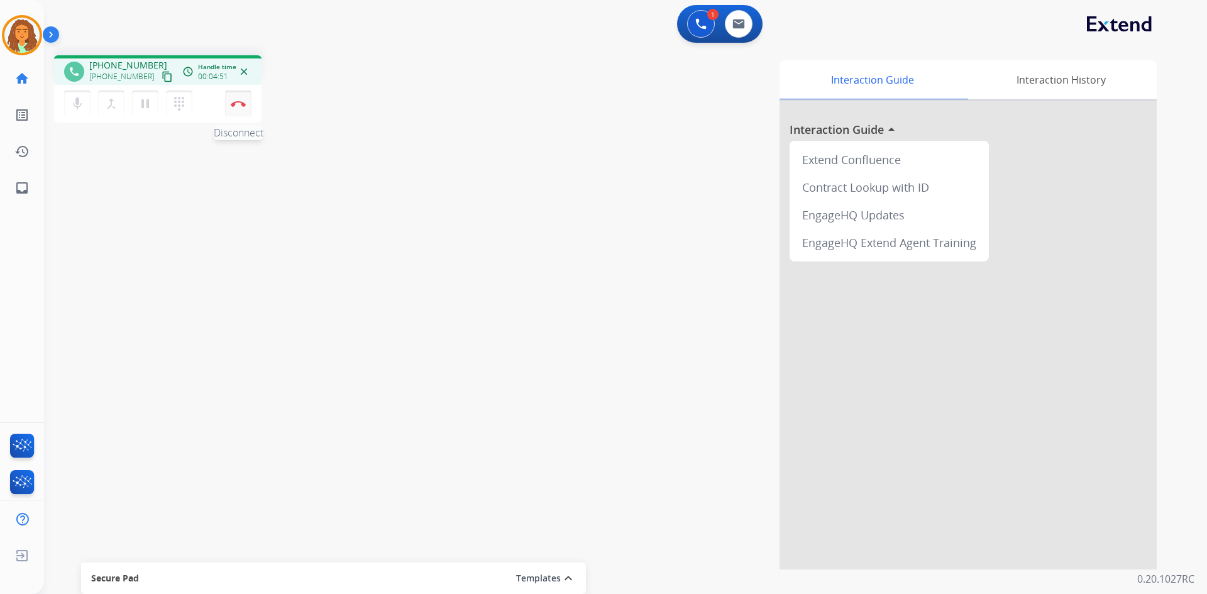
click at [236, 104] on img at bounding box center [238, 104] width 15 height 6
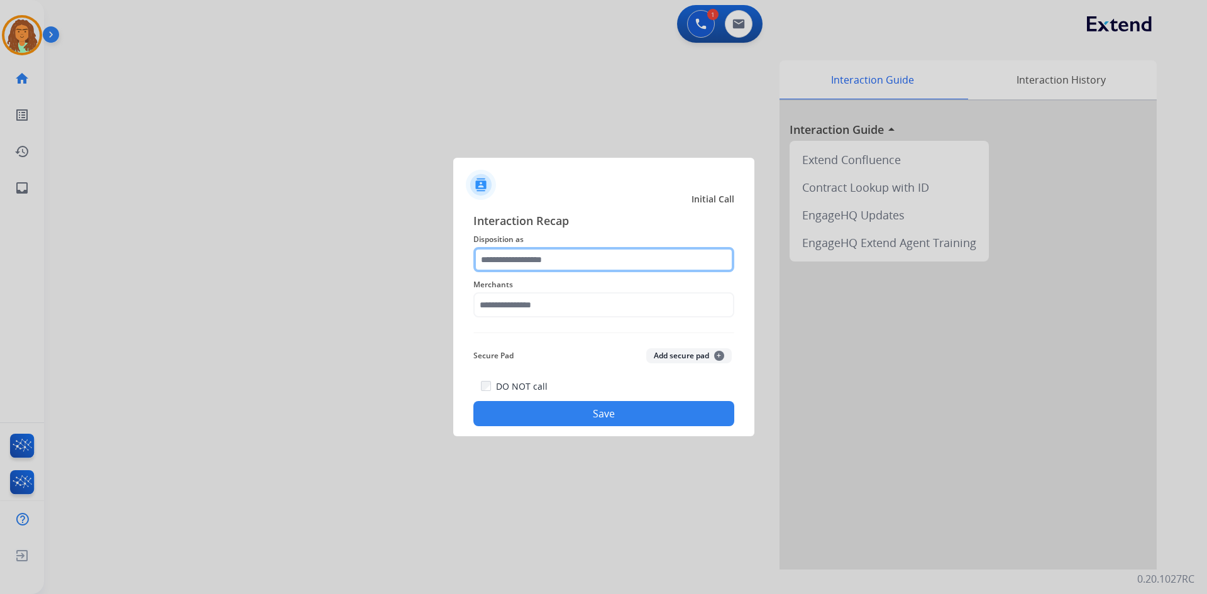
click at [498, 257] on input "text" at bounding box center [603, 259] width 261 height 25
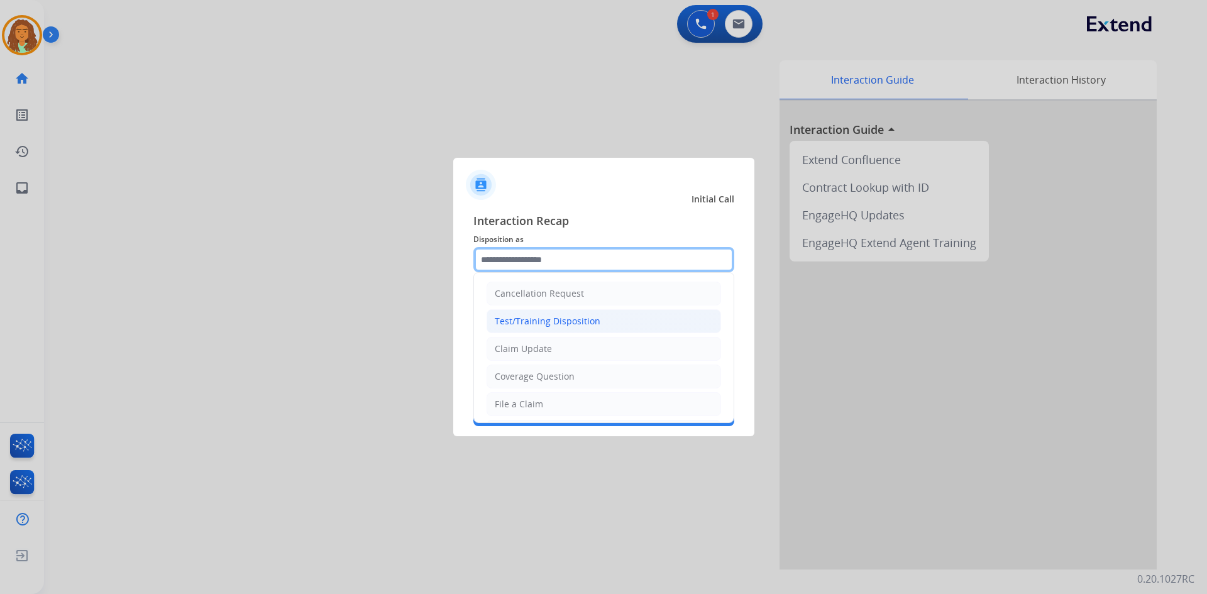
scroll to position [126, 0]
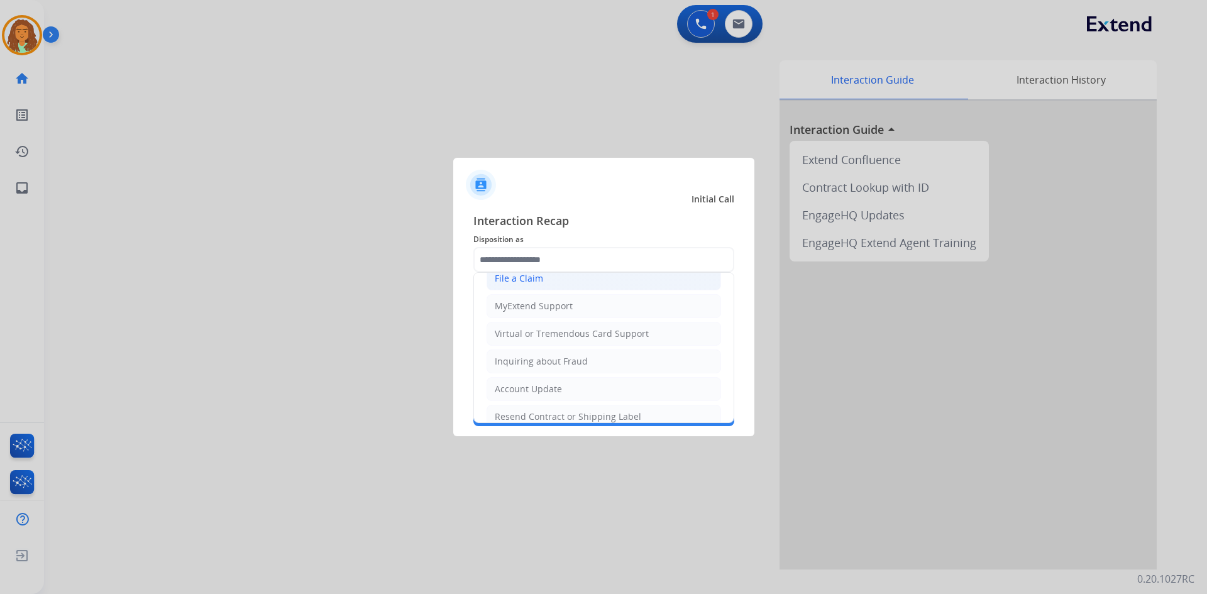
click at [526, 282] on div "File a Claim" at bounding box center [519, 278] width 48 height 13
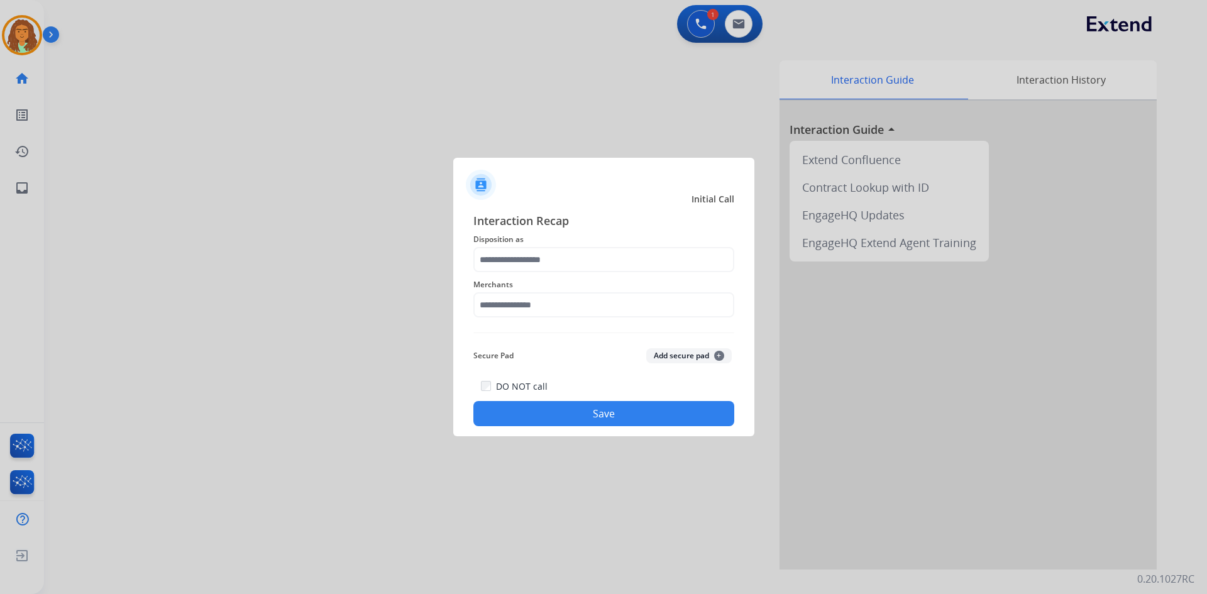
type input "**********"
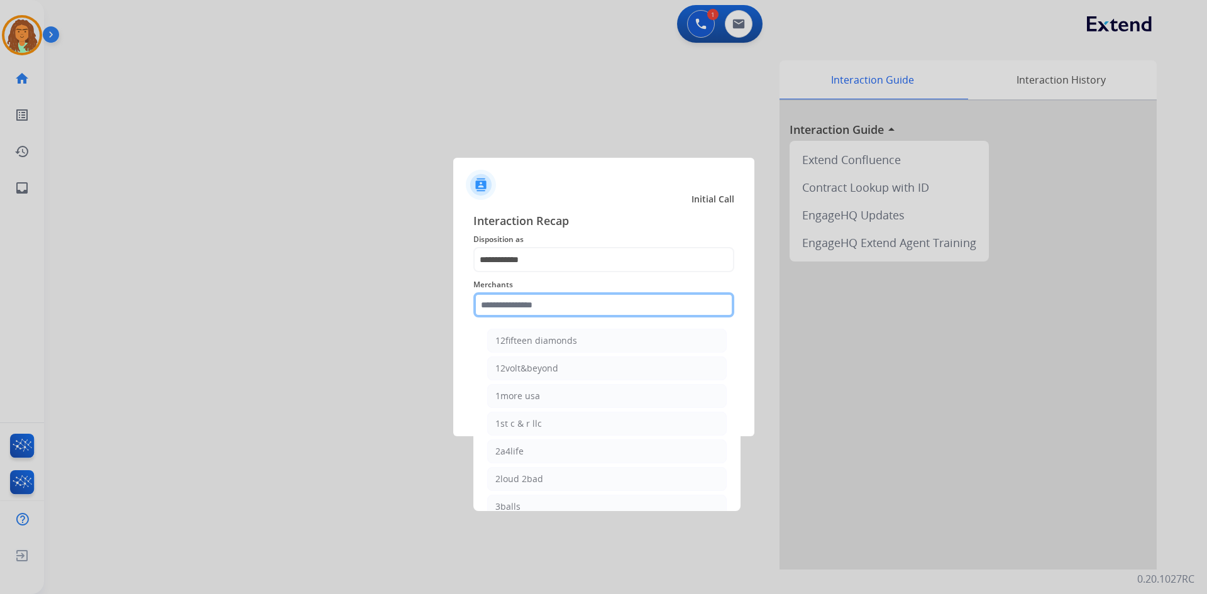
drag, startPoint x: 490, startPoint y: 302, endPoint x: 499, endPoint y: 299, distance: 9.3
click at [490, 301] on input "text" at bounding box center [603, 304] width 261 height 25
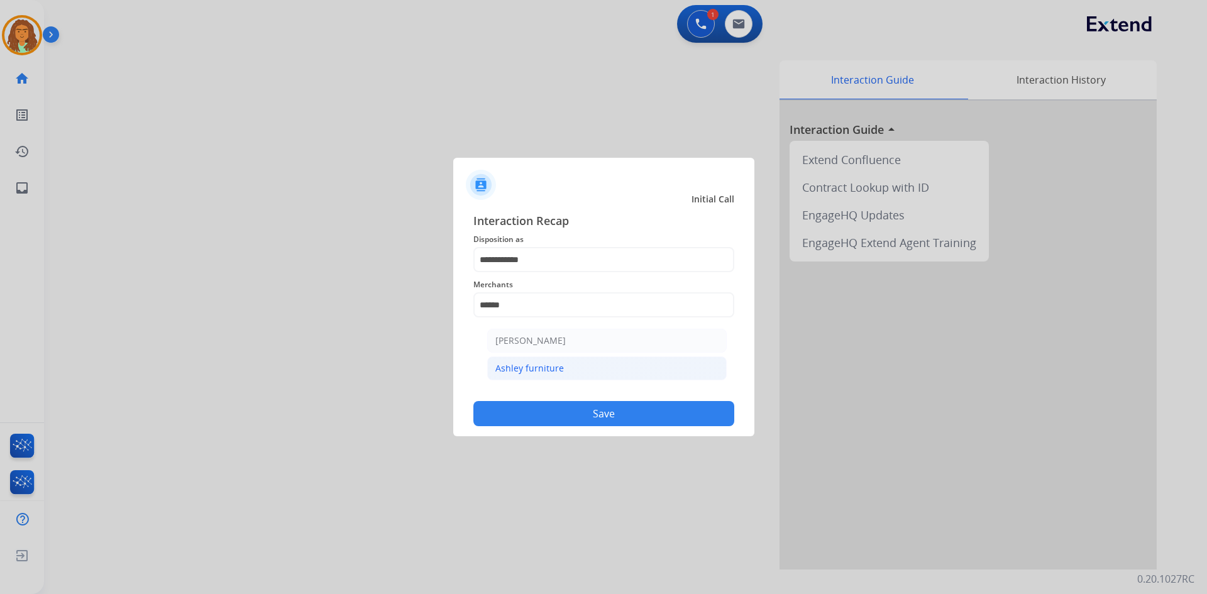
click at [531, 365] on div "Ashley furniture" at bounding box center [529, 368] width 69 height 13
type input "**********"
click at [572, 411] on button "Save" at bounding box center [603, 413] width 261 height 25
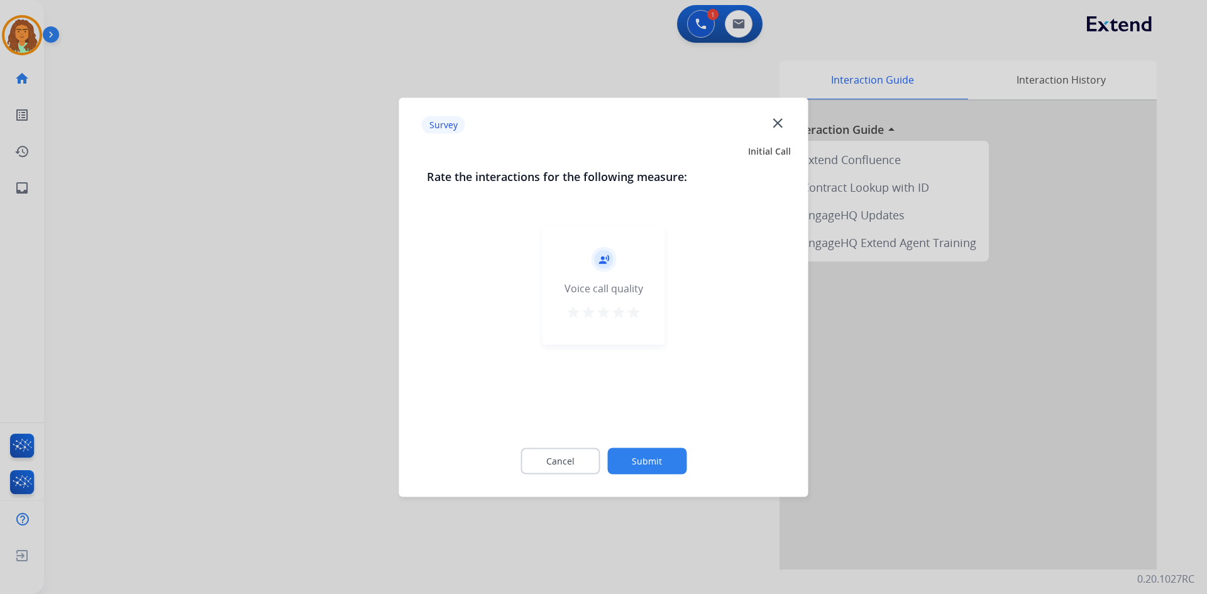
click at [632, 308] on mat-icon "star" at bounding box center [633, 311] width 15 height 15
click at [646, 454] on button "Submit" at bounding box center [646, 461] width 79 height 26
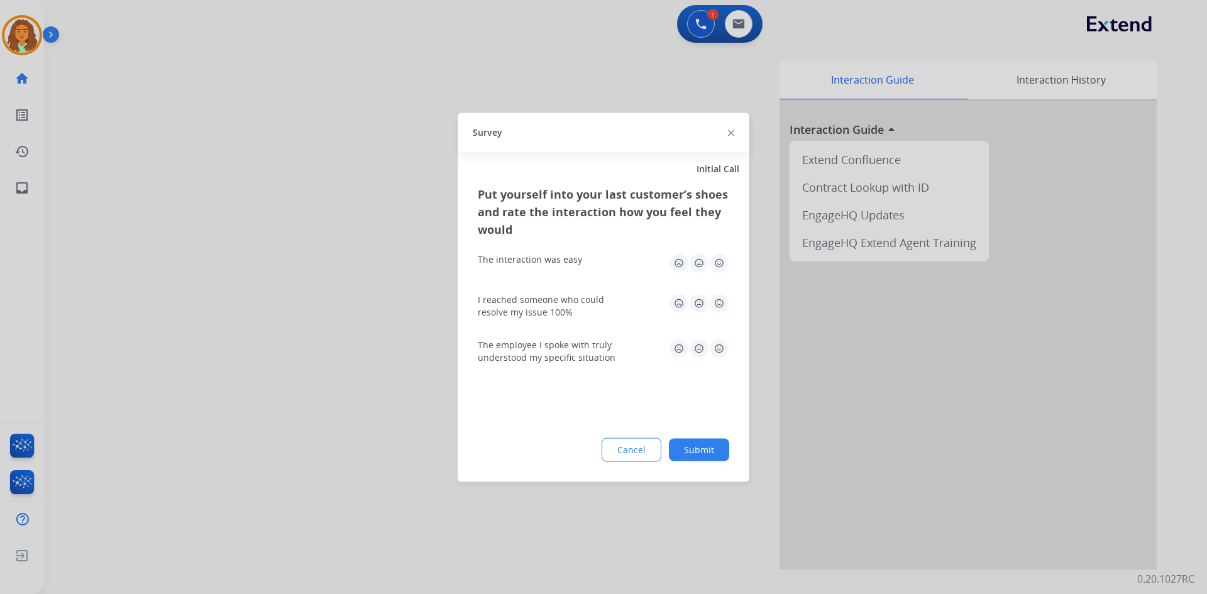
click at [715, 263] on img at bounding box center [719, 263] width 20 height 20
click at [719, 301] on img at bounding box center [719, 303] width 20 height 20
click at [722, 344] on img at bounding box center [719, 348] width 20 height 20
click at [708, 442] on button "Submit" at bounding box center [699, 449] width 60 height 23
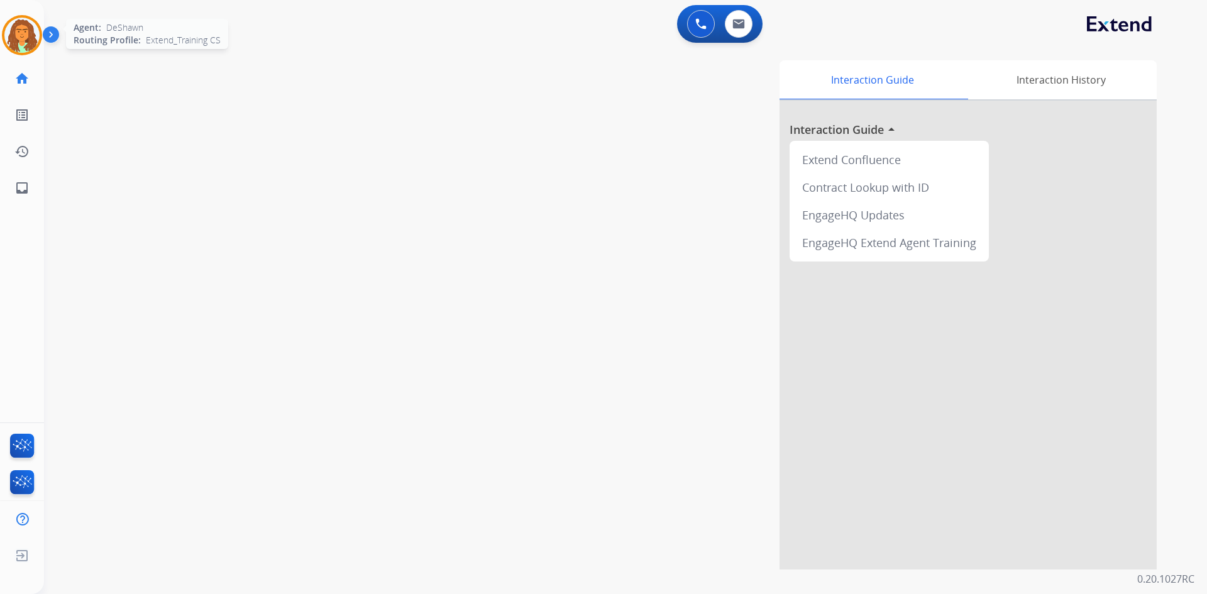
click at [32, 40] on img at bounding box center [21, 35] width 35 height 35
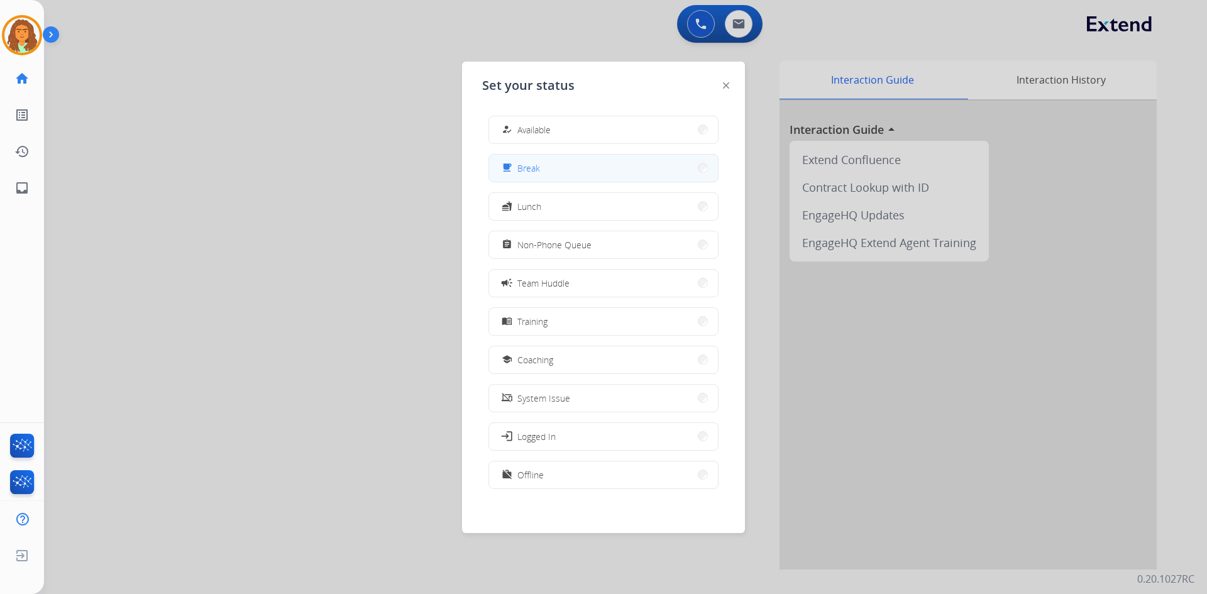
click at [519, 166] on div "free_breakfast Break" at bounding box center [519, 167] width 41 height 15
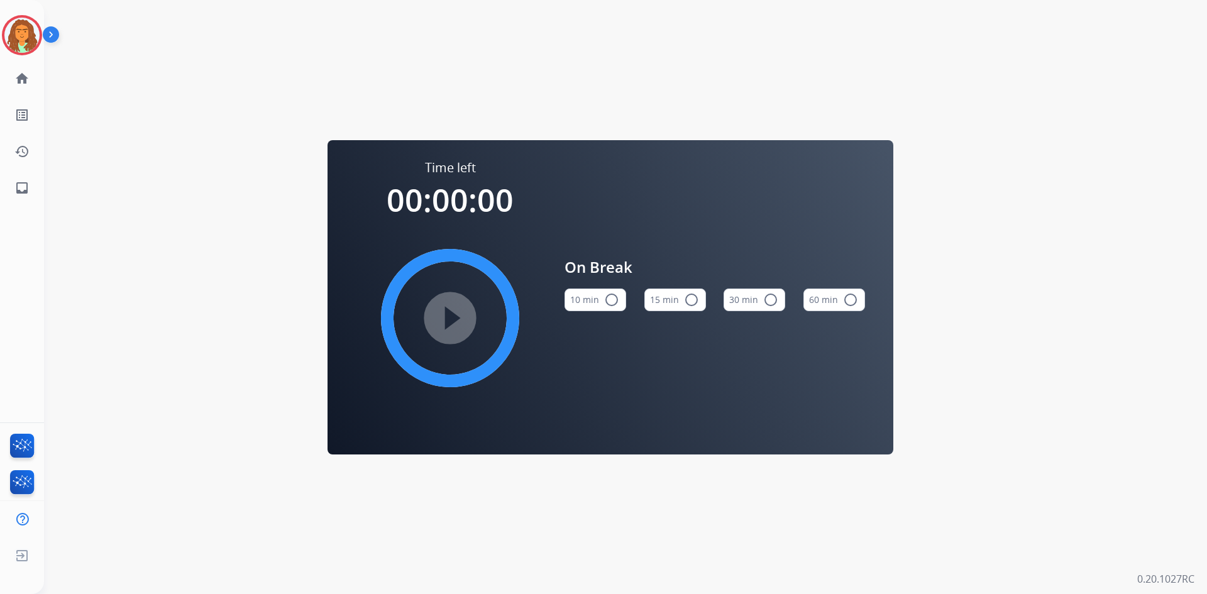
click at [608, 302] on mat-icon "radio_button_unchecked" at bounding box center [611, 299] width 15 height 15
click at [450, 311] on mat-icon "play_circle_filled" at bounding box center [450, 318] width 15 height 15
click at [25, 40] on img at bounding box center [21, 35] width 35 height 35
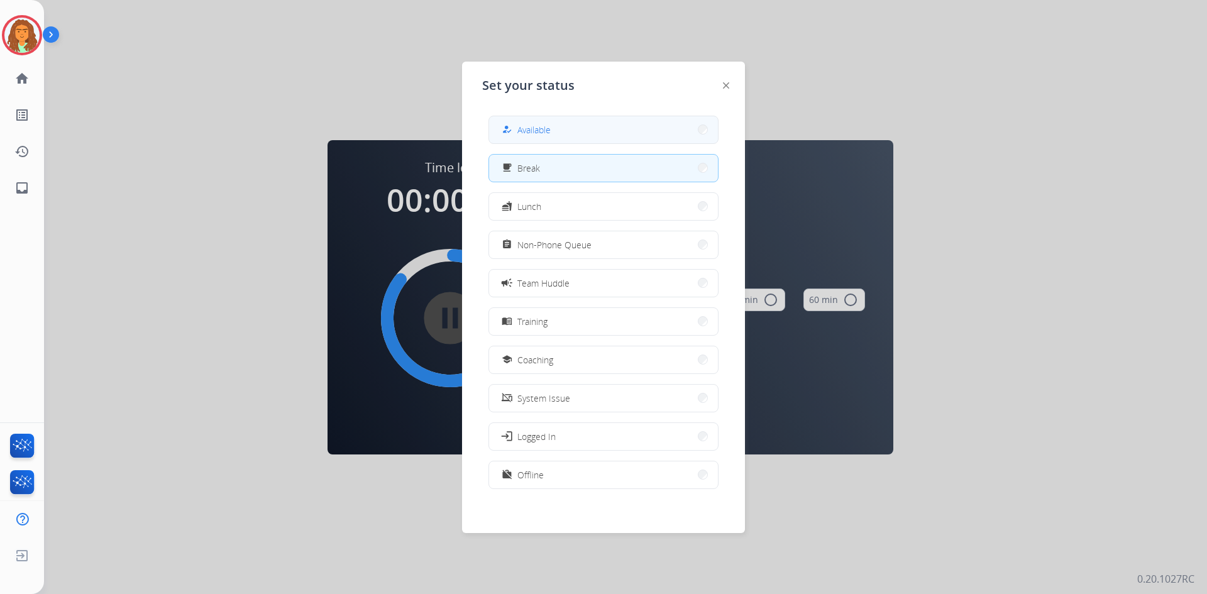
click at [549, 129] on span "Available" at bounding box center [533, 129] width 33 height 13
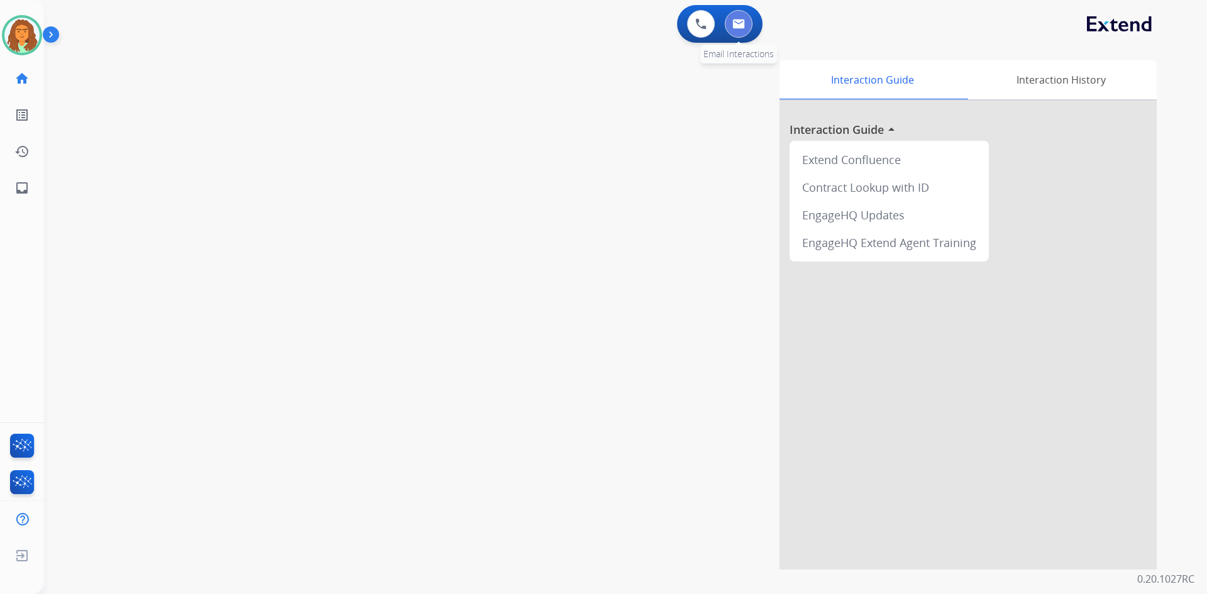
click at [732, 30] on button at bounding box center [739, 24] width 28 height 28
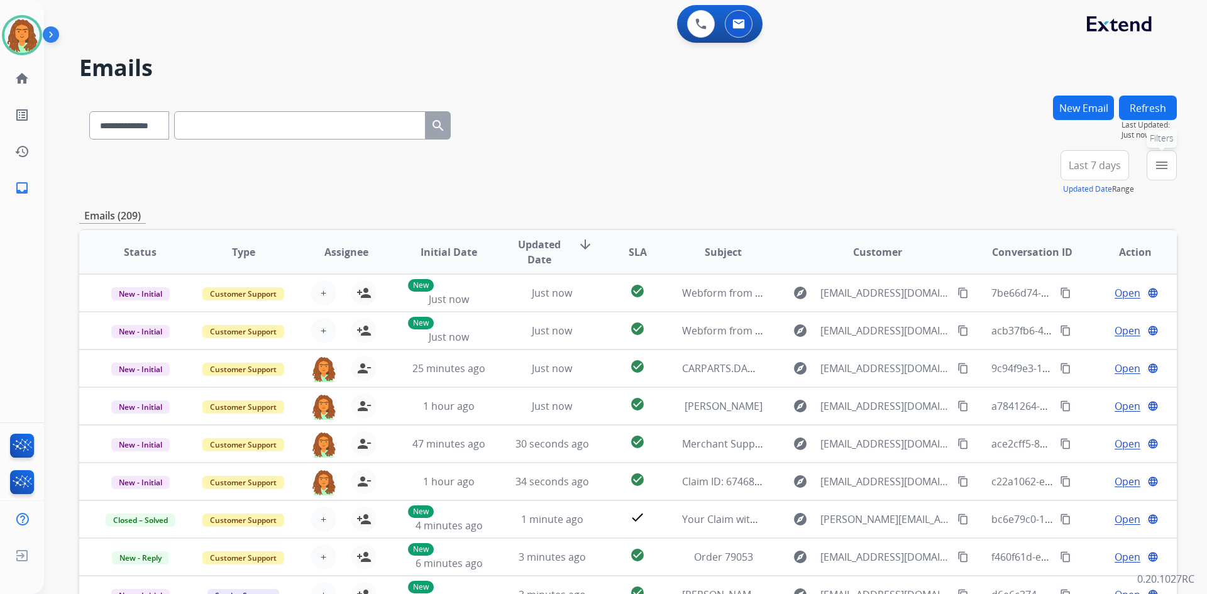
click at [1163, 165] on mat-icon "menu" at bounding box center [1161, 165] width 15 height 15
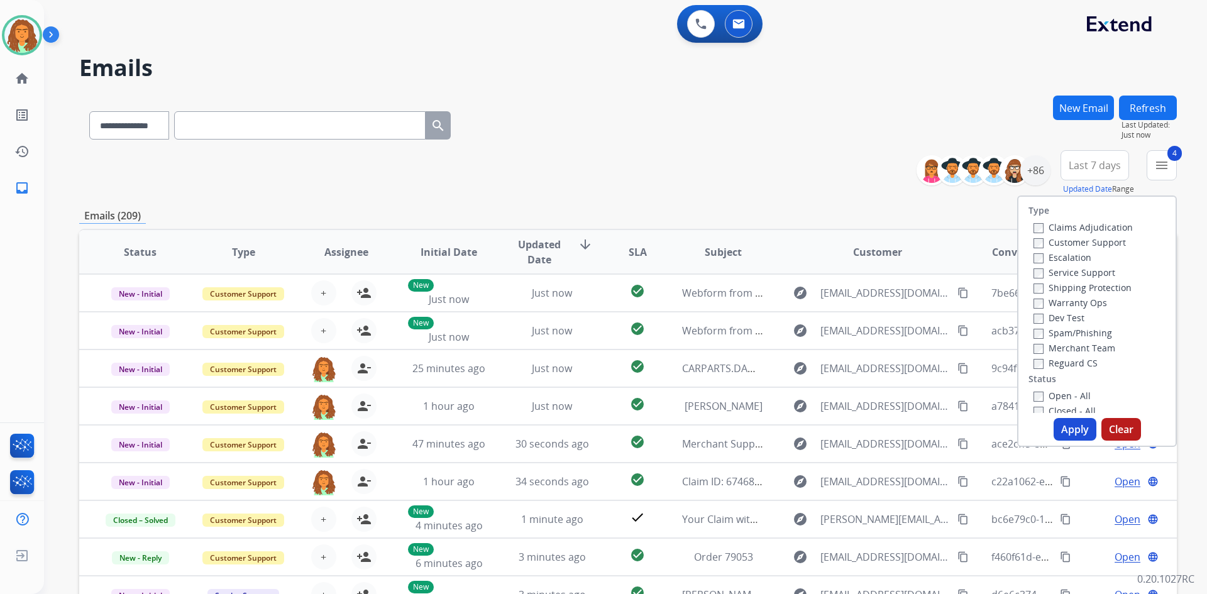
click at [1069, 425] on button "Apply" at bounding box center [1075, 429] width 43 height 23
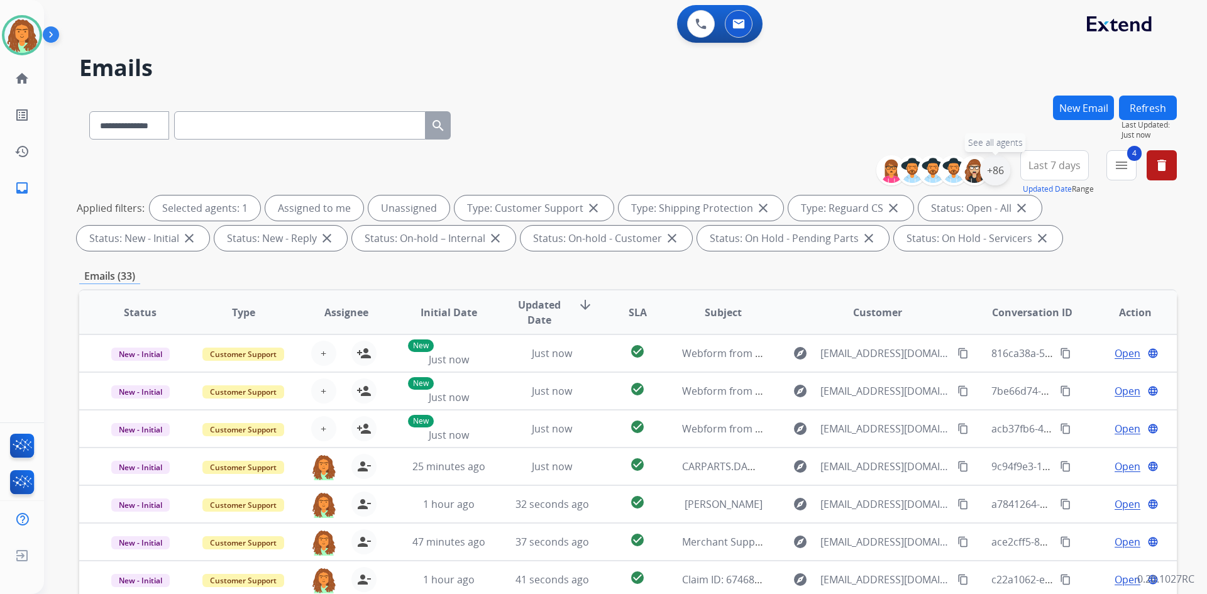
click at [1002, 174] on div "+86" at bounding box center [995, 170] width 30 height 30
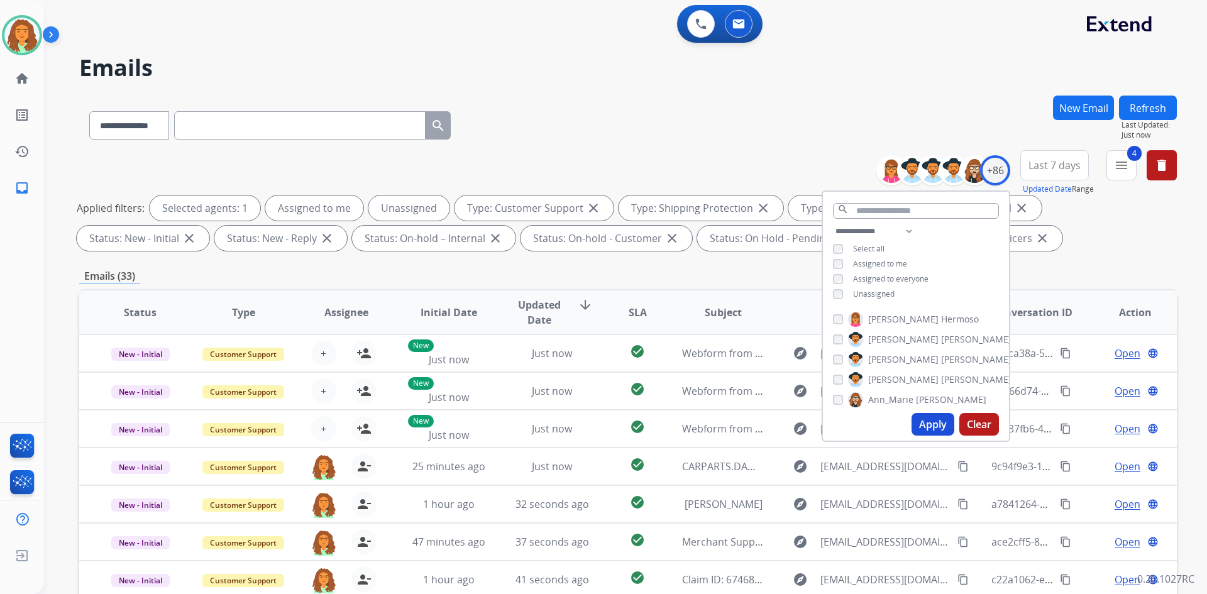
click at [827, 292] on div "**********" at bounding box center [916, 264] width 186 height 80
click at [934, 418] on button "Apply" at bounding box center [933, 424] width 43 height 23
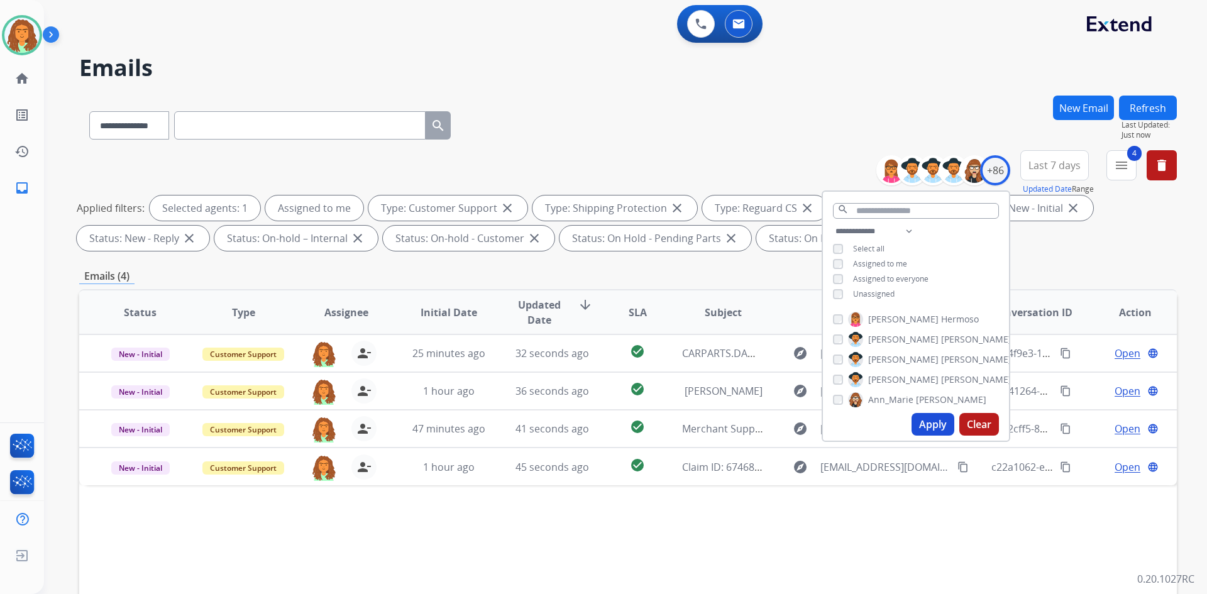
click at [1061, 173] on button "Last 7 days" at bounding box center [1054, 165] width 69 height 30
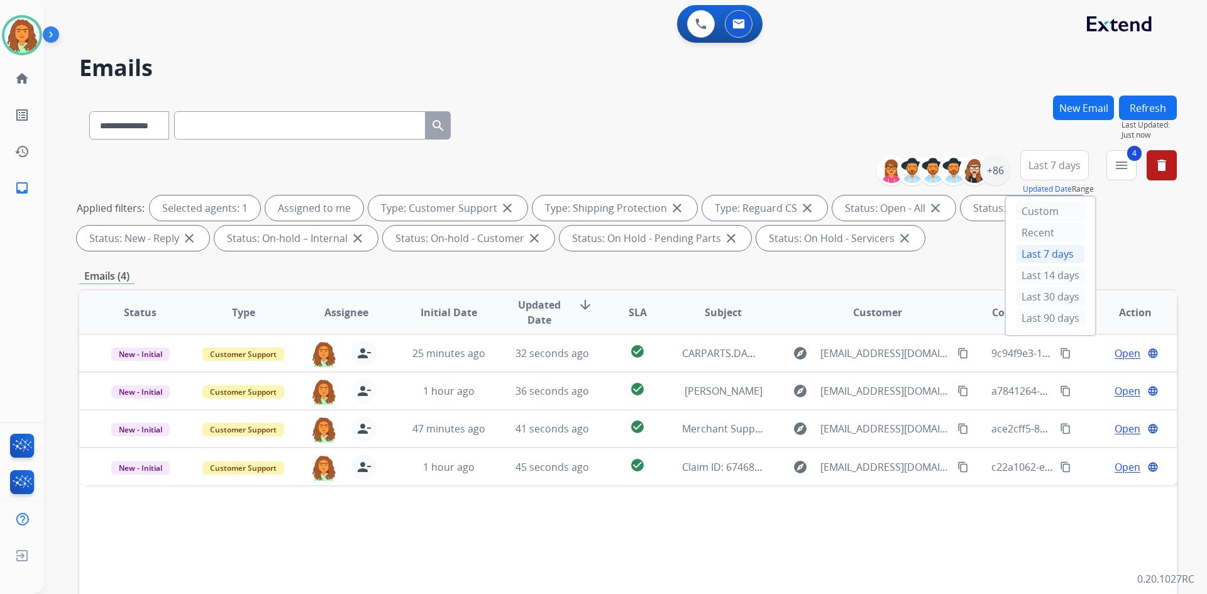
click at [1046, 314] on div "Last 90 days" at bounding box center [1050, 318] width 69 height 19
click at [1125, 240] on div "Applied filters: Selected agents: 1 Assigned to me Type: Customer Support close…" at bounding box center [626, 223] width 1098 height 55
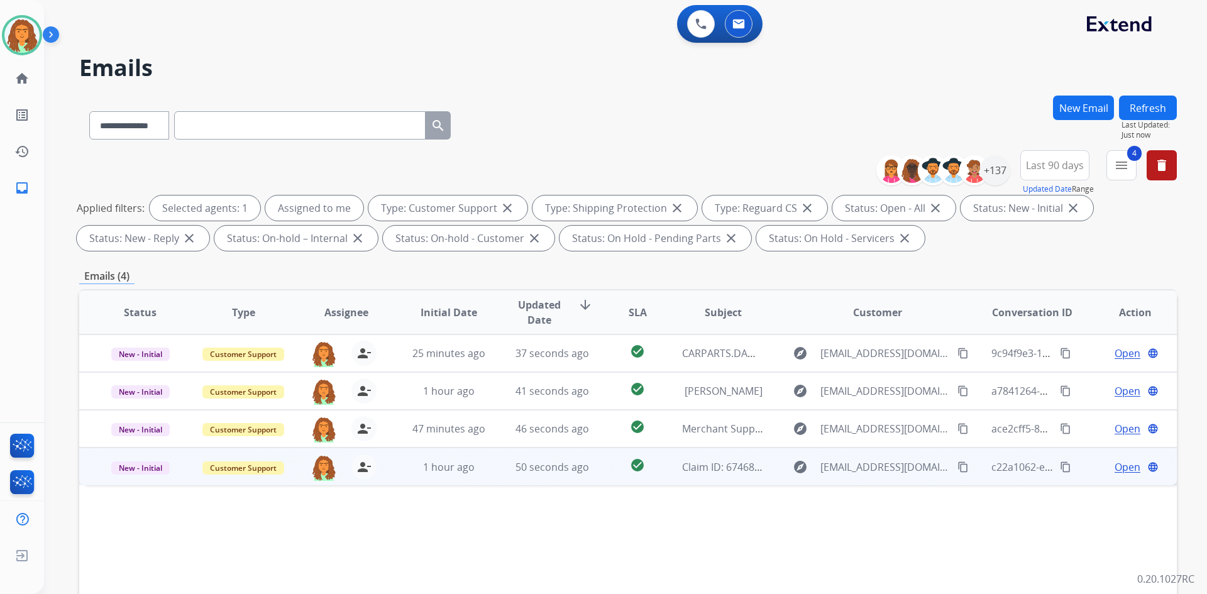
click at [499, 470] on td "50 seconds ago" at bounding box center [542, 467] width 103 height 38
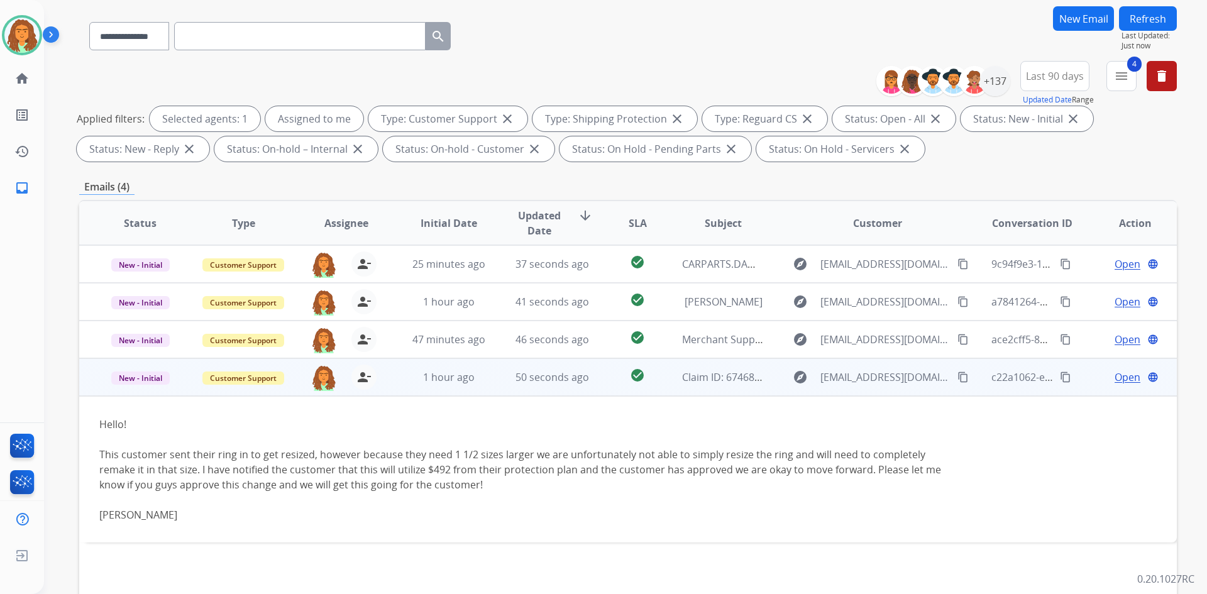
scroll to position [182, 0]
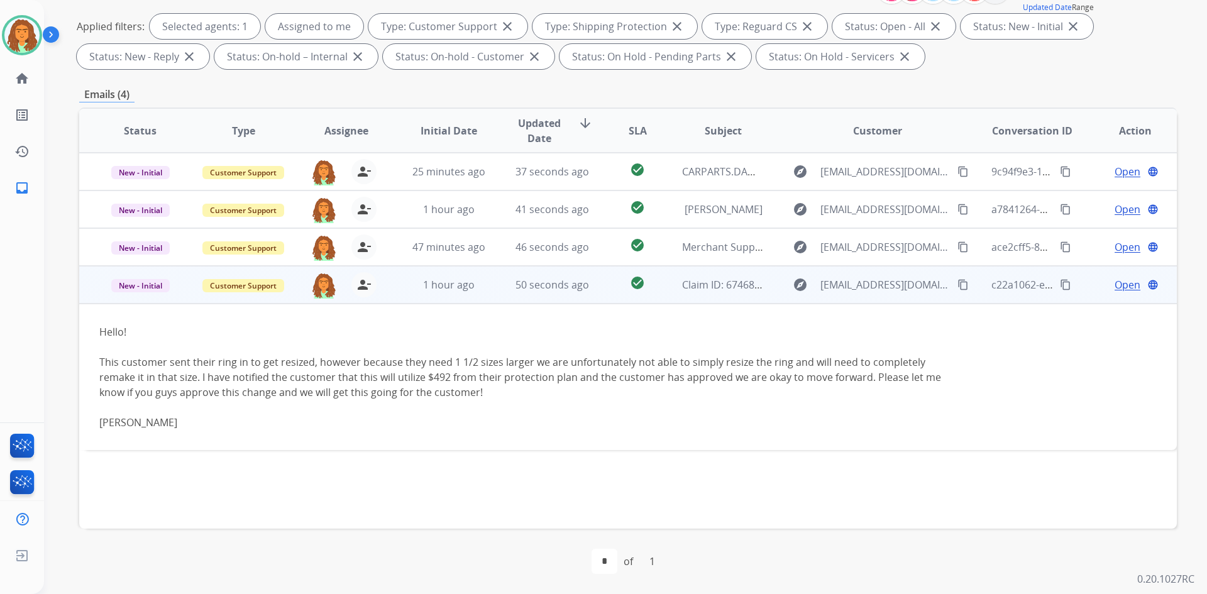
click at [1118, 287] on span "Open" at bounding box center [1128, 284] width 26 height 15
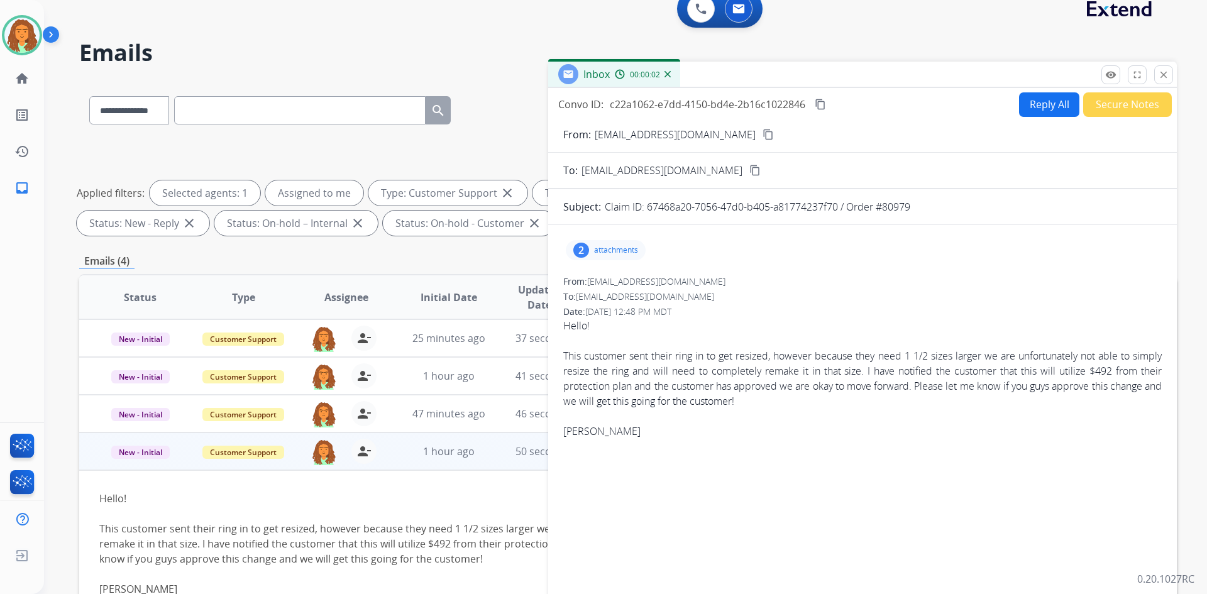
scroll to position [0, 0]
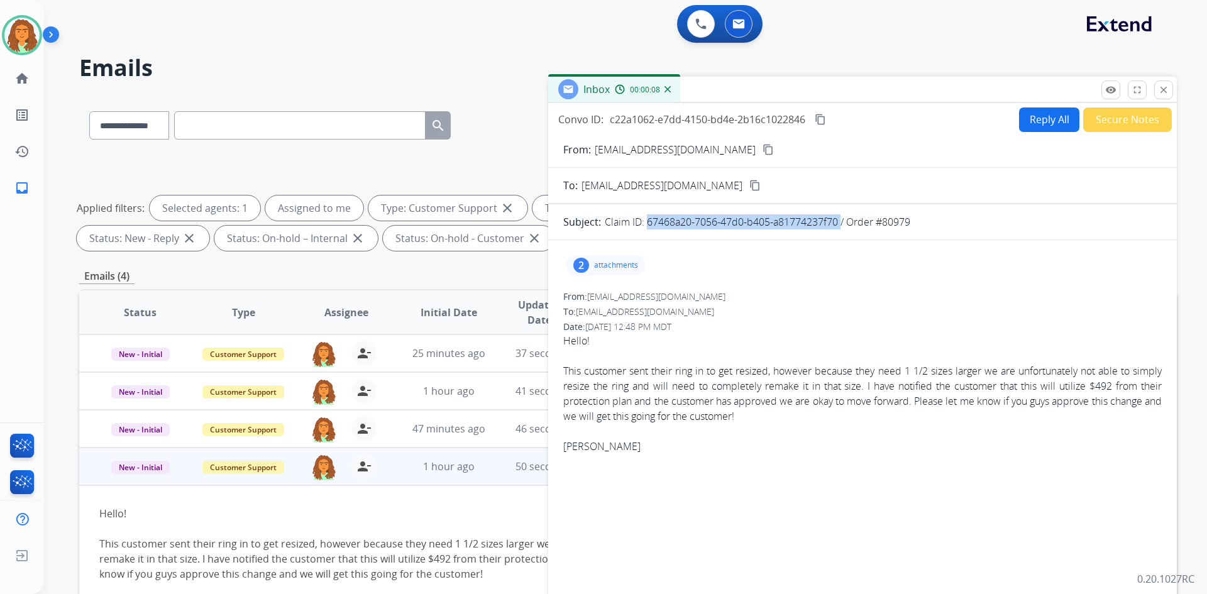
drag, startPoint x: 645, startPoint y: 223, endPoint x: 839, endPoint y: 226, distance: 194.3
click at [839, 226] on p "Claim ID: 67468a20-7056-47d0-b405-a81774237f70 / Order #80979" at bounding box center [758, 221] width 306 height 15
copy p "67468a20-7056-47d0-b405-a81774237f70"
click at [698, 221] on p "Claim ID: 67468a20-7056-47d0-b405-a81774237f70 / Order #80979" at bounding box center [758, 221] width 306 height 15
copy p "67468a20-7056-47d0-b405-a81774237f70"
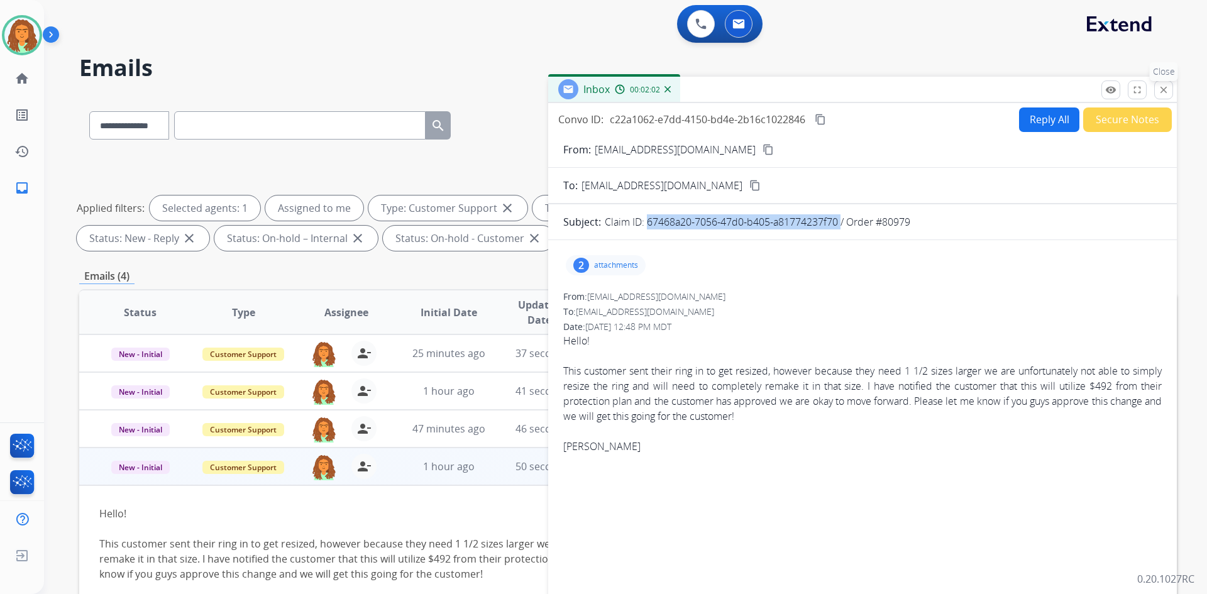
click at [1168, 90] on mat-icon "close" at bounding box center [1163, 89] width 11 height 11
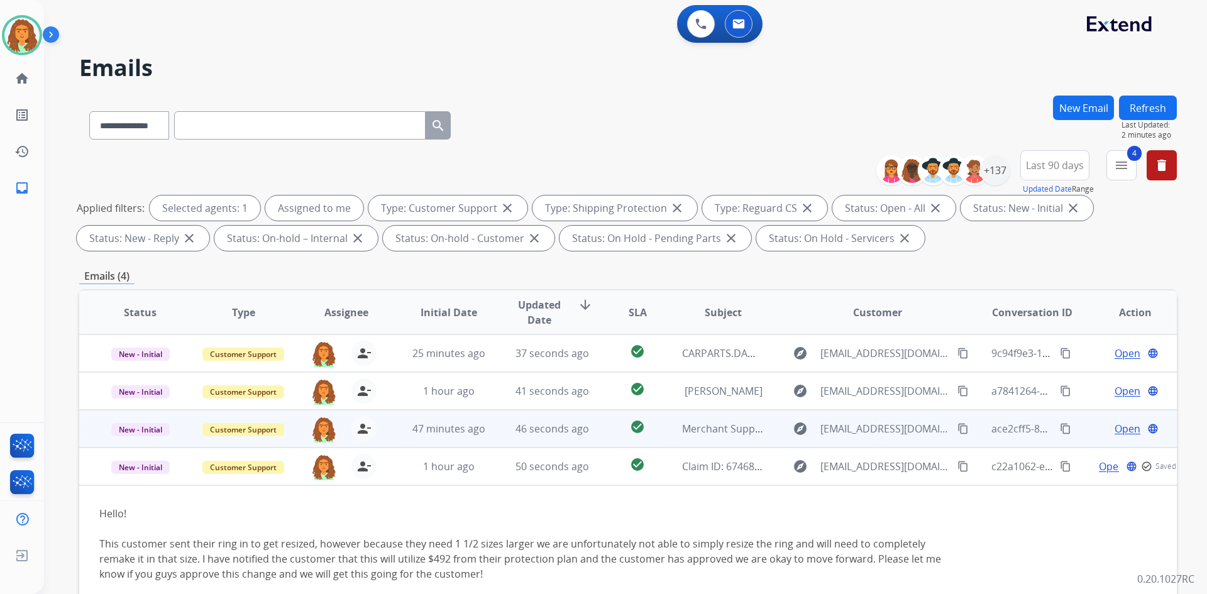
click at [491, 432] on td "46 seconds ago" at bounding box center [542, 429] width 103 height 38
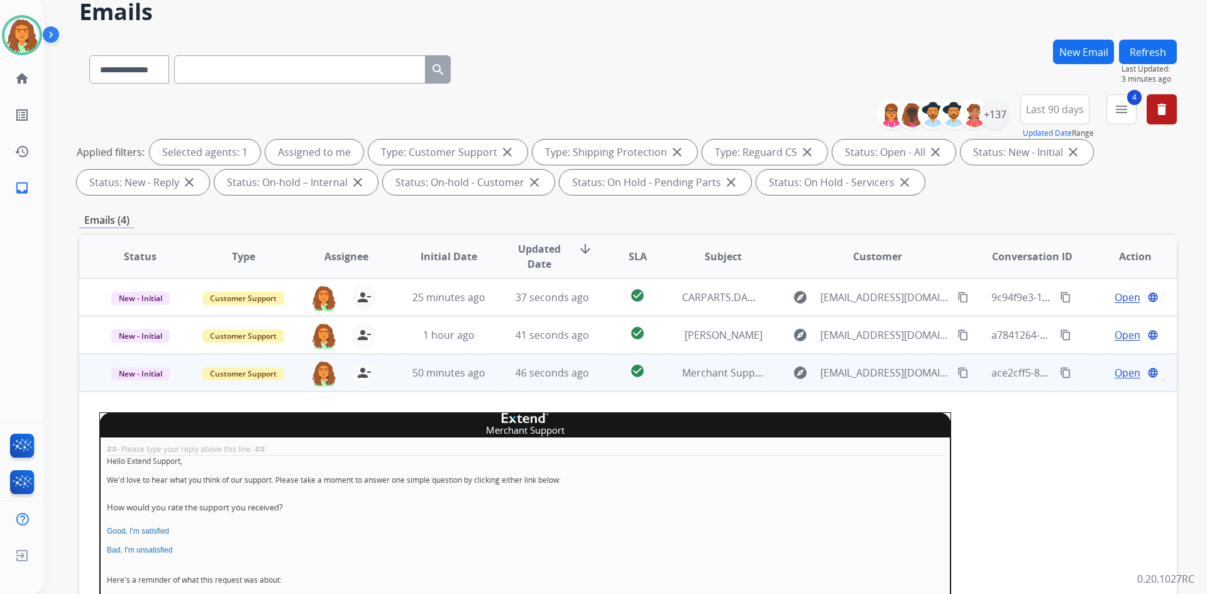
click at [1120, 373] on span "Open" at bounding box center [1128, 372] width 26 height 15
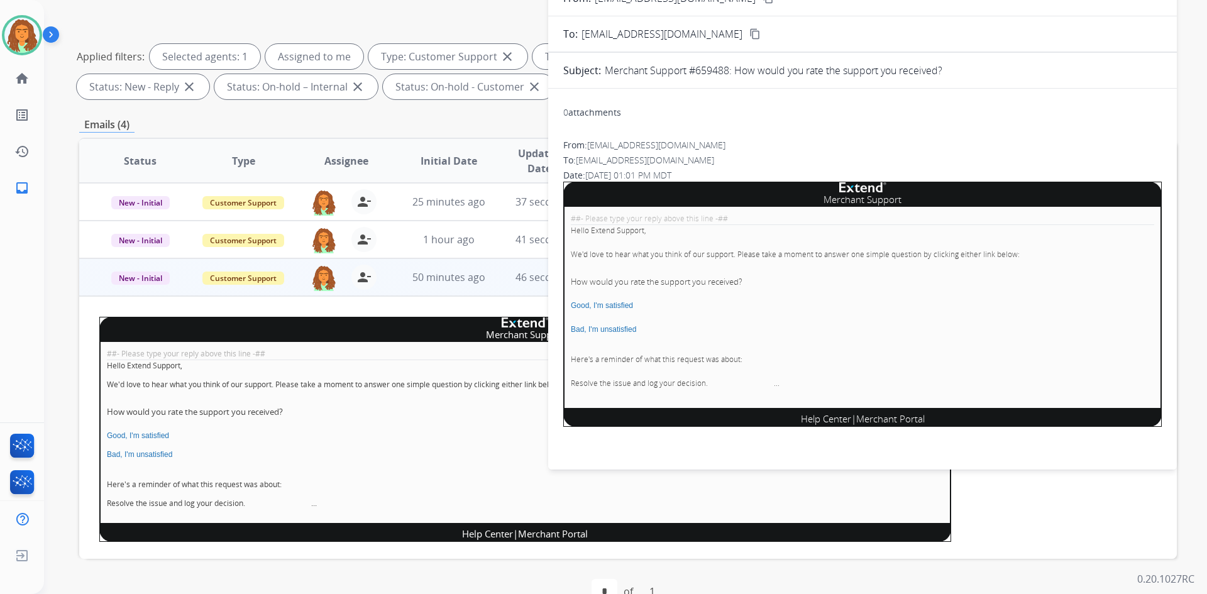
scroll to position [182, 0]
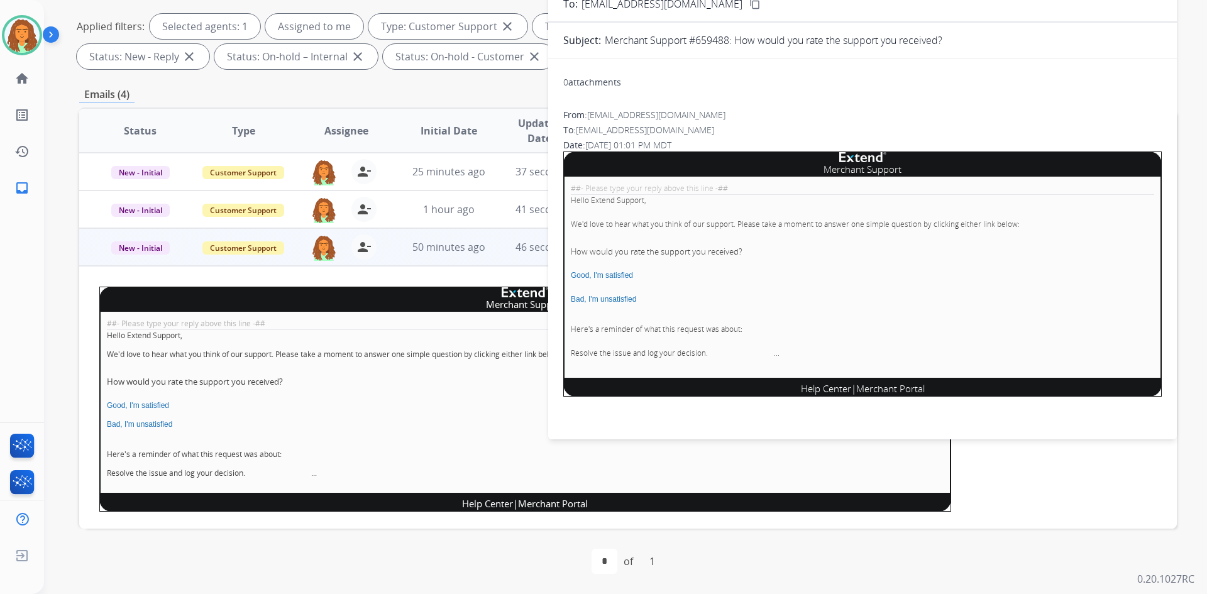
click at [470, 314] on div "##- Please type your reply above this line -## Hello Extend Support, We'd love …" at bounding box center [525, 402] width 852 height 181
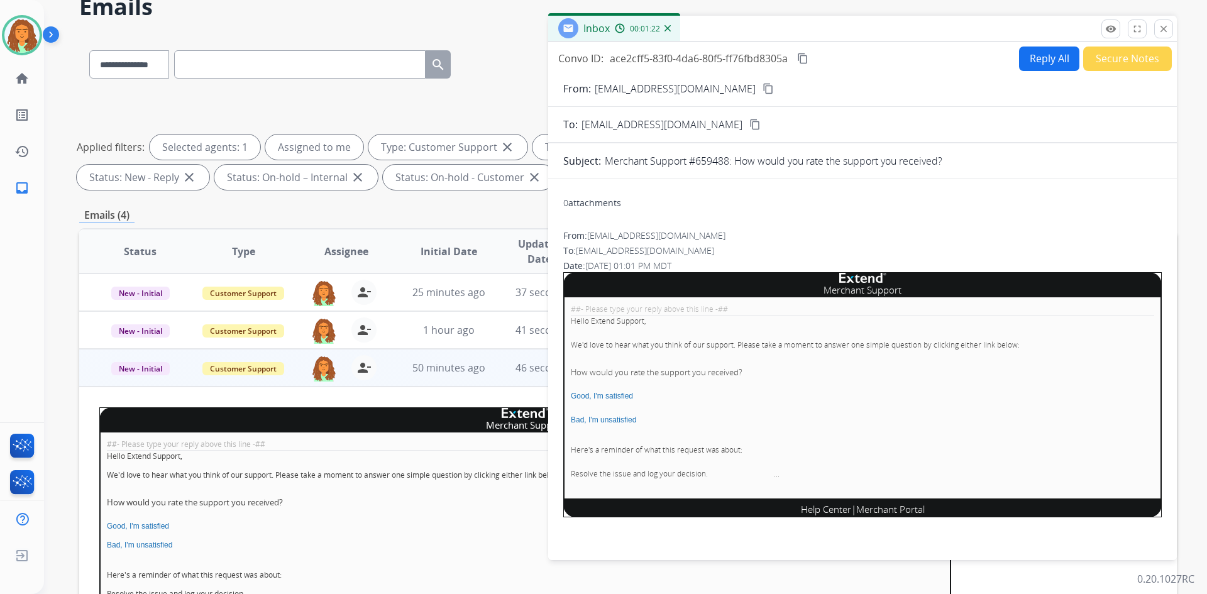
scroll to position [0, 0]
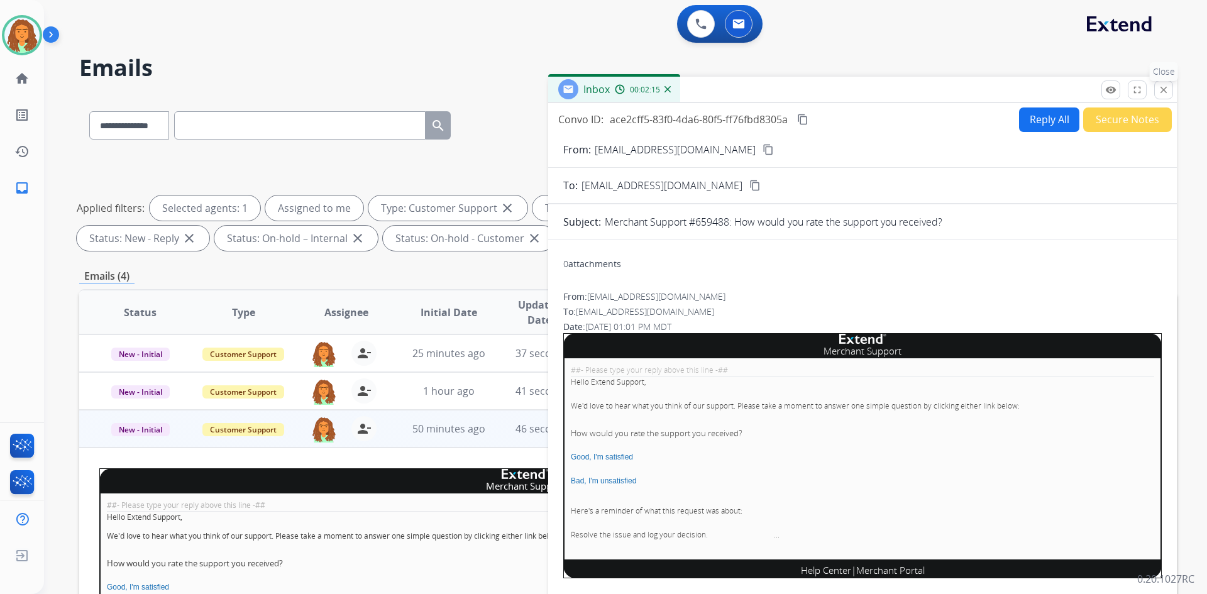
click at [1158, 91] on mat-icon "close" at bounding box center [1163, 89] width 11 height 11
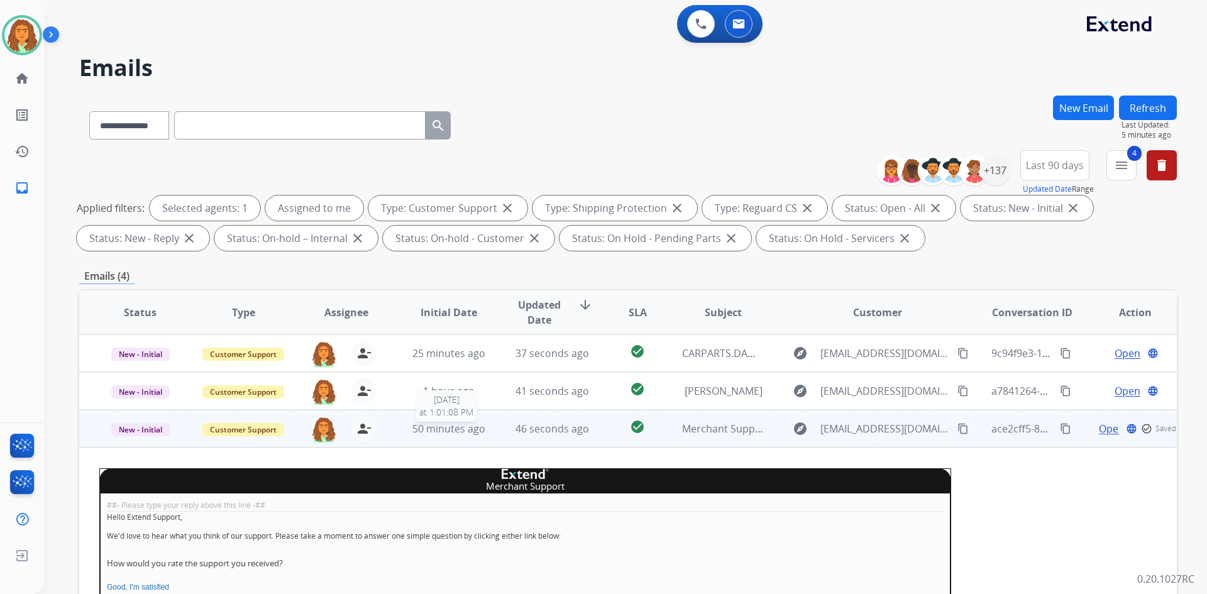
click at [443, 428] on span "50 minutes ago" at bounding box center [448, 429] width 73 height 14
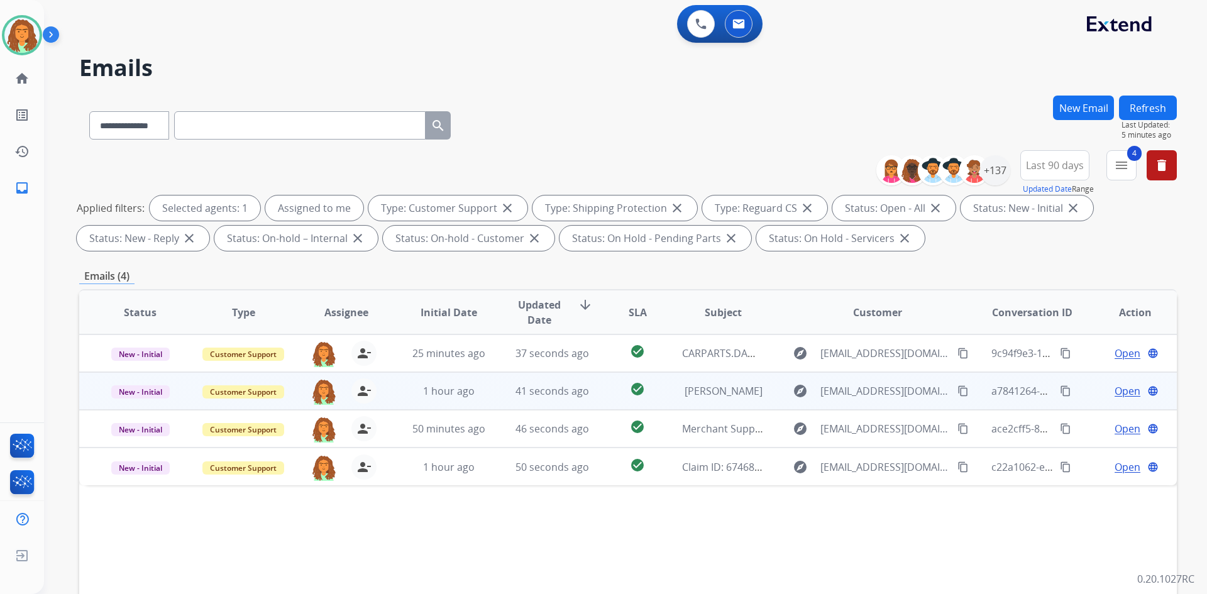
click at [491, 394] on td "41 seconds ago" at bounding box center [542, 391] width 103 height 38
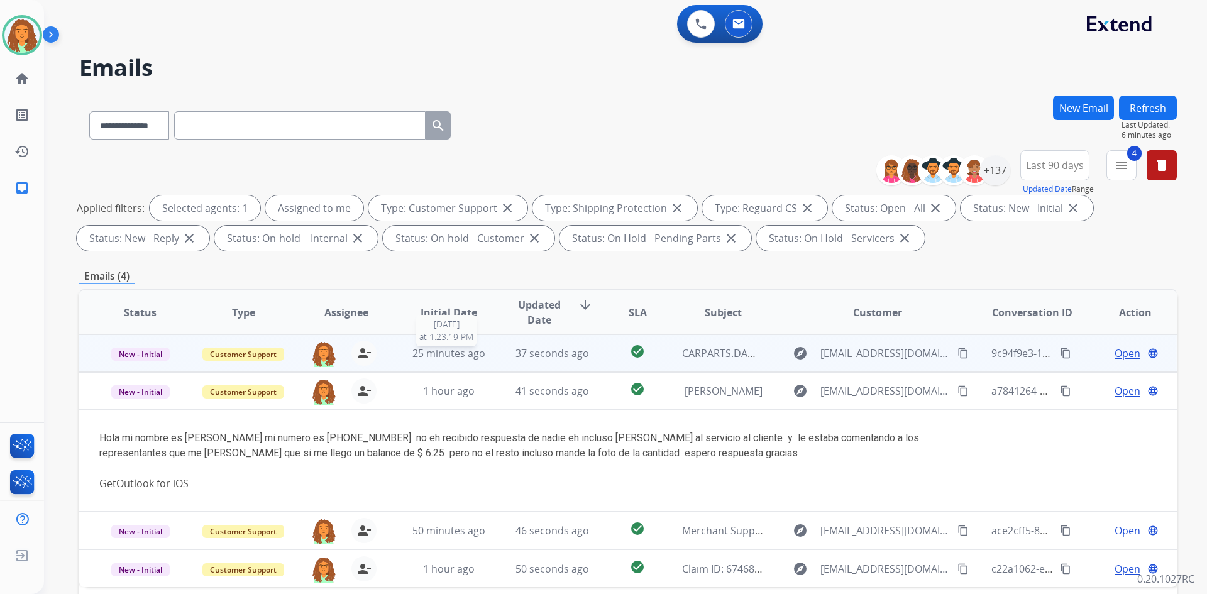
click at [483, 357] on div "25 minutes ago" at bounding box center [449, 353] width 82 height 15
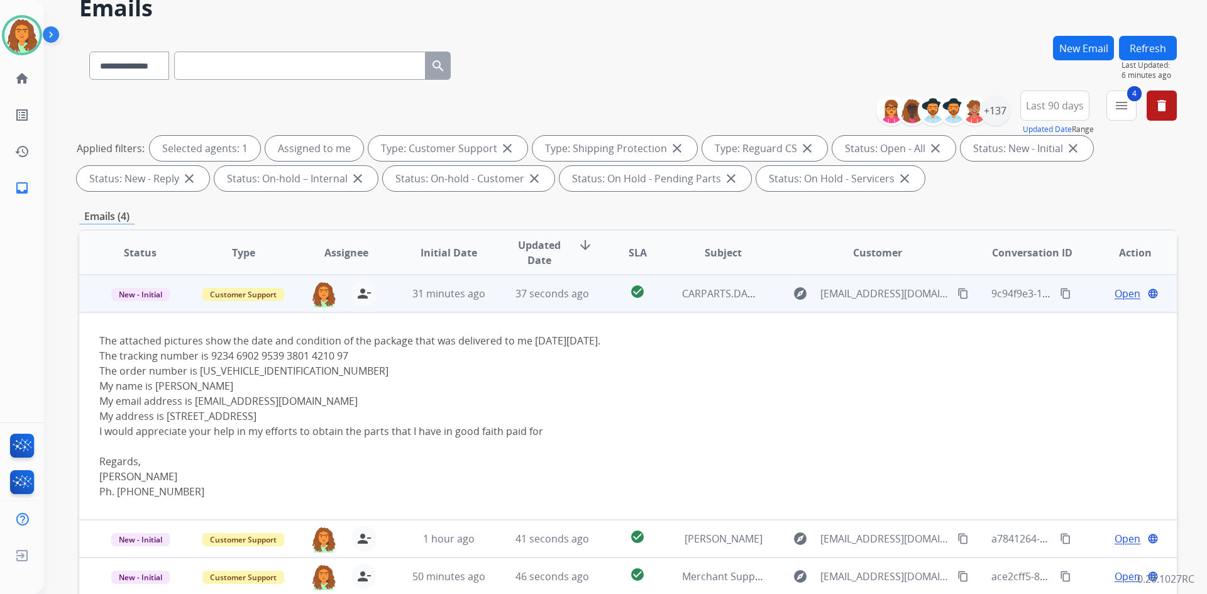
scroll to position [63, 0]
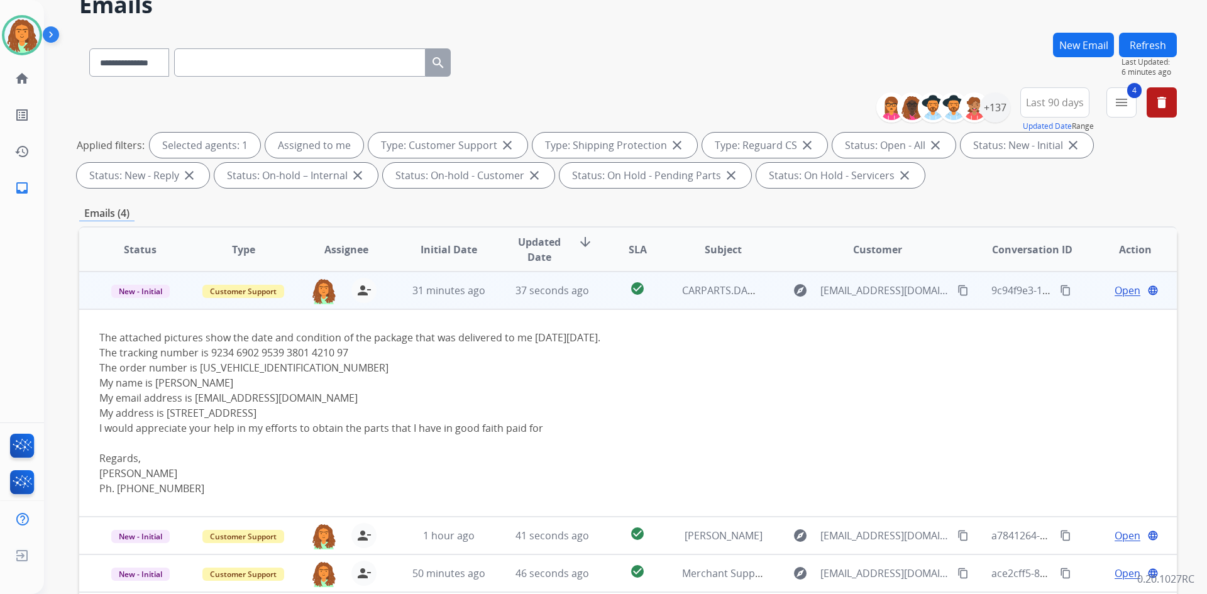
click at [958, 291] on mat-icon "content_copy" at bounding box center [963, 290] width 11 height 11
click at [1115, 291] on span "Open" at bounding box center [1128, 290] width 26 height 15
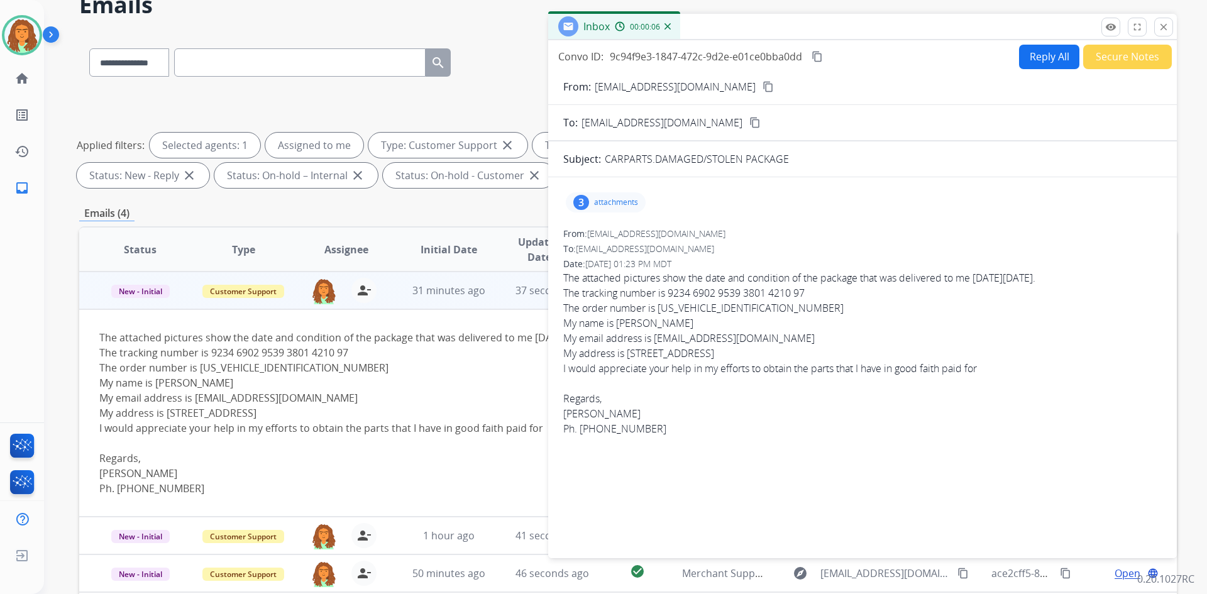
click at [607, 202] on p "attachments" at bounding box center [616, 202] width 44 height 10
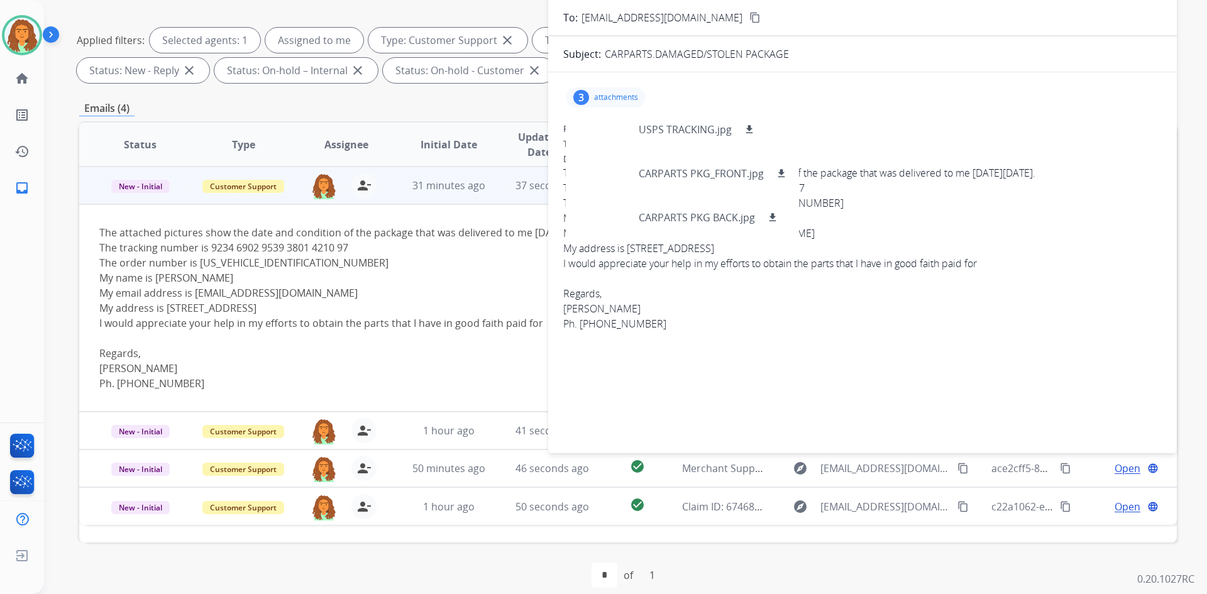
scroll to position [182, 0]
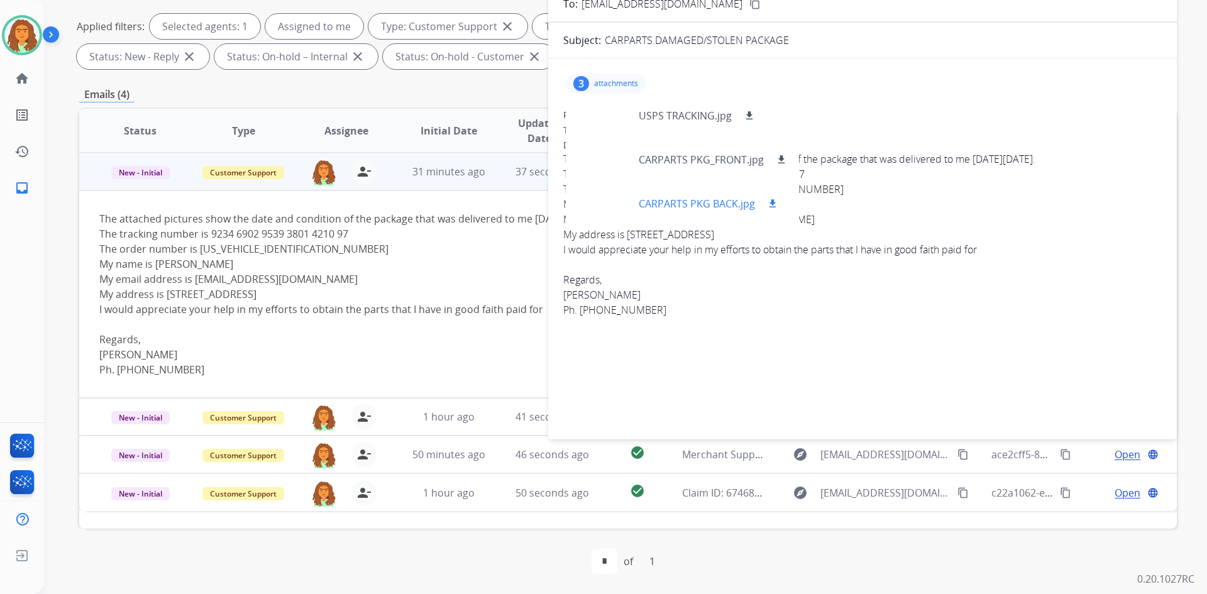
click at [617, 203] on div at bounding box center [607, 204] width 63 height 44
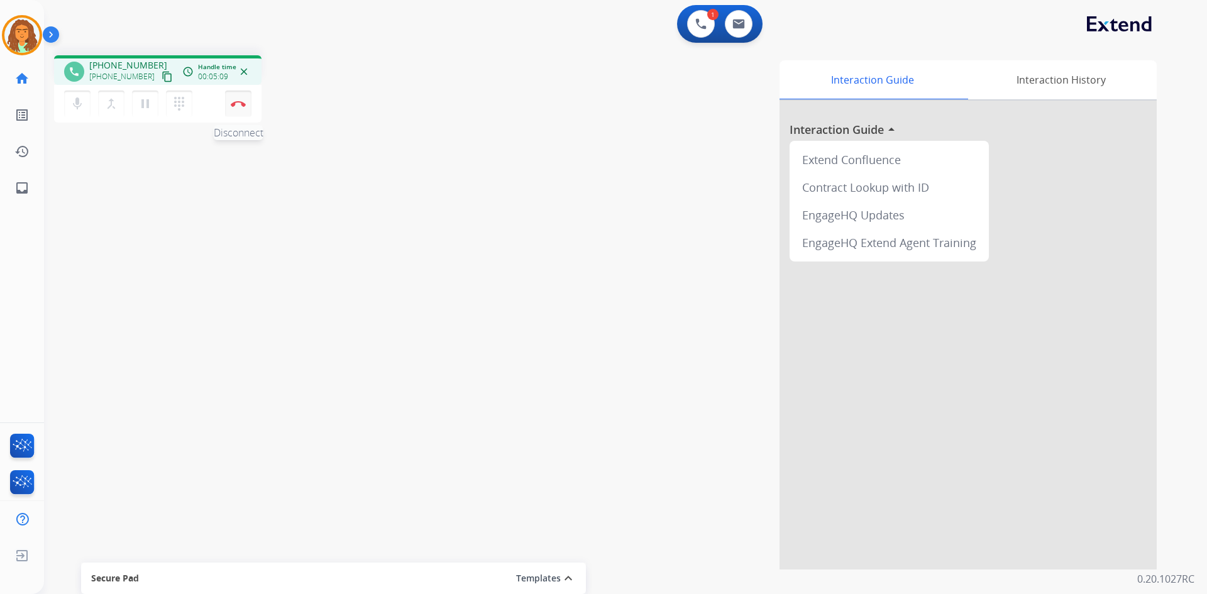
click at [238, 105] on img at bounding box center [238, 104] width 15 height 6
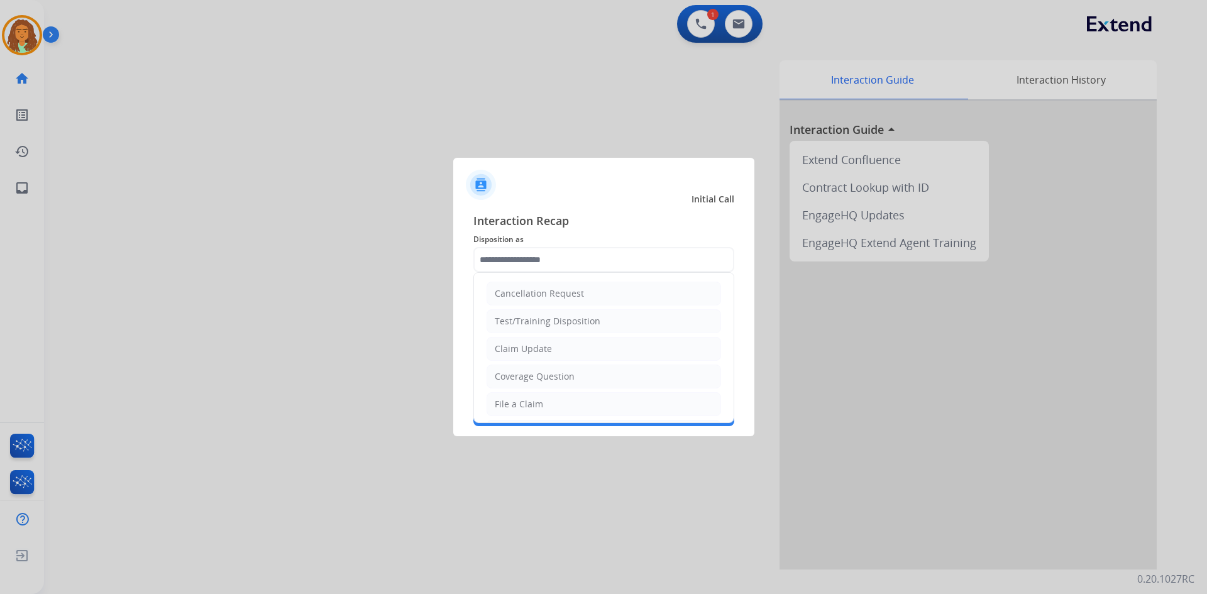
click at [492, 259] on input "text" at bounding box center [603, 259] width 261 height 25
click at [549, 400] on div "Service Support" at bounding box center [528, 401] width 67 height 13
type input "**********"
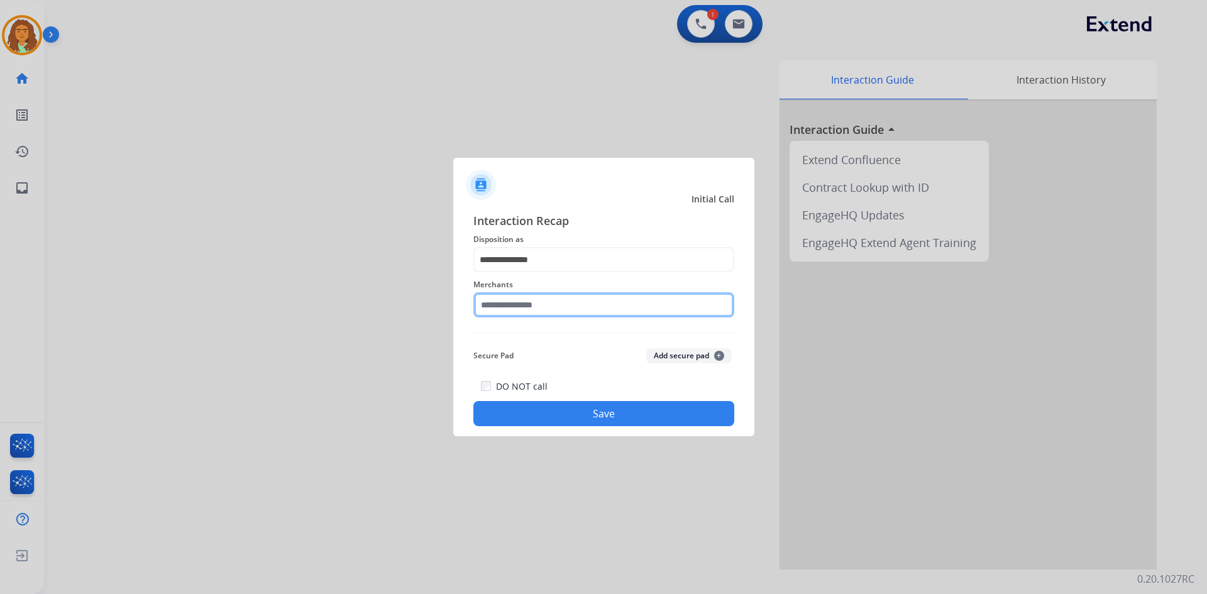
click at [527, 297] on input "text" at bounding box center [603, 304] width 261 height 25
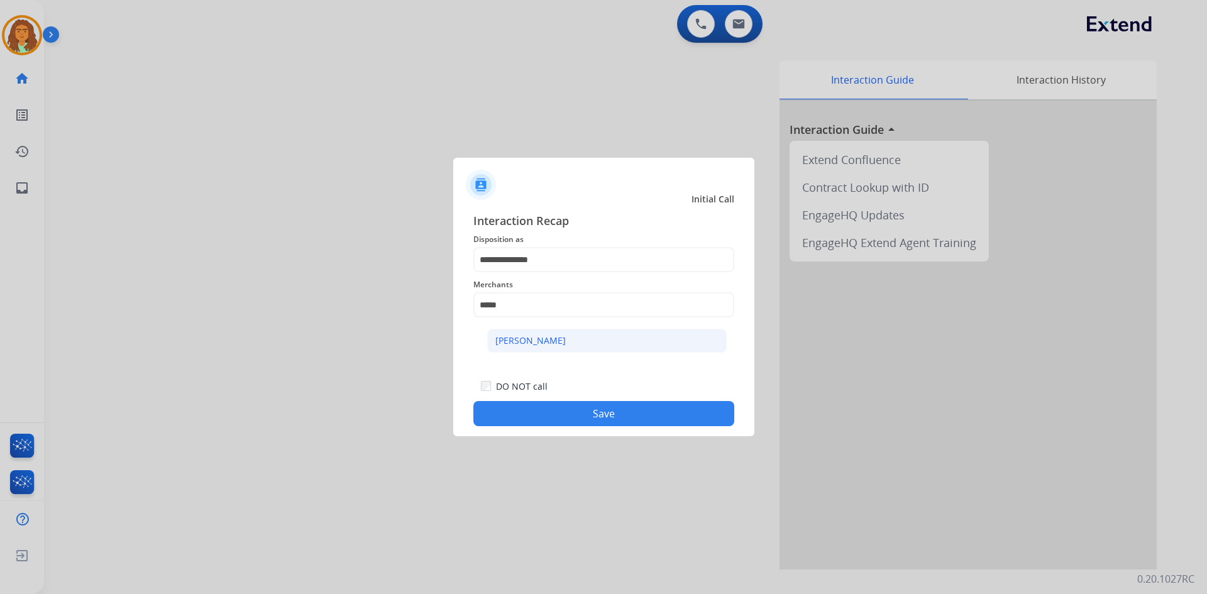
click at [526, 341] on div "Ashley - Reguard" at bounding box center [530, 340] width 70 height 13
type input "**********"
click at [596, 412] on button "Save" at bounding box center [603, 413] width 261 height 25
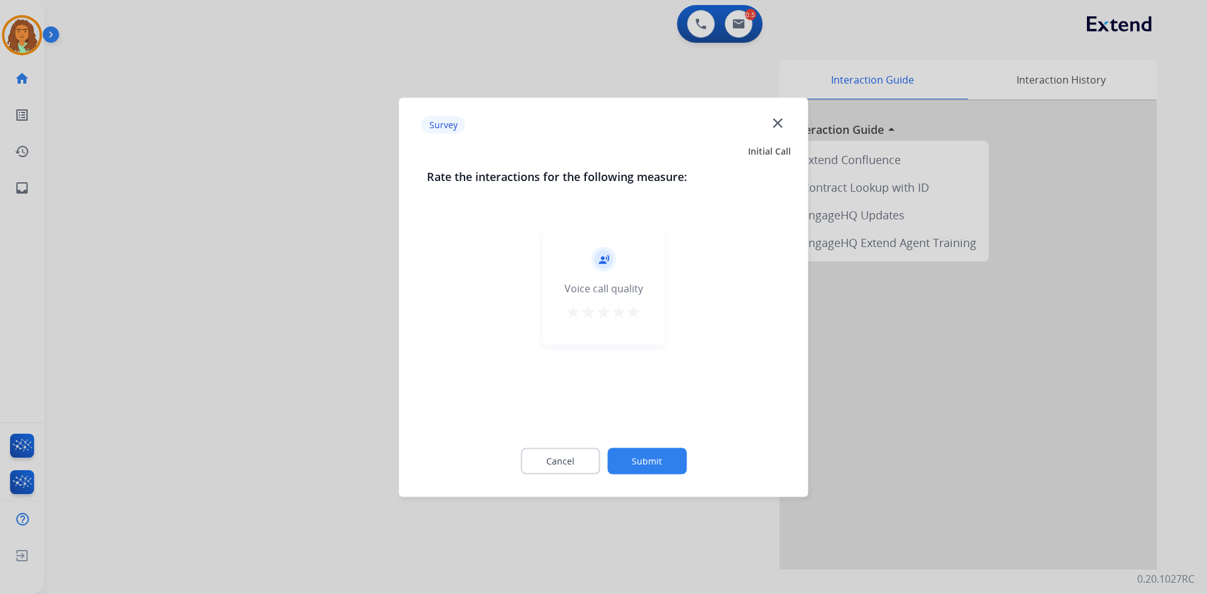
click at [629, 313] on mat-icon "star" at bounding box center [633, 311] width 15 height 15
click at [641, 460] on button "Submit" at bounding box center [646, 461] width 79 height 26
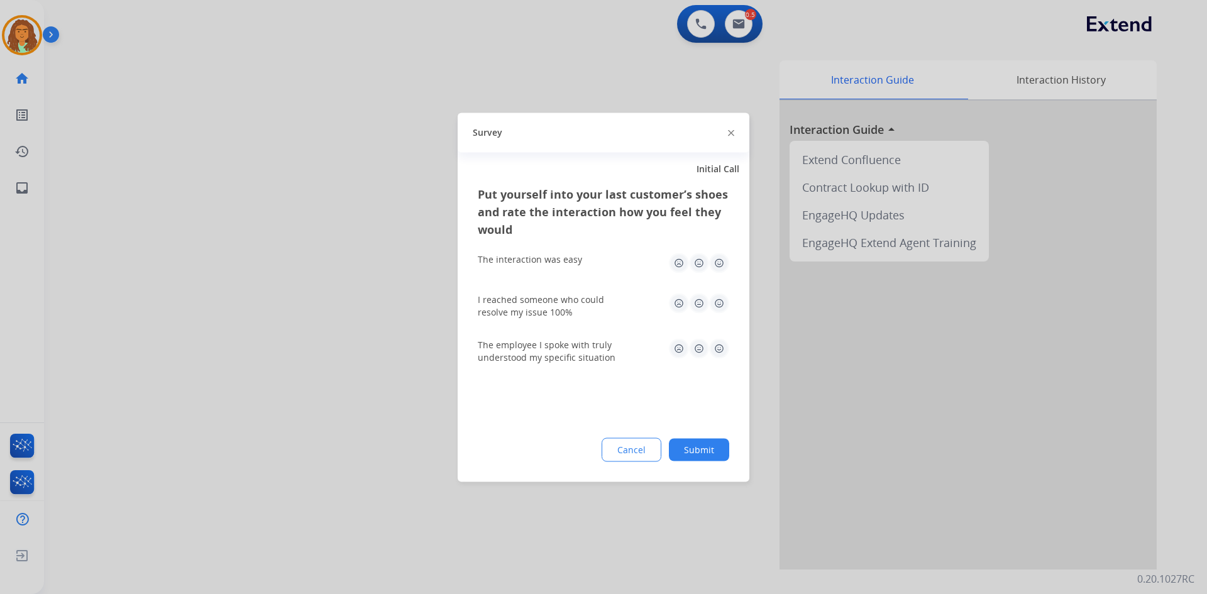
click at [721, 262] on img at bounding box center [719, 263] width 20 height 20
click at [720, 292] on div "I reached someone who could resolve my issue 100%" at bounding box center [603, 305] width 251 height 45
click at [718, 305] on img at bounding box center [719, 303] width 20 height 20
click at [720, 348] on img at bounding box center [719, 348] width 20 height 20
click at [704, 446] on button "Submit" at bounding box center [699, 449] width 60 height 23
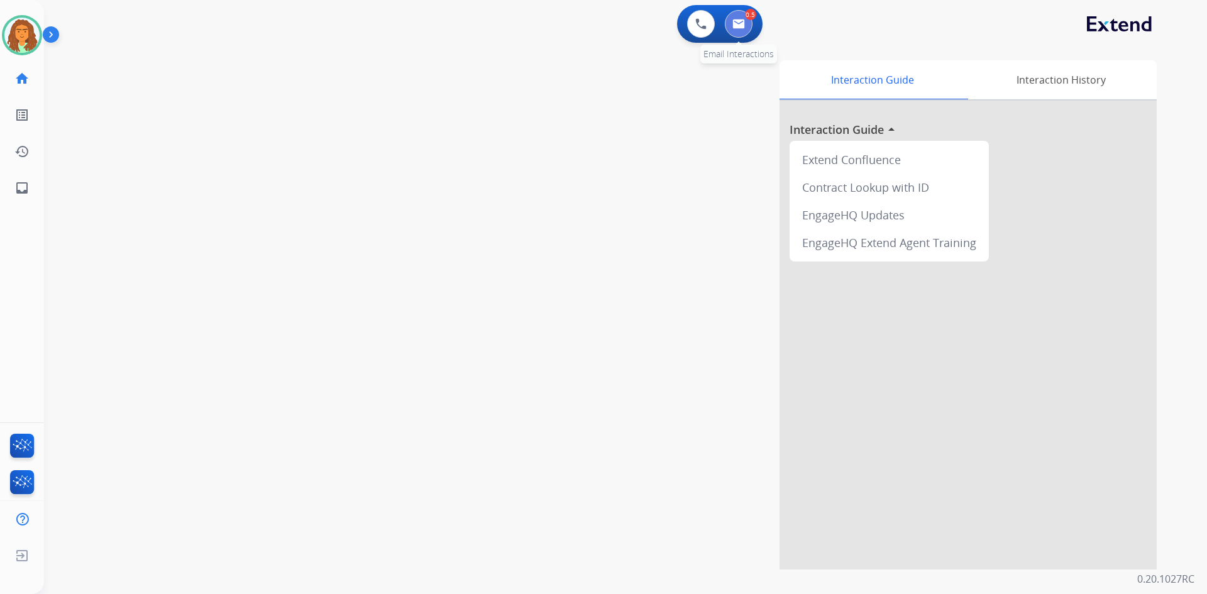
click at [743, 23] on img at bounding box center [738, 24] width 13 height 10
select select "**********"
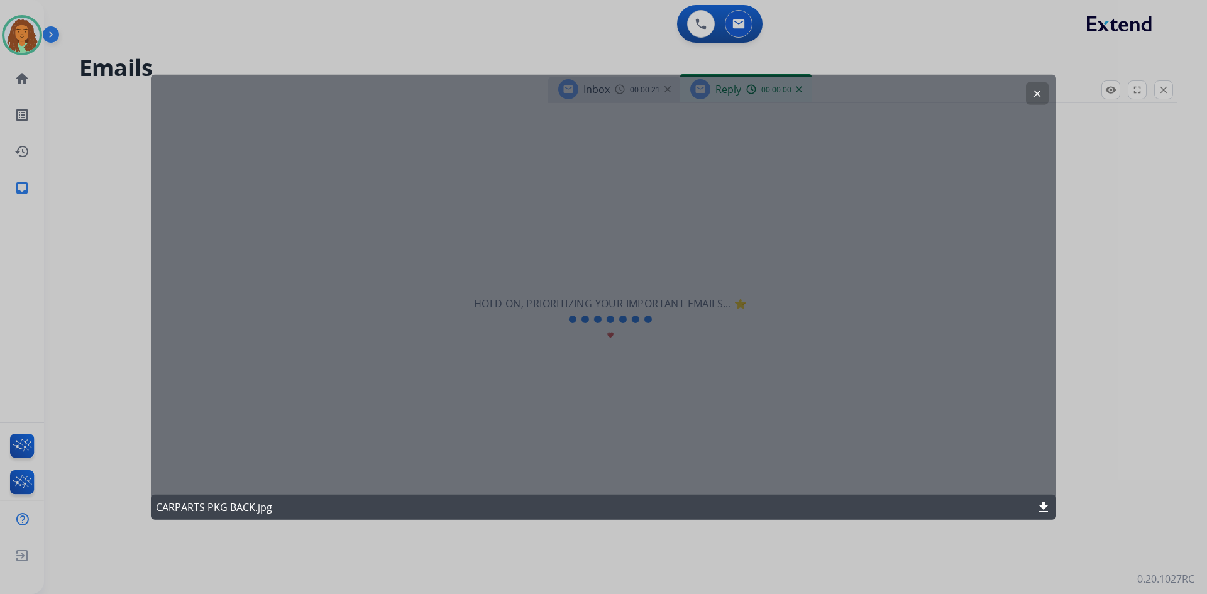
select select "**********"
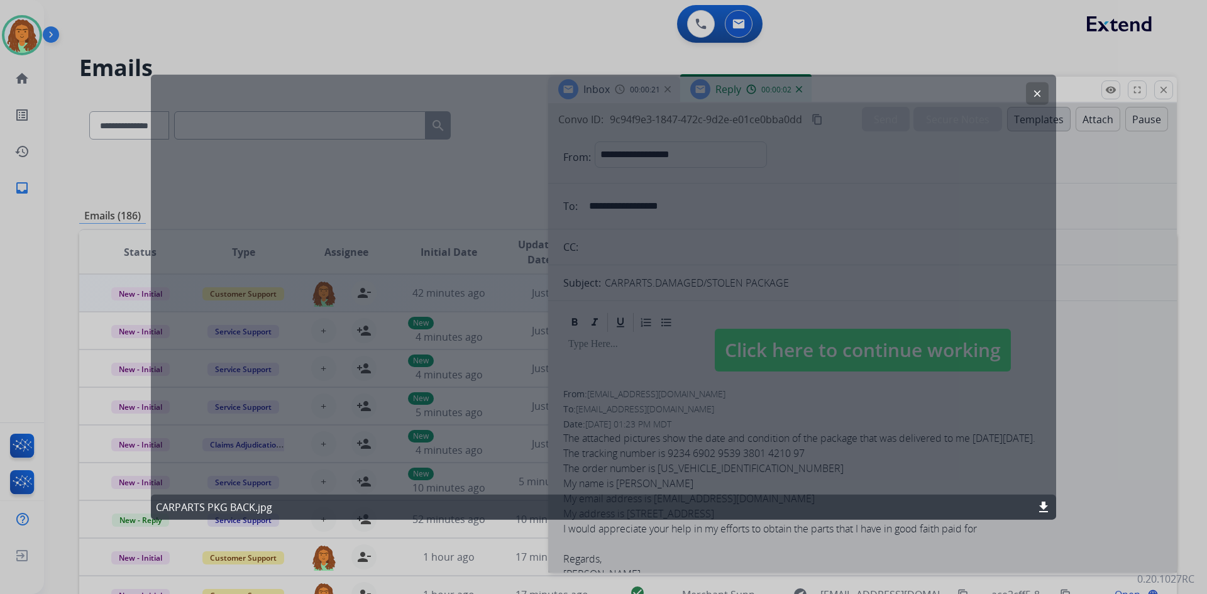
click at [1033, 90] on mat-icon "clear" at bounding box center [1037, 92] width 11 height 11
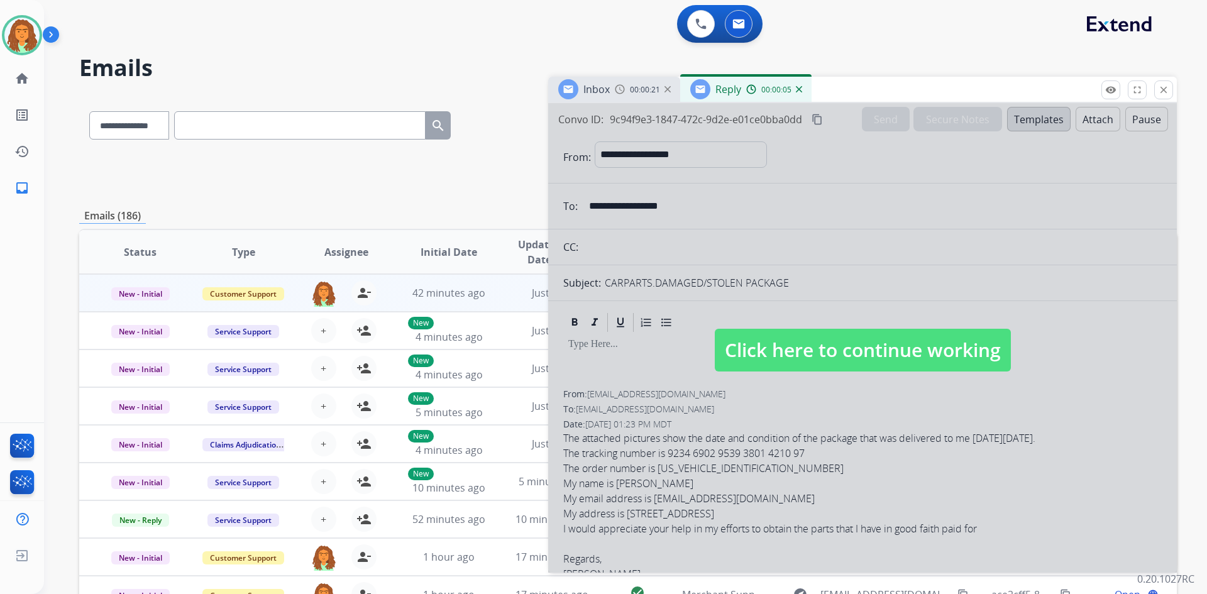
click at [788, 350] on span "Click here to continue working" at bounding box center [863, 350] width 296 height 43
select select
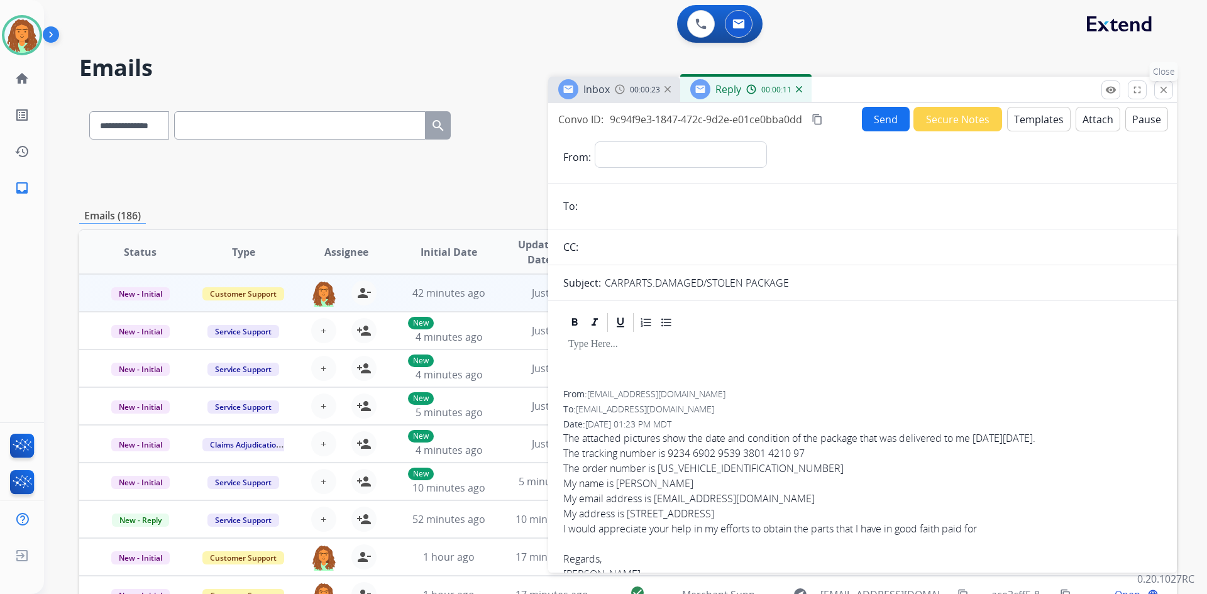
click at [1164, 90] on mat-icon "close" at bounding box center [1163, 89] width 11 height 11
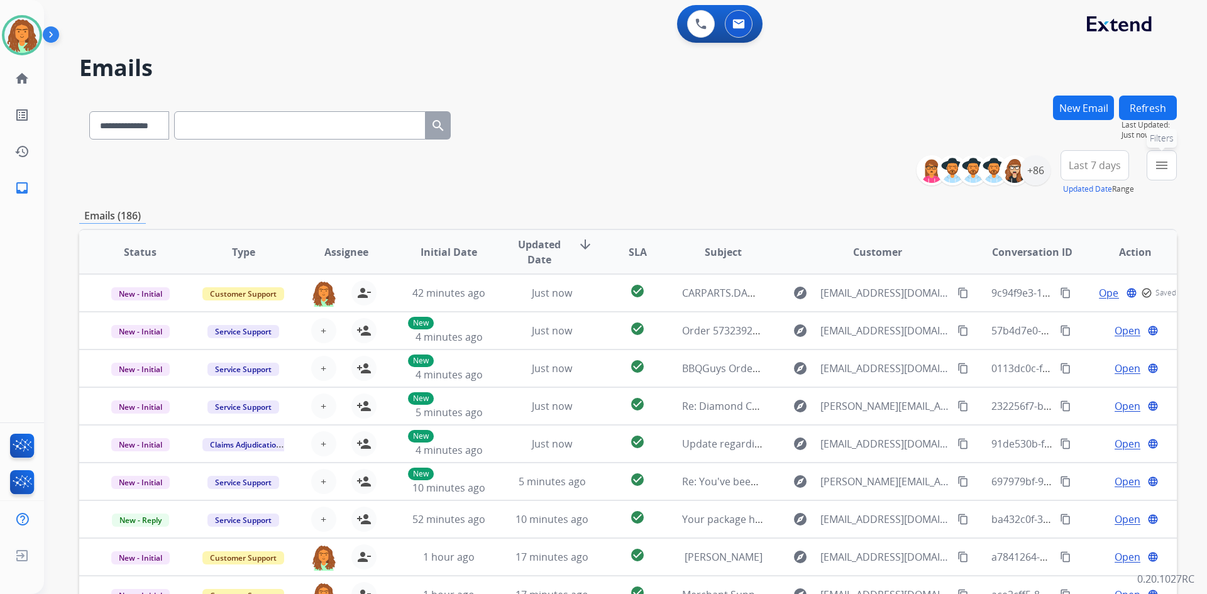
click at [1166, 168] on mat-icon "menu" at bounding box center [1161, 165] width 15 height 15
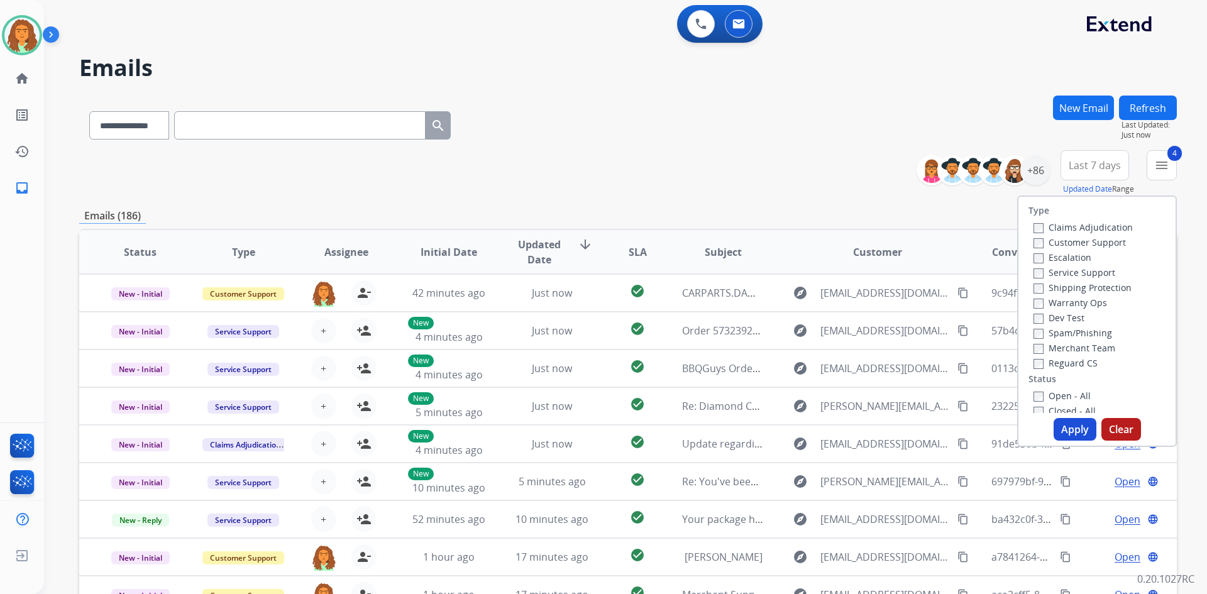
click at [1063, 431] on button "Apply" at bounding box center [1075, 429] width 43 height 23
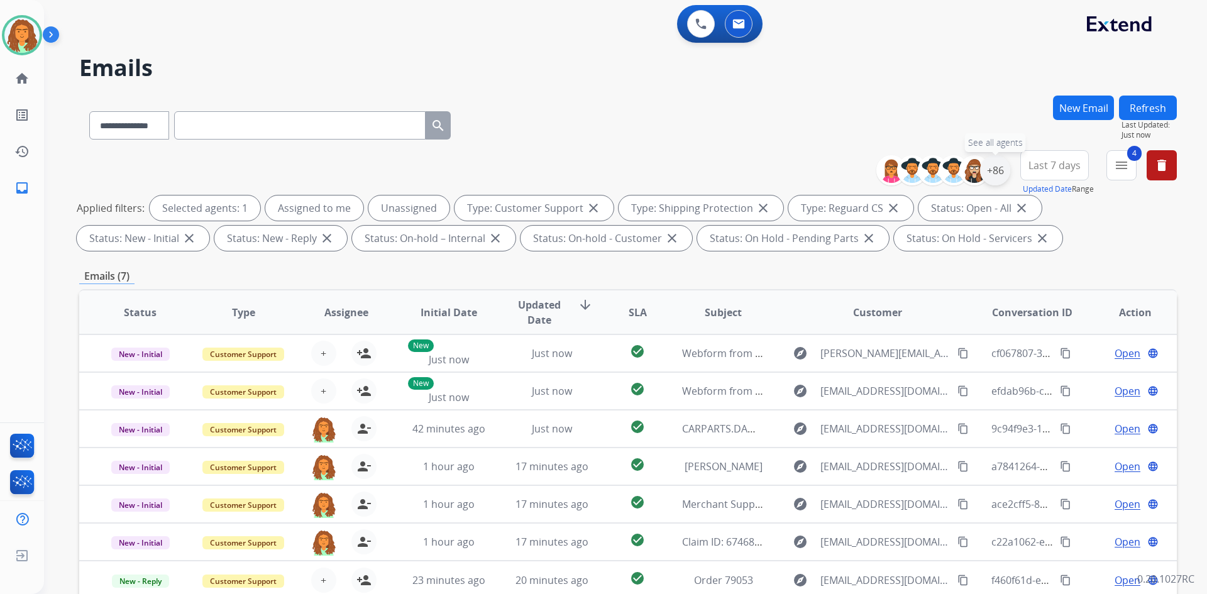
click at [998, 172] on div "+86" at bounding box center [995, 170] width 30 height 30
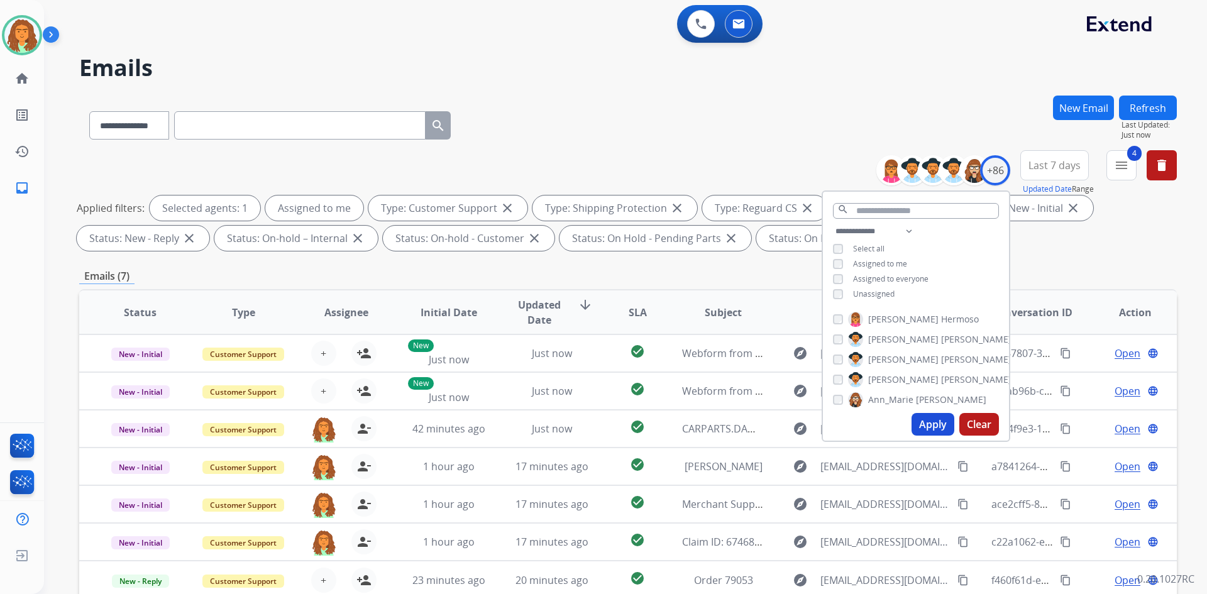
click at [925, 421] on button "Apply" at bounding box center [933, 424] width 43 height 23
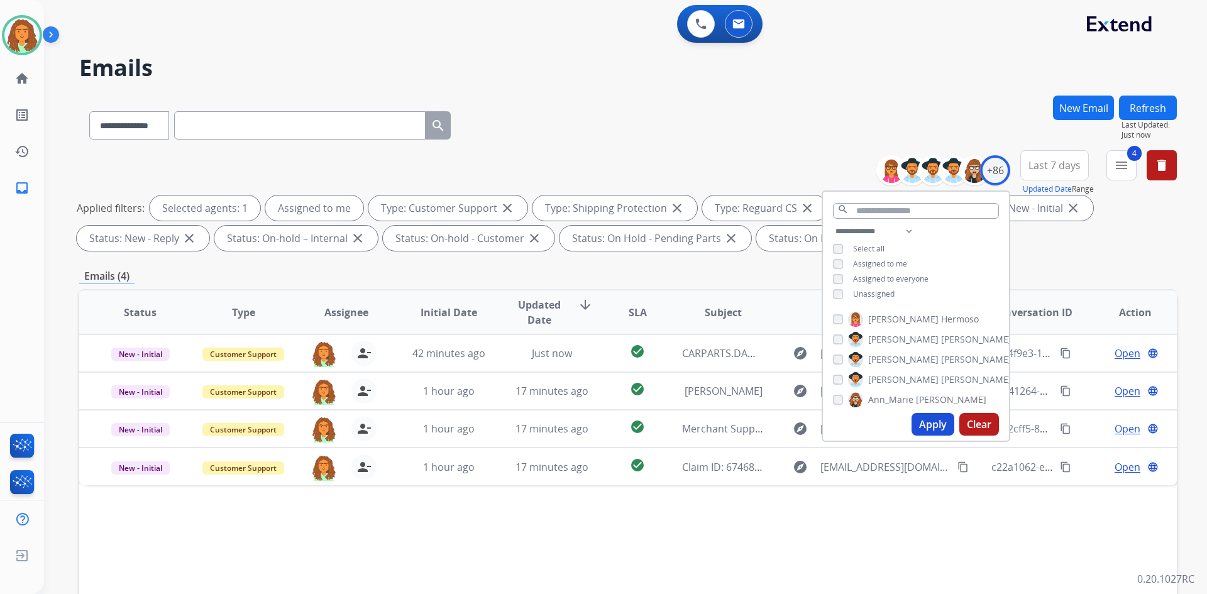
click at [1074, 257] on div "**********" at bounding box center [628, 436] width 1098 height 680
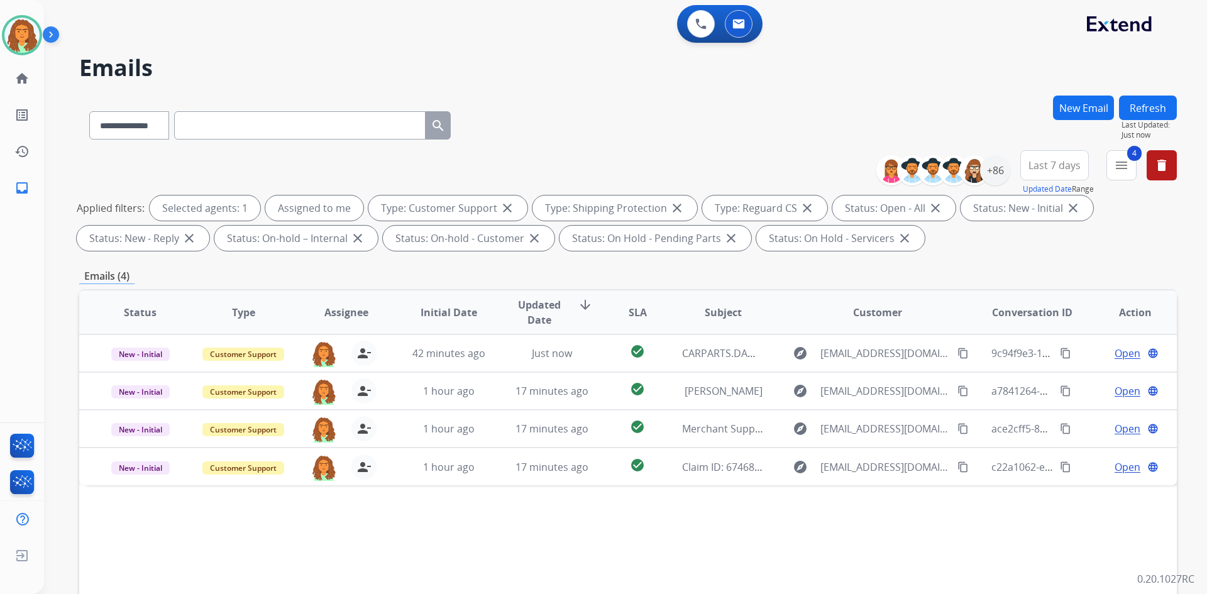
click at [1060, 167] on span "Last 7 days" at bounding box center [1055, 165] width 52 height 5
click at [1061, 319] on div "Last 90 days" at bounding box center [1050, 318] width 69 height 19
click at [942, 257] on div "**********" at bounding box center [628, 436] width 1098 height 680
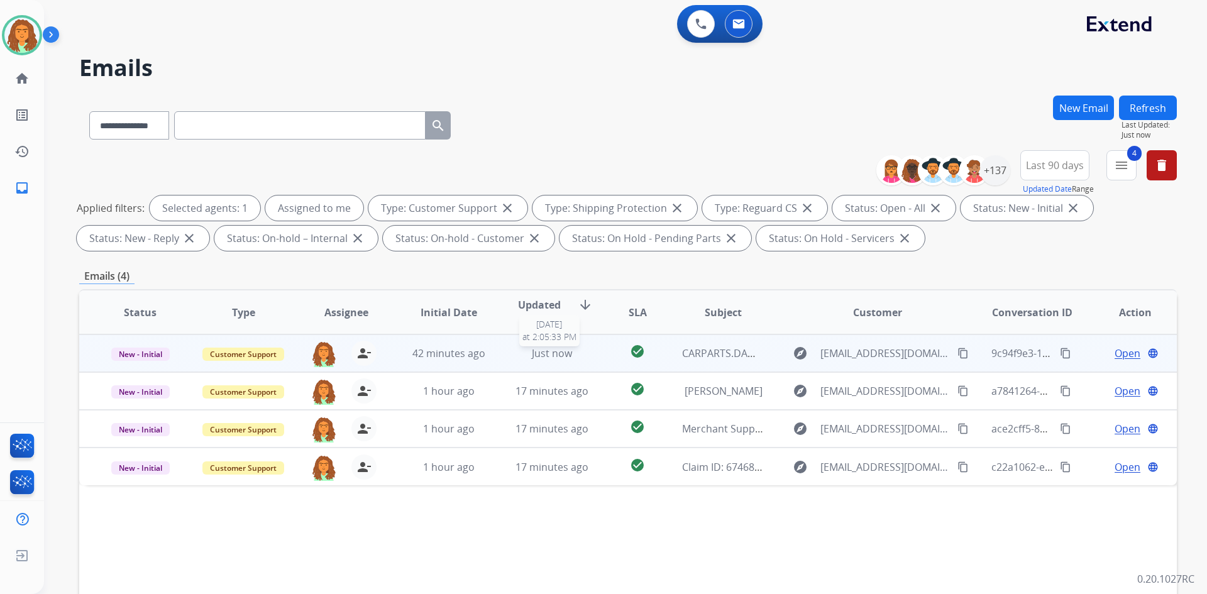
click at [575, 360] on div "Just now" at bounding box center [552, 353] width 82 height 15
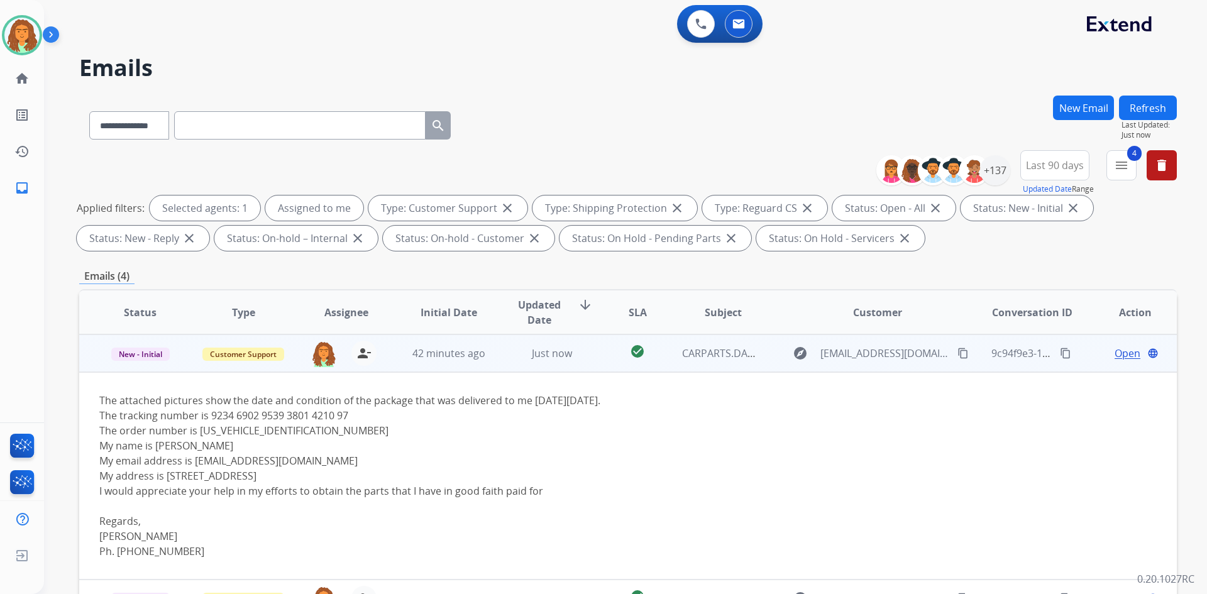
click at [1119, 357] on span "Open" at bounding box center [1128, 353] width 26 height 15
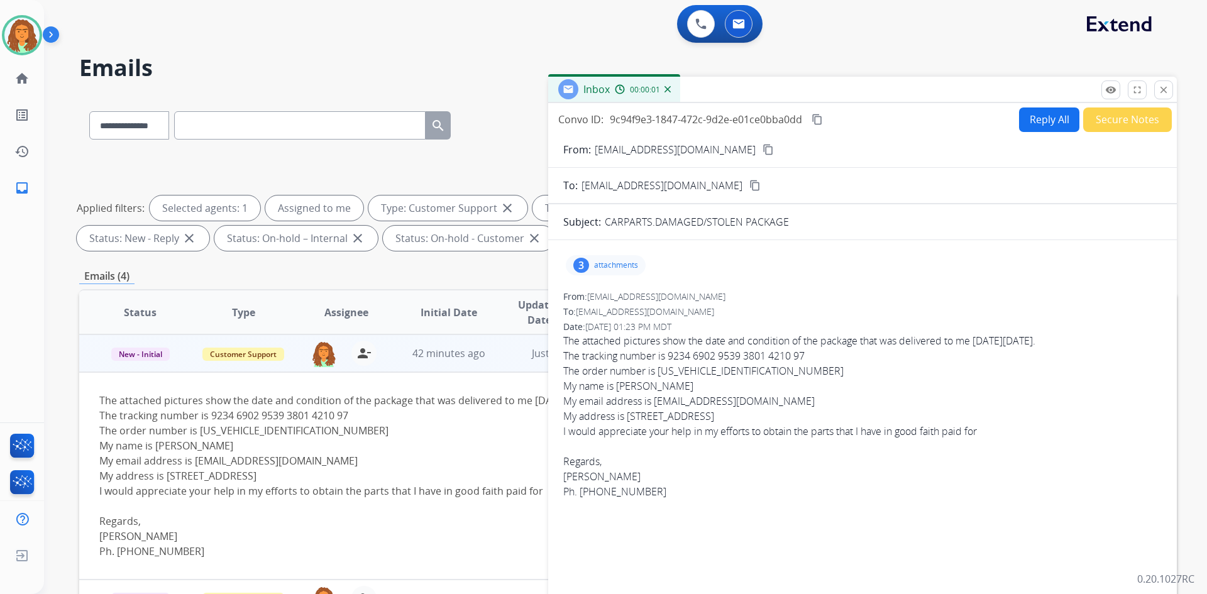
click at [583, 263] on div "3" at bounding box center [581, 265] width 16 height 15
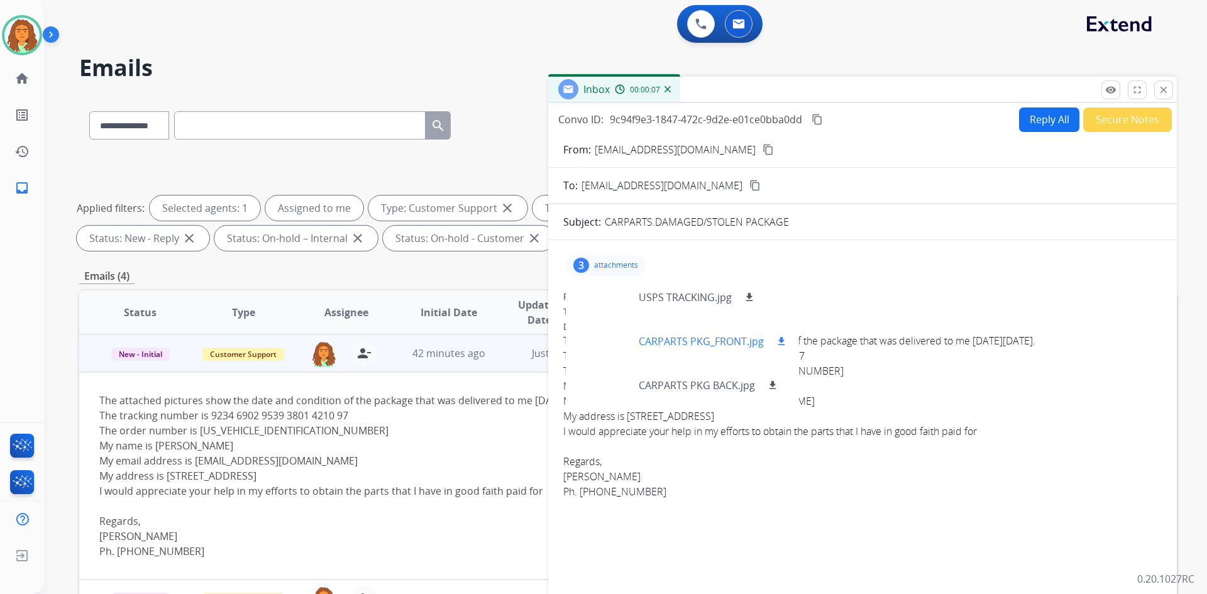
click at [610, 341] on div at bounding box center [607, 341] width 63 height 44
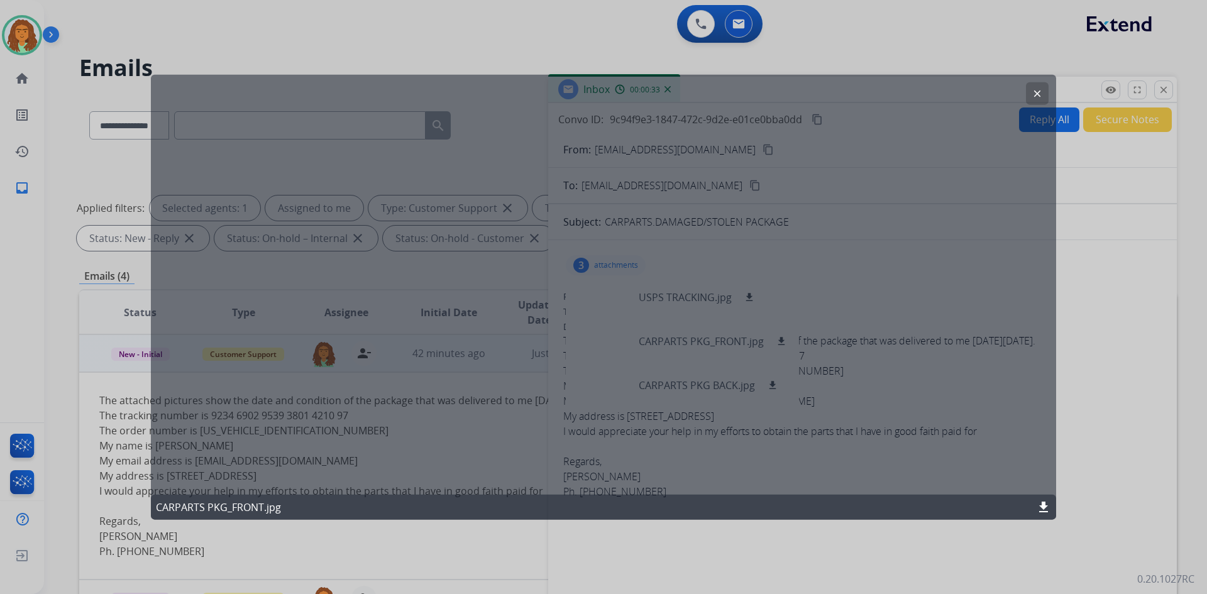
click at [1034, 91] on mat-icon "clear" at bounding box center [1037, 92] width 11 height 11
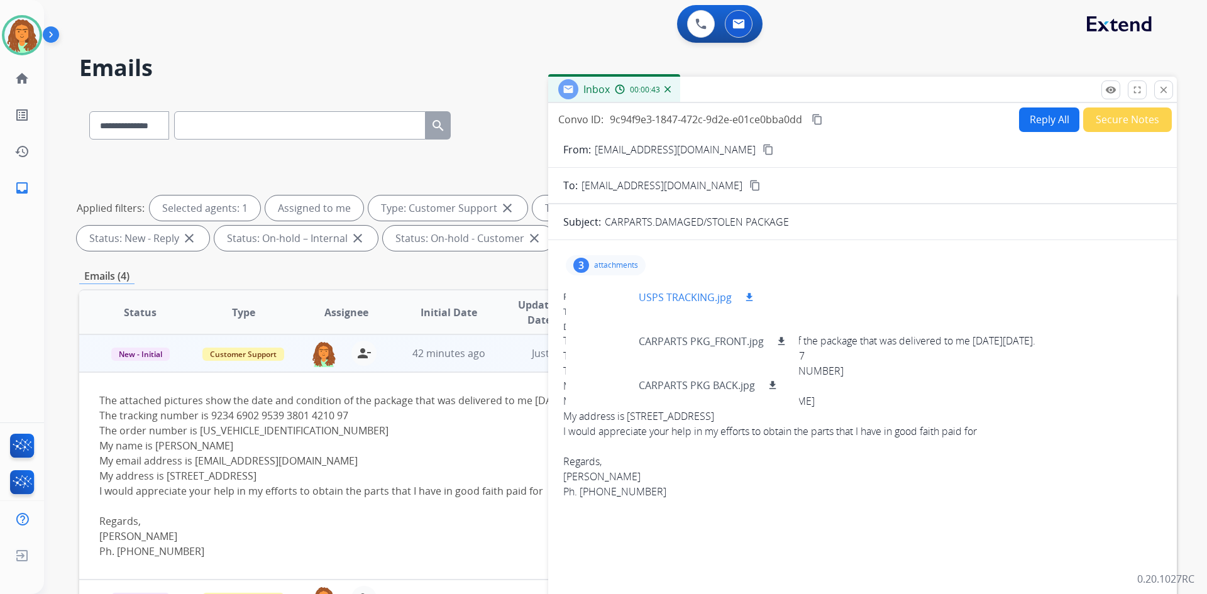
click at [613, 286] on div at bounding box center [607, 297] width 63 height 44
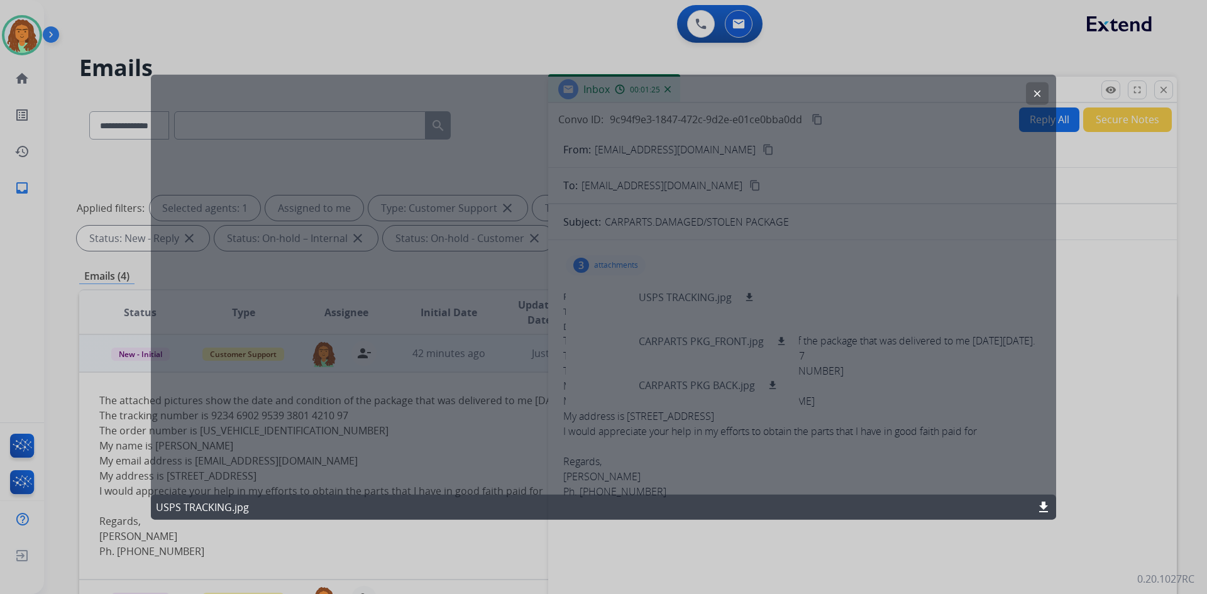
click at [1037, 86] on button "clear" at bounding box center [1037, 93] width 23 height 23
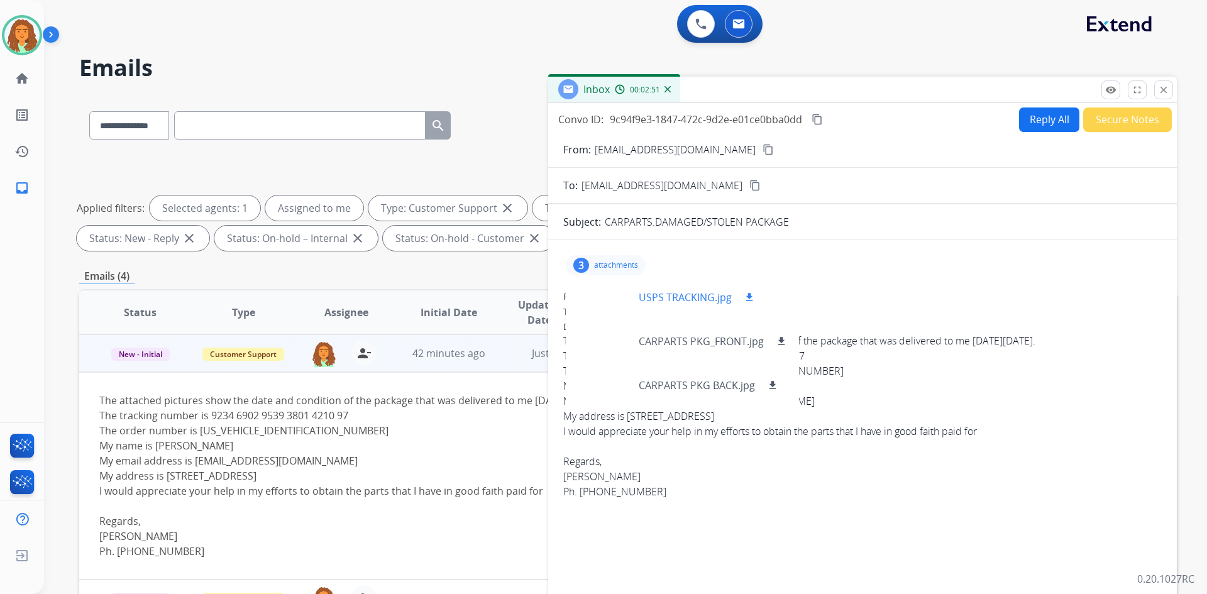
click at [617, 294] on div at bounding box center [607, 297] width 63 height 44
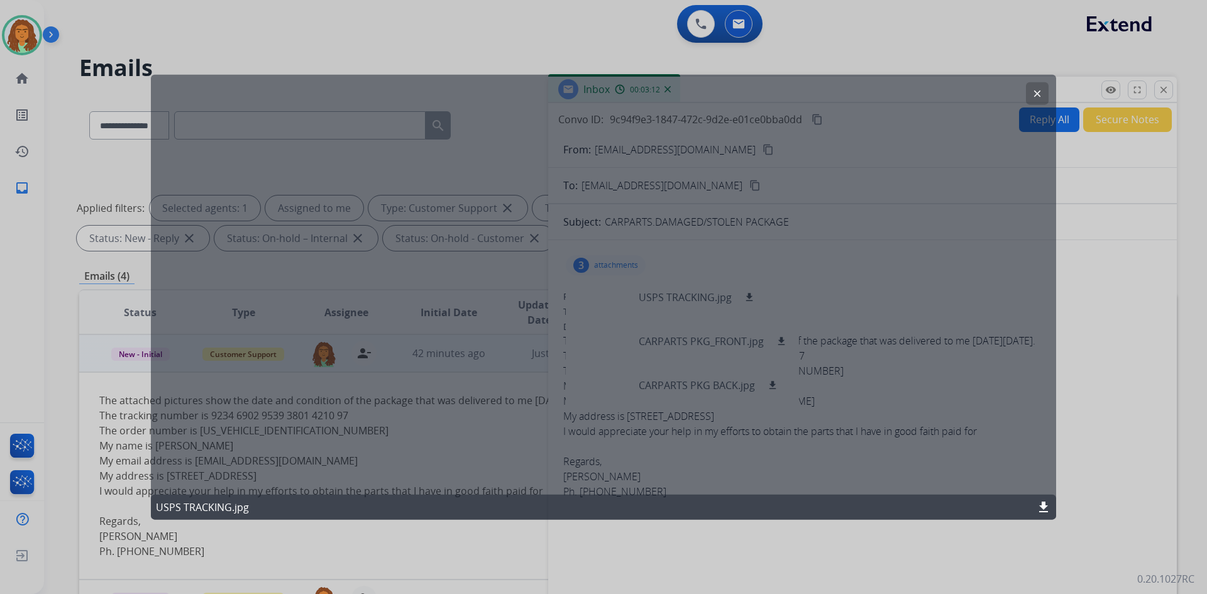
click at [1039, 92] on mat-icon "clear" at bounding box center [1037, 92] width 11 height 11
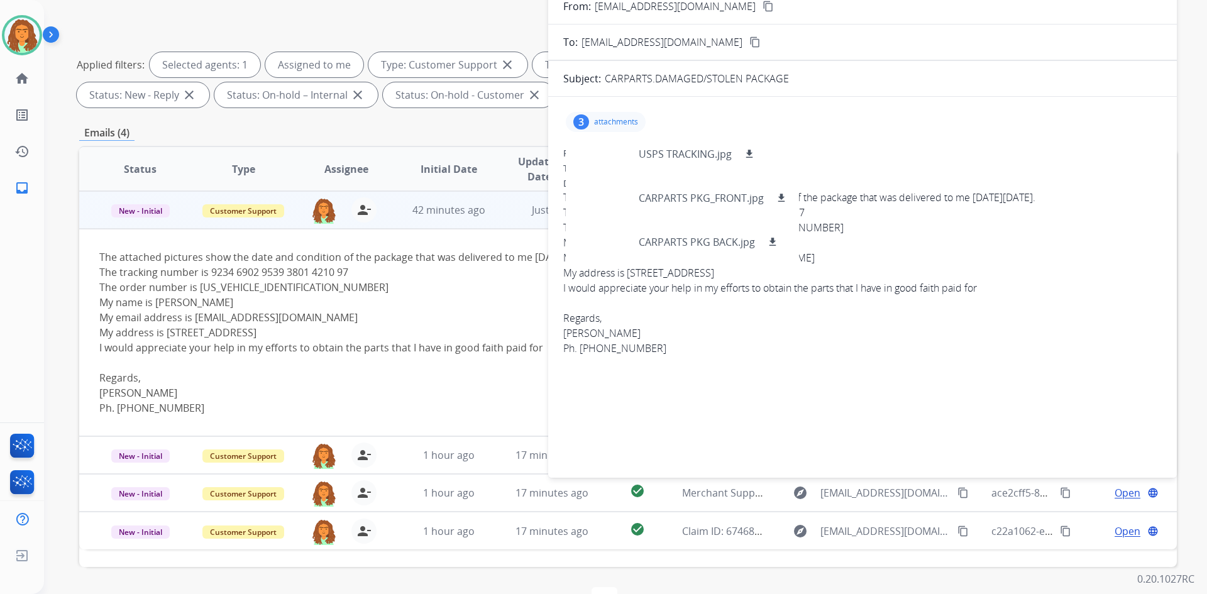
scroll to position [182, 0]
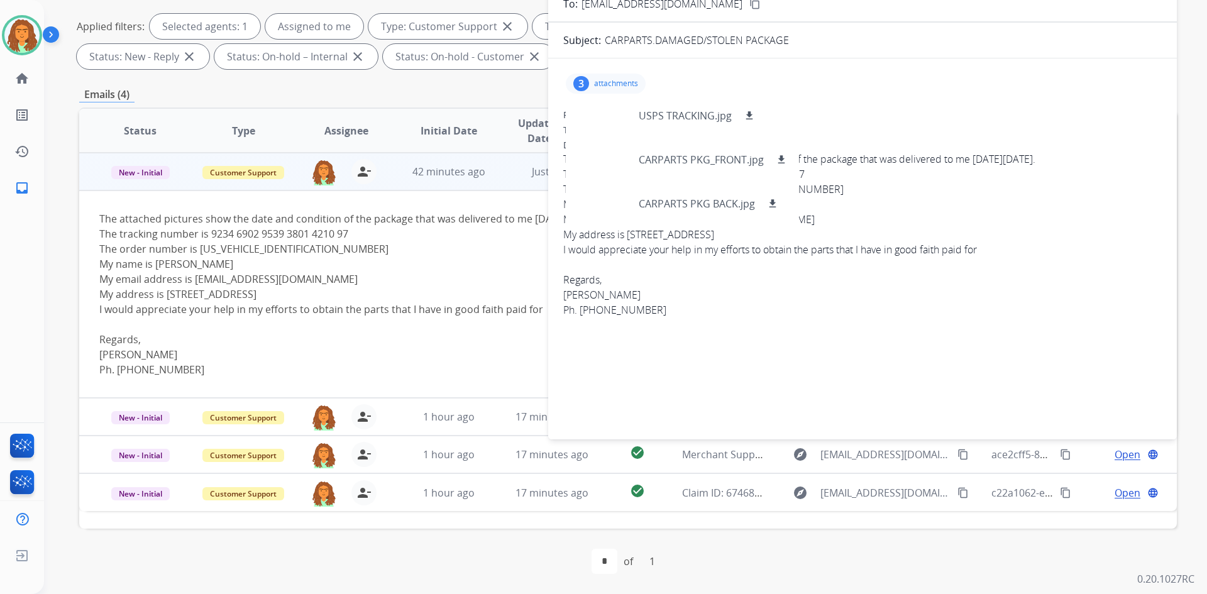
click at [875, 130] on div "To: support@extend.com" at bounding box center [862, 130] width 599 height 13
click at [862, 130] on div "To: support@extend.com" at bounding box center [862, 130] width 599 height 13
click at [632, 84] on p "attachments" at bounding box center [616, 84] width 44 height 10
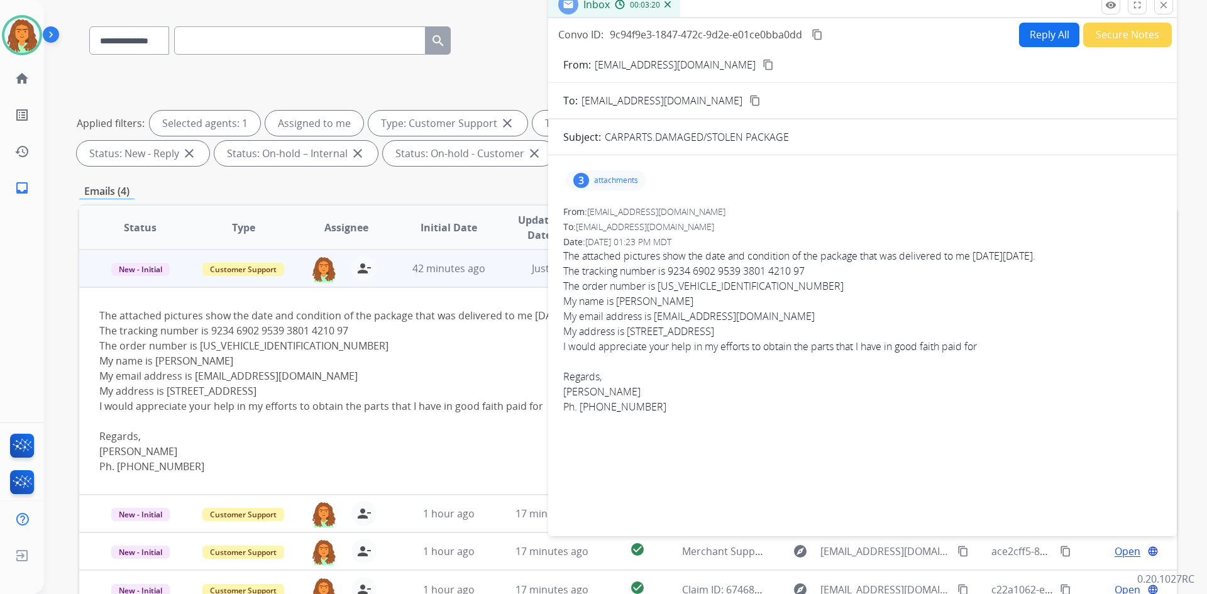
scroll to position [0, 0]
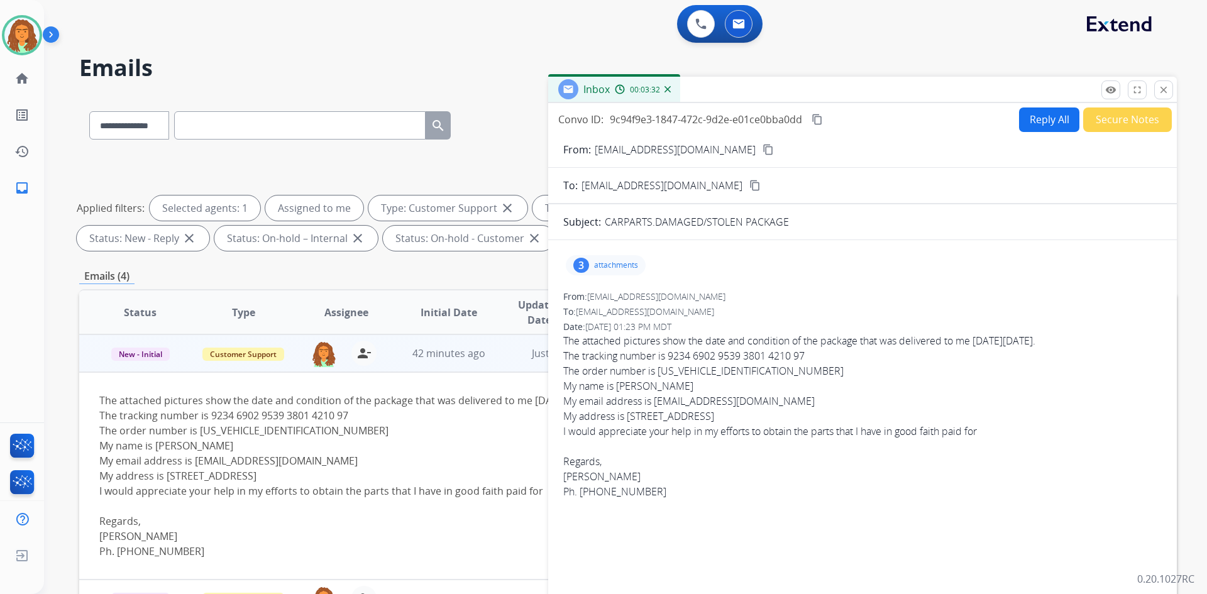
click at [1027, 121] on button "Reply All" at bounding box center [1049, 120] width 60 height 25
select select "**********"
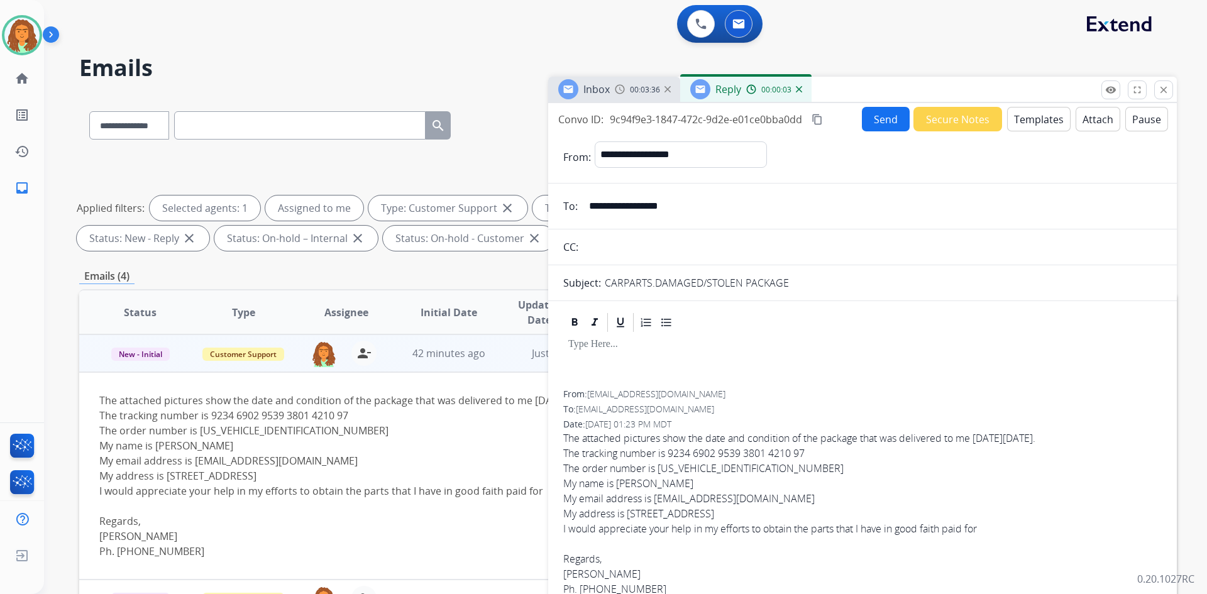
click at [1032, 119] on button "Templates" at bounding box center [1039, 119] width 64 height 25
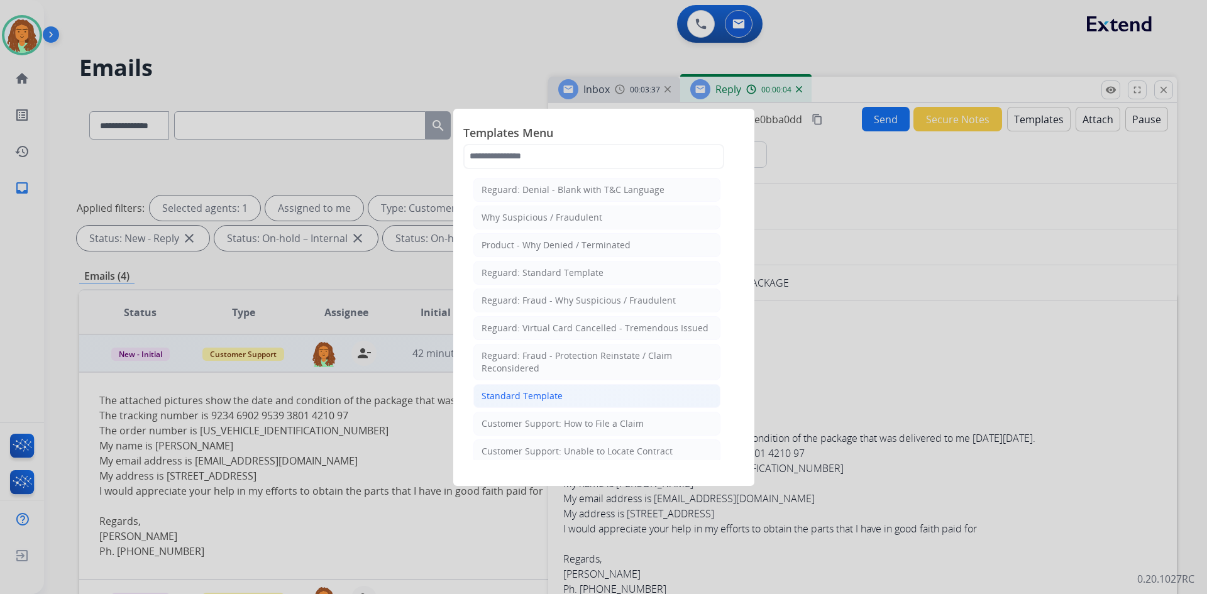
click at [553, 395] on div "Standard Template" at bounding box center [522, 396] width 81 height 13
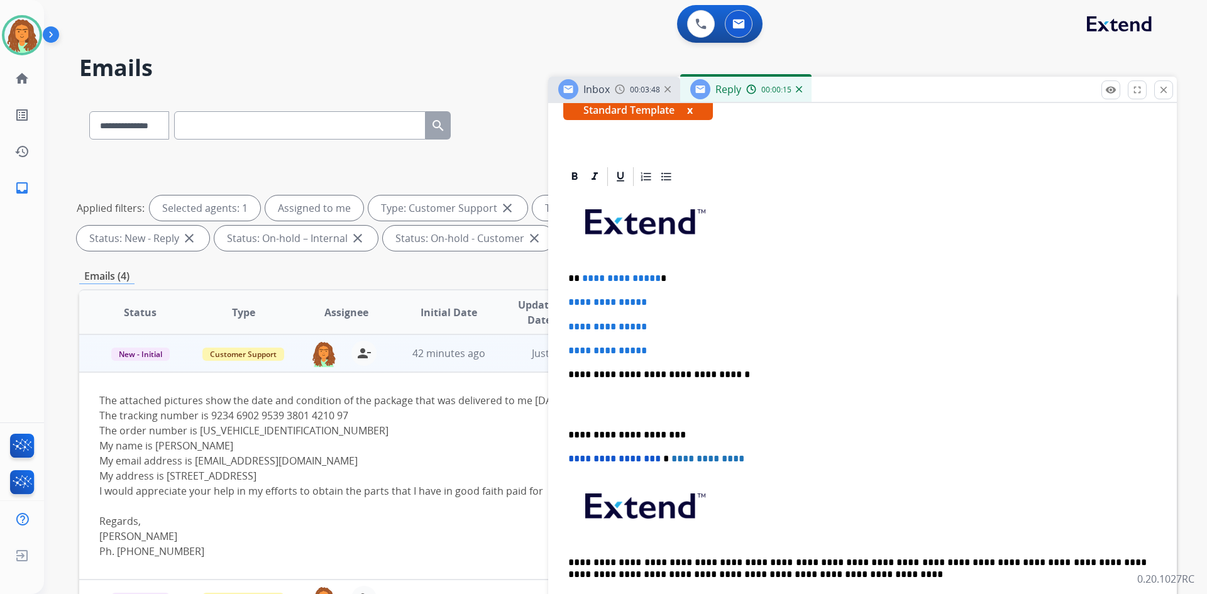
scroll to position [251, 0]
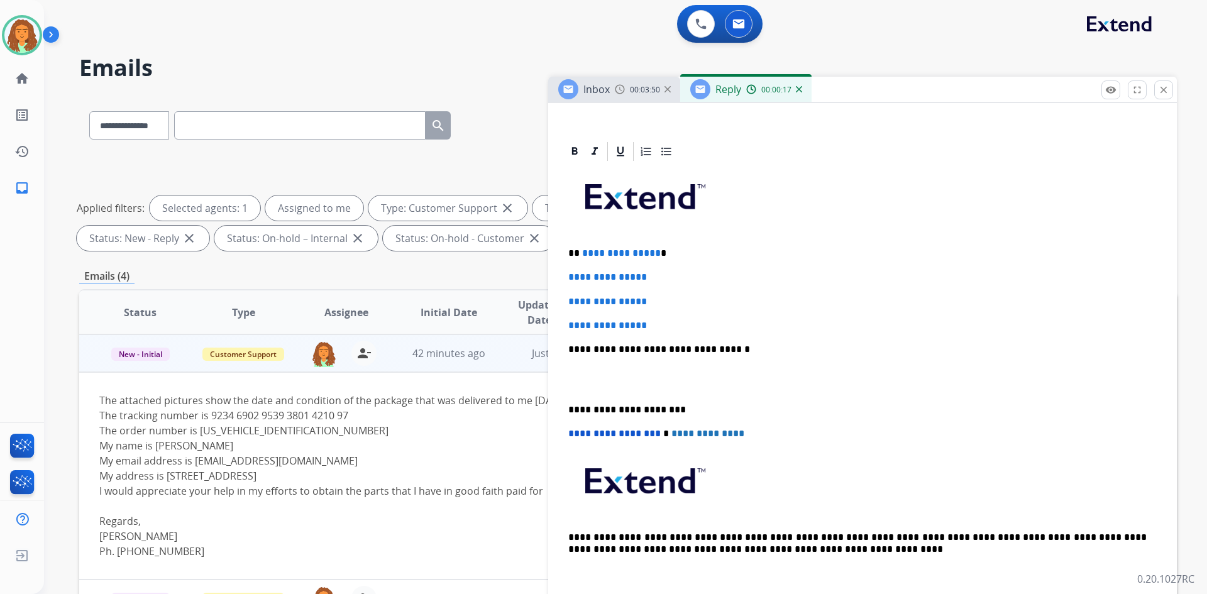
click at [655, 255] on p "**********" at bounding box center [857, 253] width 578 height 11
drag, startPoint x: 563, startPoint y: 275, endPoint x: 660, endPoint y: 342, distance: 117.5
click at [663, 327] on div "**********" at bounding box center [862, 379] width 599 height 433
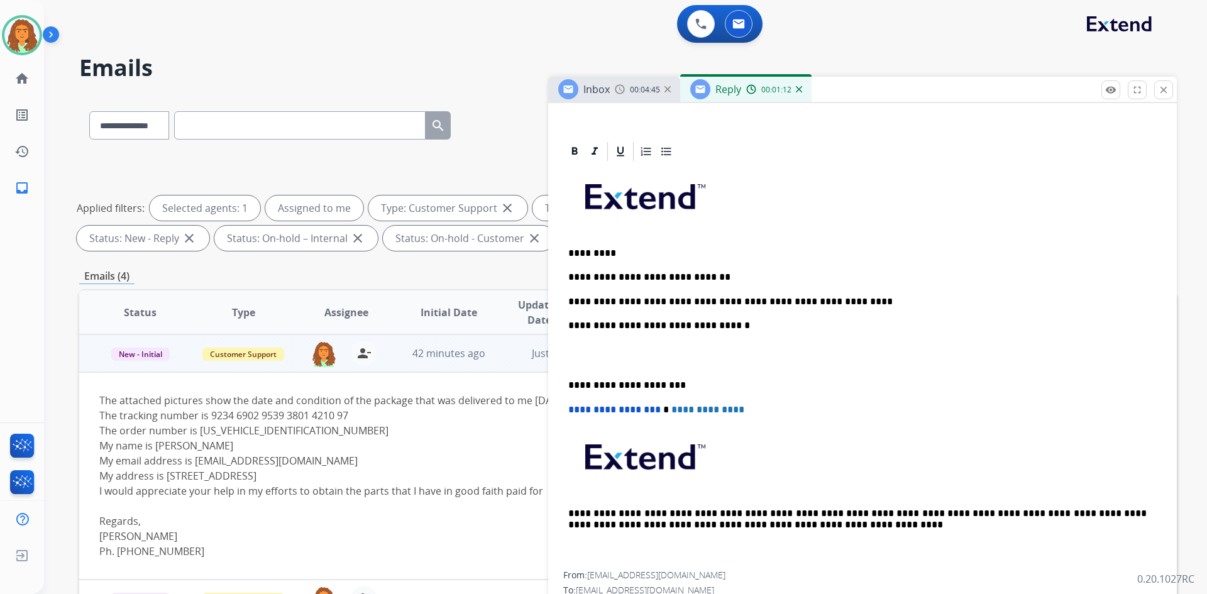
click at [565, 384] on div "**********" at bounding box center [862, 367] width 599 height 409
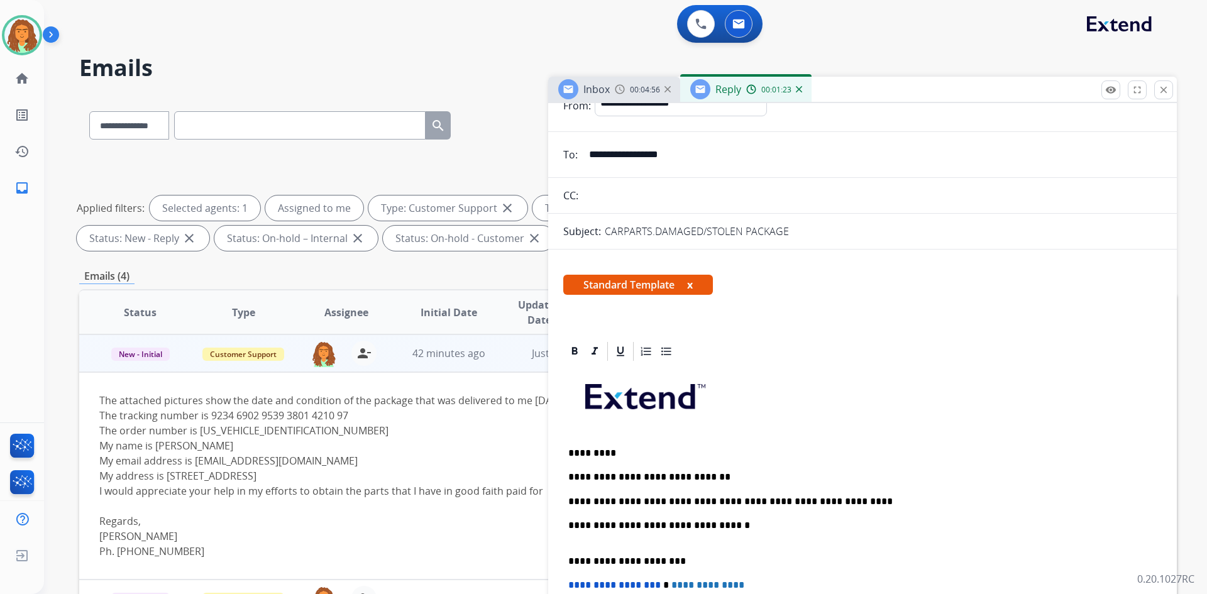
scroll to position [0, 0]
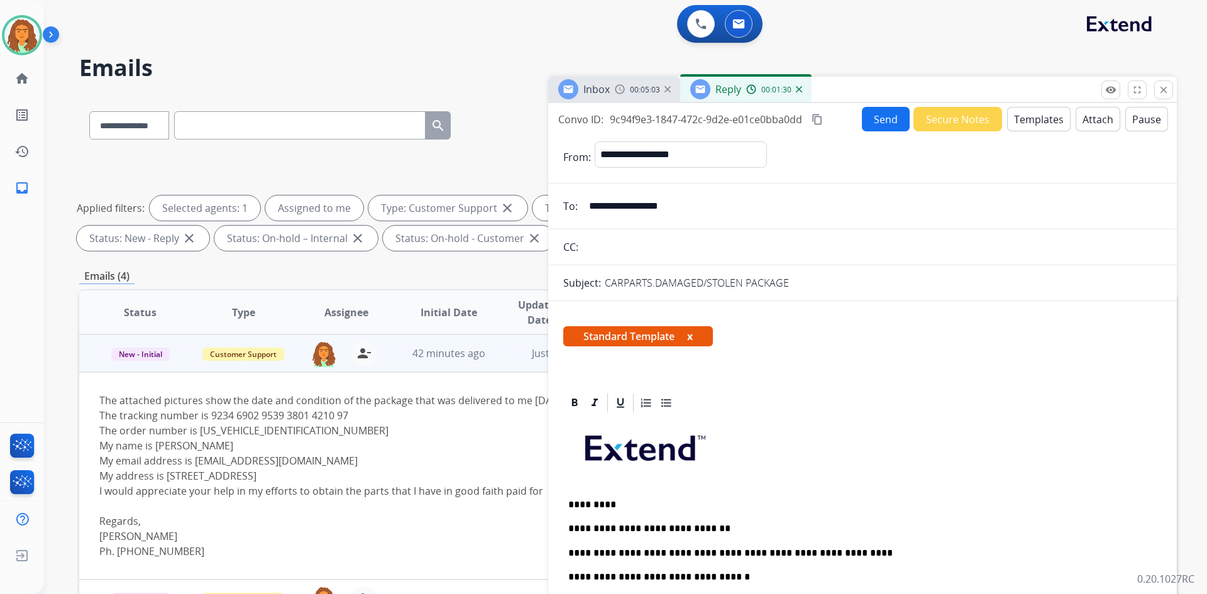
click at [873, 119] on button "Send" at bounding box center [886, 119] width 48 height 25
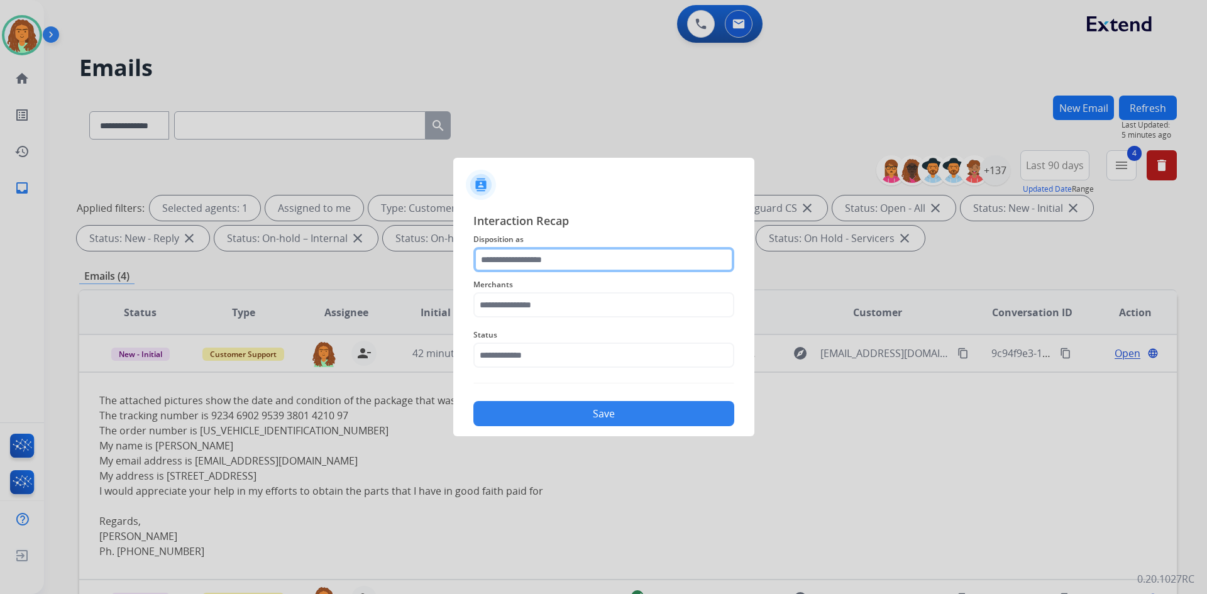
click at [504, 257] on input "text" at bounding box center [603, 259] width 261 height 25
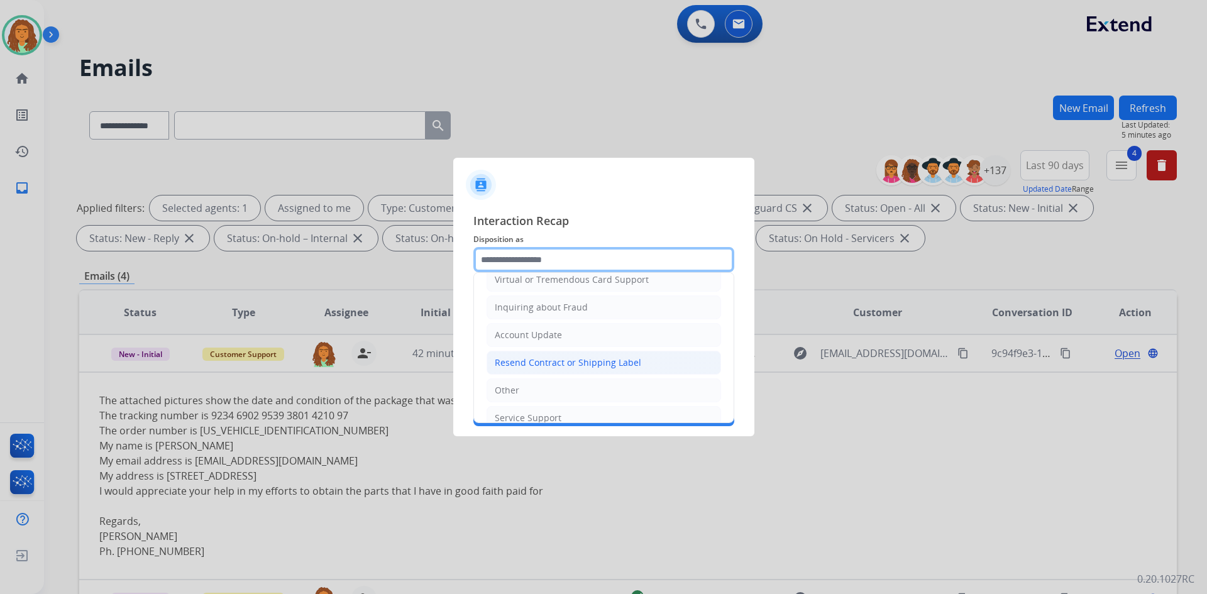
scroll to position [196, 0]
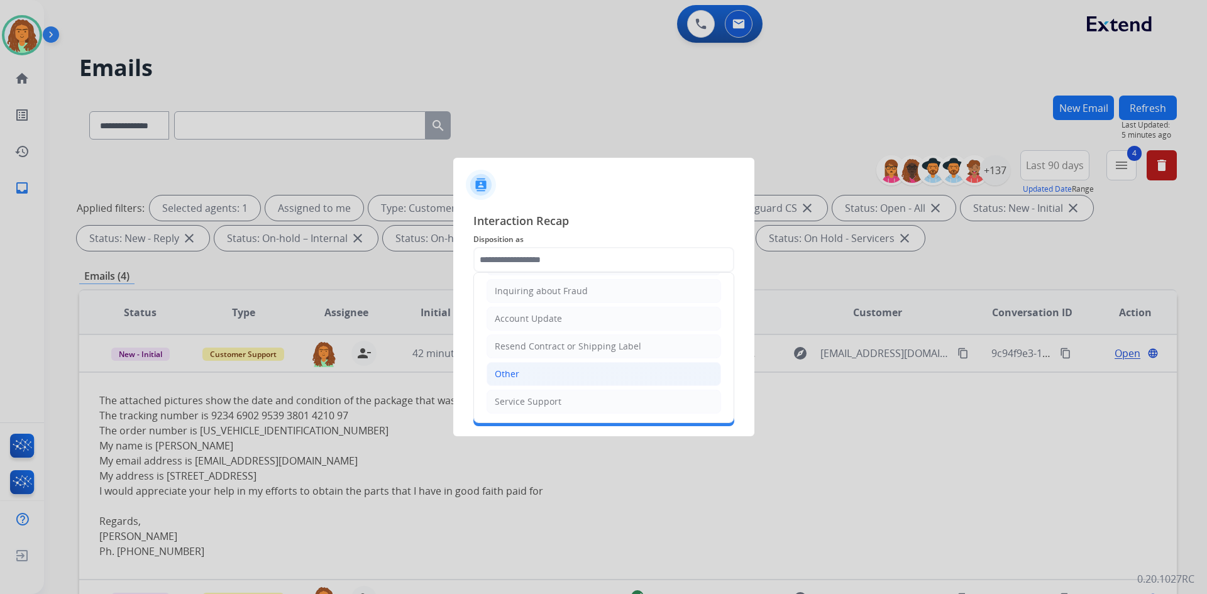
click at [522, 368] on li "Other" at bounding box center [604, 374] width 235 height 24
type input "*****"
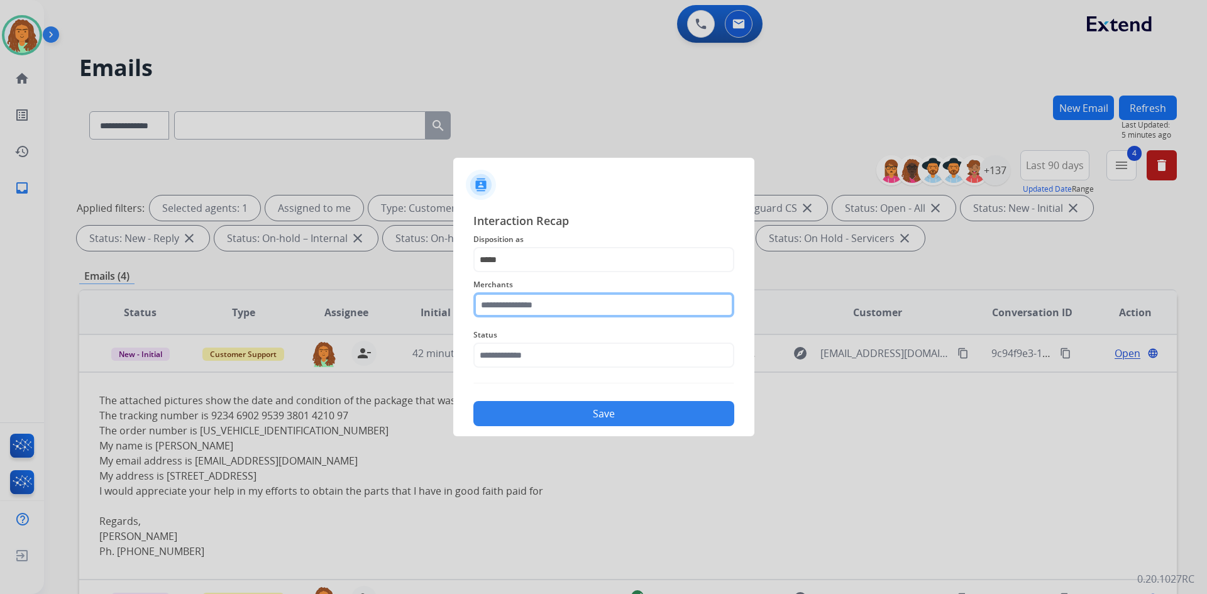
click at [520, 304] on input "text" at bounding box center [603, 304] width 261 height 25
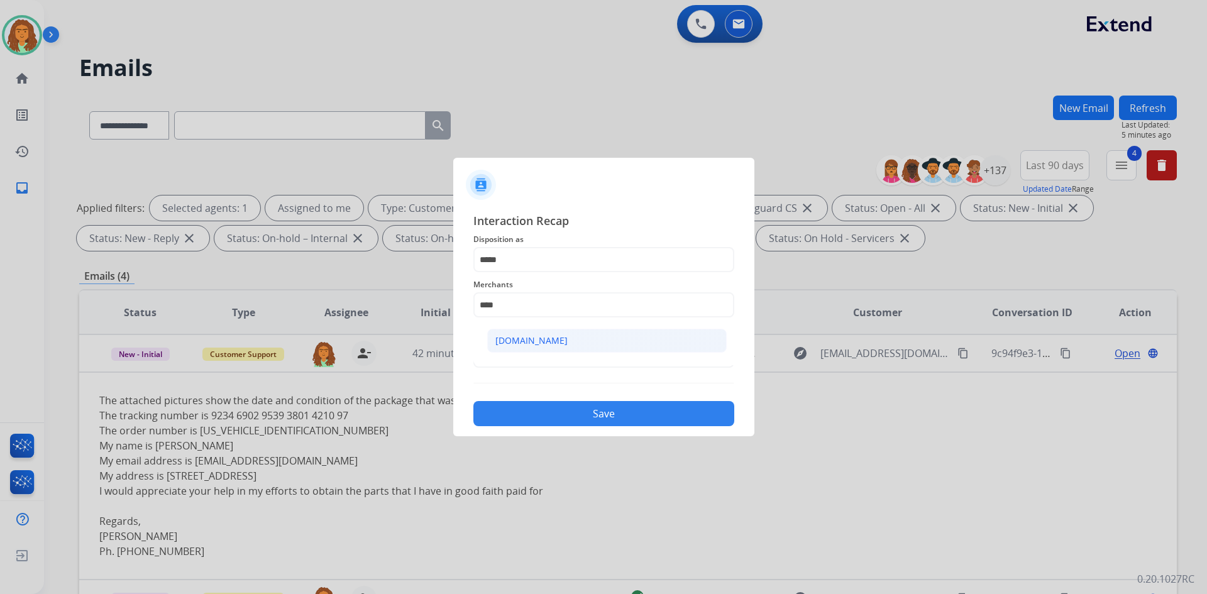
click at [535, 340] on div "Carparts.com" at bounding box center [531, 340] width 72 height 13
type input "**********"
click at [528, 356] on input "text" at bounding box center [603, 355] width 261 height 25
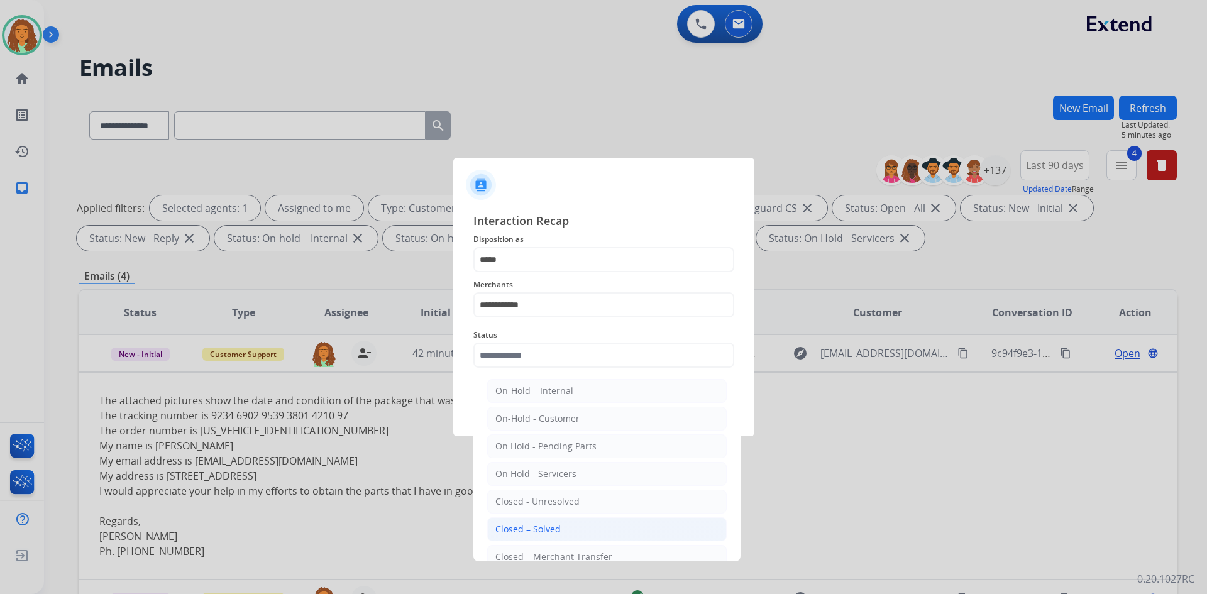
click at [526, 531] on div "Closed – Solved" at bounding box center [527, 529] width 65 height 13
type input "**********"
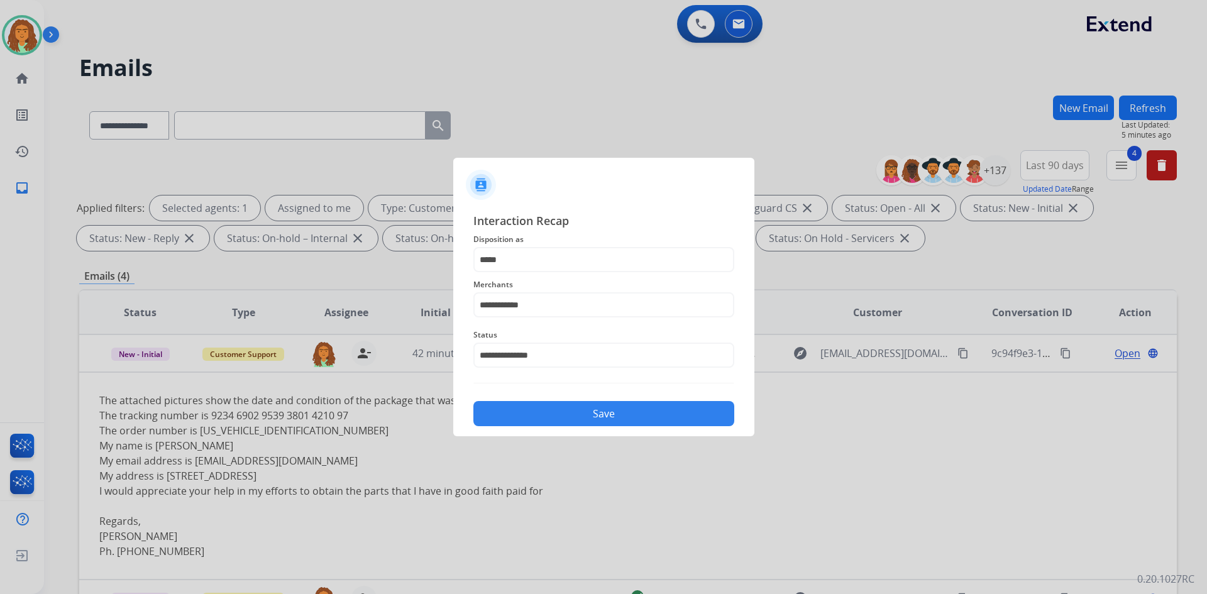
click at [572, 419] on button "Save" at bounding box center [603, 413] width 261 height 25
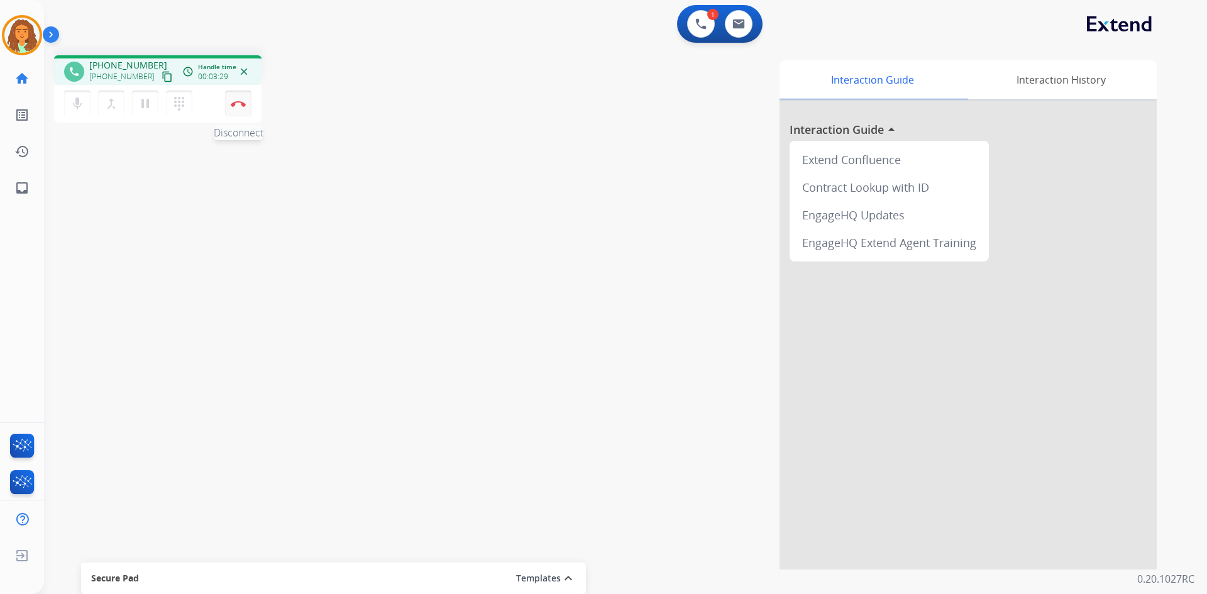
click at [236, 104] on img at bounding box center [238, 104] width 15 height 6
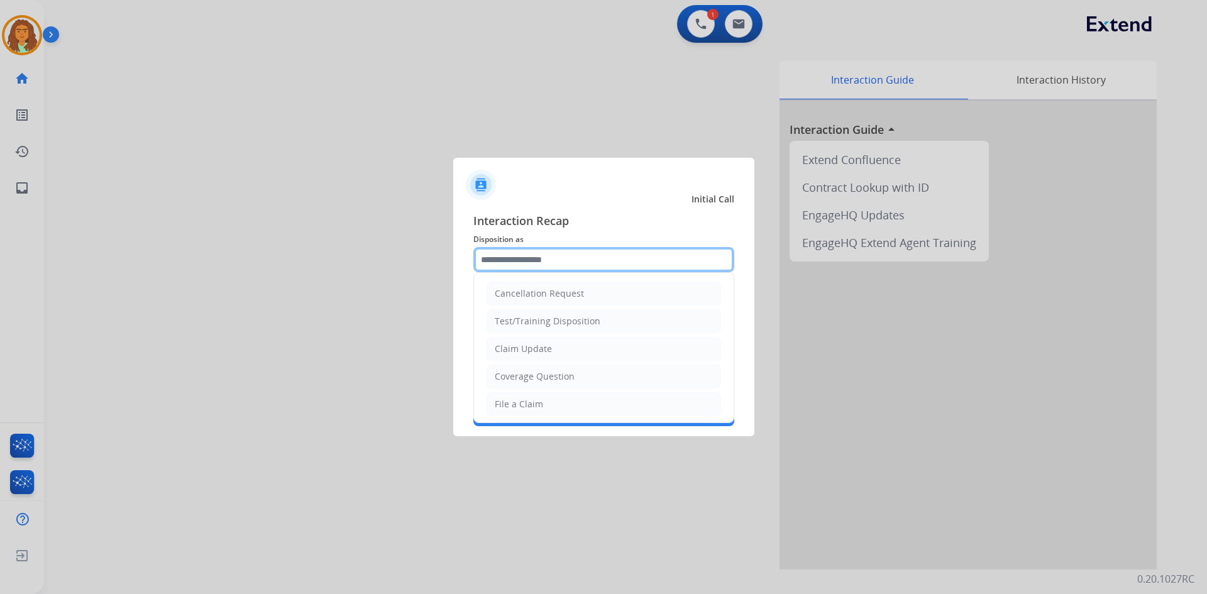
click at [501, 256] on input "text" at bounding box center [603, 259] width 261 height 25
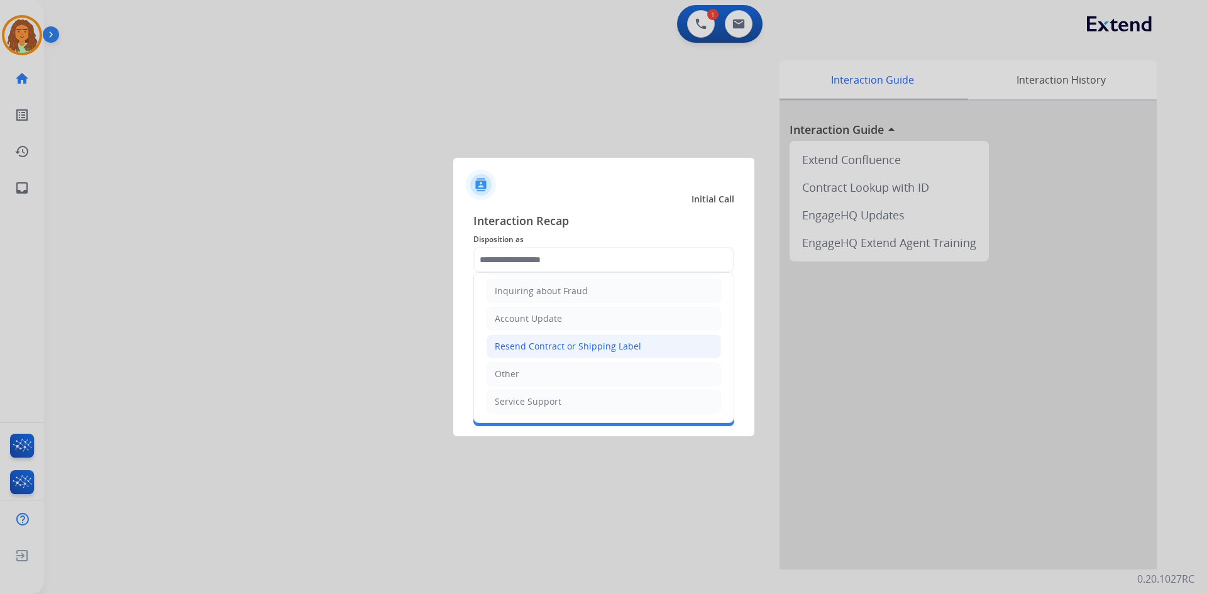
click at [524, 347] on div "Resend Contract or Shipping Label" at bounding box center [568, 346] width 146 height 13
type input "**********"
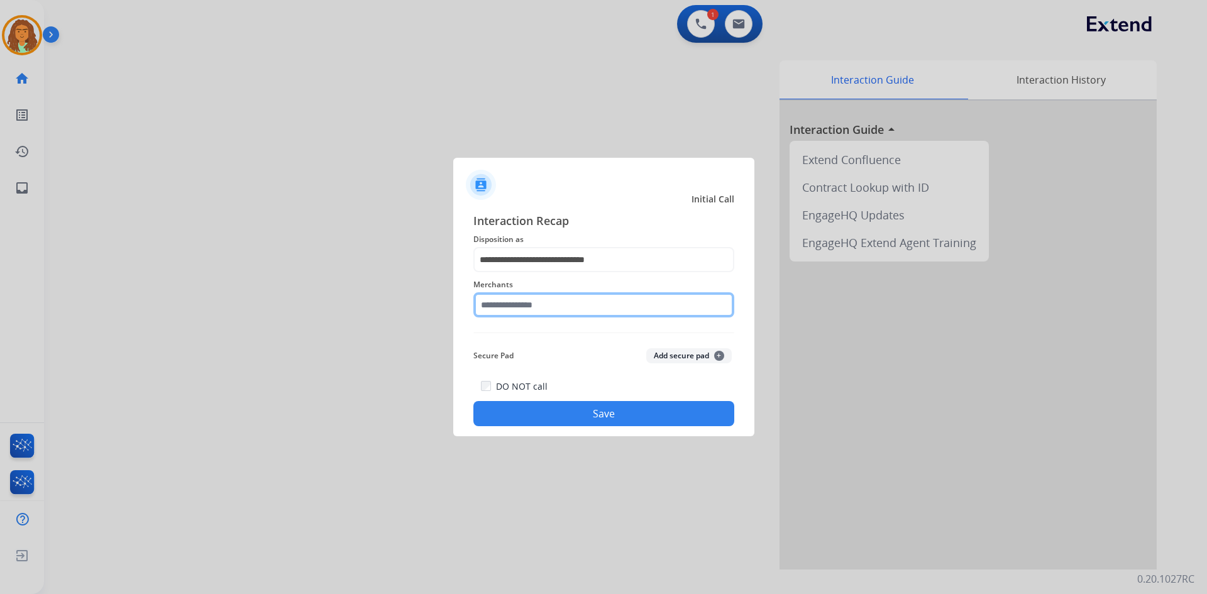
click at [511, 306] on input "text" at bounding box center [603, 304] width 261 height 25
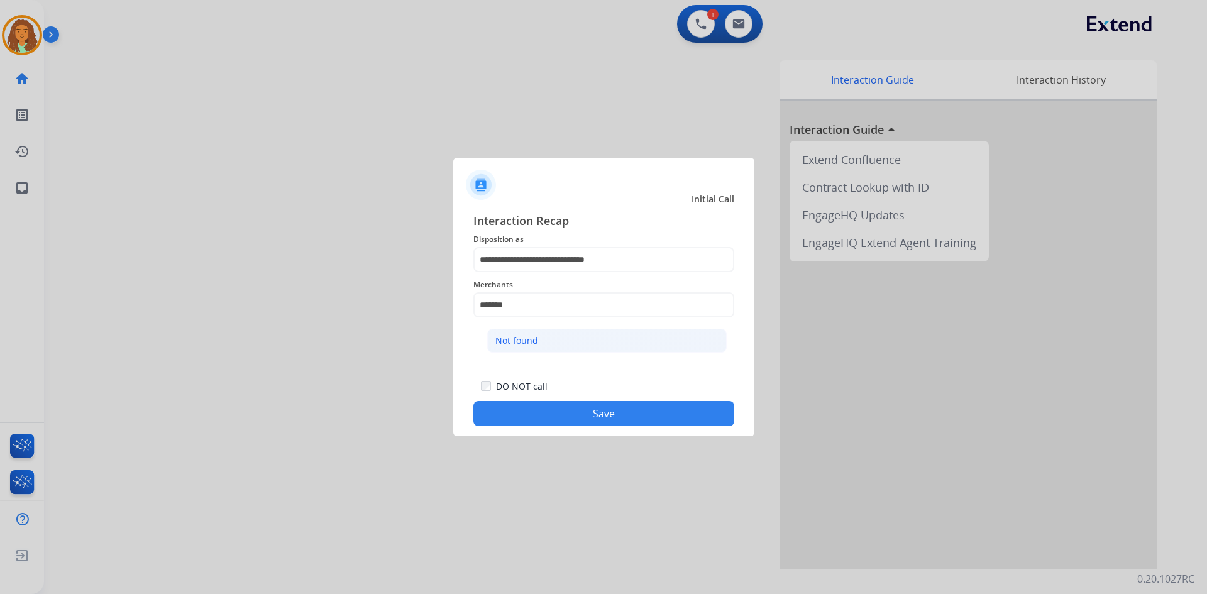
click at [516, 339] on div "Not found" at bounding box center [516, 340] width 43 height 13
type input "*********"
click at [580, 428] on div "**********" at bounding box center [603, 319] width 301 height 235
click at [583, 416] on button "Save" at bounding box center [603, 413] width 261 height 25
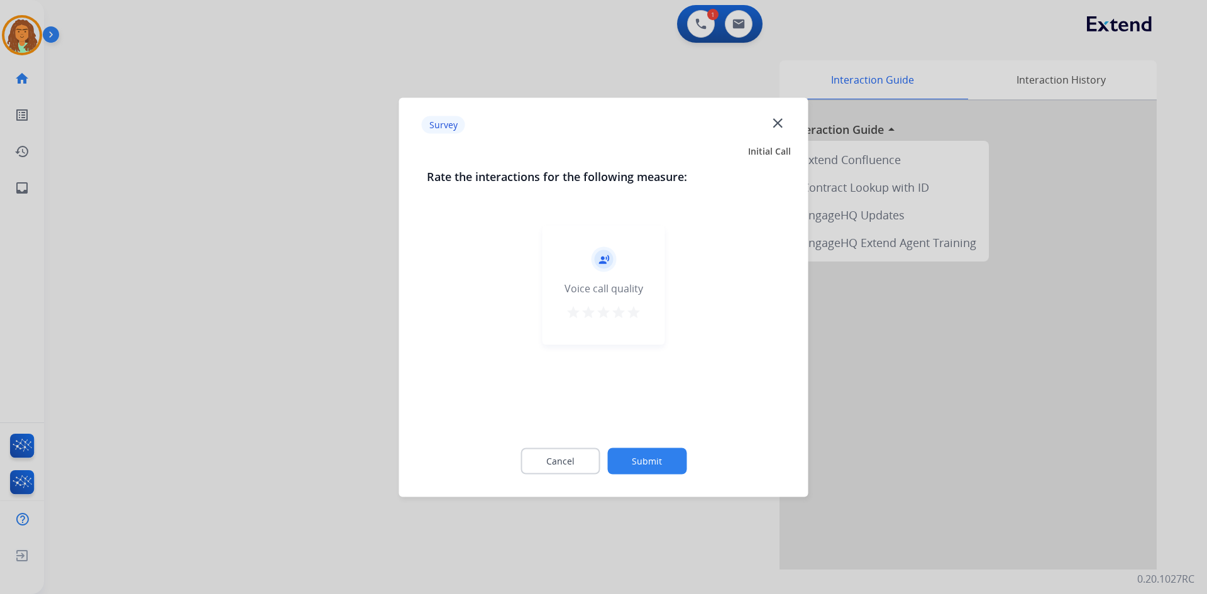
click at [634, 317] on mat-icon "star" at bounding box center [633, 311] width 15 height 15
click at [638, 455] on button "Submit" at bounding box center [646, 461] width 79 height 26
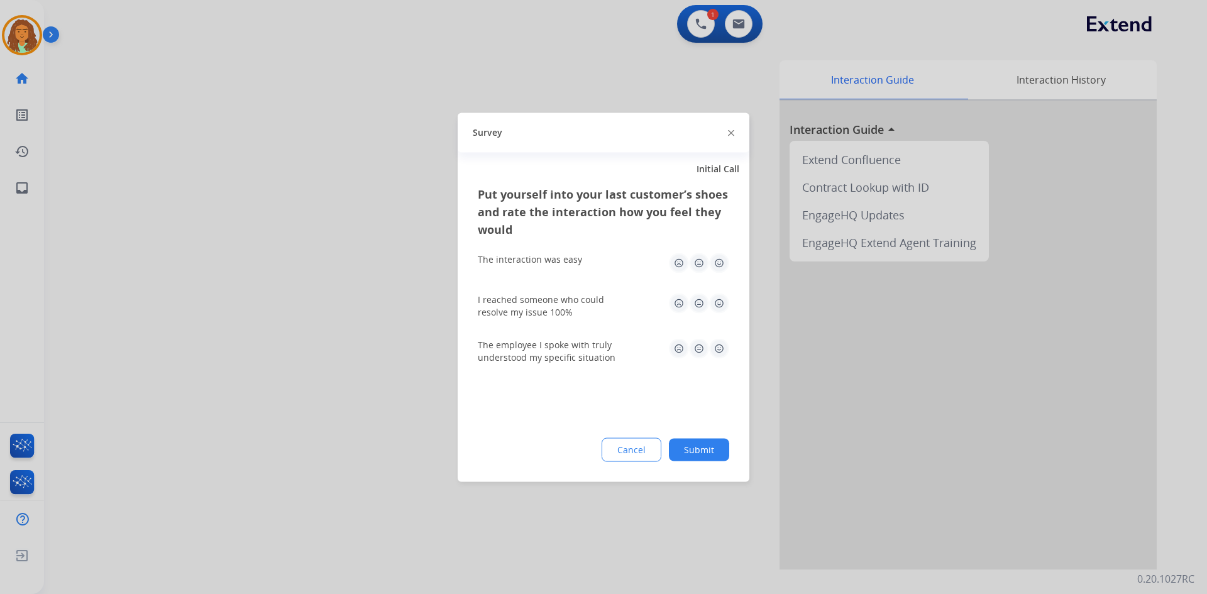
click at [717, 260] on img at bounding box center [719, 263] width 20 height 20
click at [720, 299] on img at bounding box center [719, 303] width 20 height 20
click at [719, 348] on img at bounding box center [719, 348] width 20 height 20
drag, startPoint x: 706, startPoint y: 441, endPoint x: 709, endPoint y: 414, distance: 27.2
click at [707, 441] on button "Submit" at bounding box center [699, 449] width 60 height 23
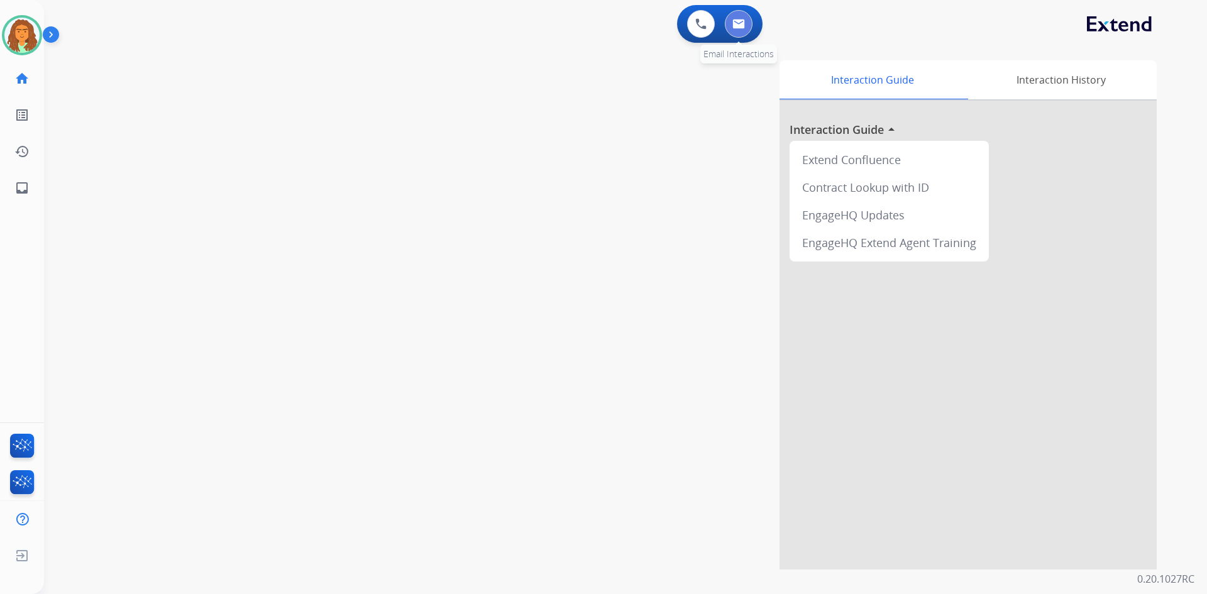
click at [744, 24] on img at bounding box center [738, 24] width 13 height 10
select select "**********"
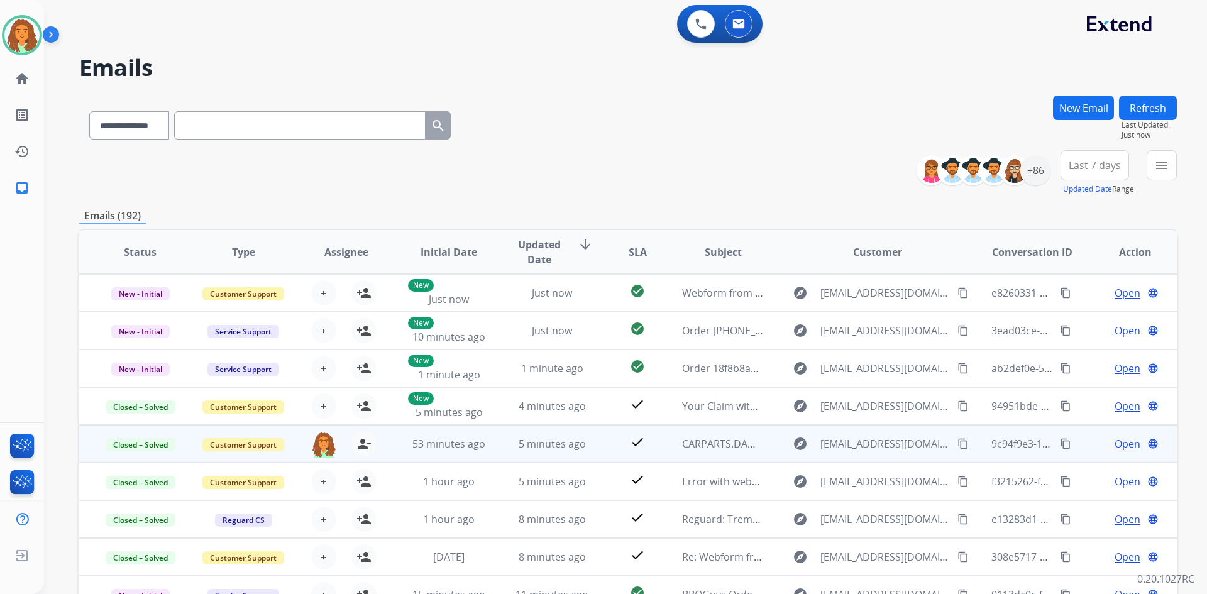
click at [1060, 442] on mat-icon "content_copy" at bounding box center [1065, 443] width 11 height 11
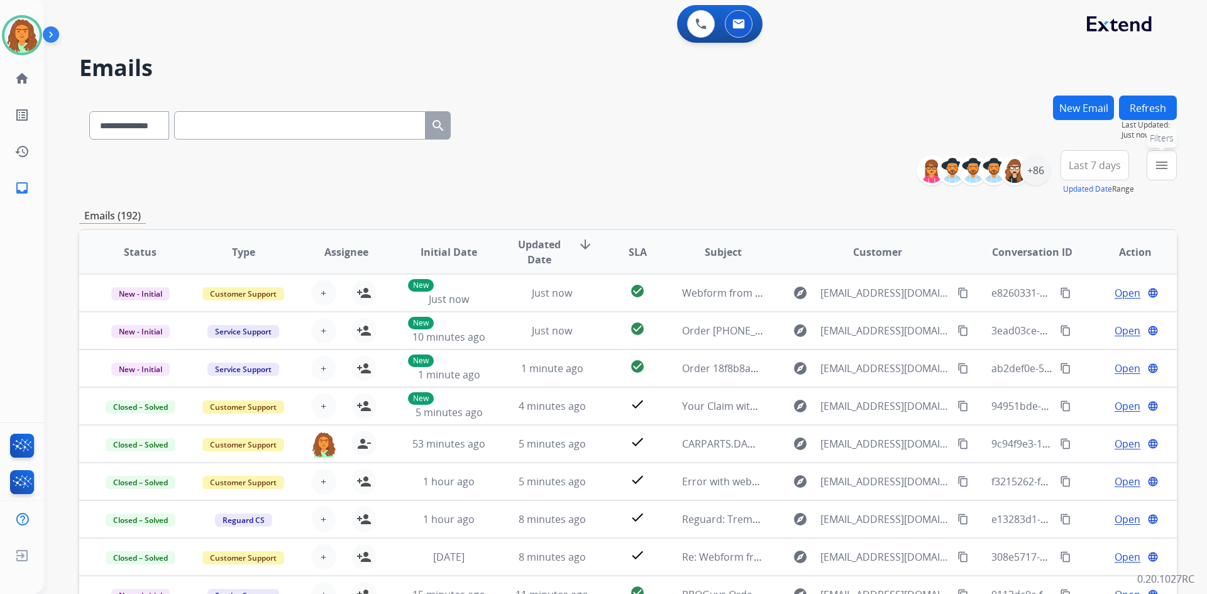
click at [1161, 168] on mat-icon "menu" at bounding box center [1161, 165] width 15 height 15
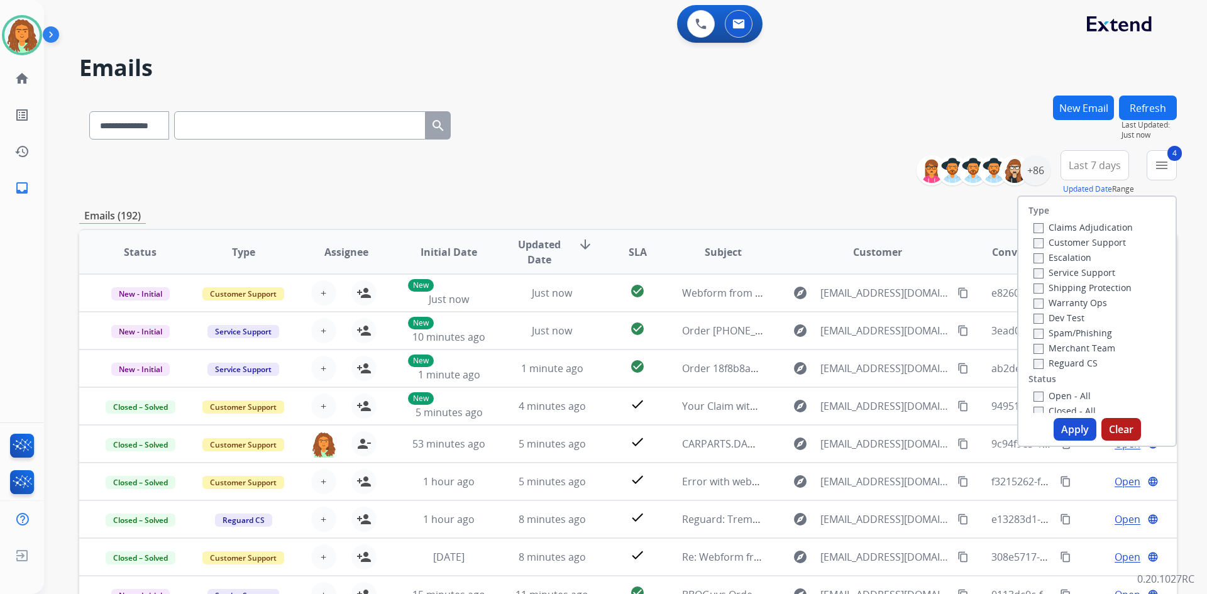
click at [1064, 428] on button "Apply" at bounding box center [1075, 429] width 43 height 23
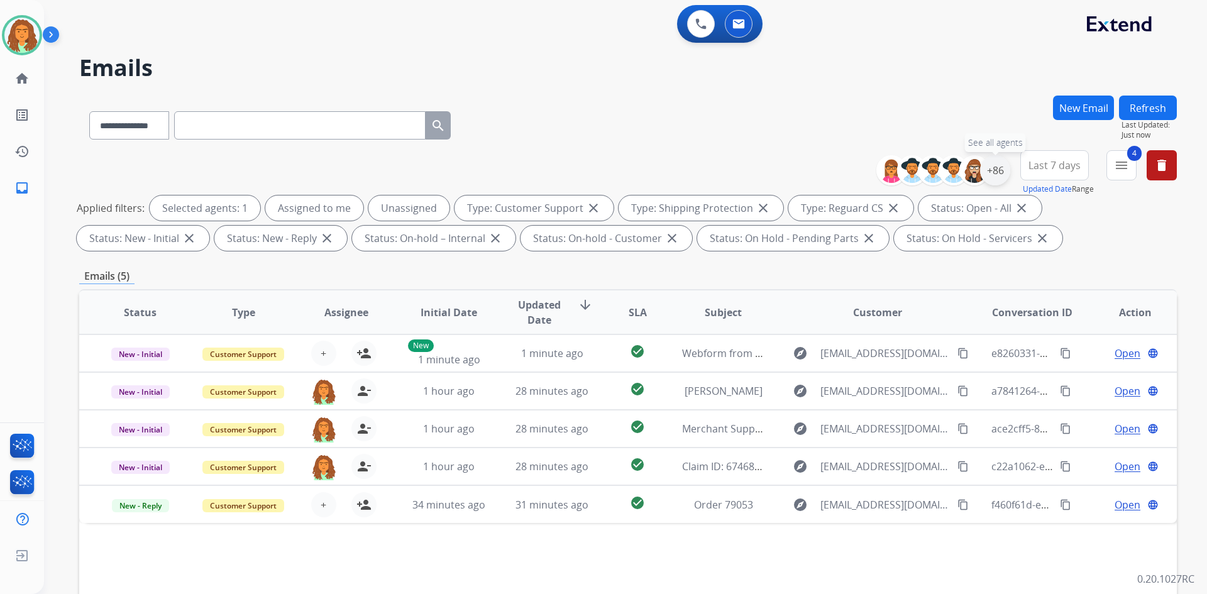
click at [989, 175] on div "+86" at bounding box center [995, 170] width 30 height 30
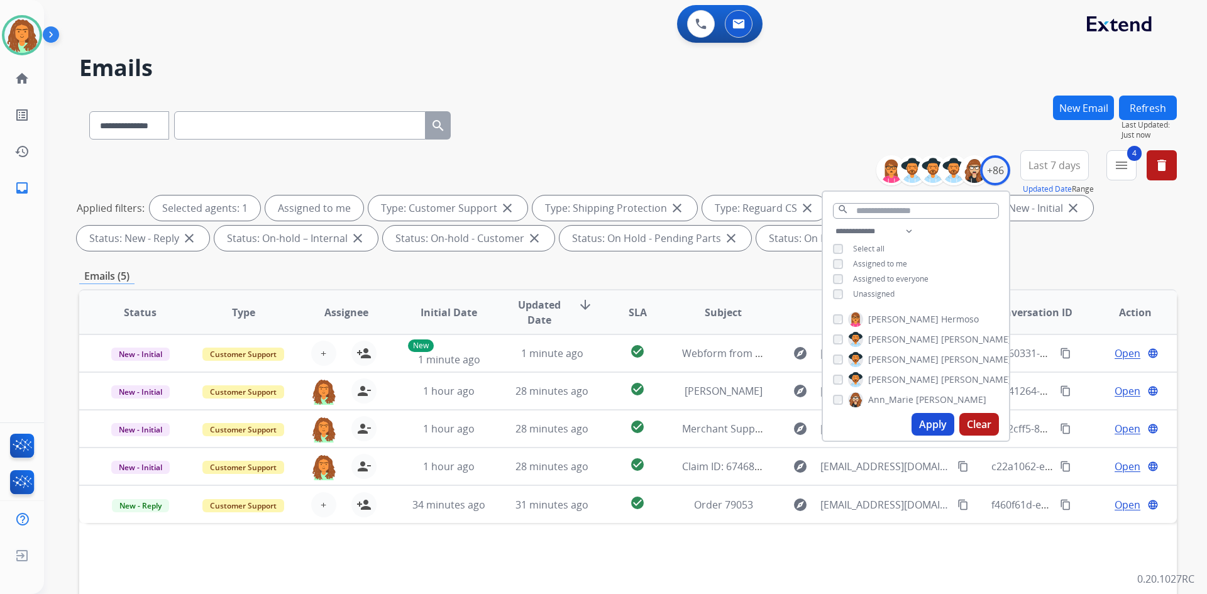
click at [930, 421] on button "Apply" at bounding box center [933, 424] width 43 height 23
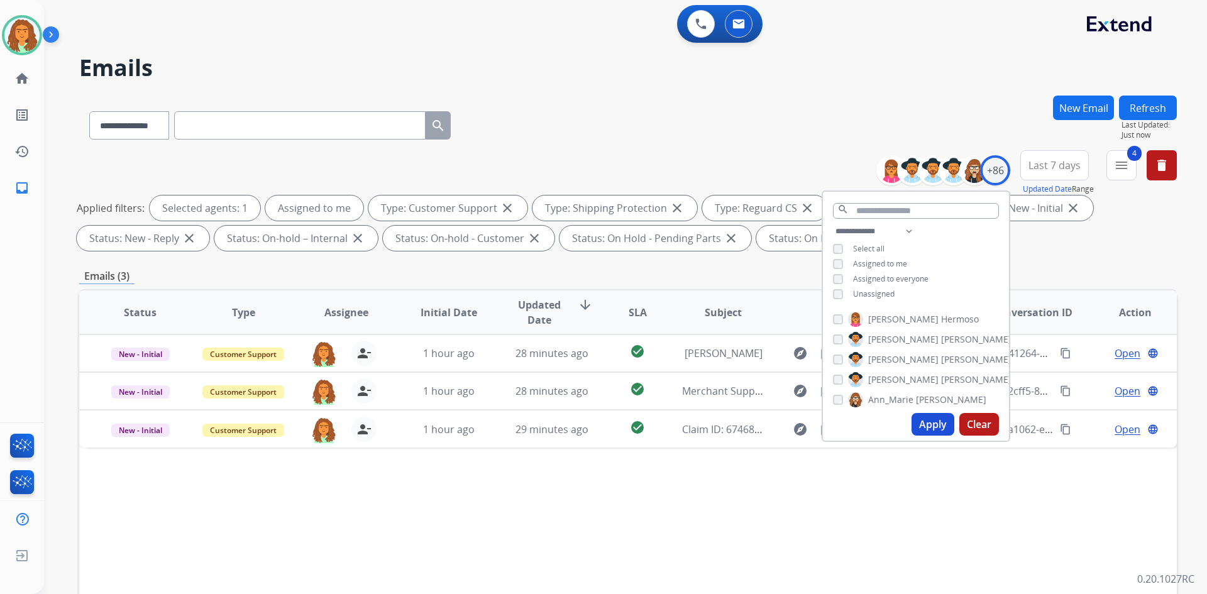
click at [770, 270] on div "Emails (3)" at bounding box center [628, 276] width 1098 height 16
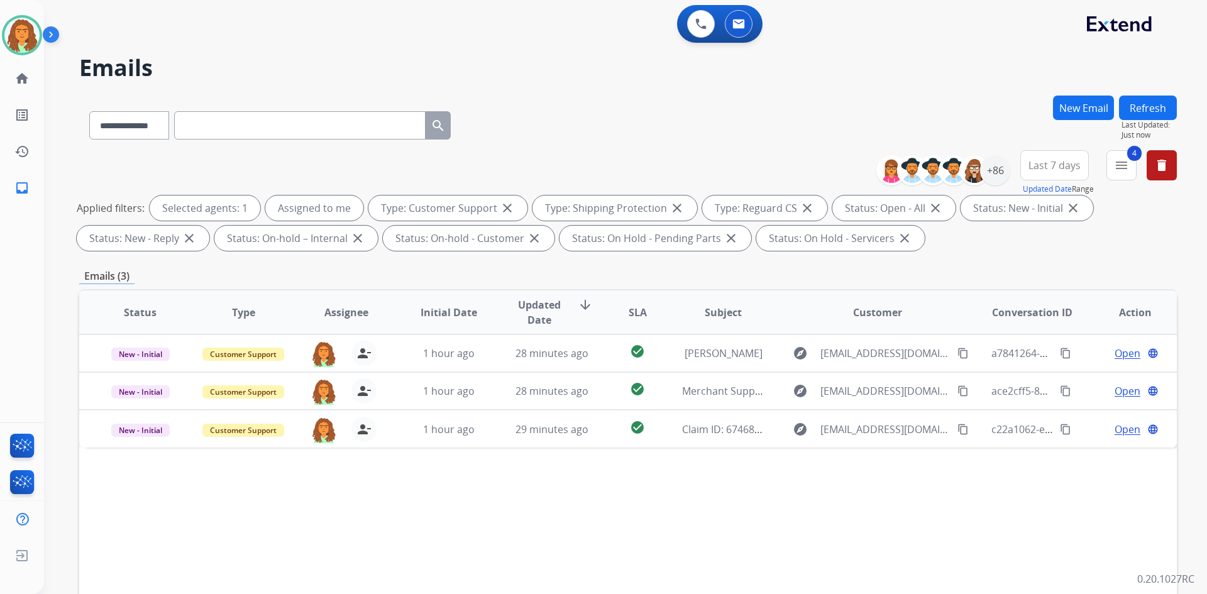
click at [1056, 172] on button "Last 7 days" at bounding box center [1054, 165] width 69 height 30
click at [1030, 319] on div "Last 90 days" at bounding box center [1050, 318] width 69 height 19
click at [858, 275] on div "Emails (3)" at bounding box center [628, 276] width 1098 height 16
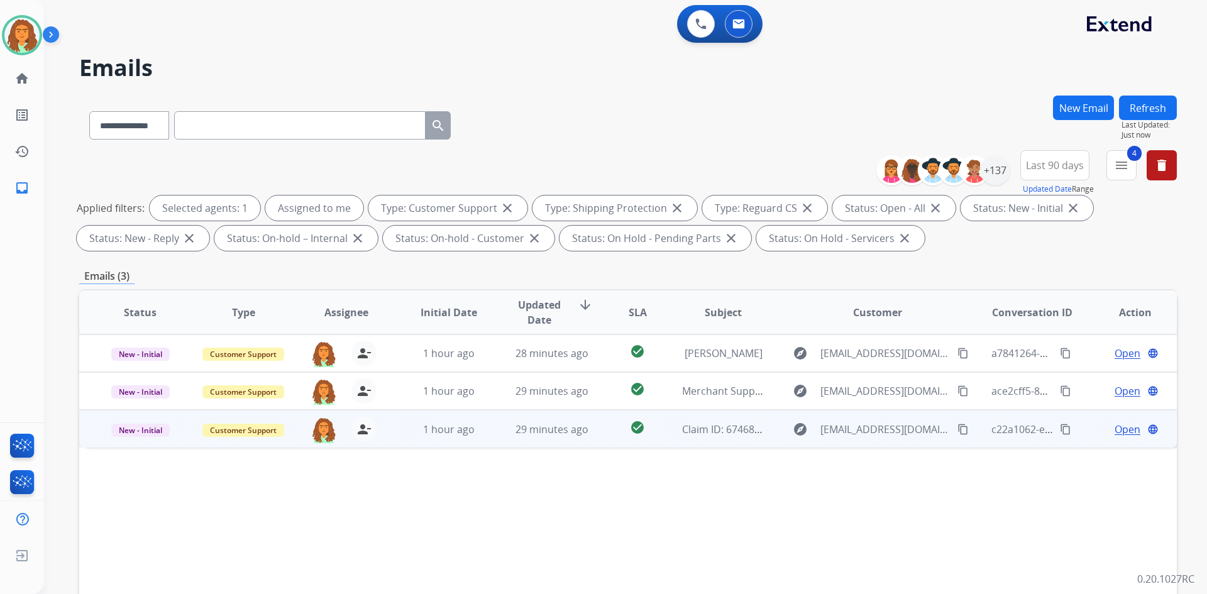
click at [499, 438] on td "29 minutes ago" at bounding box center [542, 429] width 103 height 38
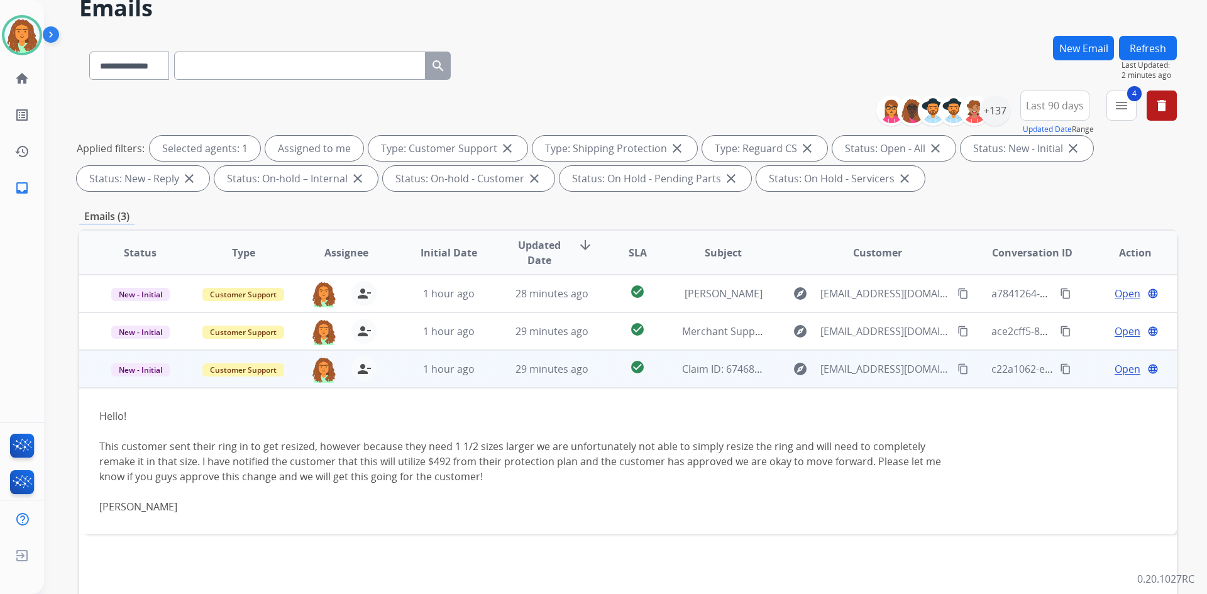
scroll to position [63, 0]
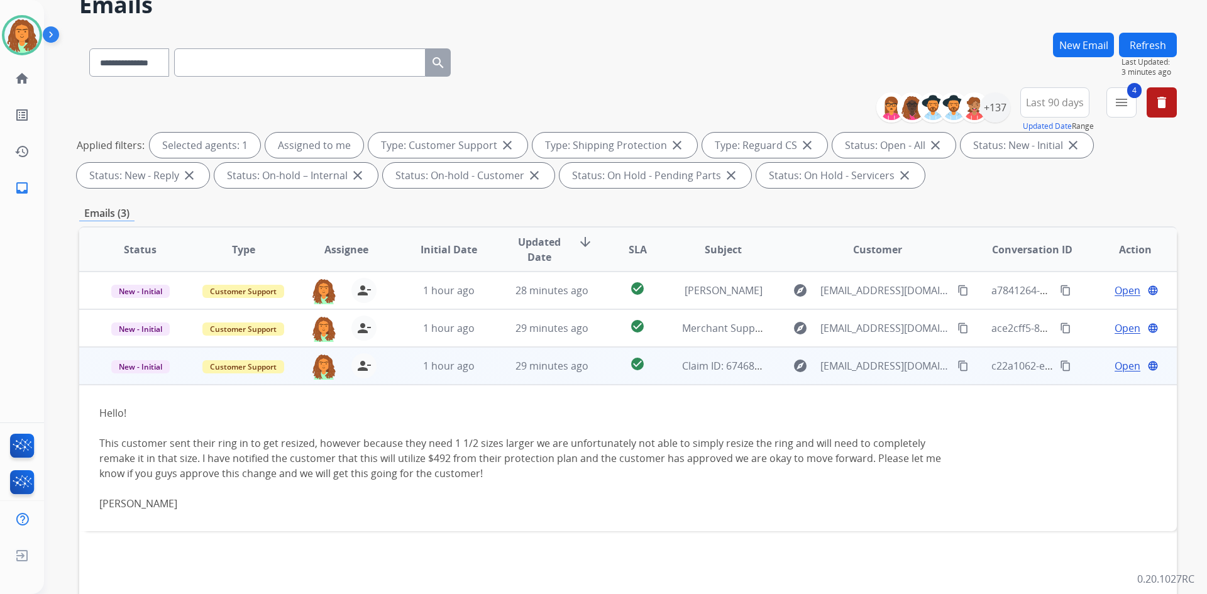
drag, startPoint x: 1056, startPoint y: 365, endPoint x: 1029, endPoint y: 370, distance: 26.8
click at [1060, 363] on mat-icon "content_copy" at bounding box center [1065, 365] width 11 height 11
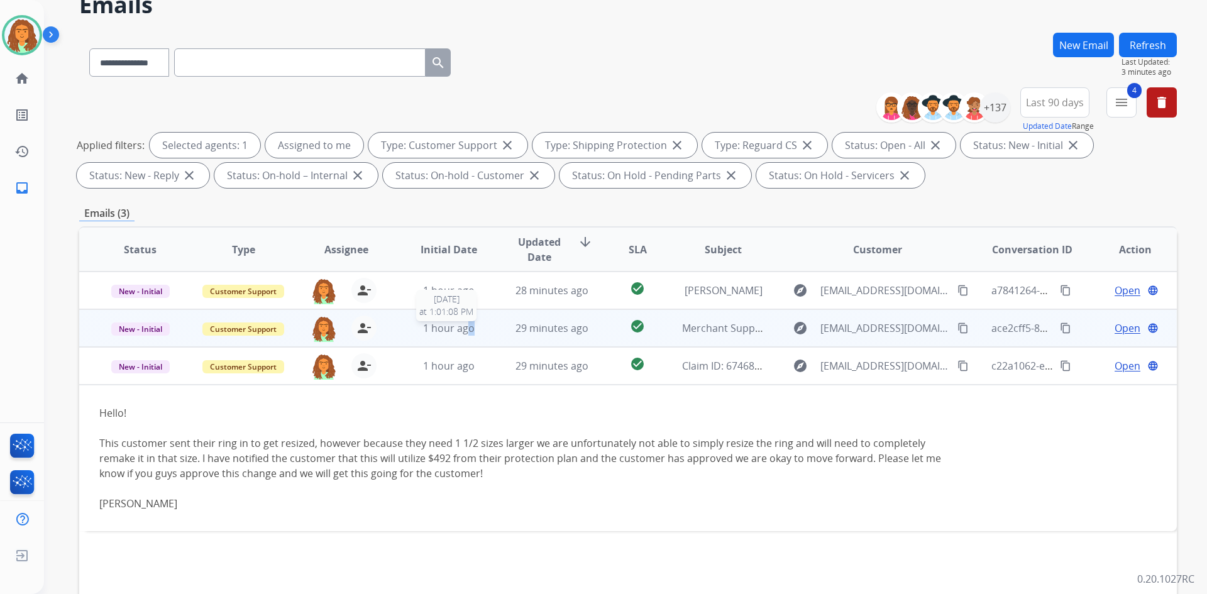
click at [468, 326] on span "1 hour ago" at bounding box center [449, 328] width 52 height 14
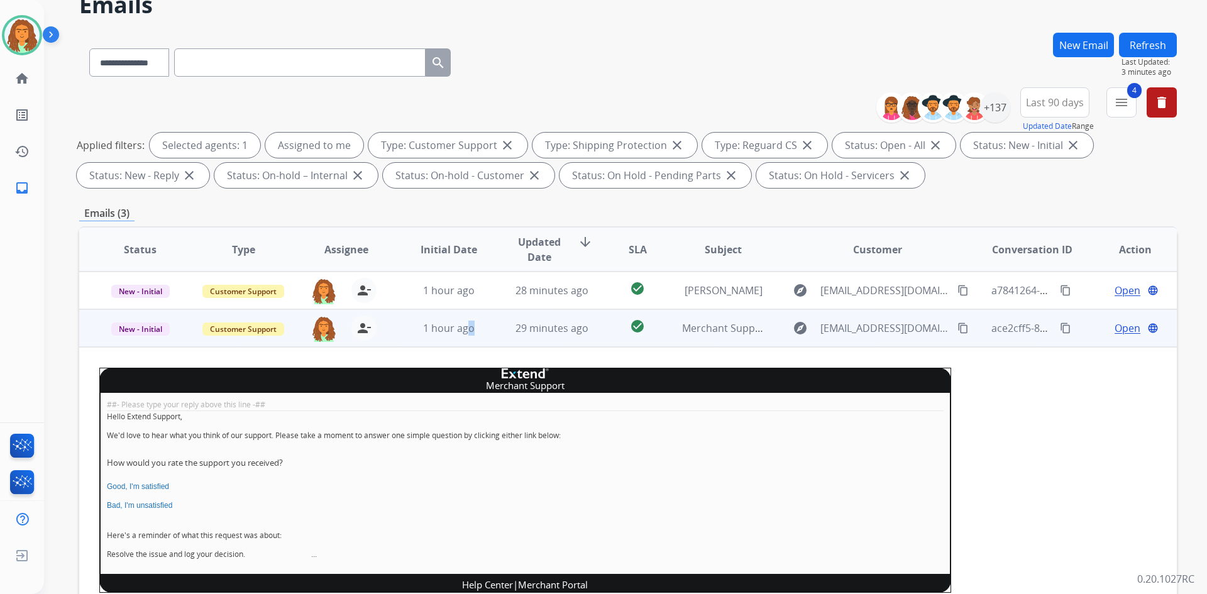
scroll to position [19, 0]
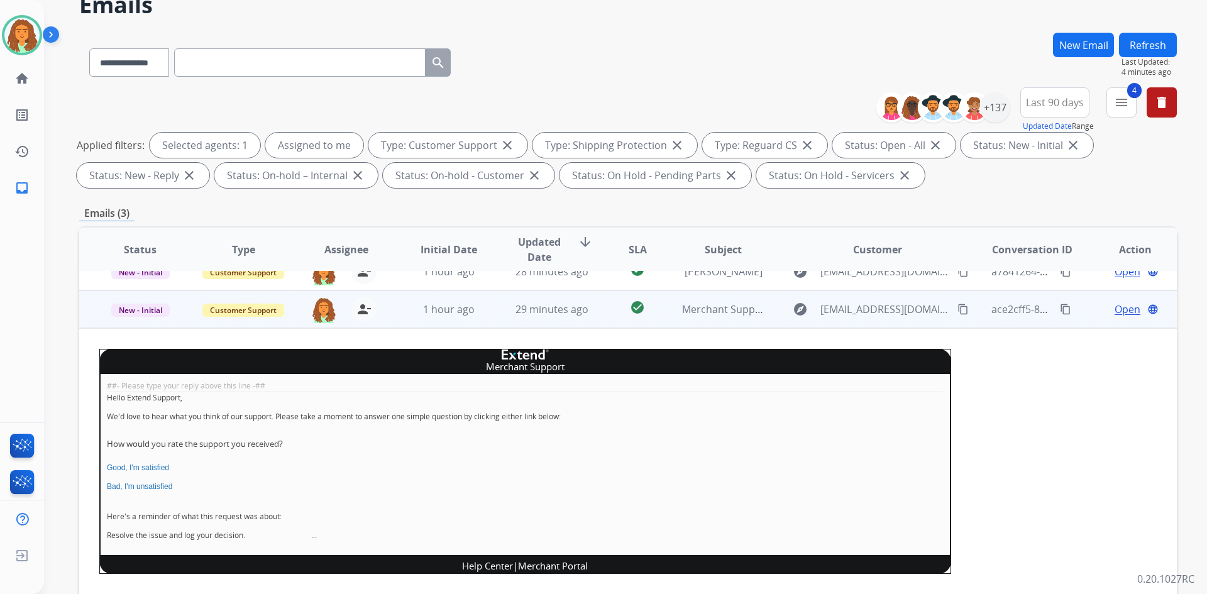
click at [1115, 309] on span "Open" at bounding box center [1128, 309] width 26 height 15
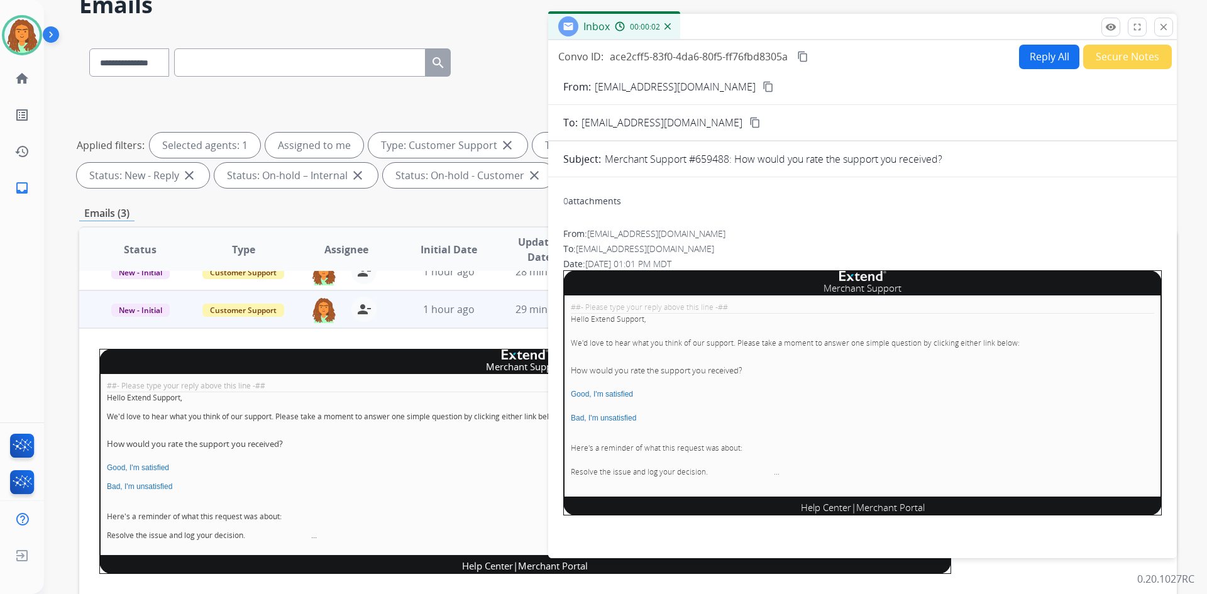
click at [1096, 55] on button "Secure Notes" at bounding box center [1127, 57] width 89 height 25
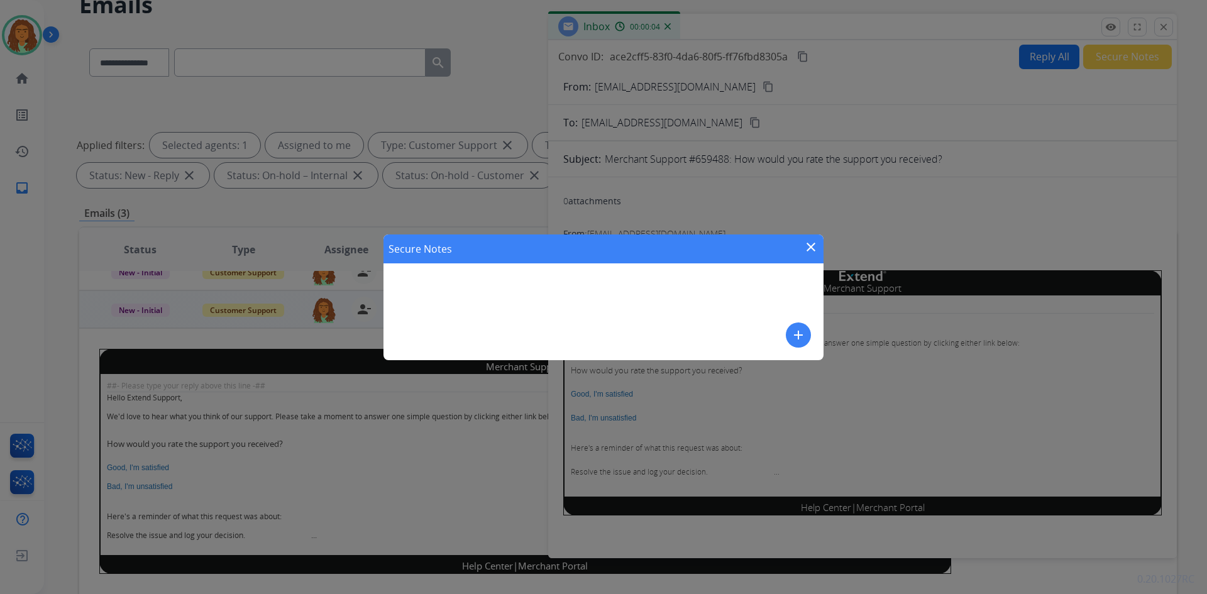
click at [473, 287] on div "Secure Notes close add" at bounding box center [604, 298] width 440 height 126
click at [800, 339] on mat-icon "add" at bounding box center [798, 335] width 15 height 15
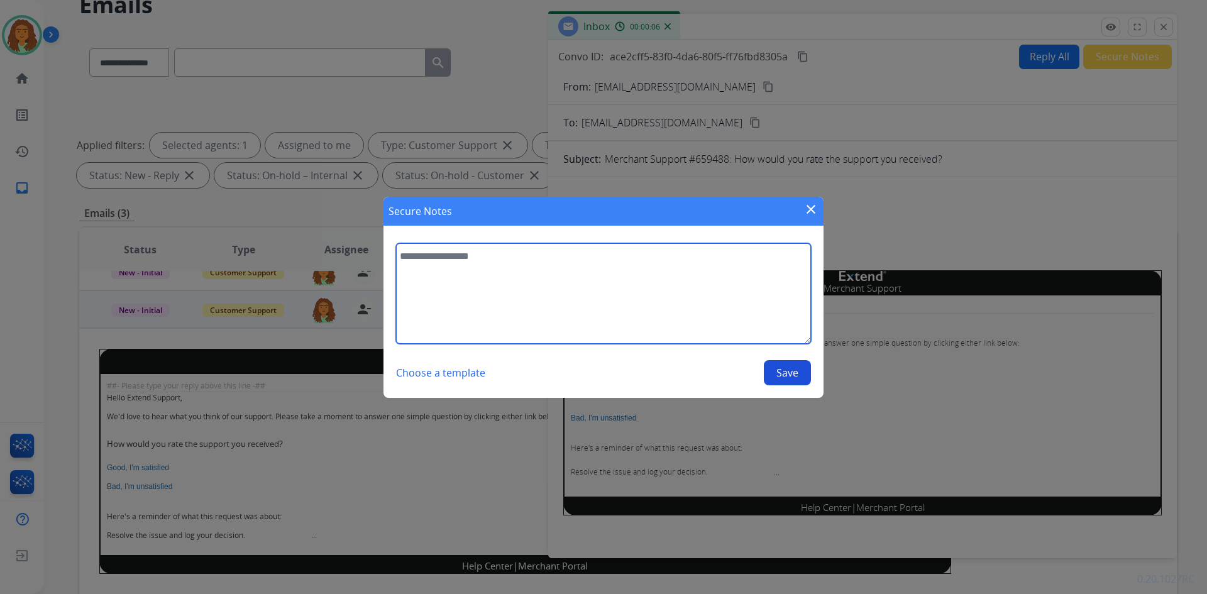
click at [566, 284] on textarea at bounding box center [603, 293] width 415 height 101
type textarea "******"
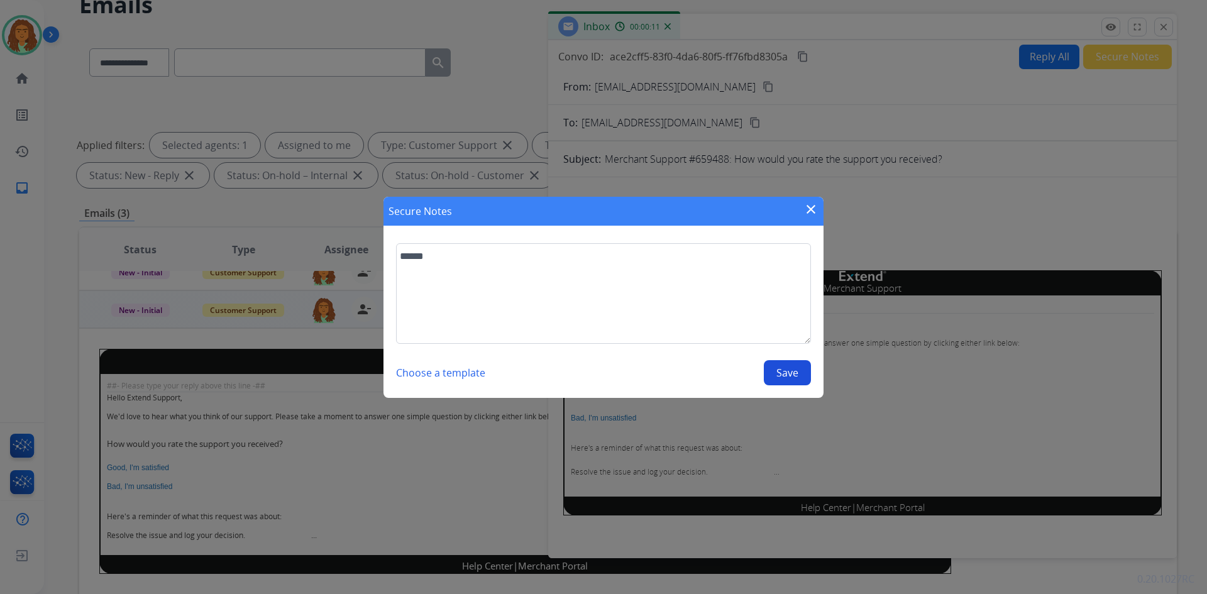
click at [788, 377] on button "Save" at bounding box center [787, 372] width 47 height 25
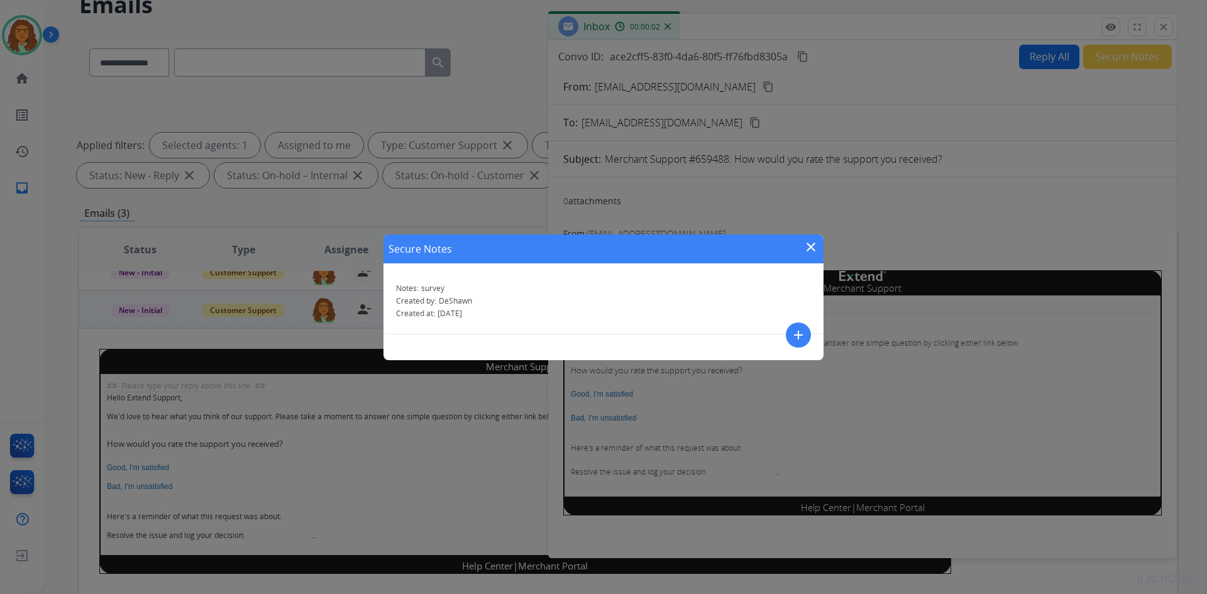
click at [807, 246] on mat-icon "close" at bounding box center [810, 247] width 15 height 15
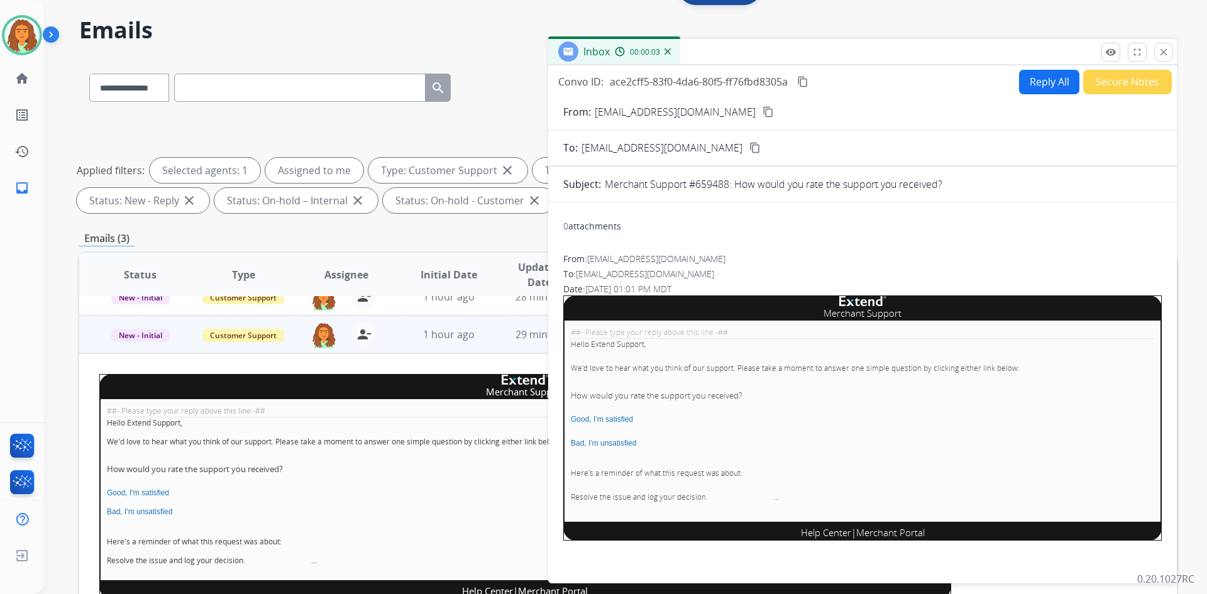
scroll to position [0, 0]
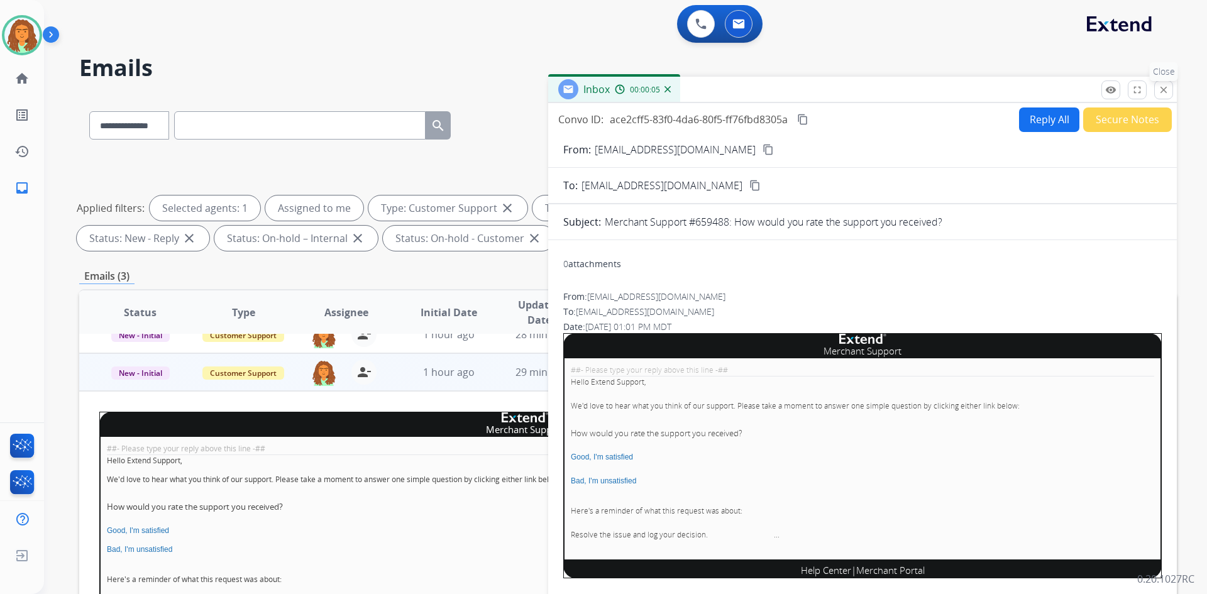
click at [1166, 92] on mat-icon "close" at bounding box center [1163, 89] width 11 height 11
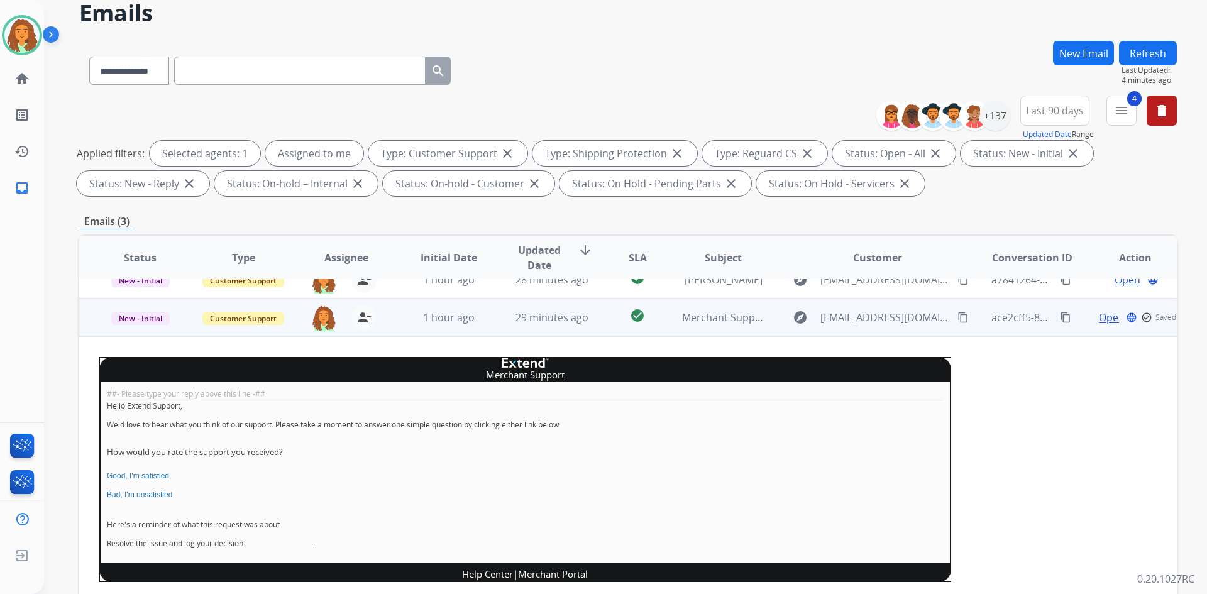
scroll to position [63, 0]
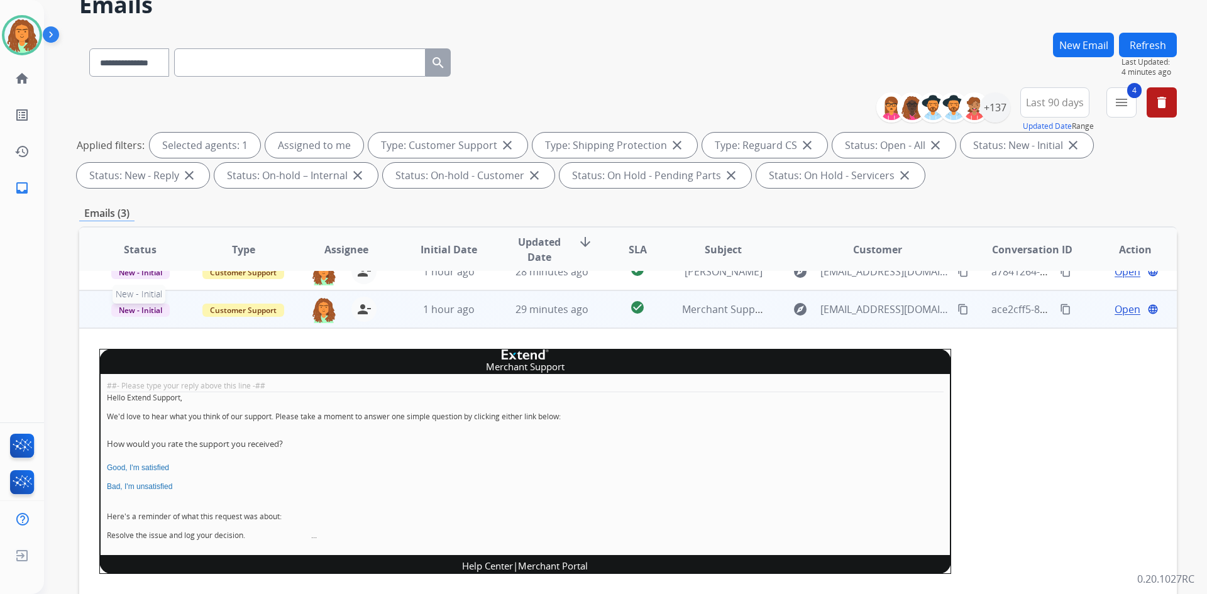
click at [135, 310] on span "New - Initial" at bounding box center [140, 310] width 58 height 13
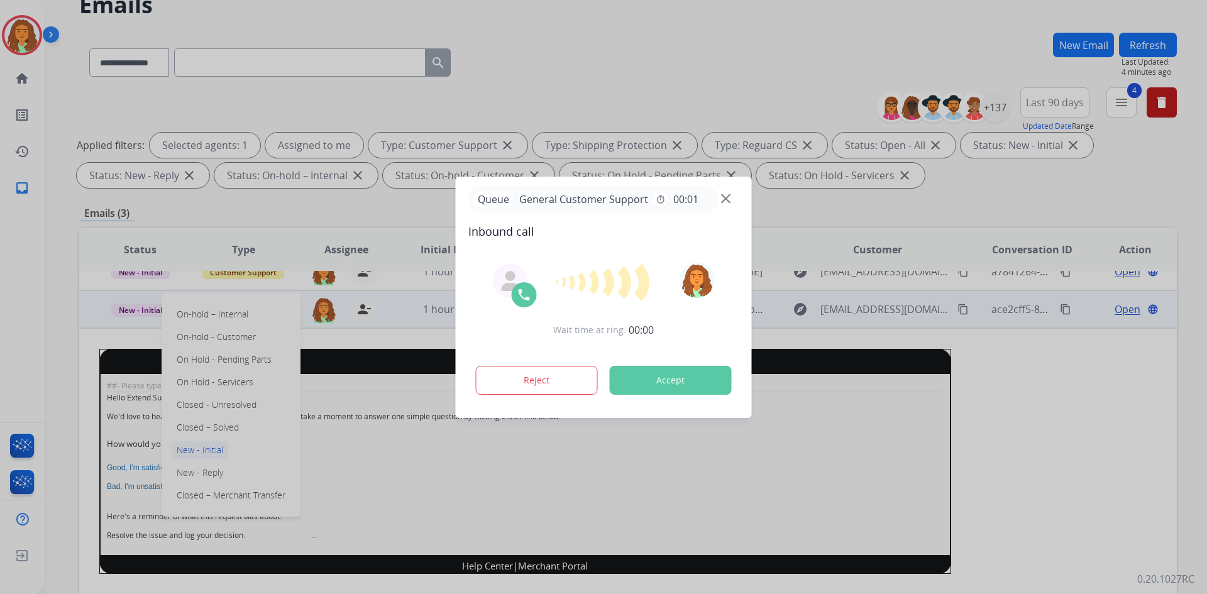
click at [209, 429] on div at bounding box center [603, 297] width 1207 height 594
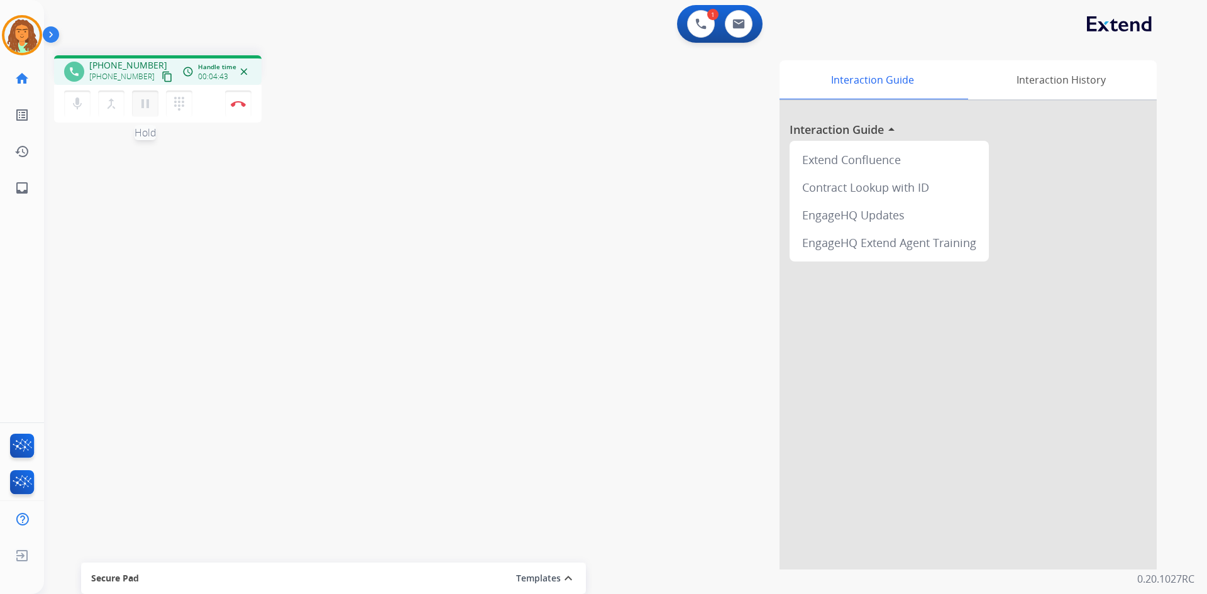
click at [146, 101] on mat-icon "pause" at bounding box center [145, 103] width 15 height 15
click at [148, 102] on mat-icon "play_arrow" at bounding box center [145, 103] width 15 height 15
click at [237, 102] on img at bounding box center [238, 104] width 15 height 6
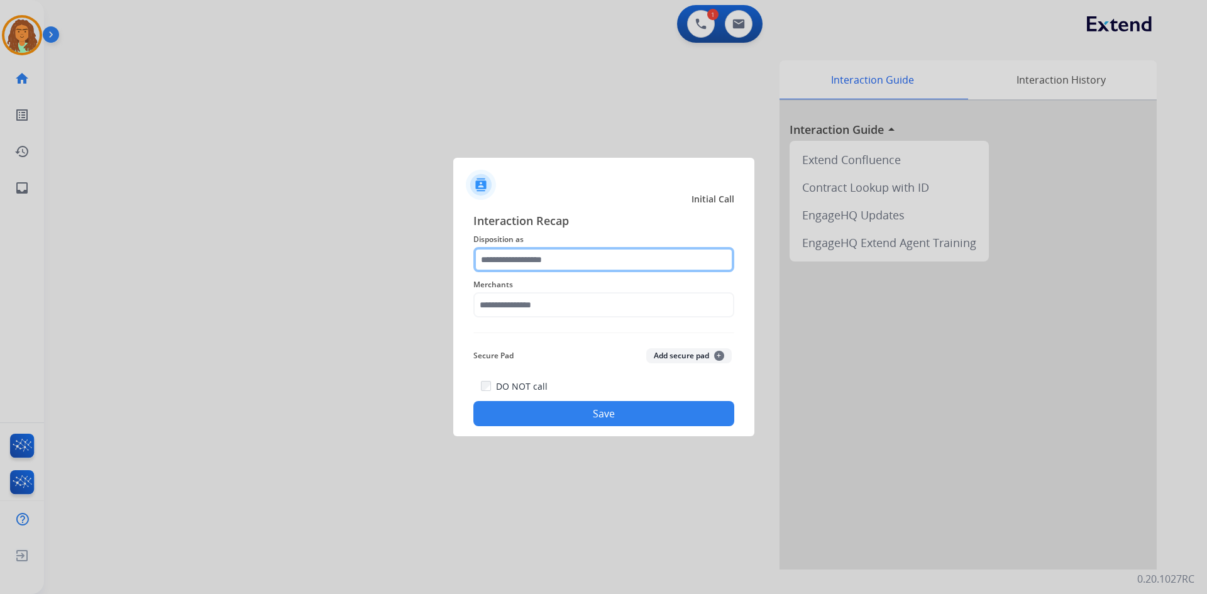
click at [544, 255] on input "text" at bounding box center [603, 259] width 261 height 25
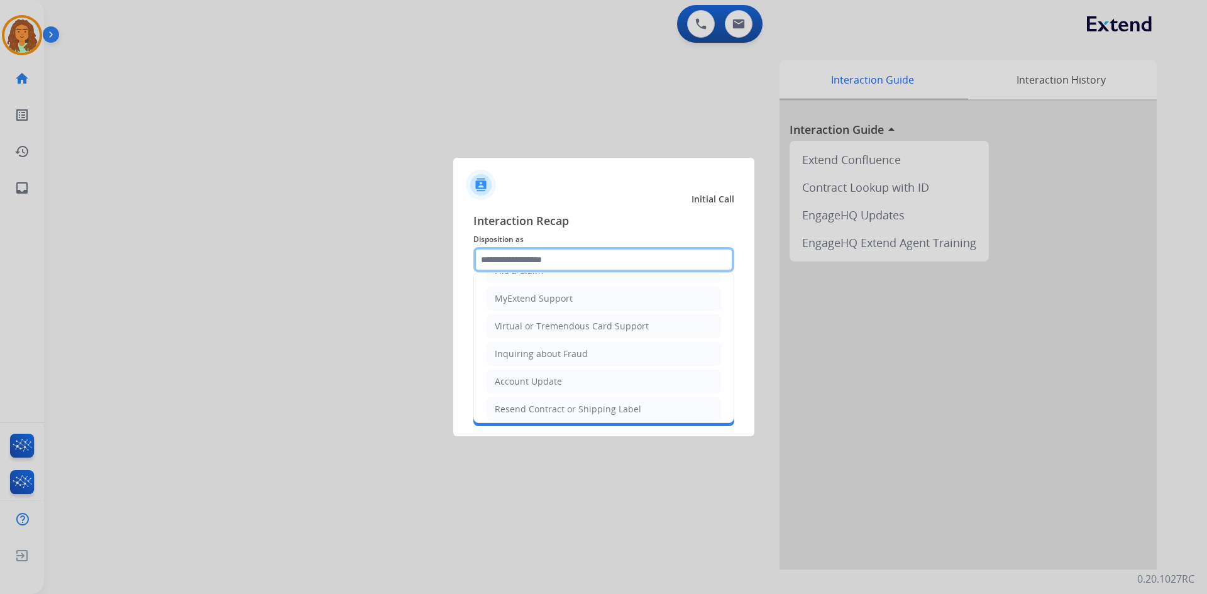
scroll to position [70, 0]
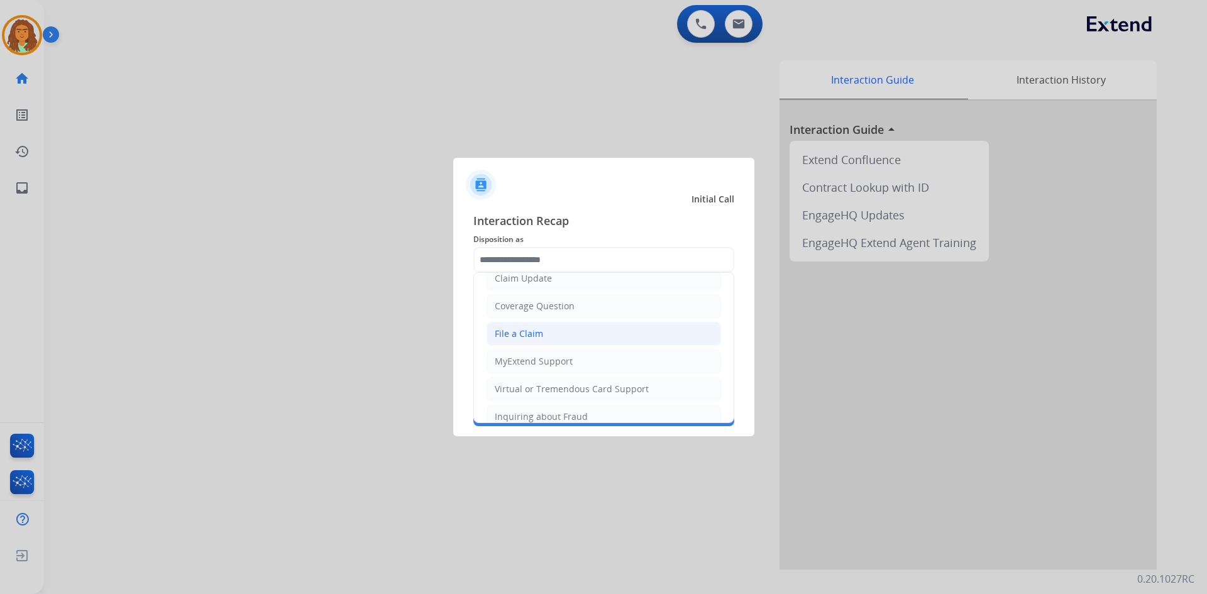
click at [513, 332] on div "File a Claim" at bounding box center [519, 334] width 48 height 13
type input "**********"
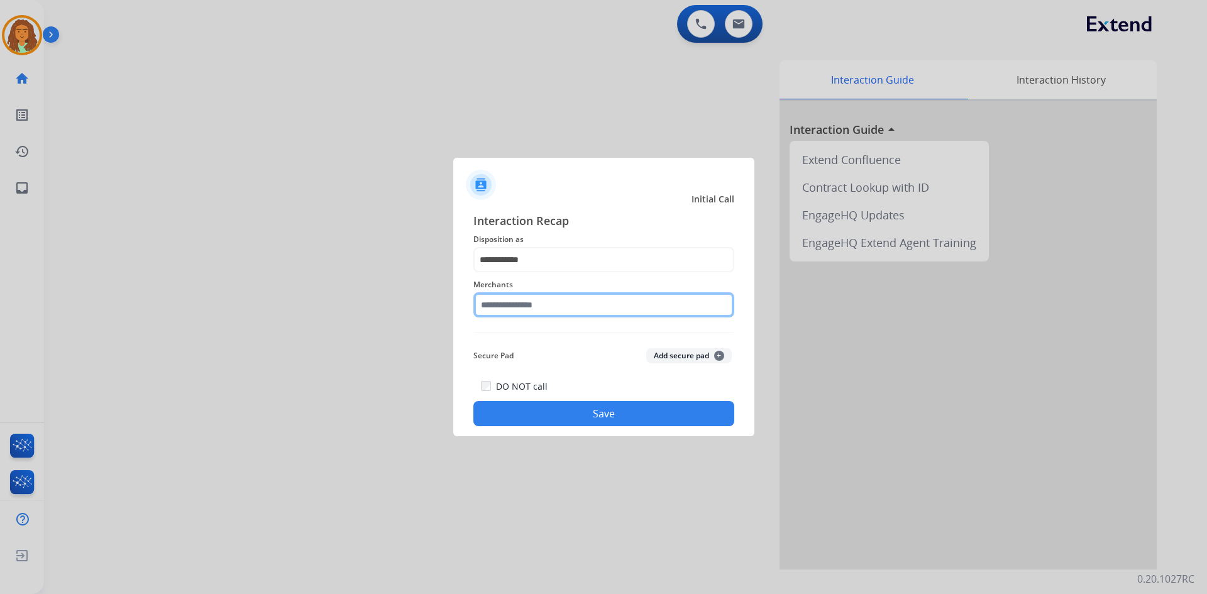
click at [527, 305] on input "text" at bounding box center [603, 304] width 261 height 25
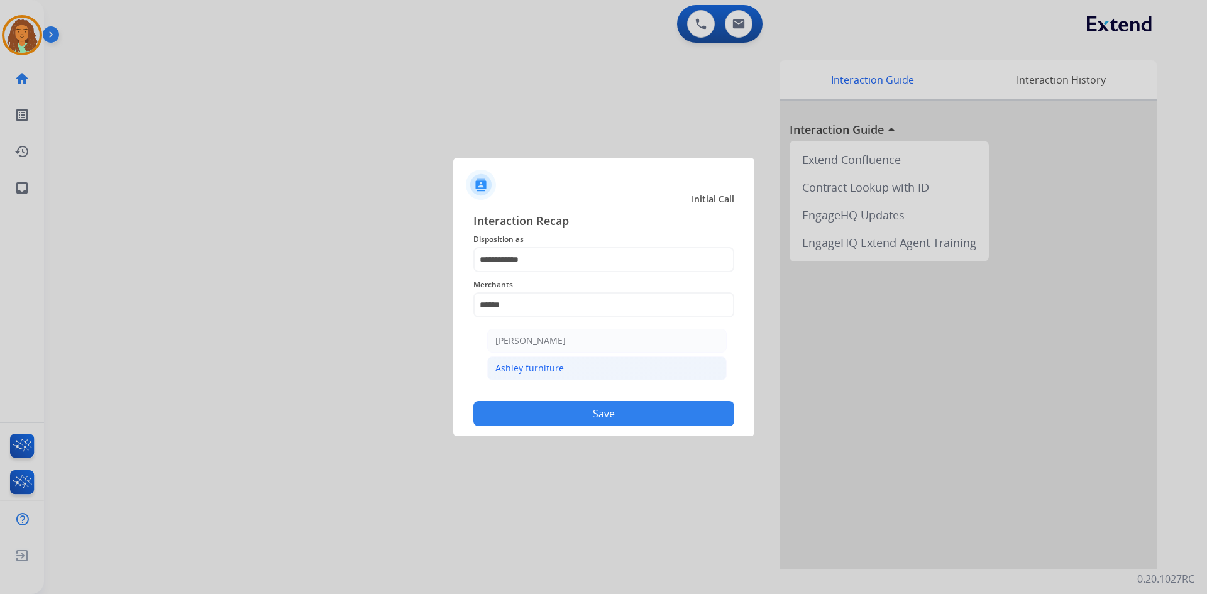
click at [564, 378] on li "Ashley furniture" at bounding box center [607, 368] width 240 height 24
type input "**********"
click at [565, 405] on button "Save" at bounding box center [603, 413] width 261 height 25
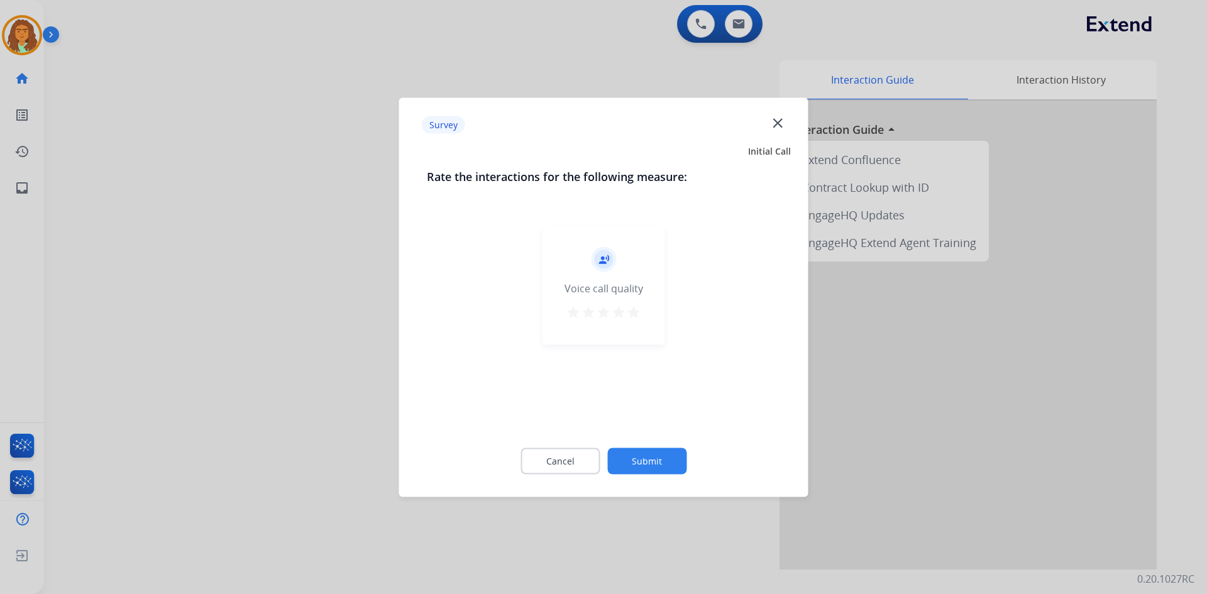
click at [632, 312] on mat-icon "star" at bounding box center [633, 311] width 15 height 15
click at [634, 451] on button "Submit" at bounding box center [646, 461] width 79 height 26
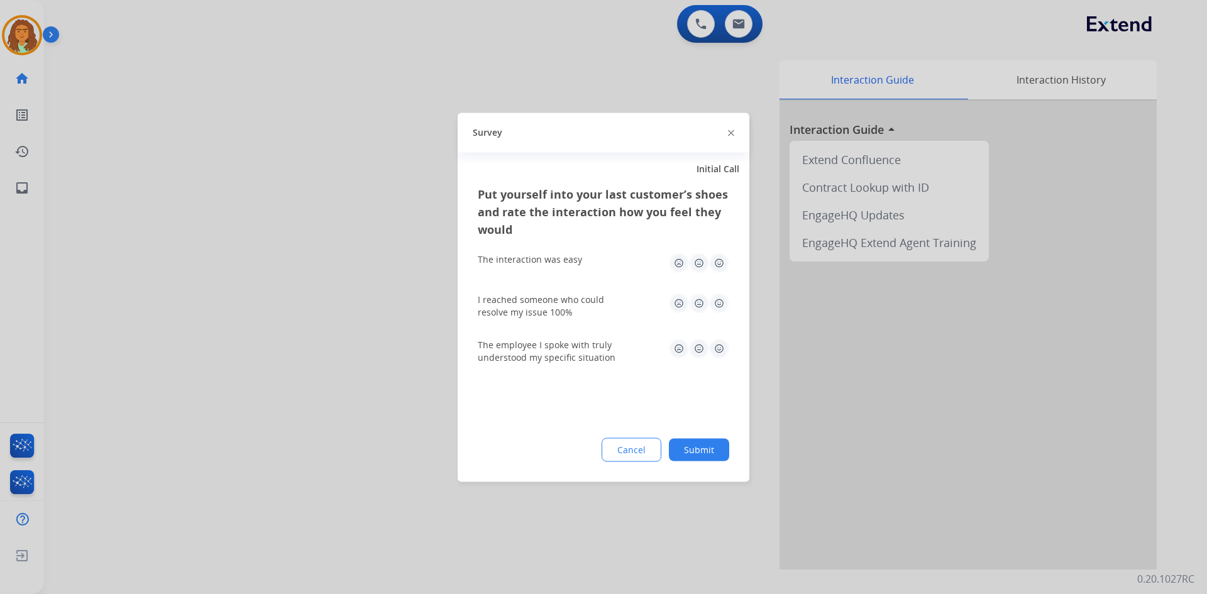
click at [720, 262] on img at bounding box center [719, 263] width 20 height 20
click at [717, 300] on img at bounding box center [719, 303] width 20 height 20
drag, startPoint x: 715, startPoint y: 347, endPoint x: 719, endPoint y: 366, distance: 19.2
click at [716, 347] on img at bounding box center [719, 348] width 20 height 20
click at [706, 447] on button "Submit" at bounding box center [699, 449] width 60 height 23
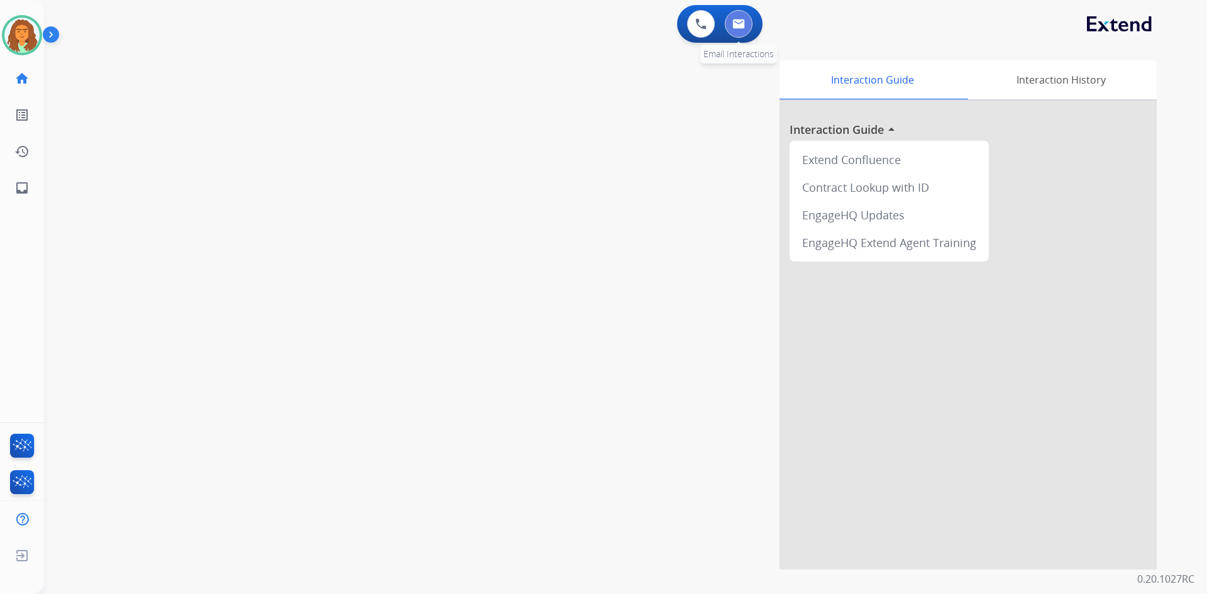
click at [740, 23] on img at bounding box center [738, 24] width 13 height 10
select select "**********"
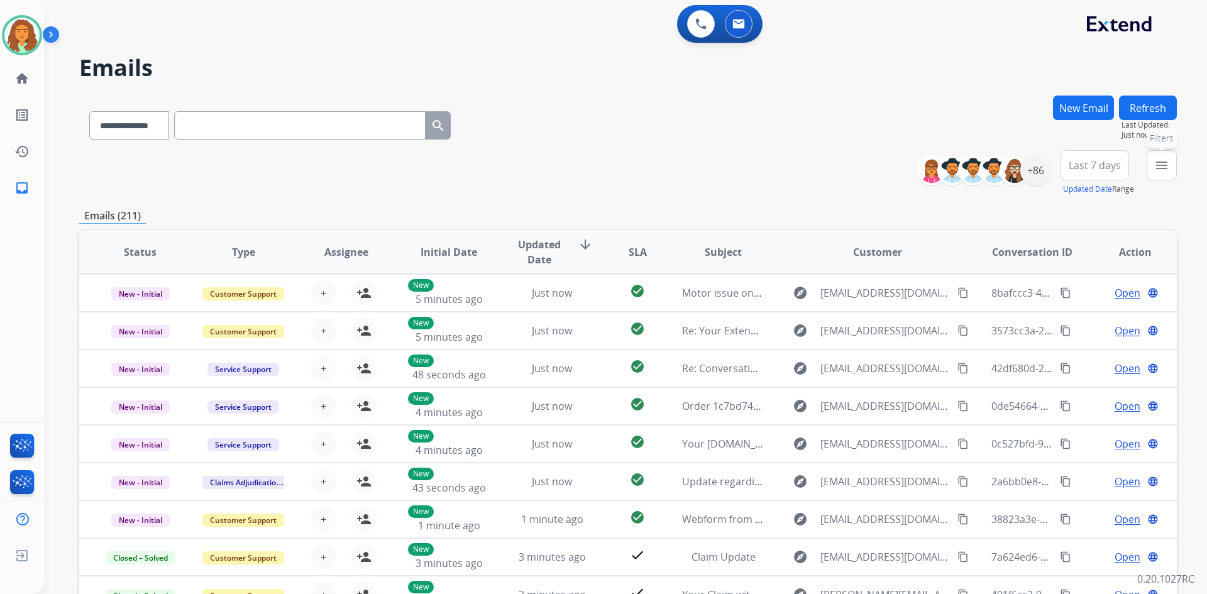
click at [1172, 169] on button "menu Filters" at bounding box center [1162, 165] width 30 height 30
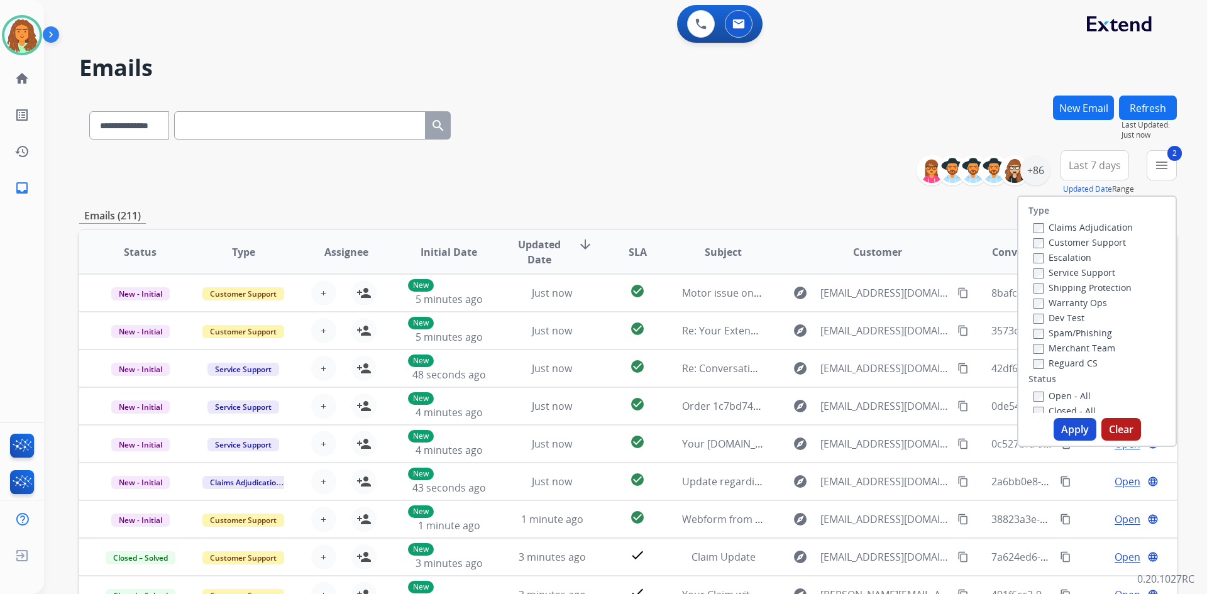
click at [1035, 365] on label "Reguard CS" at bounding box center [1066, 363] width 64 height 12
click at [1071, 428] on button "Apply" at bounding box center [1075, 429] width 43 height 23
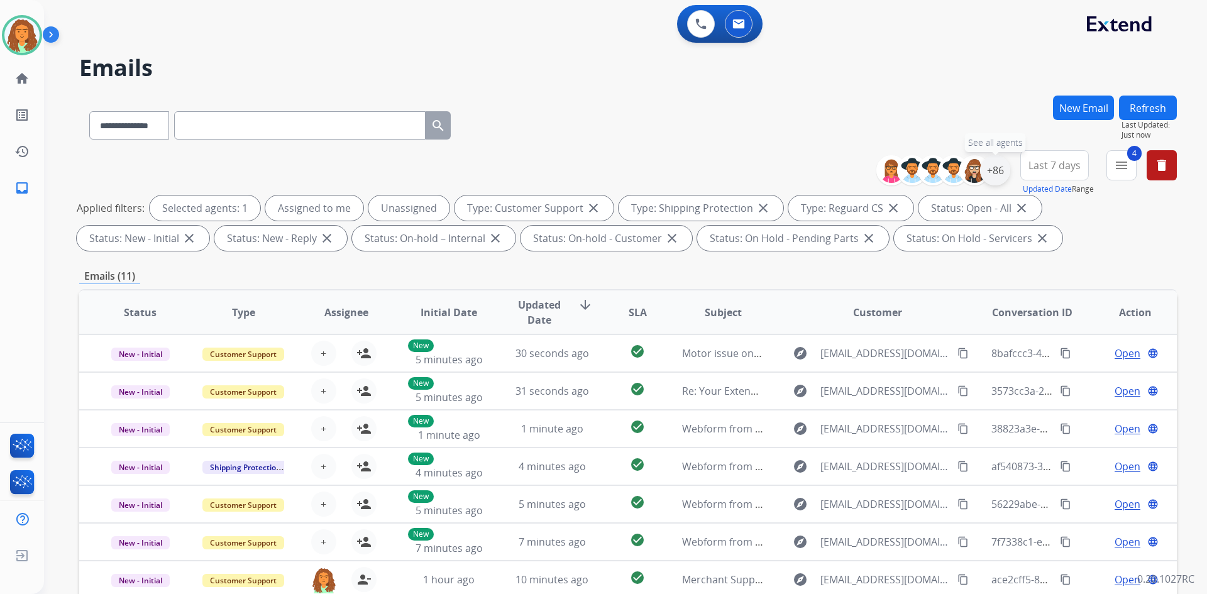
click at [987, 175] on div "+86" at bounding box center [995, 170] width 30 height 30
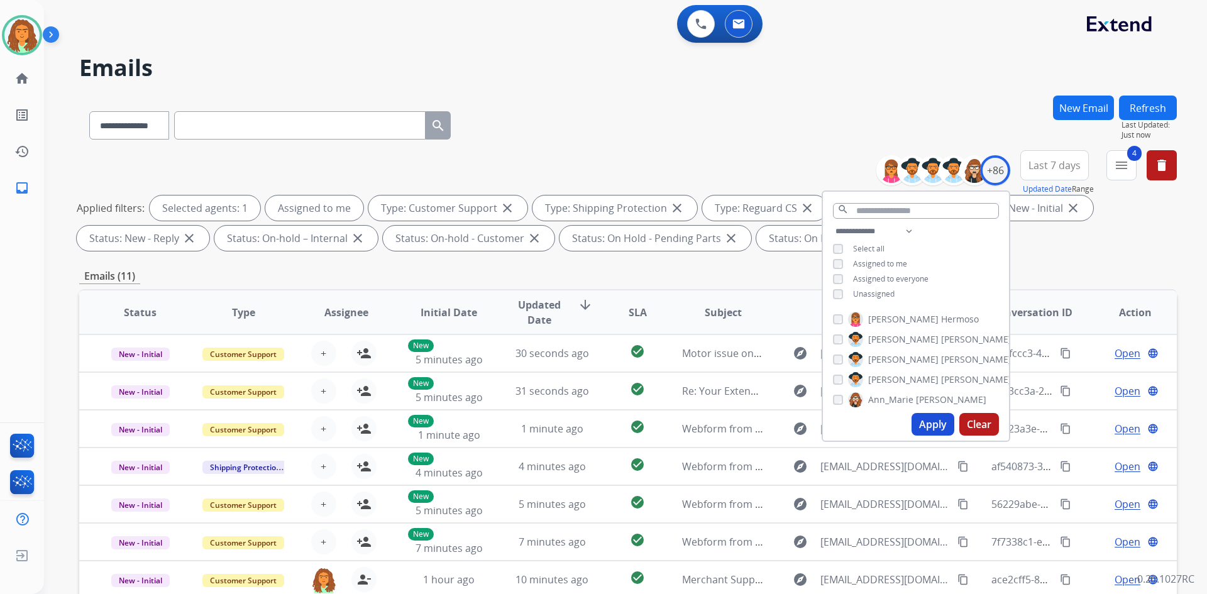
click at [927, 427] on button "Apply" at bounding box center [933, 424] width 43 height 23
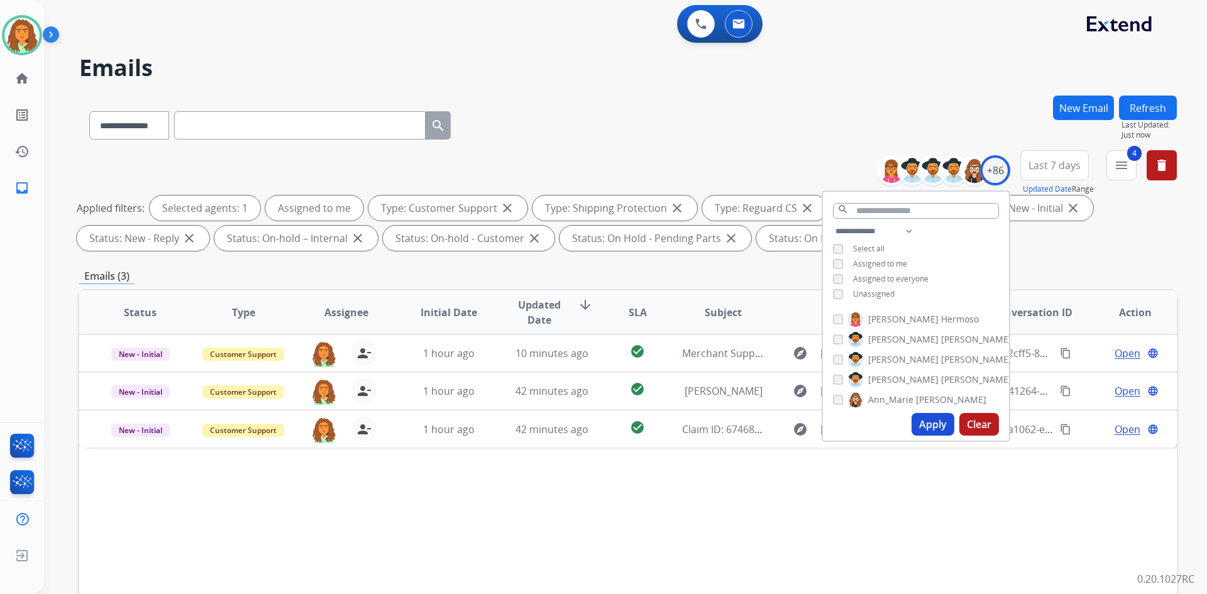
drag, startPoint x: 703, startPoint y: 555, endPoint x: 752, endPoint y: 511, distance: 65.5
click at [706, 552] on div "Status Type Assignee Initial Date Updated Date arrow_downward SLA Subject Custo…" at bounding box center [628, 499] width 1098 height 421
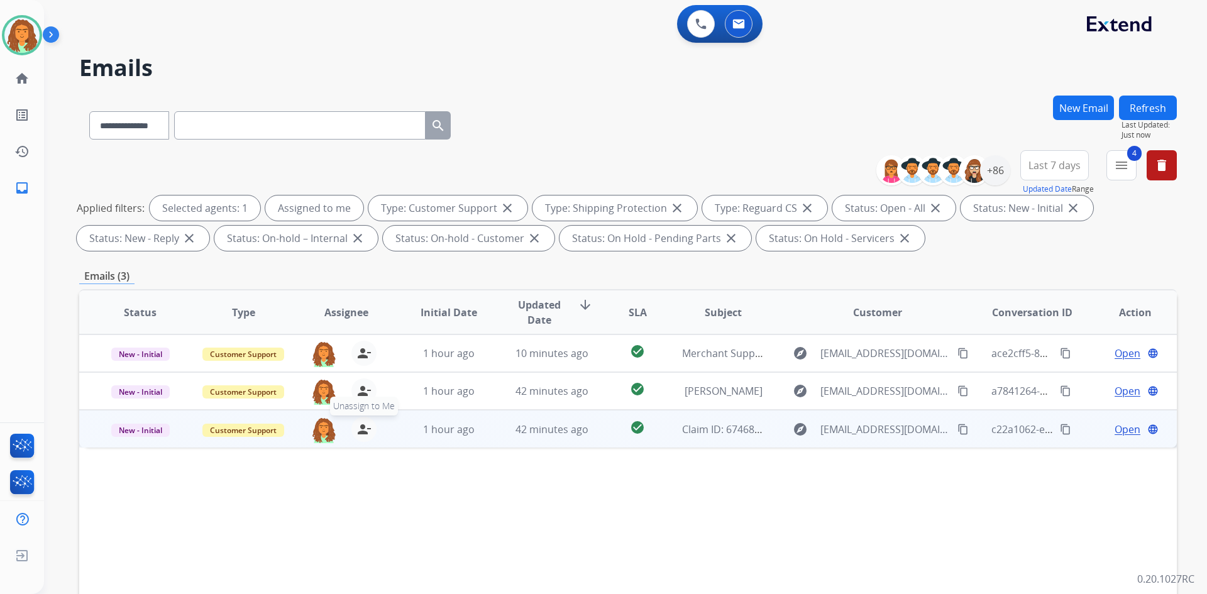
click at [360, 423] on mat-icon "person_remove" at bounding box center [363, 429] width 15 height 15
click at [263, 431] on span "Customer Support" at bounding box center [243, 430] width 82 height 13
click at [310, 521] on p "Service Support" at bounding box center [311, 525] width 72 height 18
drag, startPoint x: 1163, startPoint y: 109, endPoint x: 1119, endPoint y: 135, distance: 51.0
click at [1161, 107] on button "Refresh" at bounding box center [1148, 108] width 58 height 25
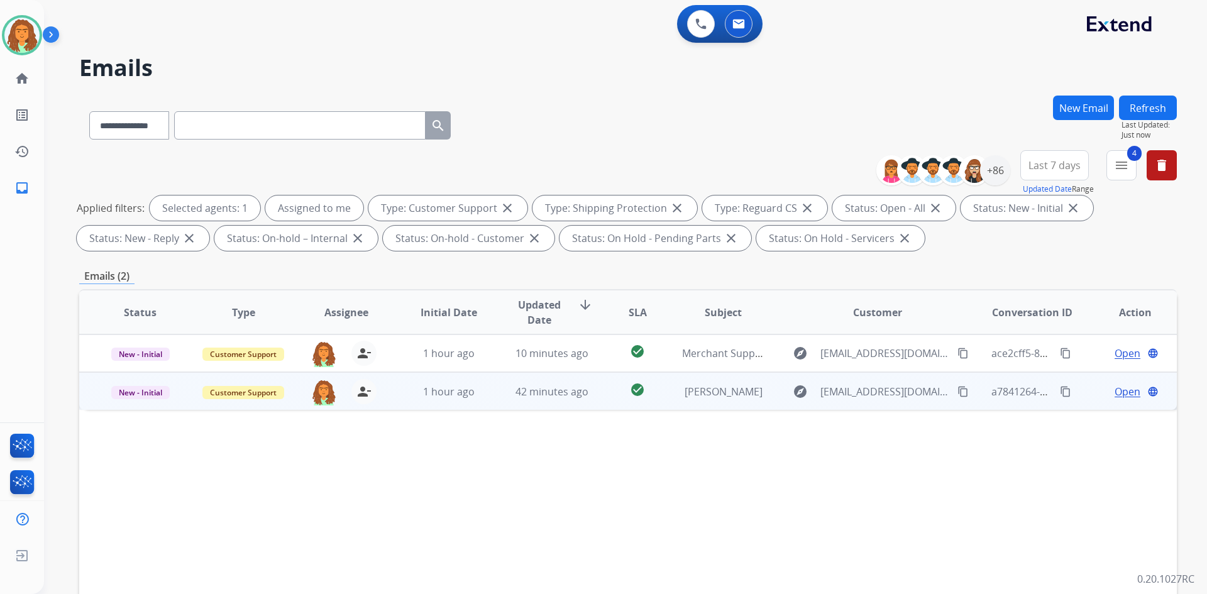
click at [583, 400] on td "42 minutes ago" at bounding box center [542, 391] width 103 height 38
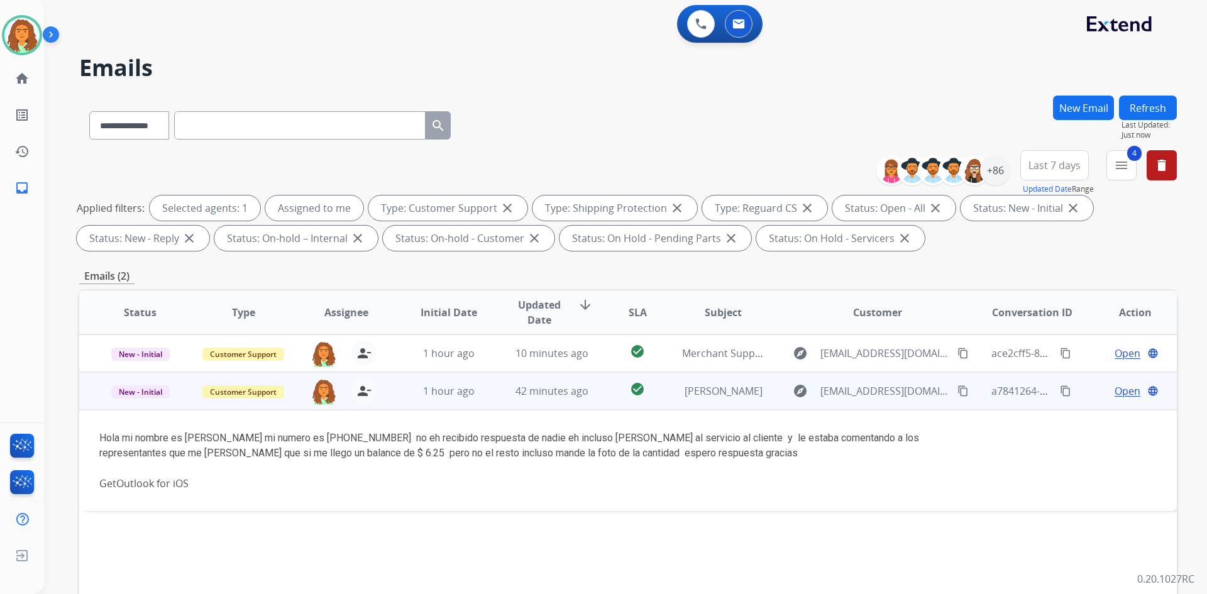
click at [958, 393] on mat-icon "content_copy" at bounding box center [963, 390] width 11 height 11
click at [1120, 391] on span "Open" at bounding box center [1128, 391] width 26 height 15
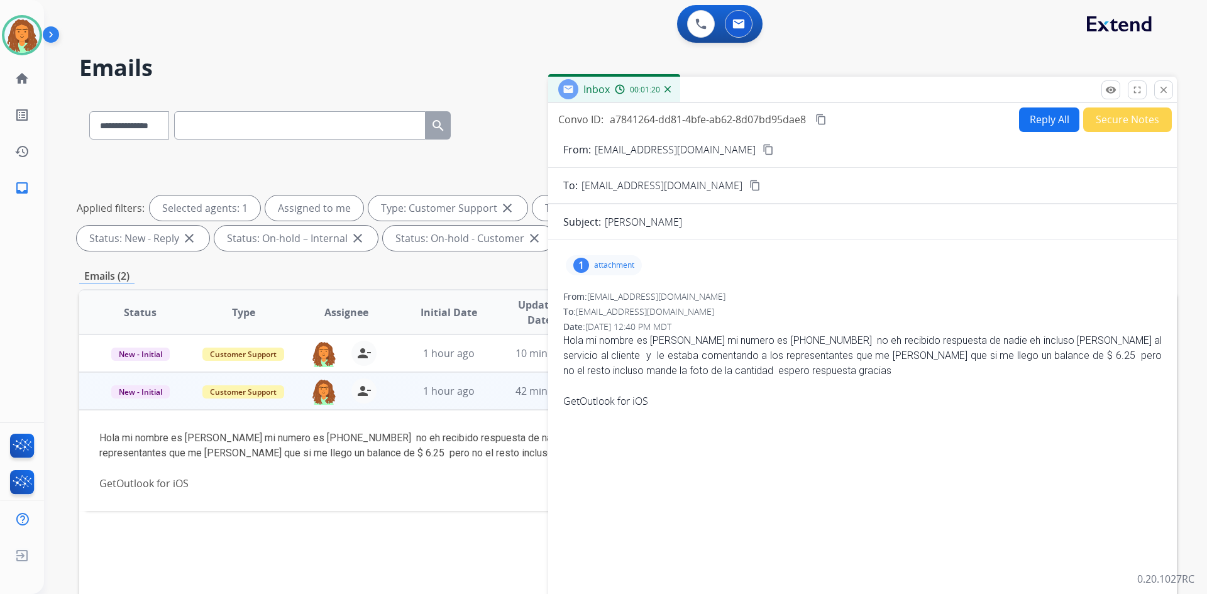
click at [597, 267] on p "attachment" at bounding box center [614, 265] width 40 height 10
click at [610, 294] on div at bounding box center [607, 297] width 63 height 44
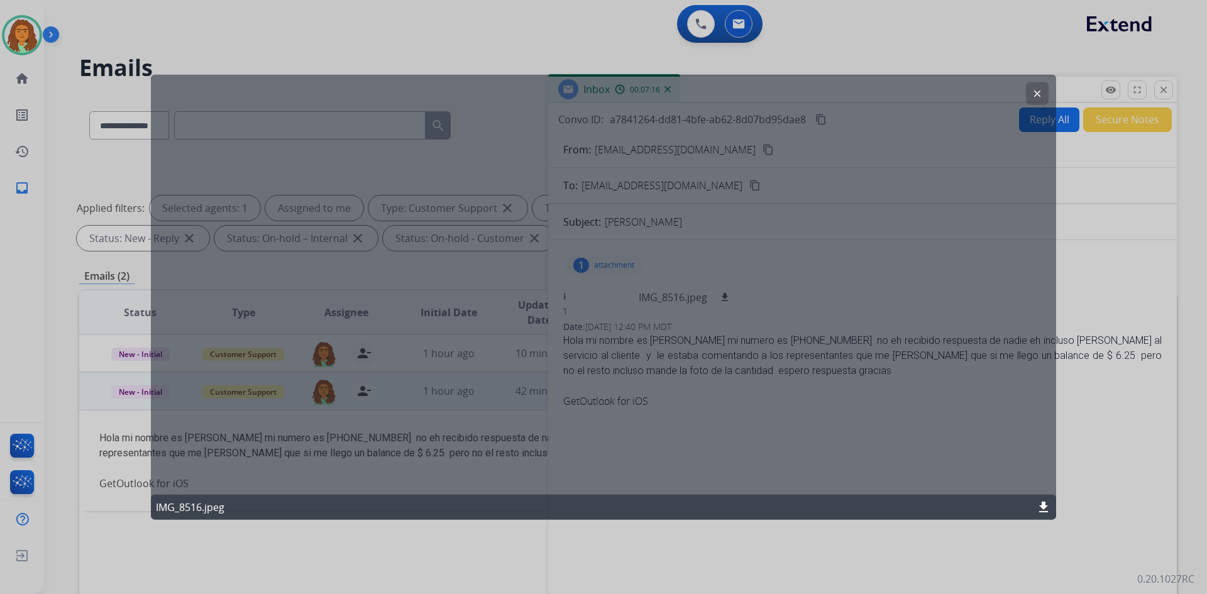
click at [1034, 90] on mat-icon "clear" at bounding box center [1037, 92] width 11 height 11
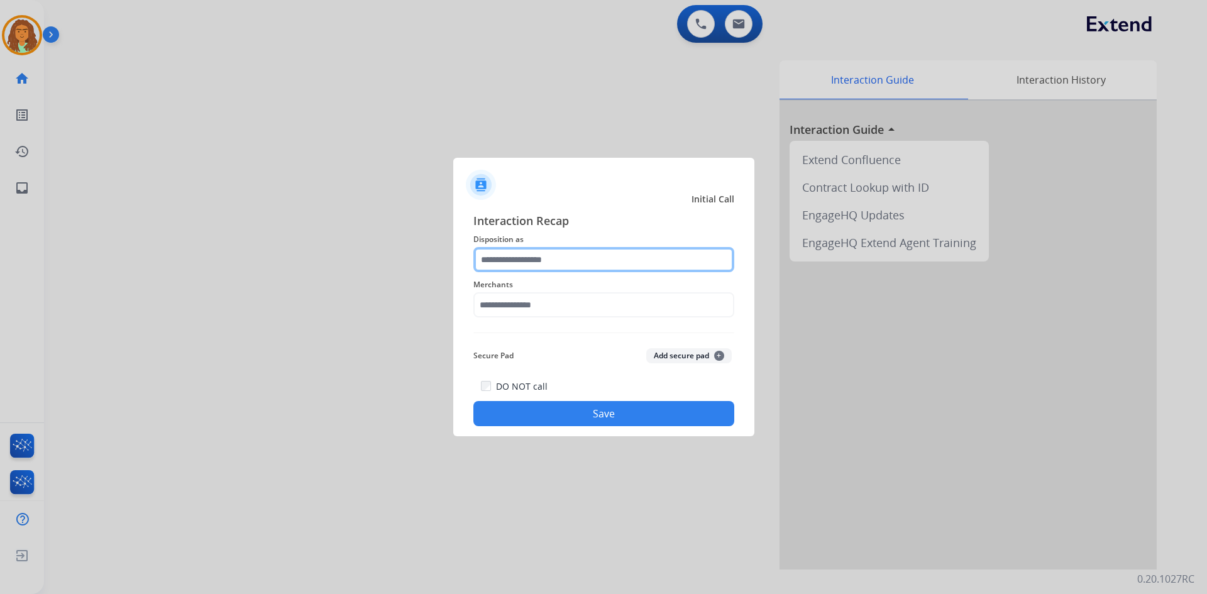
click at [498, 257] on input "text" at bounding box center [603, 259] width 261 height 25
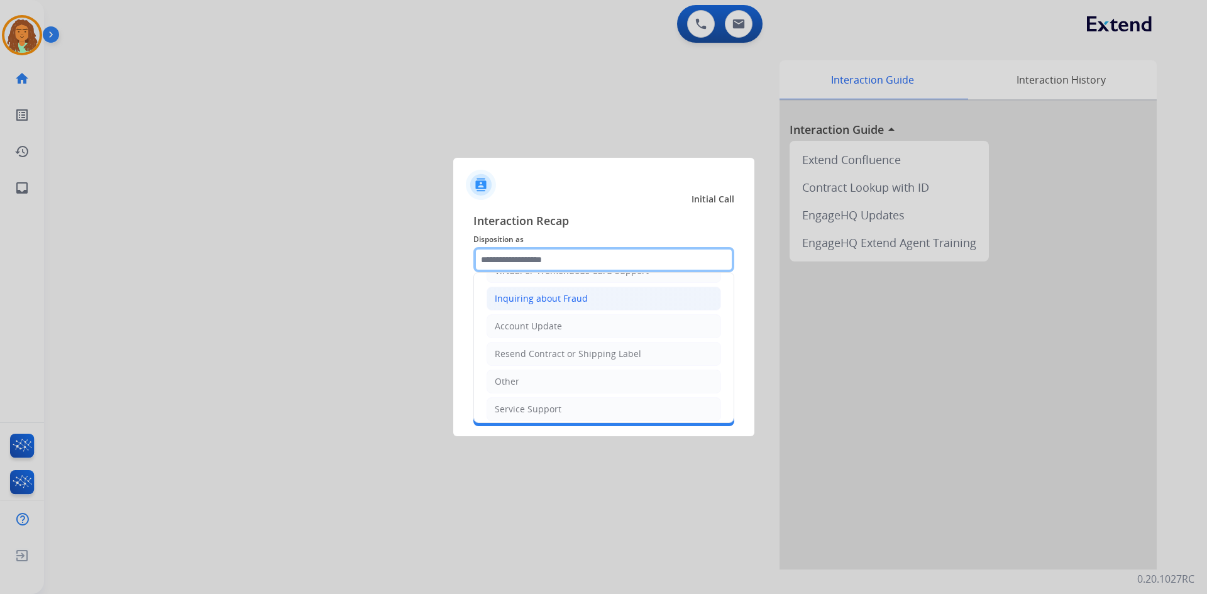
scroll to position [126, 0]
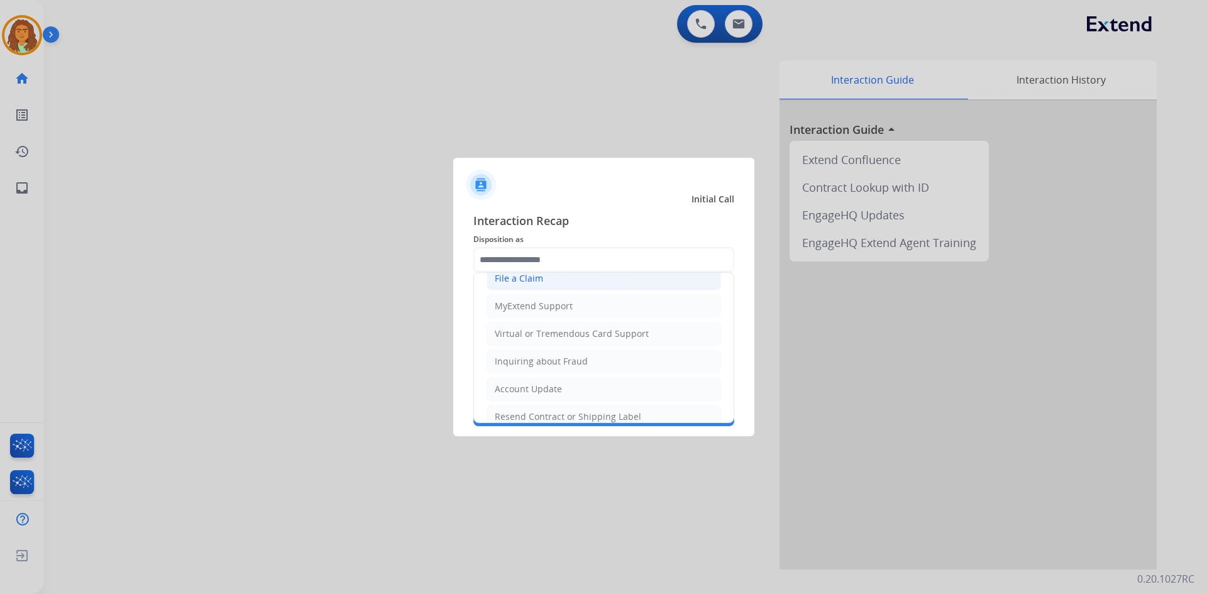
click at [525, 283] on div "File a Claim" at bounding box center [519, 278] width 48 height 13
type input "**********"
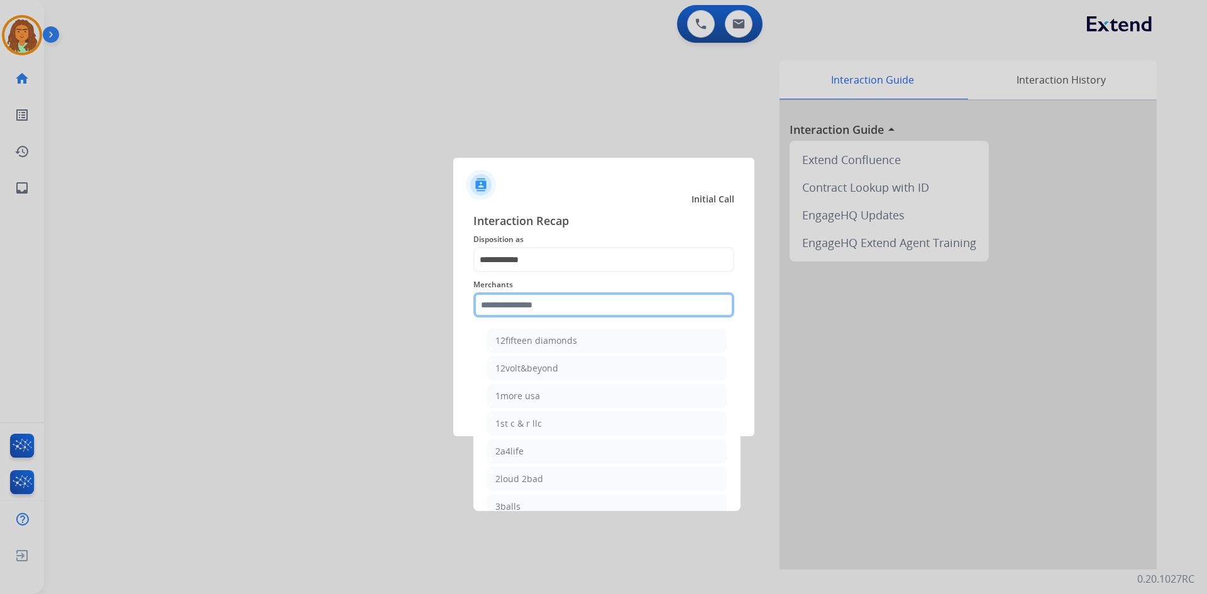
click at [537, 302] on input "text" at bounding box center [603, 304] width 261 height 25
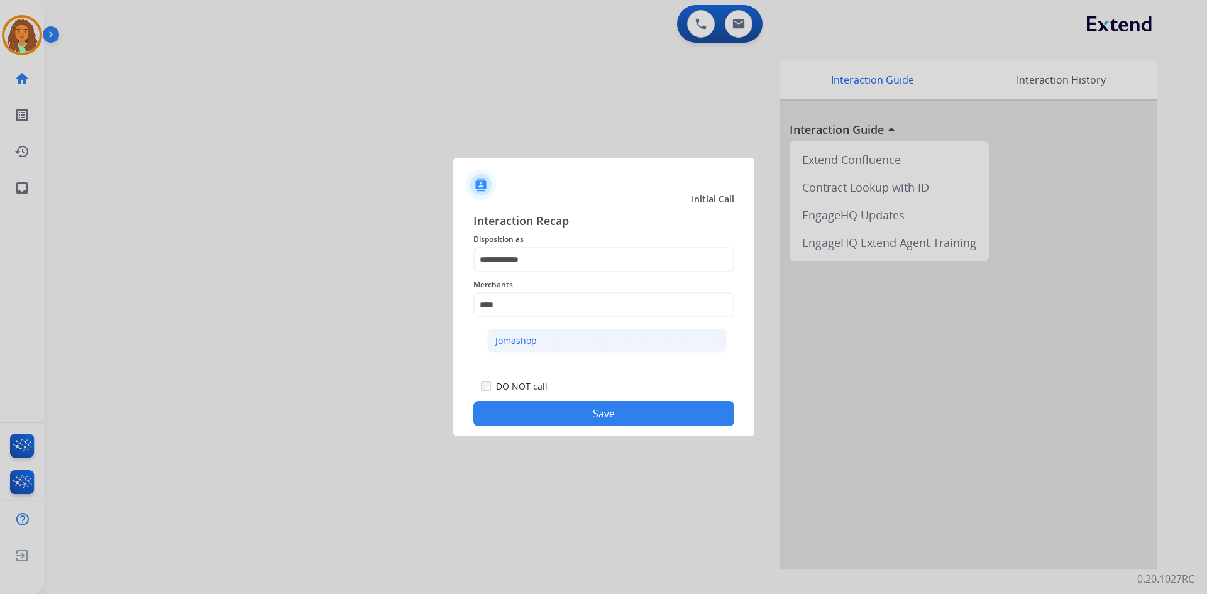
click at [523, 342] on div "Jomashop" at bounding box center [515, 340] width 41 height 13
type input "********"
click at [588, 416] on button "Save" at bounding box center [603, 413] width 261 height 25
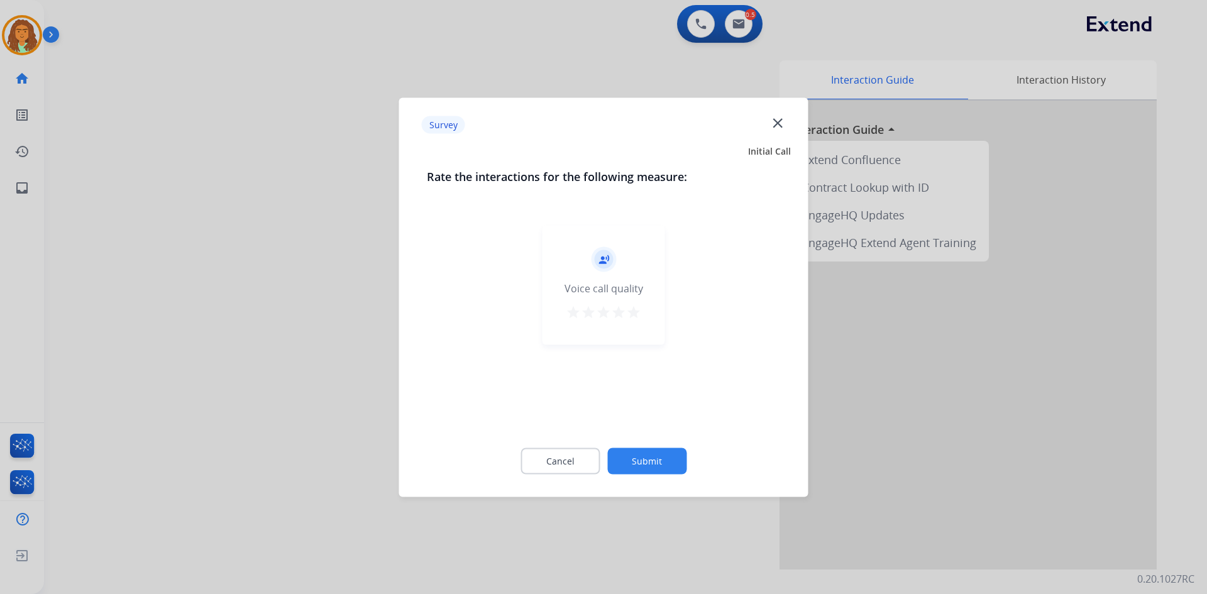
click at [636, 311] on mat-icon "star" at bounding box center [633, 311] width 15 height 15
click at [644, 453] on button "Submit" at bounding box center [646, 461] width 79 height 26
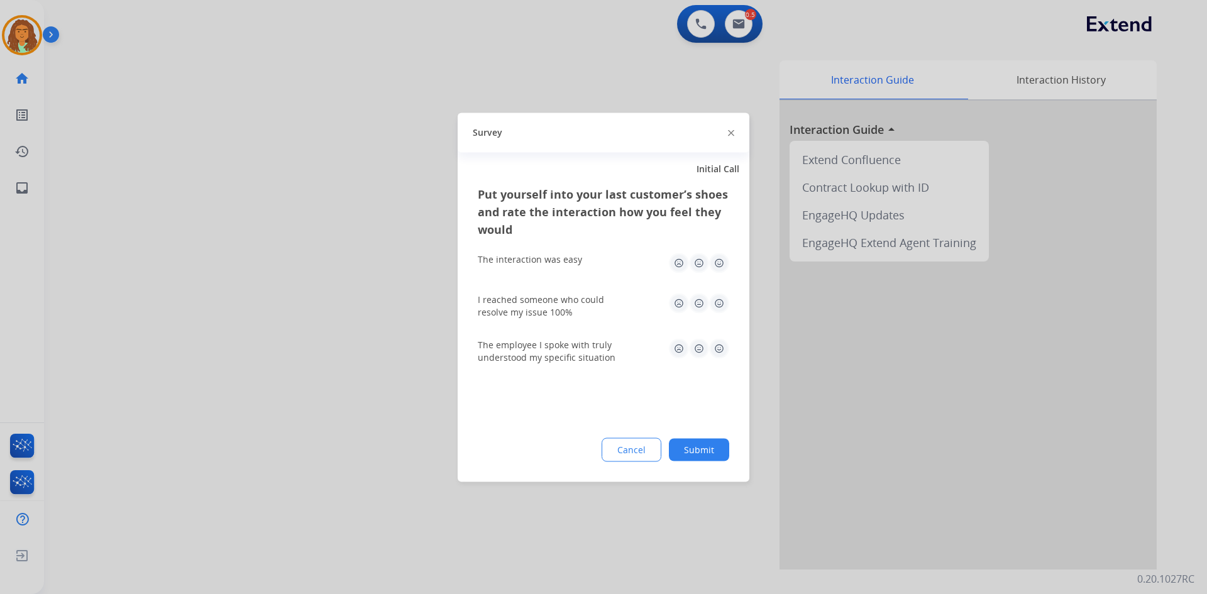
click at [715, 262] on img at bounding box center [719, 263] width 20 height 20
click at [719, 301] on img at bounding box center [719, 303] width 20 height 20
click at [719, 340] on img at bounding box center [719, 348] width 20 height 20
click at [699, 448] on button "Submit" at bounding box center [699, 449] width 60 height 23
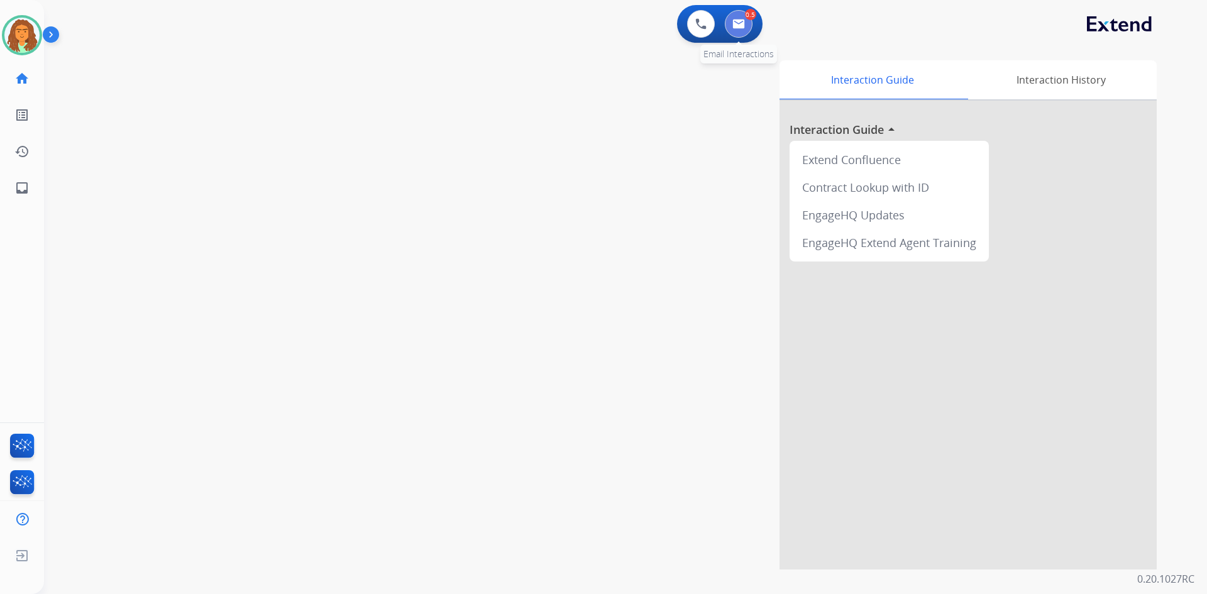
click at [742, 23] on img at bounding box center [738, 24] width 13 height 10
select select "**********"
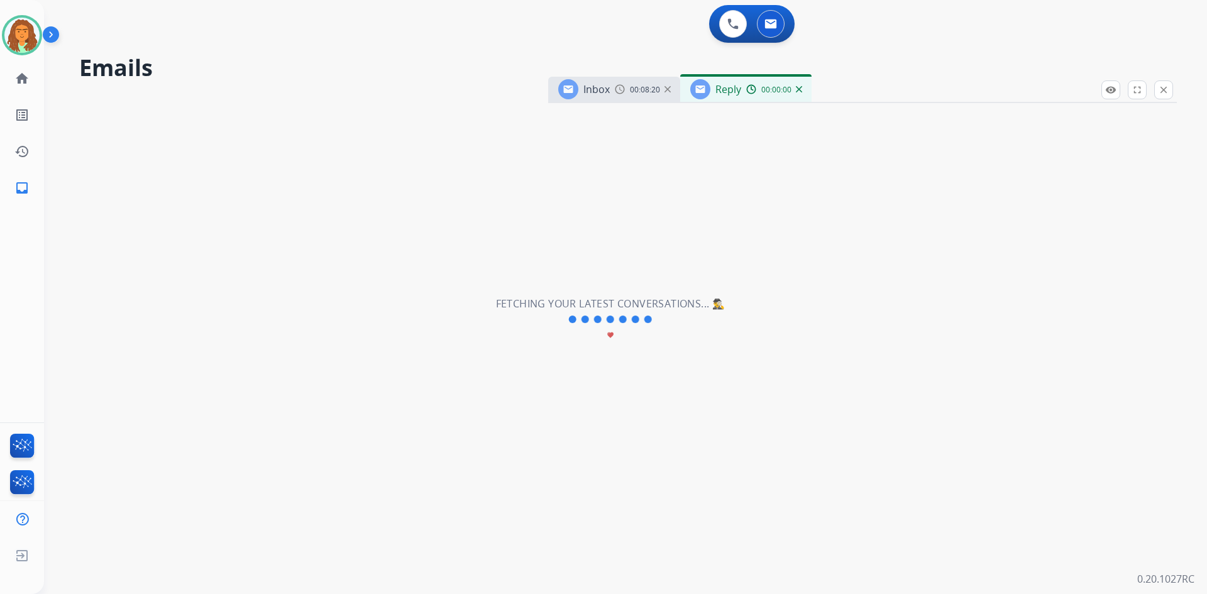
select select "**********"
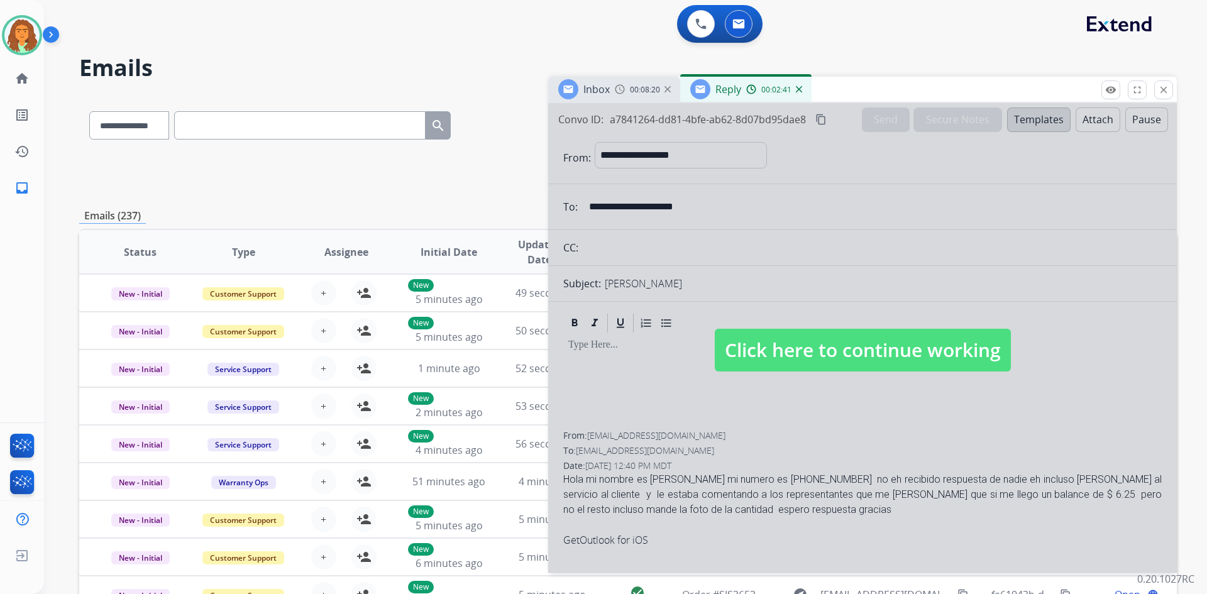
click at [785, 346] on span "Click here to continue working" at bounding box center [863, 350] width 296 height 43
select select
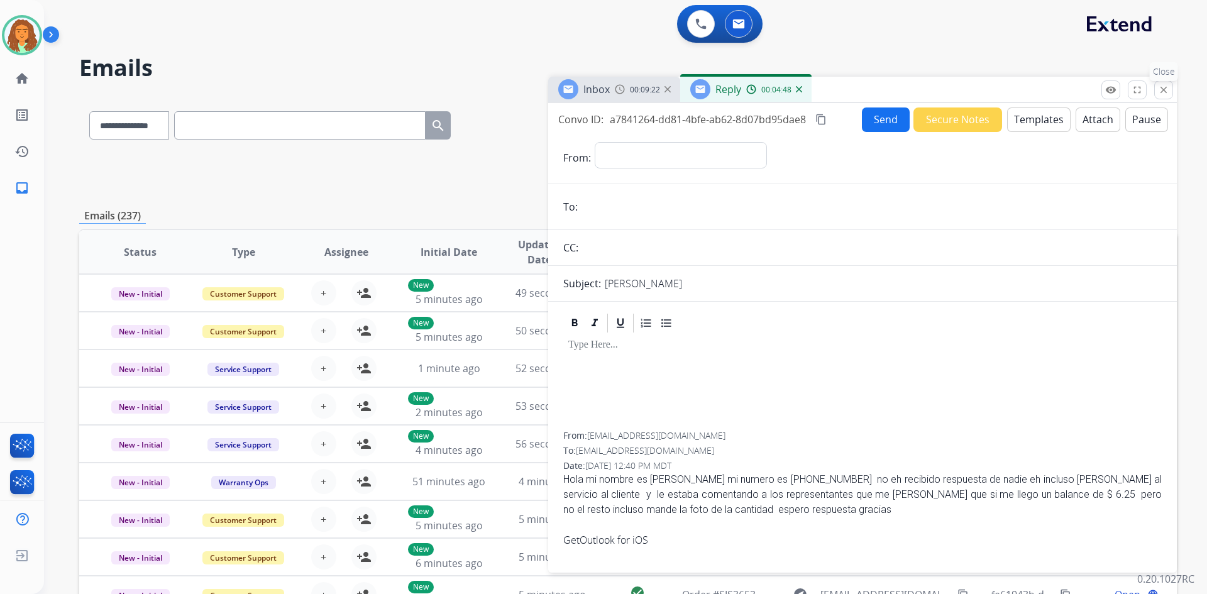
click at [1167, 90] on mat-icon "close" at bounding box center [1163, 89] width 11 height 11
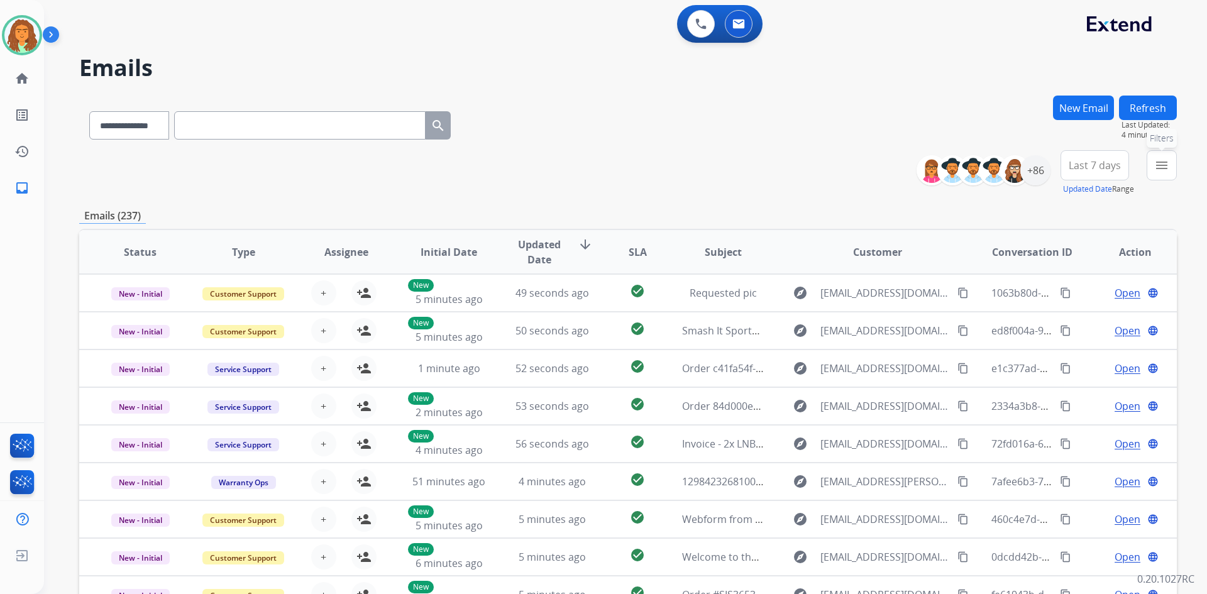
click at [1164, 166] on mat-icon "menu" at bounding box center [1161, 165] width 15 height 15
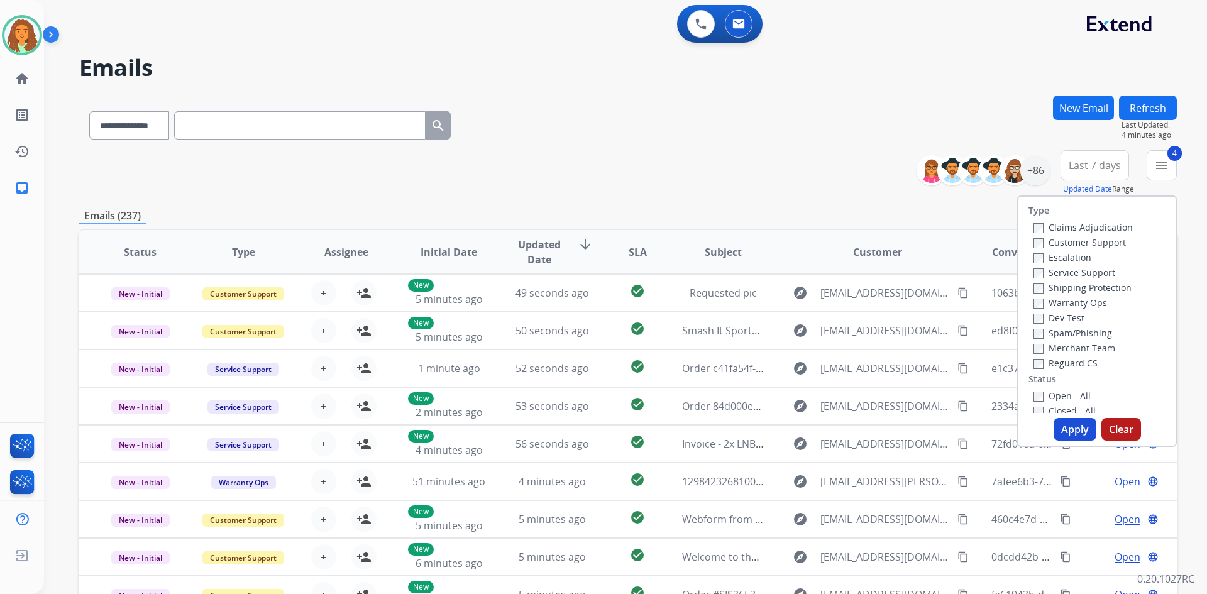
click at [1071, 426] on button "Apply" at bounding box center [1075, 429] width 43 height 23
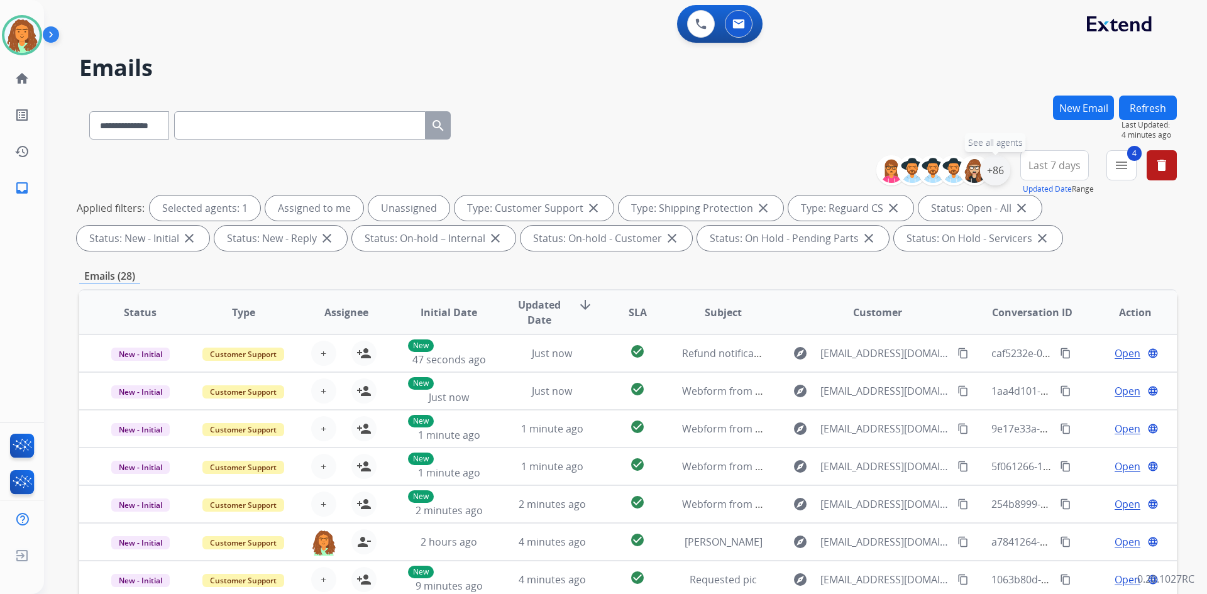
click at [992, 171] on div "+86" at bounding box center [995, 170] width 30 height 30
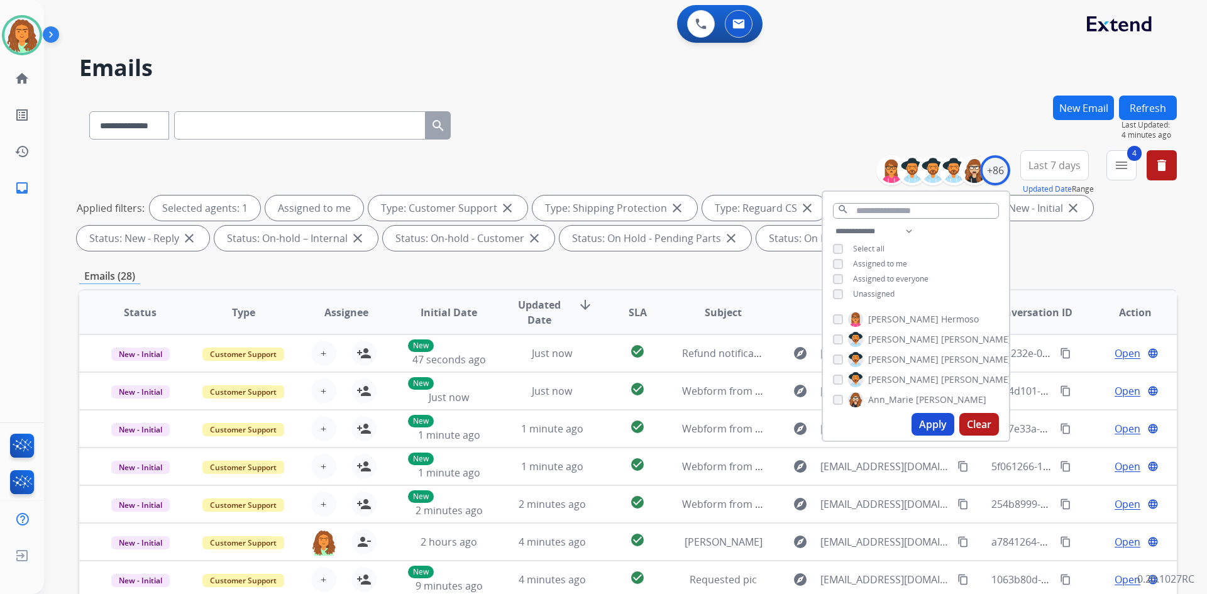
click at [924, 423] on button "Apply" at bounding box center [933, 424] width 43 height 23
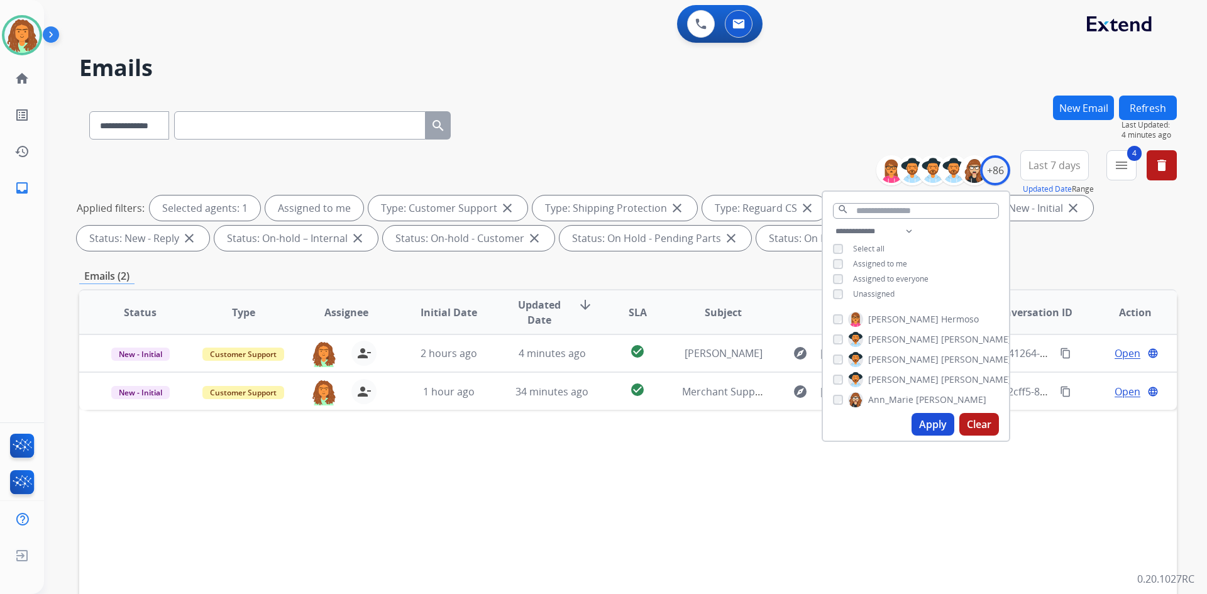
click at [1063, 260] on div "**********" at bounding box center [628, 436] width 1098 height 680
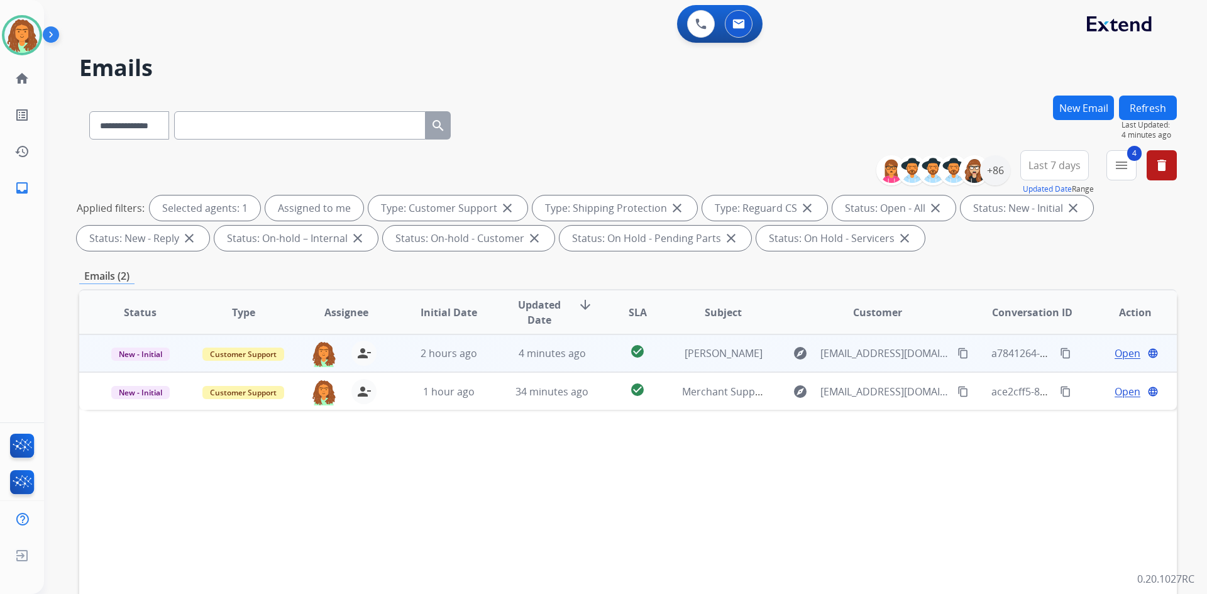
click at [958, 355] on mat-icon "content_copy" at bounding box center [963, 353] width 11 height 11
click at [563, 358] on span "4 minutes ago" at bounding box center [552, 353] width 67 height 14
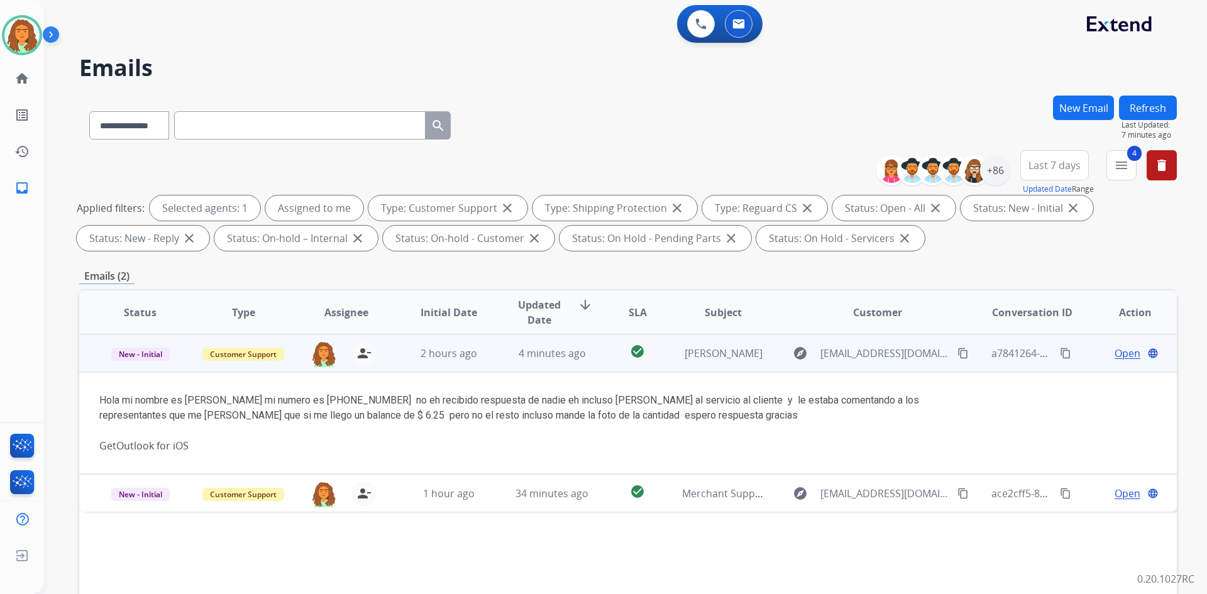
click at [1115, 354] on span "Open" at bounding box center [1128, 353] width 26 height 15
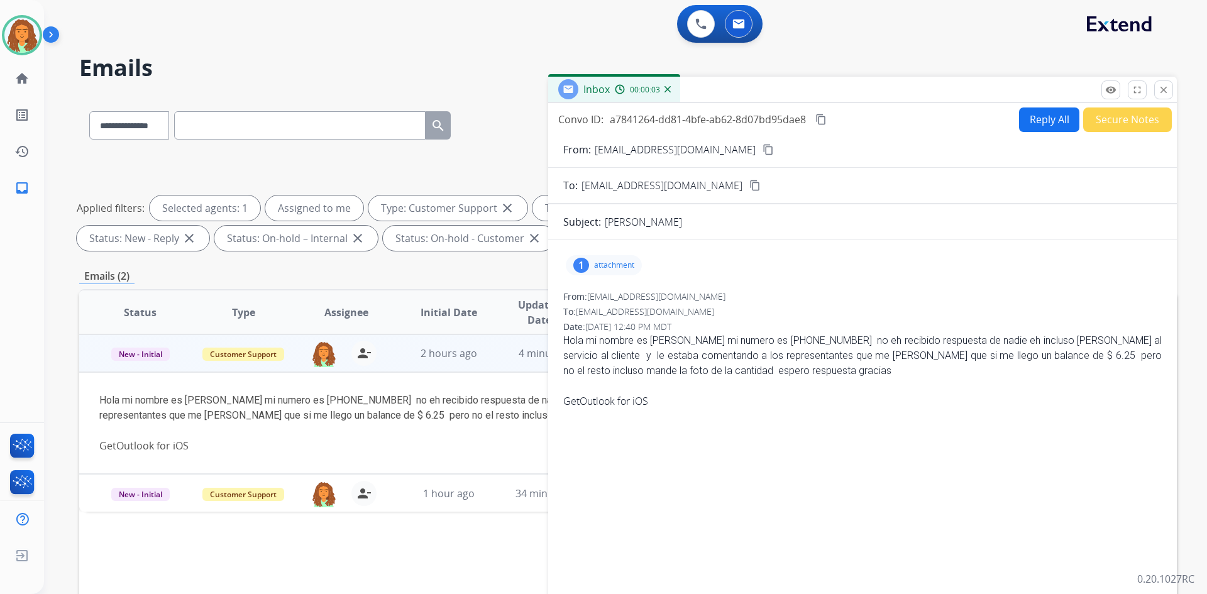
click at [1026, 119] on button "Reply All" at bounding box center [1049, 120] width 60 height 25
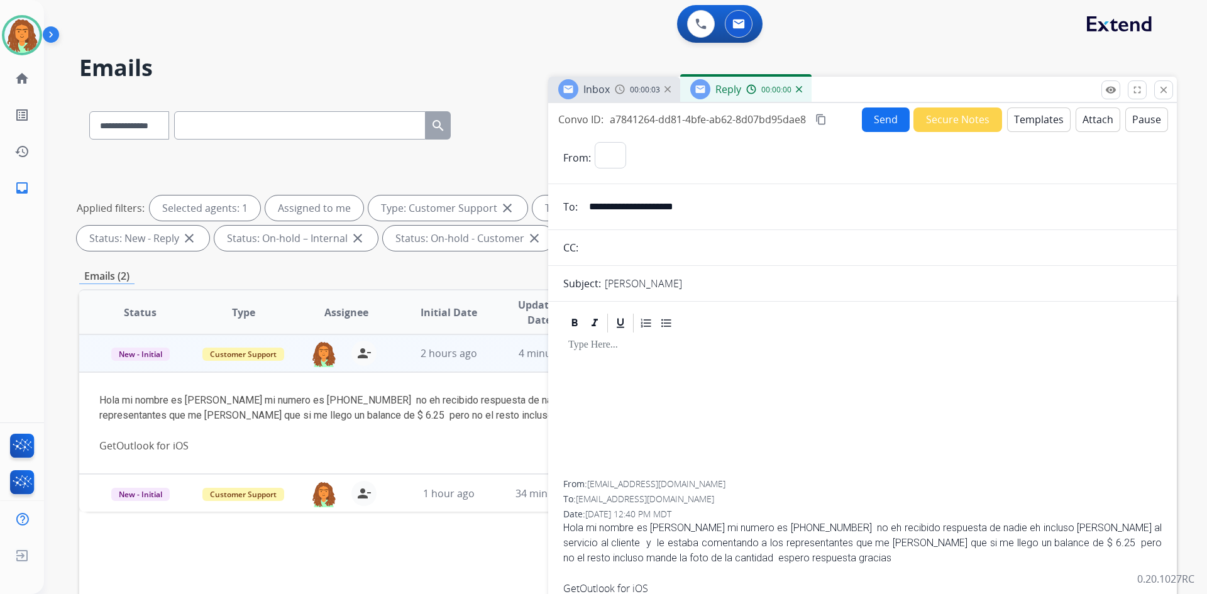
select select "**********"
click at [1032, 123] on button "Templates" at bounding box center [1039, 120] width 64 height 25
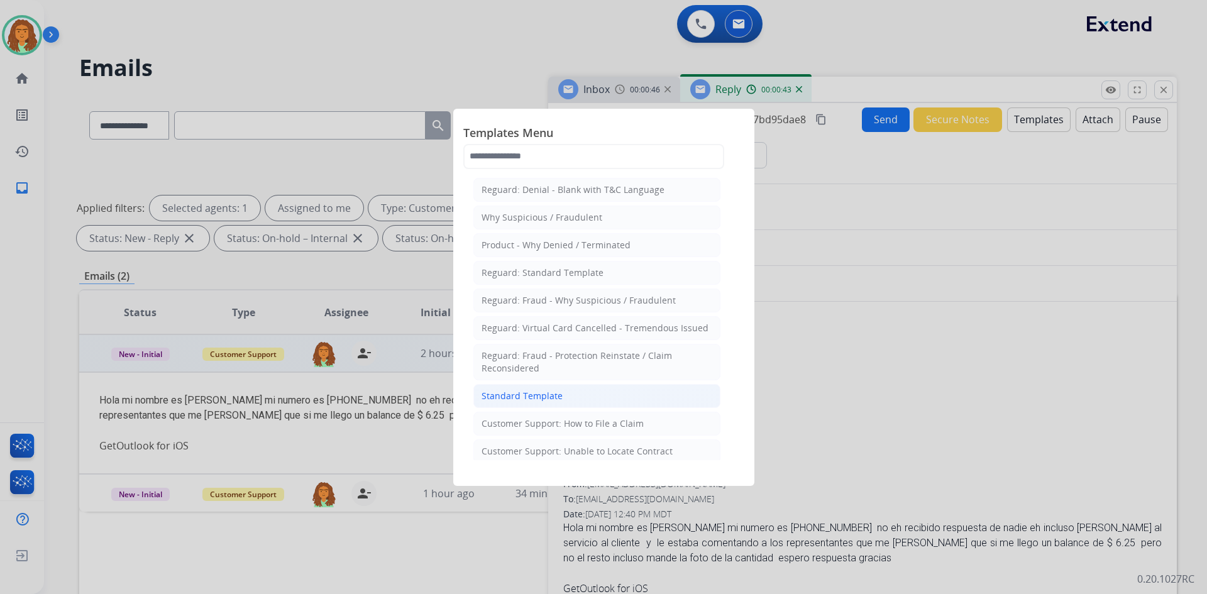
click at [548, 391] on div "Standard Template" at bounding box center [522, 396] width 81 height 13
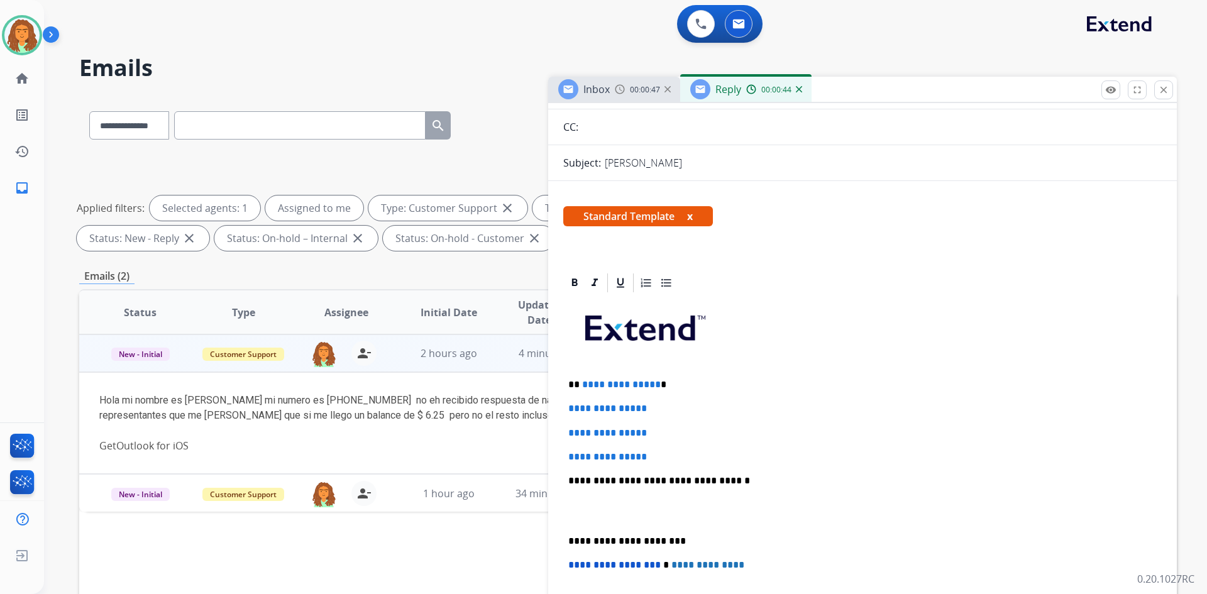
scroll to position [126, 0]
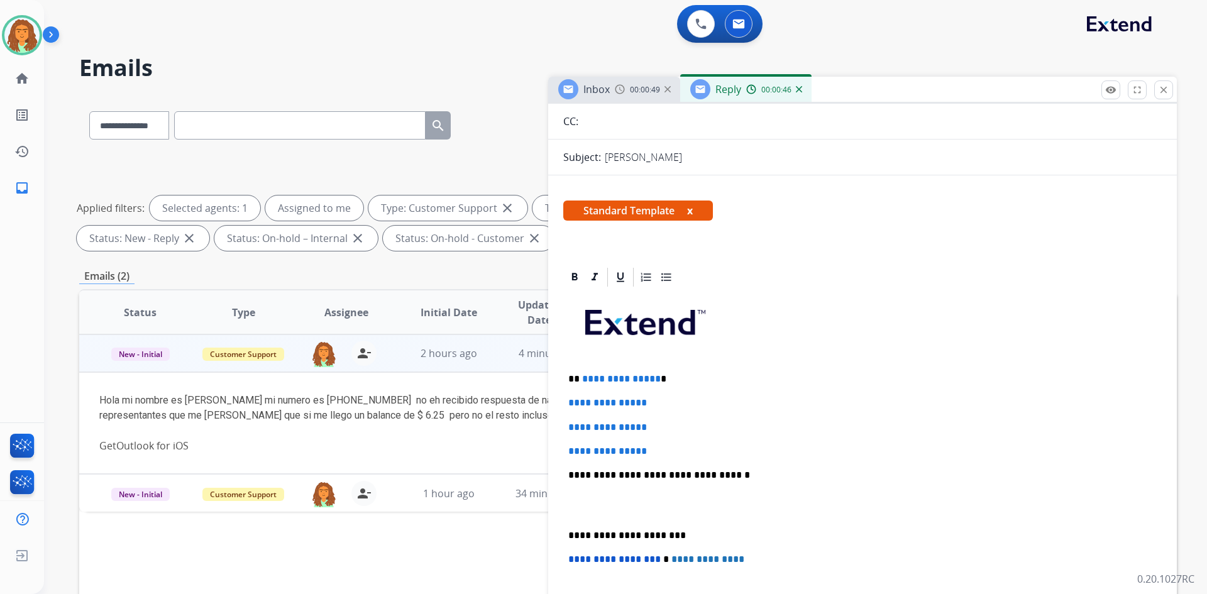
click at [653, 380] on span "**********" at bounding box center [621, 378] width 79 height 9
drag, startPoint x: 566, startPoint y: 401, endPoint x: 668, endPoint y: 456, distance: 115.1
click at [668, 456] on div "**********" at bounding box center [862, 505] width 599 height 433
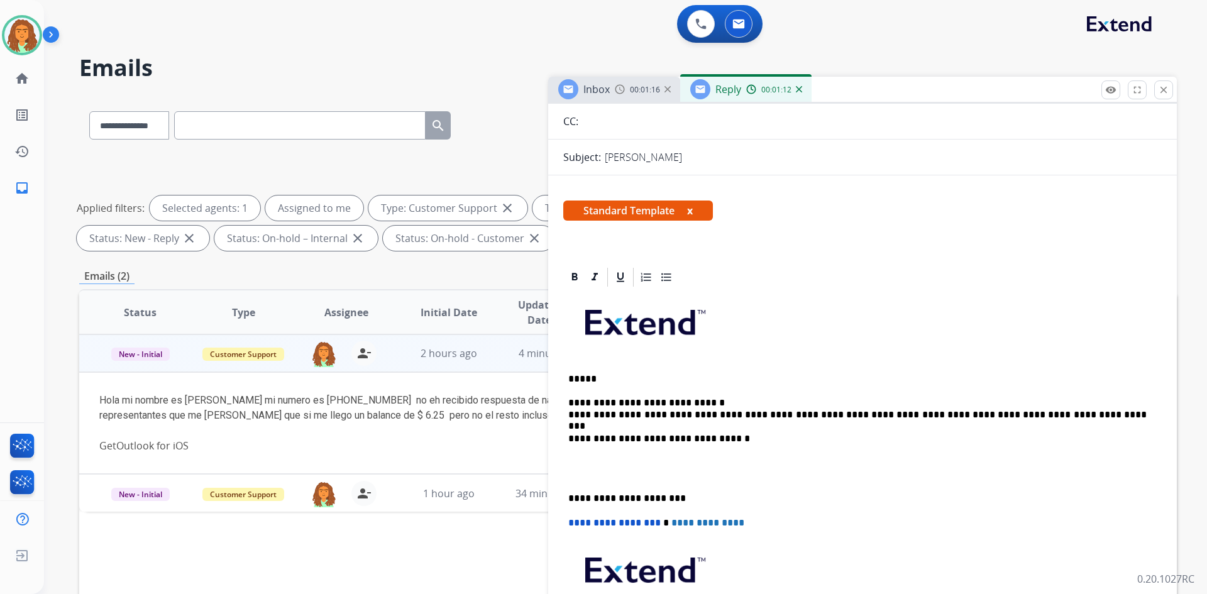
click at [567, 412] on div "**********" at bounding box center [862, 487] width 599 height 396
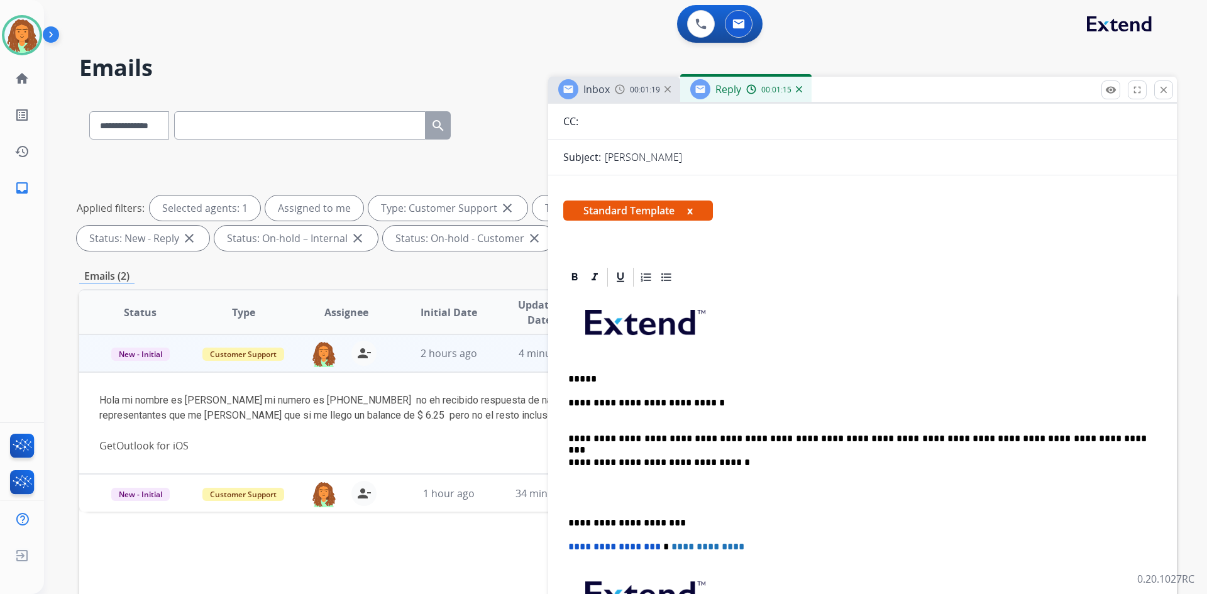
click at [778, 437] on p "**********" at bounding box center [857, 438] width 578 height 11
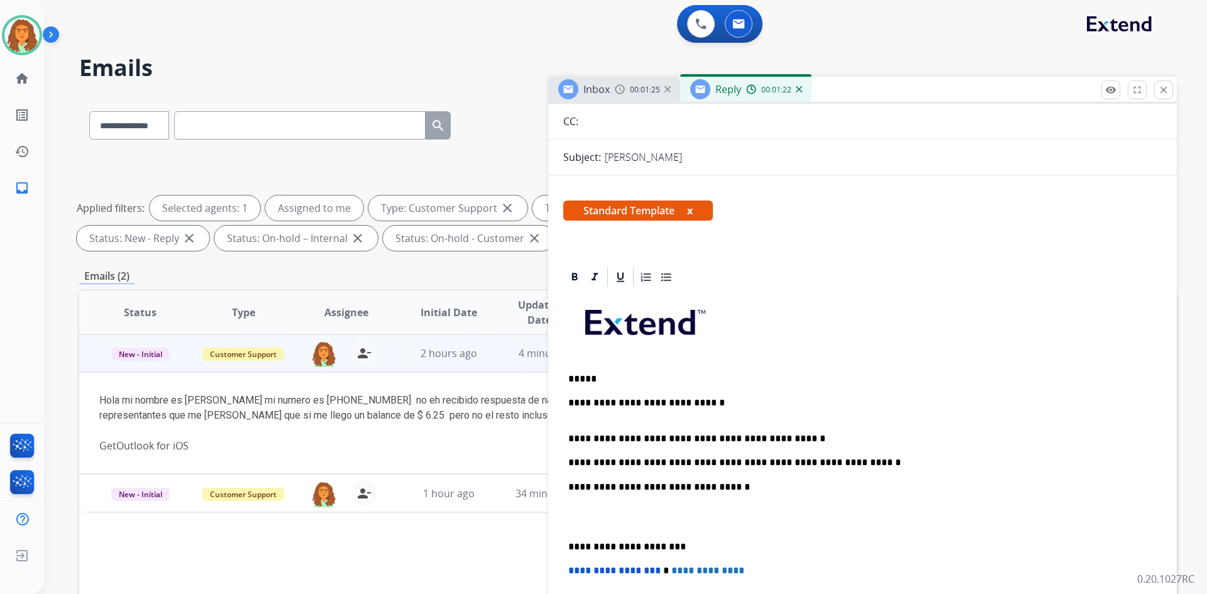
drag, startPoint x: 694, startPoint y: 461, endPoint x: 709, endPoint y: 460, distance: 15.1
click at [694, 461] on p "**********" at bounding box center [857, 462] width 578 height 11
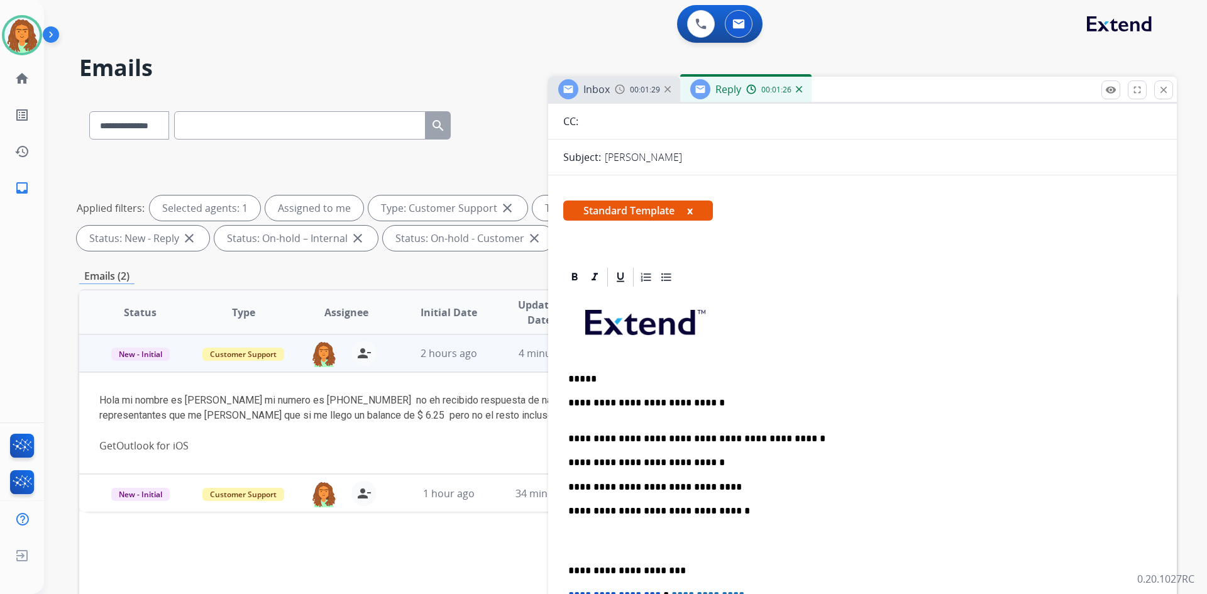
scroll to position [189, 0]
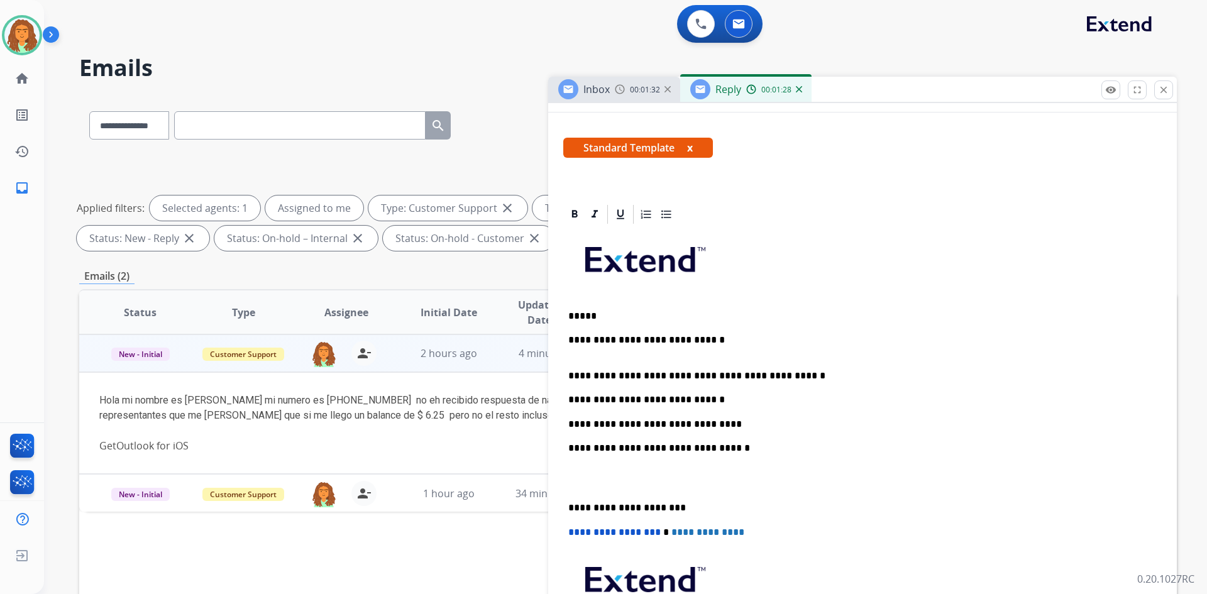
click at [563, 373] on div "**********" at bounding box center [862, 460] width 599 height 468
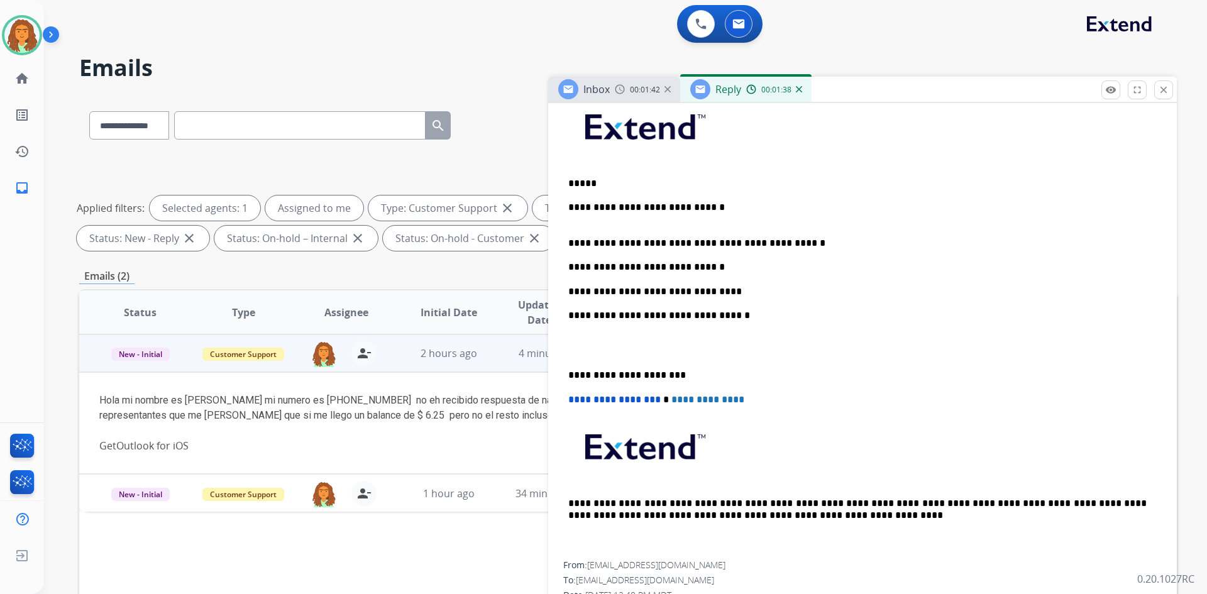
scroll to position [377, 0]
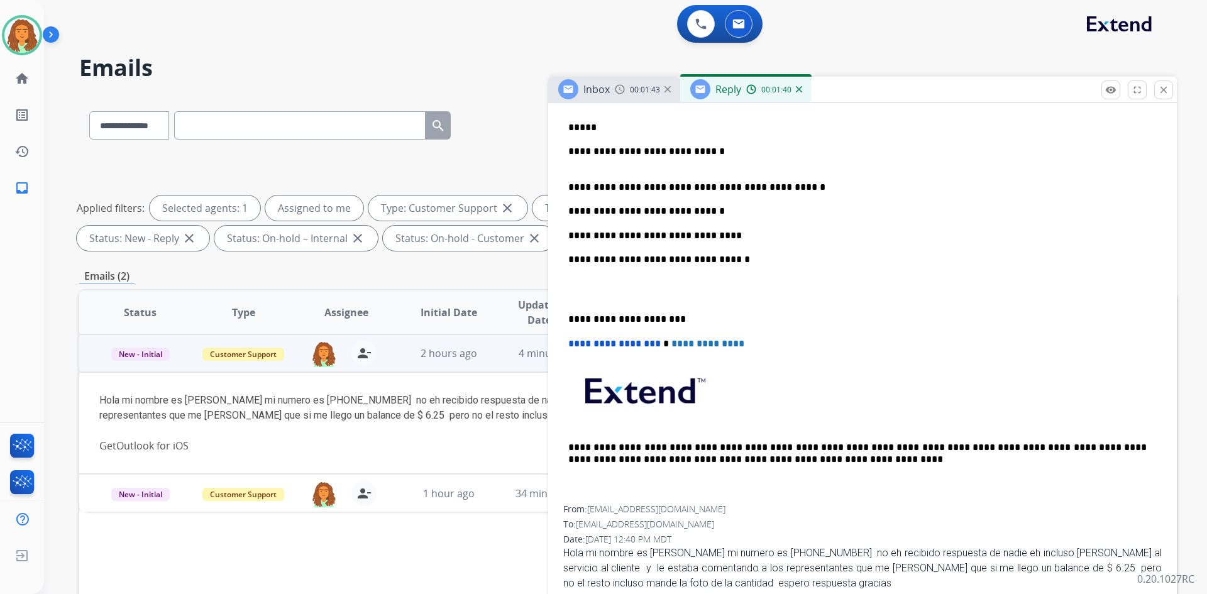
click at [564, 316] on div "**********" at bounding box center [862, 271] width 599 height 468
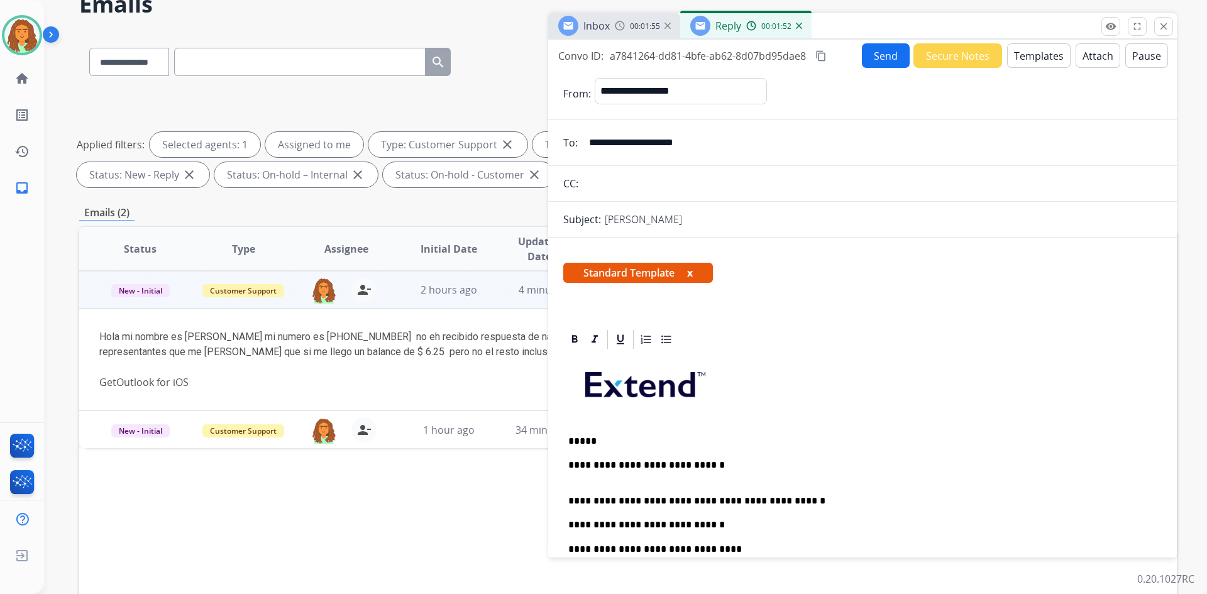
scroll to position [0, 0]
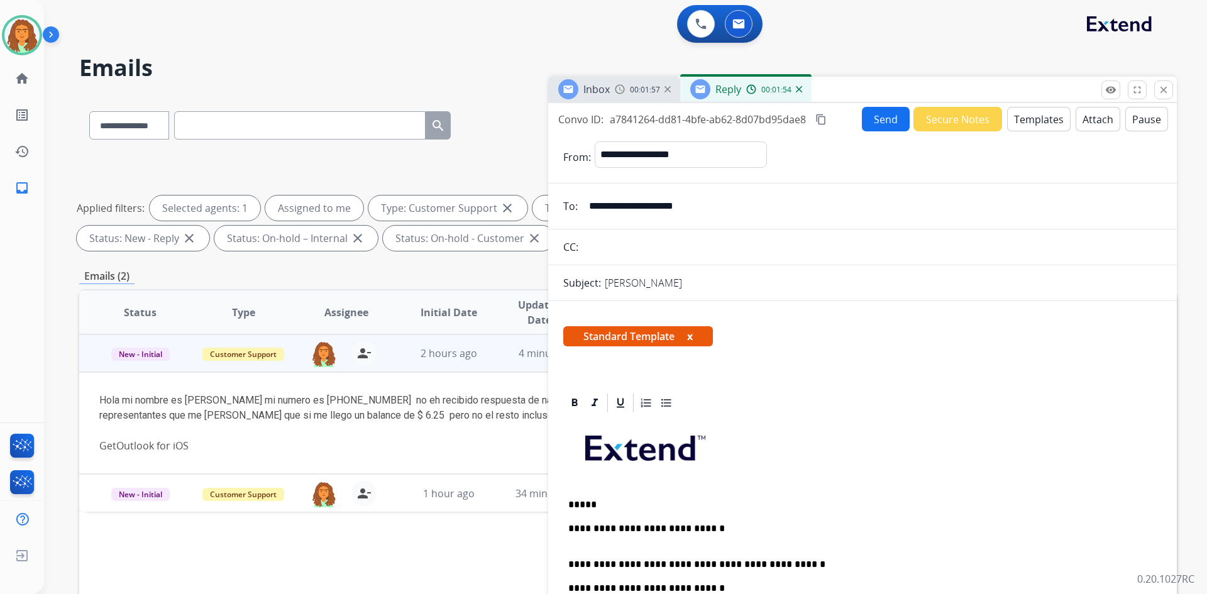
click at [824, 123] on mat-icon "content_copy" at bounding box center [820, 119] width 11 height 11
click at [870, 124] on button "Send" at bounding box center [886, 119] width 48 height 25
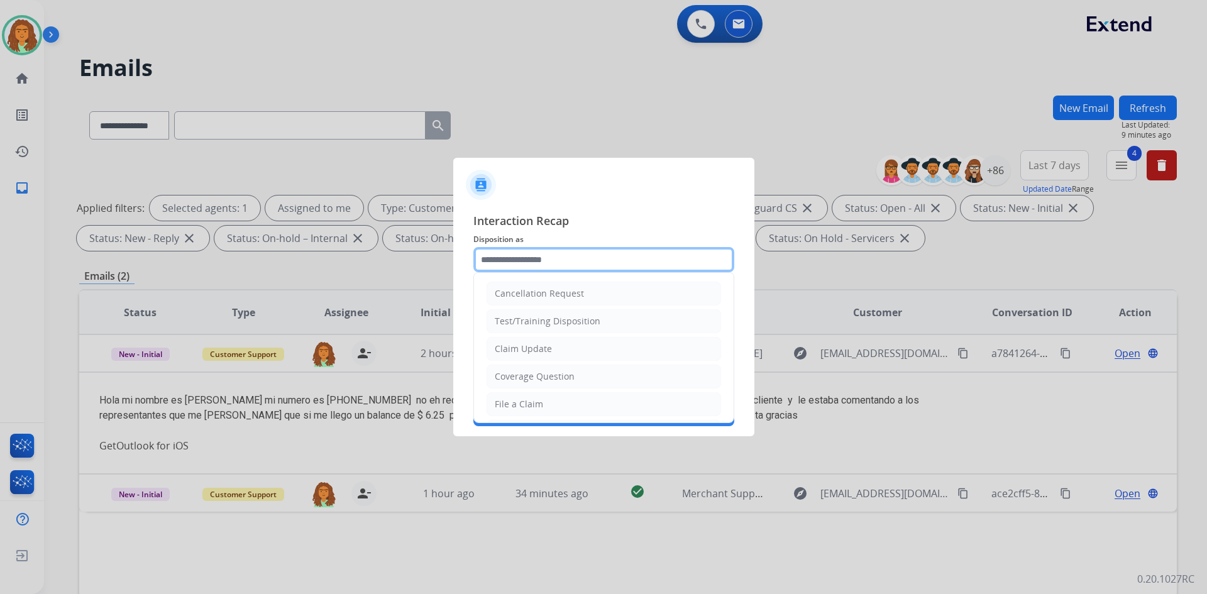
click at [533, 262] on input "text" at bounding box center [603, 259] width 261 height 25
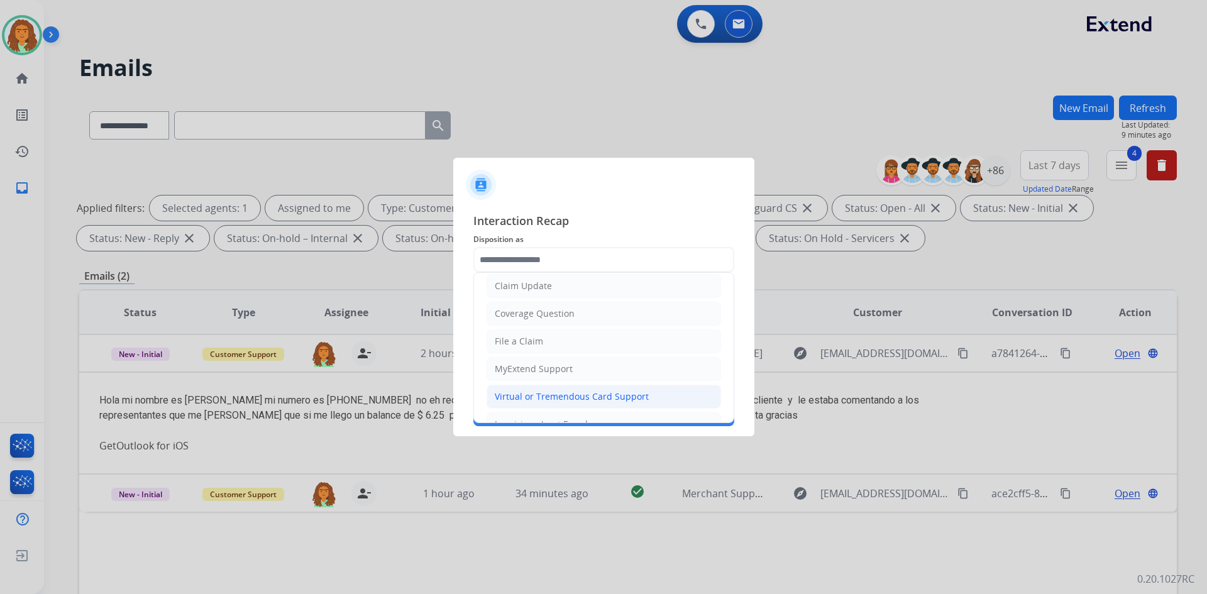
click at [553, 397] on div "Virtual or Tremendous Card Support" at bounding box center [572, 396] width 154 height 13
type input "**********"
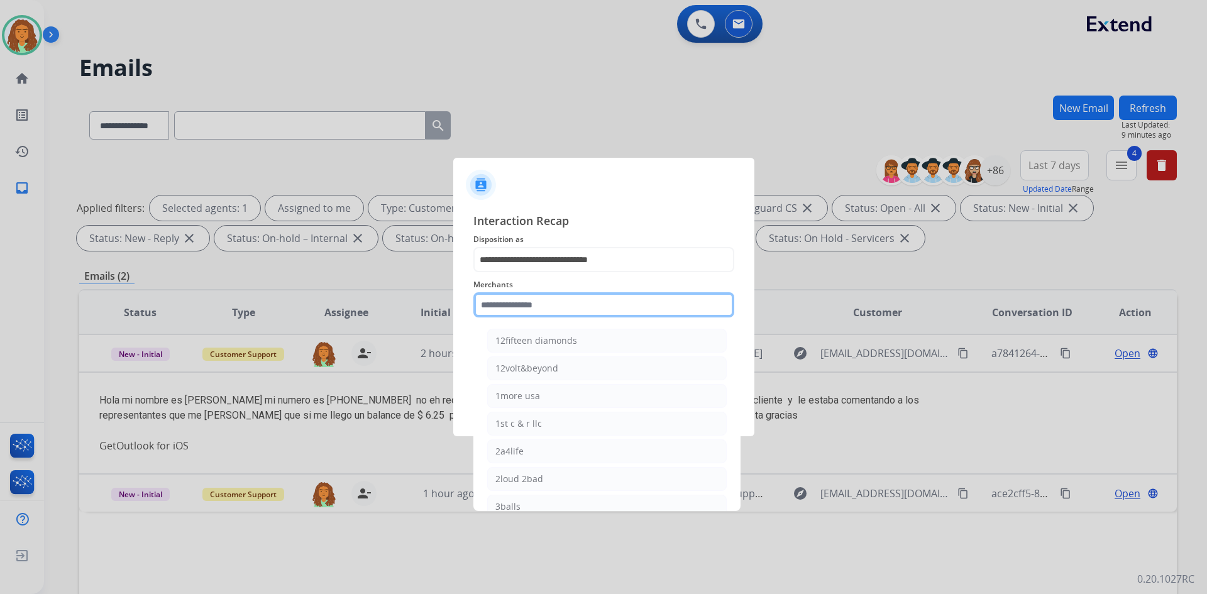
drag, startPoint x: 521, startPoint y: 301, endPoint x: 528, endPoint y: 301, distance: 7.6
click at [521, 302] on input "text" at bounding box center [603, 304] width 261 height 25
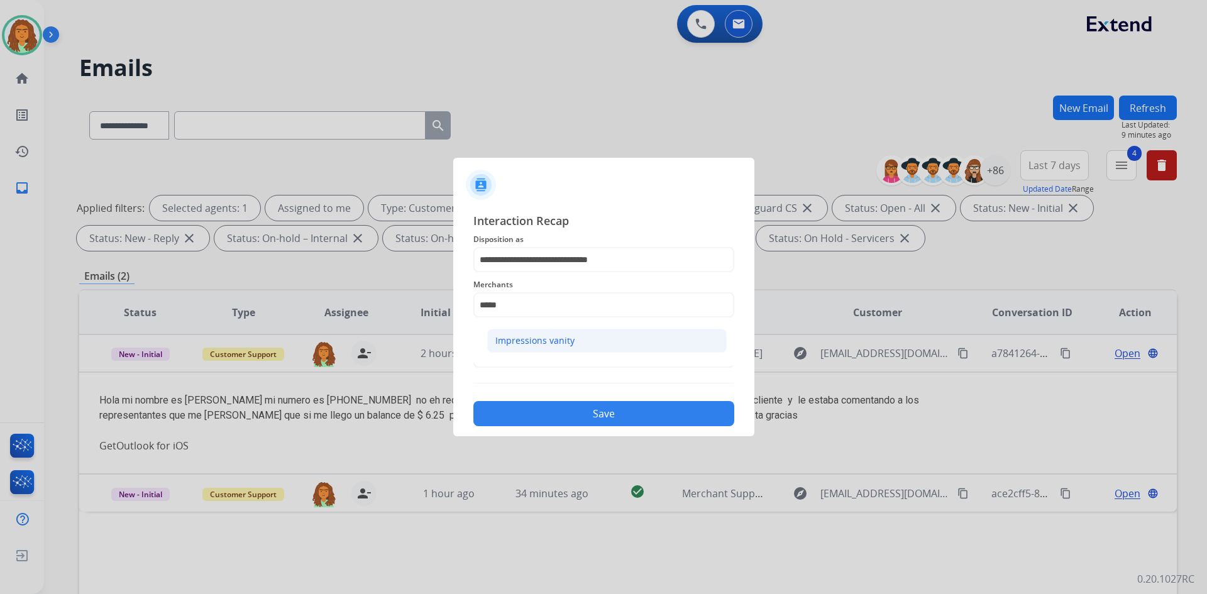
click at [521, 336] on div "Impressions vanity" at bounding box center [534, 340] width 79 height 13
type input "**********"
click at [538, 358] on input "text" at bounding box center [603, 355] width 261 height 25
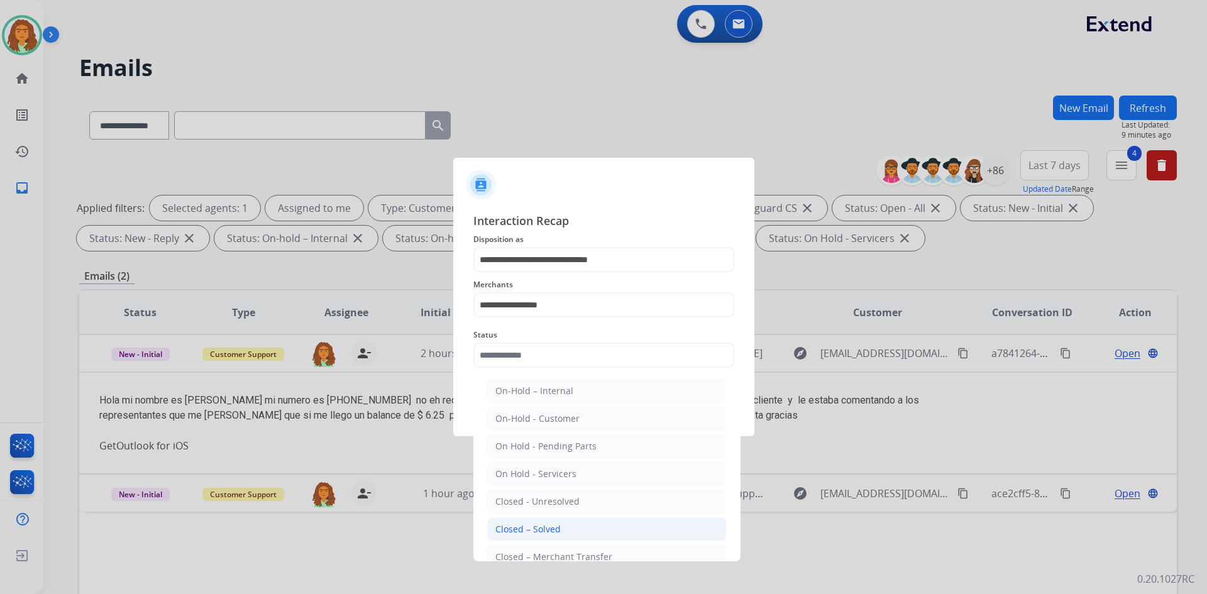
click at [535, 525] on div "Closed – Solved" at bounding box center [527, 529] width 65 height 13
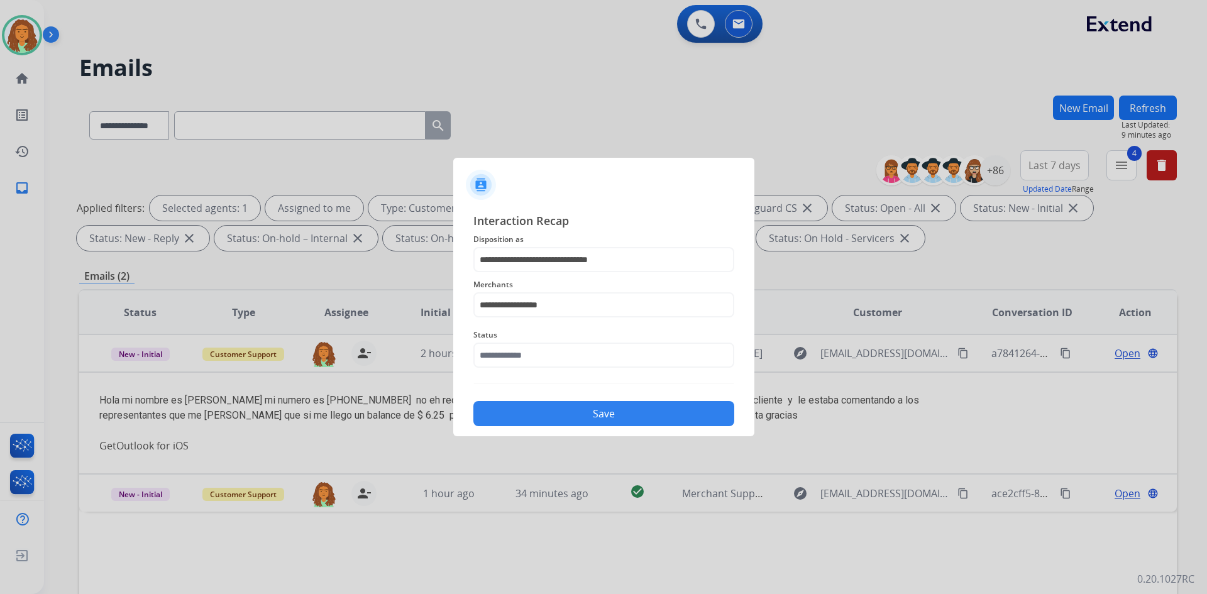
type input "**********"
click at [560, 405] on button "Save" at bounding box center [603, 413] width 261 height 25
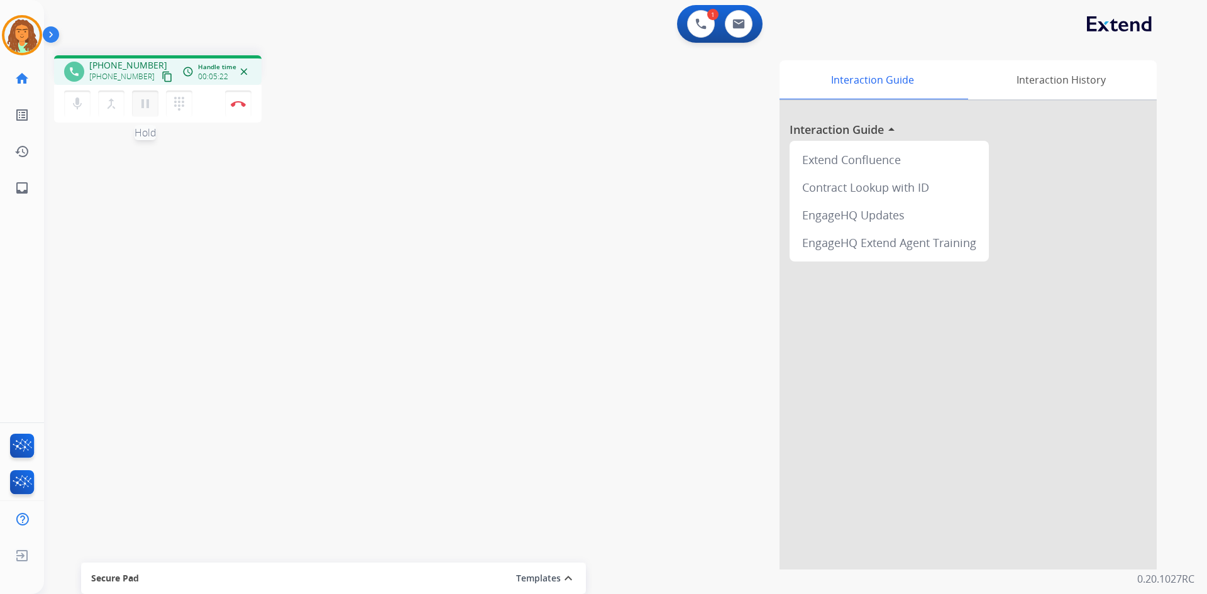
click at [140, 103] on mat-icon "pause" at bounding box center [145, 103] width 15 height 15
click at [145, 102] on mat-icon "play_arrow" at bounding box center [145, 103] width 15 height 15
click at [240, 104] on img at bounding box center [238, 104] width 15 height 6
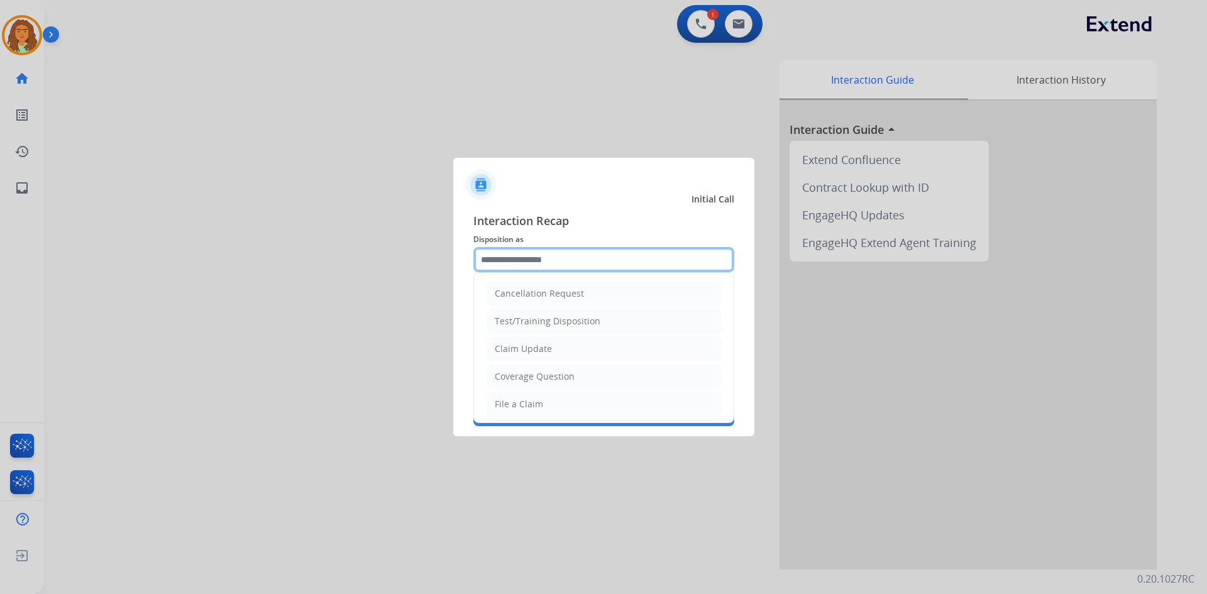
click at [531, 256] on input "text" at bounding box center [603, 259] width 261 height 25
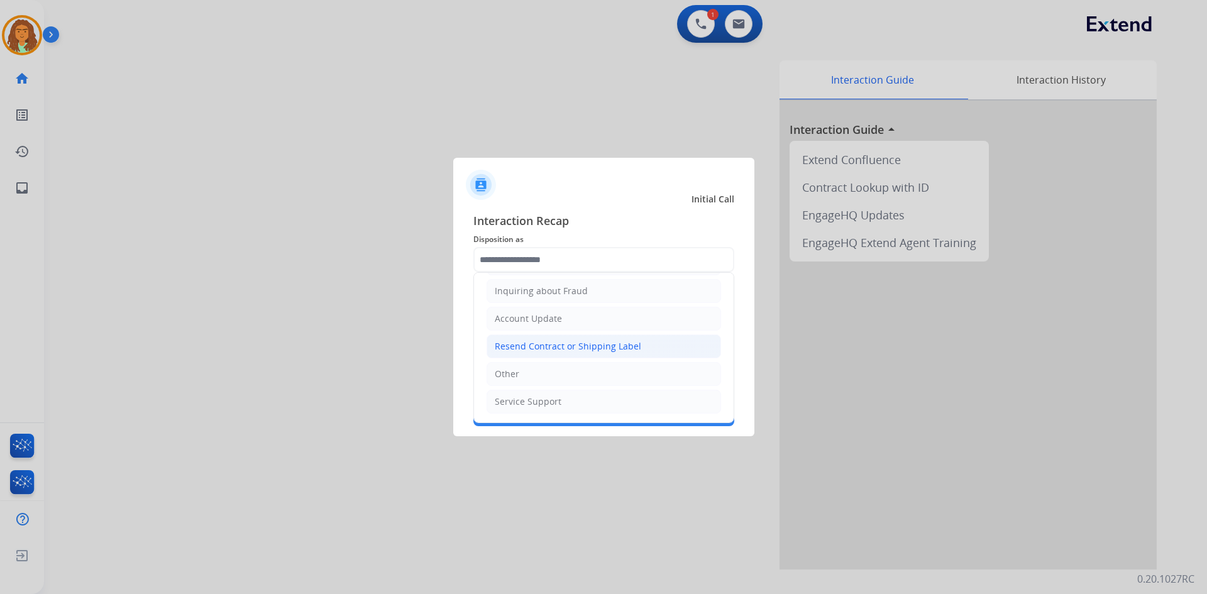
click at [527, 347] on div "Resend Contract or Shipping Label" at bounding box center [568, 346] width 146 height 13
type input "**********"
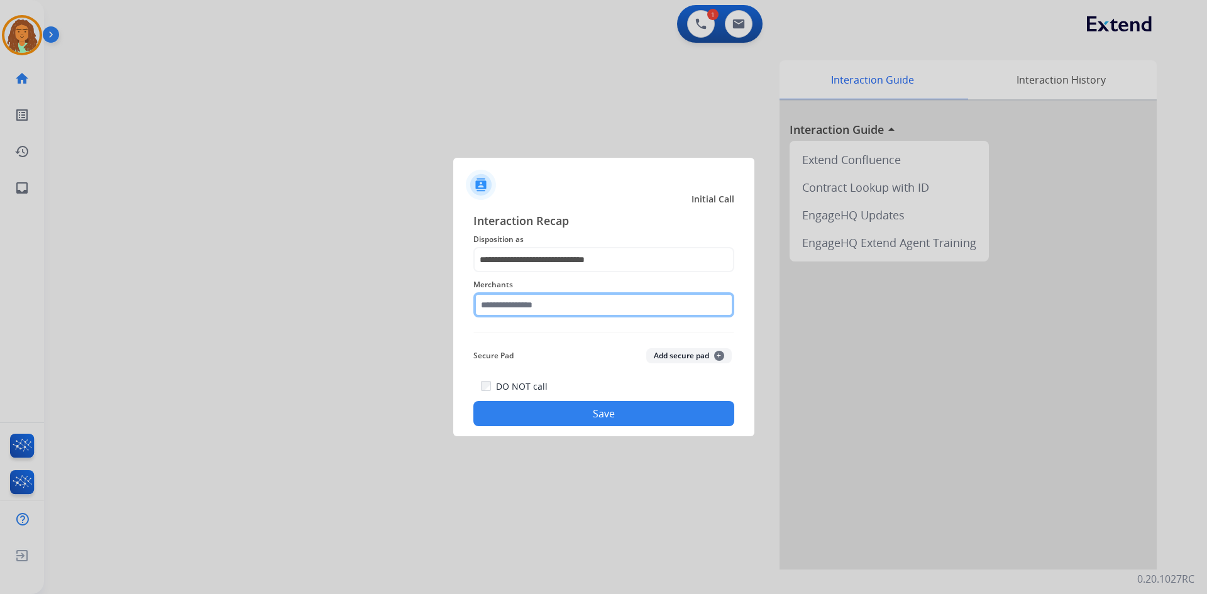
click at [514, 306] on input "text" at bounding box center [603, 304] width 261 height 25
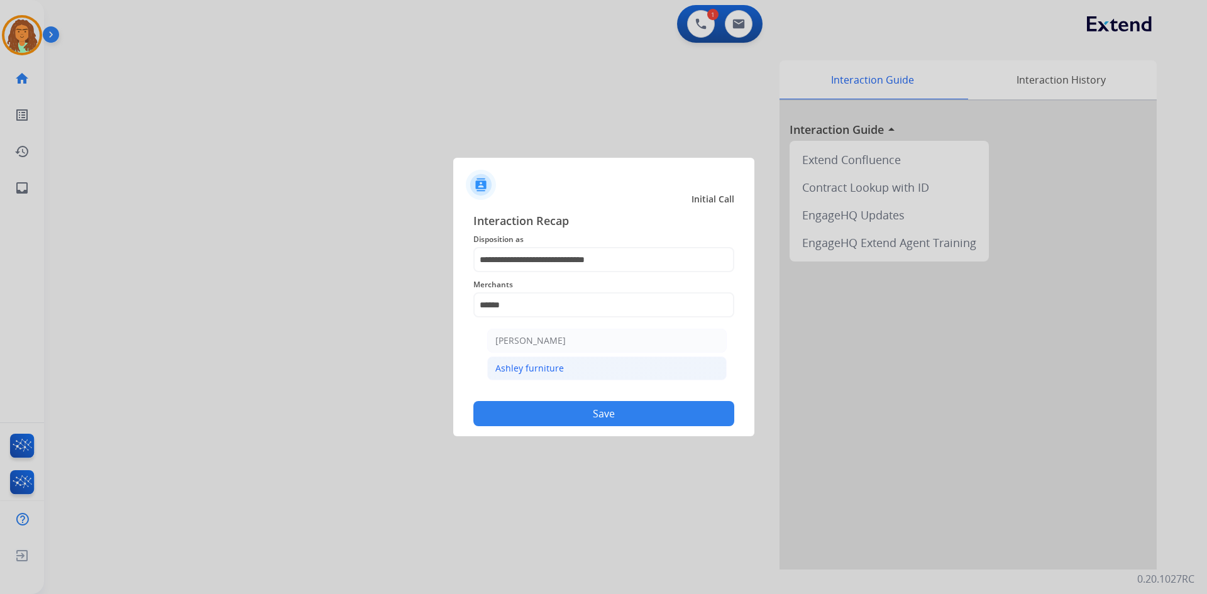
click at [534, 365] on div "Ashley furniture" at bounding box center [529, 368] width 69 height 13
type input "**********"
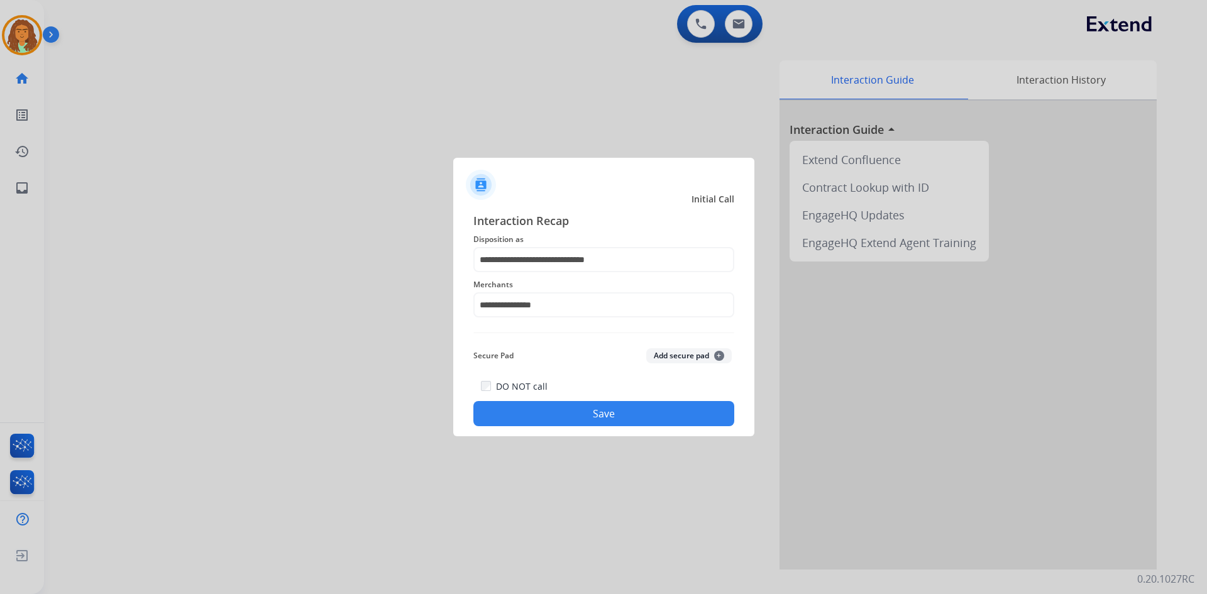
click at [604, 412] on button "Save" at bounding box center [603, 413] width 261 height 25
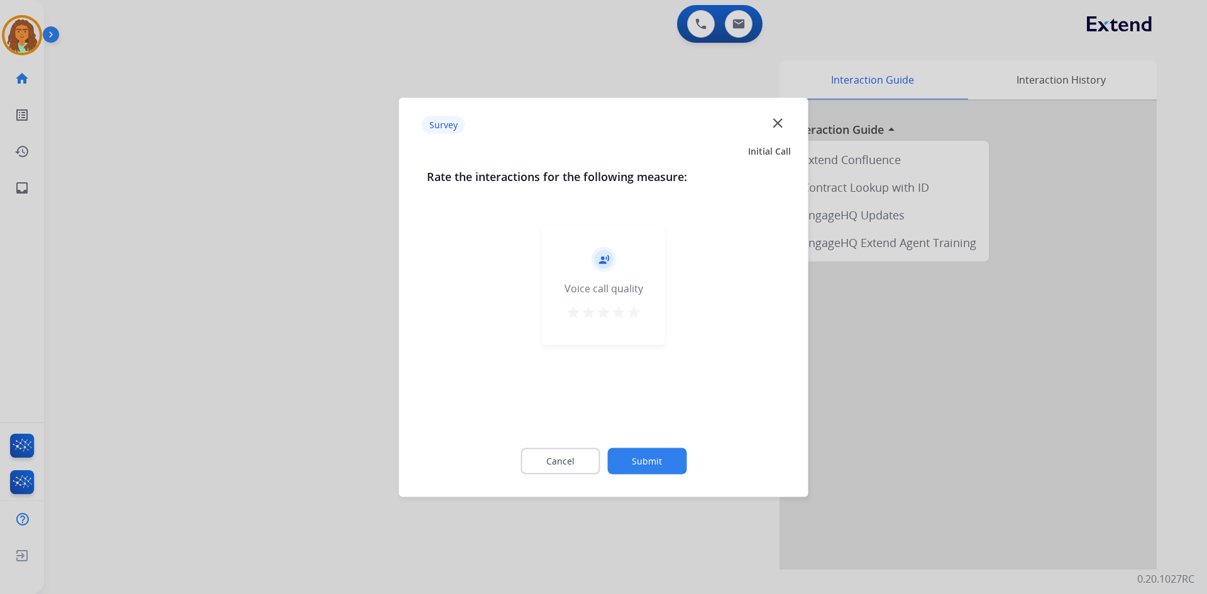
click at [636, 313] on mat-icon "star" at bounding box center [633, 311] width 15 height 15
click at [649, 457] on button "Submit" at bounding box center [646, 461] width 79 height 26
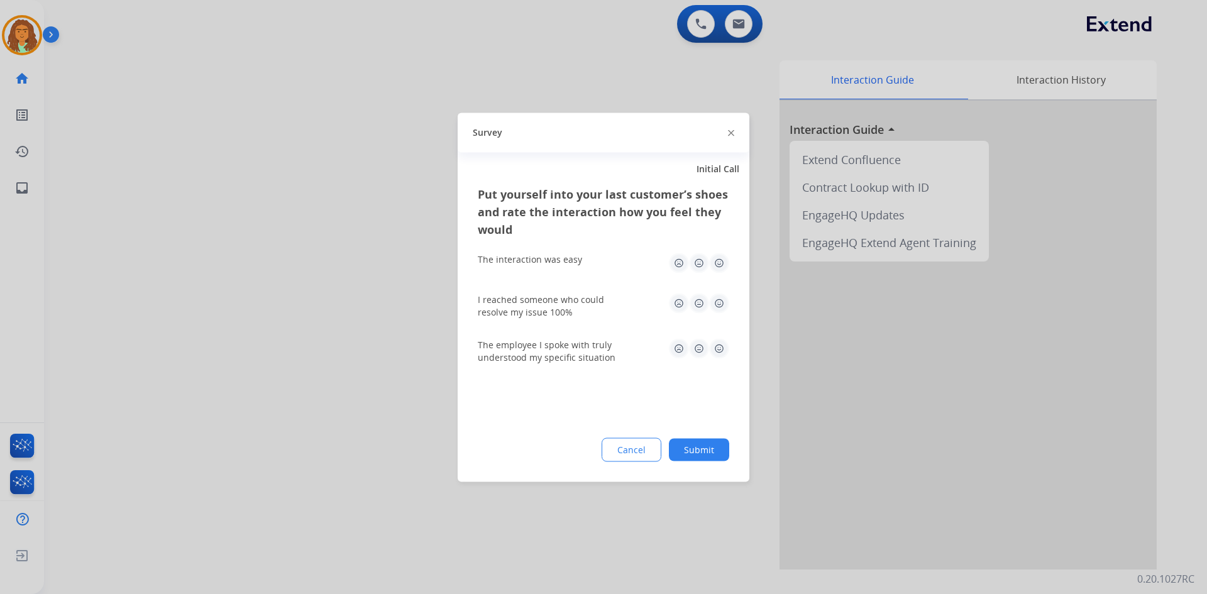
drag, startPoint x: 724, startPoint y: 261, endPoint x: 719, endPoint y: 271, distance: 11.2
click at [724, 262] on img at bounding box center [719, 263] width 20 height 20
click at [717, 302] on img at bounding box center [719, 303] width 20 height 20
click at [721, 353] on img at bounding box center [719, 348] width 20 height 20
click at [702, 452] on button "Submit" at bounding box center [699, 449] width 60 height 23
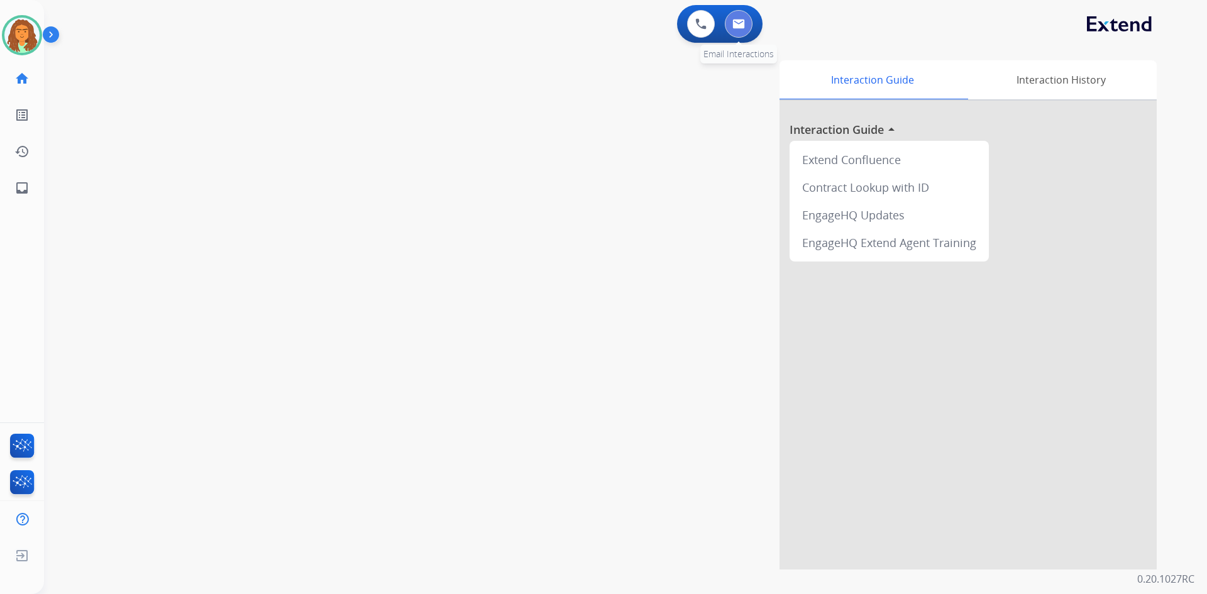
click at [744, 28] on img at bounding box center [738, 24] width 13 height 10
select select "**********"
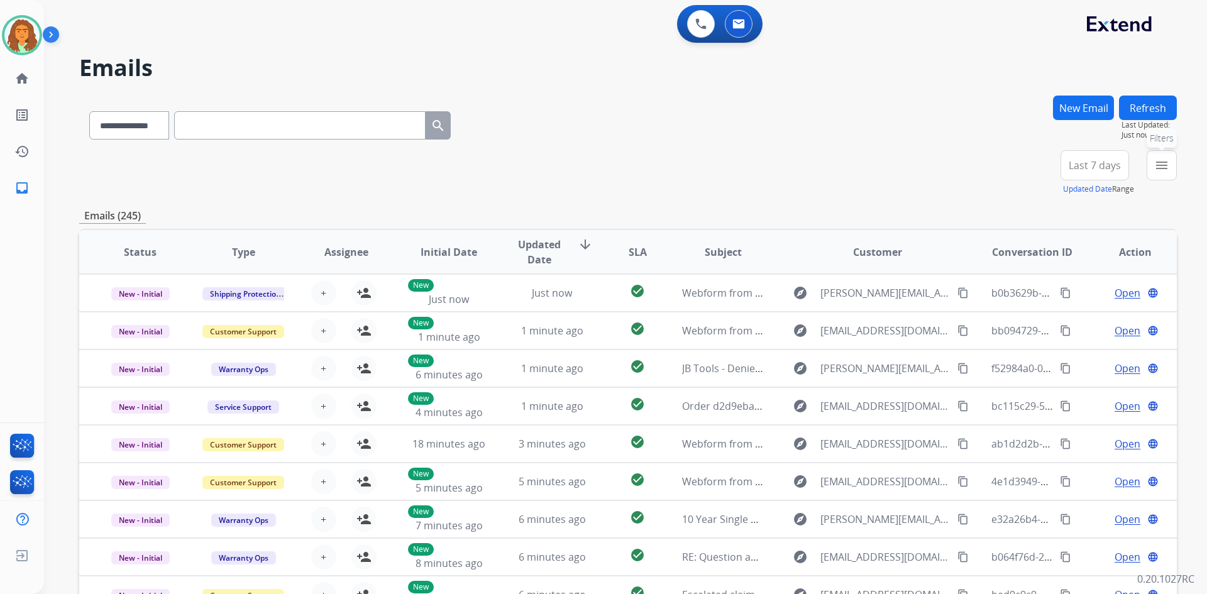
click at [1162, 165] on mat-icon "menu" at bounding box center [1161, 165] width 15 height 15
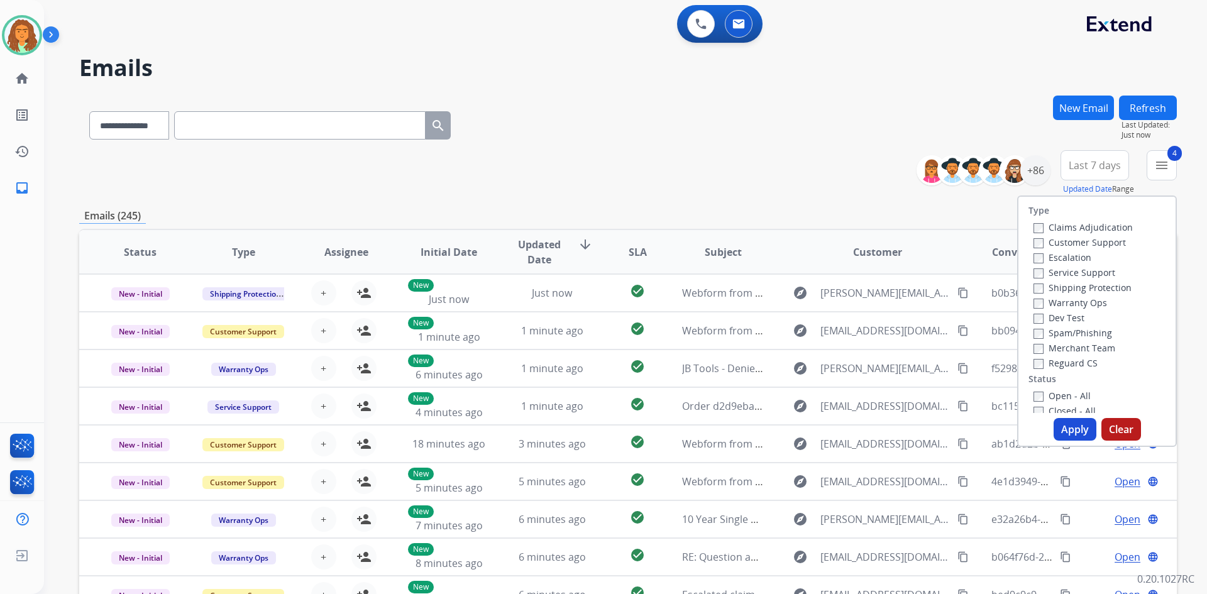
drag, startPoint x: 1064, startPoint y: 428, endPoint x: 1035, endPoint y: 406, distance: 37.2
click at [1064, 428] on button "Apply" at bounding box center [1075, 429] width 43 height 23
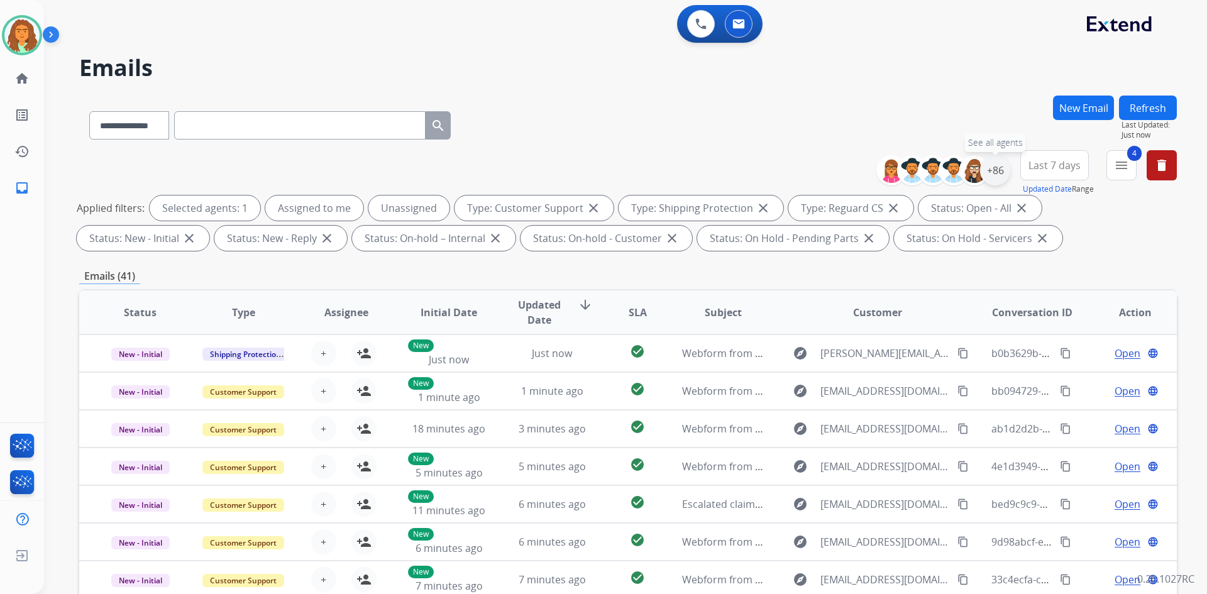
click at [990, 168] on div "+86" at bounding box center [995, 170] width 30 height 30
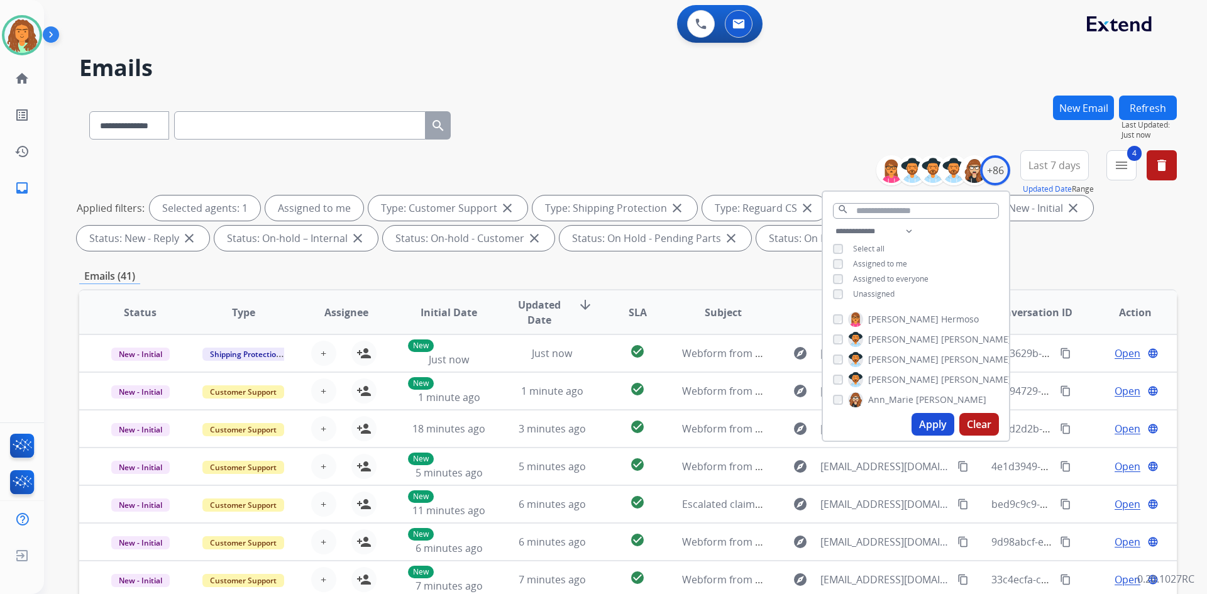
click at [932, 427] on button "Apply" at bounding box center [933, 424] width 43 height 23
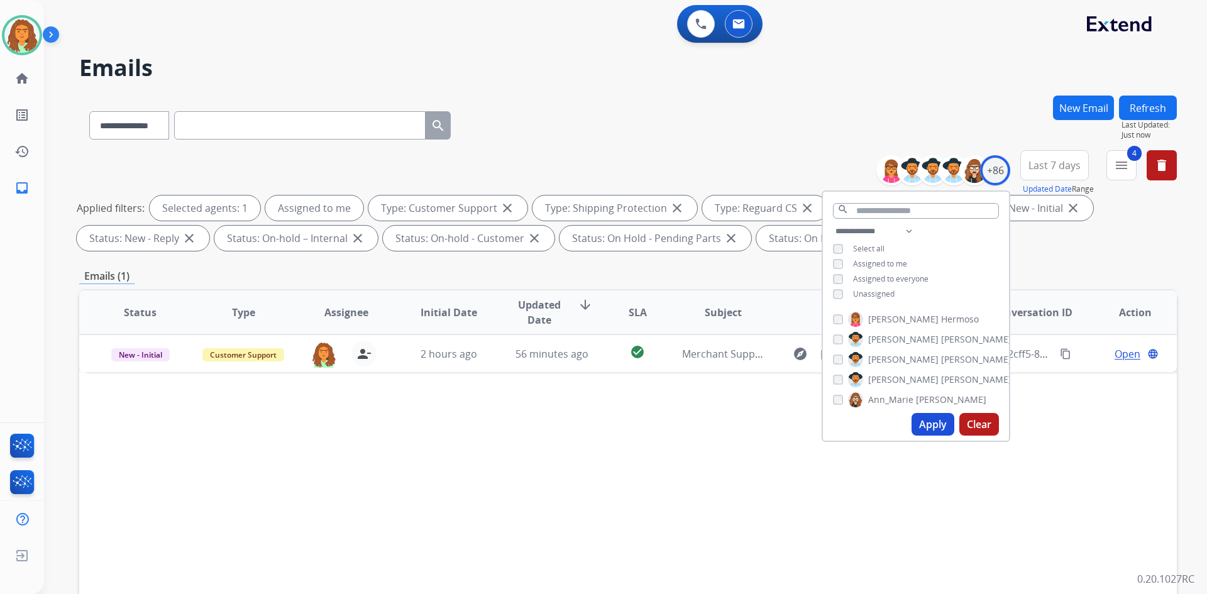
click at [1083, 270] on div "Emails (1)" at bounding box center [628, 276] width 1098 height 16
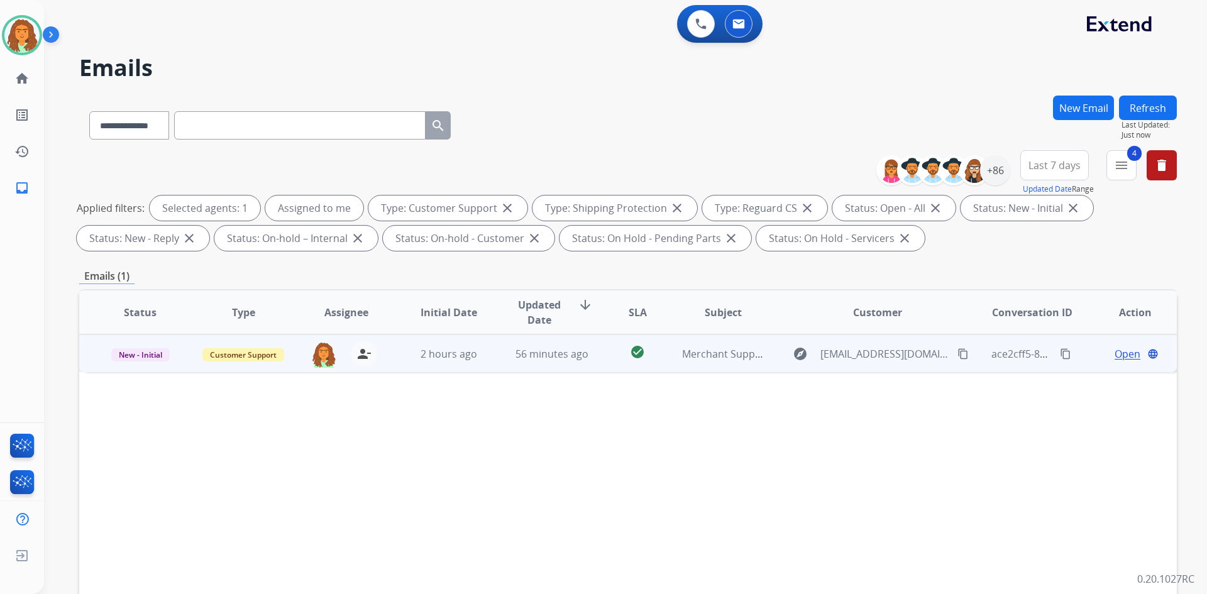
click at [582, 362] on td "56 minutes ago" at bounding box center [542, 353] width 103 height 38
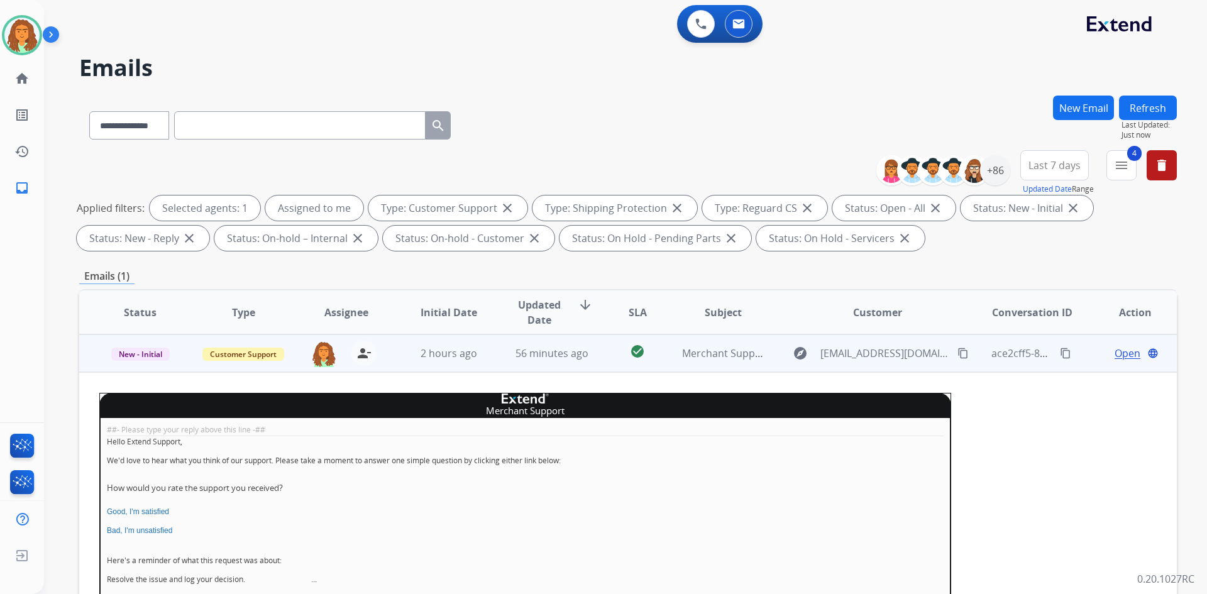
click at [1121, 353] on span "Open" at bounding box center [1128, 353] width 26 height 15
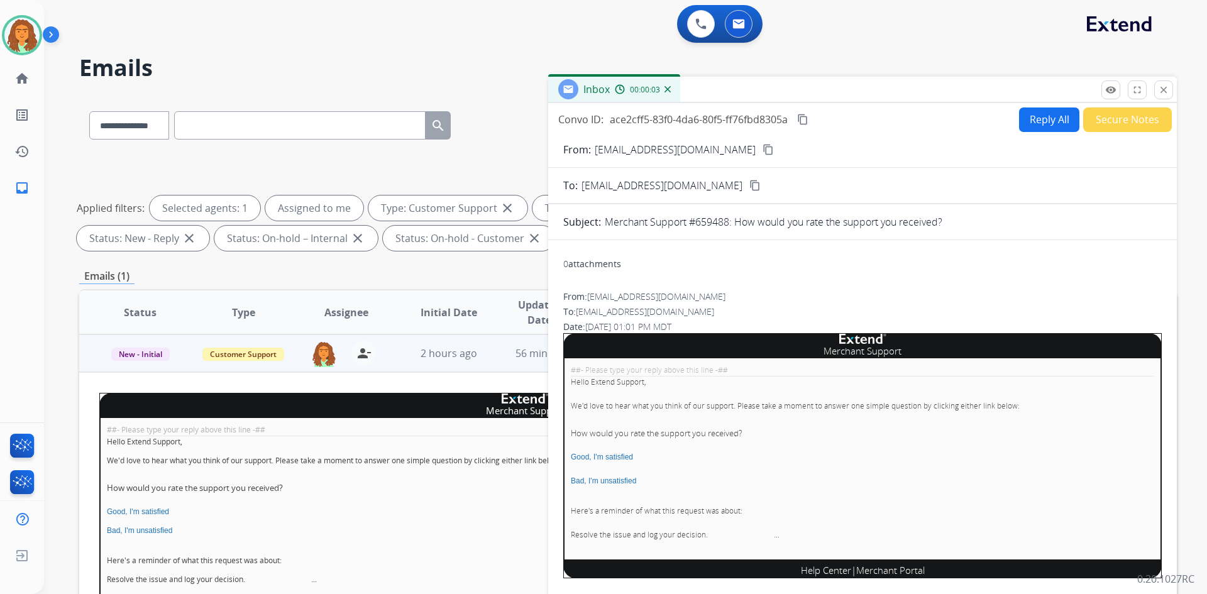
click at [1105, 119] on button "Secure Notes" at bounding box center [1127, 120] width 89 height 25
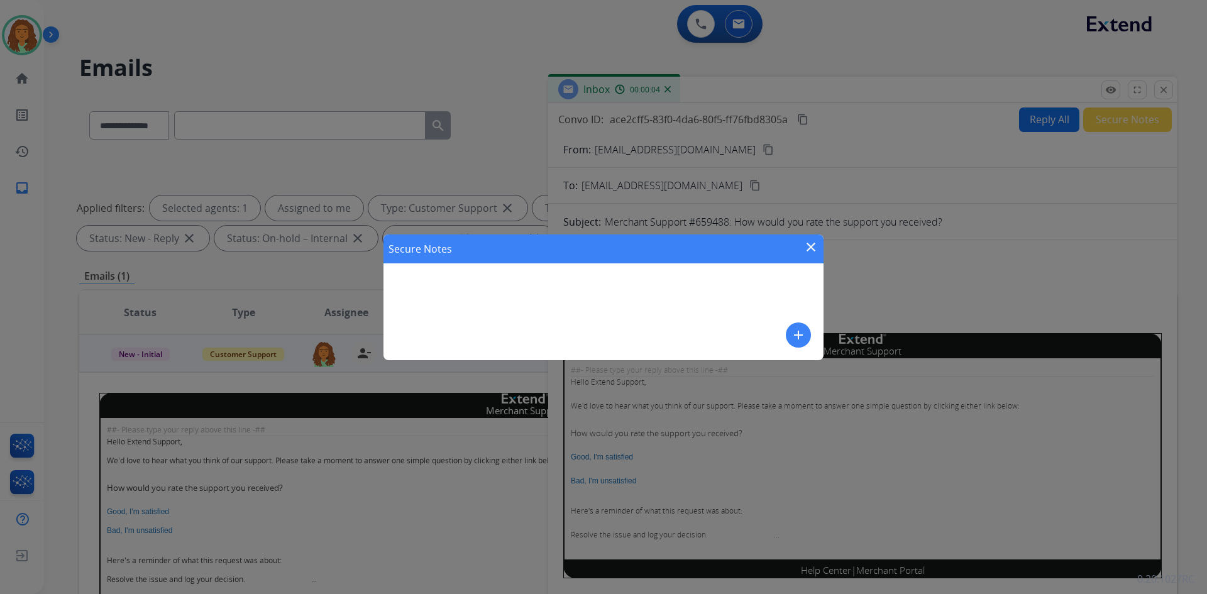
click at [428, 295] on div "Secure Notes close add" at bounding box center [604, 298] width 440 height 126
click at [795, 333] on mat-icon "add" at bounding box center [798, 335] width 15 height 15
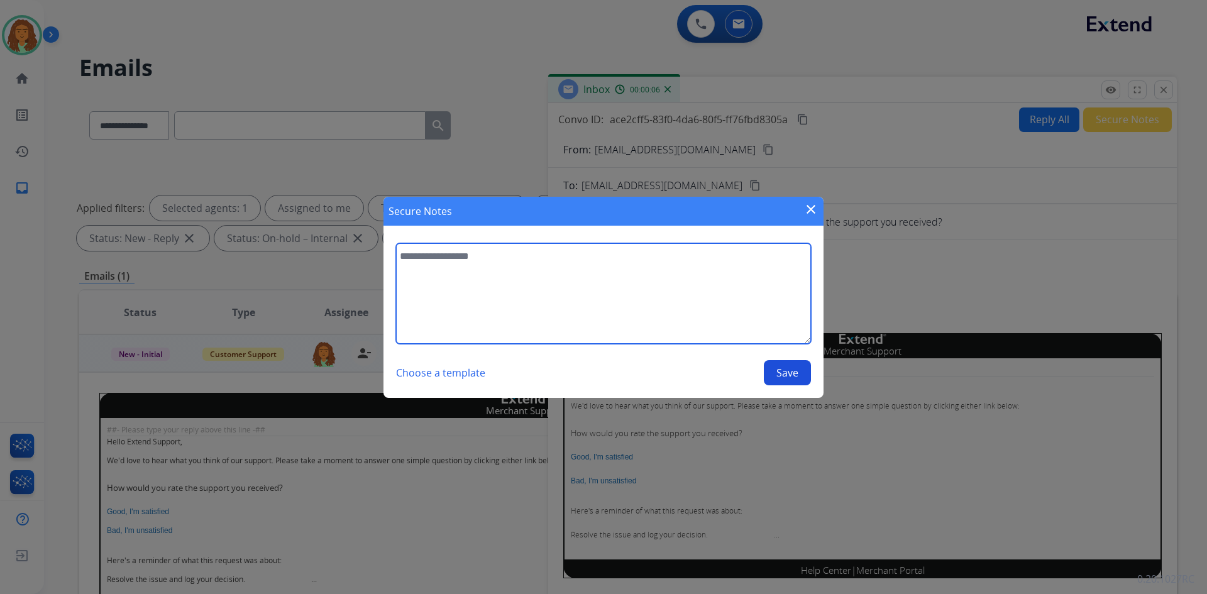
click at [434, 290] on textarea at bounding box center [603, 293] width 415 height 101
type textarea "******"
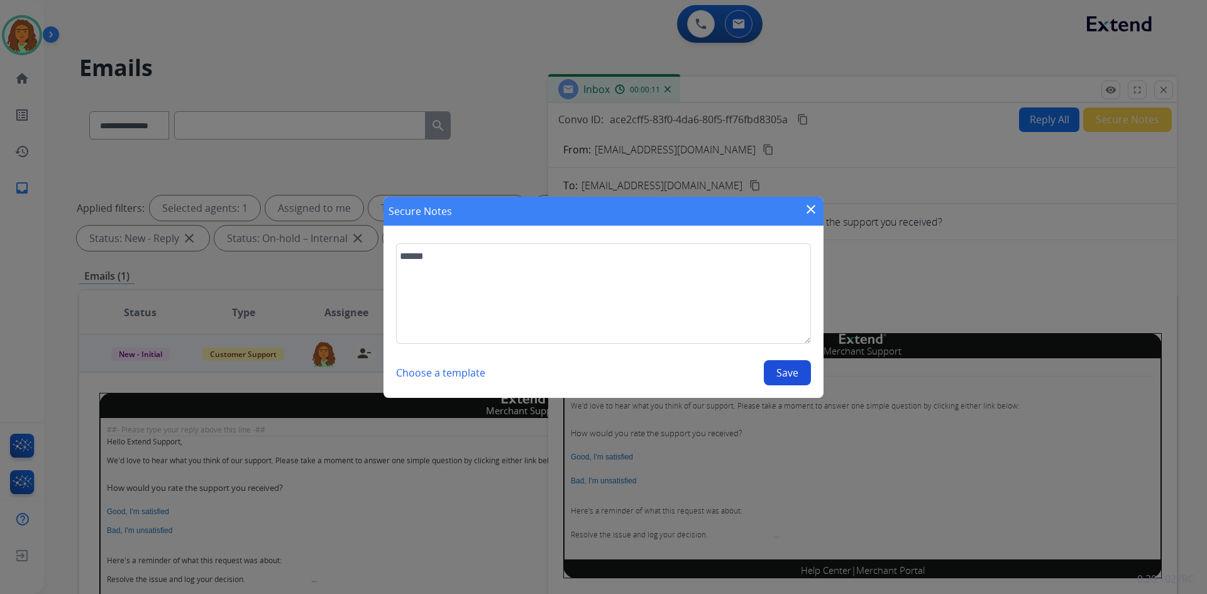
click at [774, 374] on button "Save" at bounding box center [787, 372] width 47 height 25
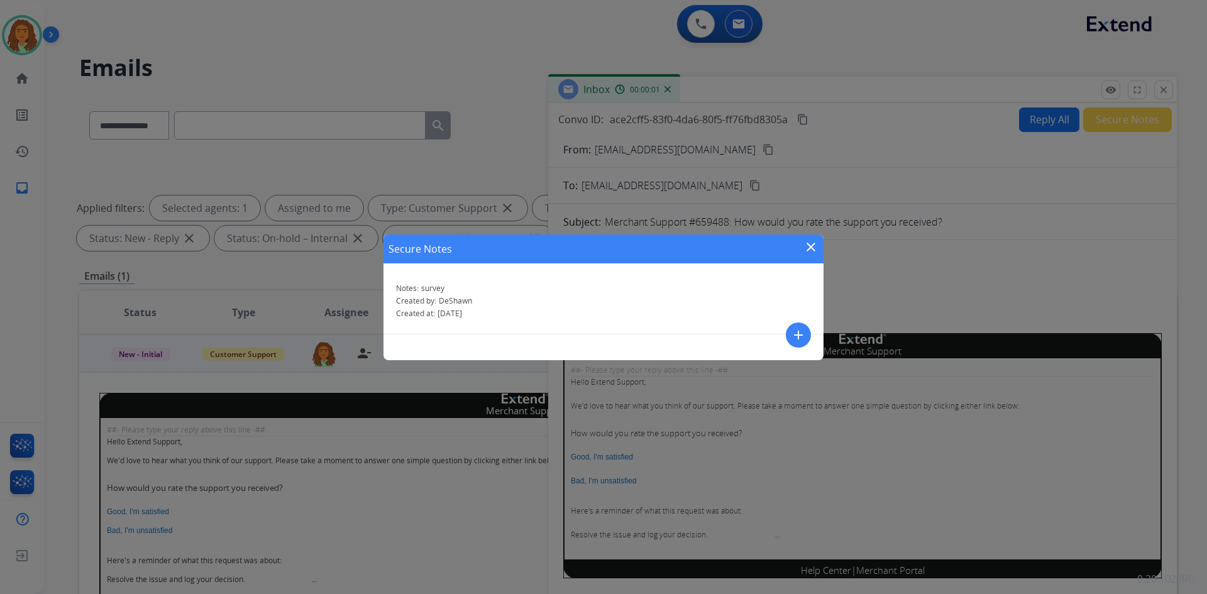
click at [807, 244] on mat-icon "close" at bounding box center [810, 247] width 15 height 15
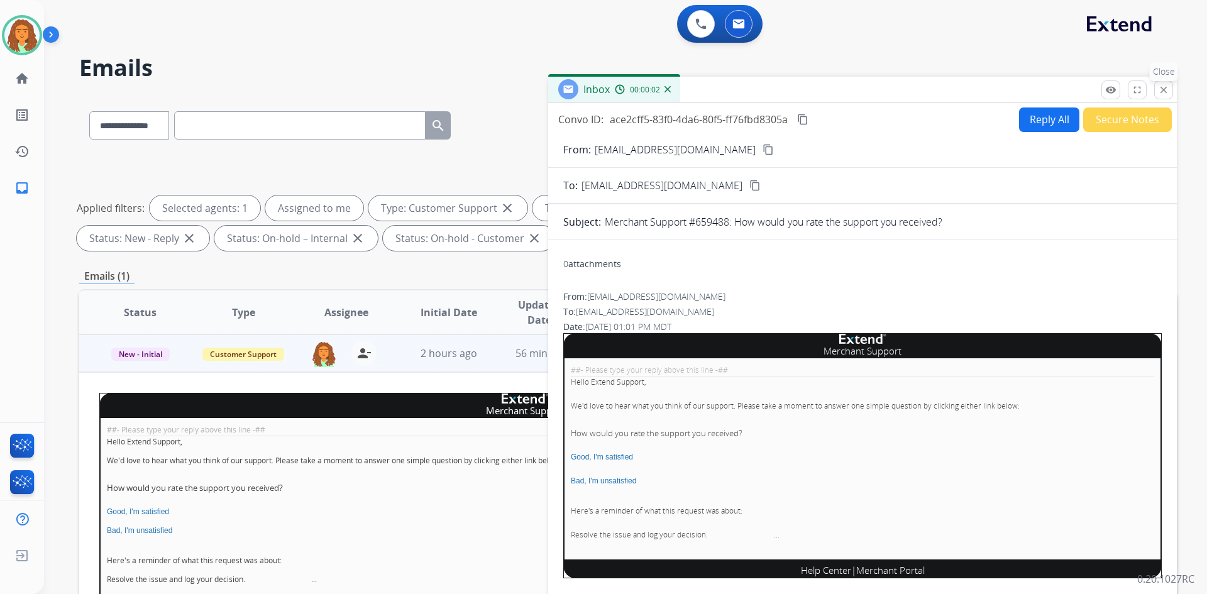
click at [1164, 91] on mat-icon "close" at bounding box center [1163, 89] width 11 height 11
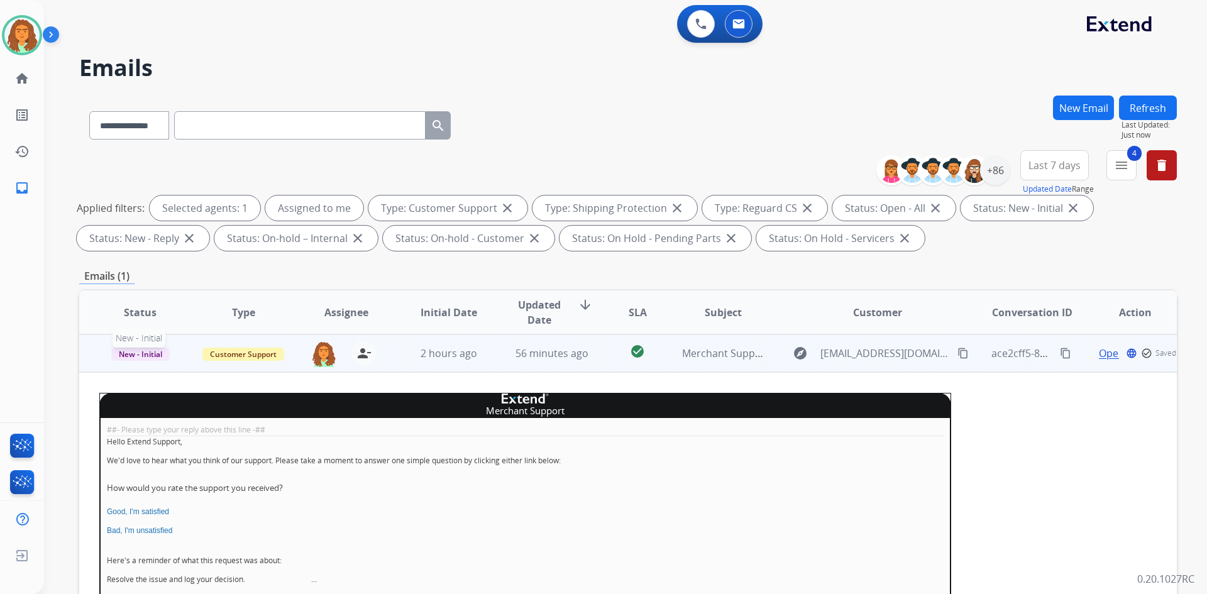
click at [148, 355] on span "New - Initial" at bounding box center [140, 354] width 58 height 13
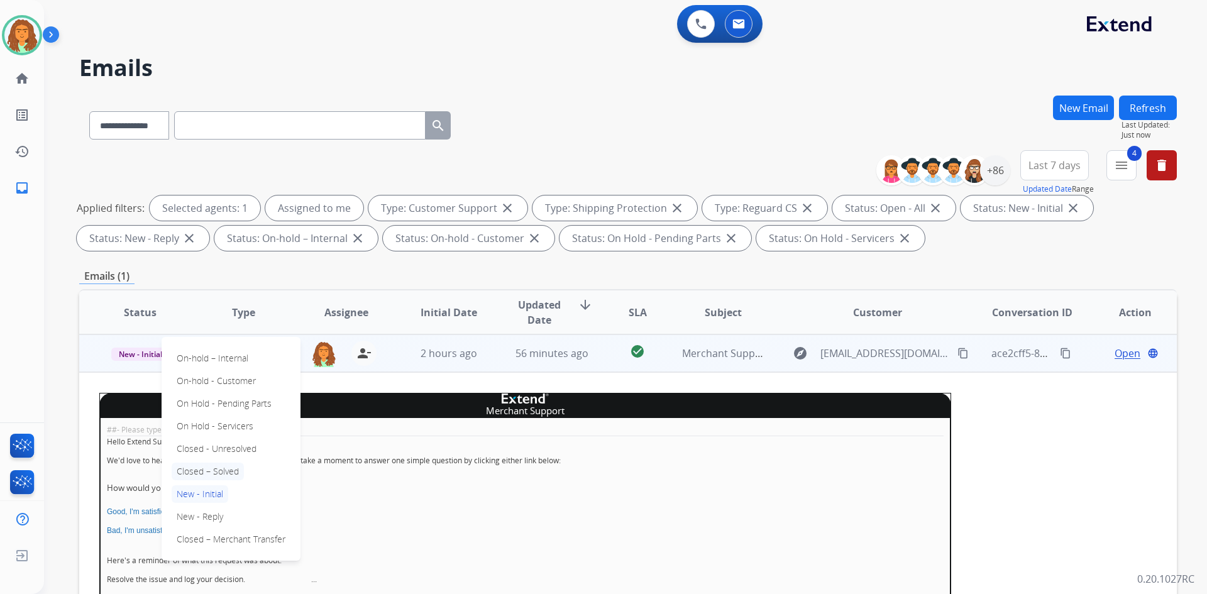
click at [198, 472] on p "Closed – Solved" at bounding box center [208, 472] width 72 height 18
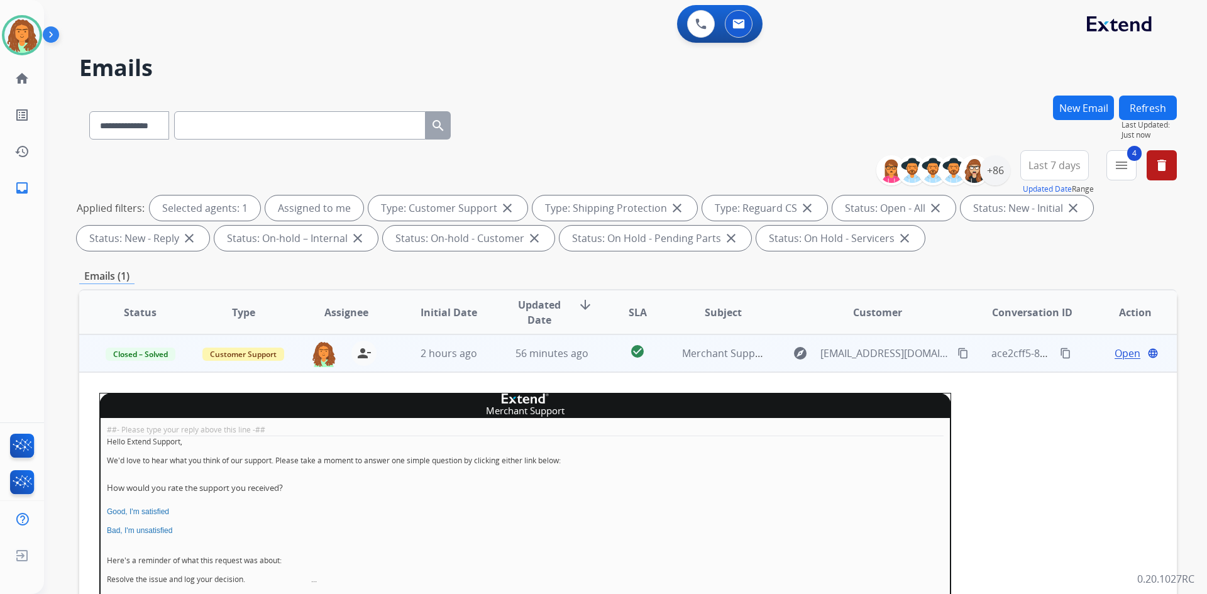
click at [1147, 102] on button "Refresh" at bounding box center [1148, 108] width 58 height 25
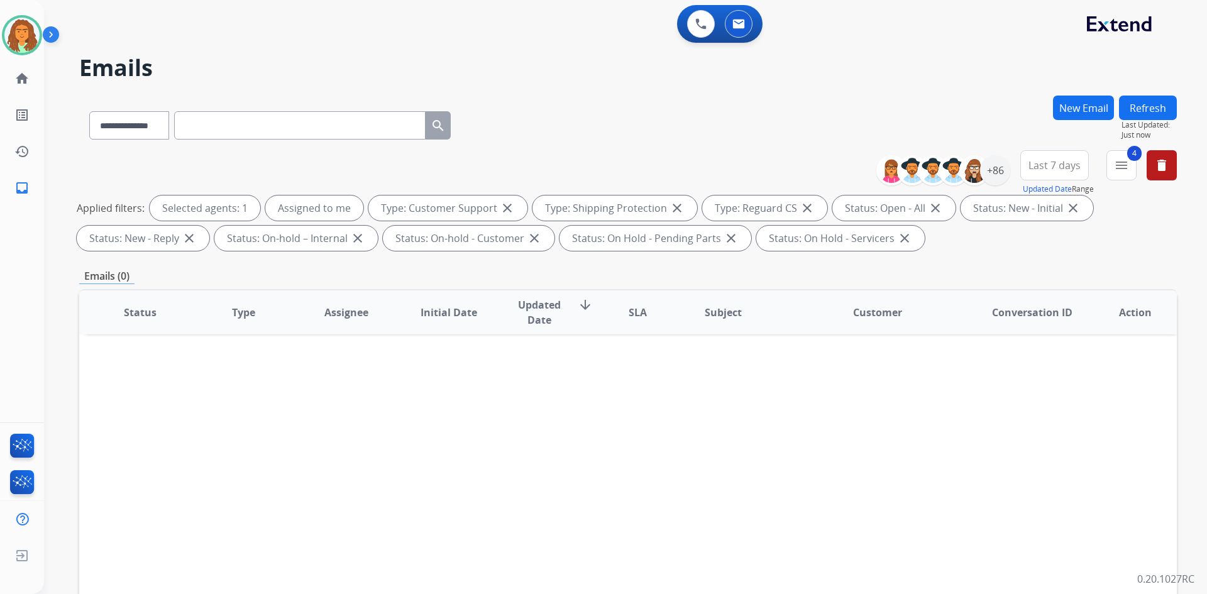
select select "**********"
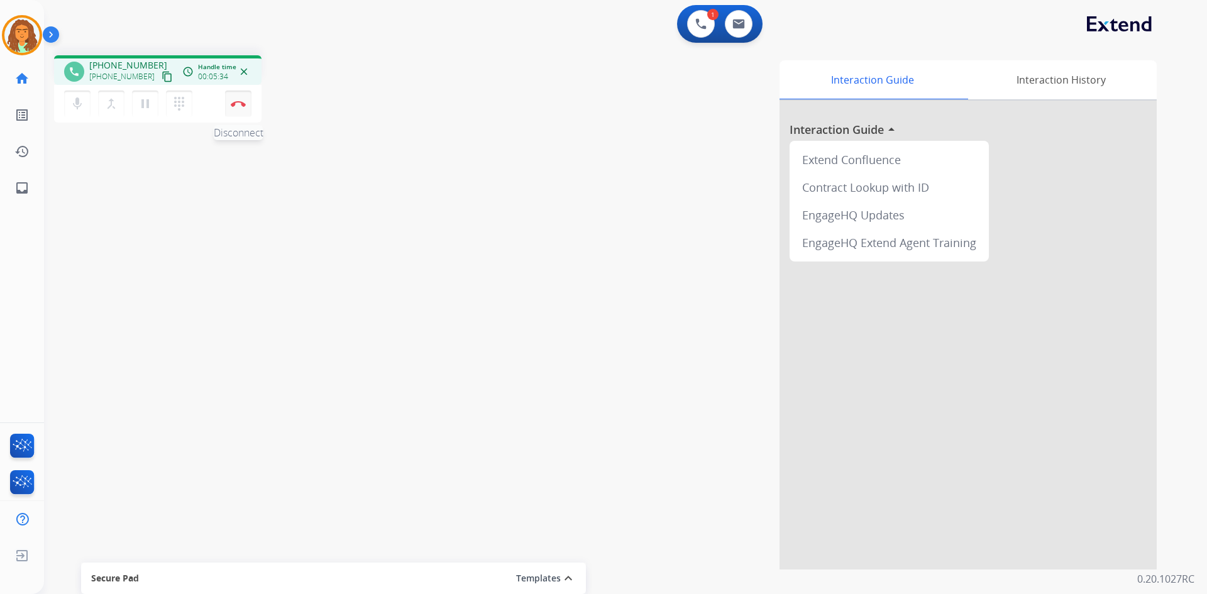
click at [240, 104] on img at bounding box center [238, 104] width 15 height 6
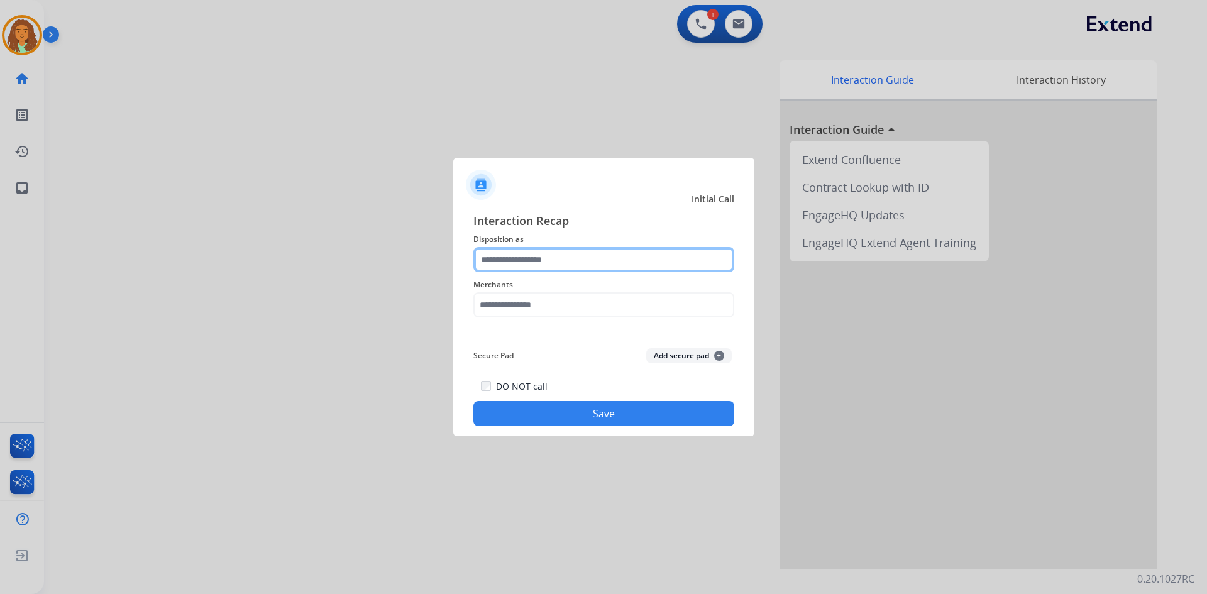
click at [496, 253] on input "text" at bounding box center [603, 259] width 261 height 25
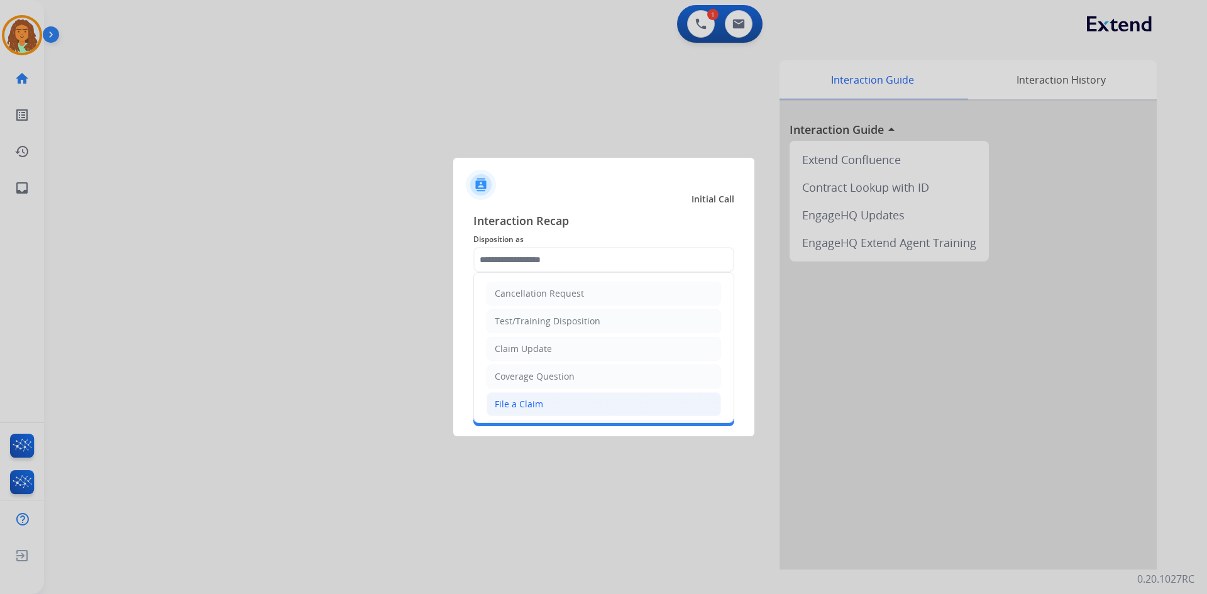
click at [526, 406] on div "File a Claim" at bounding box center [519, 404] width 48 height 13
type input "**********"
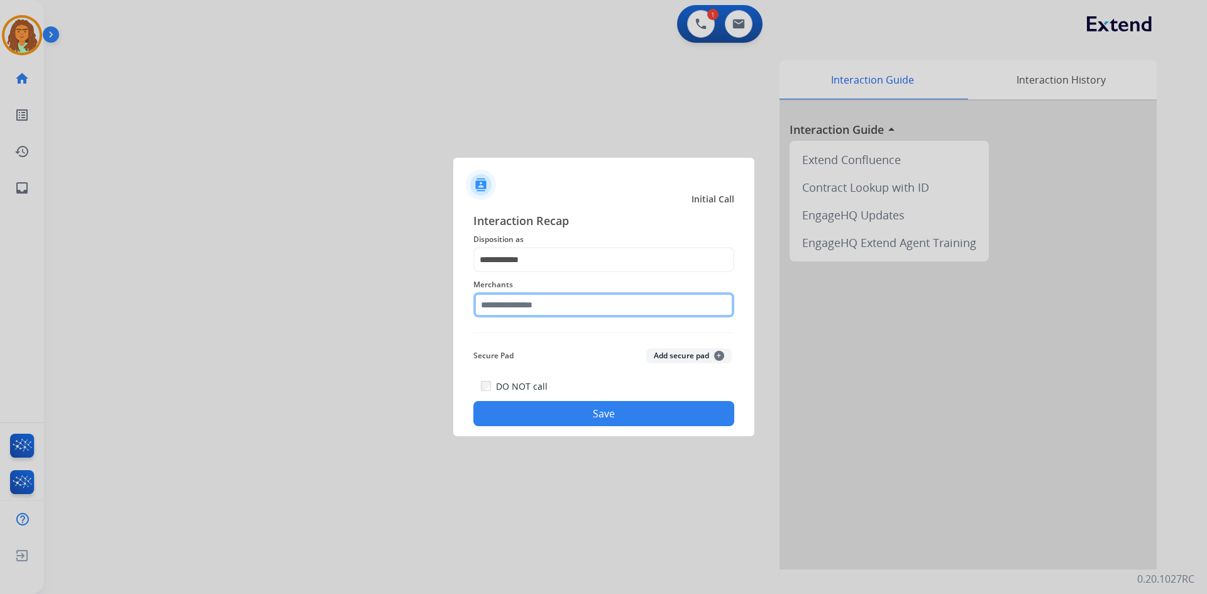
click at [522, 307] on input "text" at bounding box center [603, 304] width 261 height 25
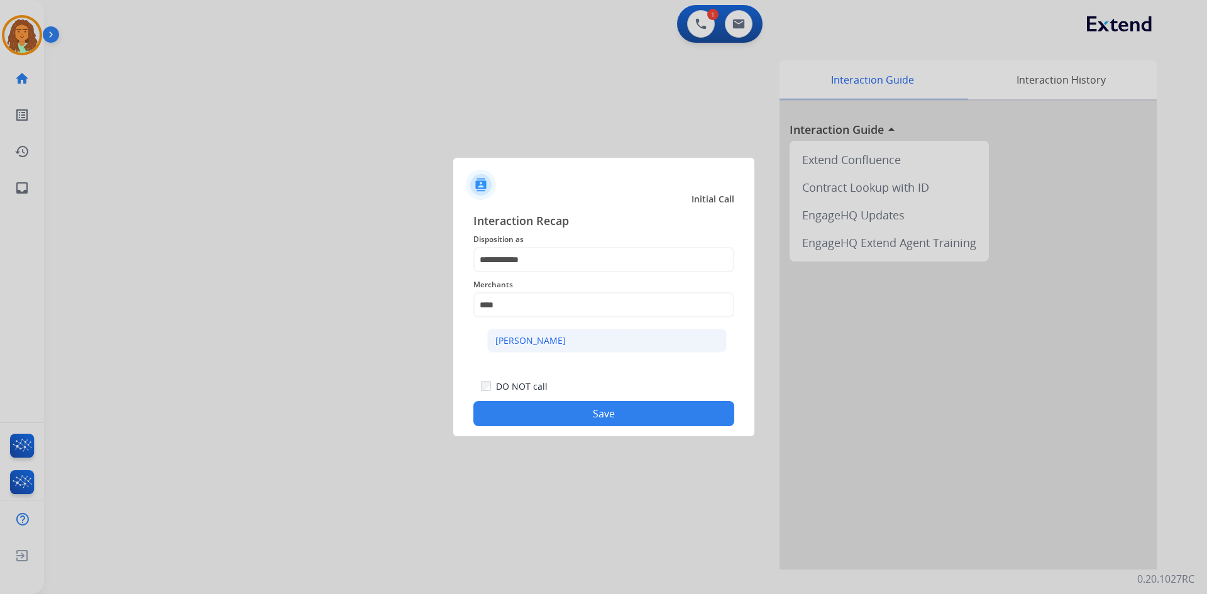
click at [536, 338] on div "[PERSON_NAME]" at bounding box center [530, 340] width 70 height 13
type input "**********"
click at [611, 416] on button "Save" at bounding box center [603, 413] width 261 height 25
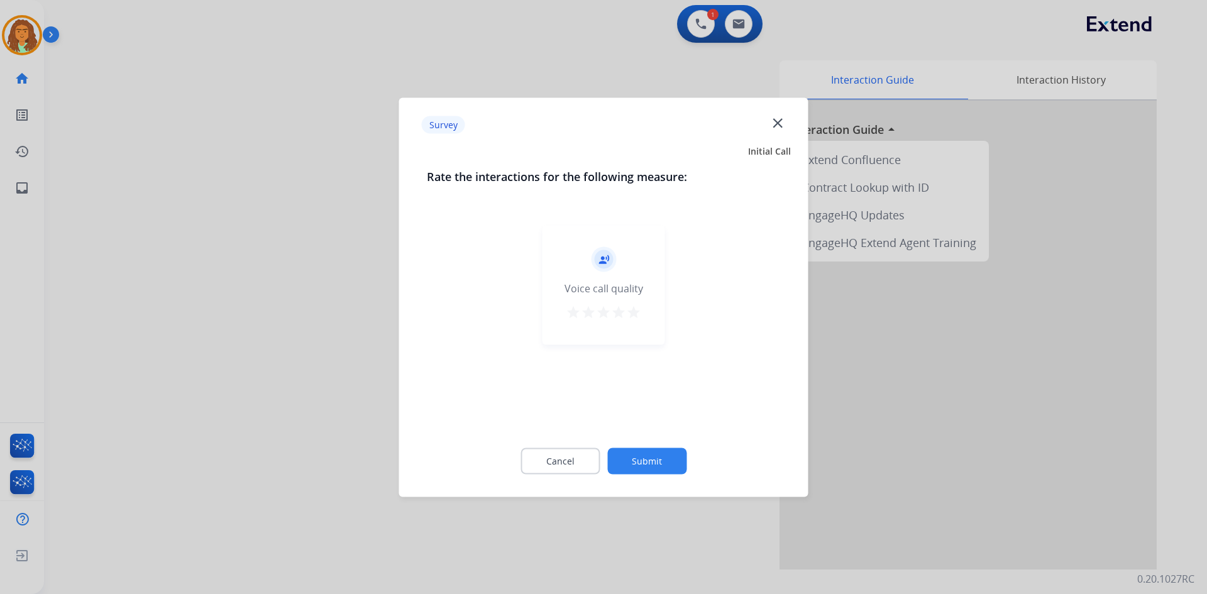
click at [634, 312] on mat-icon "star" at bounding box center [633, 311] width 15 height 15
click at [649, 455] on button "Submit" at bounding box center [646, 461] width 79 height 26
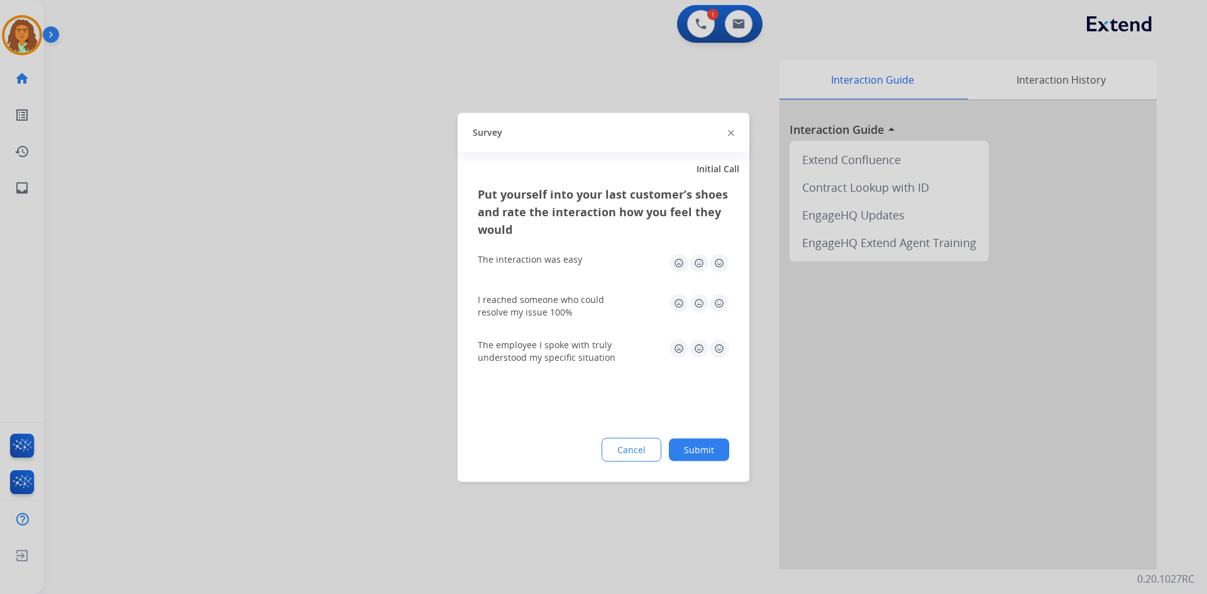
click at [715, 262] on img at bounding box center [719, 263] width 20 height 20
click at [718, 306] on img at bounding box center [719, 303] width 20 height 20
click at [717, 357] on img at bounding box center [719, 348] width 20 height 20
click at [706, 453] on button "Submit" at bounding box center [699, 449] width 60 height 23
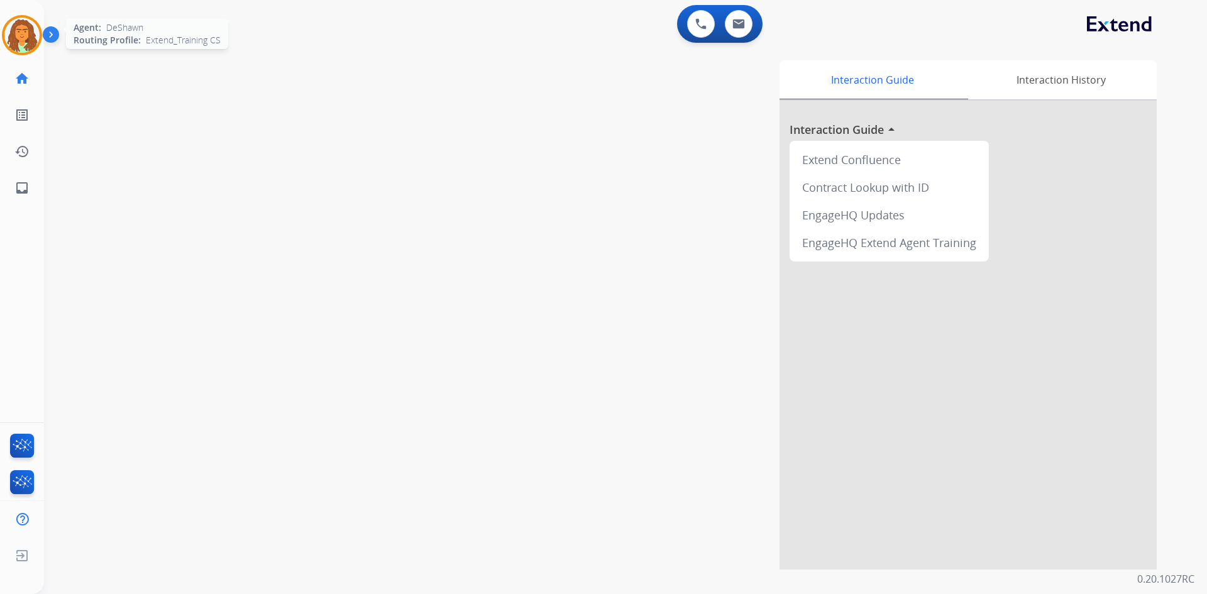
click at [36, 28] on img at bounding box center [21, 35] width 35 height 35
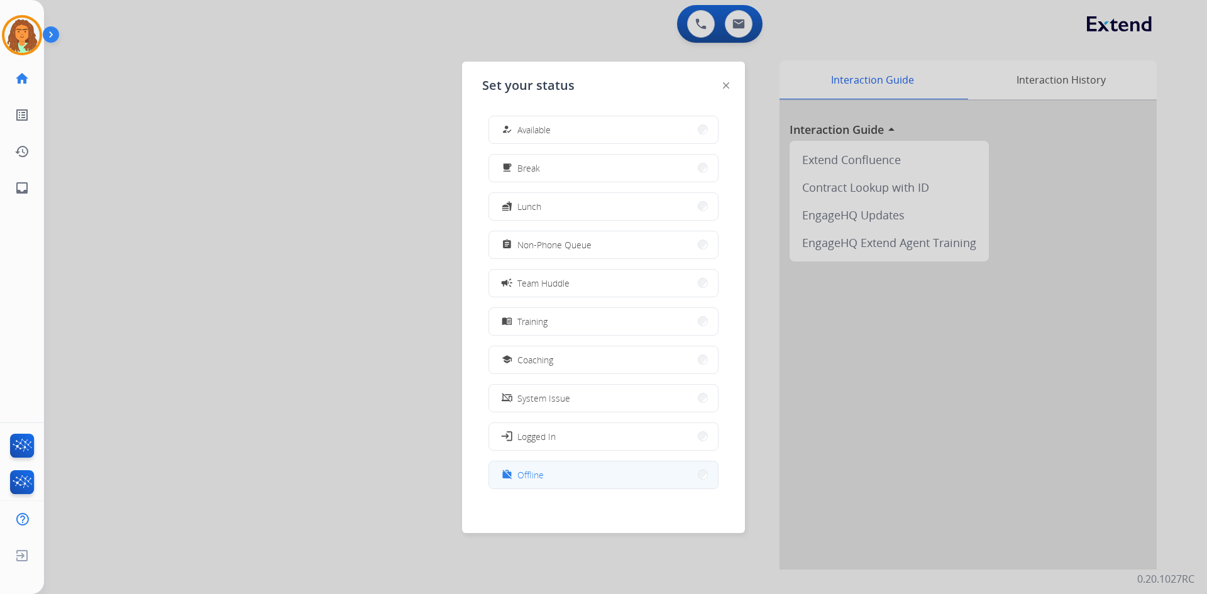
click at [539, 471] on span "Offline" at bounding box center [530, 474] width 26 height 13
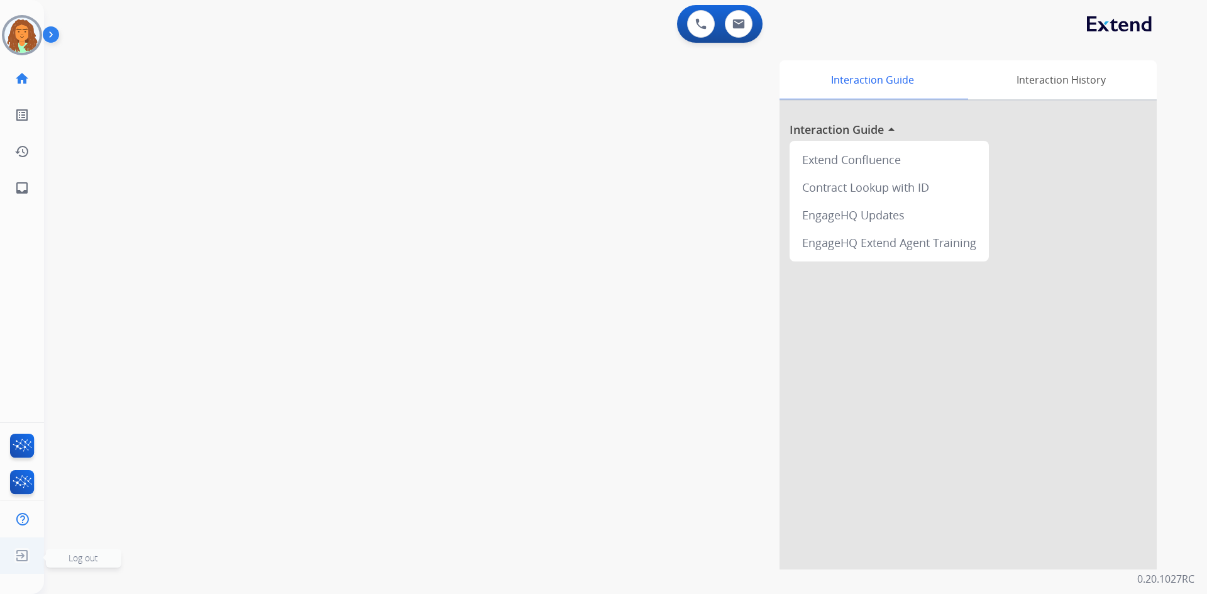
click at [25, 551] on img at bounding box center [22, 556] width 23 height 24
click at [81, 554] on div "swap_horiz Break voice bridge close_fullscreen Connect 3-Way Call merge_type Se…" at bounding box center [610, 307] width 1133 height 524
click at [26, 553] on img at bounding box center [22, 556] width 23 height 24
